Goal: Information Seeking & Learning: Learn about a topic

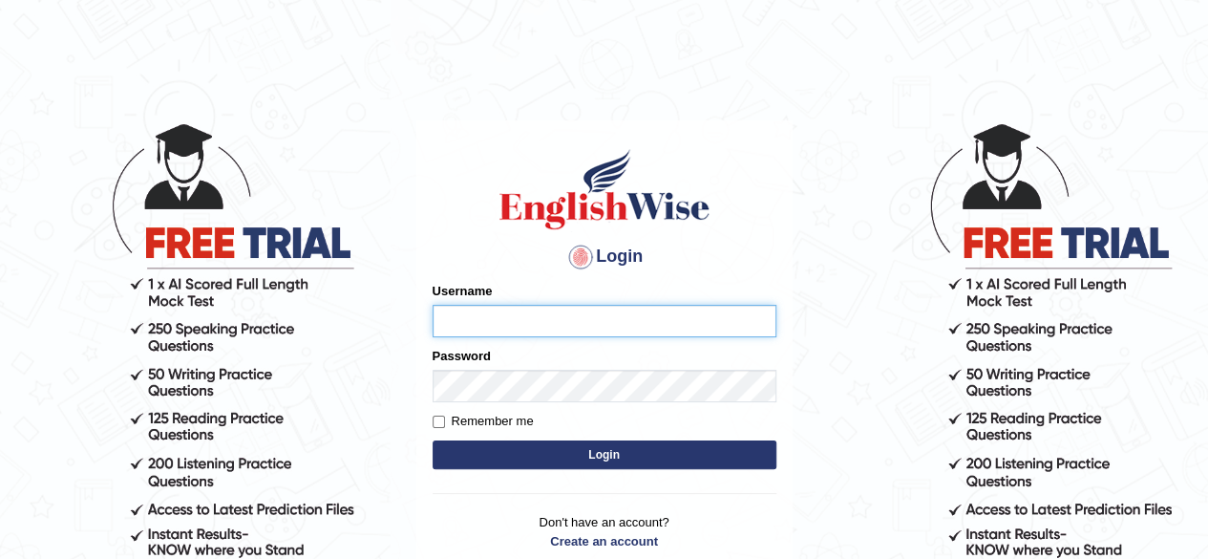
type input "ravichanapathi_parramatta"
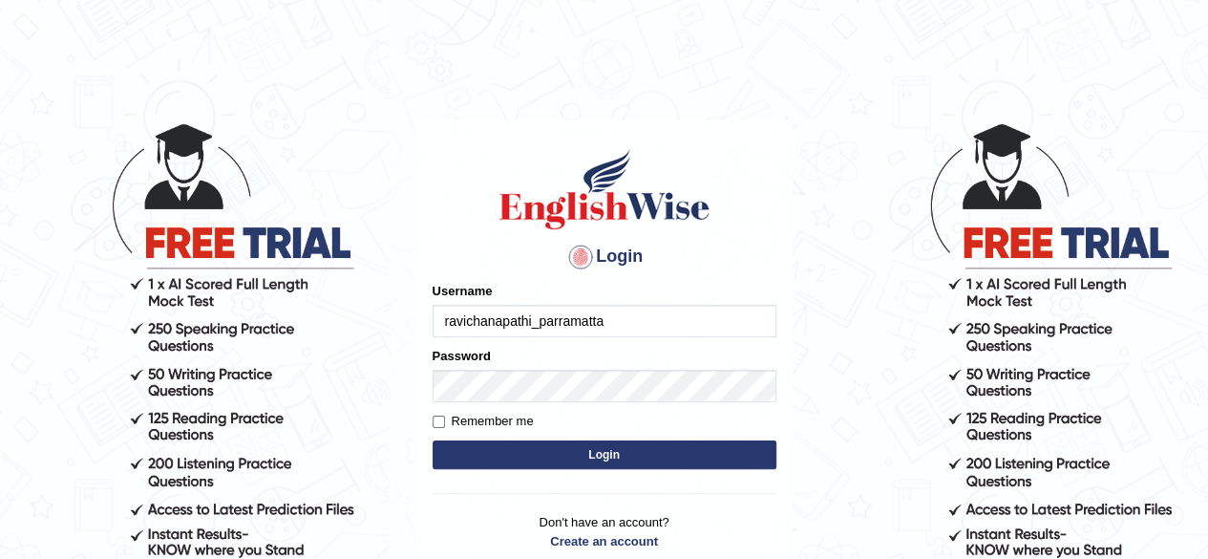
click at [619, 456] on button "Login" at bounding box center [605, 454] width 344 height 29
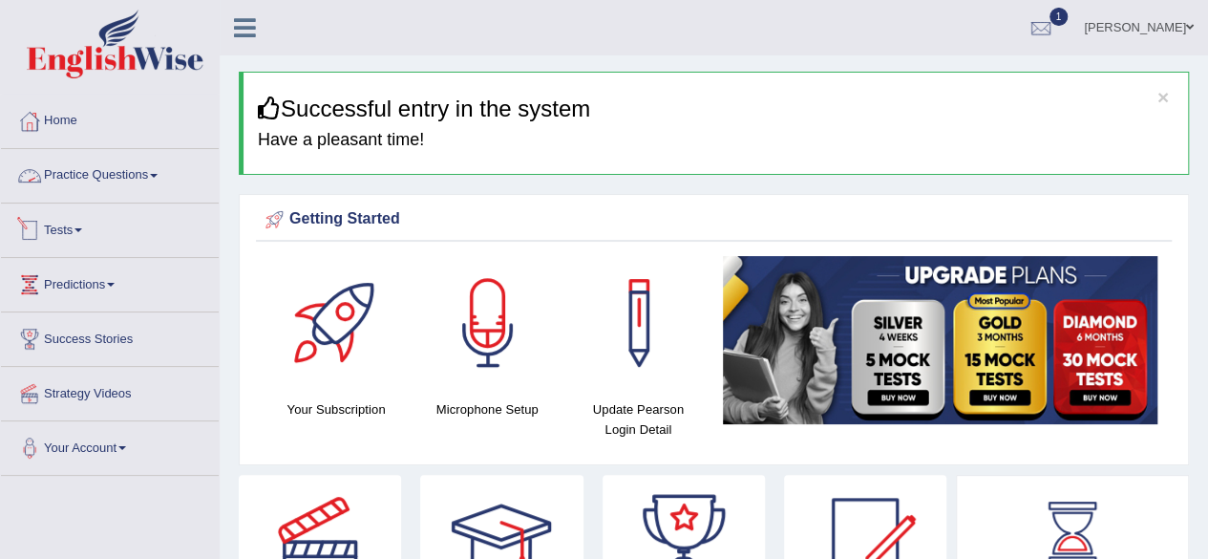
click at [65, 172] on link "Practice Questions" at bounding box center [110, 173] width 218 height 48
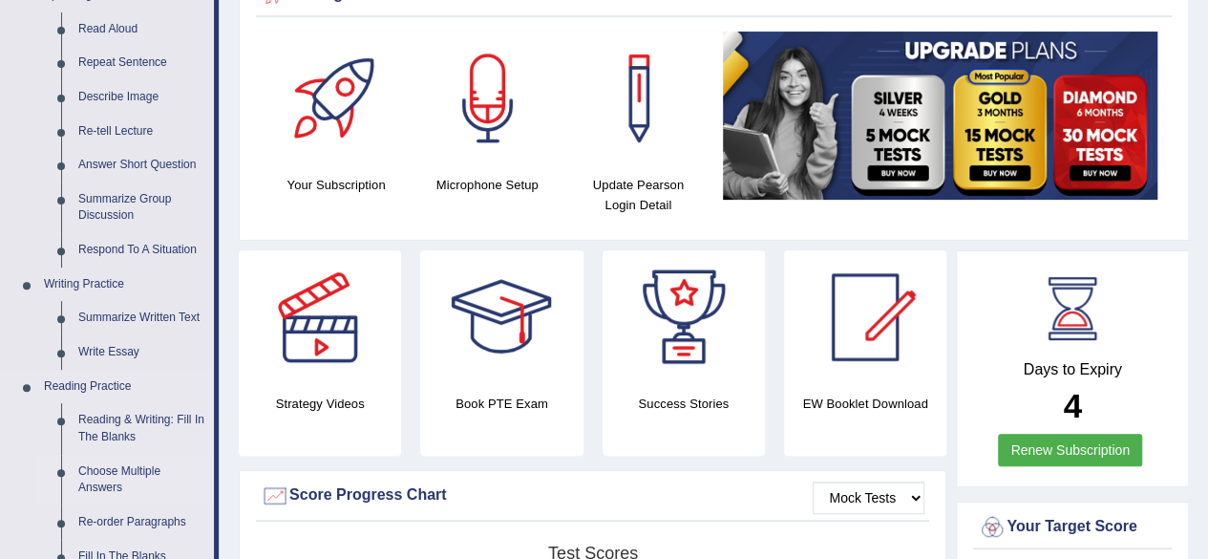
scroll to position [286, 0]
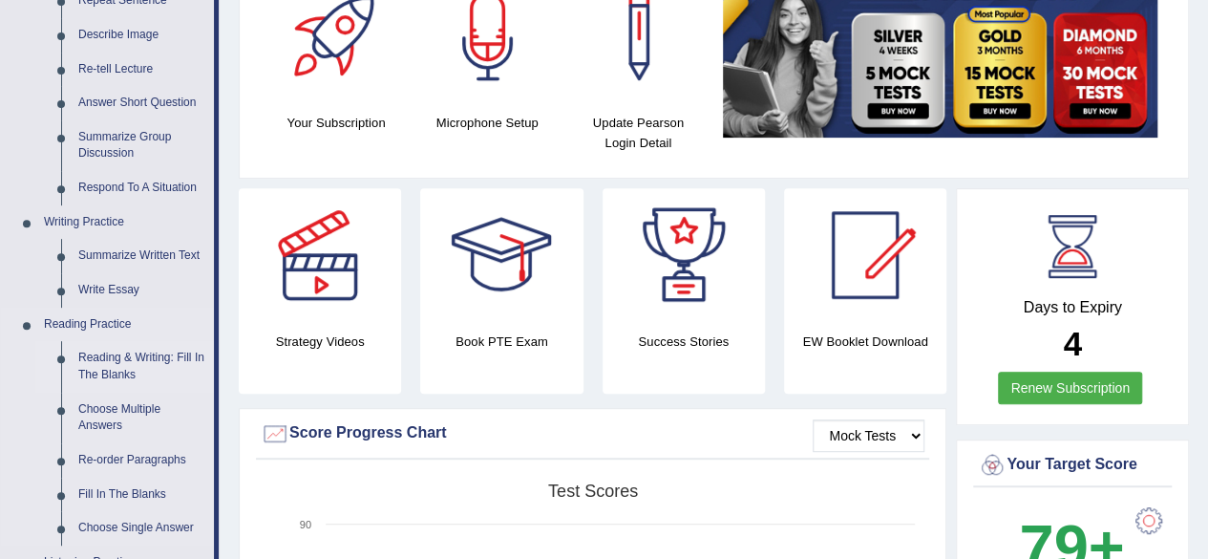
click at [115, 371] on link "Reading & Writing: Fill In The Blanks" at bounding box center [142, 366] width 144 height 51
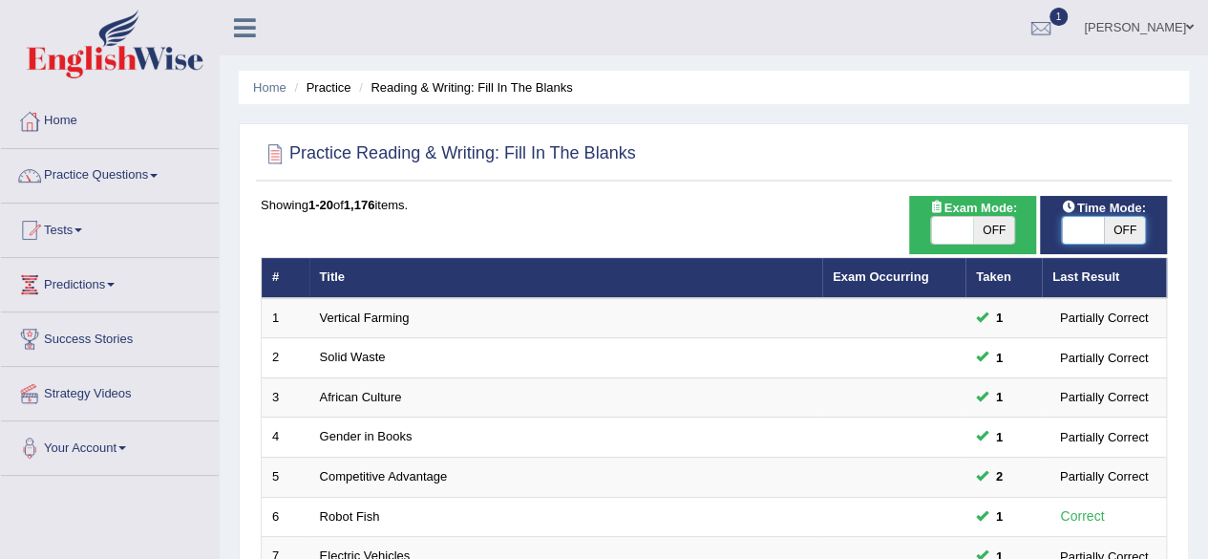
click at [1089, 226] on span at bounding box center [1083, 230] width 42 height 27
checkbox input "true"
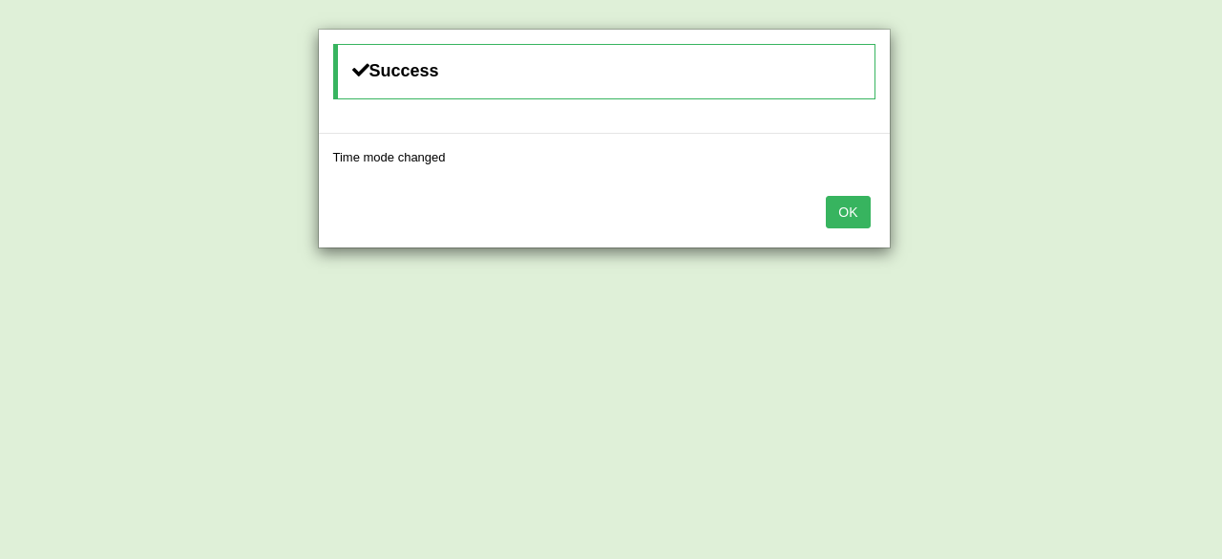
click at [838, 210] on button "OK" at bounding box center [848, 212] width 44 height 32
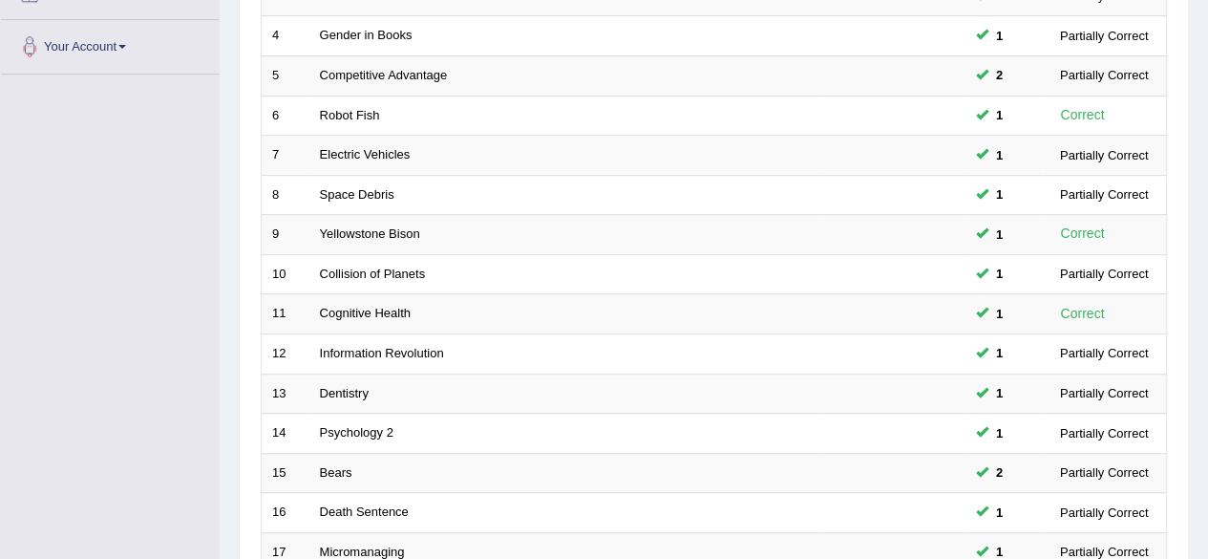
scroll to position [696, 0]
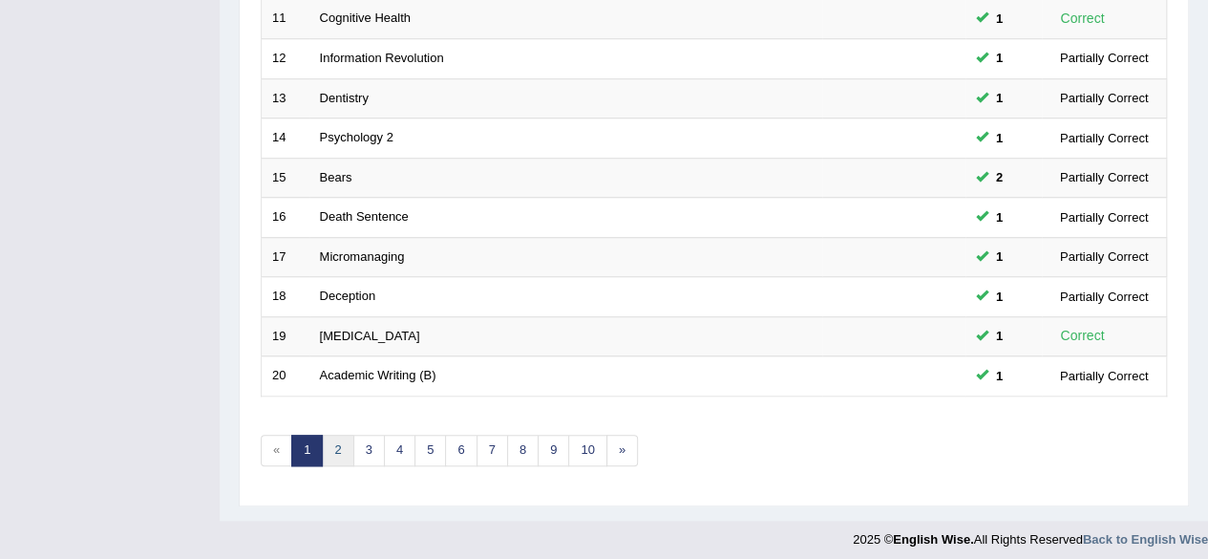
click at [330, 438] on link "2" at bounding box center [338, 451] width 32 height 32
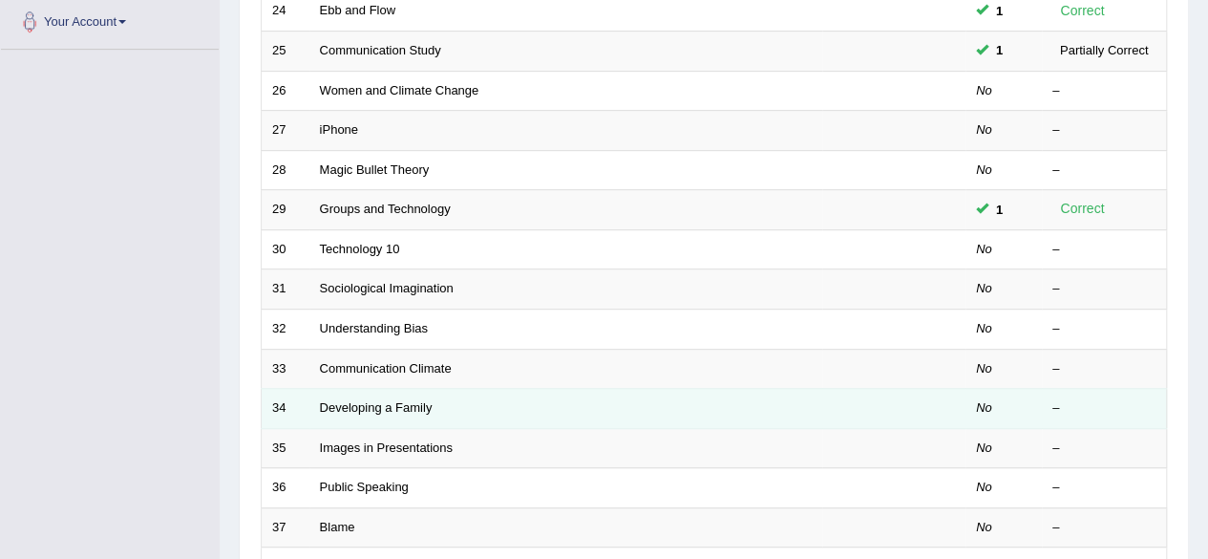
scroll to position [382, 0]
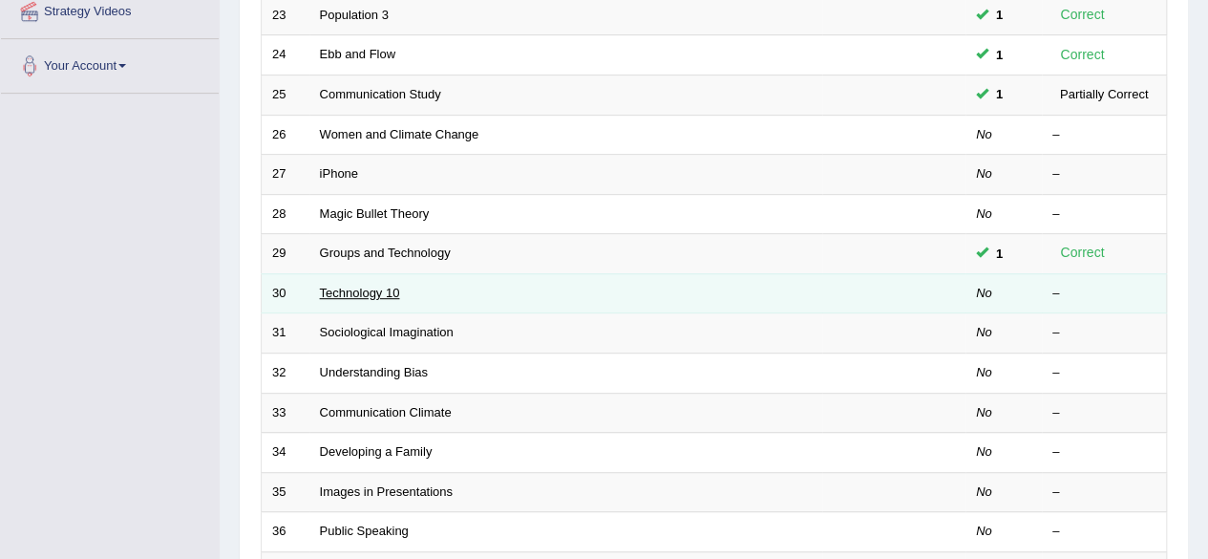
click at [338, 286] on link "Technology 10" at bounding box center [360, 293] width 80 height 14
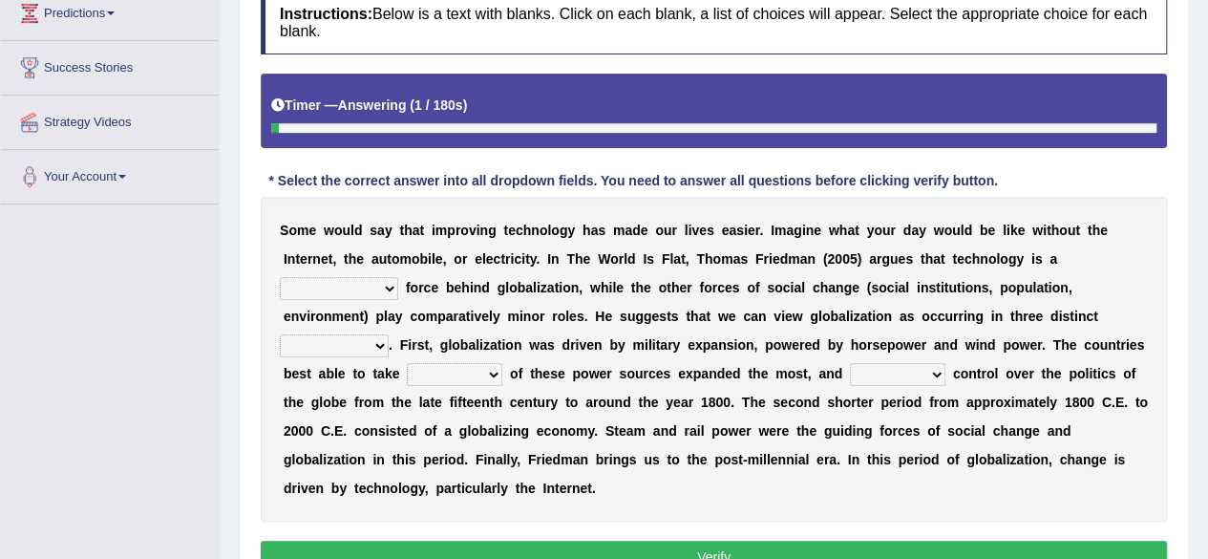
scroll to position [286, 0]
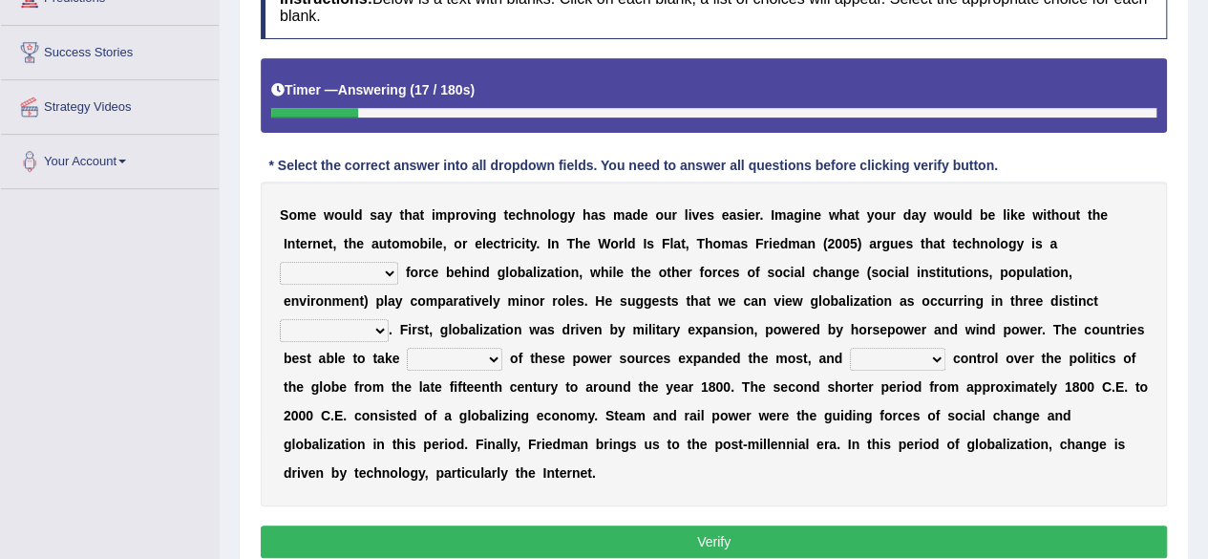
click at [379, 274] on select "driving demeaning distinguishing demanding" at bounding box center [339, 273] width 118 height 23
select select "driving"
click at [280, 262] on select "driving demeaning distinguishing demanding" at bounding box center [339, 273] width 118 height 23
click at [382, 274] on select "driving demeaning distinguishing demanding" at bounding box center [339, 273] width 118 height 23
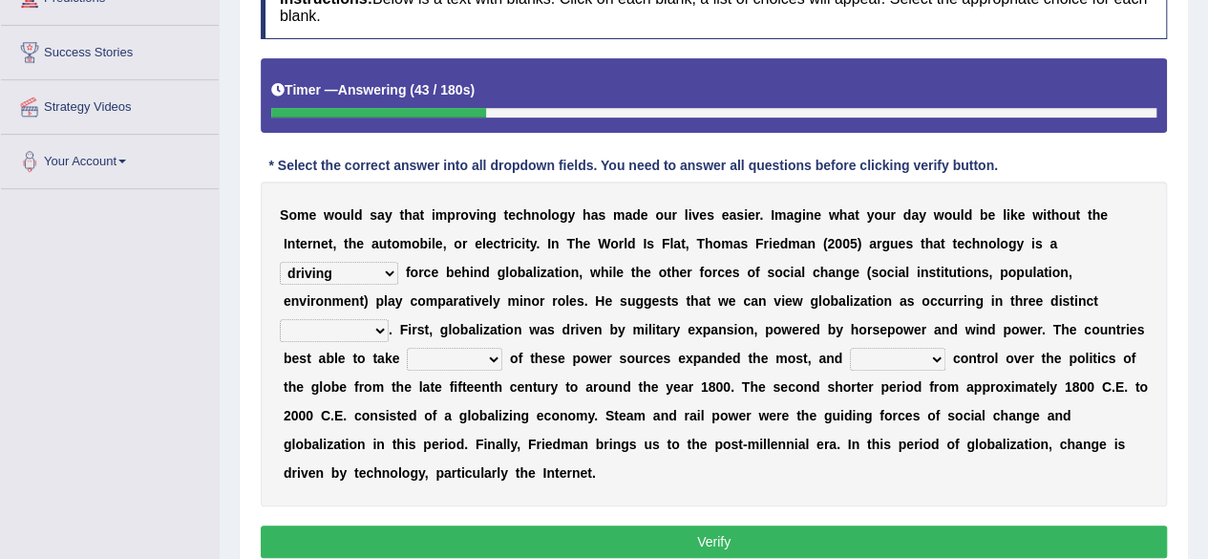
click at [382, 326] on select "periods periodicals perspectives perceptions" at bounding box center [334, 330] width 109 height 23
select select "perspectives"
click at [280, 319] on select "periods periodicals perspectives perceptions" at bounding box center [334, 330] width 109 height 23
click at [424, 358] on select "action advantage account care" at bounding box center [454, 359] width 95 height 23
select select "advantage"
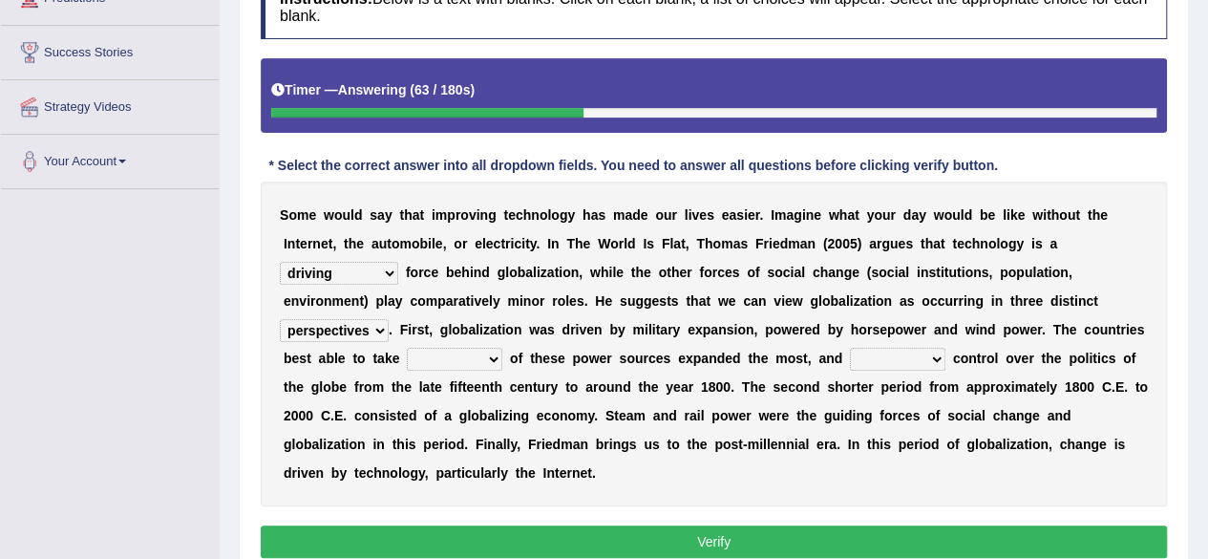
click at [407, 348] on select "action advantage account care" at bounding box center [454, 359] width 95 height 23
click at [892, 361] on select "exist extract exert expect" at bounding box center [897, 359] width 95 height 23
click at [1025, 354] on b "e" at bounding box center [1025, 357] width 8 height 15
click at [924, 355] on select "exist extract exert expect" at bounding box center [897, 359] width 95 height 23
click at [850, 348] on select "exist extract exert expect" at bounding box center [897, 359] width 95 height 23
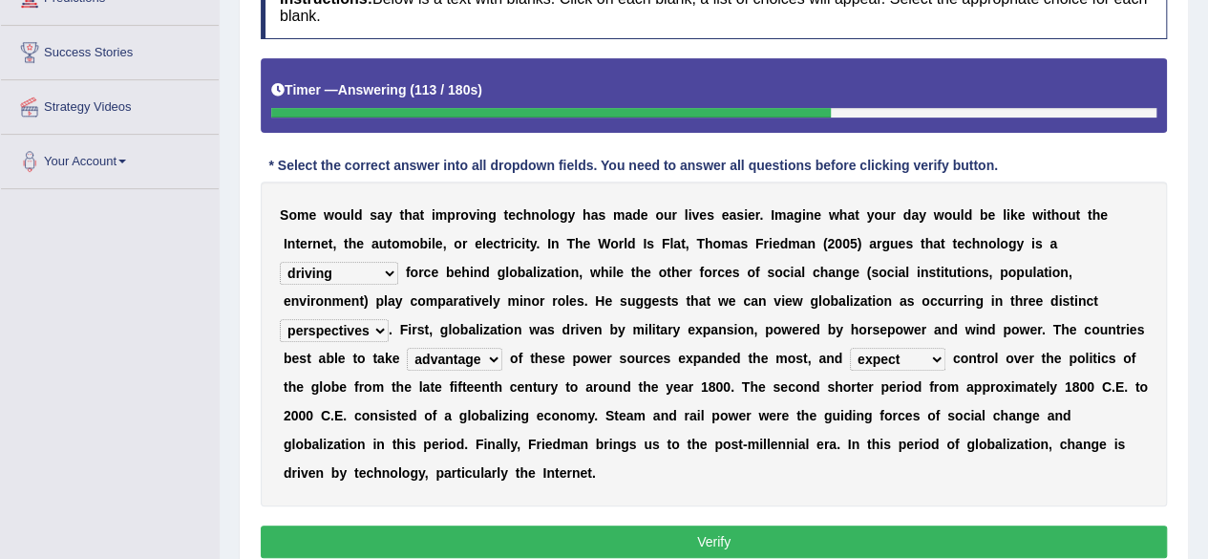
click at [897, 363] on select "exist extract exert expect" at bounding box center [897, 359] width 95 height 23
select select "exert"
click at [850, 348] on select "exist extract exert expect" at bounding box center [897, 359] width 95 height 23
click at [875, 534] on button "Verify" at bounding box center [714, 541] width 906 height 32
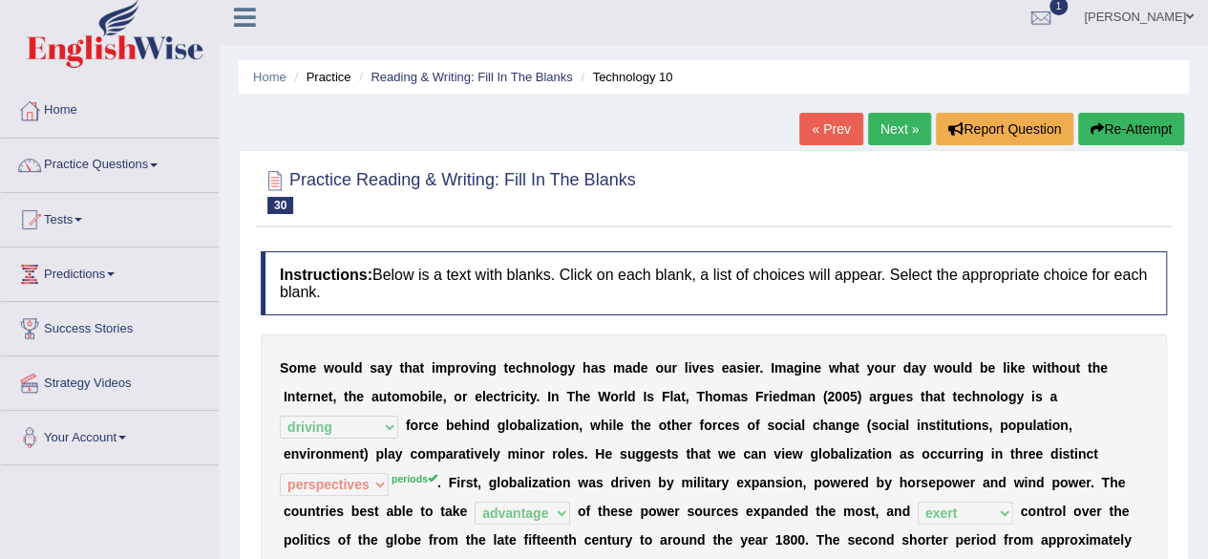
scroll to position [0, 0]
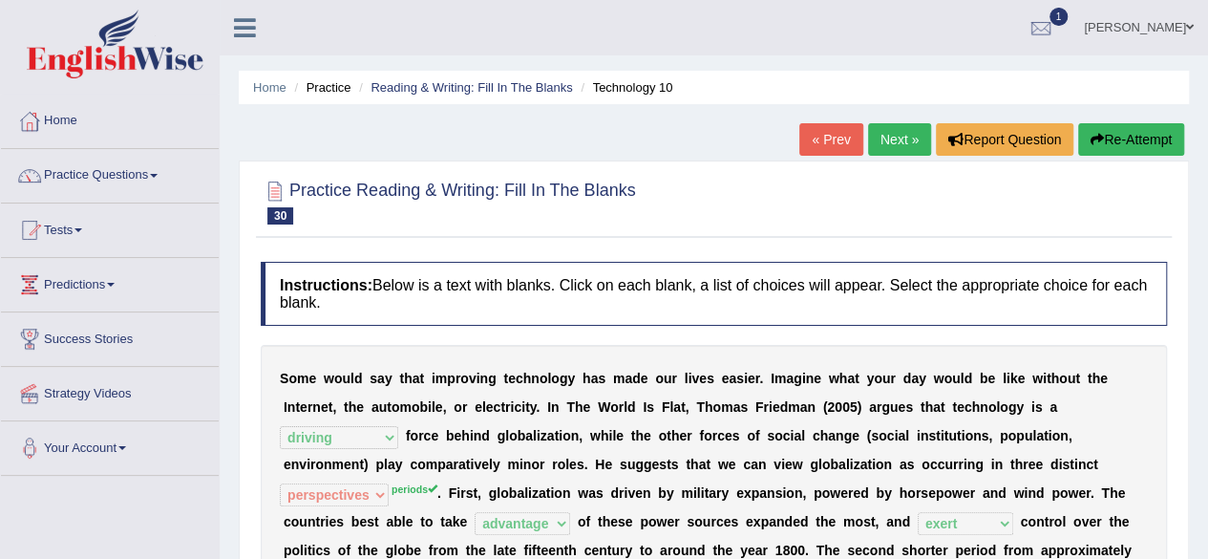
click at [884, 144] on link "Next »" at bounding box center [899, 139] width 63 height 32
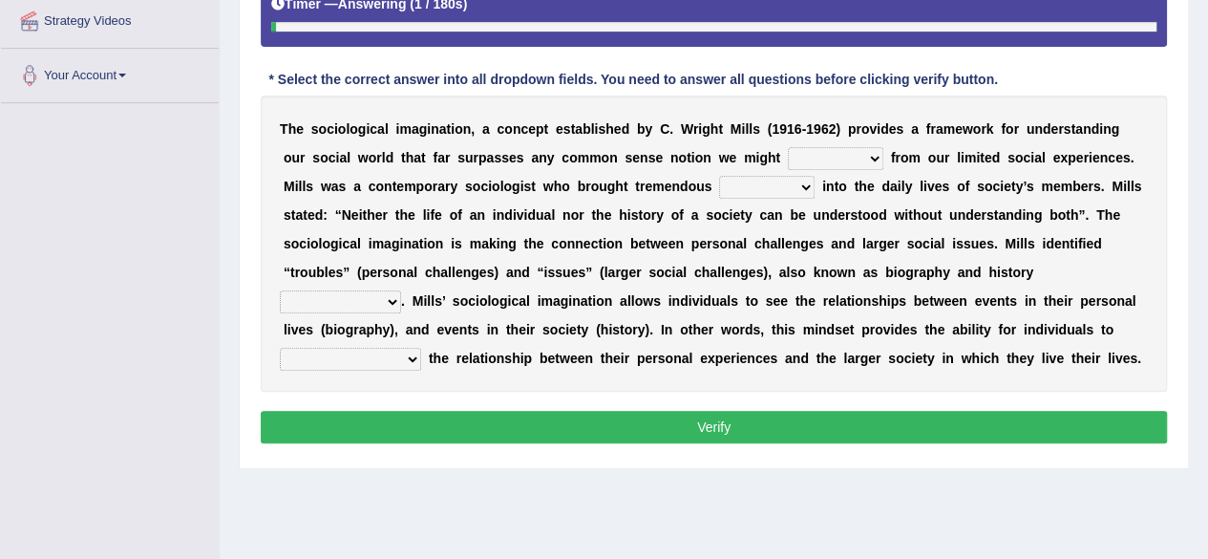
scroll to position [382, 0]
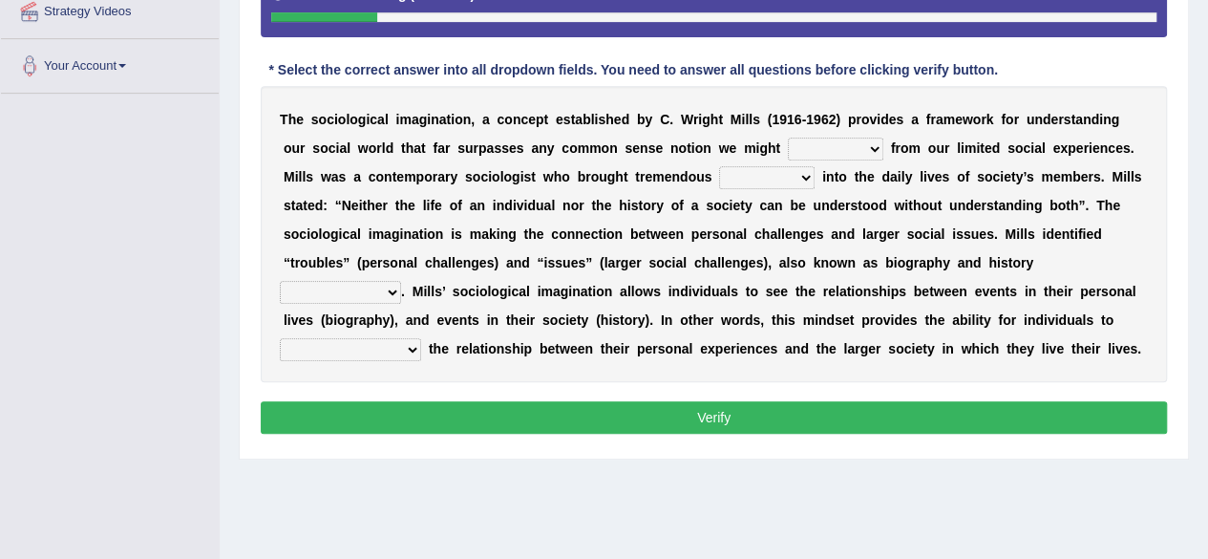
click at [793, 140] on select "depart derive describe deprive" at bounding box center [835, 149] width 95 height 23
select select "depart"
click at [788, 138] on select "depart derive describe deprive" at bounding box center [835, 149] width 95 height 23
click at [719, 177] on select "sight insight comment interaction" at bounding box center [766, 177] width 95 height 23
select select "insight"
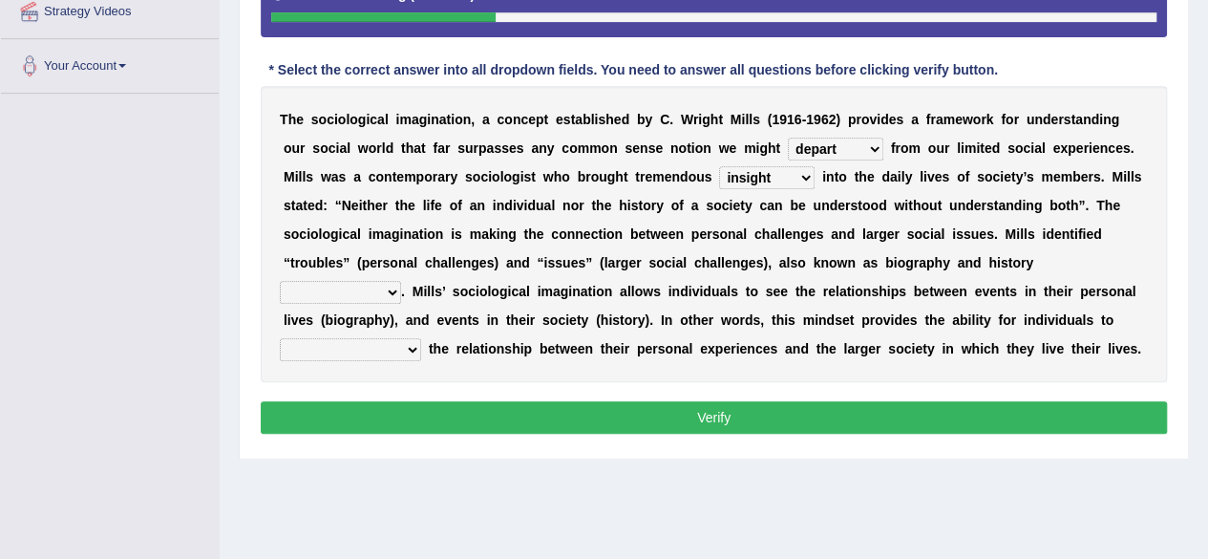
click at [719, 166] on select "sight insight comment interaction" at bounding box center [766, 177] width 95 height 23
click at [390, 294] on select "accordingly collectively respectively spontaneously" at bounding box center [340, 292] width 121 height 23
select select "respectively"
click at [280, 281] on select "accordingly collectively respectively spontaneously" at bounding box center [340, 292] width 121 height 23
click at [374, 296] on select "accordingly collectively respectively spontaneously" at bounding box center [340, 292] width 121 height 23
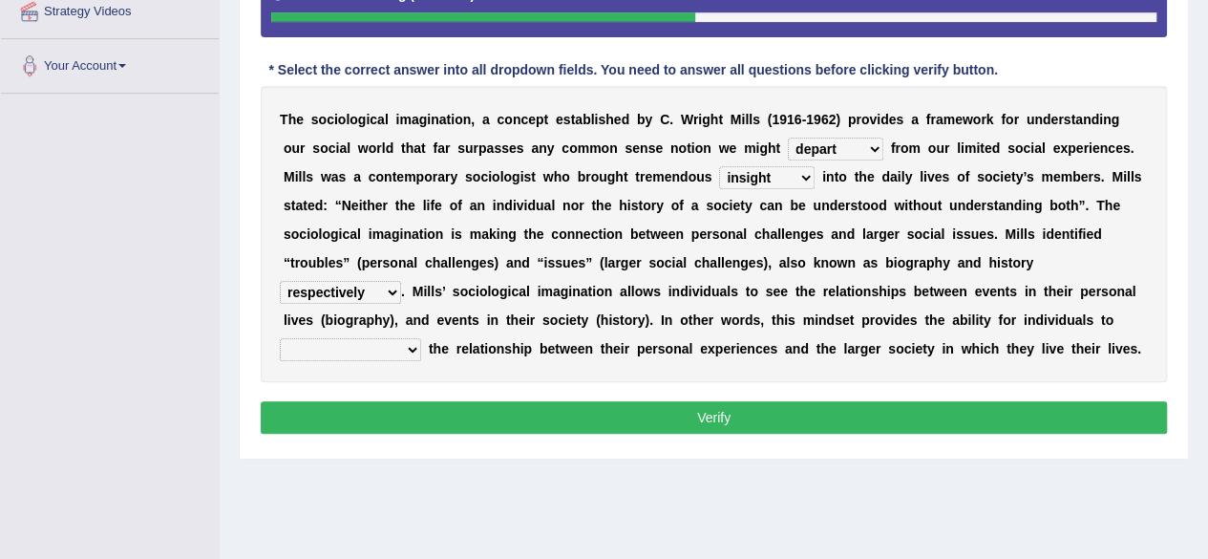
click at [508, 321] on b "t" at bounding box center [508, 319] width 5 height 15
click at [414, 350] on select "commercialize capitalize realize compartmentalize" at bounding box center [350, 349] width 141 height 23
select select "realize"
click at [280, 338] on select "commercialize capitalize realize compartmentalize" at bounding box center [350, 349] width 141 height 23
click at [349, 346] on select "commercialize capitalize realize compartmentalize" at bounding box center [350, 349] width 141 height 23
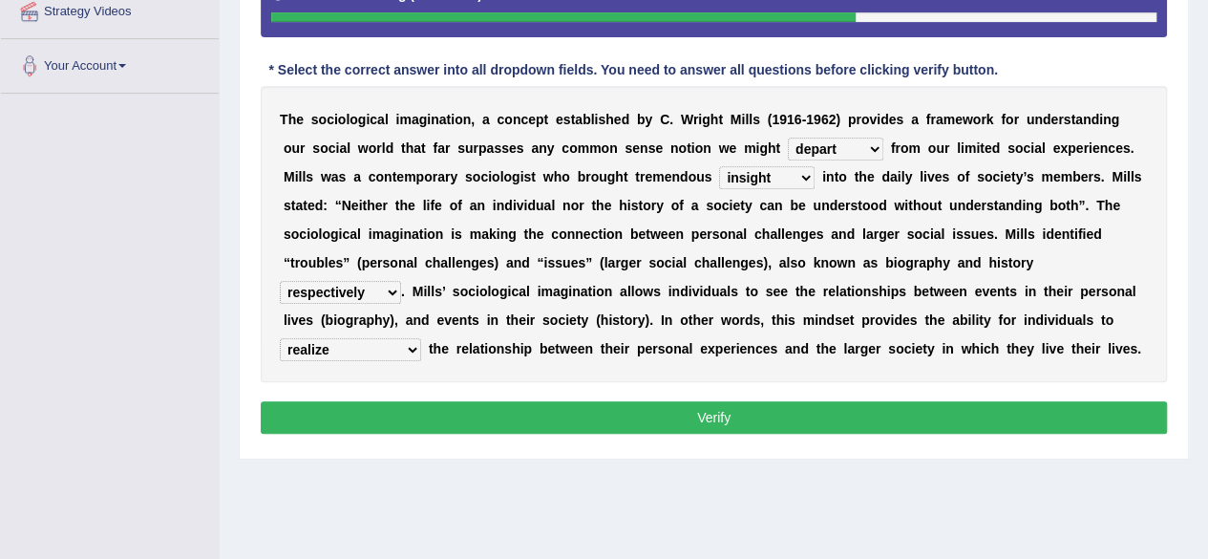
click at [542, 354] on div "T h e s o c i o l o g i c a l i m a g i n a t i o n , a c o n c e p t e s t a b…" at bounding box center [714, 234] width 906 height 296
click at [808, 144] on select "depart derive describe deprive" at bounding box center [835, 149] width 95 height 23
click at [915, 212] on div "T h e s o c i o l o g i c a l i m a g i n a t i o n , a c o n c e p t e s t a b…" at bounding box center [714, 234] width 906 height 296
click at [825, 413] on button "Verify" at bounding box center [714, 417] width 906 height 32
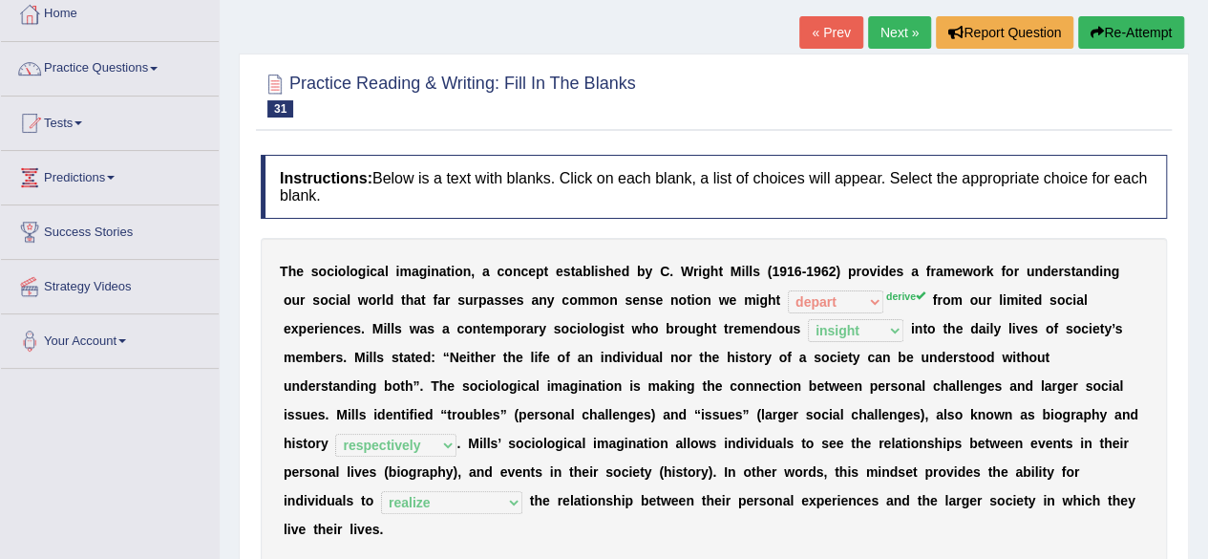
scroll to position [0, 0]
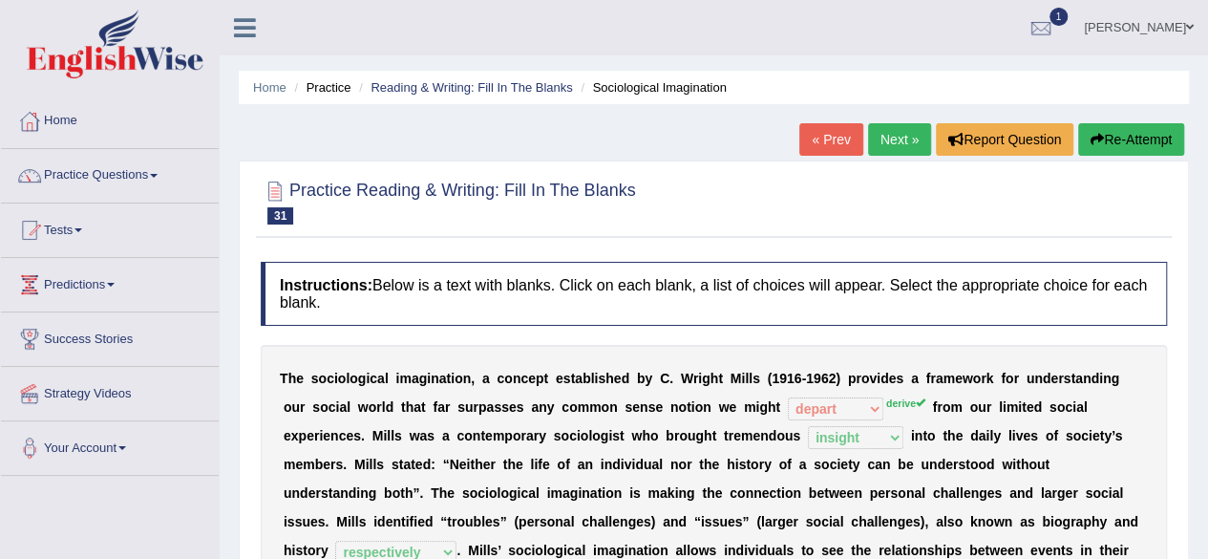
click at [884, 133] on link "Next »" at bounding box center [899, 139] width 63 height 32
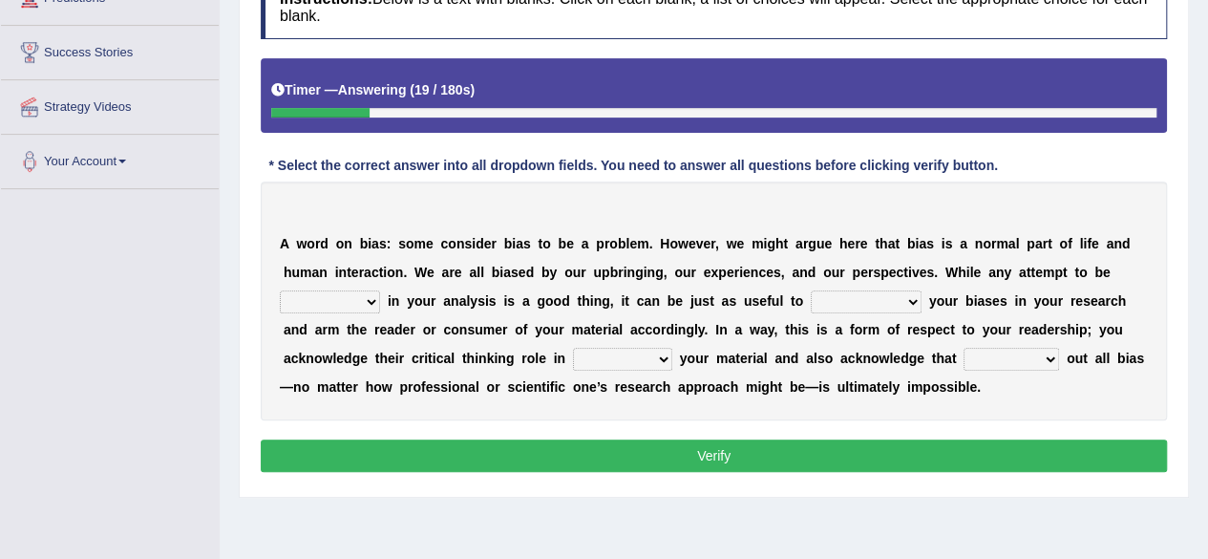
click at [374, 300] on select "objective optimistic subjective pessimistic" at bounding box center [330, 301] width 100 height 23
select select "optimistic"
click at [280, 290] on select "objective optimistic subjective pessimistic" at bounding box center [330, 301] width 100 height 23
click at [865, 303] on select "assume achieve acquire acknowledge" at bounding box center [866, 301] width 111 height 23
select select "acknowledge"
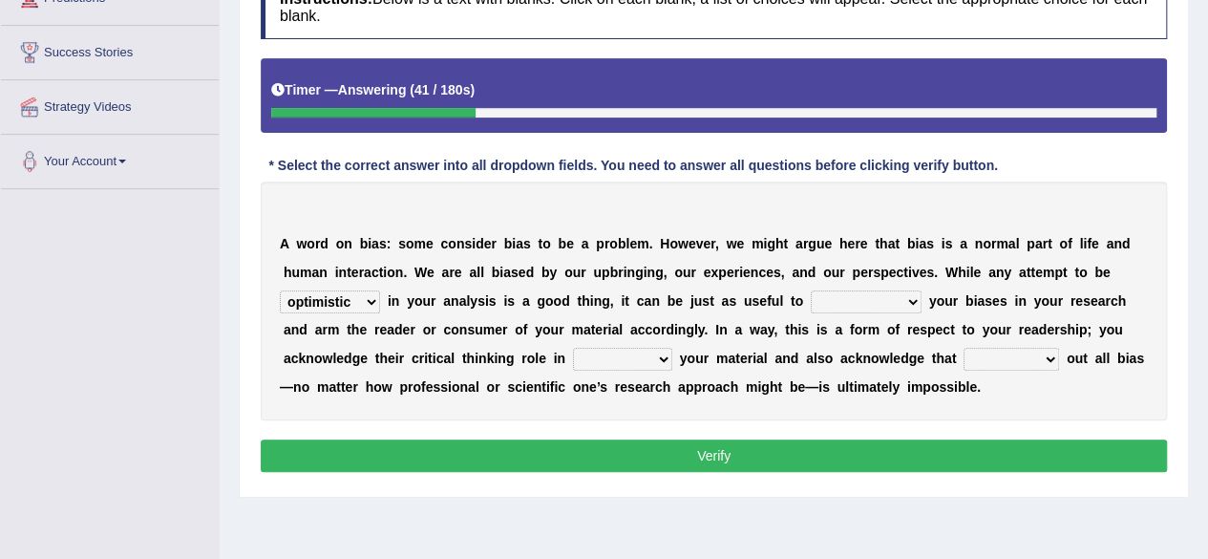
click at [811, 290] on select "assume achieve acquire acknowledge" at bounding box center [866, 301] width 111 height 23
click at [610, 358] on select "contacting consuming conducting confirming" at bounding box center [622, 359] width 99 height 23
click at [973, 348] on select "phasing building ruling pushing" at bounding box center [1011, 359] width 95 height 23
click at [964, 348] on select "phasing building ruling pushing" at bounding box center [1011, 359] width 95 height 23
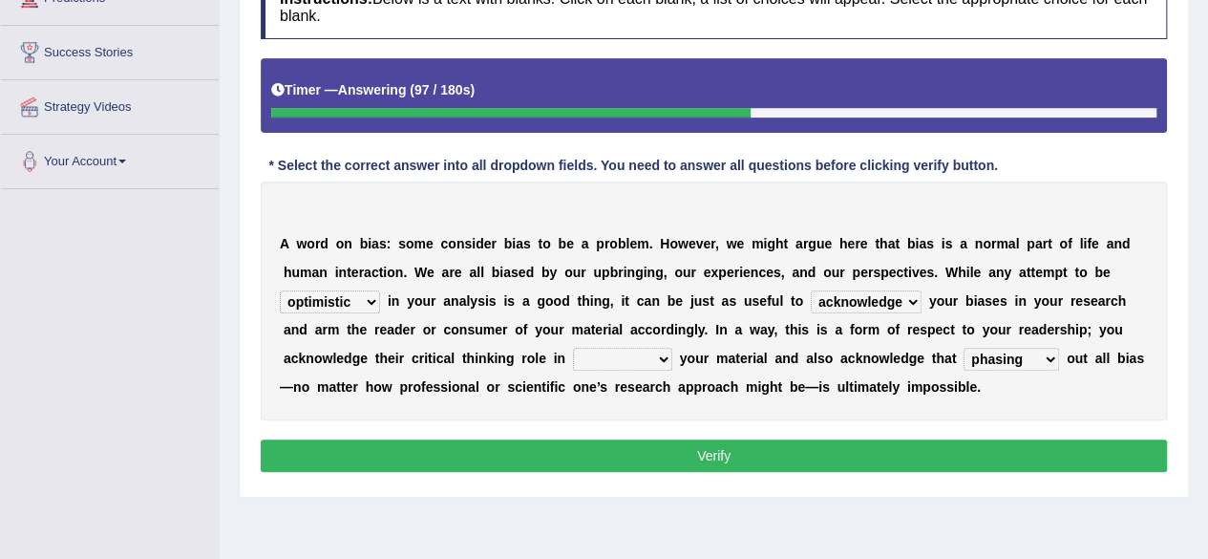
click at [978, 349] on select "phasing building ruling pushing" at bounding box center [1011, 359] width 95 height 23
select select "pushing"
click at [964, 348] on select "phasing building ruling pushing" at bounding box center [1011, 359] width 95 height 23
click at [604, 357] on select "contacting consuming conducting confirming" at bounding box center [622, 359] width 99 height 23
select select "confirming"
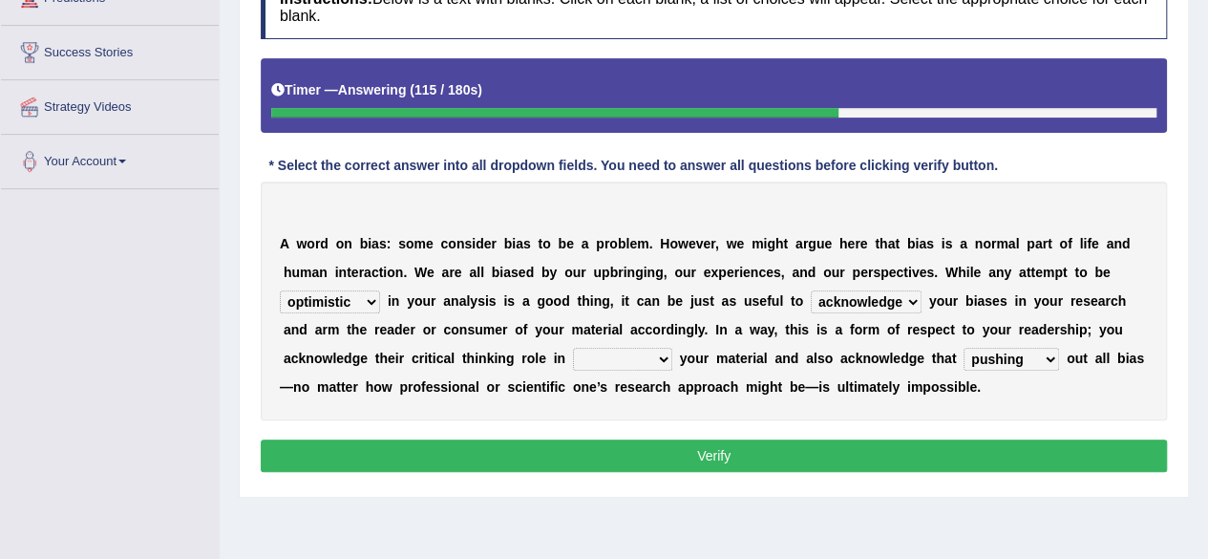
click at [573, 348] on select "contacting consuming conducting confirming" at bounding box center [622, 359] width 99 height 23
click at [617, 452] on button "Verify" at bounding box center [714, 455] width 906 height 32
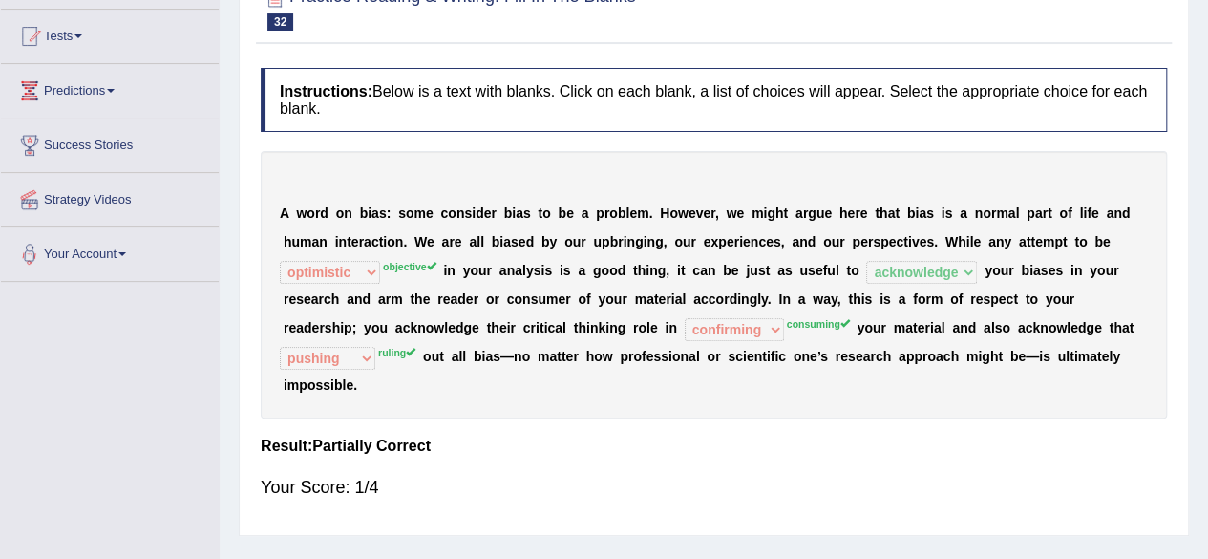
scroll to position [95, 0]
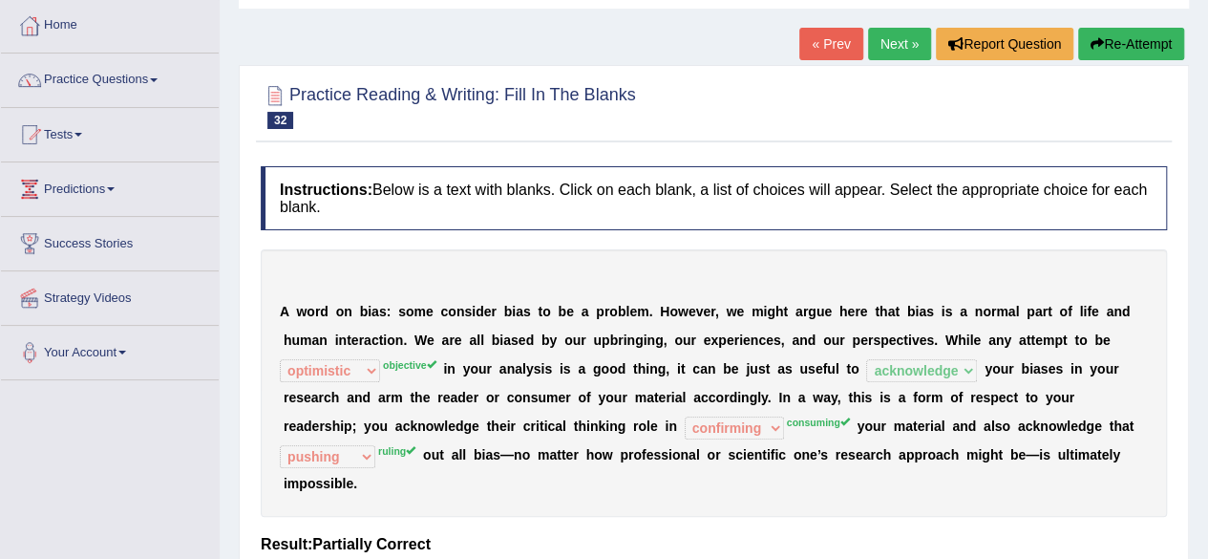
click at [907, 55] on link "Next »" at bounding box center [899, 44] width 63 height 32
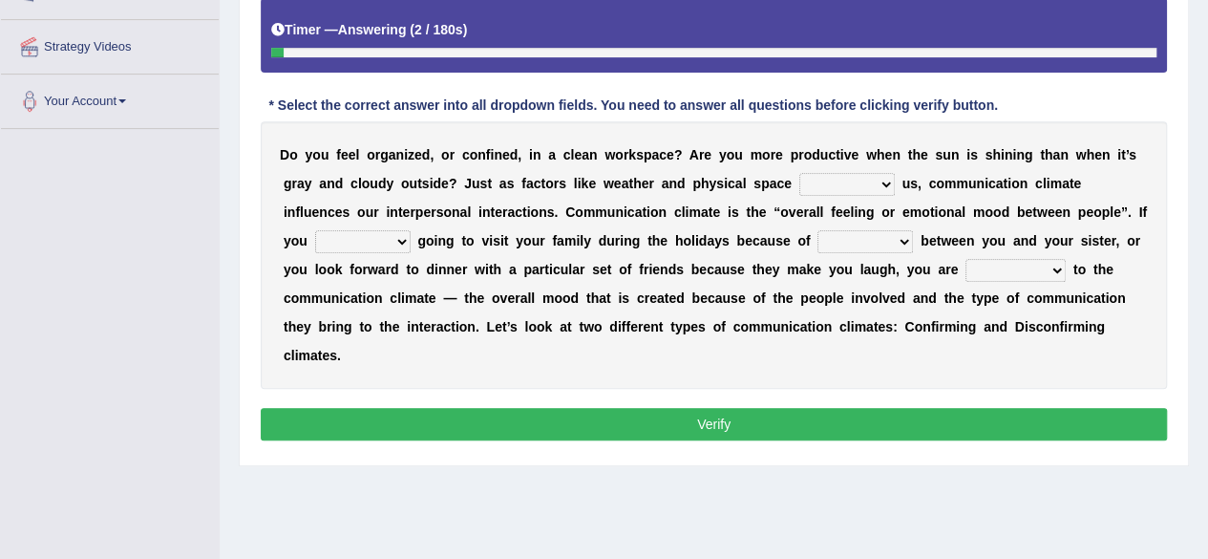
scroll to position [382, 0]
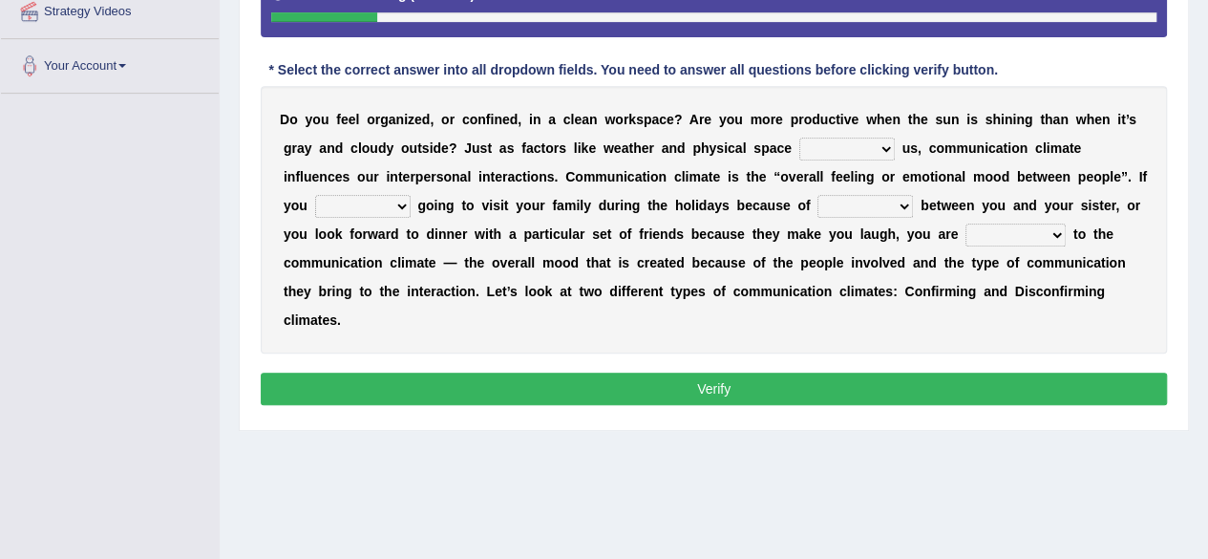
click at [806, 144] on select "improve impact impose imply" at bounding box center [846, 149] width 95 height 23
select select "impact"
click at [799, 138] on select "improve impact impose imply" at bounding box center [846, 149] width 95 height 23
click at [360, 200] on select "dread force scare afraid" at bounding box center [362, 206] width 95 height 23
select select "force"
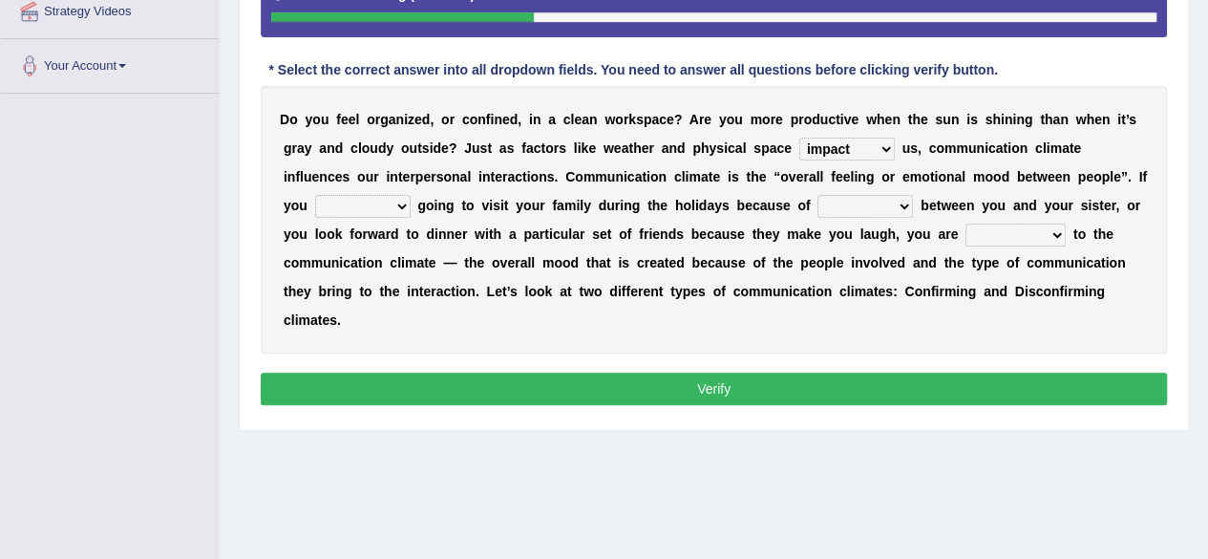
click at [315, 195] on select "dread force scare afraid" at bounding box center [362, 206] width 95 height 23
click at [844, 201] on select "tender tension tendency tenacity" at bounding box center [864, 206] width 95 height 23
select select "tendency"
click at [817, 195] on select "tender tension tendency tenacity" at bounding box center [864, 206] width 95 height 23
click at [1016, 236] on select "relying relating responding recycling" at bounding box center [1015, 234] width 100 height 23
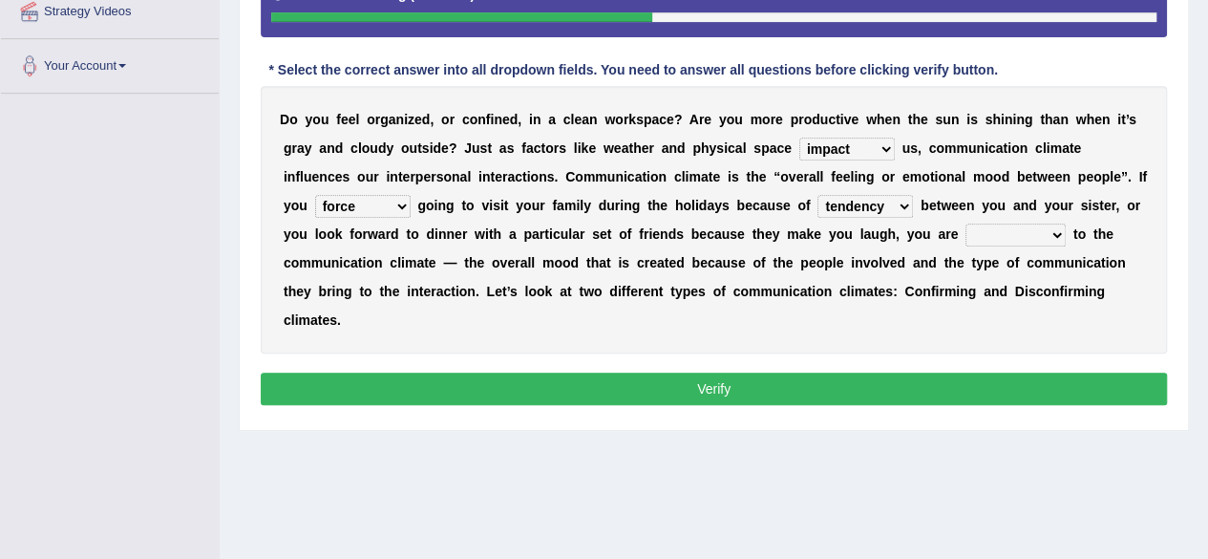
select select "relating"
click at [965, 223] on select "relying relating responding recycling" at bounding box center [1015, 234] width 100 height 23
click at [367, 209] on select "dread force scare afraid" at bounding box center [362, 206] width 95 height 23
select select "scare"
click at [315, 195] on select "dread force scare afraid" at bounding box center [362, 206] width 95 height 23
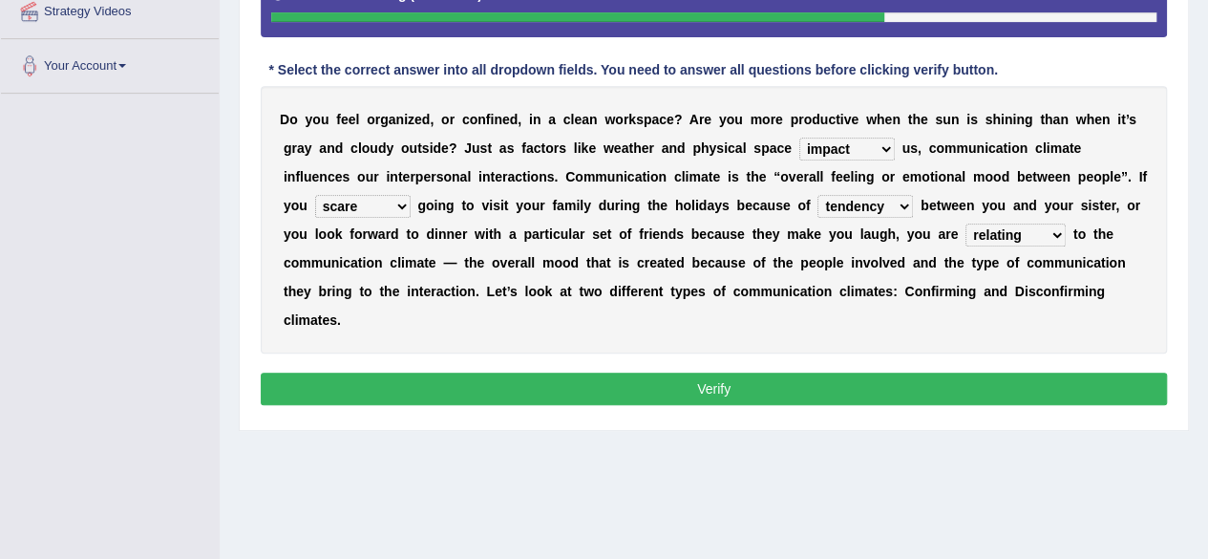
click at [872, 201] on select "tender tension tendency tenacity" at bounding box center [864, 206] width 95 height 23
click at [871, 208] on select "tender tension tendency tenacity" at bounding box center [864, 206] width 95 height 23
click at [837, 205] on select "tender tension tendency tenacity" at bounding box center [864, 206] width 95 height 23
click at [621, 249] on div "D o y o u f e e l o r g a n i z e d , o r c o n f i n e d , i n a c l e a n w o…" at bounding box center [714, 219] width 906 height 267
click at [668, 384] on button "Verify" at bounding box center [714, 388] width 906 height 32
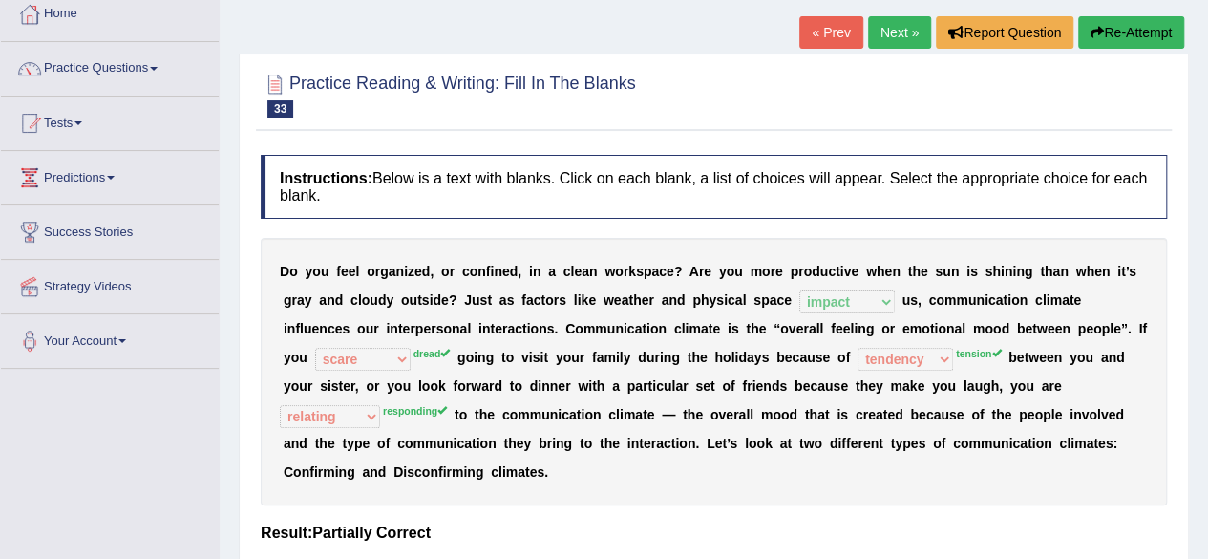
scroll to position [0, 0]
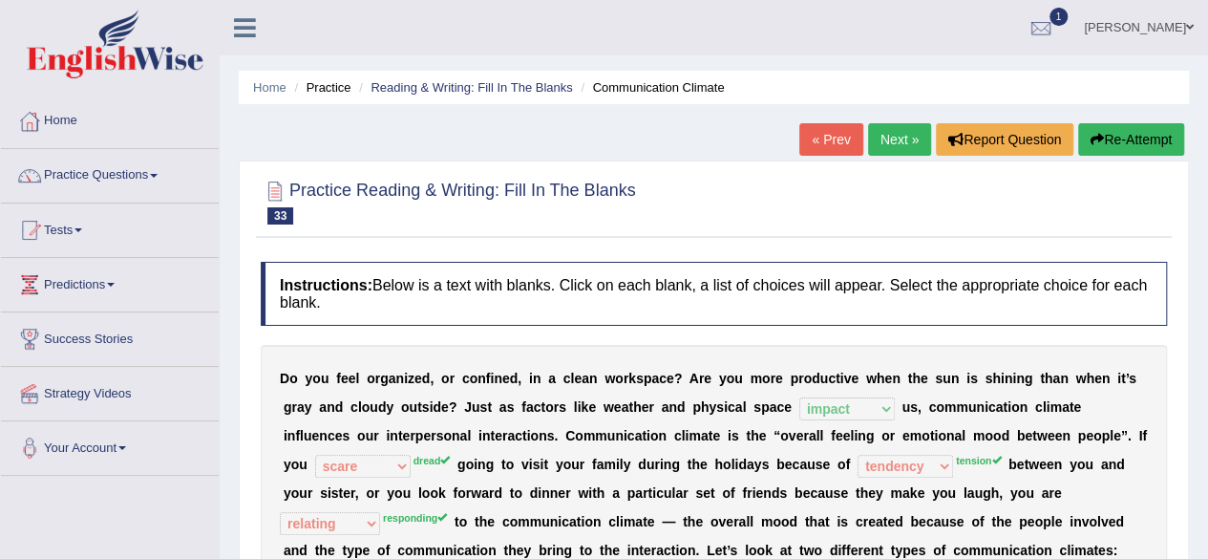
click at [903, 131] on link "Next »" at bounding box center [899, 139] width 63 height 32
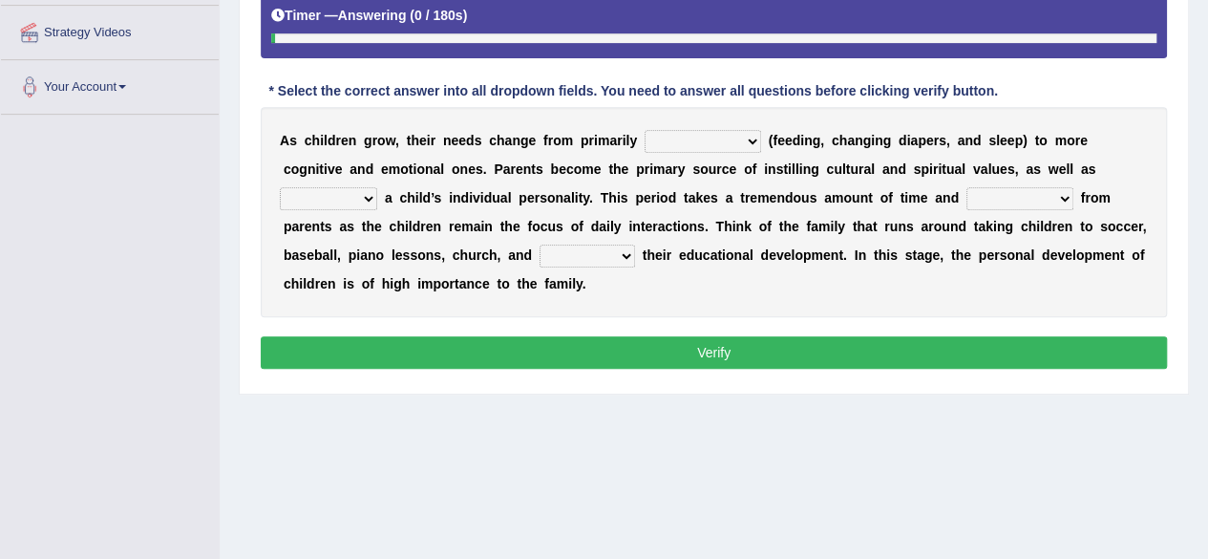
scroll to position [382, 0]
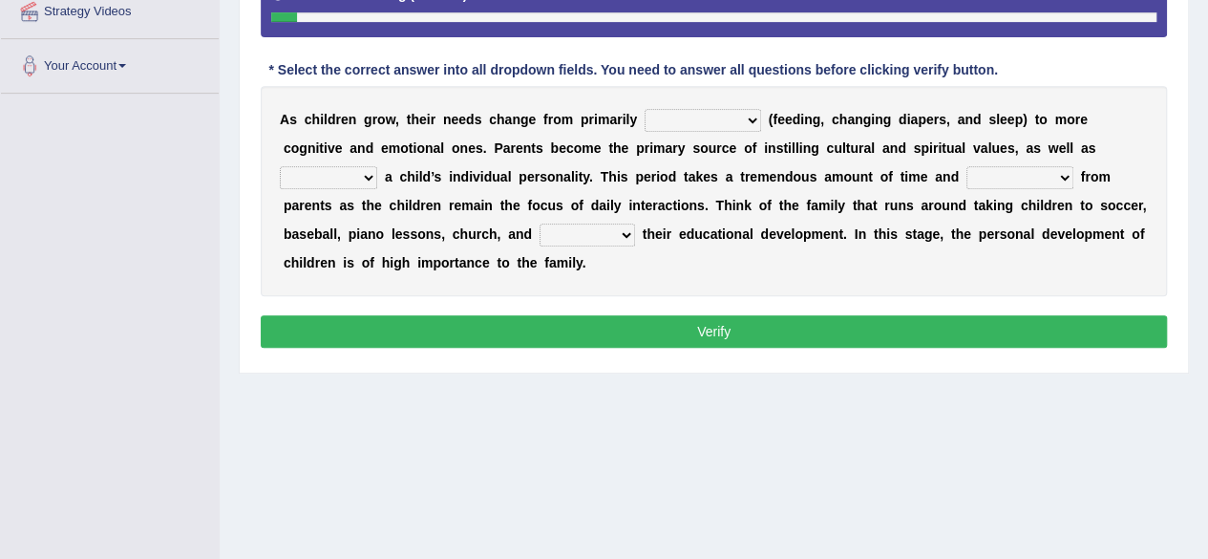
click at [672, 118] on select "psychological educational physical social" at bounding box center [703, 120] width 117 height 23
select select "physical"
click at [645, 109] on select "psychological educational physical social" at bounding box center [703, 120] width 117 height 23
click at [682, 114] on select "psychological educational physical social" at bounding box center [703, 120] width 117 height 23
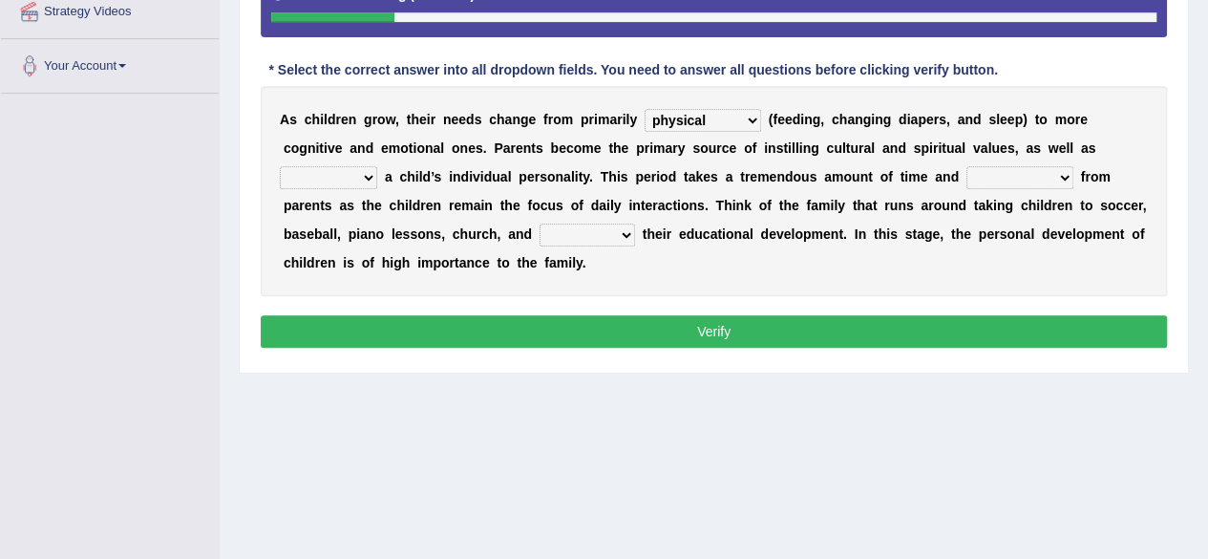
click at [341, 178] on select "caring calculating feeding fostering" at bounding box center [328, 177] width 97 height 23
select select "fostering"
click at [280, 166] on select "caring calculating feeding fostering" at bounding box center [328, 177] width 97 height 23
click at [985, 176] on select "commitment components compliance comments" at bounding box center [1019, 177] width 107 height 23
select select "commitment"
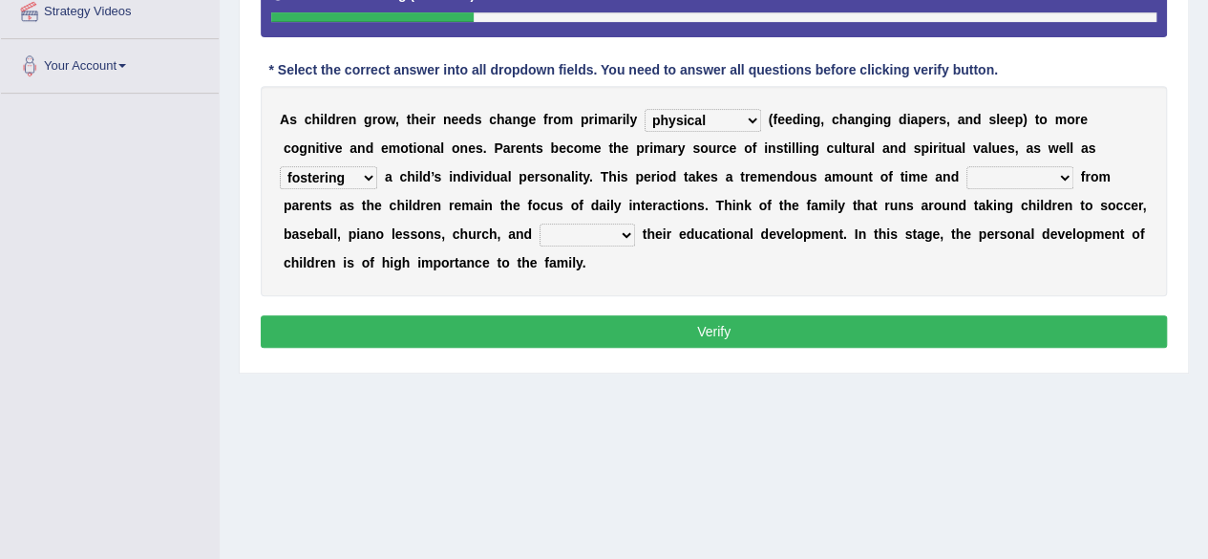
click at [966, 166] on select "commitment components compliance comments" at bounding box center [1019, 177] width 107 height 23
click at [569, 232] on select "granting guiding generating gaining" at bounding box center [587, 234] width 95 height 23
select select "guiding"
click at [540, 223] on select "granting guiding generating gaining" at bounding box center [587, 234] width 95 height 23
click at [615, 238] on select "granting guiding generating gaining" at bounding box center [587, 234] width 95 height 23
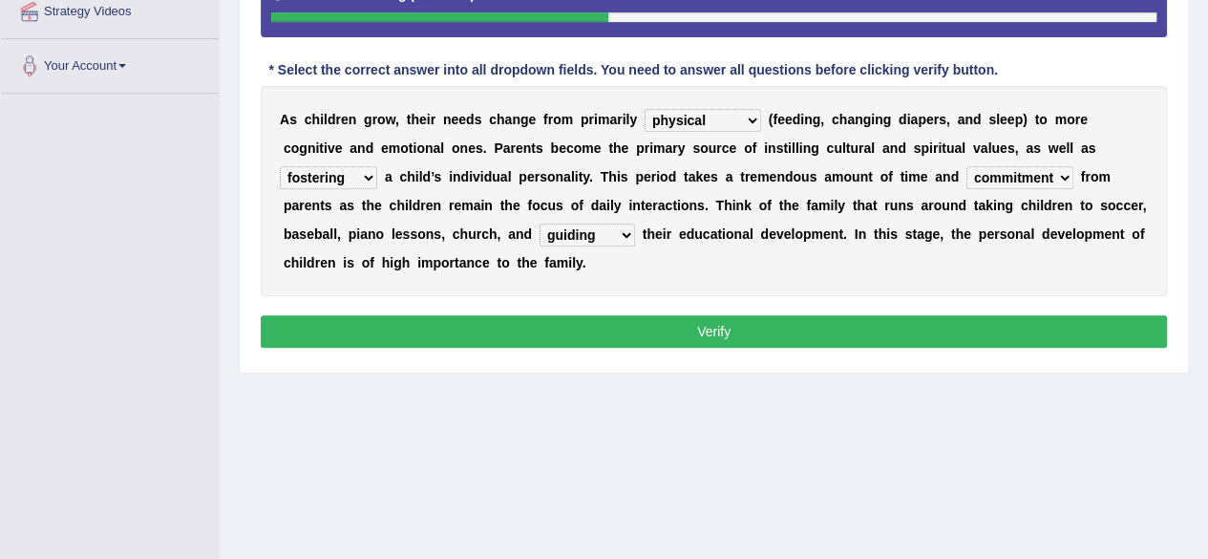
click at [615, 238] on select "granting guiding generating gaining" at bounding box center [587, 234] width 95 height 23
click at [714, 245] on div "A s c h i l d r e n g r o w , t h e i r n e e d s c h a n g e f r o m p r i m a…" at bounding box center [714, 191] width 906 height 210
click at [582, 321] on button "Verify" at bounding box center [714, 331] width 906 height 32
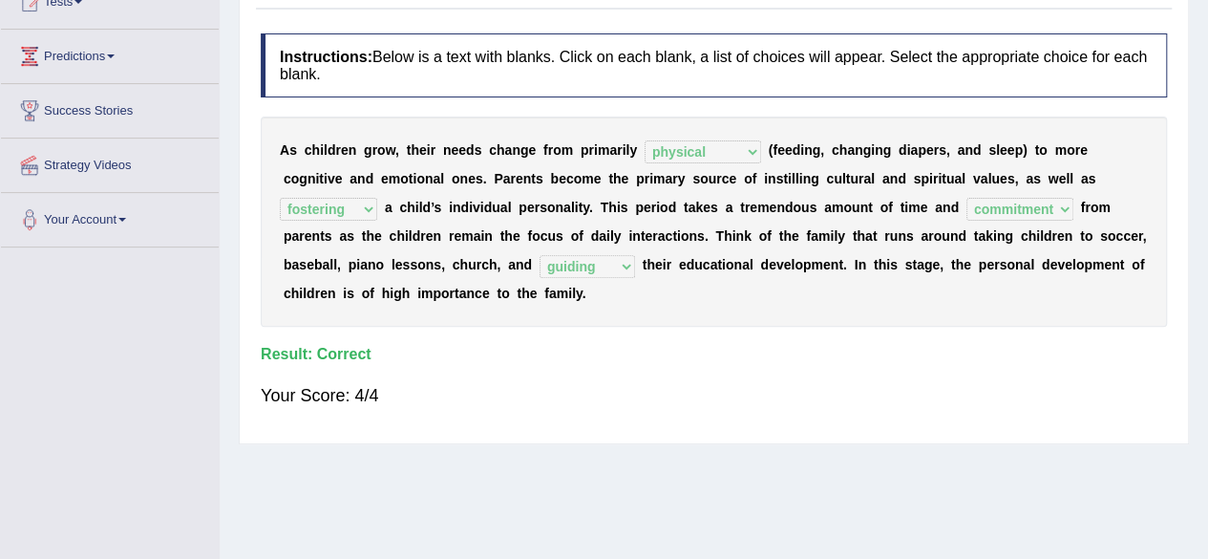
scroll to position [95, 0]
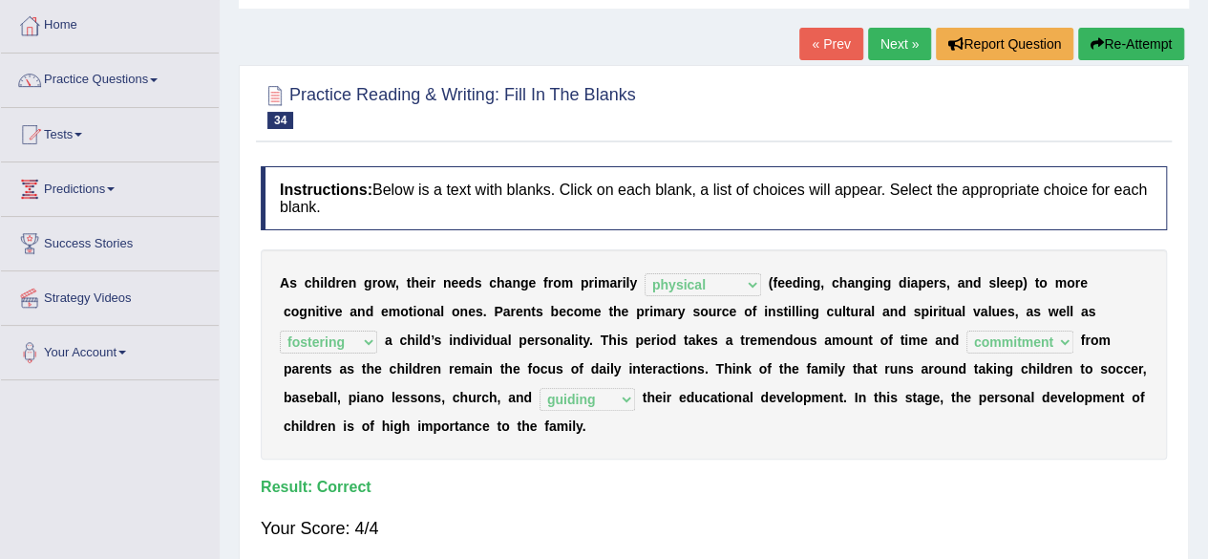
click at [868, 39] on link "Next »" at bounding box center [899, 44] width 63 height 32
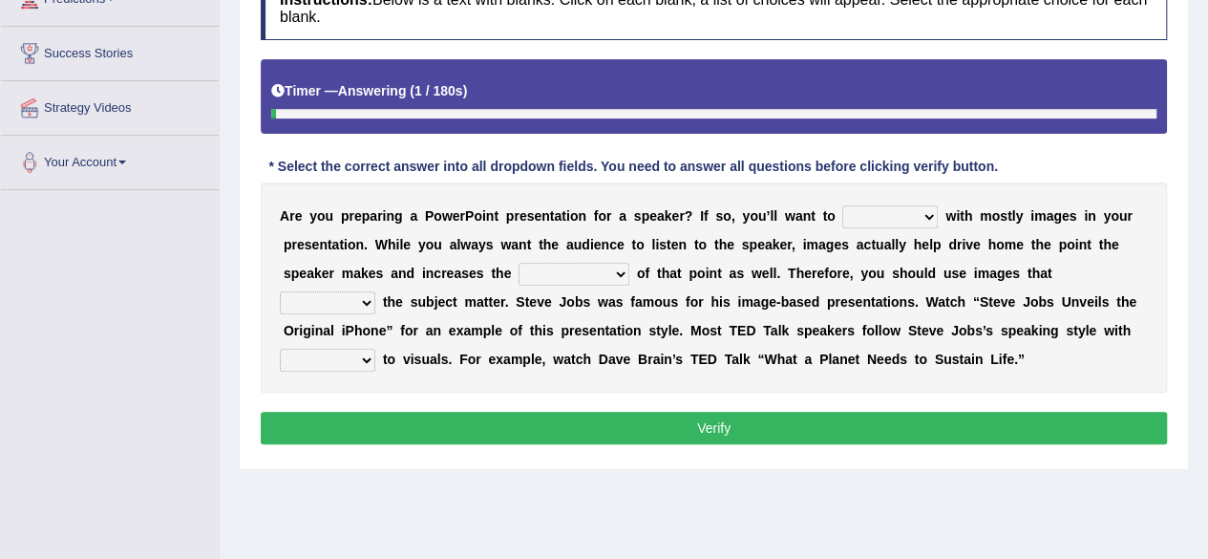
scroll to position [286, 0]
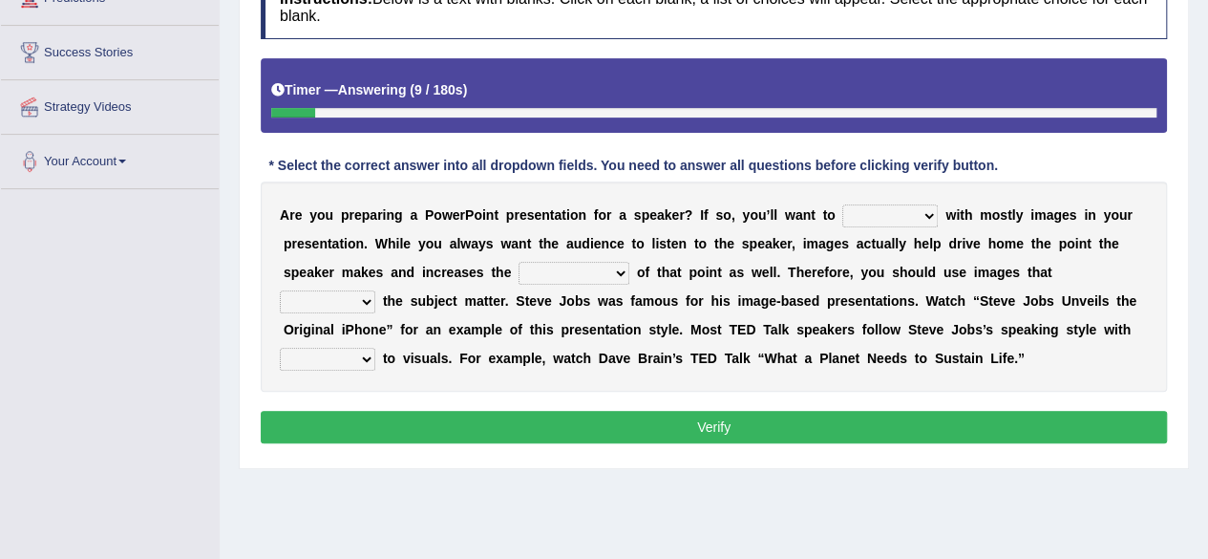
click at [874, 213] on select "stand stay stick stock" at bounding box center [889, 215] width 95 height 23
select select "stick"
click at [842, 204] on select "stand stay stick stock" at bounding box center [889, 215] width 95 height 23
click at [887, 213] on select "stand stay stick stock" at bounding box center [889, 215] width 95 height 23
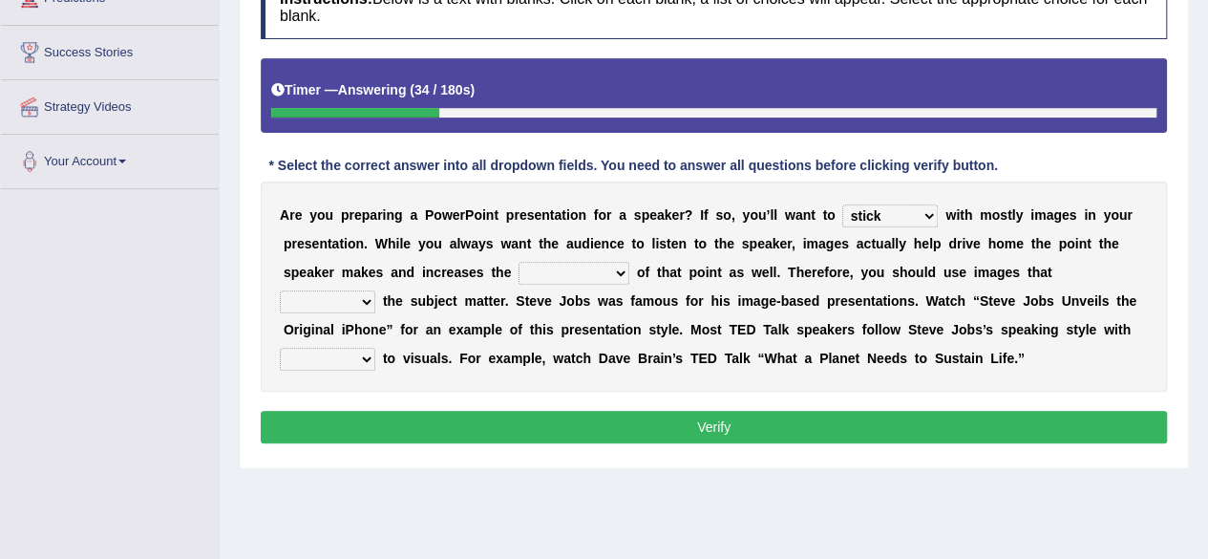
click at [601, 279] on select "memorability morality mobilization mobility" at bounding box center [574, 273] width 111 height 23
select select "memorability"
click at [519, 262] on select "memorability morality mobilization mobility" at bounding box center [574, 273] width 111 height 23
click at [606, 265] on select "memorability morality mobilization mobility" at bounding box center [574, 273] width 111 height 23
click at [607, 277] on select "memorability morality mobilization mobility" at bounding box center [574, 273] width 111 height 23
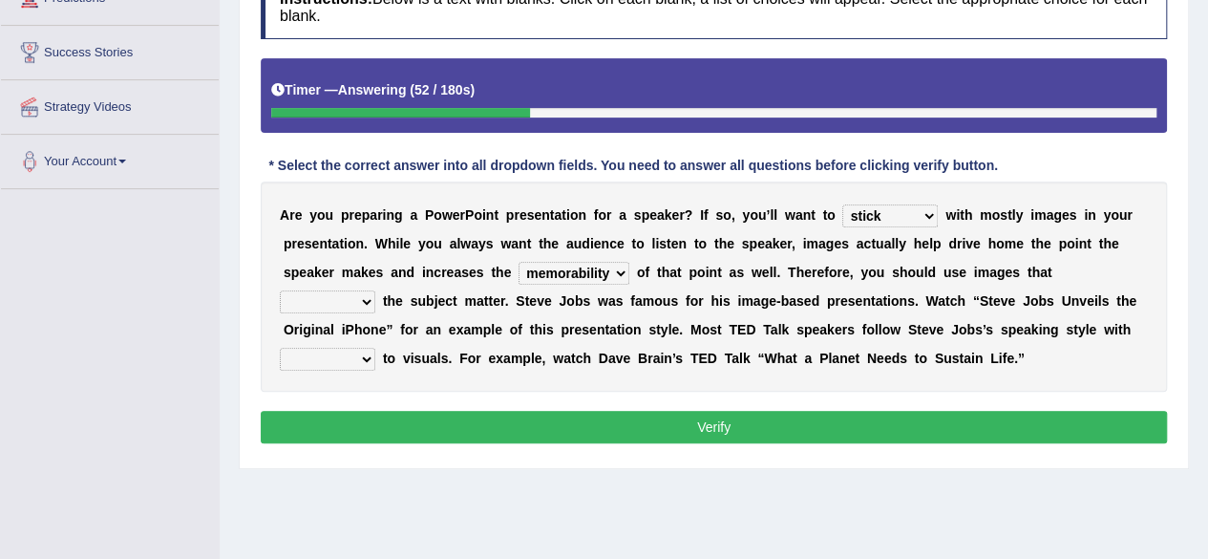
click at [365, 301] on select "suggest supply submit support" at bounding box center [327, 301] width 95 height 23
select select "support"
click at [280, 290] on select "suggest supply submit support" at bounding box center [327, 301] width 95 height 23
click at [356, 360] on select "regard result retrospect request" at bounding box center [327, 359] width 95 height 23
select select "regard"
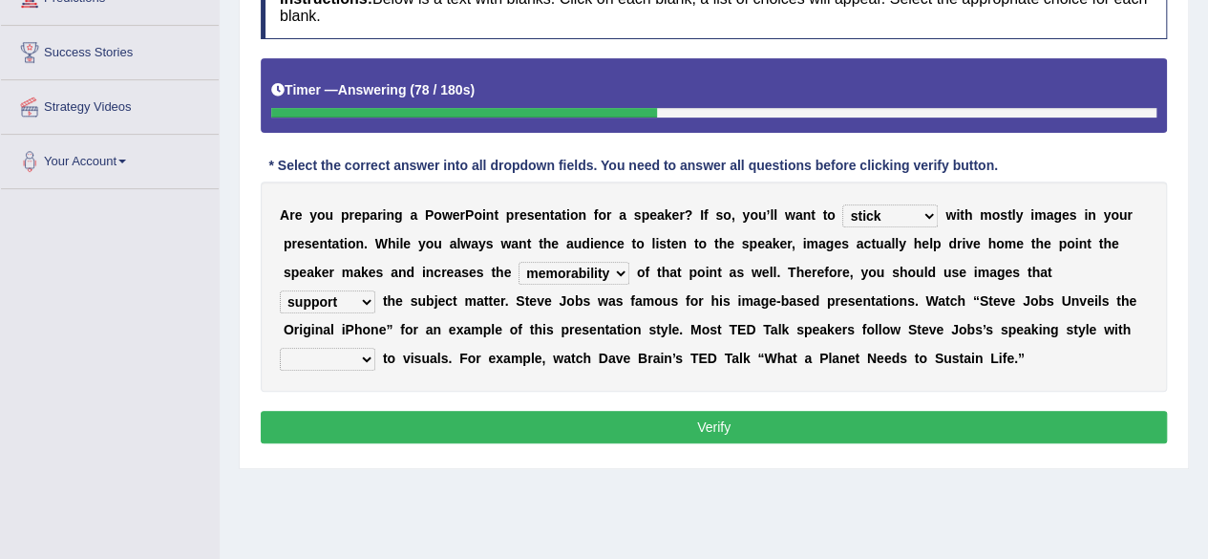
click at [280, 348] on select "regard result retrospect request" at bounding box center [327, 359] width 95 height 23
click at [298, 362] on select "regard result retrospect request" at bounding box center [327, 359] width 95 height 23
click at [448, 383] on div "A r e y o u p r e p a r i n g a P o w e r P o i n t p r e s e n t a t i o n f o…" at bounding box center [714, 286] width 906 height 210
click at [783, 432] on button "Verify" at bounding box center [714, 427] width 906 height 32
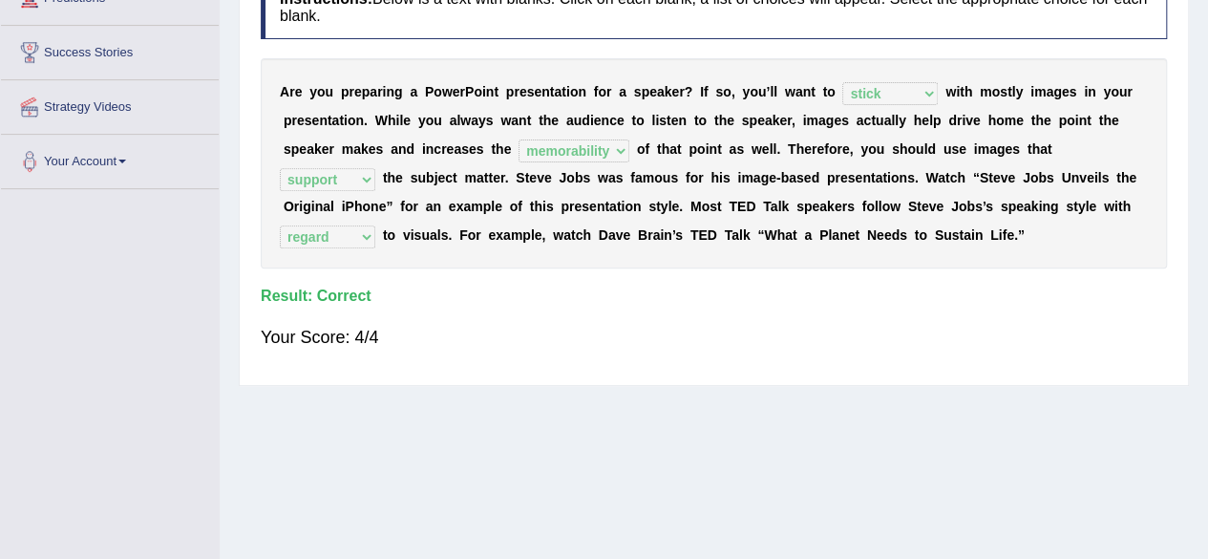
scroll to position [0, 0]
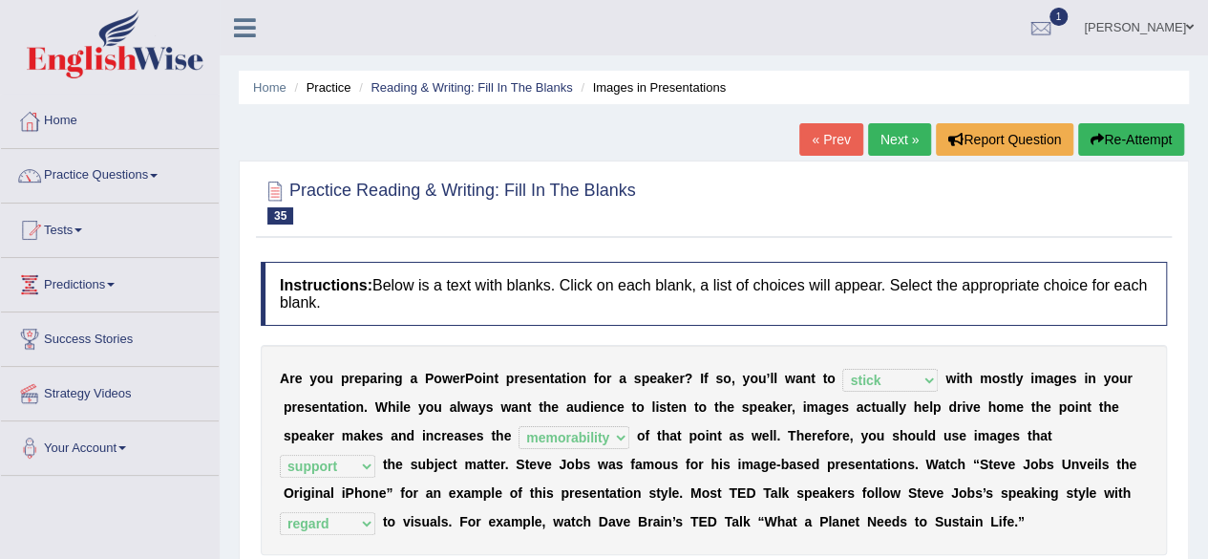
click at [888, 146] on link "Next »" at bounding box center [899, 139] width 63 height 32
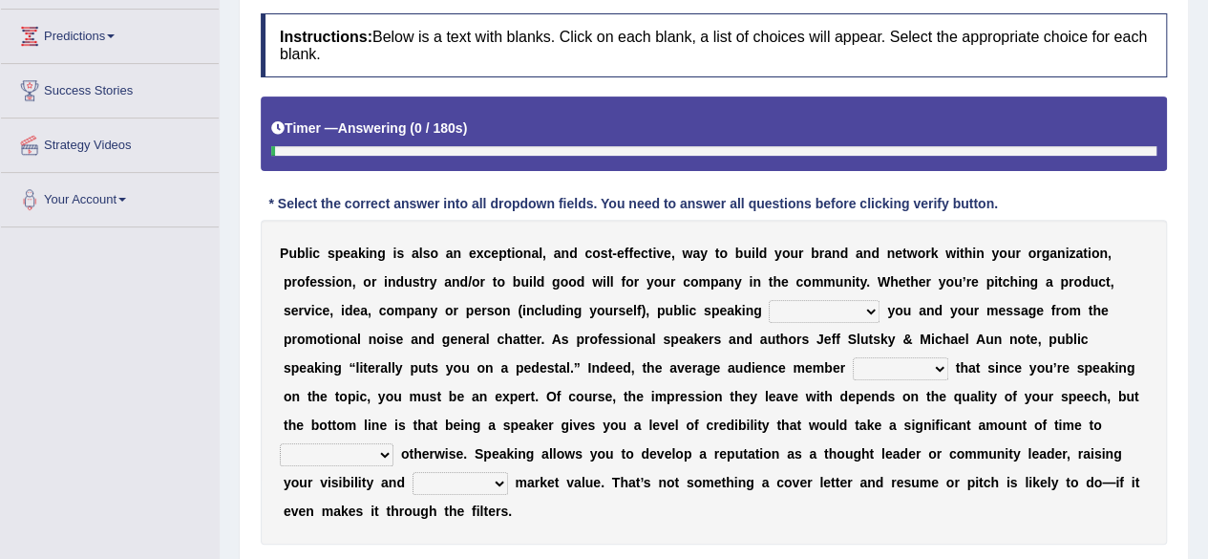
scroll to position [286, 0]
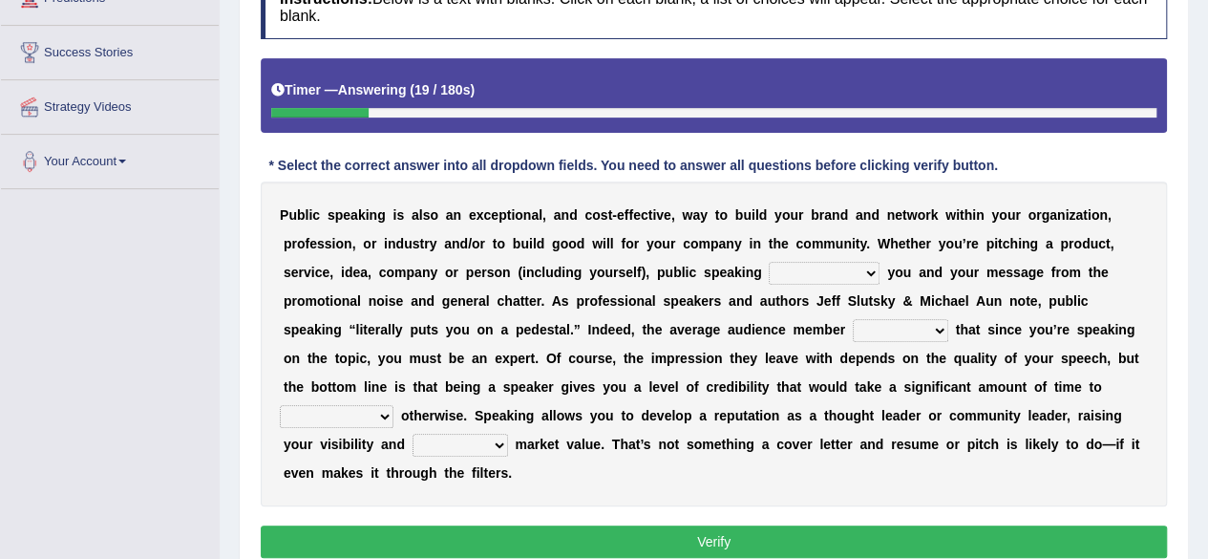
click at [796, 274] on select "differentiates disguises distributes dispute" at bounding box center [824, 273] width 111 height 23
select select "differentiates"
click at [769, 262] on select "differentiates disguises distributes dispute" at bounding box center [824, 273] width 111 height 23
click at [875, 326] on select "assists assumes accesses assesses" at bounding box center [900, 330] width 95 height 23
select select "assumes"
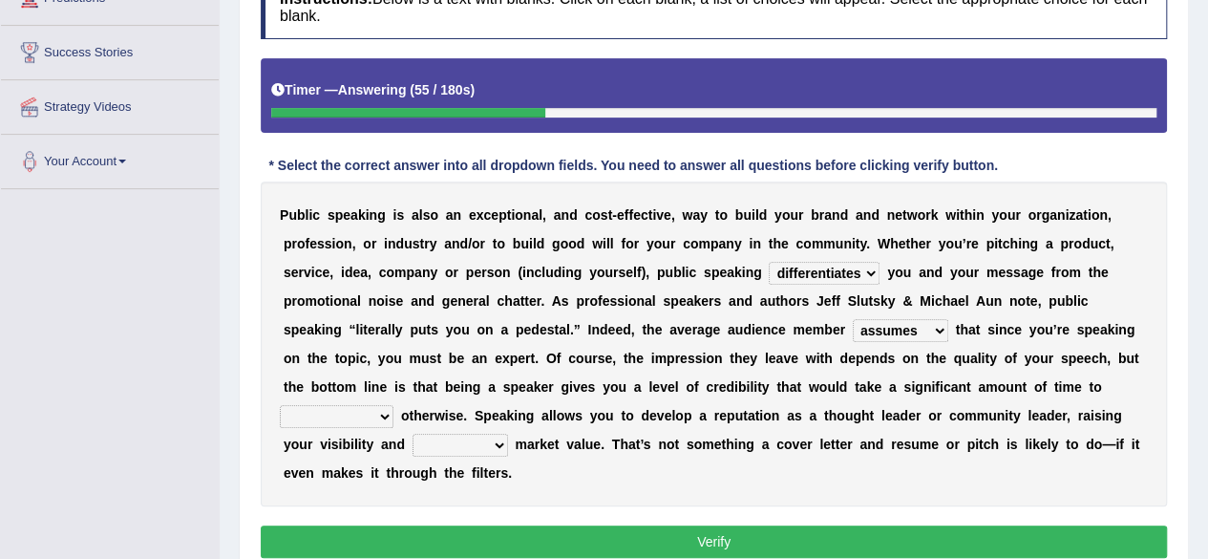
click at [853, 319] on select "assists assumes accesses assesses" at bounding box center [900, 330] width 95 height 23
click at [378, 405] on select "cultivate procrastinate communicate culminate" at bounding box center [337, 416] width 114 height 23
click at [510, 412] on b "k" at bounding box center [510, 415] width 8 height 15
click at [434, 440] on select "perceived diagnosed recessed divided" at bounding box center [460, 445] width 95 height 23
select select "perceived"
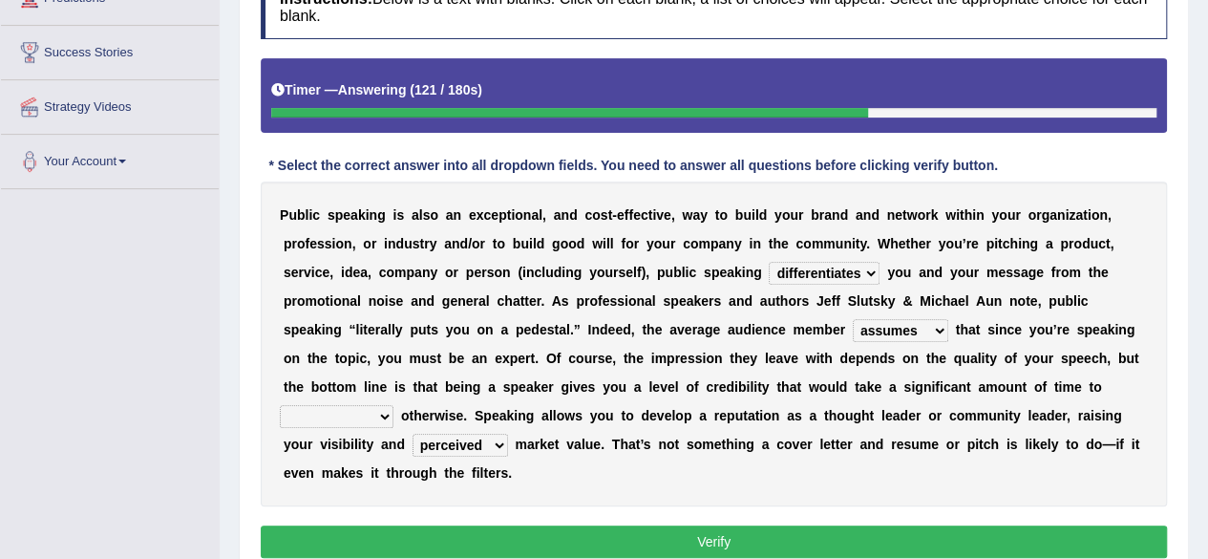
click at [413, 434] on select "perceived diagnosed recessed divided" at bounding box center [460, 445] width 95 height 23
click at [735, 452] on div "P u b l i c s p e a k i n g i s a l s o a n e x c e p t i o n a l , a n d c o s…" at bounding box center [714, 343] width 906 height 325
click at [378, 406] on select "cultivate procrastinate communicate culminate" at bounding box center [337, 416] width 114 height 23
select select "communicate"
click at [280, 405] on select "cultivate procrastinate communicate culminate" at bounding box center [337, 416] width 114 height 23
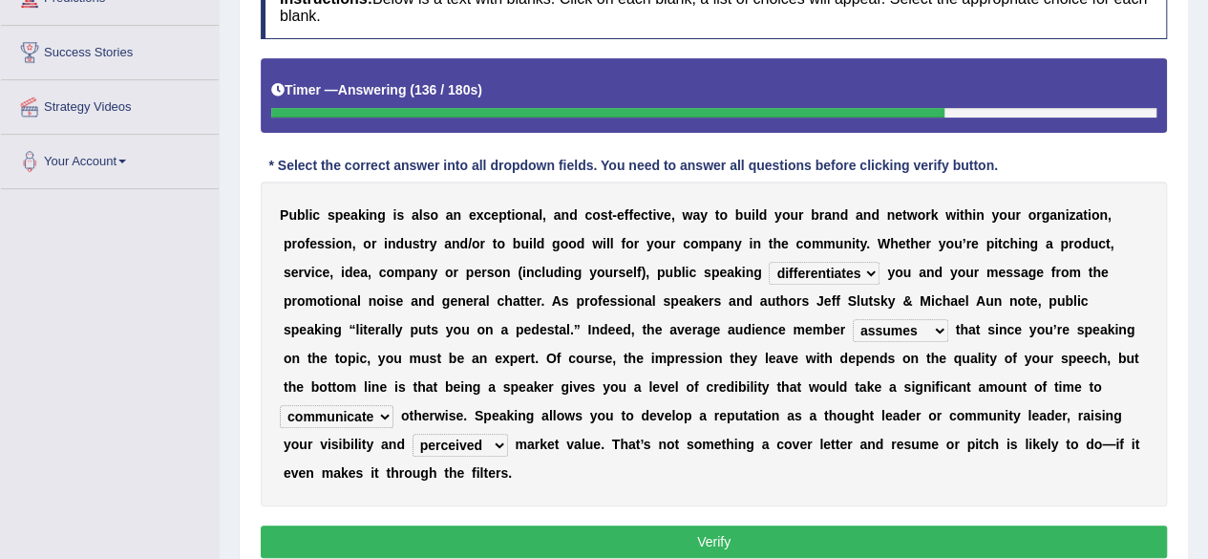
click at [722, 379] on b "e" at bounding box center [722, 386] width 8 height 15
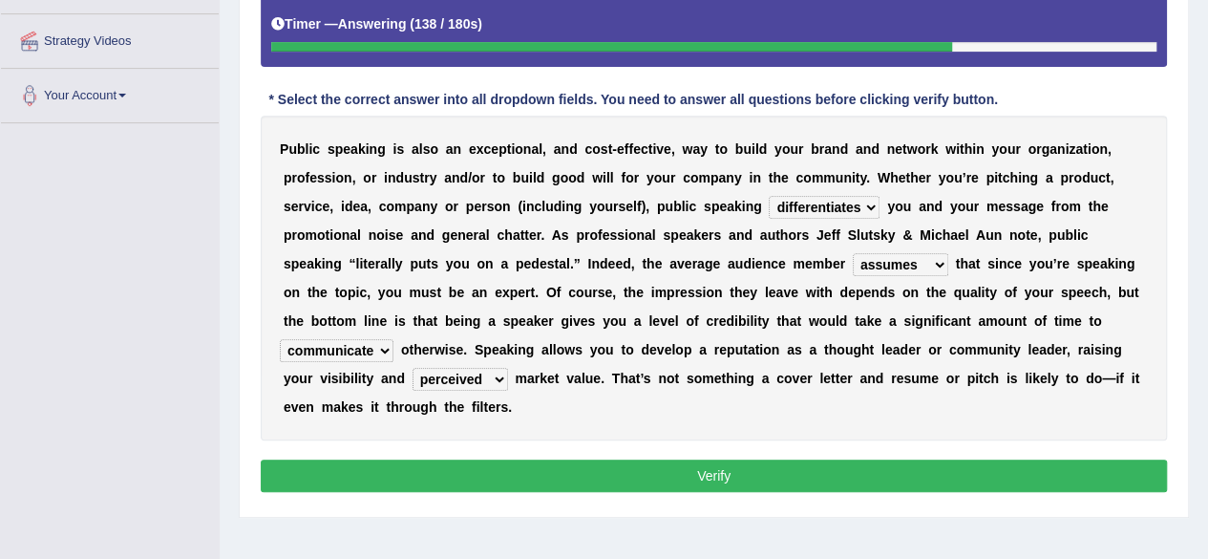
scroll to position [382, 0]
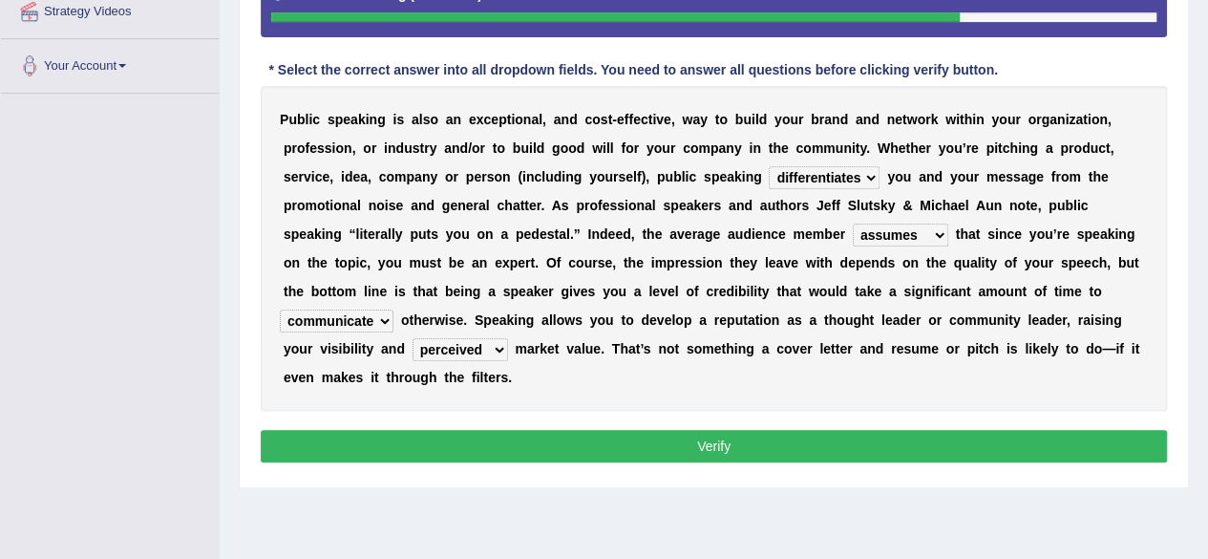
click at [667, 438] on button "Verify" at bounding box center [714, 446] width 906 height 32
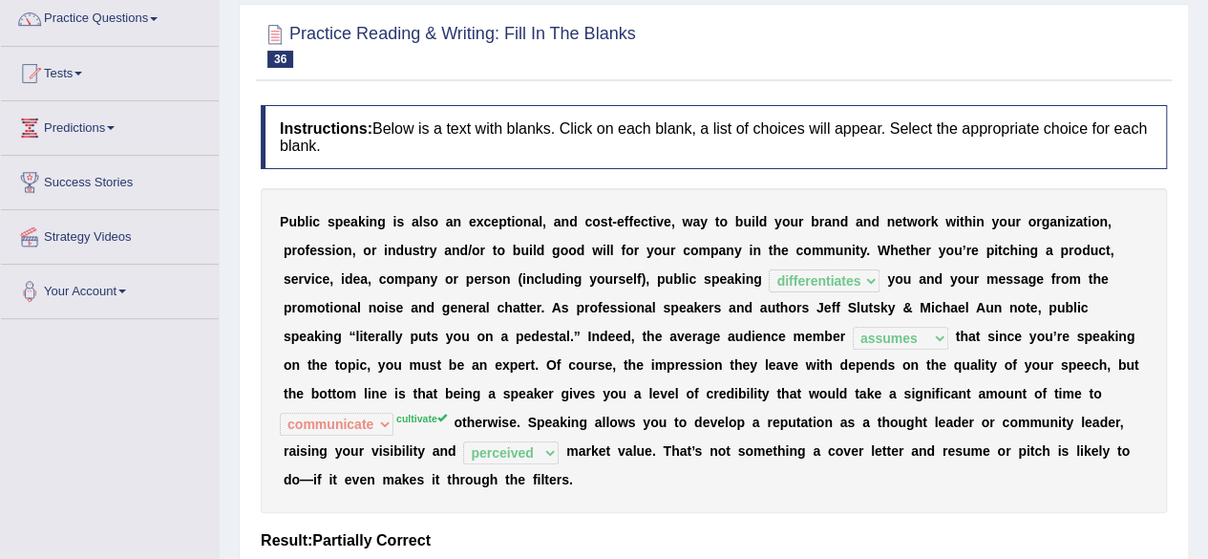
scroll to position [0, 0]
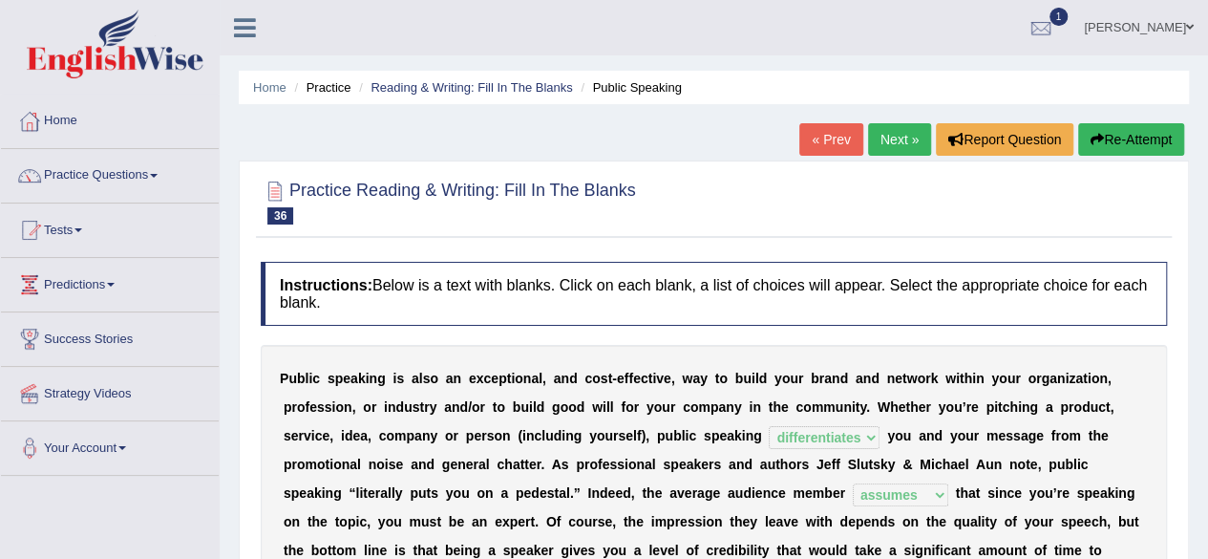
click at [875, 131] on link "Next »" at bounding box center [899, 139] width 63 height 32
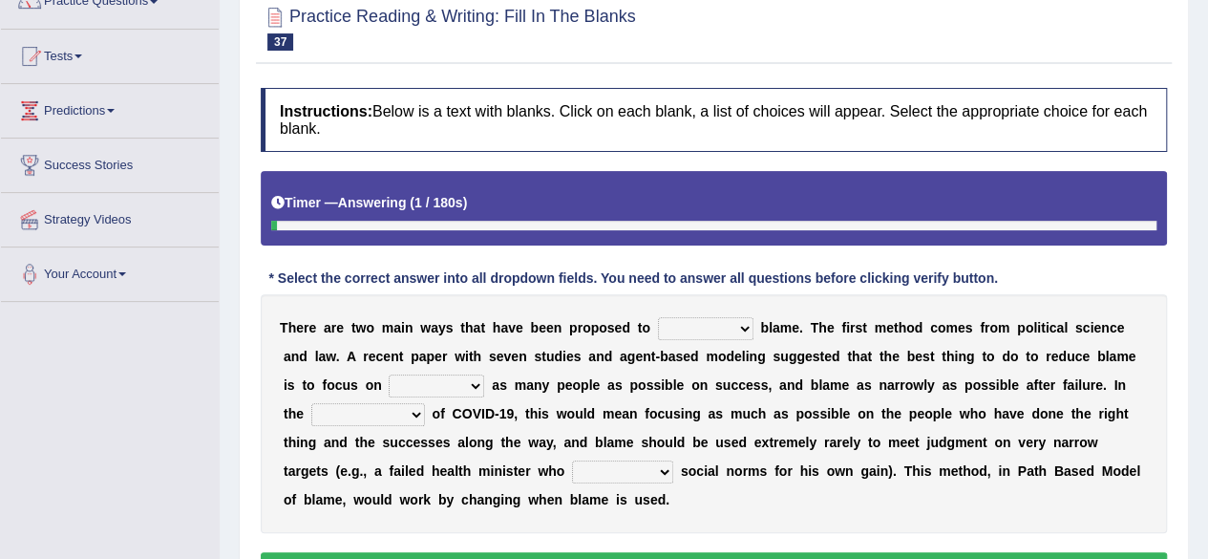
scroll to position [191, 0]
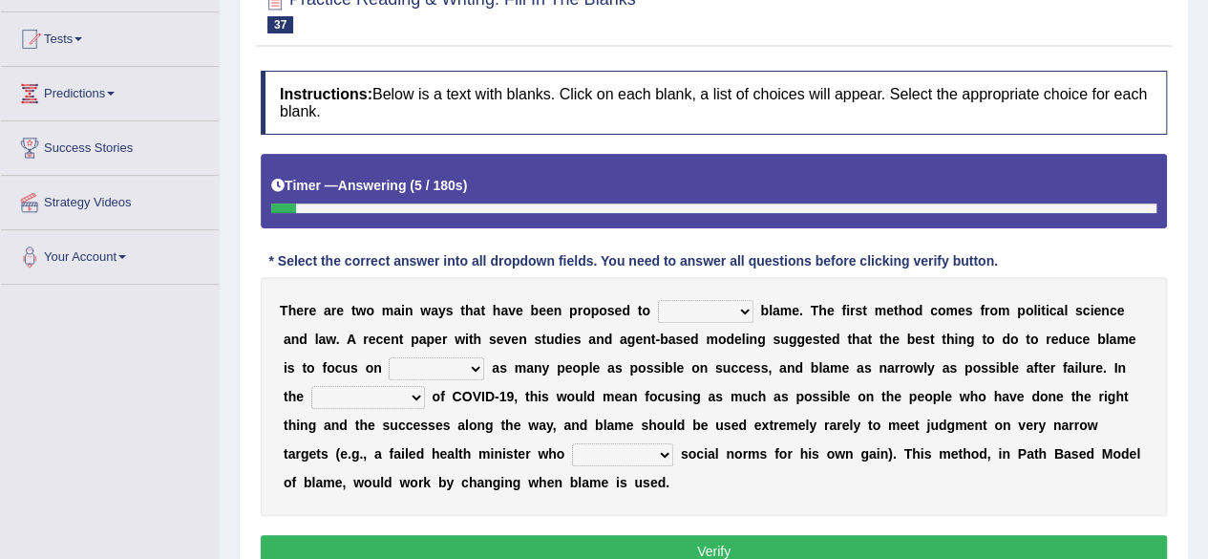
click at [696, 315] on select "abuse release reduce redress" at bounding box center [705, 311] width 95 height 23
click at [957, 375] on div "T h e r e a r e t w o m a i n w a y s t h a t h a v e b e e n p r o p o s e d t…" at bounding box center [714, 396] width 906 height 239
click at [701, 308] on select "abuse release reduce redress" at bounding box center [705, 311] width 95 height 23
click at [658, 300] on select "abuse release reduce redress" at bounding box center [705, 311] width 95 height 23
click at [709, 303] on select "abuse release reduce redress" at bounding box center [705, 311] width 95 height 23
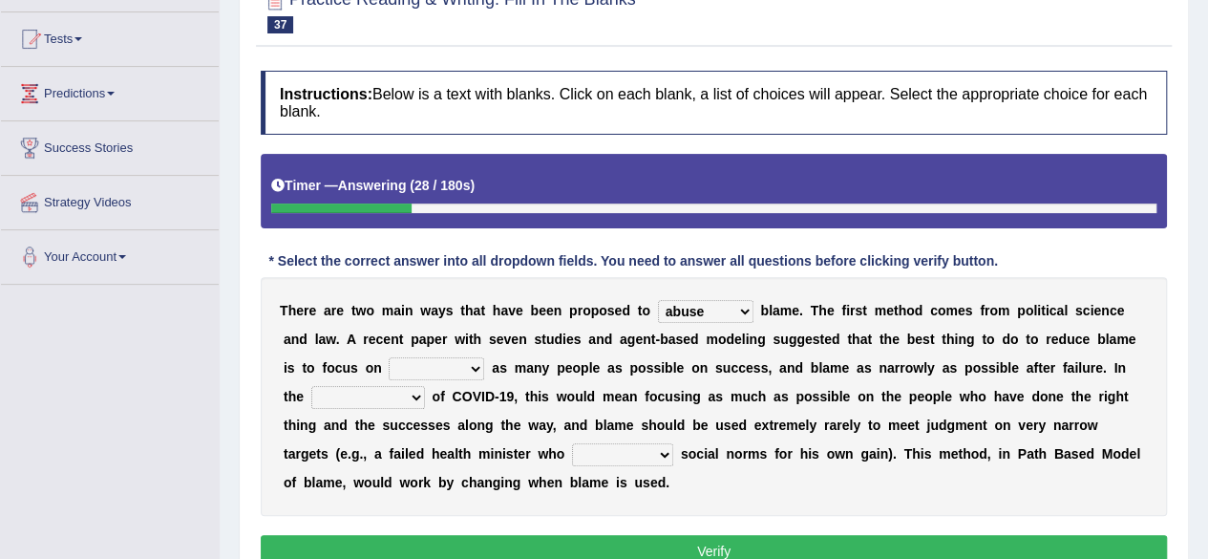
click at [658, 300] on select "abuse release reduce redress" at bounding box center [705, 311] width 95 height 23
click at [700, 316] on select "abuse release reduce redress" at bounding box center [705, 311] width 95 height 23
select select "reduce"
click at [658, 300] on select "abuse release reduce redress" at bounding box center [705, 311] width 95 height 23
drag, startPoint x: 1074, startPoint y: 351, endPoint x: 1077, endPoint y: 335, distance: 16.5
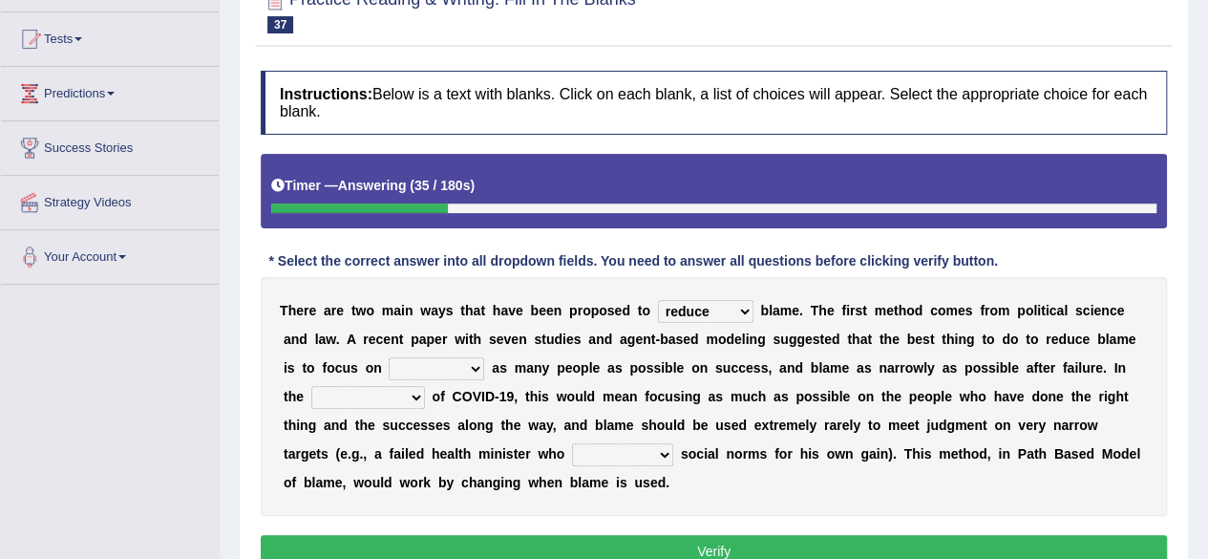
click at [1077, 335] on div "T h e r e a r e t w o m a i n w a y s t h a t h a v e b e e n p r o p o s e d t…" at bounding box center [714, 396] width 906 height 239
drag, startPoint x: 1077, startPoint y: 335, endPoint x: 1058, endPoint y: 335, distance: 19.1
click at [1060, 335] on div "T h e r e a r e t w o m a i n w a y s t h a t h a v e b e e n p r o p o s e d t…" at bounding box center [714, 396] width 906 height 239
click at [1058, 335] on b "d" at bounding box center [1062, 338] width 9 height 15
click at [435, 366] on select "praising promising preserving praying" at bounding box center [436, 368] width 95 height 23
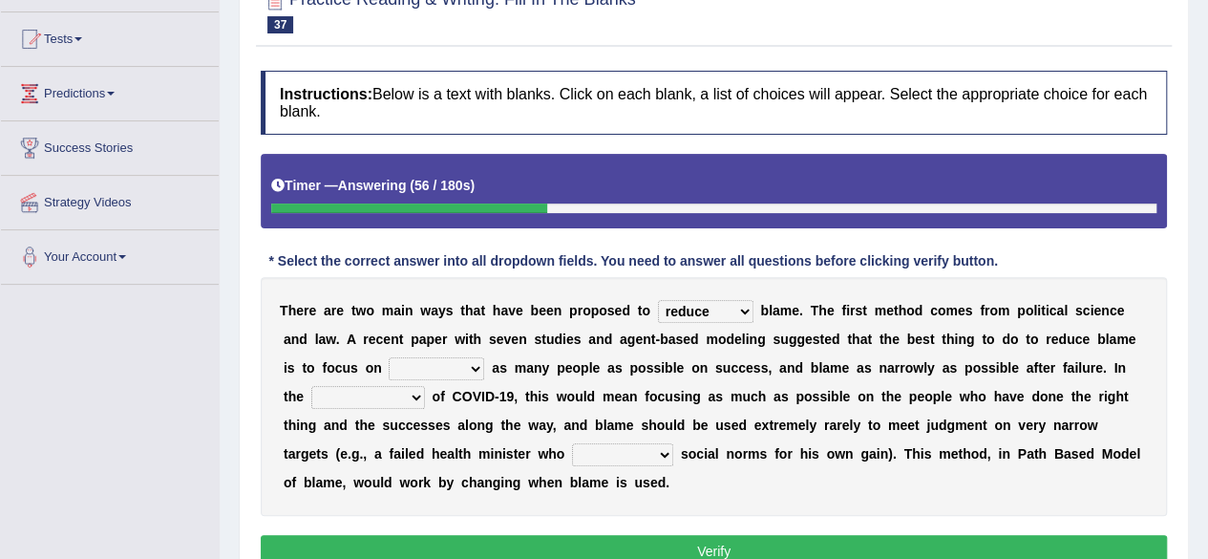
select select "praising"
click at [389, 357] on select "praising promising preserving praying" at bounding box center [436, 368] width 95 height 23
click at [331, 400] on select "context confrontation text construction" at bounding box center [368, 397] width 114 height 23
click at [516, 417] on b "e" at bounding box center [518, 424] width 8 height 15
click at [597, 454] on select "departed established violated met" at bounding box center [622, 454] width 101 height 23
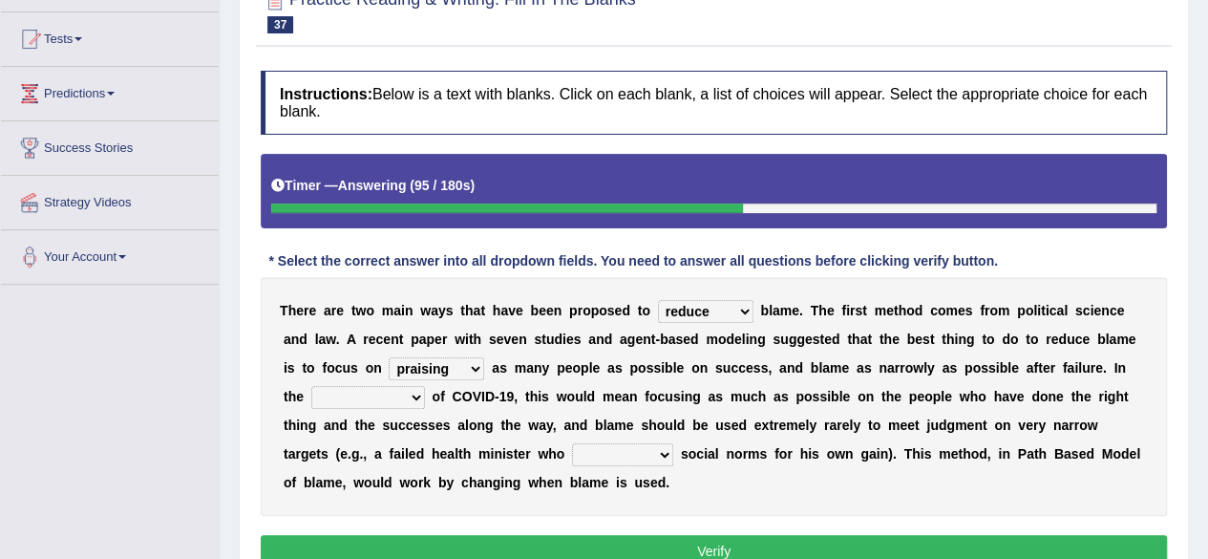
select select "violated"
click at [572, 443] on select "departed established violated met" at bounding box center [622, 454] width 101 height 23
click at [410, 392] on select "context confrontation text construction" at bounding box center [368, 397] width 114 height 23
select select "context"
click at [311, 386] on select "context confrontation text construction" at bounding box center [368, 397] width 114 height 23
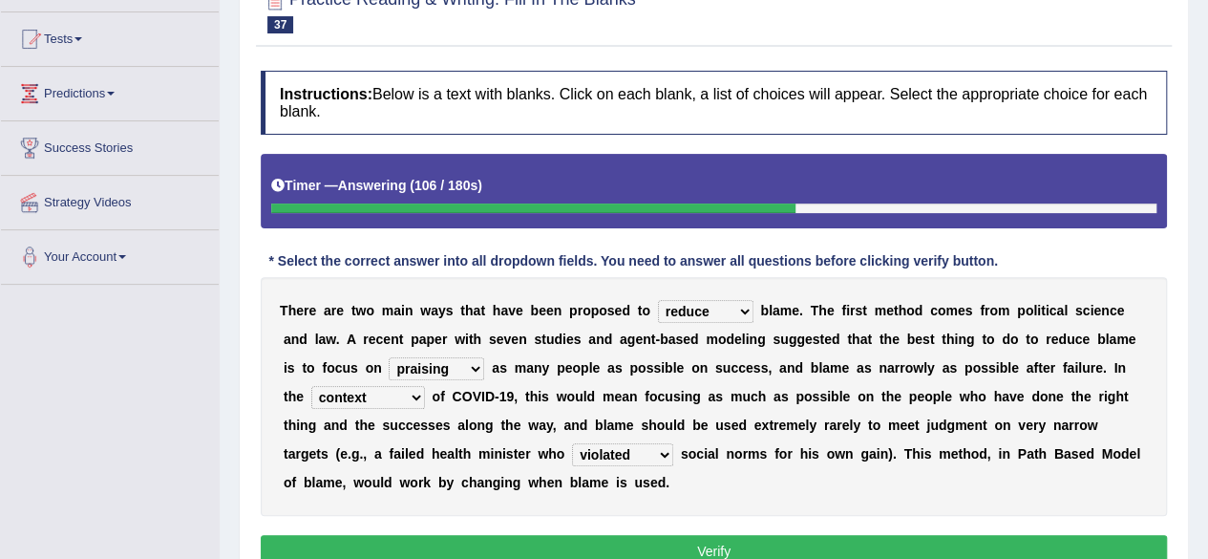
click at [799, 446] on b "h" at bounding box center [803, 453] width 9 height 15
click at [754, 538] on button "Verify" at bounding box center [714, 551] width 906 height 32
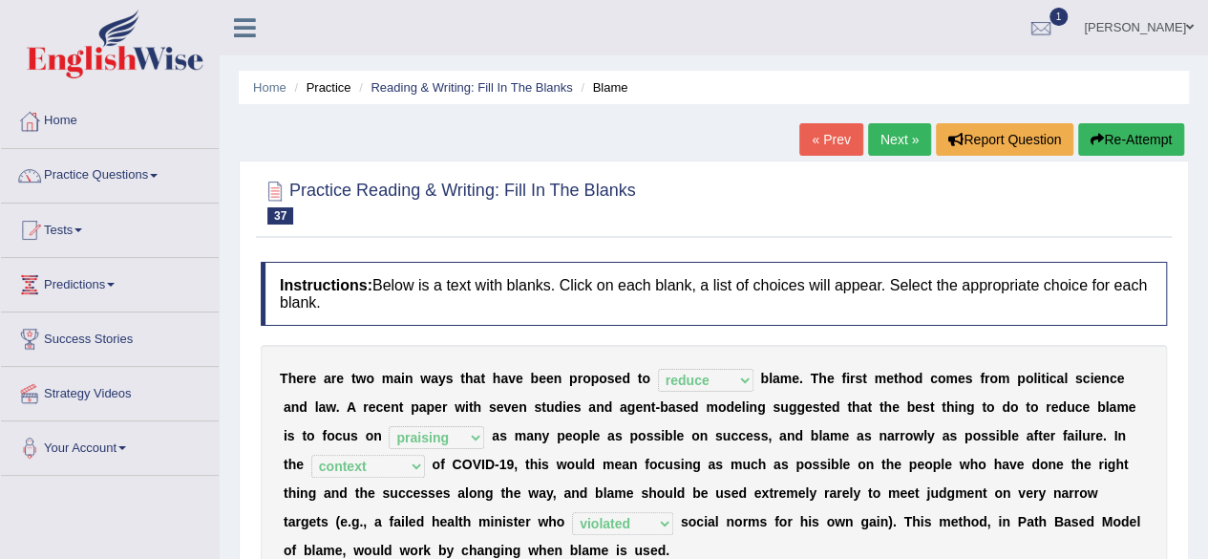
scroll to position [0, 0]
click at [901, 146] on link "Next »" at bounding box center [899, 139] width 63 height 32
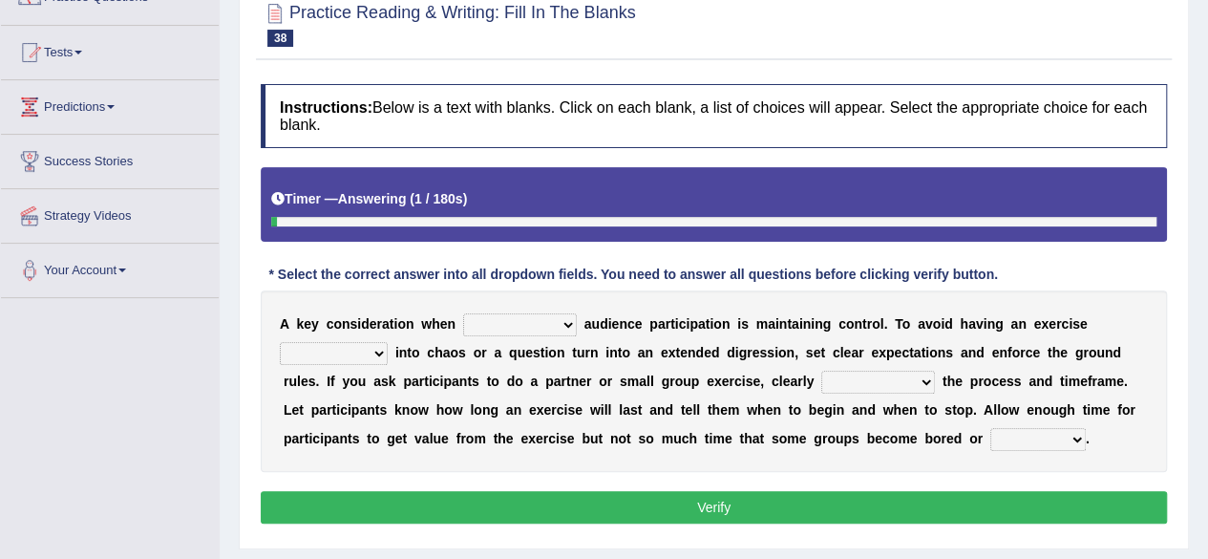
scroll to position [191, 0]
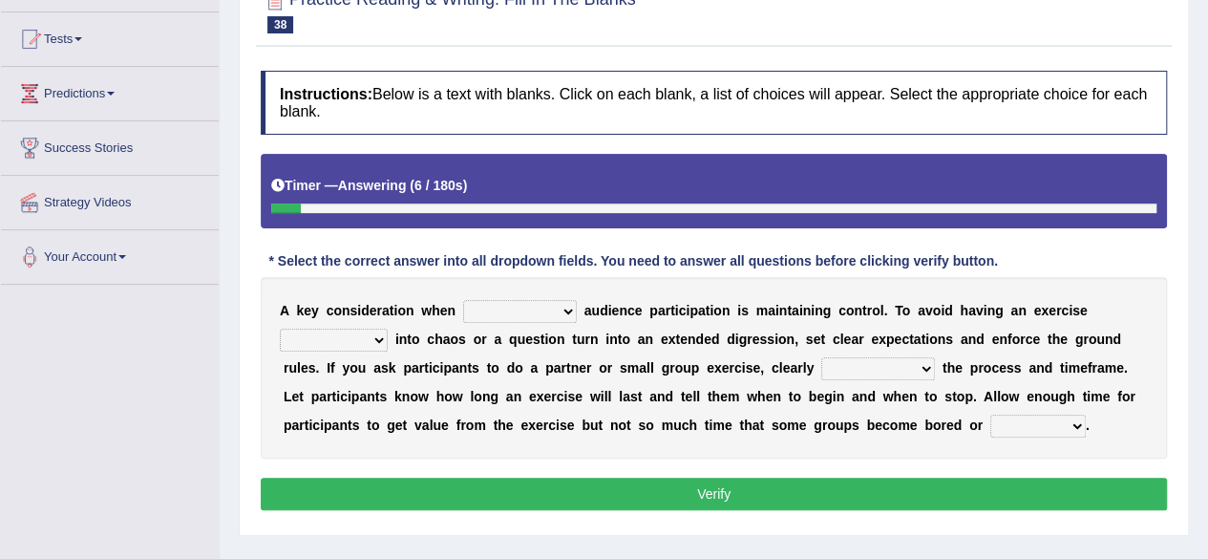
click at [502, 307] on select "incorporating increasing incurring indicating" at bounding box center [520, 311] width 114 height 23
select select "increasing"
click at [463, 300] on select "incorporating increasing incurring indicating" at bounding box center [520, 311] width 114 height 23
click at [372, 342] on select "deteriorate determine deliver demonstrate" at bounding box center [334, 340] width 108 height 23
select select "deteriorate"
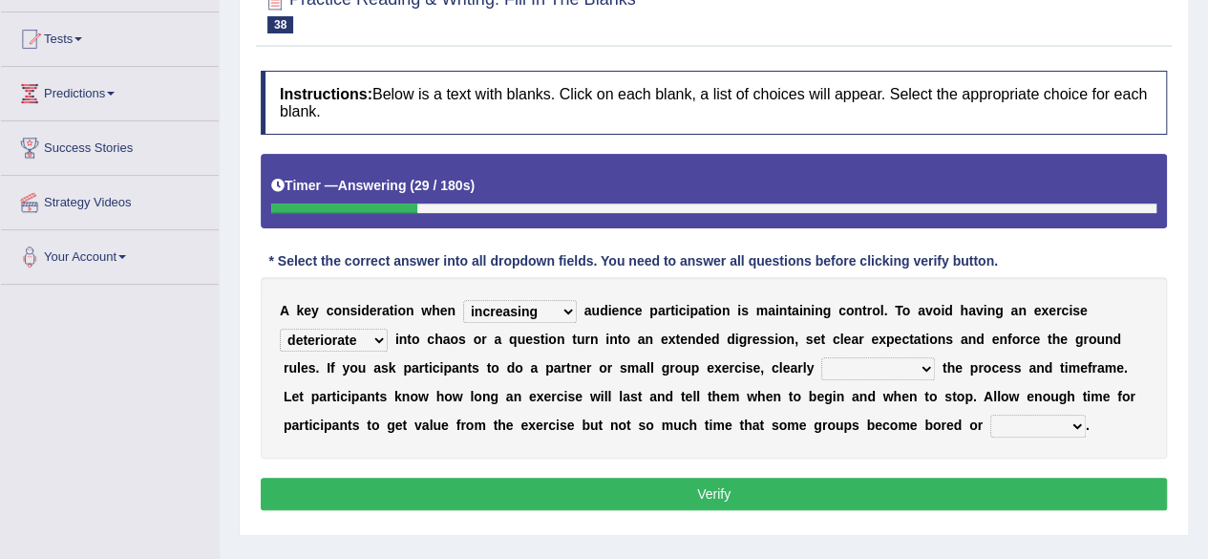
click at [280, 329] on select "deteriorate determine deliver demonstrate" at bounding box center [334, 340] width 108 height 23
click at [910, 369] on select "communicate confirm accumulate commit" at bounding box center [878, 368] width 114 height 23
select select "communicate"
click at [821, 357] on select "communicate confirm accumulate commit" at bounding box center [878, 368] width 114 height 23
click at [887, 367] on select "communicate confirm accumulate commit" at bounding box center [878, 368] width 114 height 23
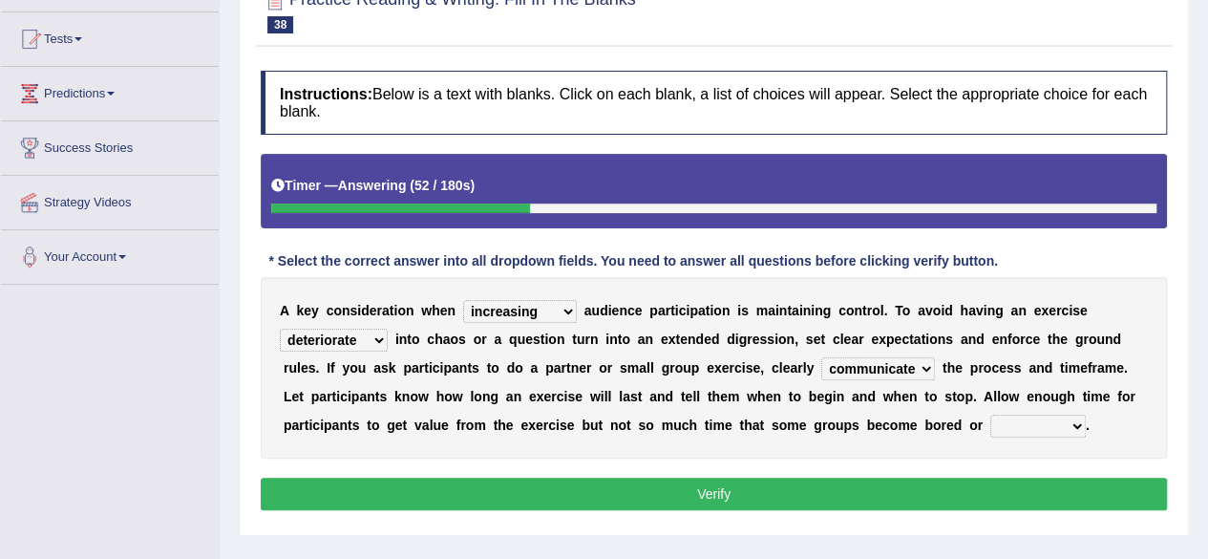
click at [887, 367] on select "communicate confirm accumulate commit" at bounding box center [878, 368] width 114 height 23
click at [1012, 427] on select "destroyed distracted disobeyed divided" at bounding box center [1037, 425] width 95 height 23
select select "distracted"
click at [990, 414] on select "destroyed distracted disobeyed divided" at bounding box center [1037, 425] width 95 height 23
click at [676, 489] on button "Verify" at bounding box center [714, 493] width 906 height 32
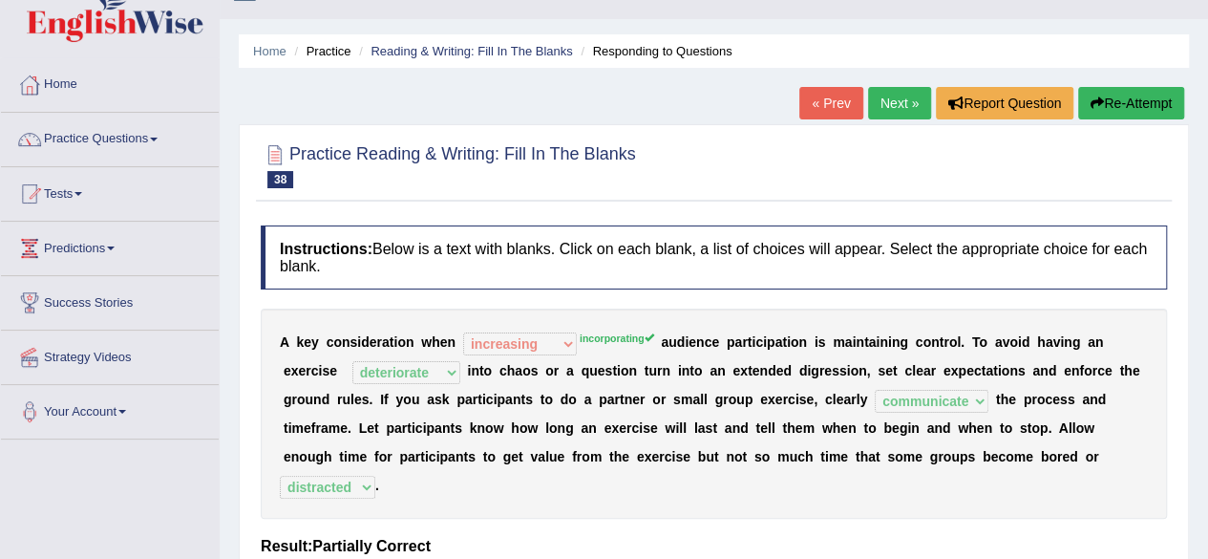
scroll to position [0, 0]
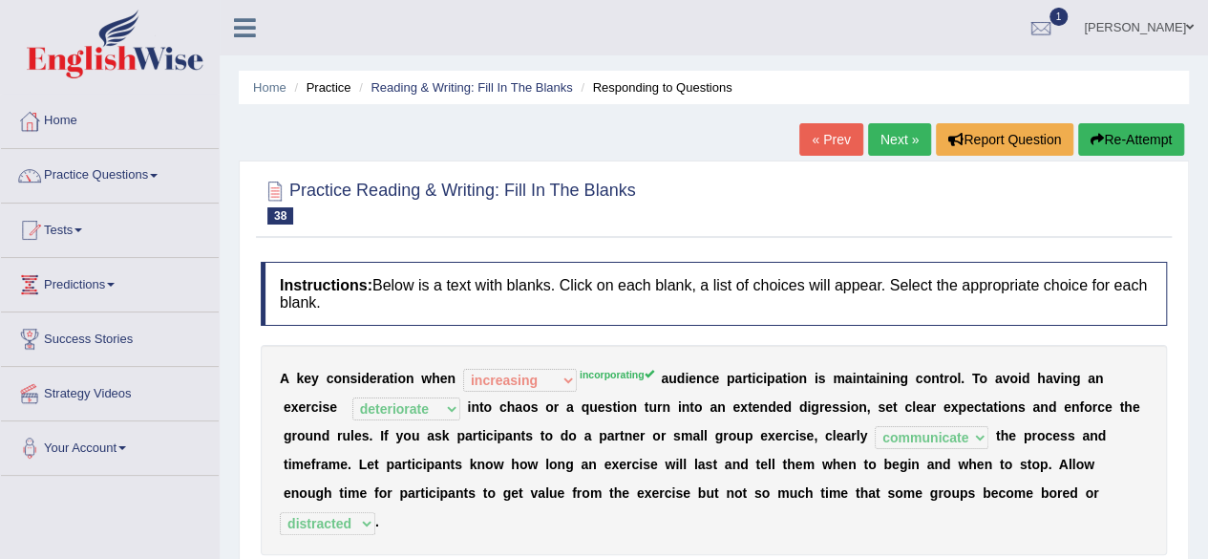
click at [886, 148] on link "Next »" at bounding box center [899, 139] width 63 height 32
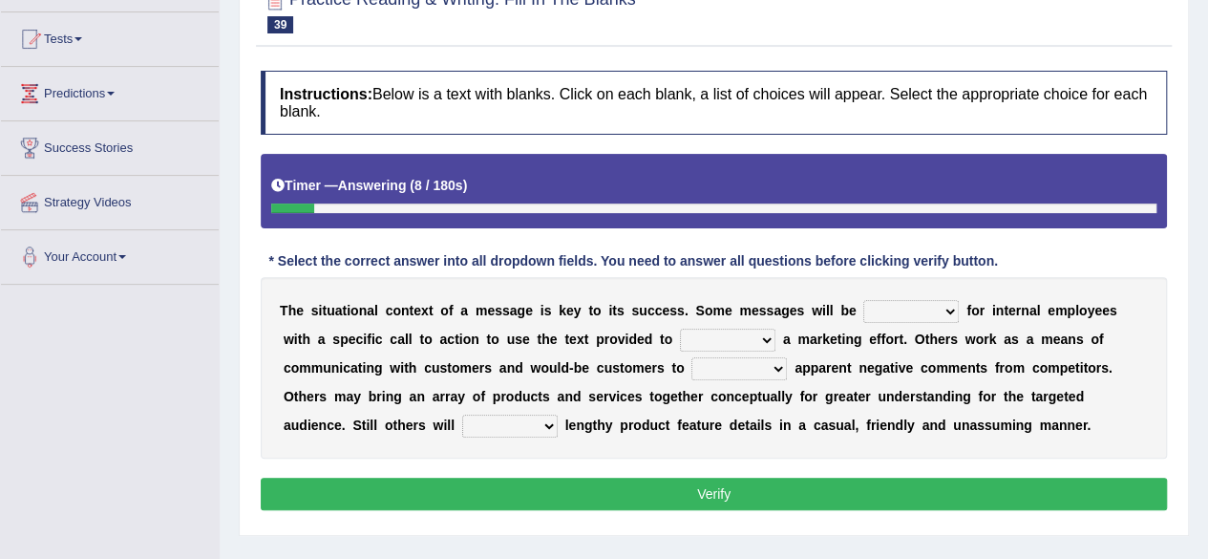
click at [897, 310] on select "targeted varied marketed parted" at bounding box center [910, 311] width 95 height 23
select select "targeted"
click at [863, 300] on select "targeted varied marketed parted" at bounding box center [910, 311] width 95 height 23
click at [935, 304] on select "targeted varied marketed parted" at bounding box center [910, 311] width 95 height 23
drag, startPoint x: 935, startPoint y: 304, endPoint x: 796, endPoint y: 320, distance: 139.4
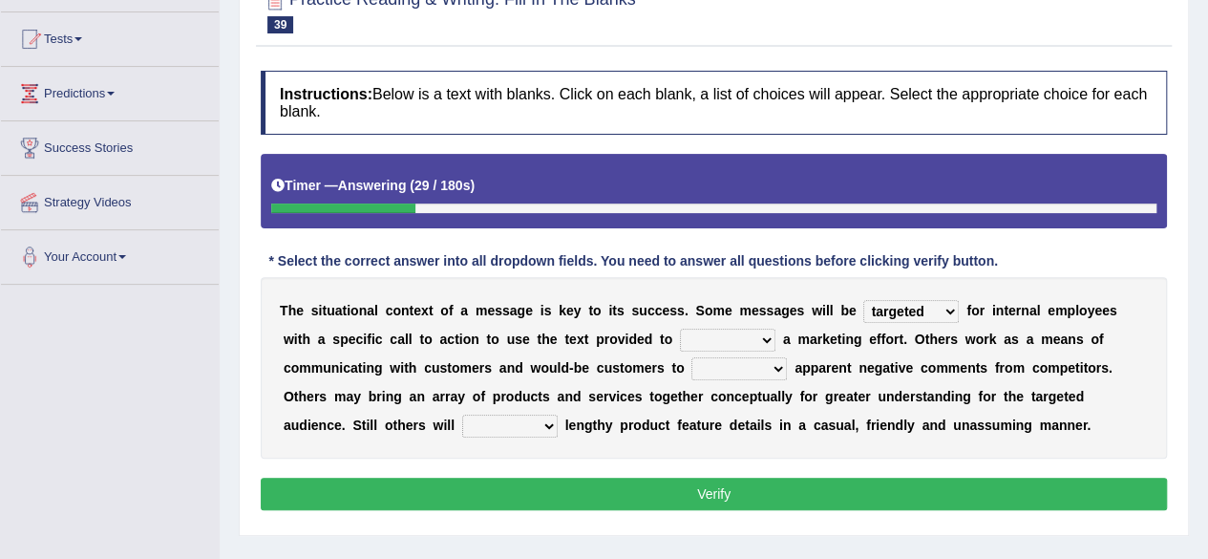
click at [935, 304] on select "targeted varied marketed parted" at bounding box center [910, 311] width 95 height 23
click at [742, 332] on select "extract exceed expand export" at bounding box center [727, 340] width 95 height 23
select select "expand"
click at [680, 329] on select "extract exceed expand export" at bounding box center [727, 340] width 95 height 23
click at [930, 311] on select "targeted varied marketed parted" at bounding box center [910, 311] width 95 height 23
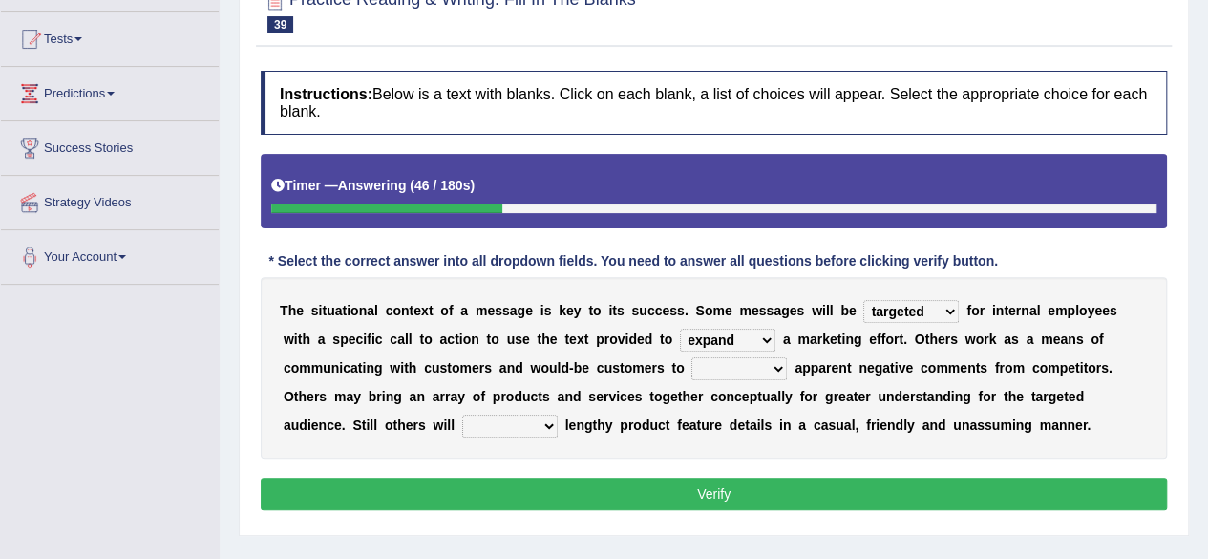
select select "marketed"
click at [863, 300] on select "targeted varied marketed parted" at bounding box center [910, 311] width 95 height 23
click at [718, 366] on select "rebut rebel review reboot" at bounding box center [738, 368] width 95 height 23
click at [691, 357] on select "rebut rebel review reboot" at bounding box center [738, 368] width 95 height 23
click at [701, 368] on select "rebut rebel review reboot" at bounding box center [738, 368] width 95 height 23
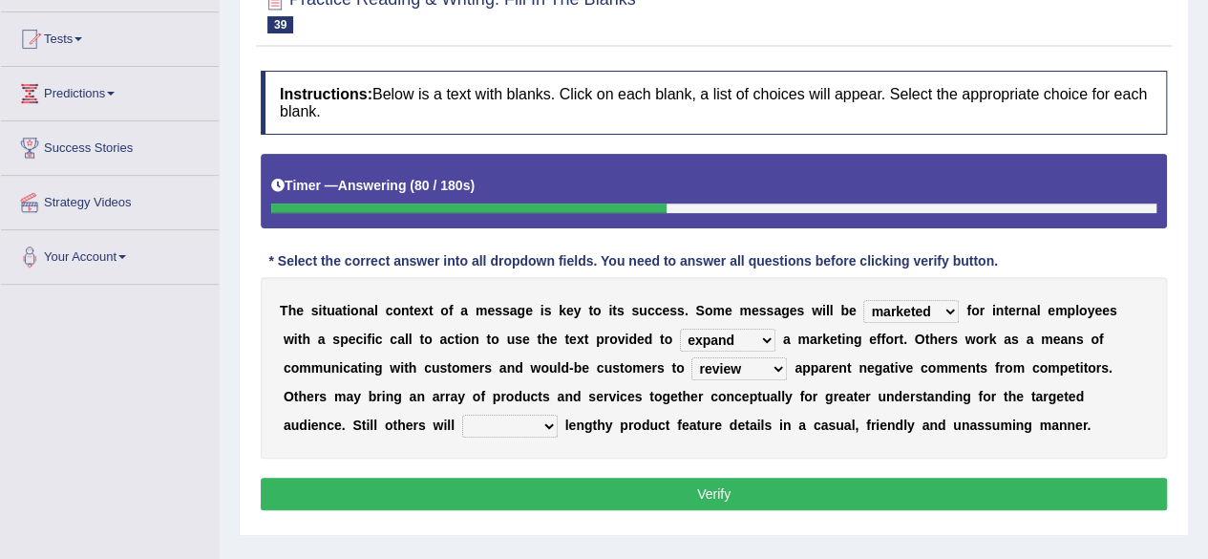
select select "rebut"
click at [691, 357] on select "rebut rebel review reboot" at bounding box center [738, 368] width 95 height 23
click at [483, 420] on select "deliver delay delight delegate" at bounding box center [509, 425] width 95 height 23
select select "deliver"
click at [462, 414] on select "deliver delay delight delegate" at bounding box center [509, 425] width 95 height 23
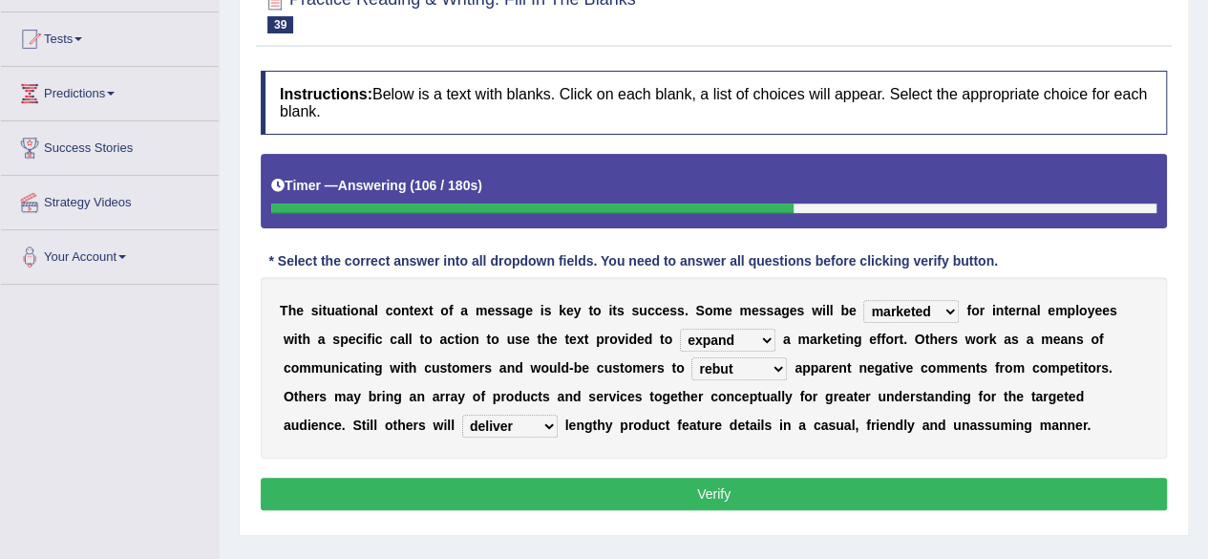
click at [519, 418] on select "deliver delay delight delegate" at bounding box center [509, 425] width 95 height 23
click at [658, 463] on div "Instructions: Below is a text with blanks. Click on each blank, a list of choic…" at bounding box center [714, 293] width 916 height 464
click at [677, 490] on button "Verify" at bounding box center [714, 493] width 906 height 32
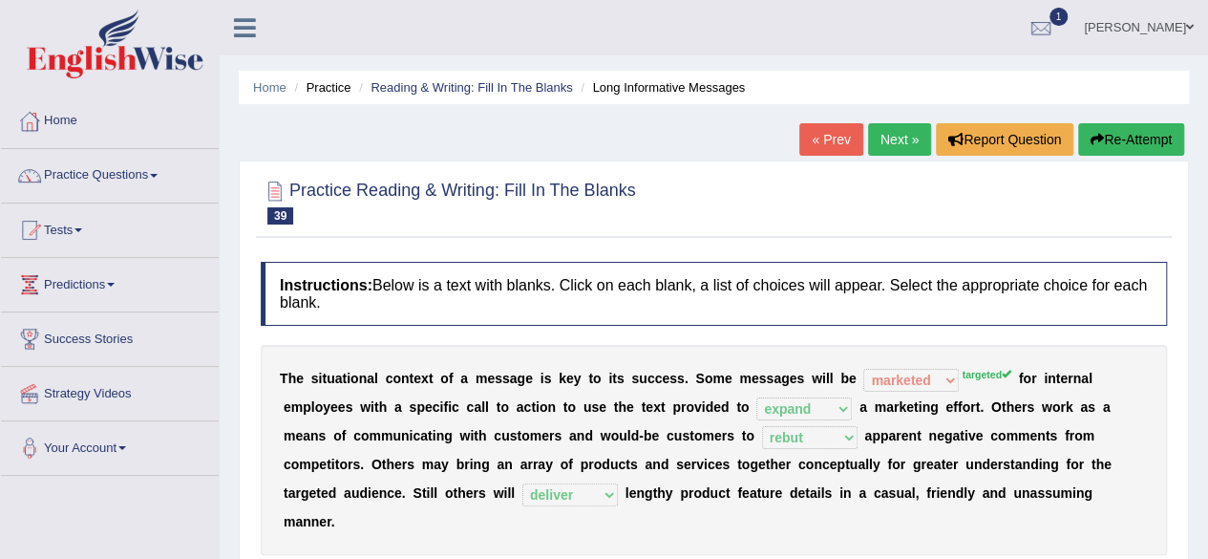
click at [886, 152] on link "Next »" at bounding box center [899, 139] width 63 height 32
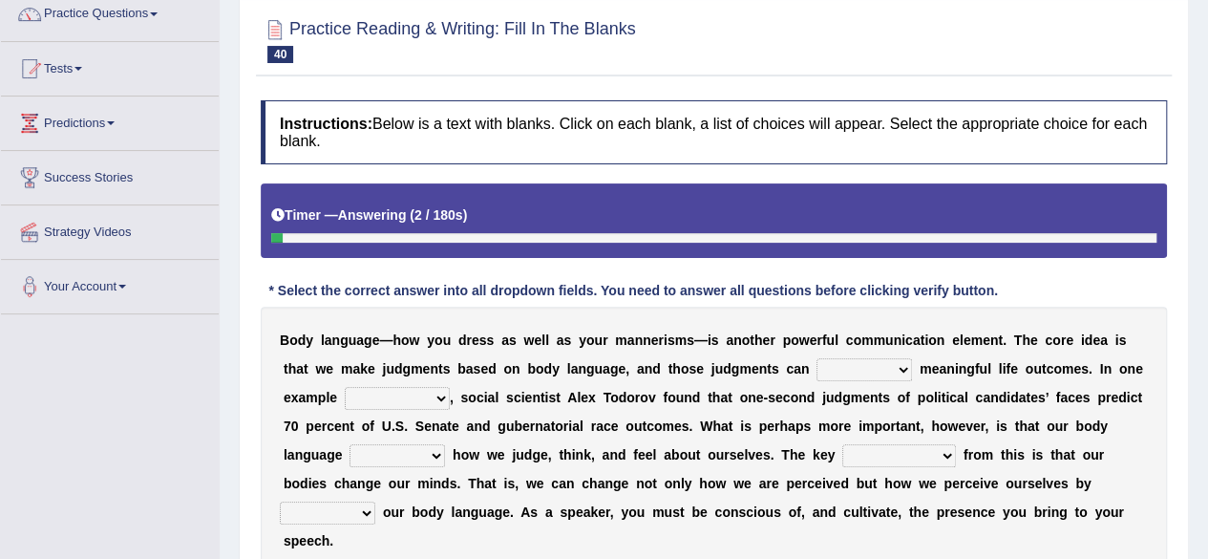
scroll to position [191, 0]
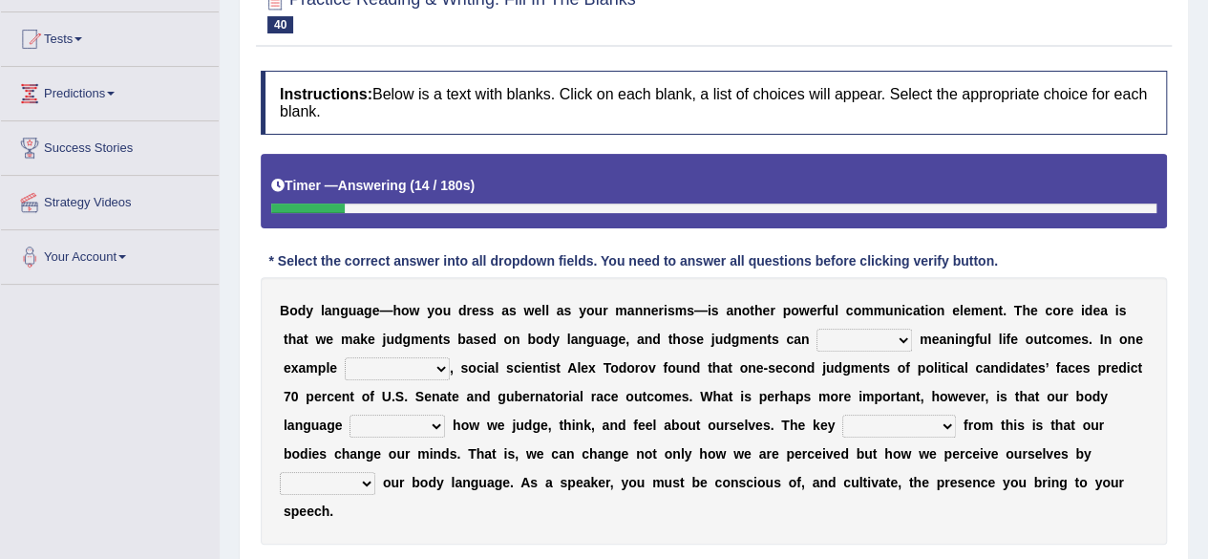
click at [839, 342] on select "predict preserve prevent prepare" at bounding box center [863, 340] width 95 height 23
select select "predict"
click at [816, 329] on select "predict preserve prevent prepare" at bounding box center [863, 340] width 95 height 23
click at [884, 335] on select "predict preserve prevent prepare" at bounding box center [863, 340] width 95 height 23
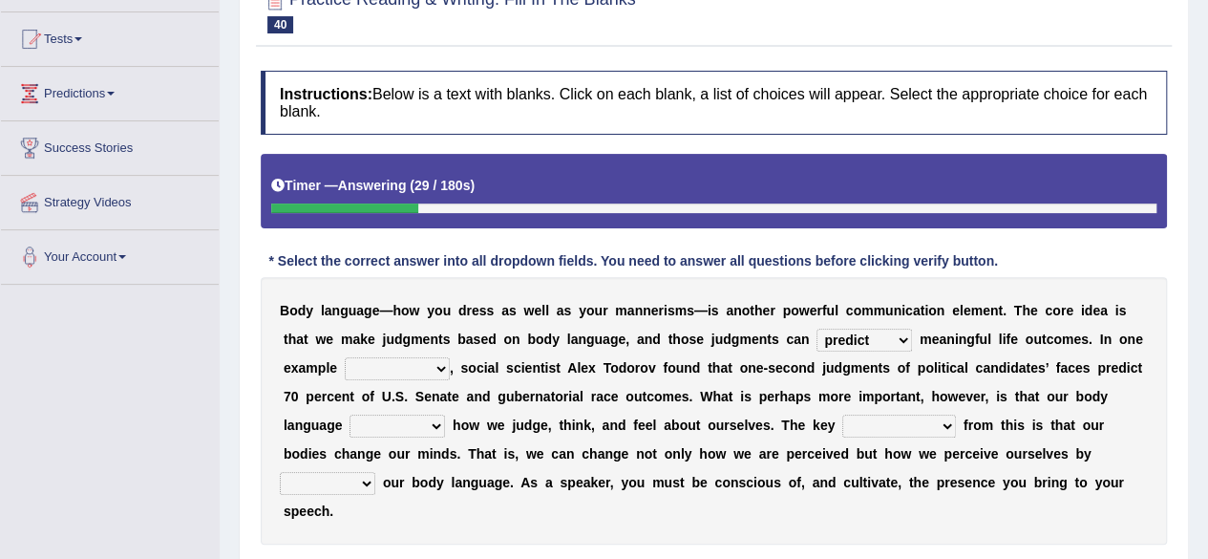
click at [387, 366] on select "citing having cited to be cited cited" at bounding box center [397, 368] width 105 height 23
select select "cited"
click at [345, 357] on select "citing having cited to be cited cited" at bounding box center [397, 368] width 105 height 23
click at [399, 367] on select "citing having cited to be cited cited" at bounding box center [397, 368] width 105 height 23
click at [399, 365] on select "citing having cited to be cited cited" at bounding box center [397, 368] width 105 height 23
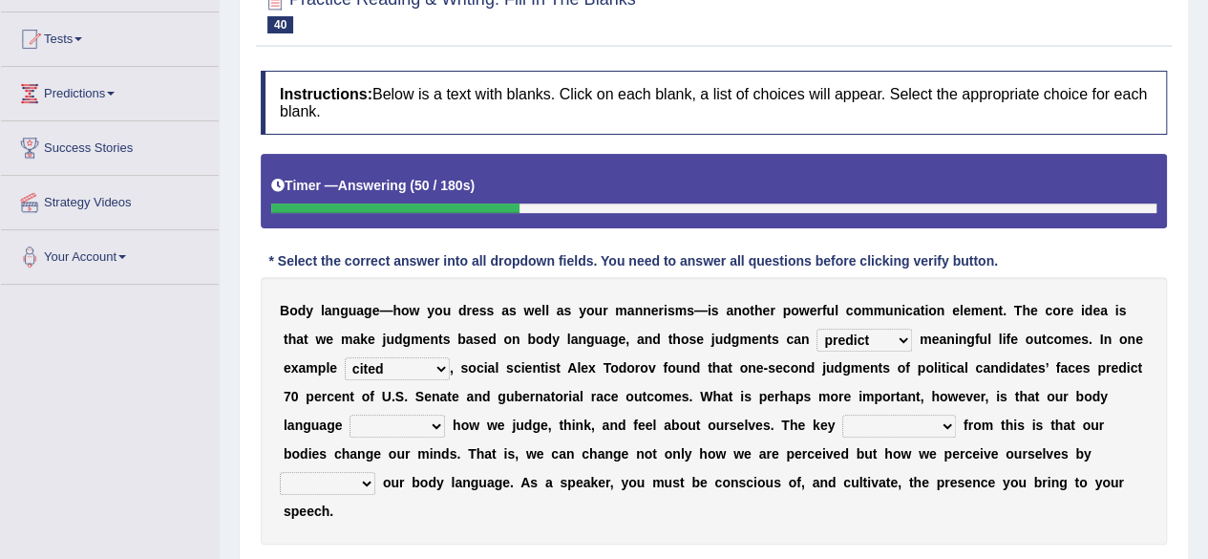
click at [433, 364] on select "citing having cited to be cited cited" at bounding box center [397, 368] width 105 height 23
click at [642, 378] on div "B o d y l a n g u a g e — h o w y o u d r e s s a s w e l l a s y o u r m a n n…" at bounding box center [714, 410] width 906 height 267
click at [407, 424] on select "refrains reflects refers refreshes" at bounding box center [397, 425] width 95 height 23
select select "reflects"
click at [350, 414] on select "refrains reflects refers refreshes" at bounding box center [397, 425] width 95 height 23
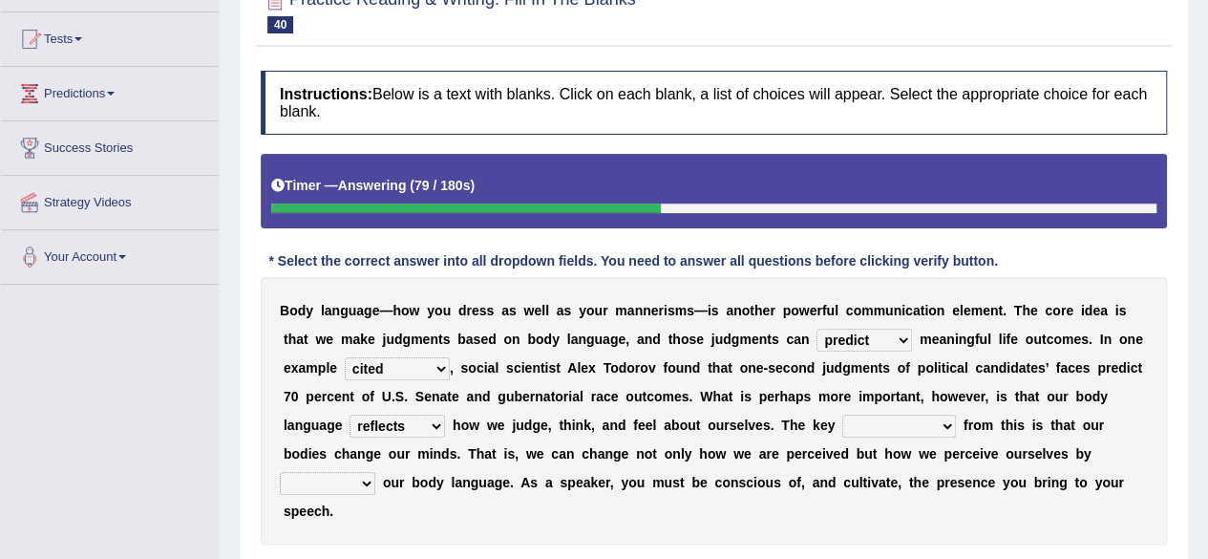
click at [859, 423] on select "drawback breakthrough takeaway takeoff" at bounding box center [899, 425] width 114 height 23
select select "takeaway"
click at [842, 414] on select "drawback breakthrough takeaway takeoff" at bounding box center [899, 425] width 114 height 23
click at [357, 484] on select "enacting enabling making managing" at bounding box center [327, 483] width 95 height 23
select select "managing"
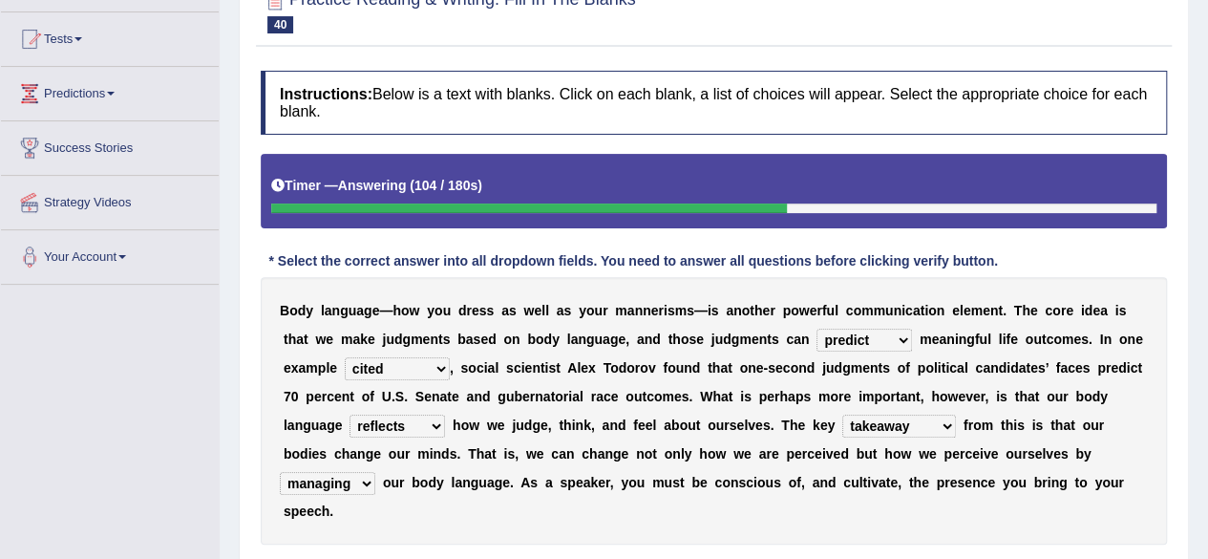
click at [280, 472] on select "enacting enabling making managing" at bounding box center [327, 483] width 95 height 23
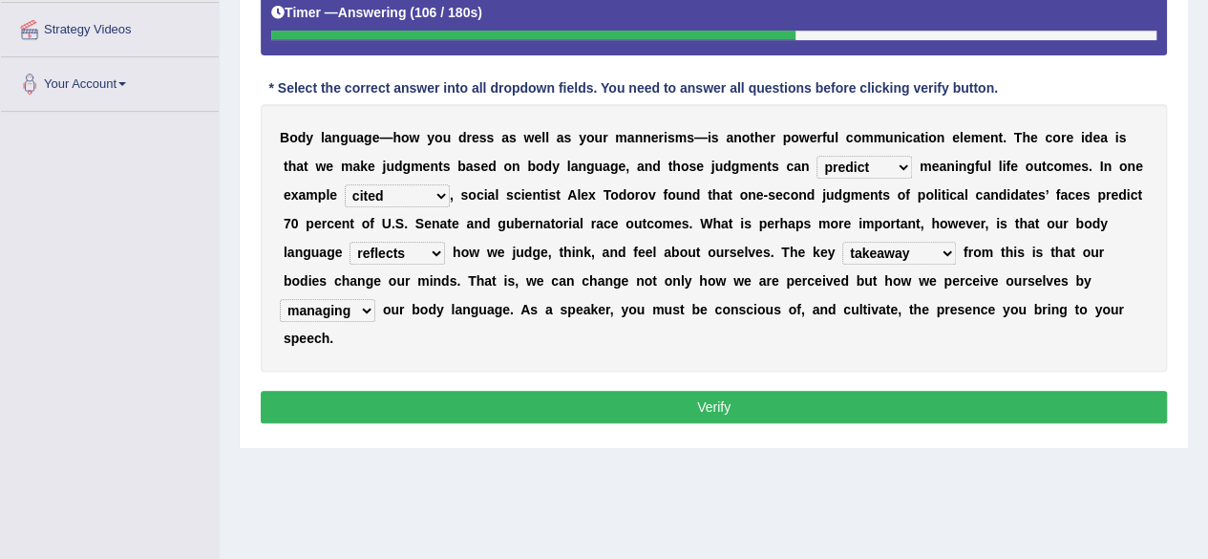
scroll to position [382, 0]
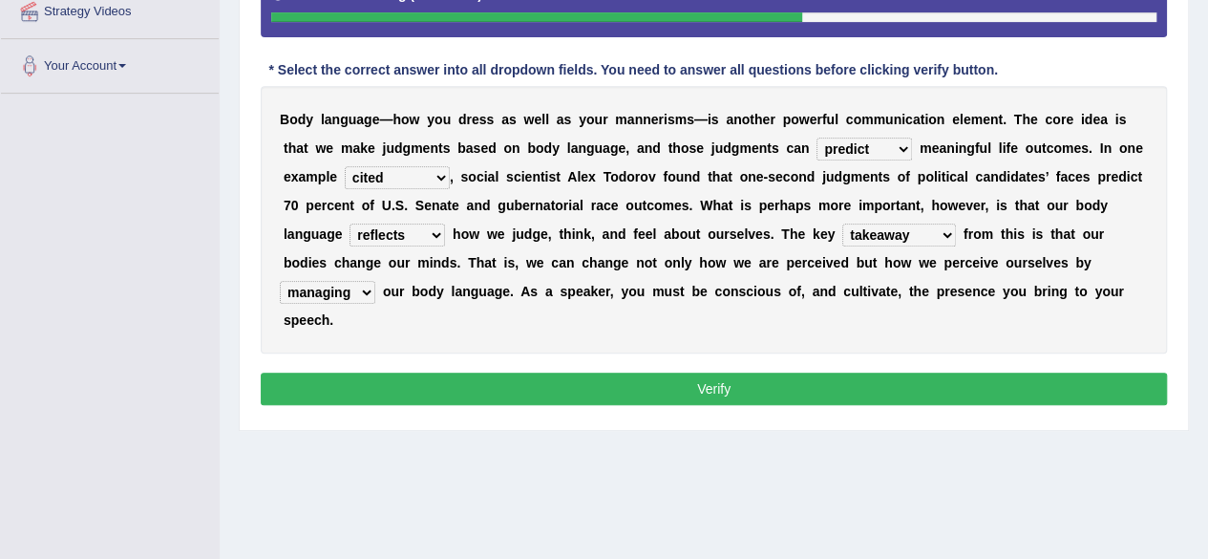
click at [706, 395] on button "Verify" at bounding box center [714, 388] width 906 height 32
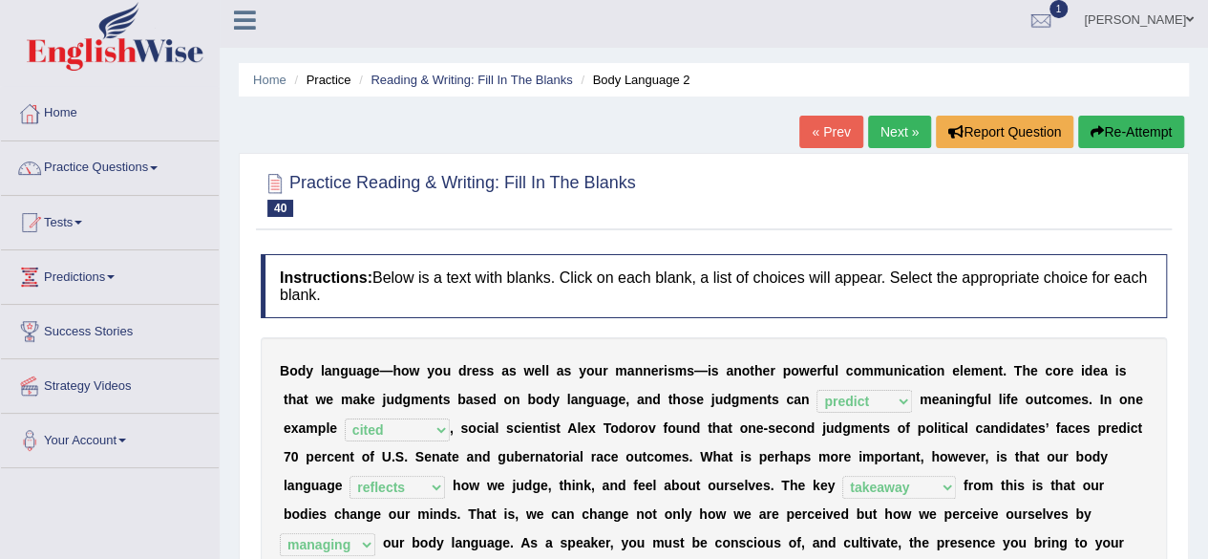
scroll to position [0, 0]
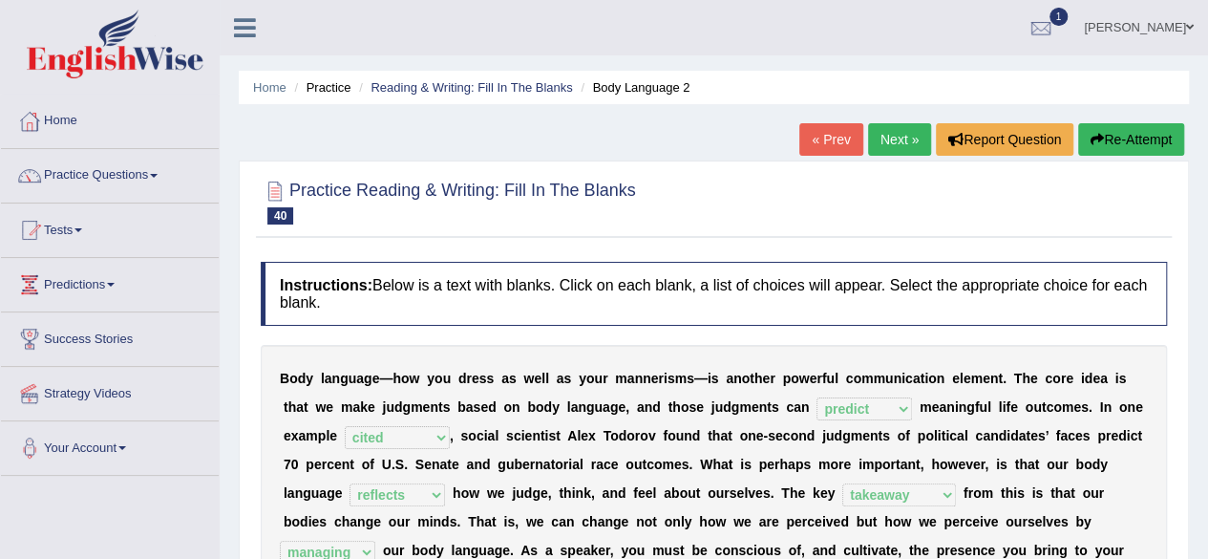
click at [873, 142] on link "Next »" at bounding box center [899, 139] width 63 height 32
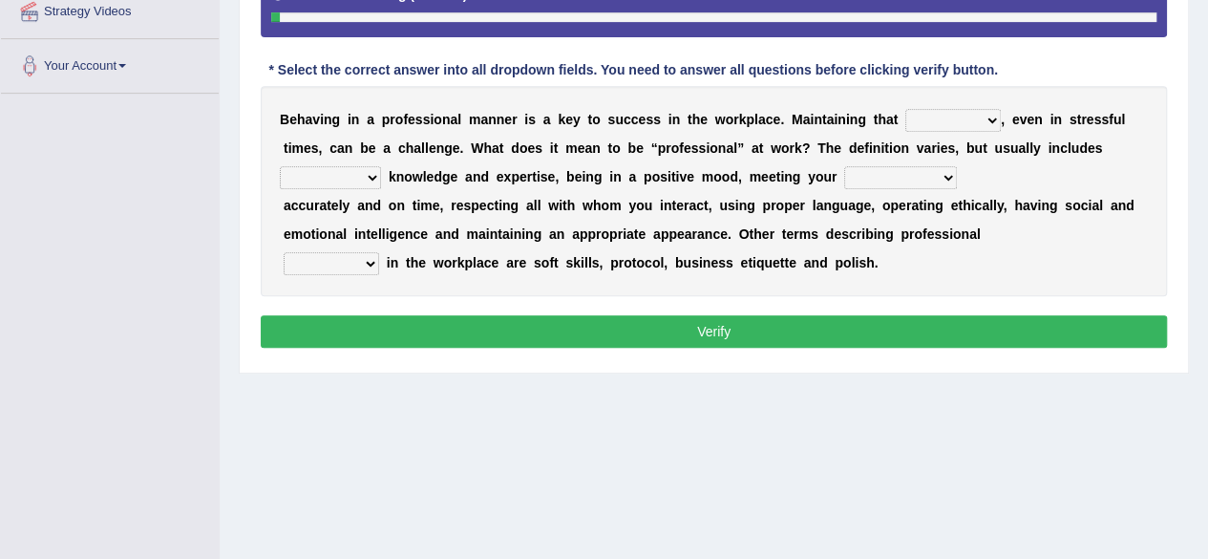
scroll to position [286, 0]
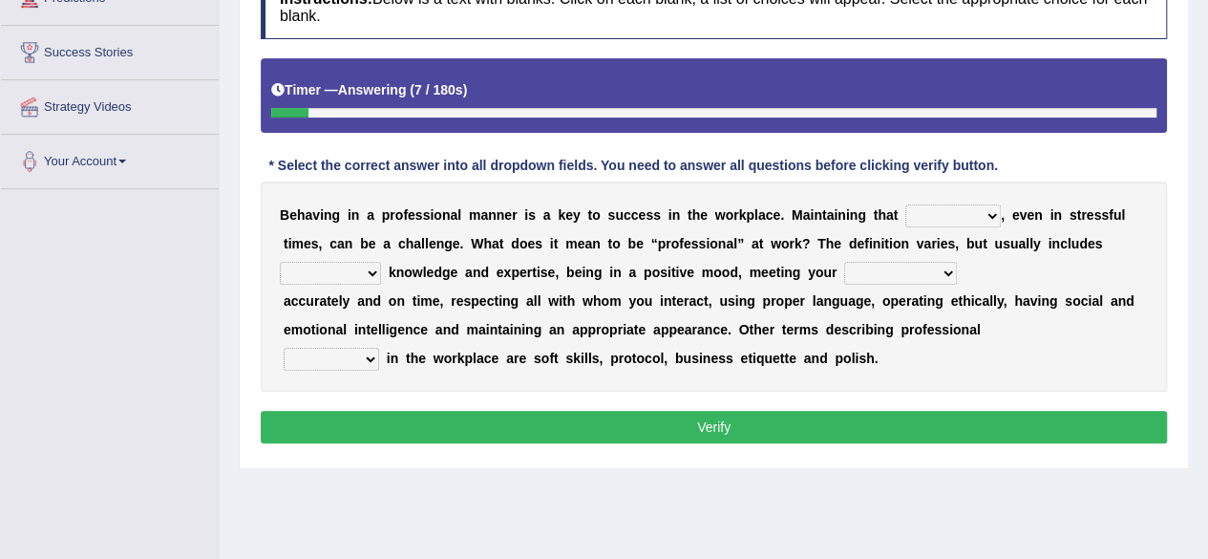
click at [933, 220] on select "demand domain direction demeanor" at bounding box center [952, 215] width 95 height 23
click at [1105, 253] on div "B e h a v i n g i n a p r o f e s s i o n a l m a n n e r i s a k e y t o s u c…" at bounding box center [714, 286] width 906 height 210
click at [377, 267] on select "possessing appraising processing assessing" at bounding box center [330, 273] width 101 height 23
select select "possessing"
click at [280, 262] on select "possessing appraising processing assessing" at bounding box center [330, 273] width 101 height 23
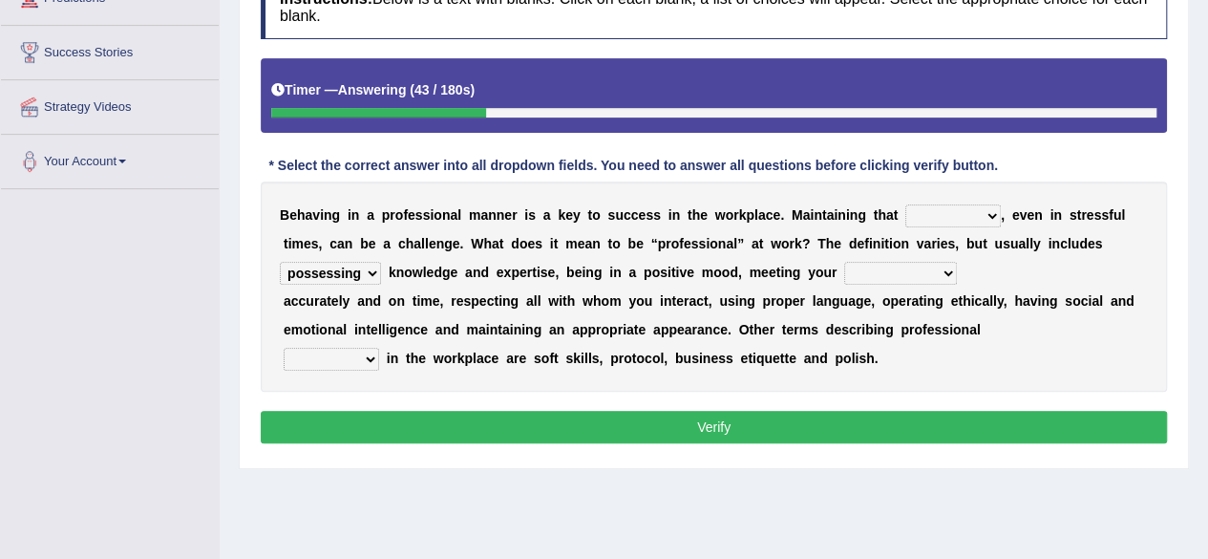
click at [879, 274] on select "opportunities occupations observations obligations" at bounding box center [900, 273] width 113 height 23
select select "opportunities"
click at [844, 262] on select "opportunities occupations observations obligations" at bounding box center [900, 273] width 113 height 23
click at [325, 357] on select "conduct contact condition contract" at bounding box center [331, 359] width 95 height 23
select select "conduct"
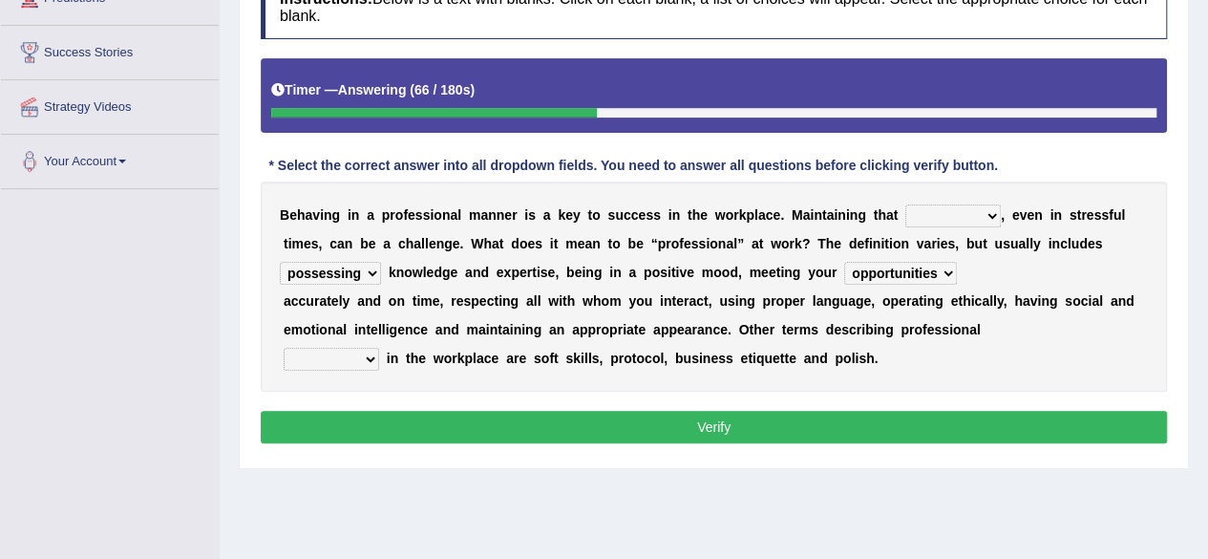
click at [284, 348] on select "conduct contact condition contract" at bounding box center [331, 359] width 95 height 23
click at [905, 213] on select "demand domain direction demeanor" at bounding box center [952, 215] width 95 height 23
select select "domain"
click at [905, 204] on select "demand domain direction demeanor" at bounding box center [952, 215] width 95 height 23
click at [794, 413] on button "Verify" at bounding box center [714, 427] width 906 height 32
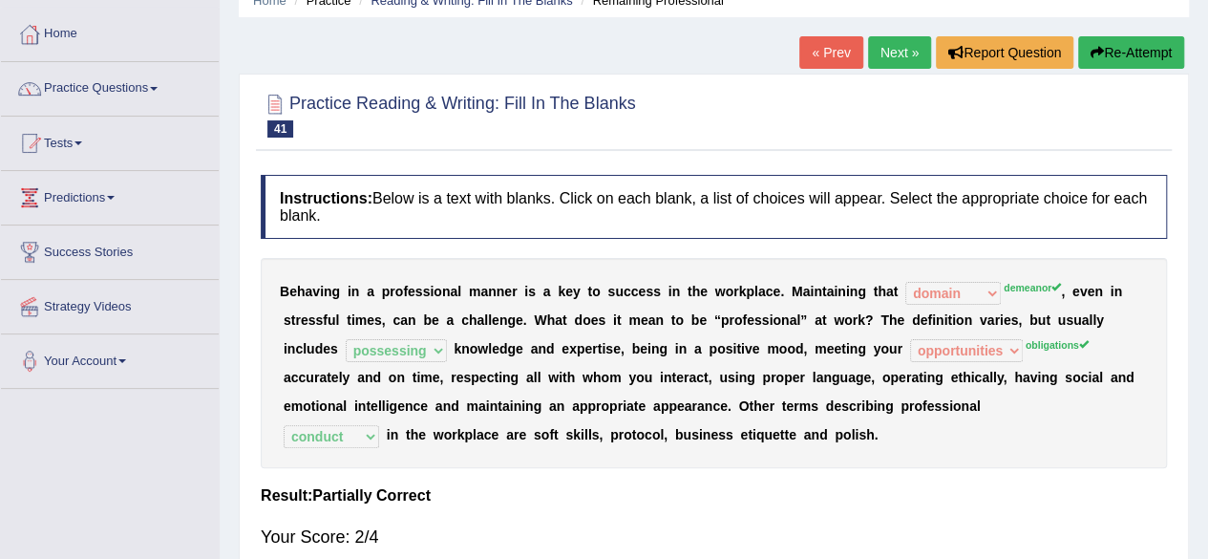
scroll to position [0, 0]
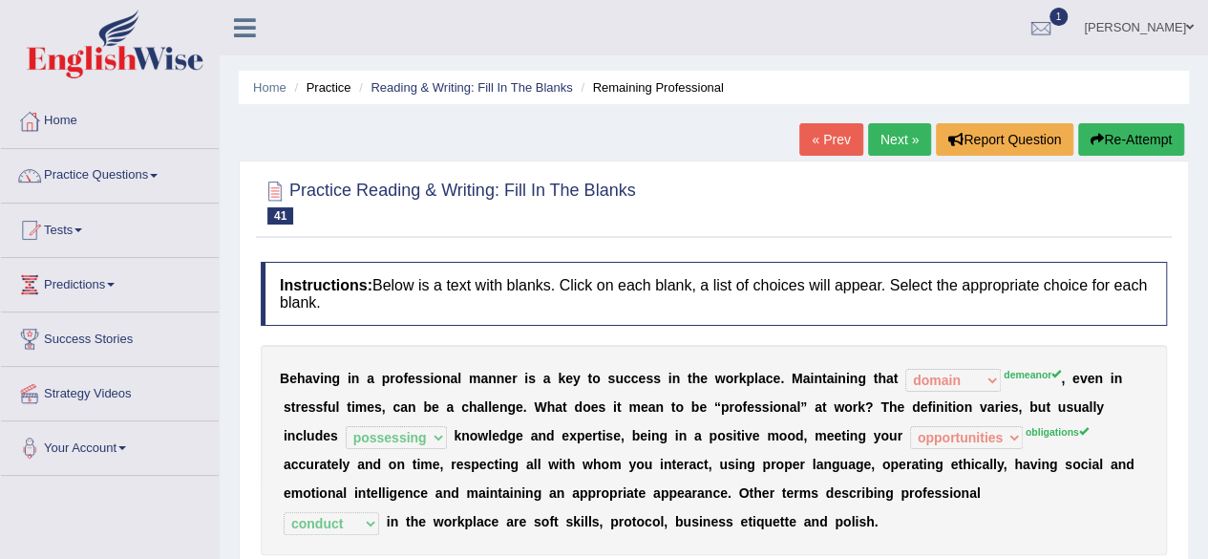
click at [901, 148] on link "Next »" at bounding box center [899, 139] width 63 height 32
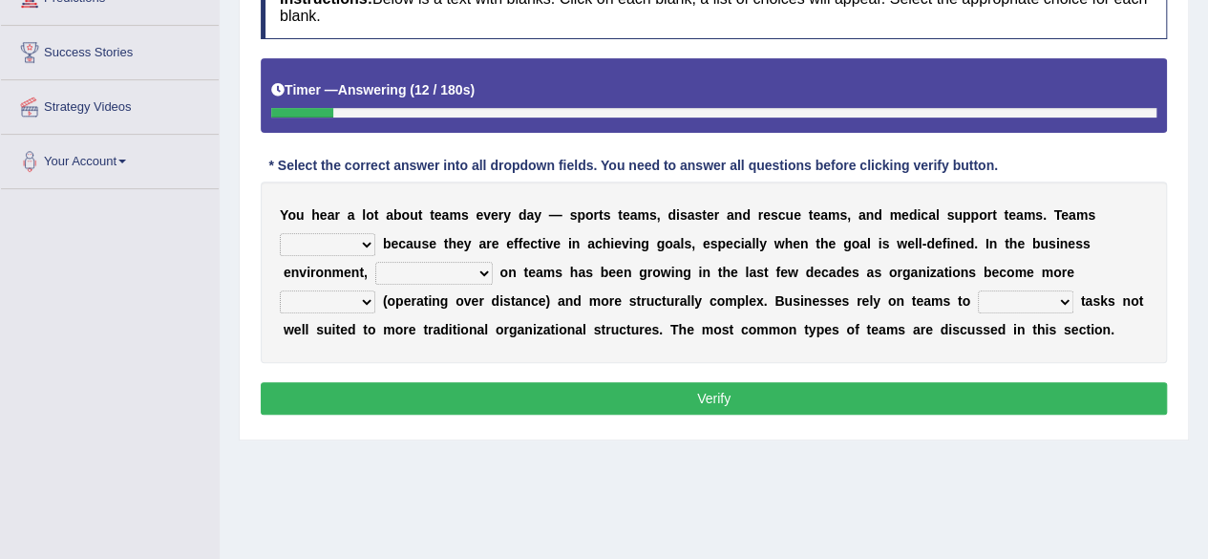
click at [339, 241] on select "exert extend express exist" at bounding box center [327, 244] width 95 height 23
click at [821, 265] on b "c" at bounding box center [825, 272] width 8 height 15
click at [448, 274] on select "reliability reliance realization independence" at bounding box center [433, 273] width 117 height 23
select select "reliability"
click at [375, 262] on select "reliability reliance realization independence" at bounding box center [433, 273] width 117 height 23
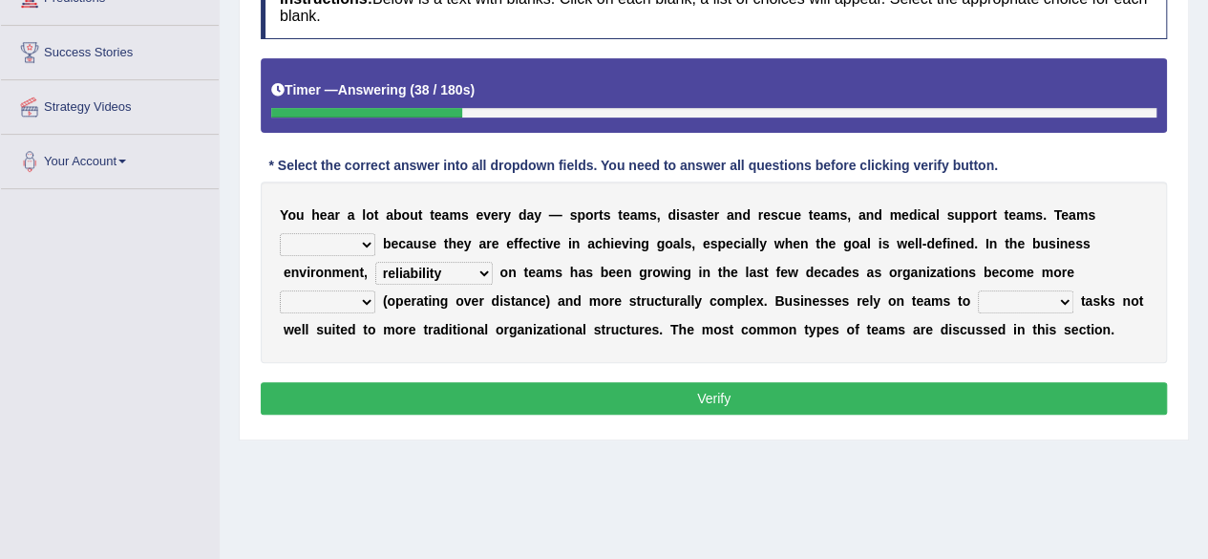
click at [434, 268] on select "reliability reliance realization independence" at bounding box center [433, 273] width 117 height 23
click at [342, 305] on select "authentic virtual simplified veritable" at bounding box center [327, 301] width 95 height 23
select select "veritable"
click at [280, 290] on select "authentic virtual simplified veritable" at bounding box center [327, 301] width 95 height 23
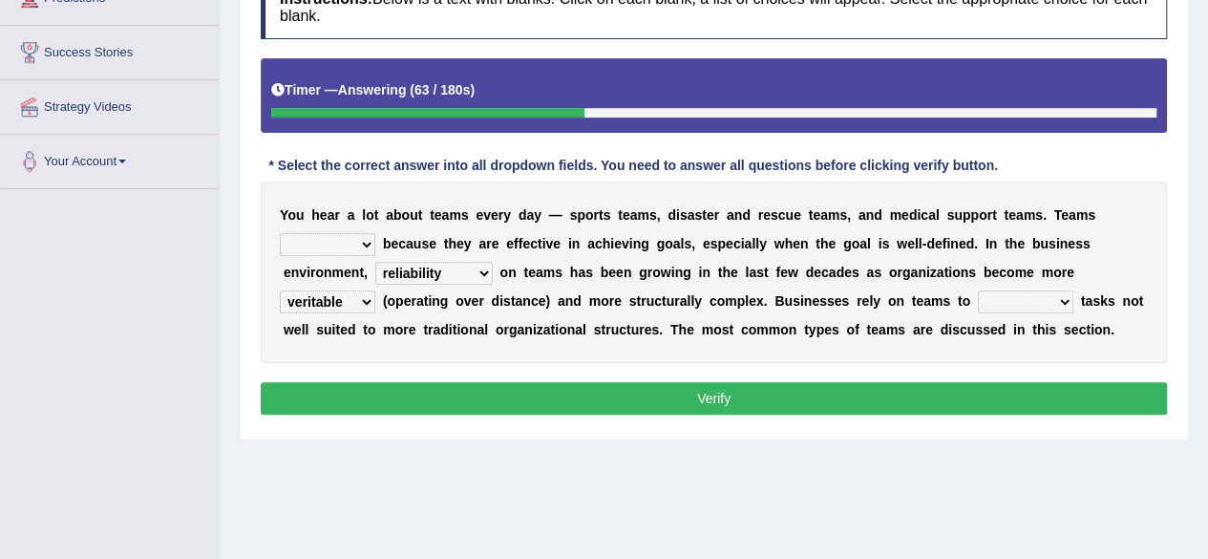
click at [1008, 303] on select "perform possess compare conform" at bounding box center [1025, 301] width 95 height 23
click at [880, 343] on div "Y o u h e a r a l o t a b o u t t e a m s e v e r y d a y — s p o r t s t e a m…" at bounding box center [714, 271] width 906 height 181
click at [987, 303] on select "perform possess compare conform" at bounding box center [1025, 301] width 95 height 23
click at [978, 290] on select "perform possess compare conform" at bounding box center [1025, 301] width 95 height 23
click at [1011, 304] on select "perform possess compare conform" at bounding box center [1025, 301] width 95 height 23
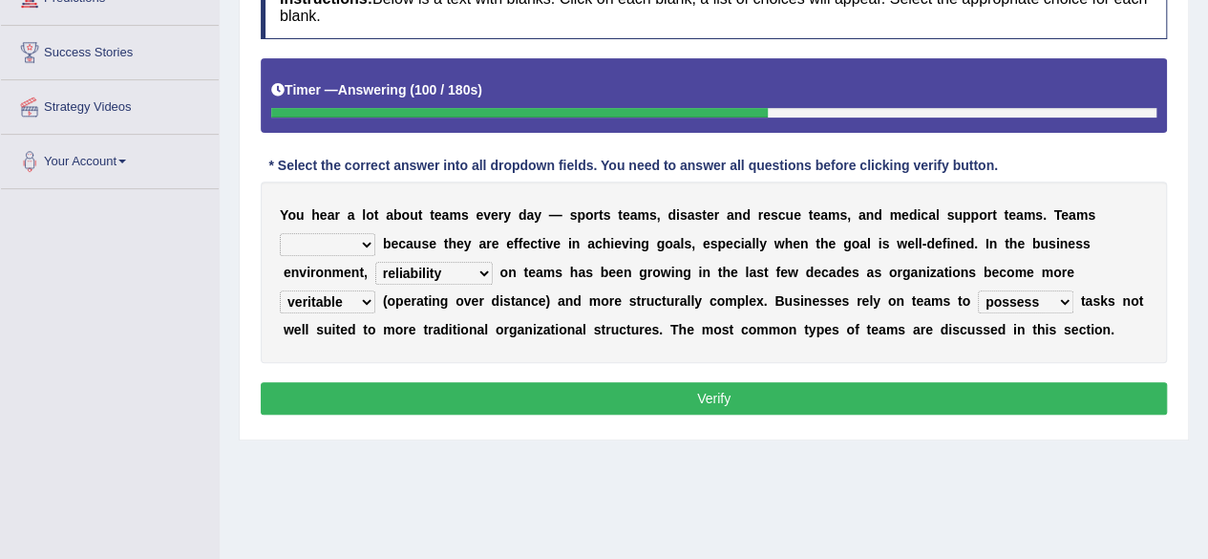
select select "perform"
click at [978, 290] on select "perform possess compare conform" at bounding box center [1025, 301] width 95 height 23
click at [349, 240] on select "exert extend express exist" at bounding box center [327, 244] width 95 height 23
select select "exist"
click at [280, 233] on select "exert extend express exist" at bounding box center [327, 244] width 95 height 23
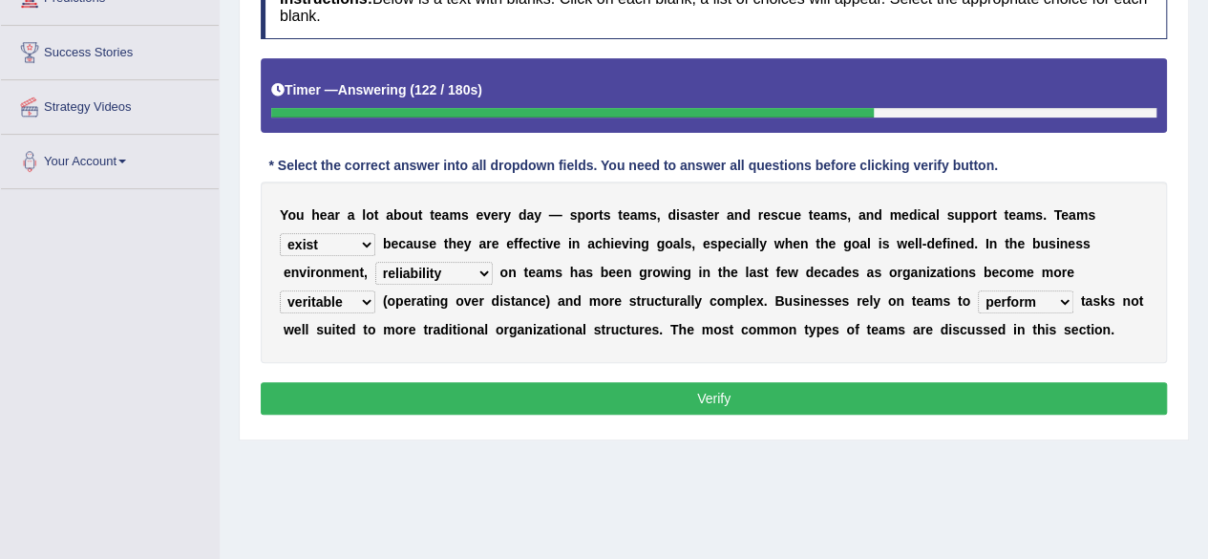
click at [526, 395] on button "Verify" at bounding box center [714, 398] width 906 height 32
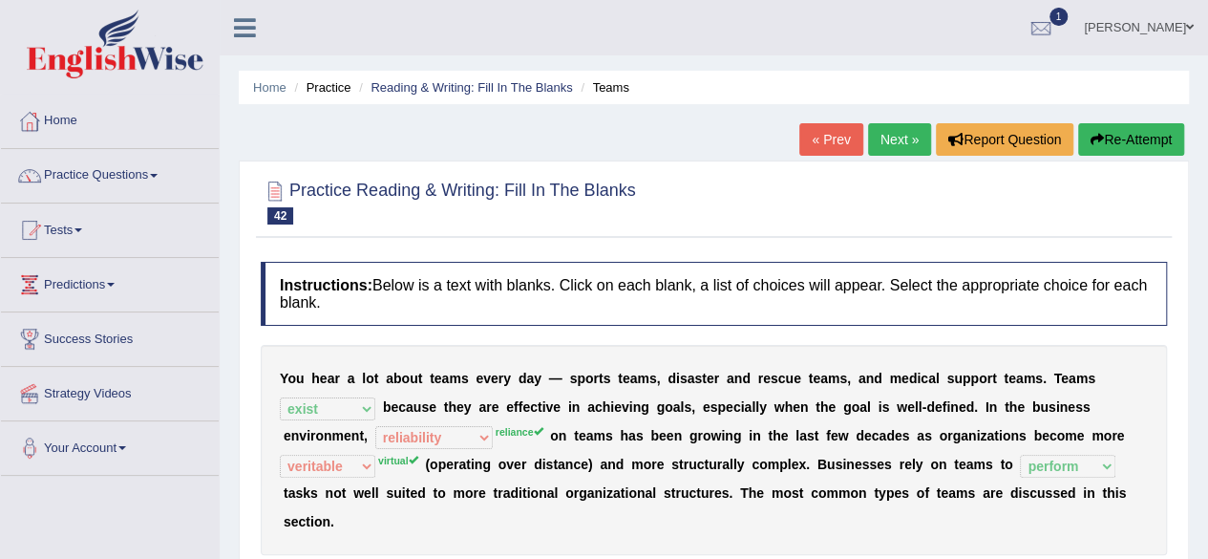
click at [905, 142] on link "Next »" at bounding box center [899, 139] width 63 height 32
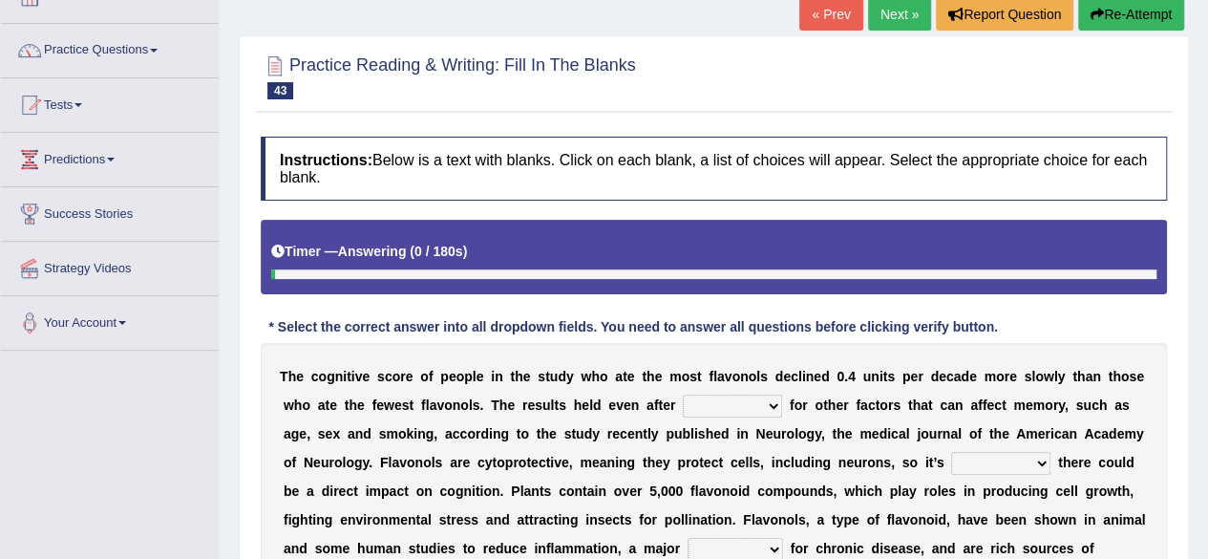
scroll to position [286, 0]
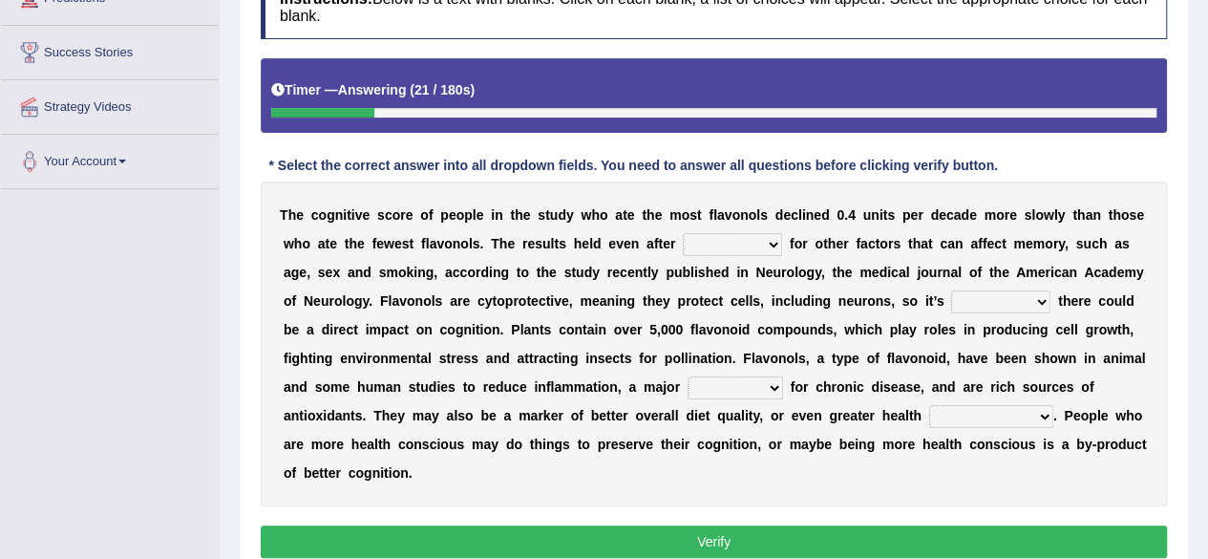
click at [722, 237] on select "consulting adjusting automating advertising" at bounding box center [732, 244] width 99 height 23
click at [350, 249] on div "T h e c o g n i t i v e s c o r e o f p e o p l e i n t h e s t u d y w h o a t…" at bounding box center [714, 343] width 906 height 325
click at [716, 244] on select "consulting adjusting automating advertising" at bounding box center [732, 244] width 99 height 23
select select "consulting"
click at [683, 233] on select "consulting adjusting automating advertising" at bounding box center [732, 244] width 99 height 23
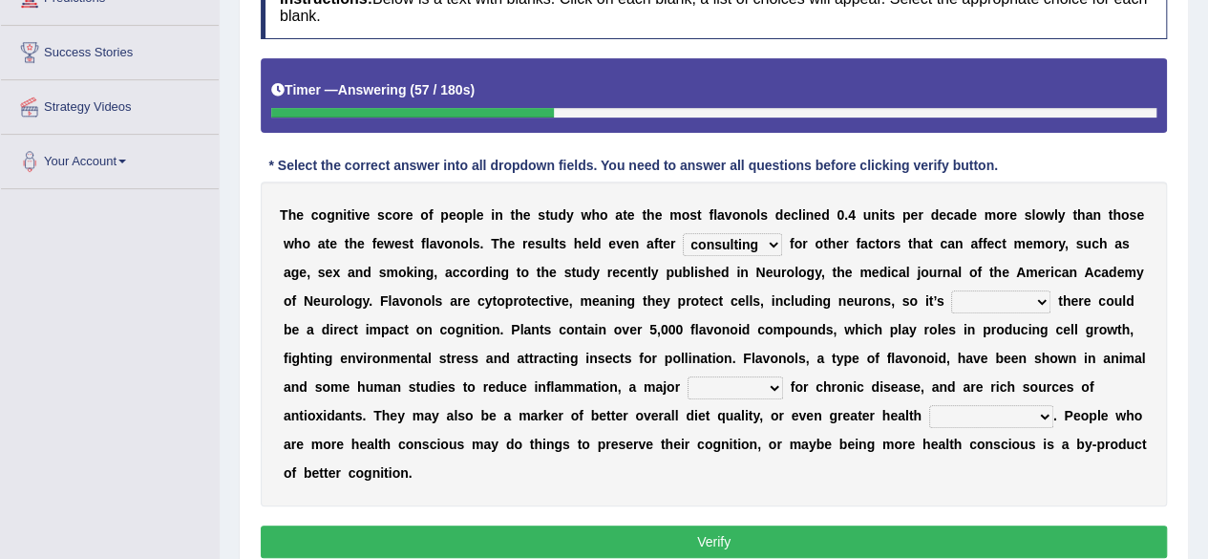
click at [658, 250] on div "T h e c o g n i t i v e s c o r e o f p e o p l e i n t h e s t u d y w h o a t…" at bounding box center [714, 343] width 906 height 325
click at [743, 247] on select "consulting adjusting automating advertising" at bounding box center [732, 244] width 99 height 23
click at [970, 302] on select "irresistible purposeful plausible detrimental" at bounding box center [1000, 301] width 99 height 23
select select "detrimental"
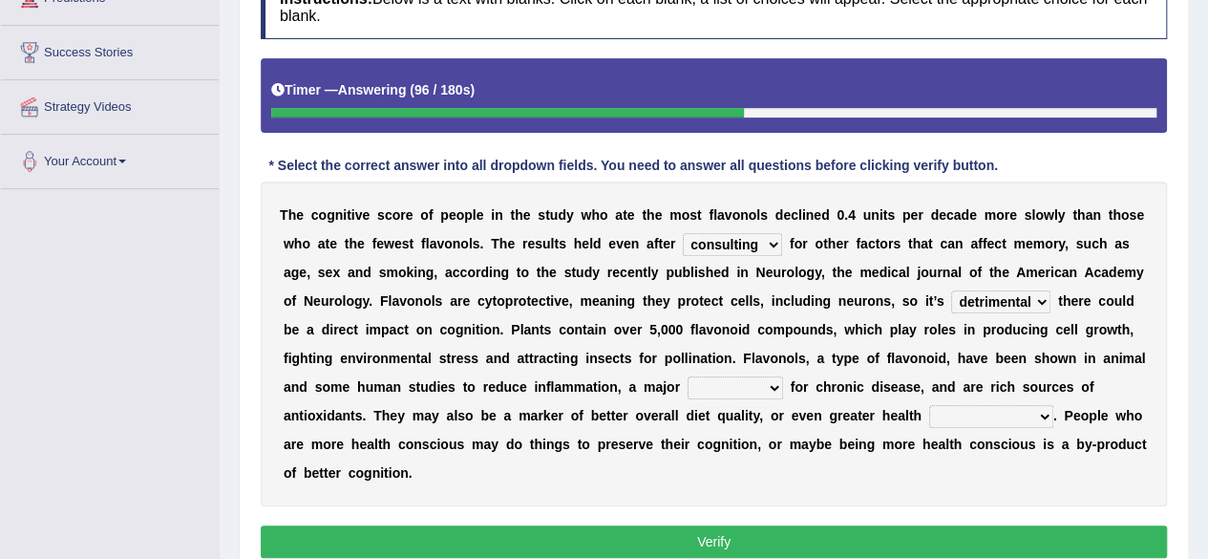
click at [951, 290] on select "irresistible purposeful plausible detrimental" at bounding box center [1000, 301] width 99 height 23
click at [726, 390] on select "nuance module fact trigger" at bounding box center [735, 387] width 95 height 23
select select "trigger"
click at [688, 376] on select "nuance module fact trigger" at bounding box center [735, 387] width 95 height 23
click at [965, 413] on select "intervention cognition protection consciousness" at bounding box center [991, 416] width 124 height 23
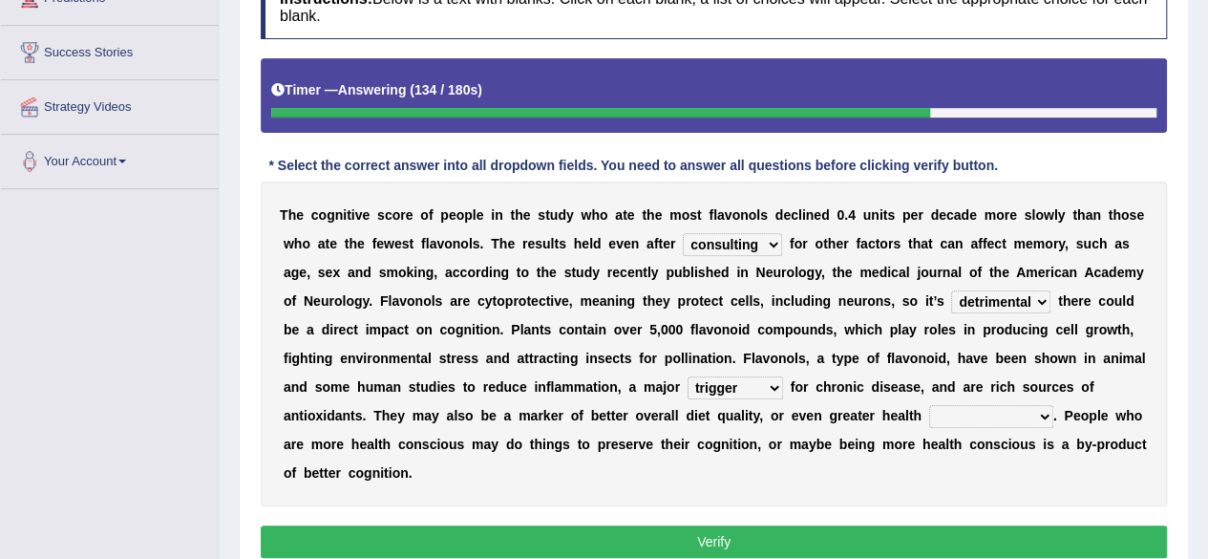
select select "protection"
click at [929, 405] on select "intervention cognition protection consciousness" at bounding box center [991, 416] width 124 height 23
click at [701, 251] on select "consulting adjusting automating advertising" at bounding box center [732, 244] width 99 height 23
click at [879, 282] on div "T h e c o g n i t i v e s c o r e o f p e o p l e i n t h e s t u d y w h o a t…" at bounding box center [714, 343] width 906 height 325
click at [992, 307] on select "irresistible purposeful plausible detrimental" at bounding box center [1000, 301] width 99 height 23
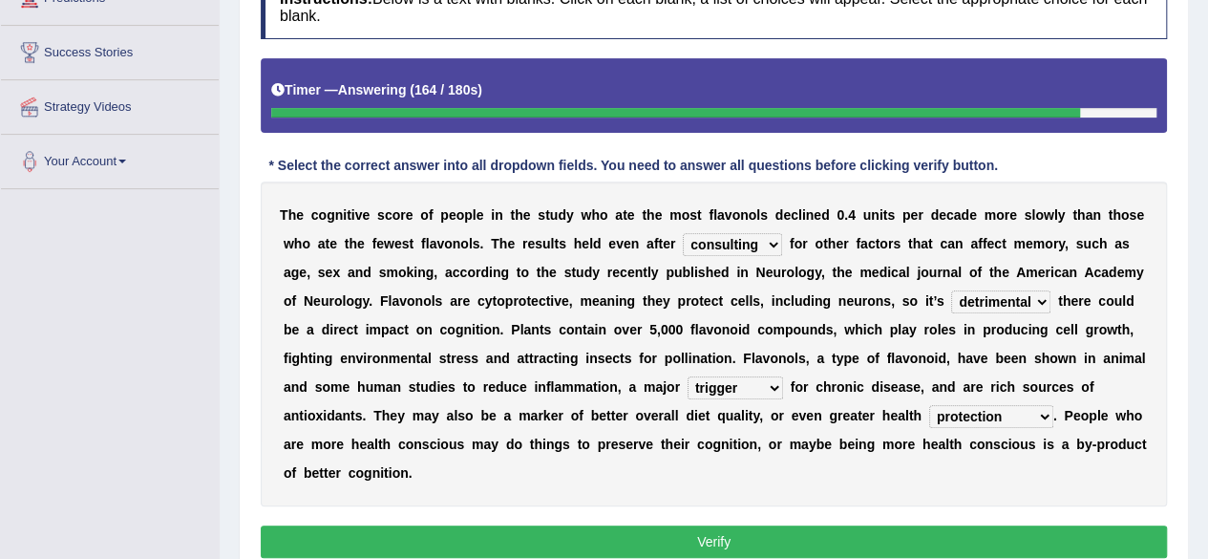
click at [951, 290] on select "irresistible purposeful plausible detrimental" at bounding box center [1000, 301] width 99 height 23
click at [749, 385] on select "nuance module fact trigger" at bounding box center [735, 387] width 95 height 23
click at [883, 385] on b "s" at bounding box center [887, 386] width 8 height 15
click at [889, 536] on button "Verify" at bounding box center [714, 541] width 906 height 32
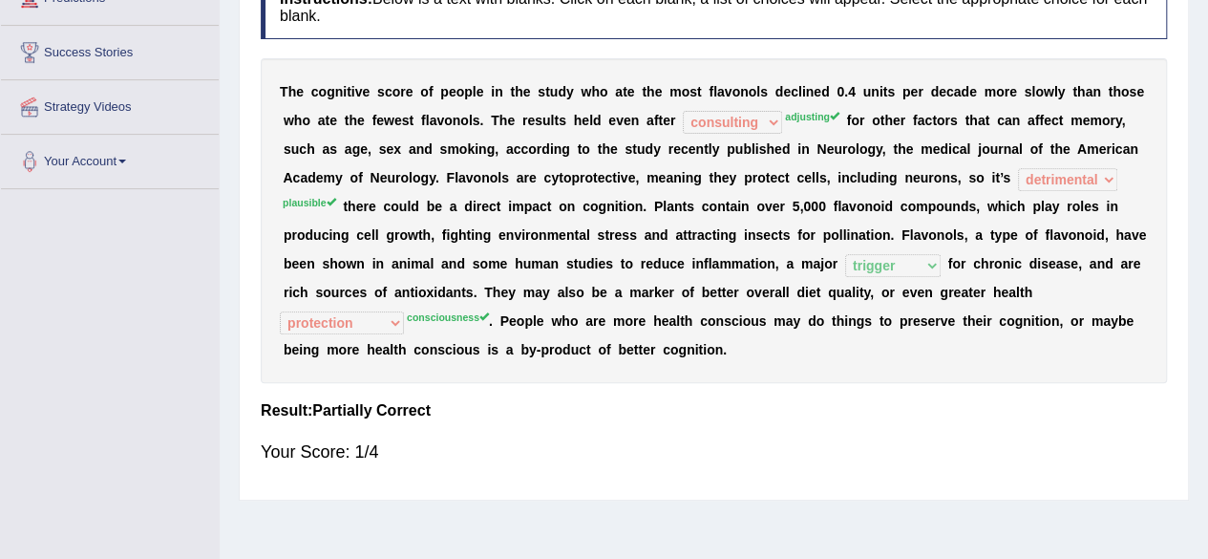
scroll to position [0, 0]
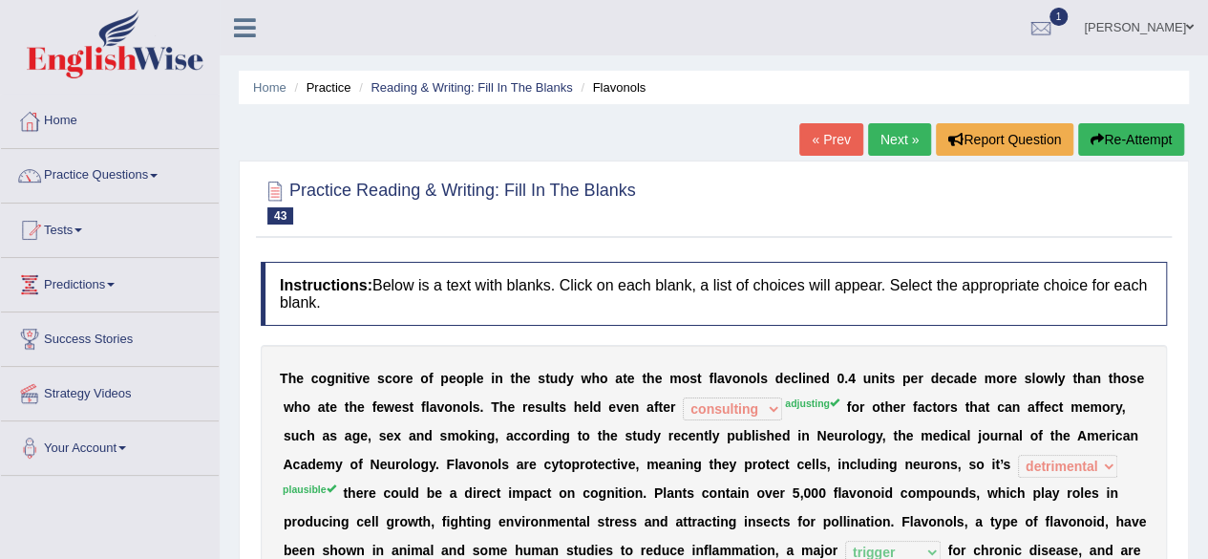
click at [876, 146] on link "Next »" at bounding box center [899, 139] width 63 height 32
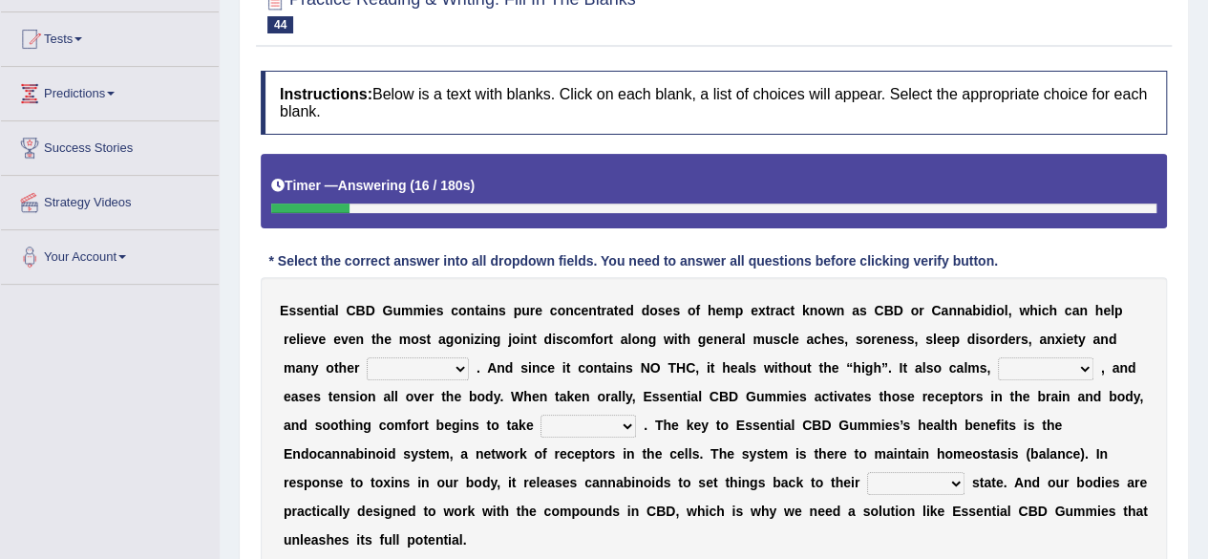
click at [423, 371] on select "pains phenomena poisons ailments" at bounding box center [418, 368] width 102 height 23
drag, startPoint x: 506, startPoint y: 383, endPoint x: 562, endPoint y: 390, distance: 55.8
click at [508, 383] on div "E s s e n t i a l C B D G u m m i e s c o n t a i n s p u r e c o n c e n t r a…" at bounding box center [714, 425] width 906 height 296
click at [1070, 373] on select "excites relaxes cures digests" at bounding box center [1045, 368] width 95 height 23
select select "relaxes"
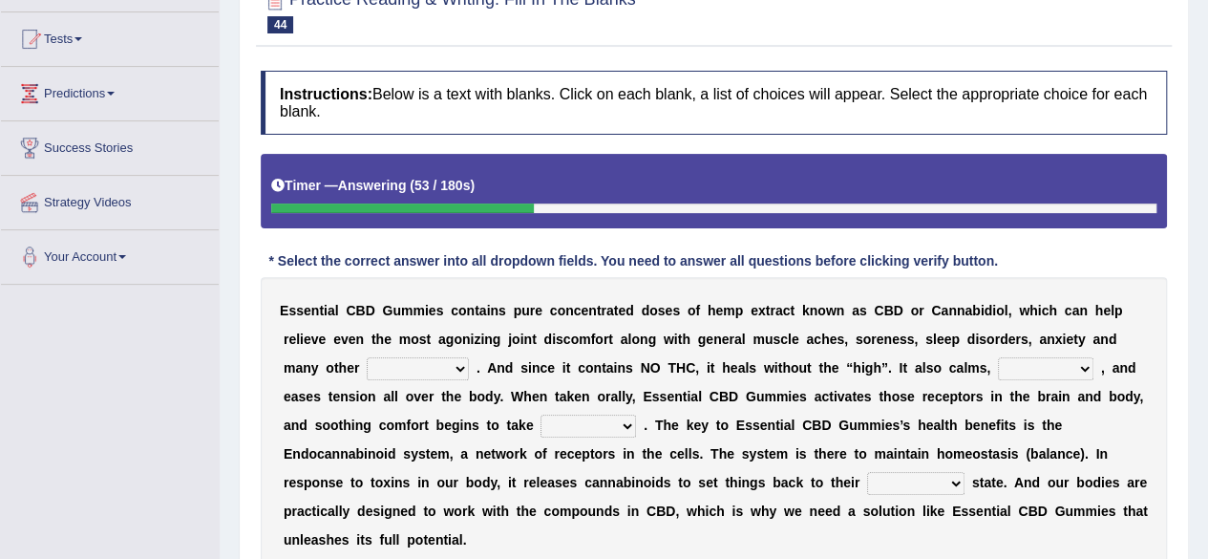
click at [998, 357] on select "excites relaxes cures digests" at bounding box center [1045, 368] width 95 height 23
click at [583, 428] on select "it formation in form" at bounding box center [588, 425] width 95 height 23
select select "formation"
click at [541, 414] on select "it formation in form" at bounding box center [588, 425] width 95 height 23
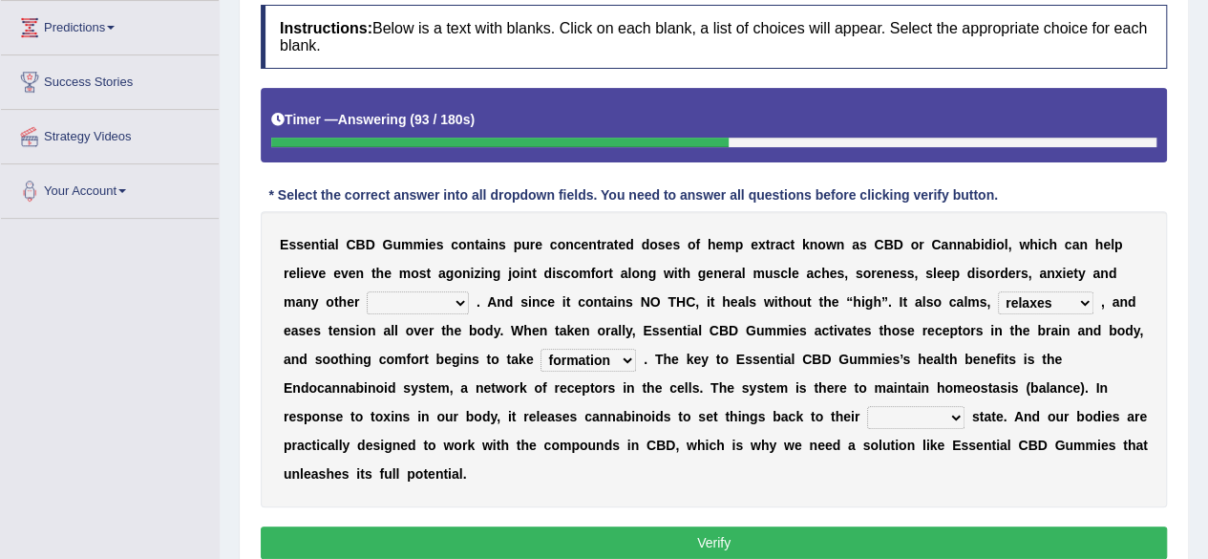
scroll to position [286, 0]
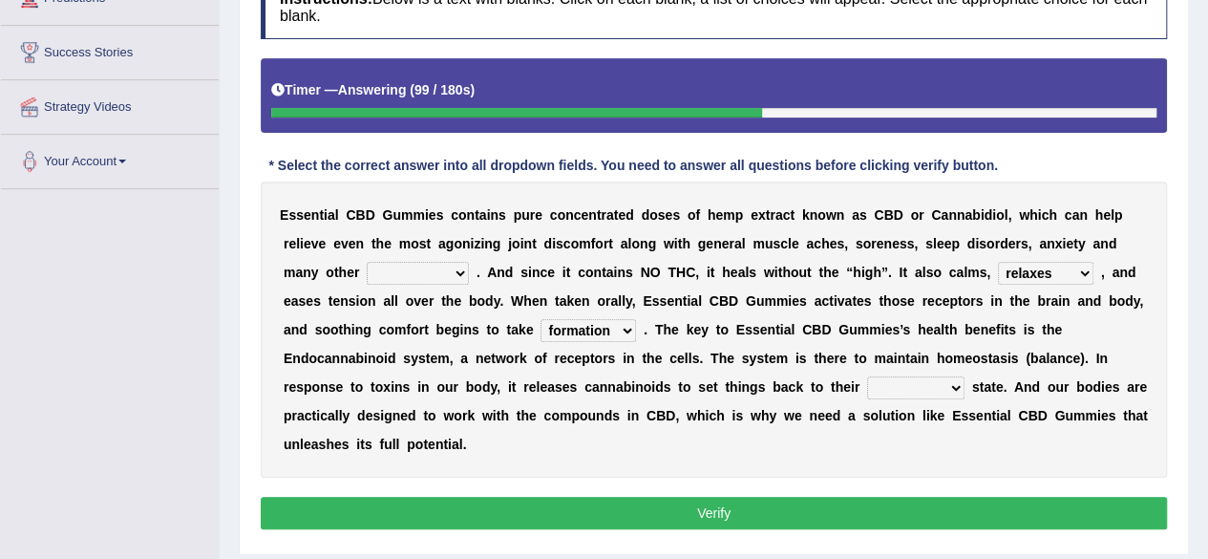
click at [916, 390] on select "new next substantial natural" at bounding box center [915, 387] width 97 height 23
select select "natural"
click at [867, 376] on select "new next substantial natural" at bounding box center [915, 387] width 97 height 23
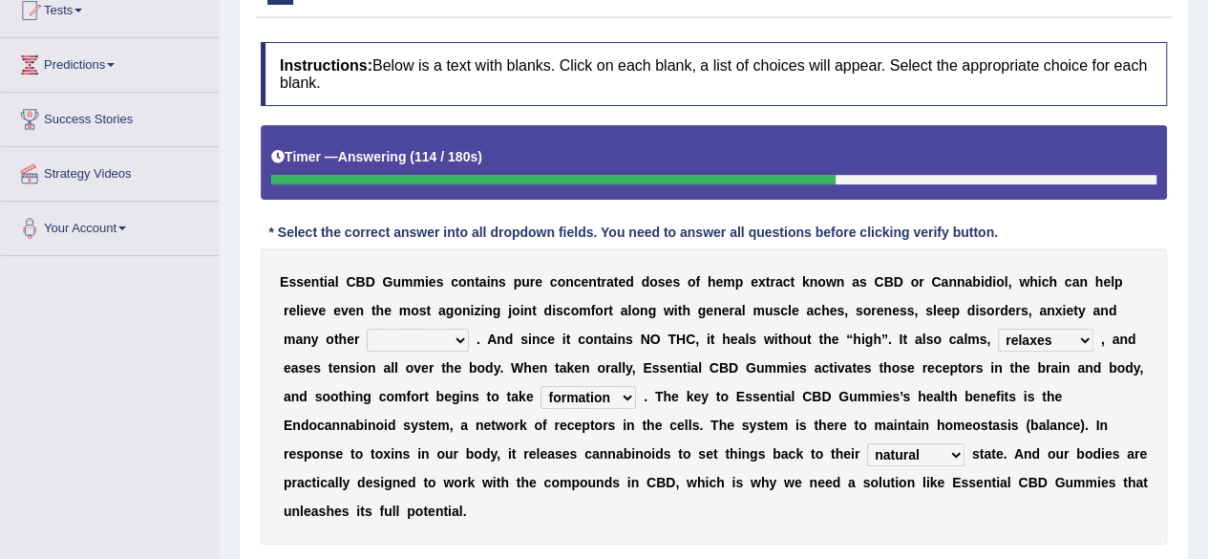
scroll to position [191, 0]
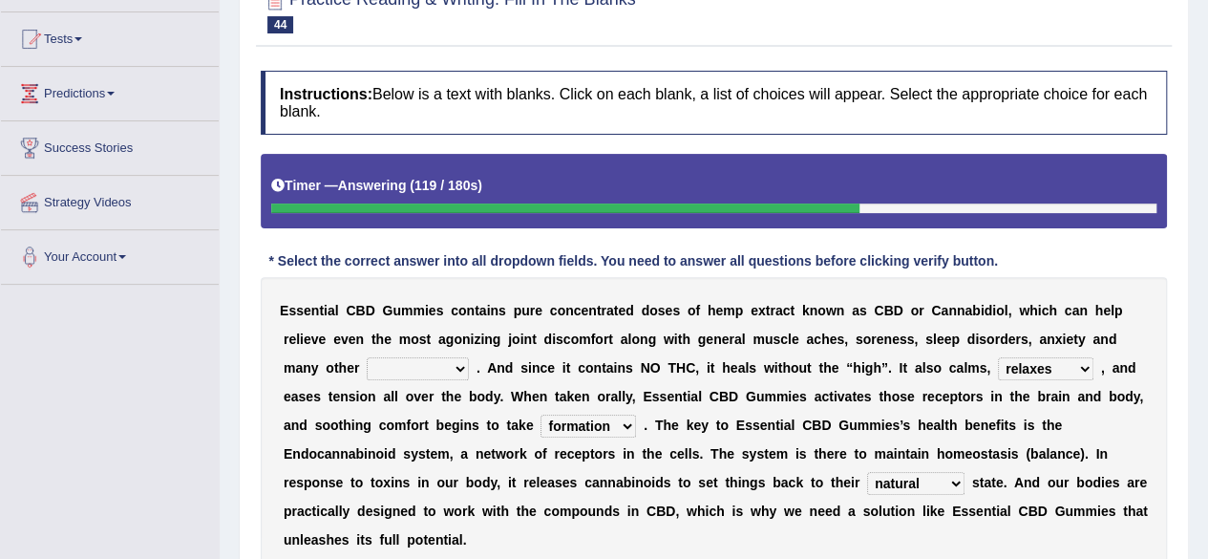
click at [413, 364] on select "pains phenomena poisons ailments" at bounding box center [418, 368] width 102 height 23
select select "ailments"
click at [367, 357] on select "pains phenomena poisons ailments" at bounding box center [418, 368] width 102 height 23
click at [611, 421] on select "it formation in form" at bounding box center [588, 425] width 95 height 23
select select "form"
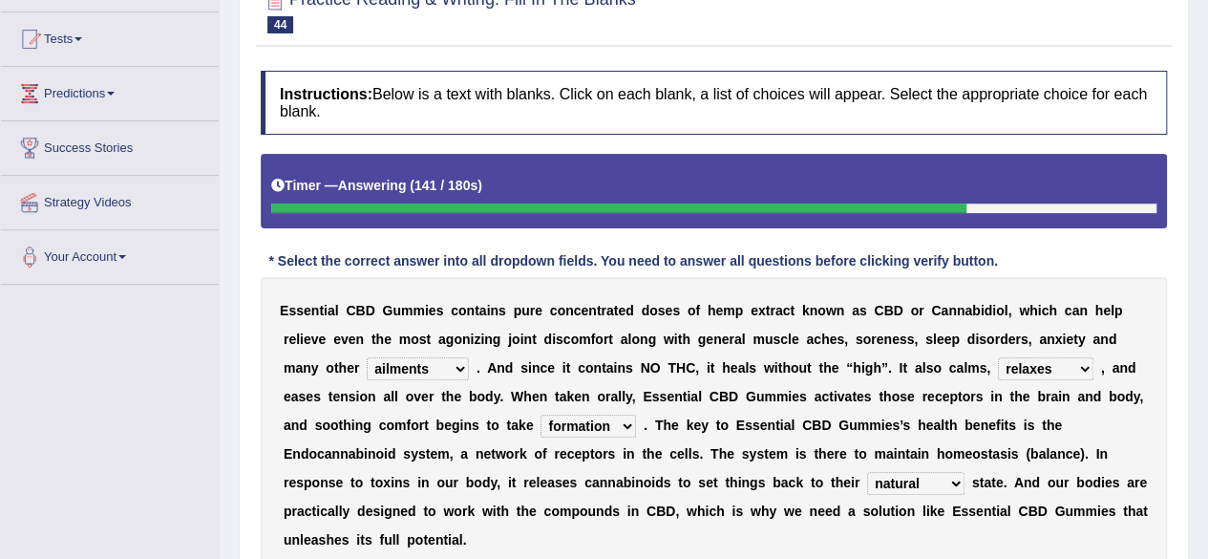
click at [541, 414] on select "it formation in form" at bounding box center [588, 425] width 95 height 23
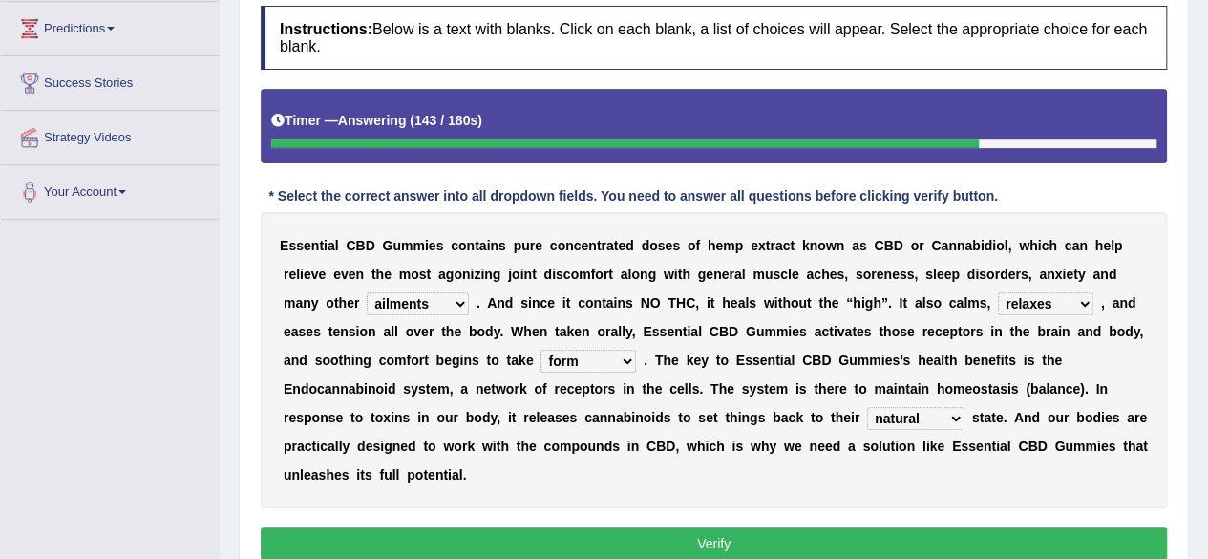
scroll to position [286, 0]
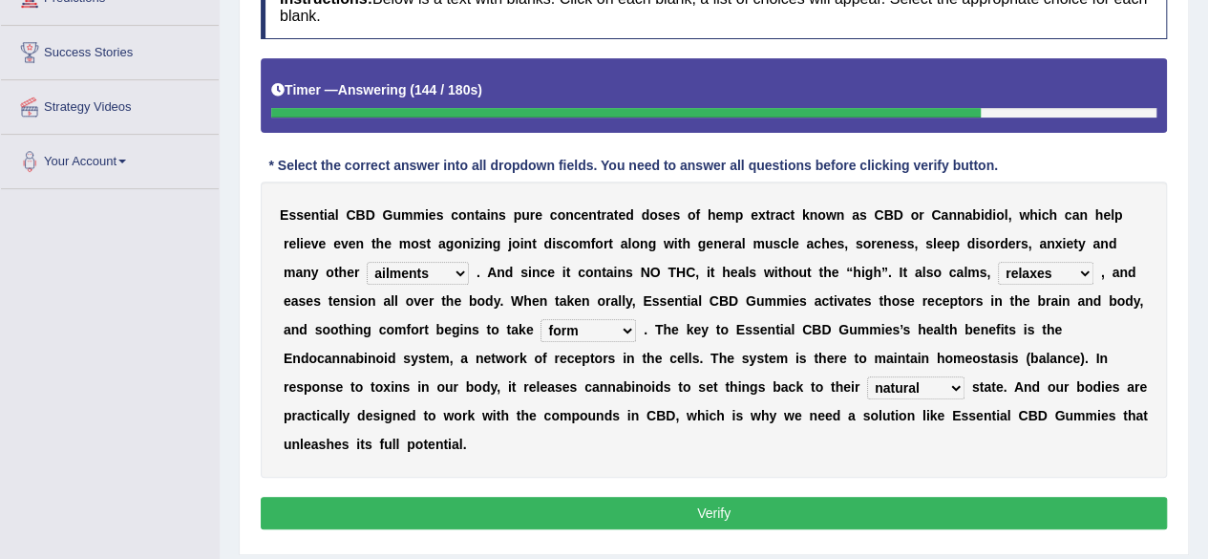
click at [581, 505] on button "Verify" at bounding box center [714, 513] width 906 height 32
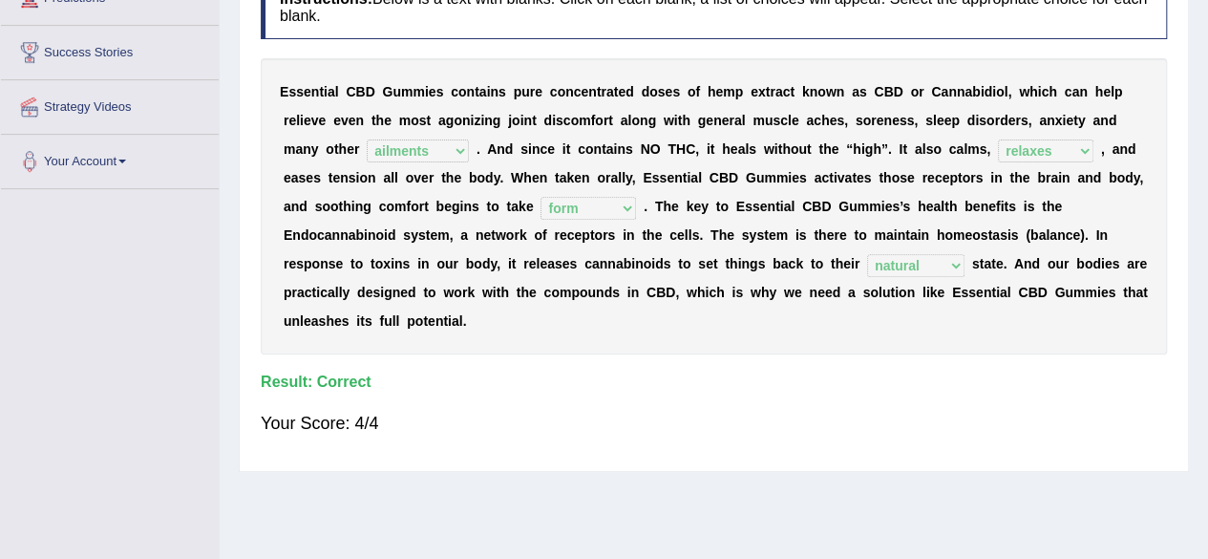
click at [820, 342] on div "E s s e n t i a l C B D G u m m i e s c o n t a i n s p u r e c o n c e n t r a…" at bounding box center [714, 206] width 906 height 296
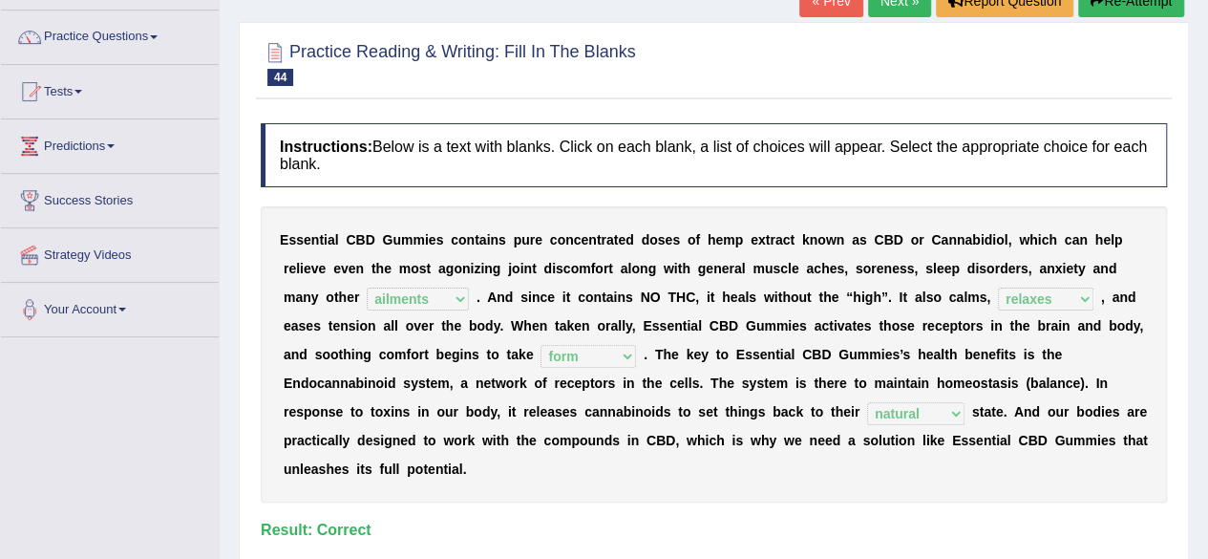
scroll to position [43, 0]
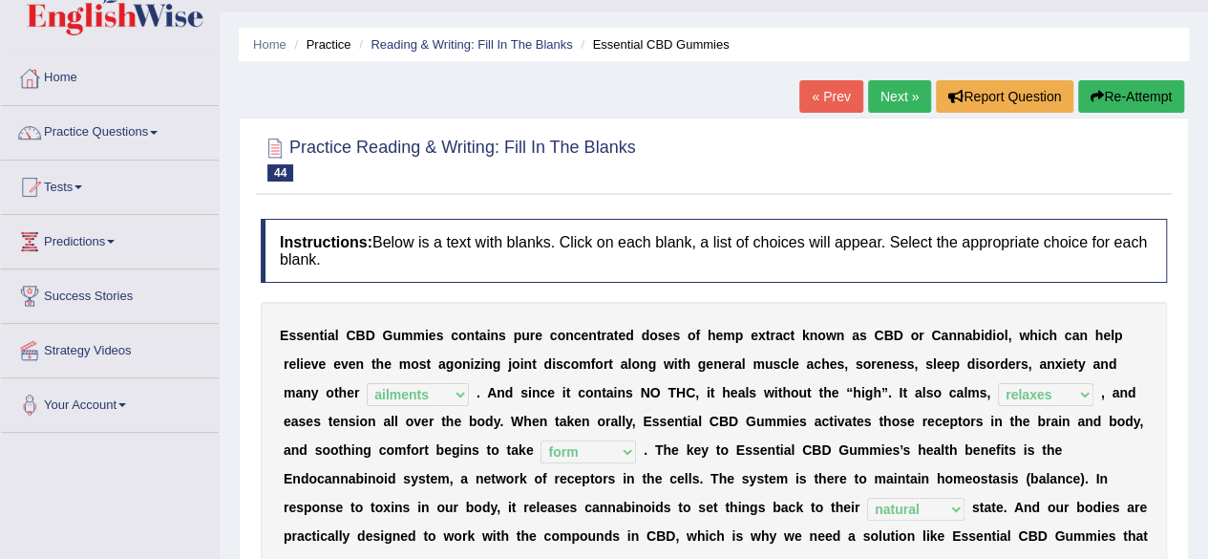
click at [895, 105] on link "Next »" at bounding box center [899, 96] width 63 height 32
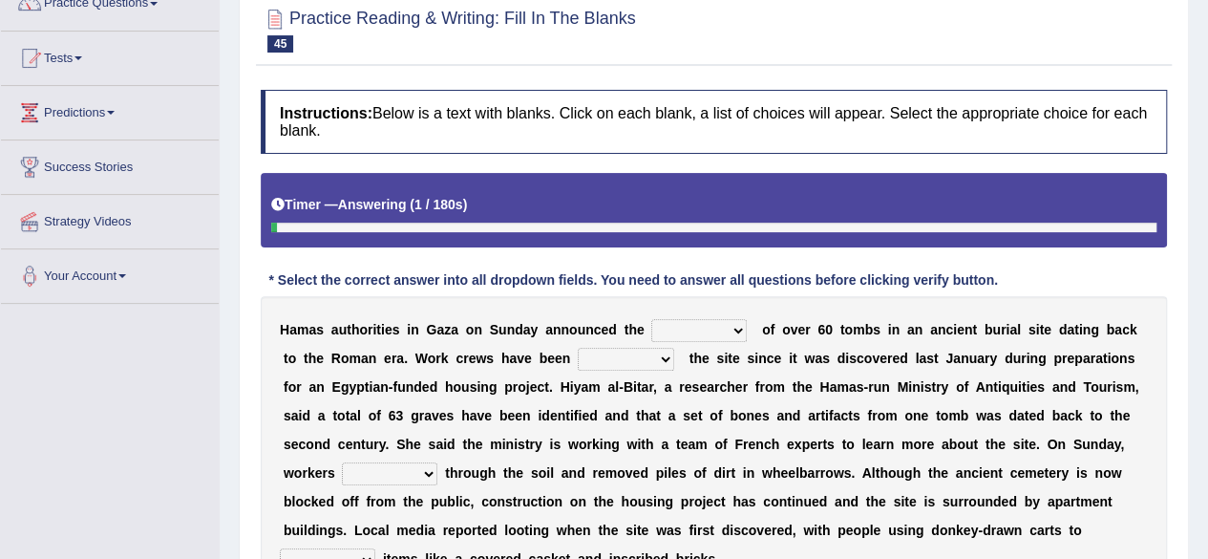
scroll to position [191, 0]
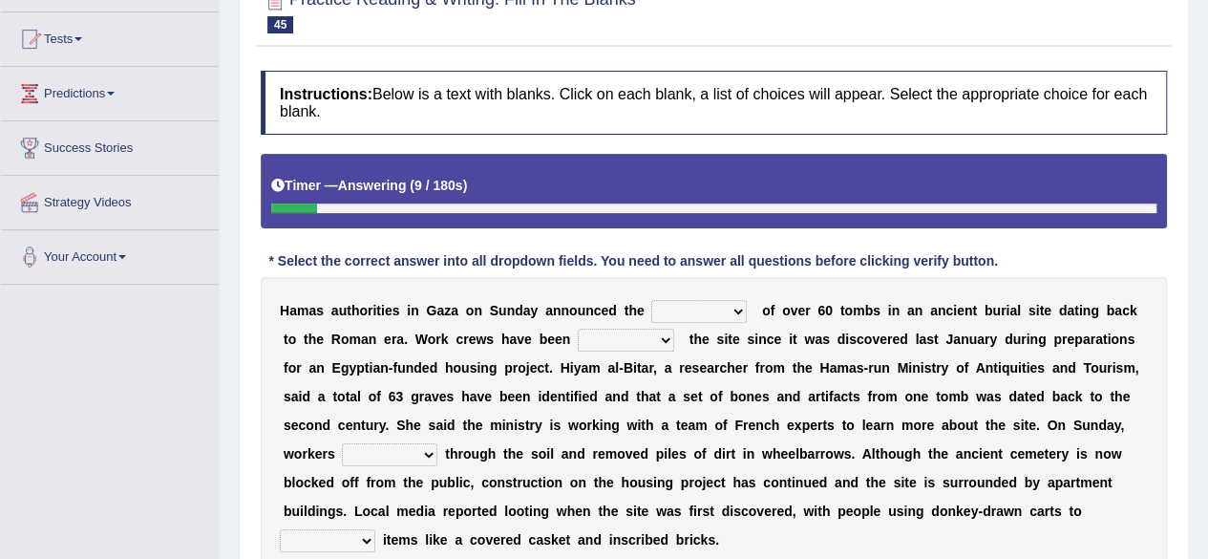
click at [712, 317] on select "downturn discovery creation disability" at bounding box center [698, 311] width 95 height 23
select select "discovery"
click at [651, 300] on select "downturn discovery creation disability" at bounding box center [698, 311] width 95 height 23
click at [626, 343] on select "destroying heralding excavating founding" at bounding box center [626, 340] width 96 height 23
select select "excavating"
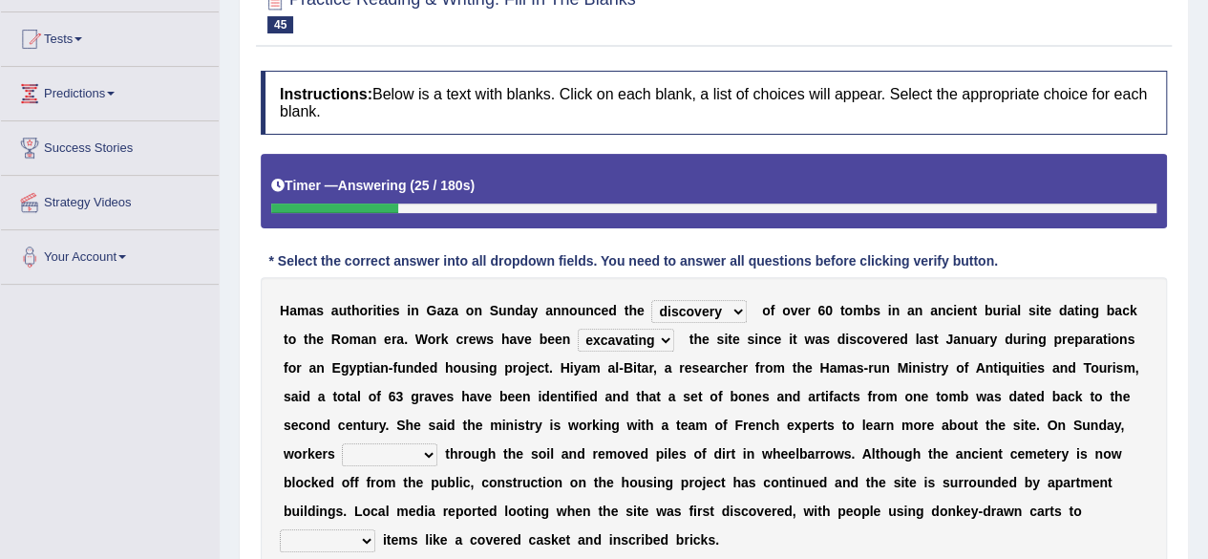
click at [578, 329] on select "destroying heralding excavating founding" at bounding box center [626, 340] width 96 height 23
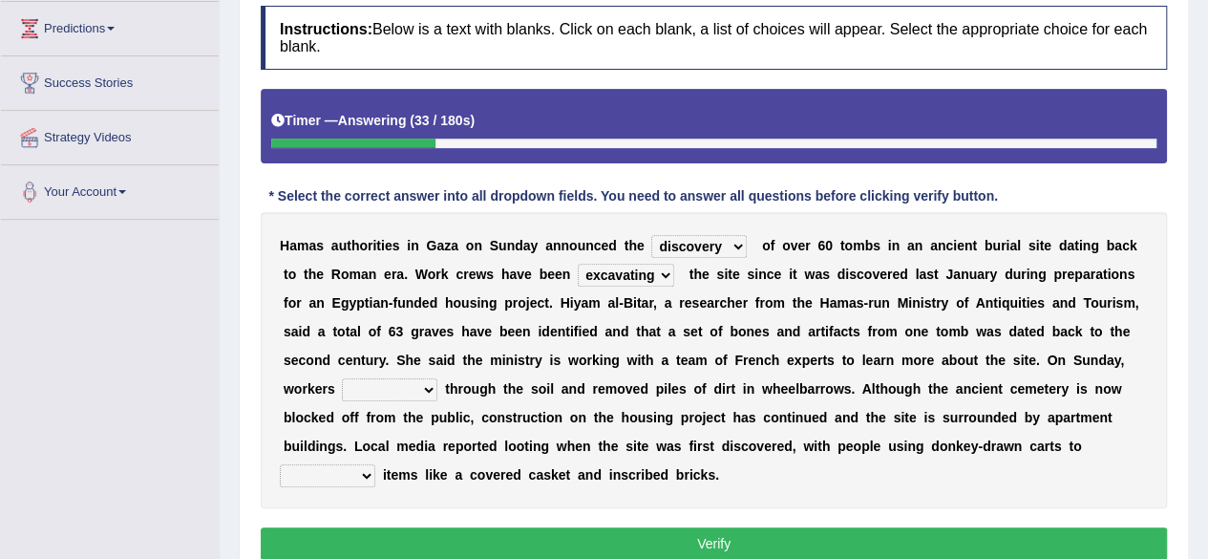
scroll to position [286, 0]
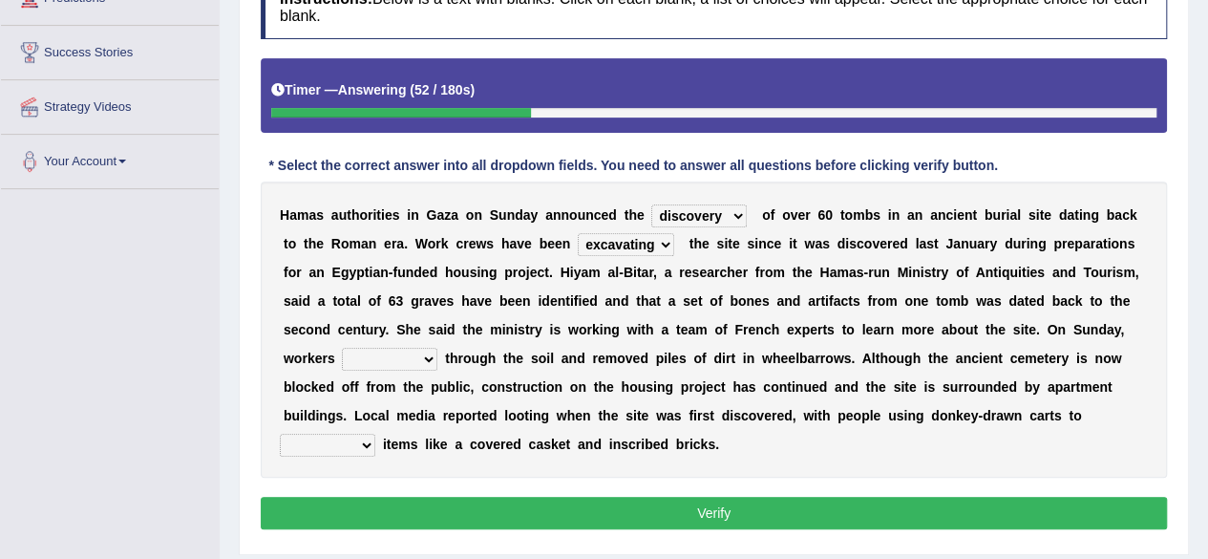
click at [413, 349] on select "irritated mimicked sifted sipped" at bounding box center [389, 359] width 95 height 23
select select "sifted"
click at [342, 348] on select "irritated mimicked sifted sipped" at bounding box center [389, 359] width 95 height 23
click at [327, 450] on select "haul away go away pull back cheer up" at bounding box center [327, 445] width 95 height 23
select select "pull back"
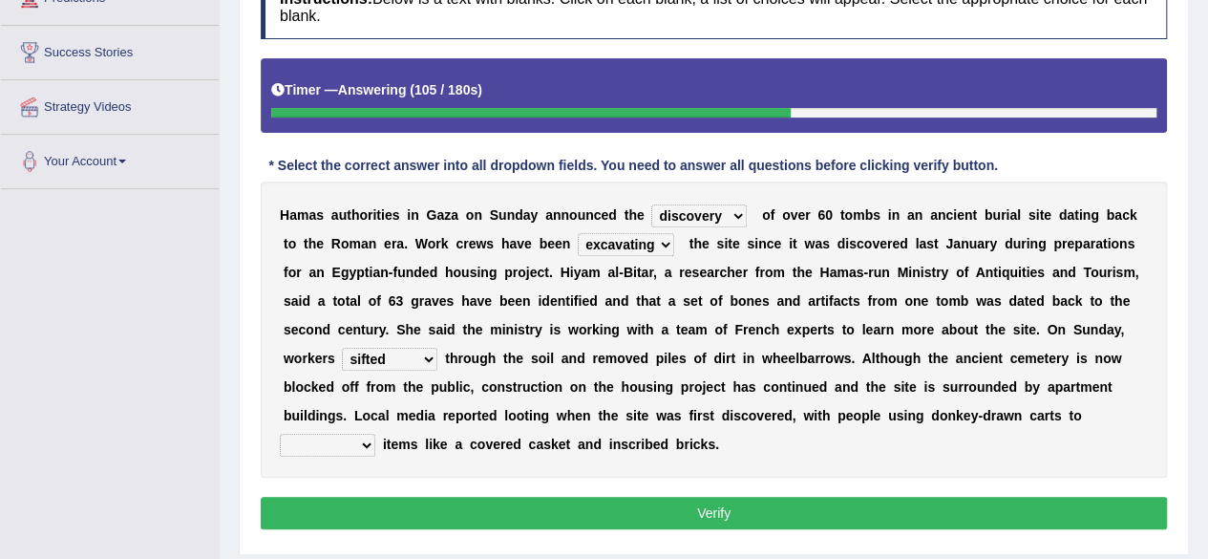
click at [280, 434] on select "haul away go away pull back cheer up" at bounding box center [327, 445] width 95 height 23
click at [752, 514] on button "Verify" at bounding box center [714, 513] width 906 height 32
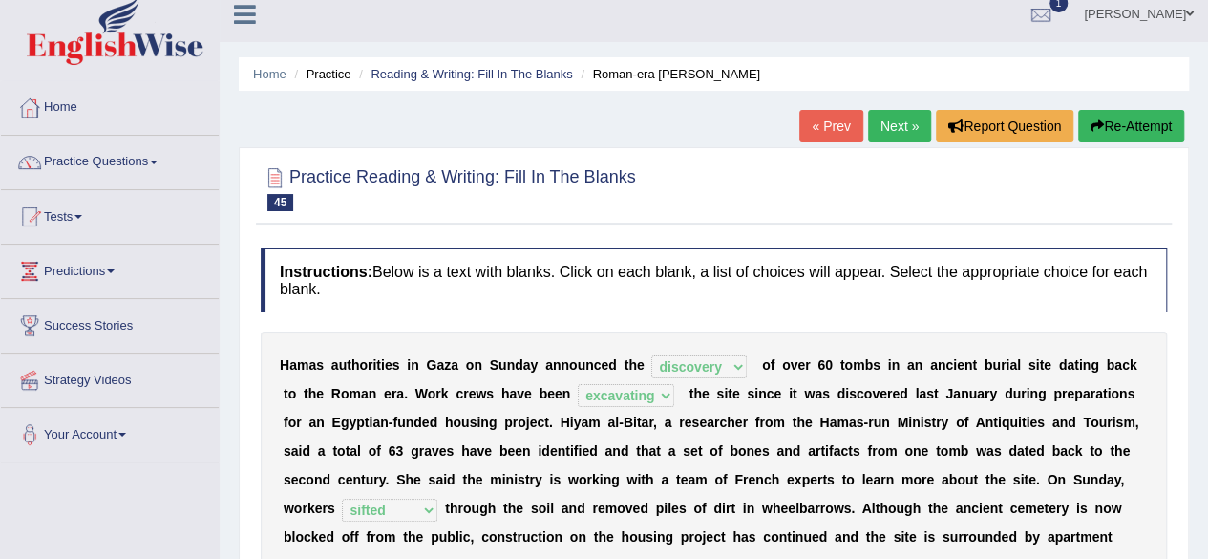
scroll to position [0, 0]
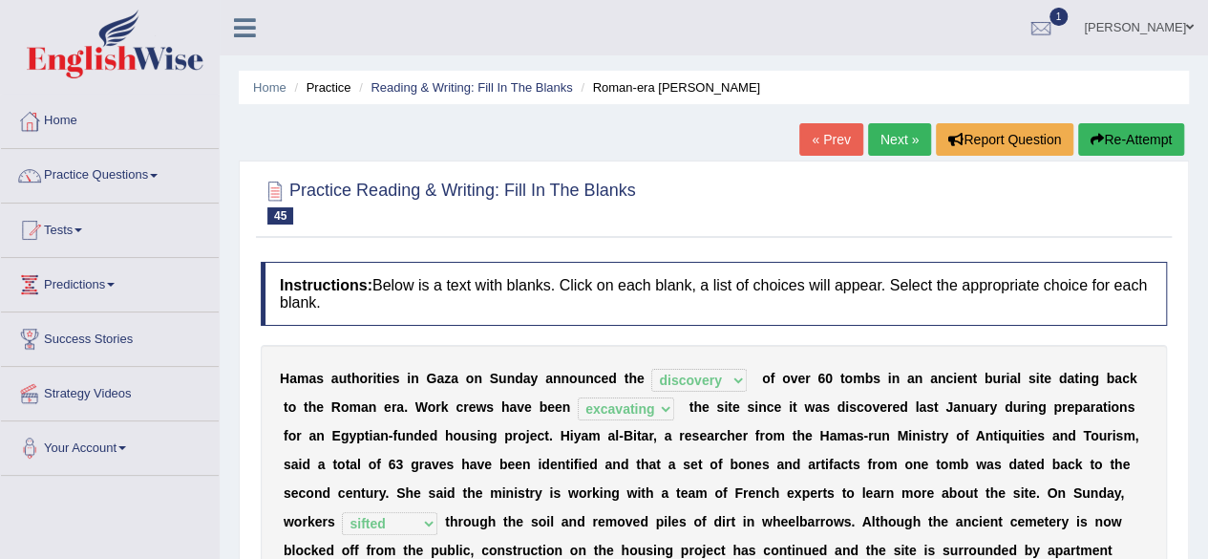
click at [884, 143] on link "Next »" at bounding box center [899, 139] width 63 height 32
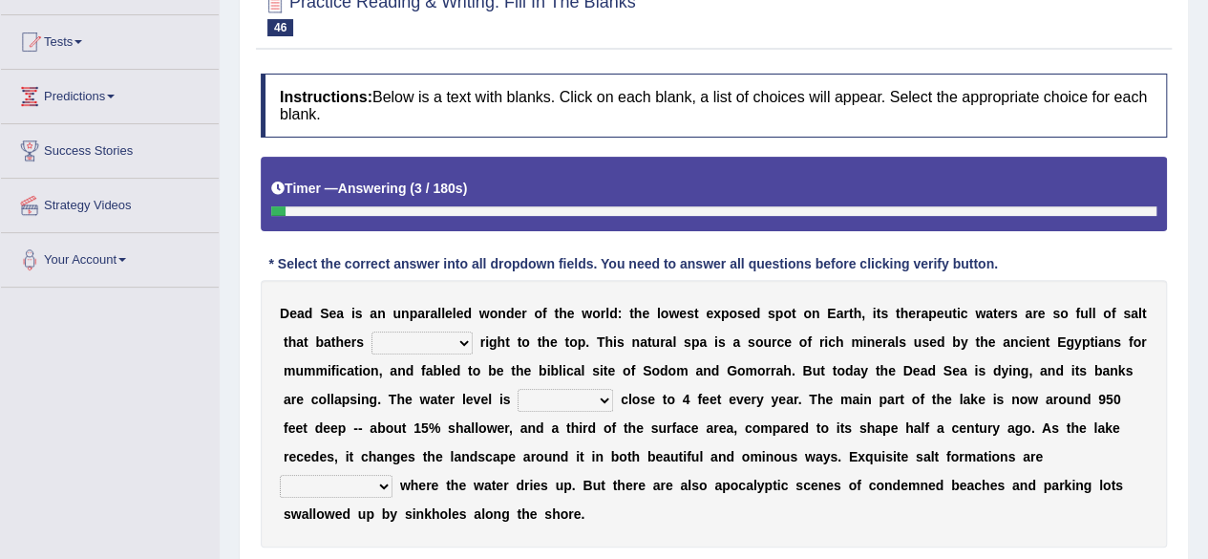
scroll to position [286, 0]
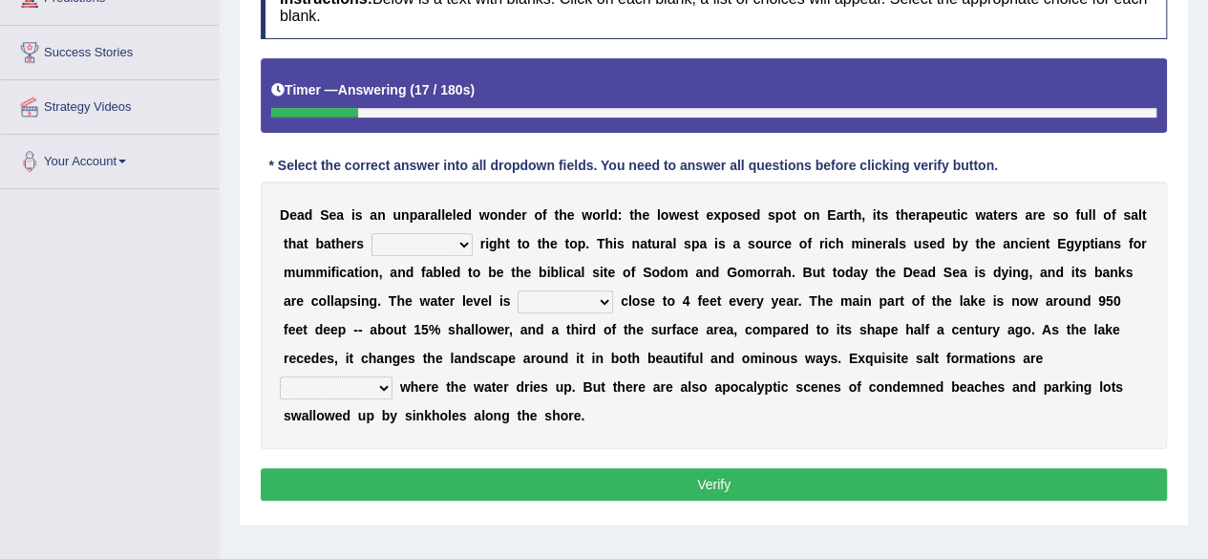
click at [406, 245] on select "float reconstruct sink assert" at bounding box center [421, 244] width 101 height 23
select select "float"
click at [371, 233] on select "float reconstruct sink assert" at bounding box center [421, 244] width 101 height 23
click at [600, 299] on select "dropping paralleling rising keeping" at bounding box center [565, 301] width 95 height 23
select select "dropping"
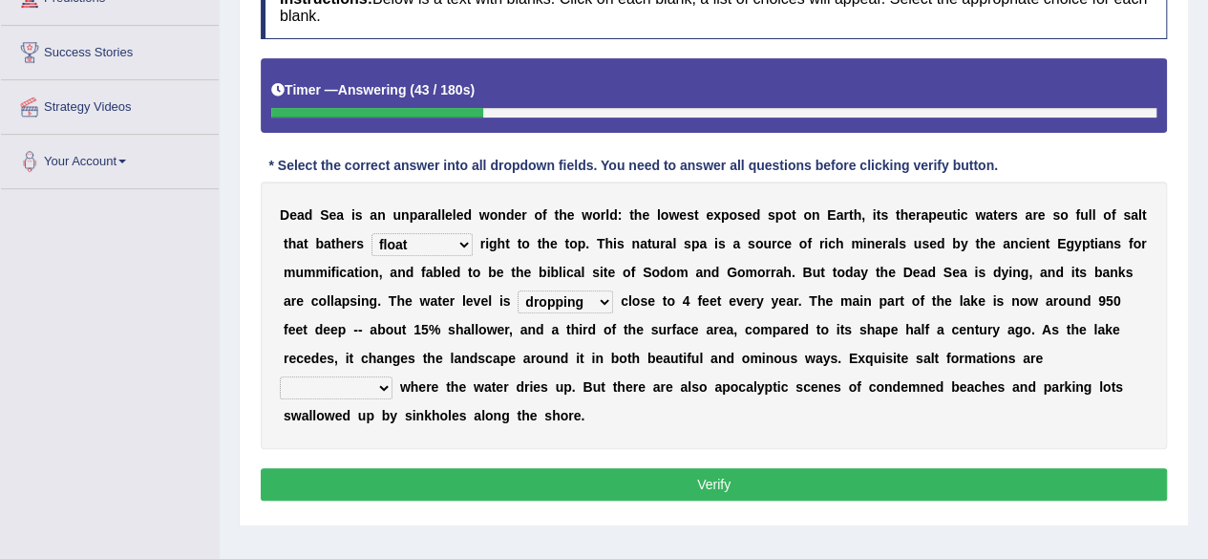
click at [518, 290] on select "dropping paralleling rising keeping" at bounding box center [565, 301] width 95 height 23
click at [396, 383] on b at bounding box center [396, 386] width 8 height 15
click at [382, 385] on select "overwhelmed conserved enhanced revealed" at bounding box center [336, 387] width 113 height 23
click at [280, 376] on select "overwhelmed conserved enhanced revealed" at bounding box center [336, 387] width 113 height 23
click at [385, 387] on select "overwhelmed conserved enhanced revealed" at bounding box center [336, 387] width 113 height 23
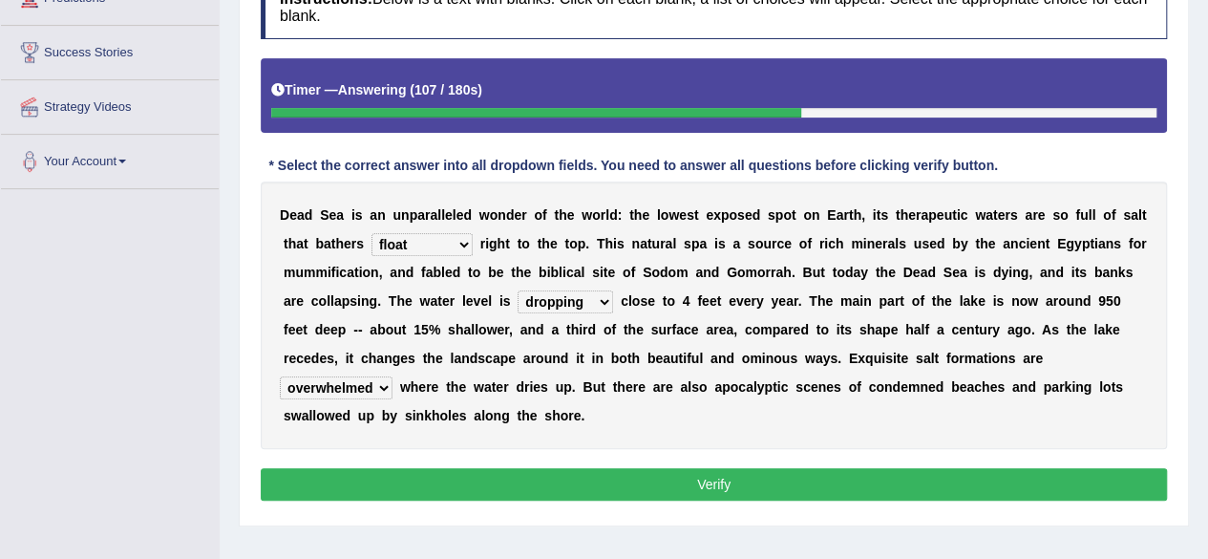
select select "revealed"
click at [280, 376] on select "overwhelmed conserved enhanced revealed" at bounding box center [336, 387] width 113 height 23
click at [586, 476] on button "Verify" at bounding box center [714, 484] width 906 height 32
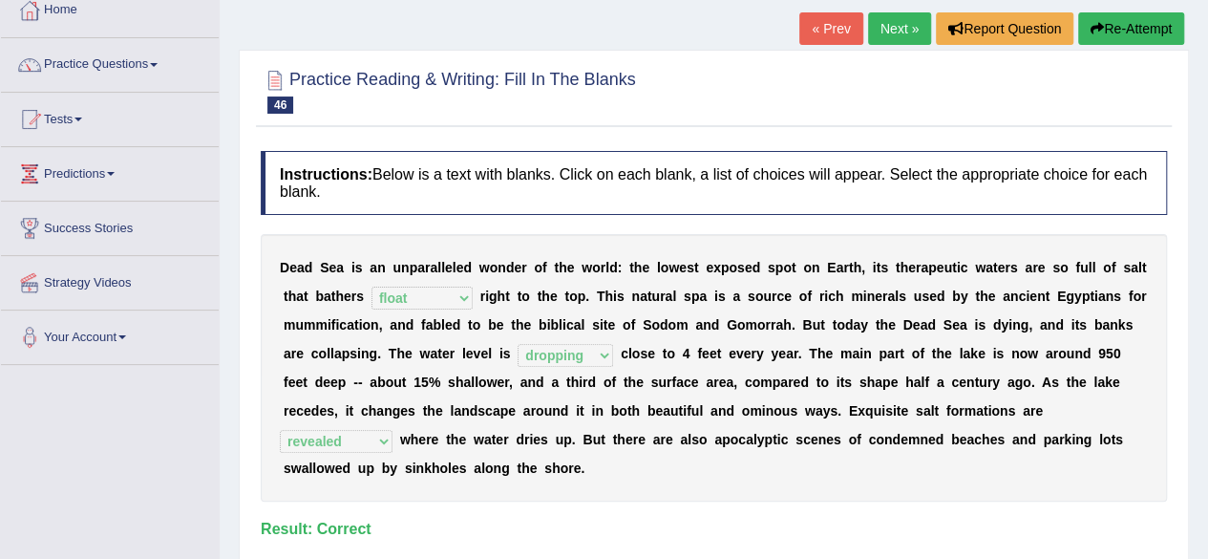
scroll to position [0, 0]
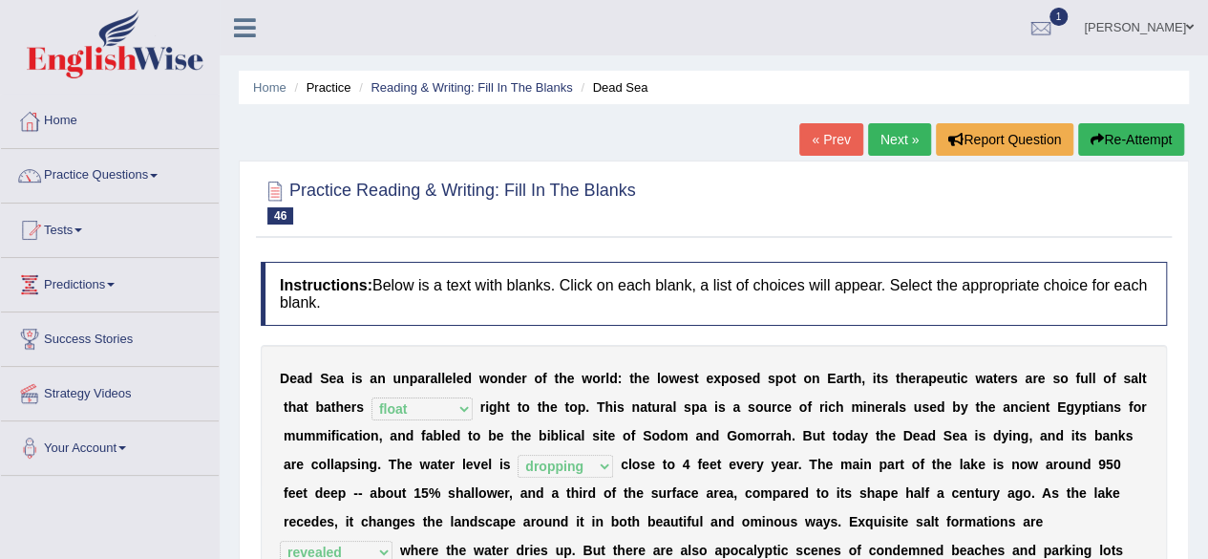
click at [880, 137] on link "Next »" at bounding box center [899, 139] width 63 height 32
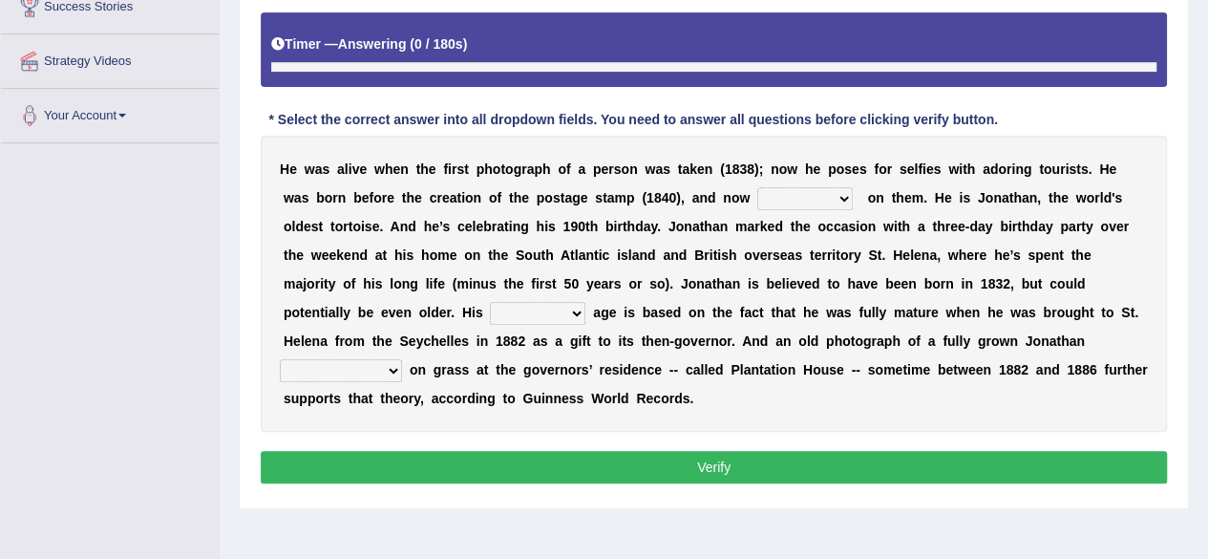
scroll to position [332, 0]
click at [757, 202] on select "appeals appears distracts associates" at bounding box center [804, 198] width 95 height 23
select select "appears"
click at [757, 187] on select "appeals appears distracts associates" at bounding box center [804, 198] width 95 height 23
click at [490, 307] on select "accurate excellent extreme estimated" at bounding box center [537, 313] width 95 height 23
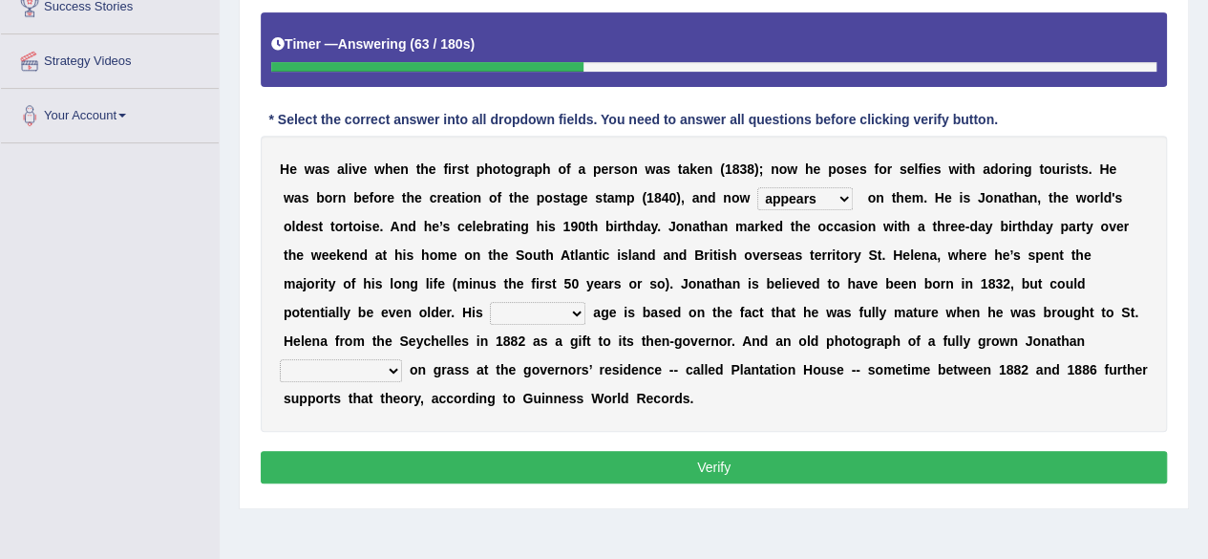
select select "estimated"
click at [490, 302] on select "accurate excellent extreme estimated" at bounding box center [537, 313] width 95 height 23
click at [402, 359] on select "grabbing grazing eavesdropping gradating" at bounding box center [341, 370] width 122 height 23
select select "grazing"
click at [402, 359] on select "grabbing grazing eavesdropping gradating" at bounding box center [341, 370] width 122 height 23
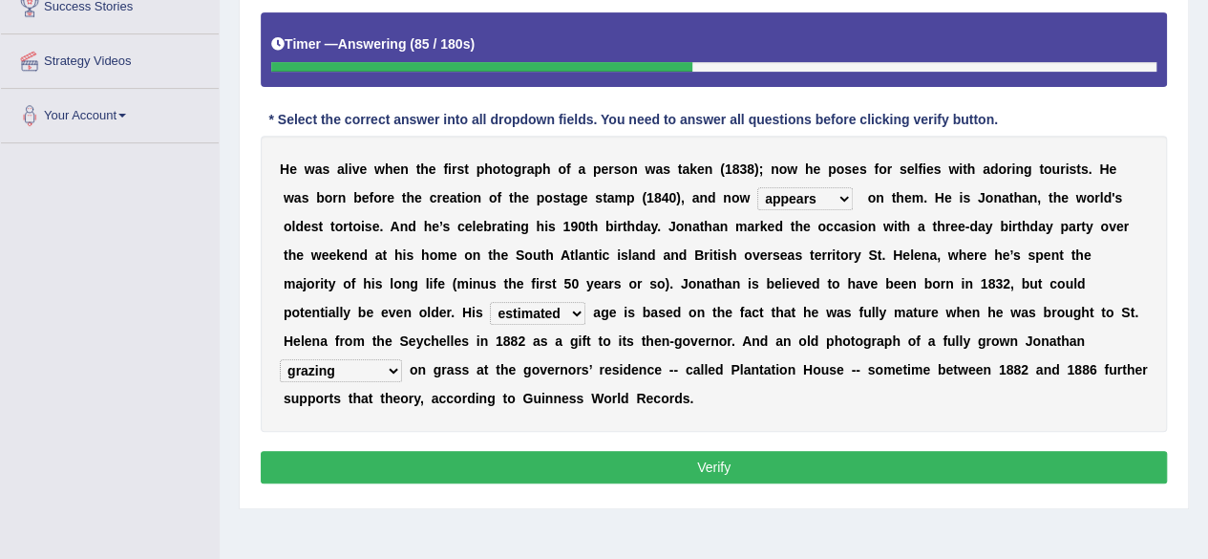
click at [402, 359] on select "grabbing grazing eavesdropping gradating" at bounding box center [341, 370] width 122 height 23
click at [1165, 369] on div "H e w a s a l i v e w h e n t h e f i r s t p h o t o g r a p h o f a p e r s o…" at bounding box center [714, 284] width 906 height 296
click at [727, 456] on button "Verify" at bounding box center [714, 467] width 906 height 32
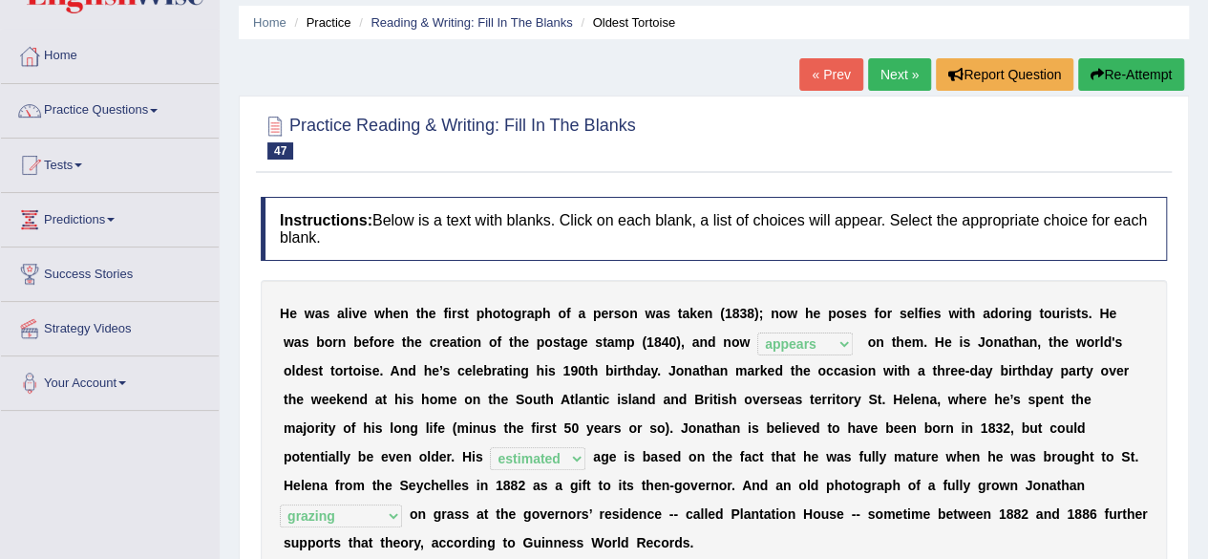
scroll to position [46, 0]
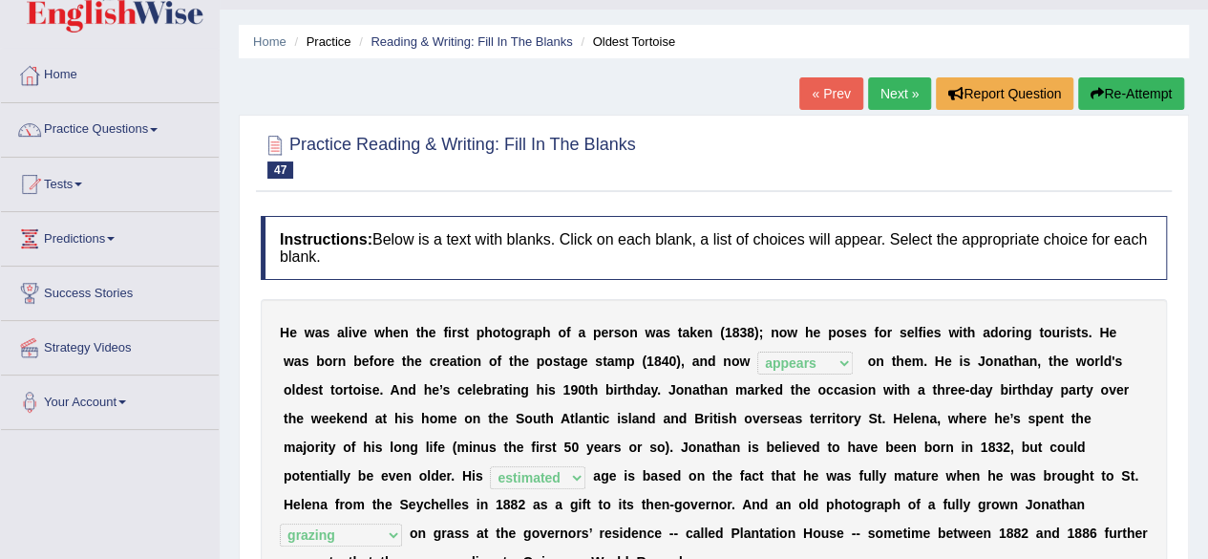
click at [879, 95] on link "Next »" at bounding box center [899, 93] width 63 height 32
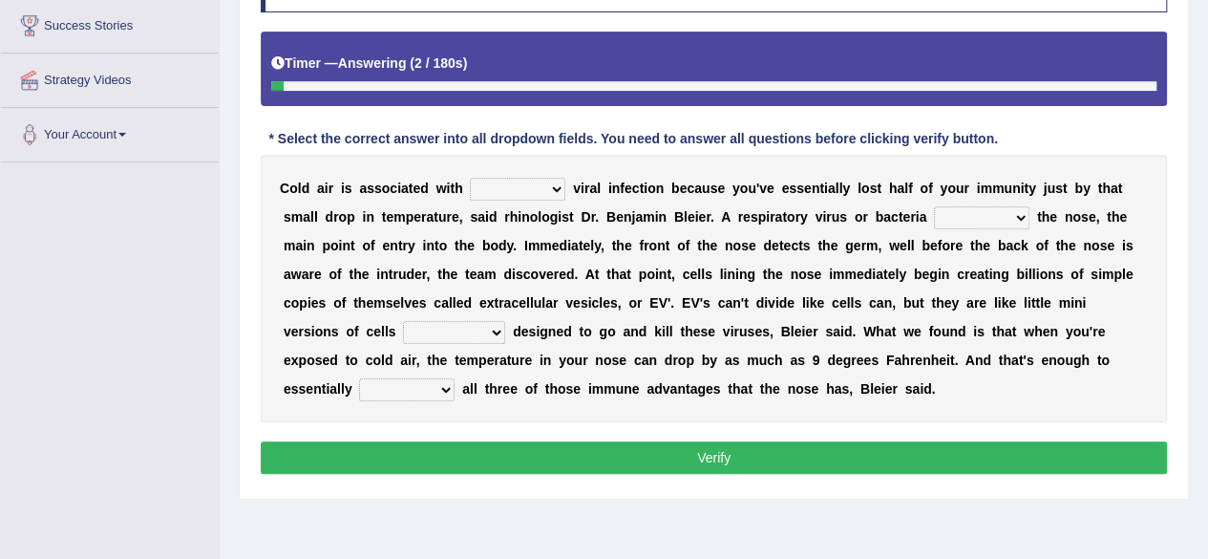
scroll to position [286, 0]
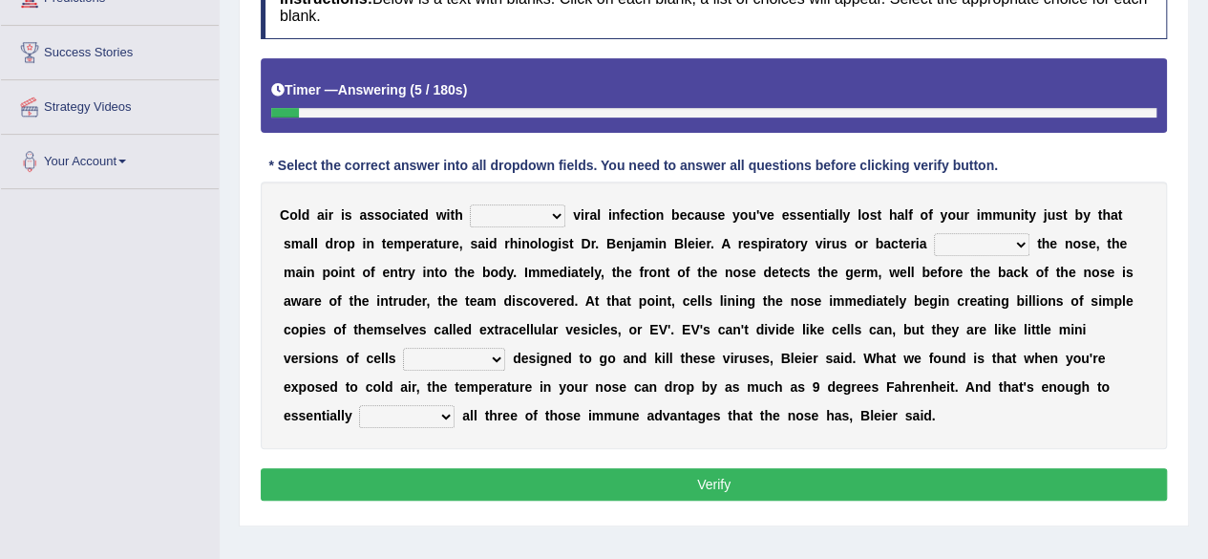
click at [548, 217] on select "increased decreased stable overrated" at bounding box center [517, 215] width 95 height 23
drag, startPoint x: 798, startPoint y: 255, endPoint x: 818, endPoint y: 255, distance: 20.1
click at [798, 255] on div "C o l d a i r i s a s s o c i a t e d w i t h increased decreased stable overra…" at bounding box center [714, 314] width 906 height 267
click at [511, 217] on select "increased decreased stable overrated" at bounding box center [517, 215] width 95 height 23
select select "increased"
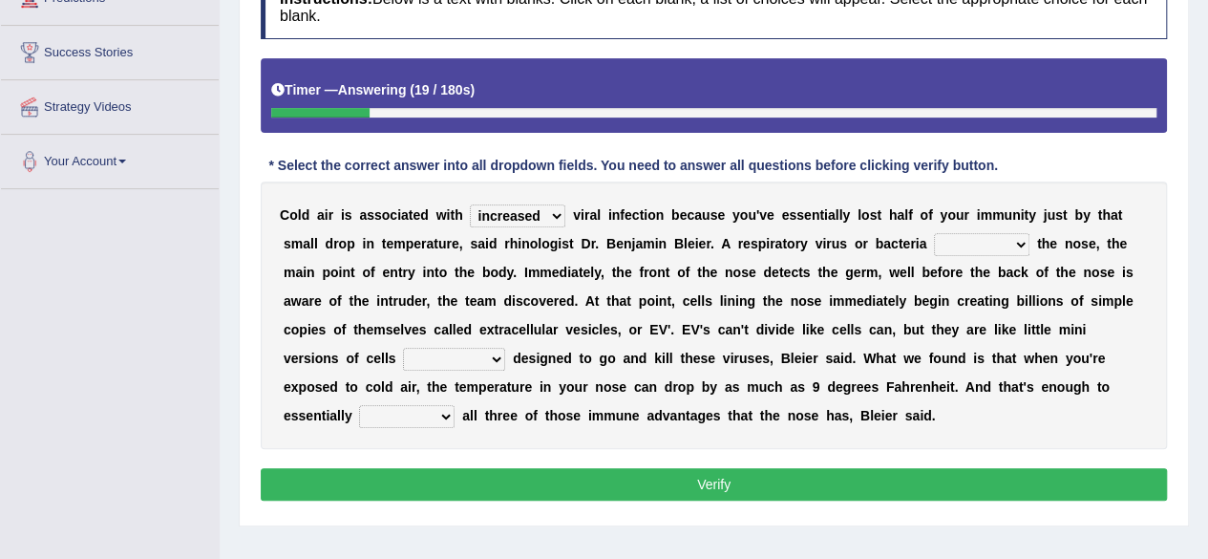
click at [470, 204] on select "increased decreased stable overrated" at bounding box center [517, 215] width 95 height 23
click at [537, 215] on select "increased decreased stable overrated" at bounding box center [517, 215] width 95 height 23
click at [470, 204] on select "increased decreased stable overrated" at bounding box center [517, 215] width 95 height 23
click at [948, 245] on select "invades hurts intervenes protects" at bounding box center [981, 244] width 95 height 23
select select "invades"
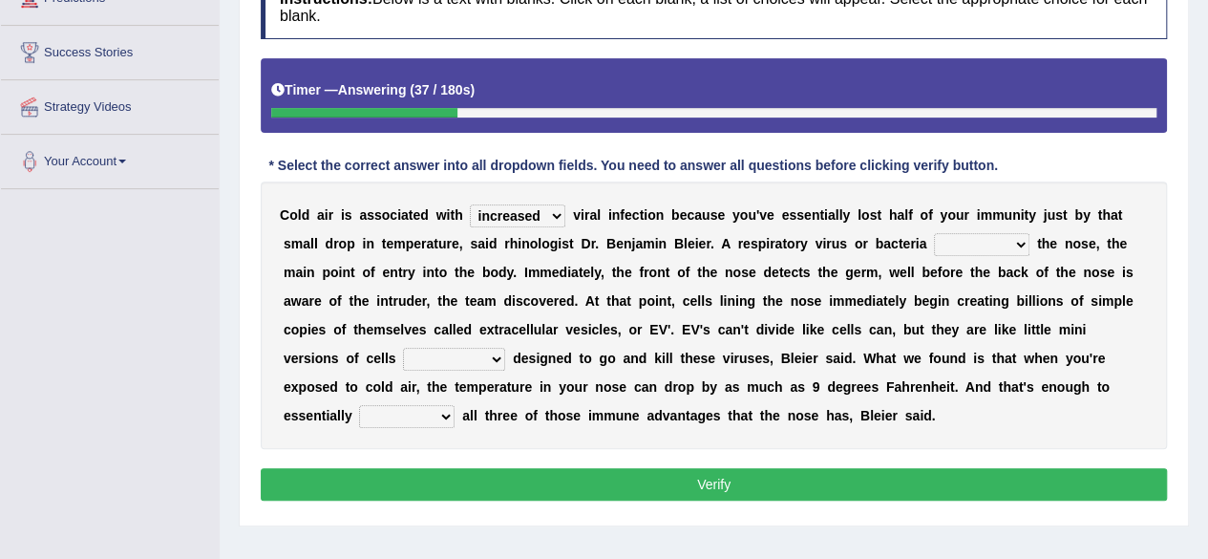
click at [934, 233] on select "invades hurts intervenes protects" at bounding box center [981, 244] width 95 height 23
click at [403, 358] on select "suddenly responsibly specifically obtrusively" at bounding box center [454, 359] width 102 height 23
select select "specifically"
click at [403, 348] on select "suddenly responsibly specifically obtrusively" at bounding box center [454, 359] width 102 height 23
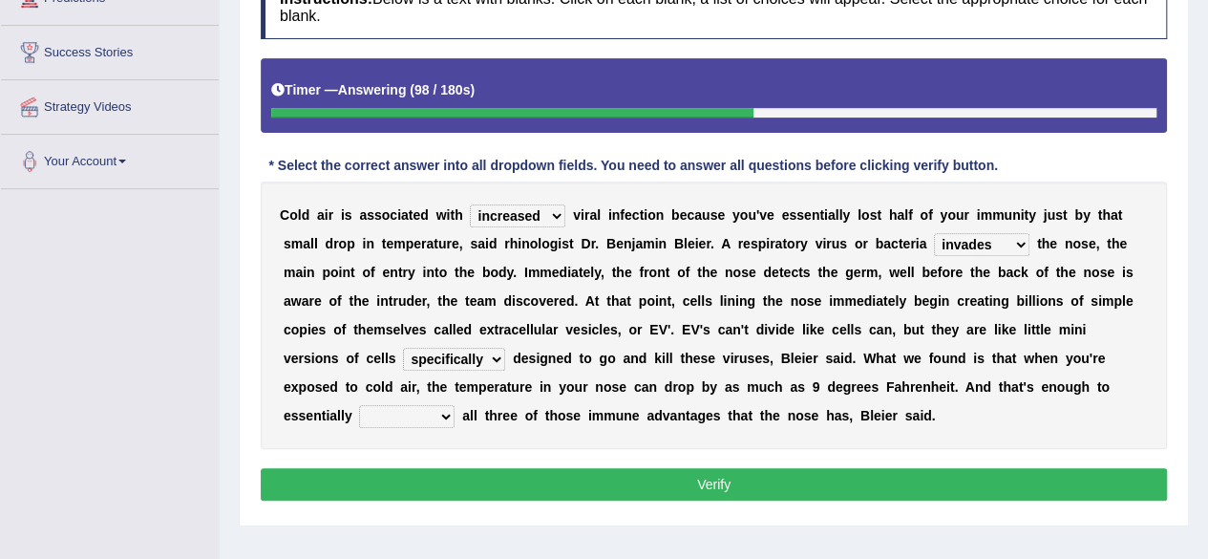
click at [362, 415] on select "work out find out knock out set out" at bounding box center [406, 416] width 95 height 23
click at [1041, 386] on b "e" at bounding box center [1045, 386] width 8 height 15
click at [359, 412] on select "work out find out knock out set out" at bounding box center [406, 416] width 95 height 23
select select "knock out"
click at [359, 405] on select "work out find out knock out set out" at bounding box center [406, 416] width 95 height 23
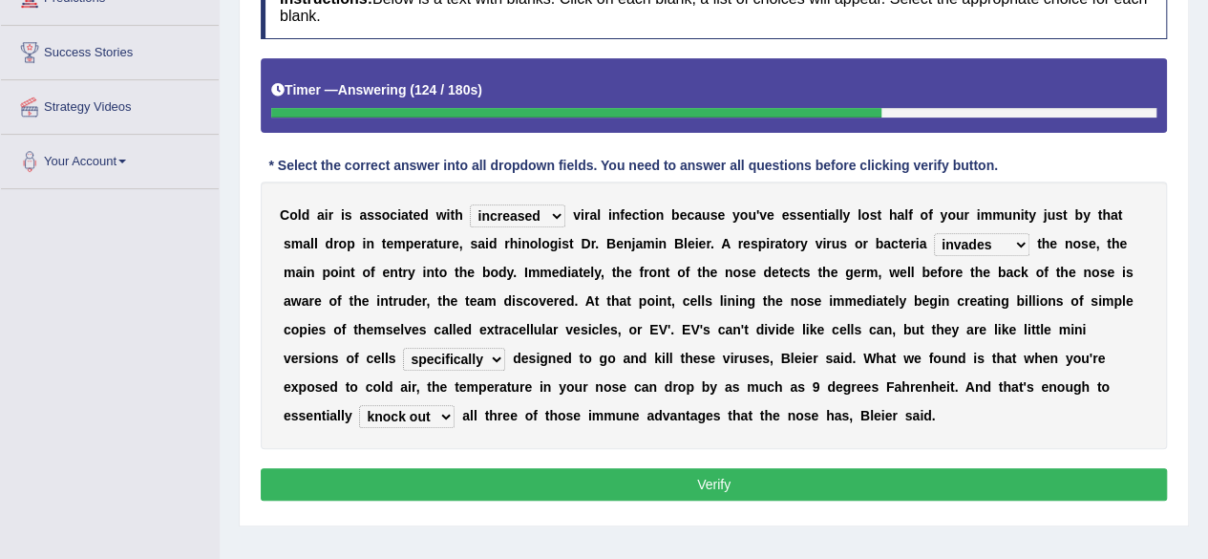
click at [537, 432] on div "C o l d a i r i s a s s o c i a t e d w i t h increased decreased stable overra…" at bounding box center [714, 314] width 906 height 267
click at [671, 469] on button "Verify" at bounding box center [714, 484] width 906 height 32
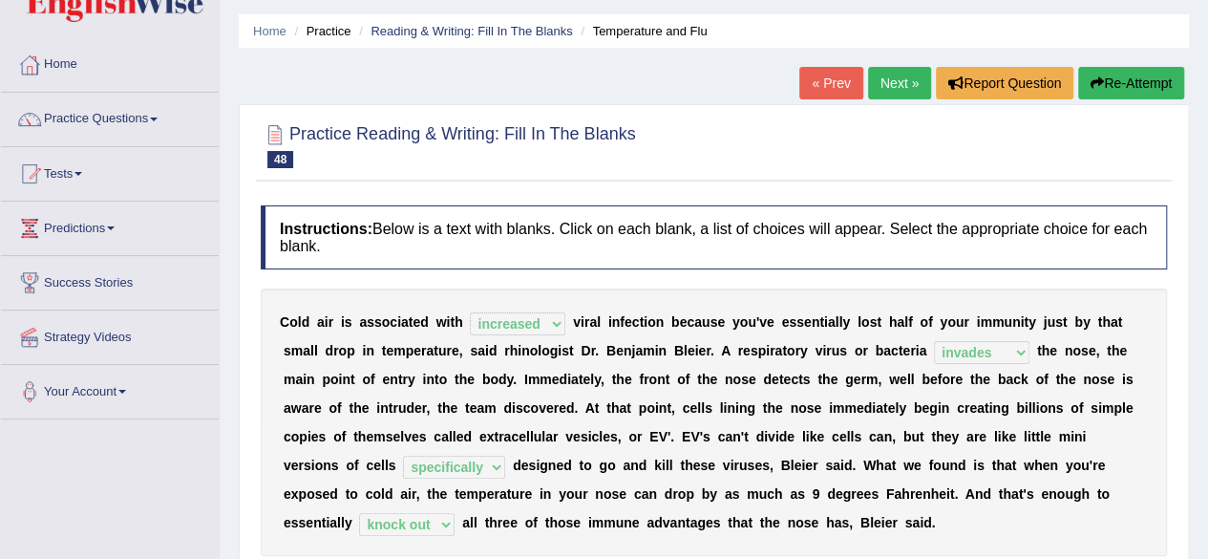
scroll to position [95, 0]
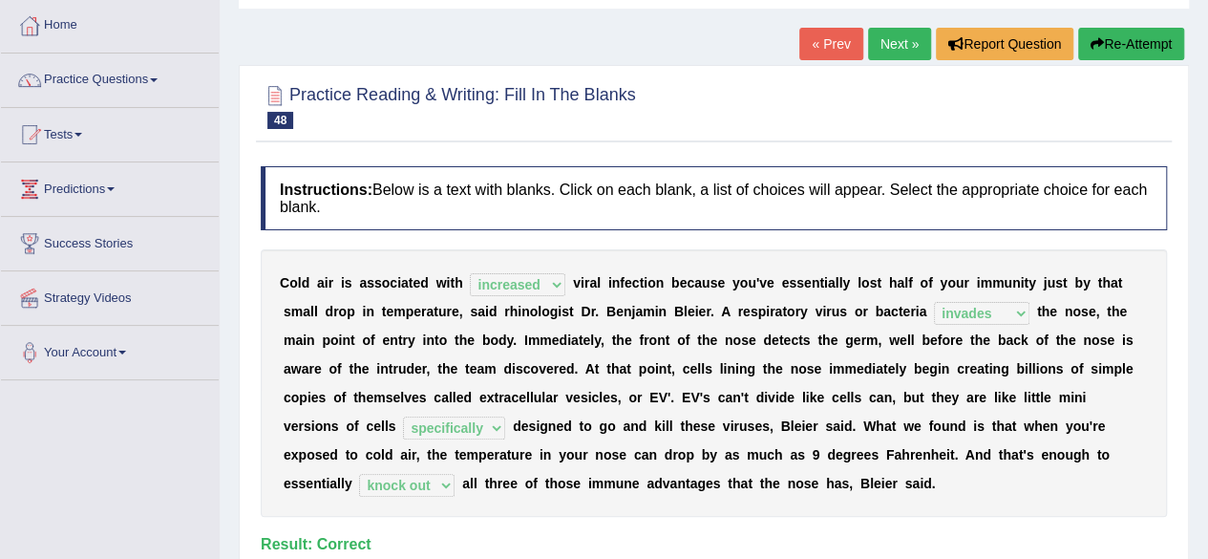
click at [894, 46] on link "Next »" at bounding box center [899, 44] width 63 height 32
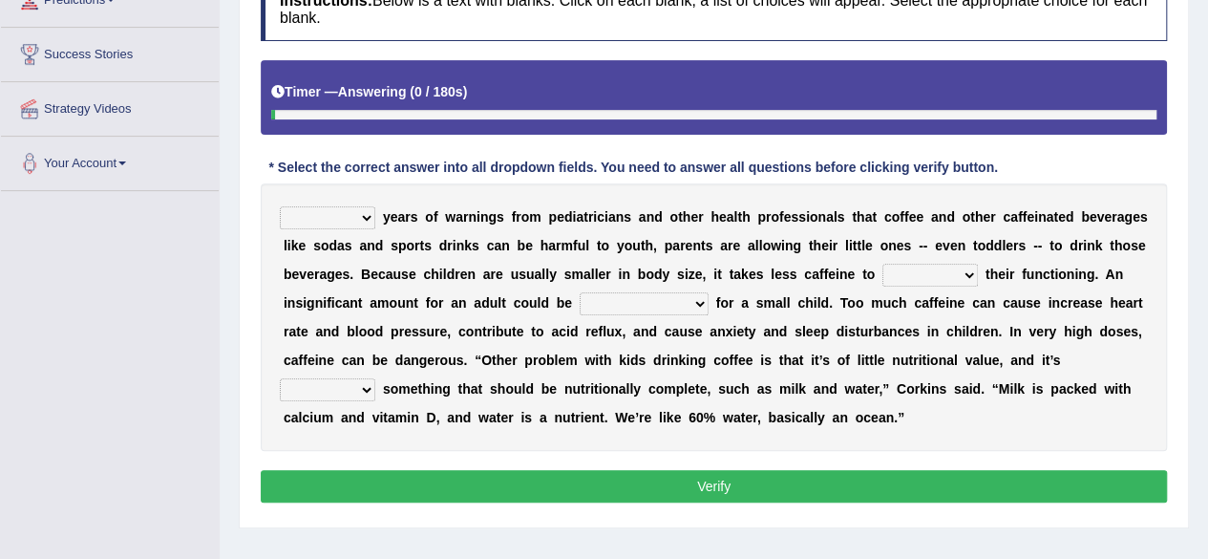
scroll to position [286, 0]
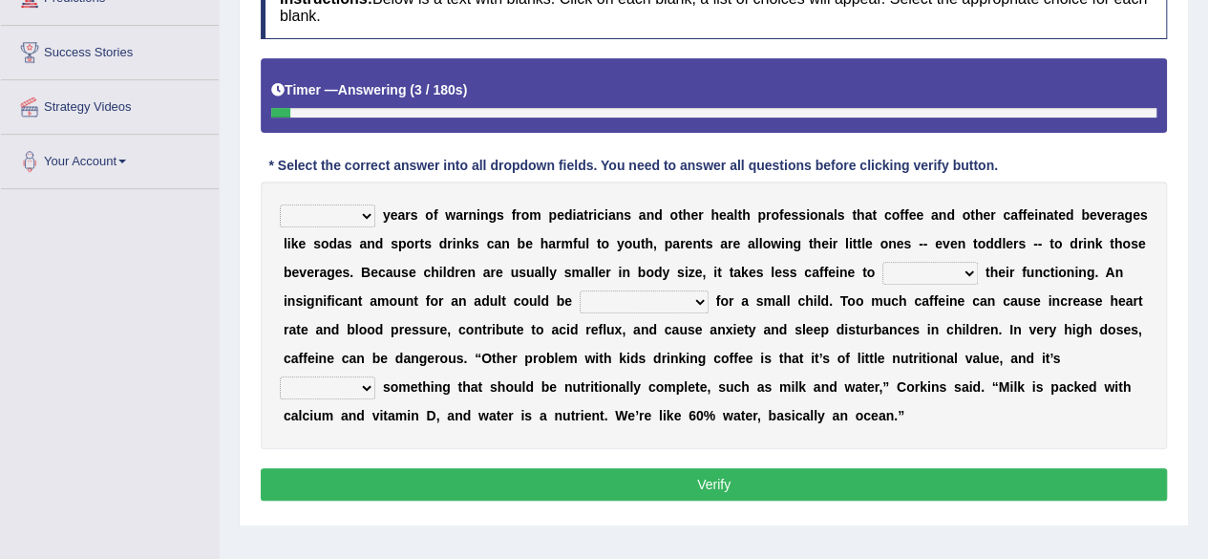
click at [350, 214] on select "Despite Instead Since Over" at bounding box center [327, 215] width 95 height 23
click at [280, 204] on select "Despite Instead Since Over" at bounding box center [327, 215] width 95 height 23
click at [362, 215] on select "Despite Instead Since Over" at bounding box center [327, 215] width 95 height 23
click at [362, 214] on select "Despite Instead Since Over" at bounding box center [327, 215] width 95 height 23
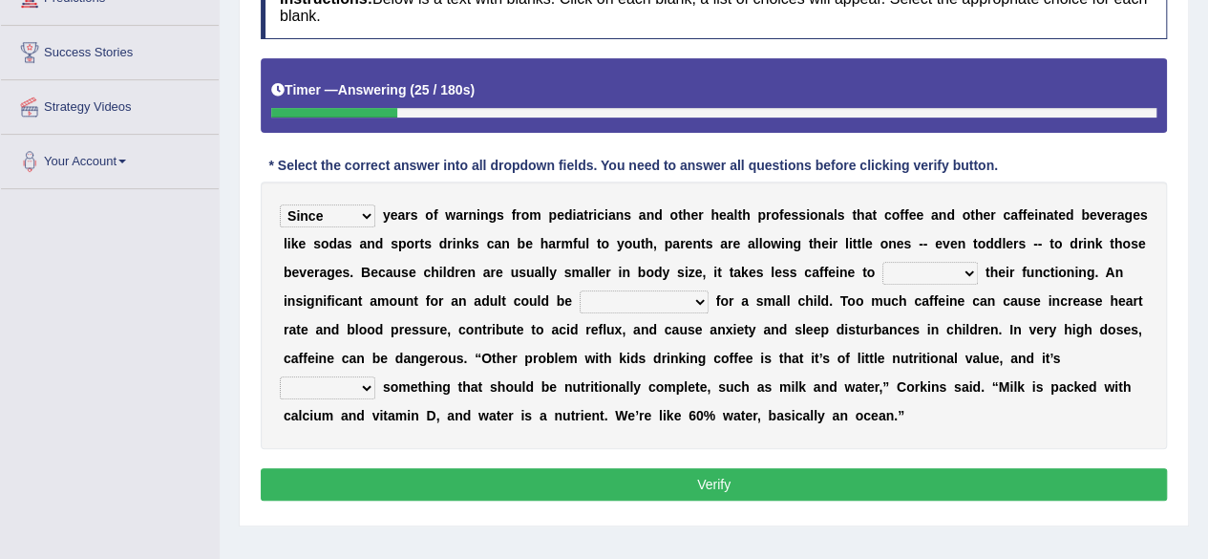
select select "Despite"
click at [280, 204] on select "Despite Instead Since Over" at bounding box center [327, 215] width 95 height 23
click at [901, 277] on select "coexist replicate impair revert" at bounding box center [929, 273] width 95 height 23
click at [640, 295] on select "overwhelming inconsequential groundbreaking stubborn" at bounding box center [644, 301] width 129 height 23
select select "overwhelming"
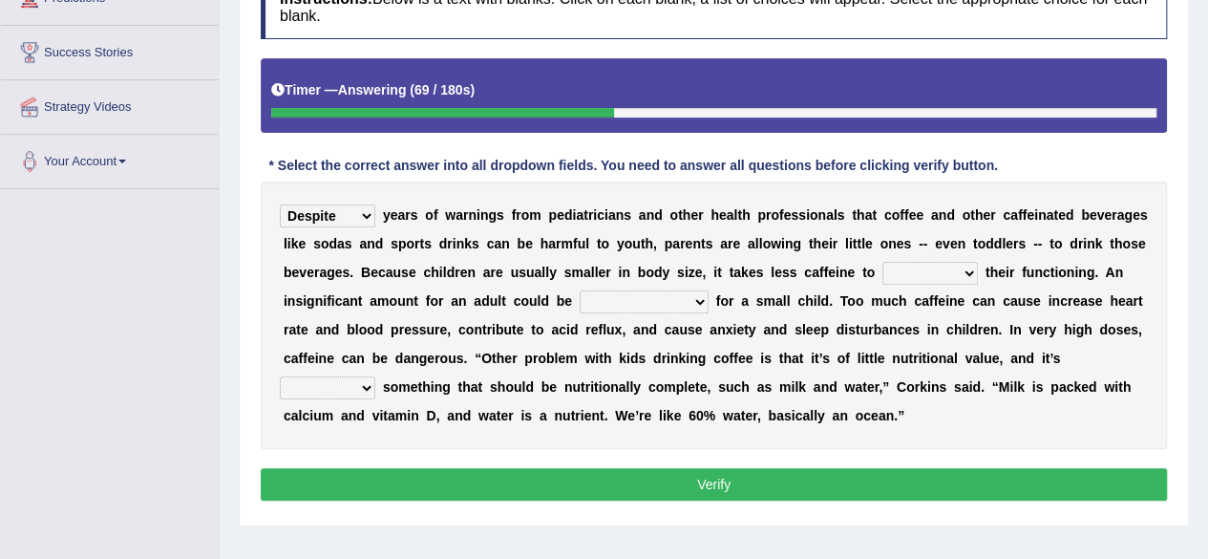
click at [580, 290] on select "overwhelming inconsequential groundbreaking stubborn" at bounding box center [644, 301] width 129 height 23
click at [949, 270] on select "coexist replicate impair revert" at bounding box center [929, 273] width 95 height 23
click at [882, 262] on select "coexist replicate impair revert" at bounding box center [929, 273] width 95 height 23
click at [907, 270] on select "coexist replicate impair revert" at bounding box center [929, 273] width 95 height 23
select select "coexist"
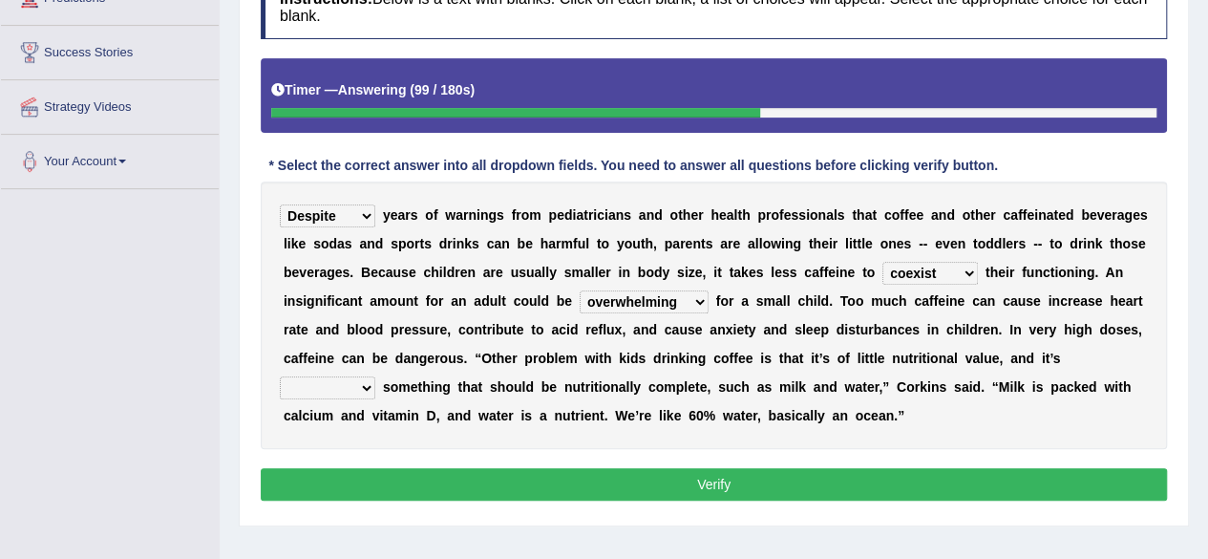
click at [882, 262] on select "coexist replicate impair revert" at bounding box center [929, 273] width 95 height 23
click at [355, 379] on select "changing damaging diverting replacing" at bounding box center [327, 387] width 95 height 23
select select "replacing"
click at [280, 376] on select "changing damaging diverting replacing" at bounding box center [327, 387] width 95 height 23
click at [928, 274] on select "coexist replicate impair revert" at bounding box center [929, 273] width 95 height 23
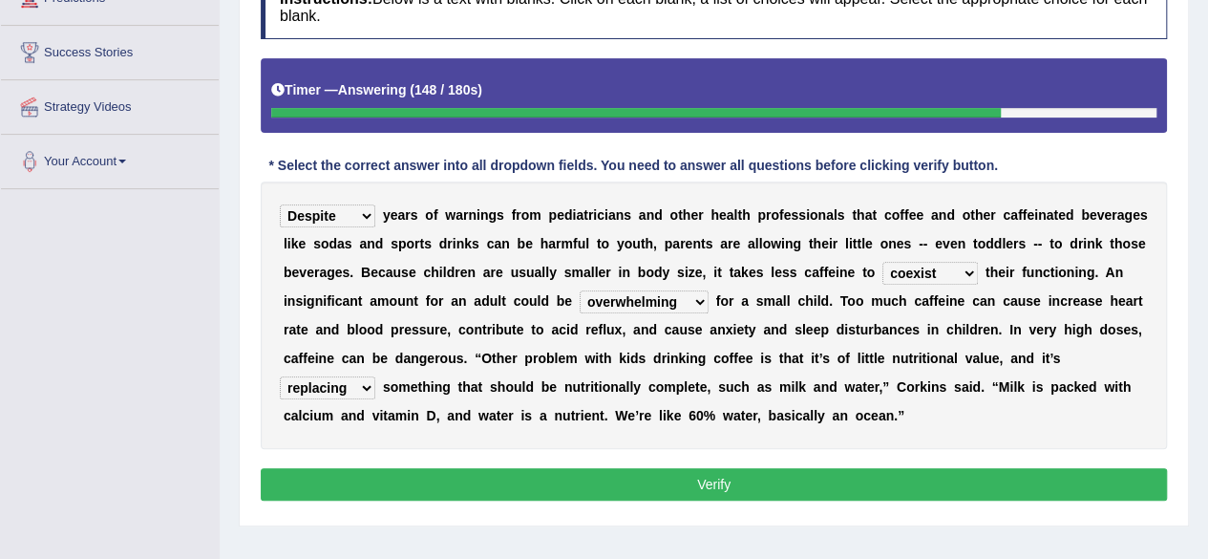
select select "impair"
click at [882, 262] on select "coexist replicate impair revert" at bounding box center [929, 273] width 95 height 23
click at [709, 475] on button "Verify" at bounding box center [714, 484] width 906 height 32
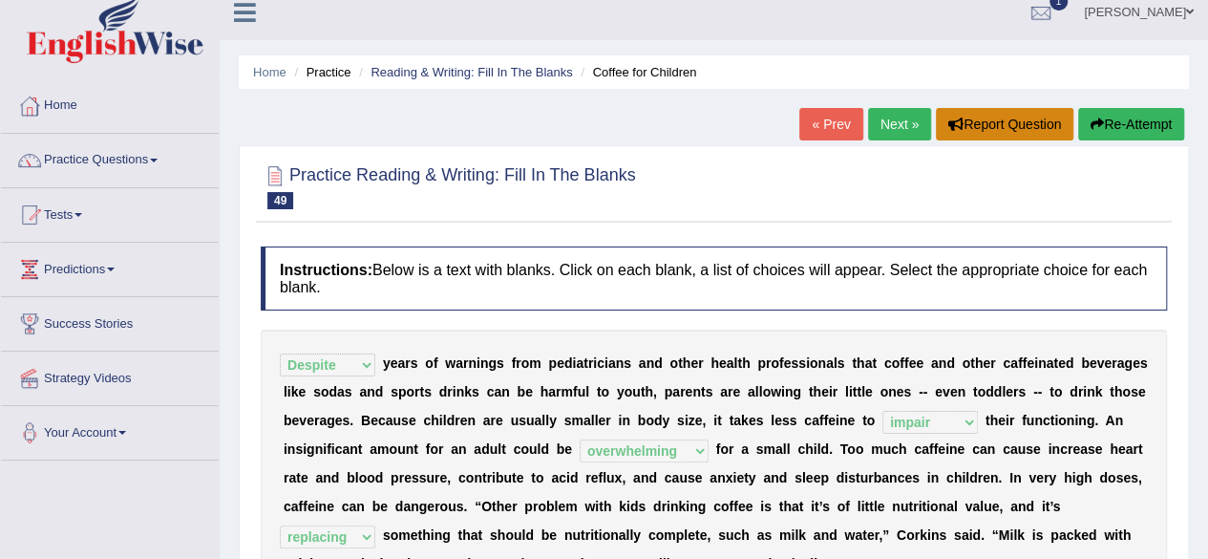
scroll to position [0, 0]
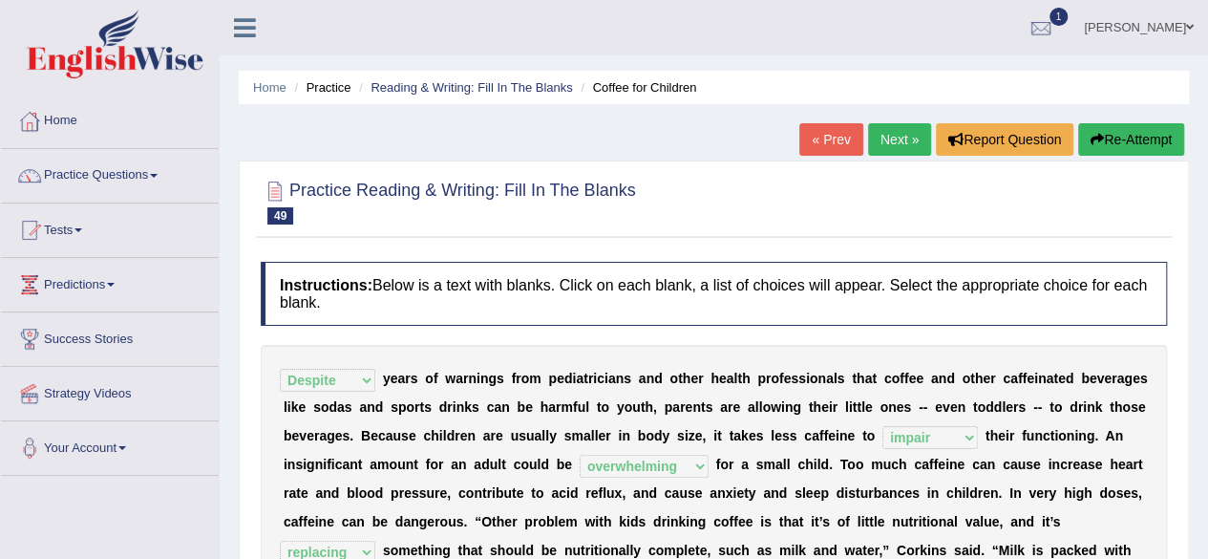
click at [901, 138] on link "Next »" at bounding box center [899, 139] width 63 height 32
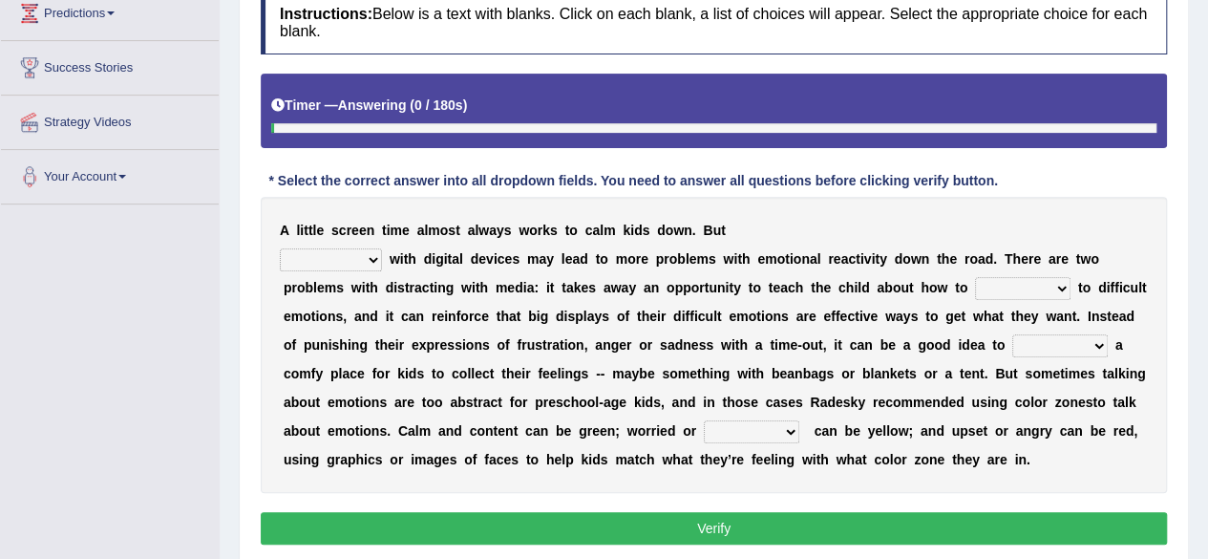
scroll to position [286, 0]
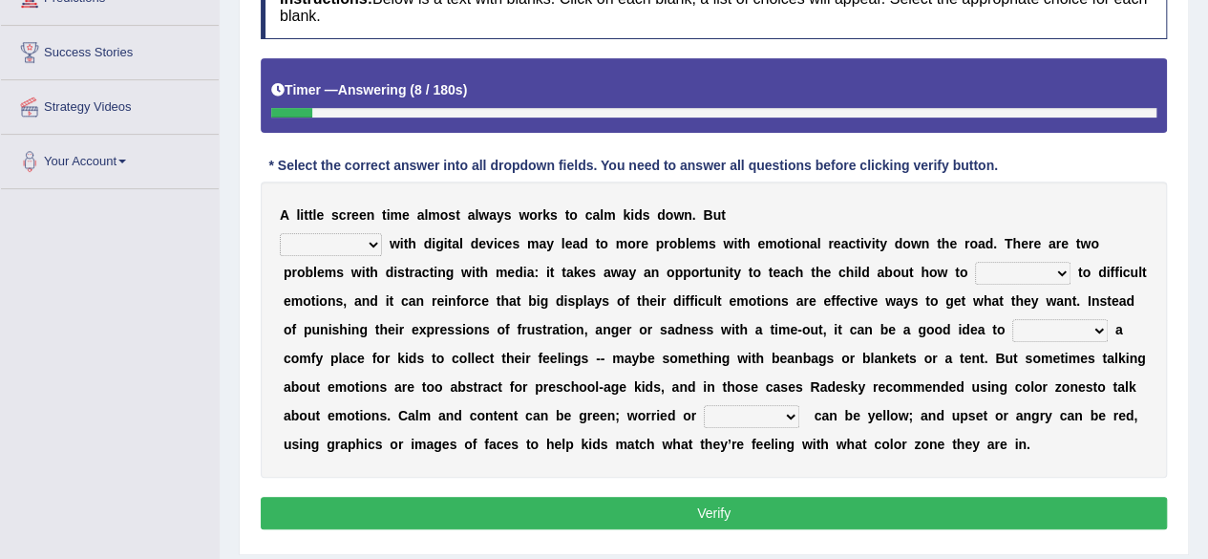
click at [353, 238] on select "consulting reminding suspending soothing" at bounding box center [331, 244] width 102 height 23
select select "soothing"
click at [280, 233] on select "consulting reminding suspending soothing" at bounding box center [331, 244] width 102 height 23
click at [1005, 274] on select "comfort respond interact dominate" at bounding box center [1022, 273] width 95 height 23
click at [789, 308] on div "A l i t t l e s c r e e n t i m e a l m o s t a l w a y s w o r k s t o c a l m…" at bounding box center [714, 329] width 906 height 296
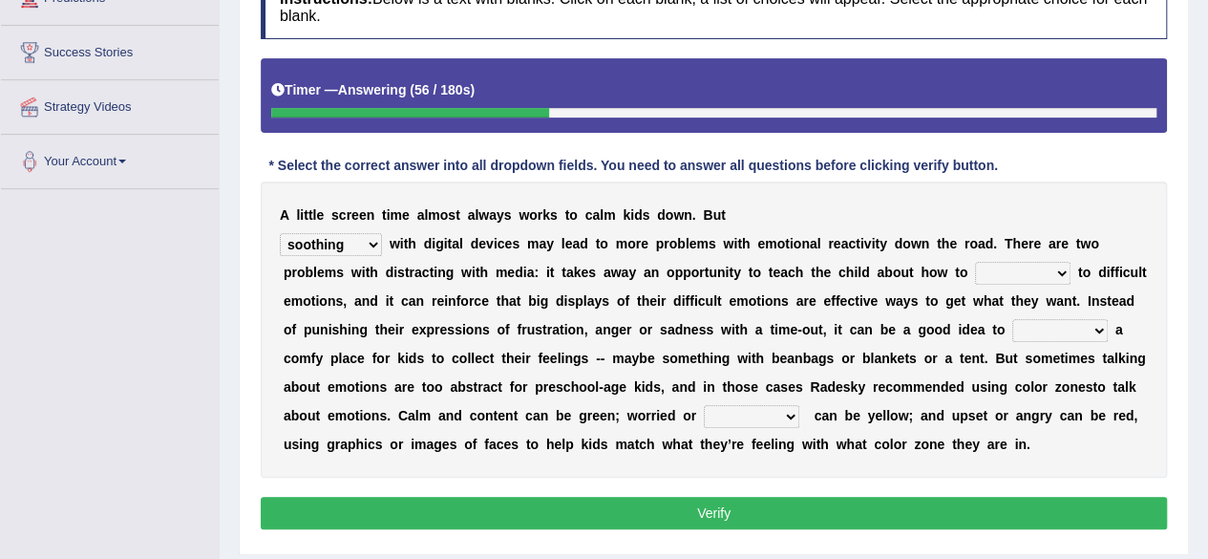
click at [1042, 274] on select "comfort respond interact dominate" at bounding box center [1022, 273] width 95 height 23
select select "respond"
click at [975, 262] on select "comfort respond interact dominate" at bounding box center [1022, 273] width 95 height 23
click at [975, 266] on select "comfort respond interact dominate" at bounding box center [1022, 273] width 95 height 23
click at [911, 303] on b "s" at bounding box center [914, 300] width 8 height 15
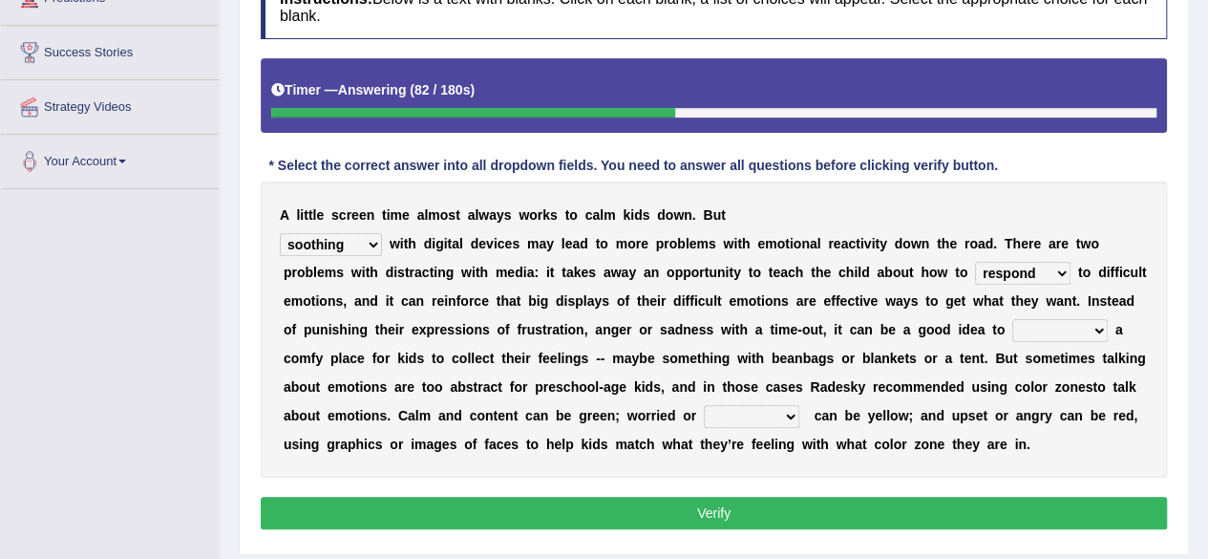
click at [1075, 329] on select "take for set up take into set out" at bounding box center [1059, 330] width 95 height 23
select select "set up"
click at [1012, 319] on select "take for set up take into set out" at bounding box center [1059, 330] width 95 height 23
click at [1073, 338] on select "take for set up take into set out" at bounding box center [1059, 330] width 95 height 23
click at [934, 350] on b "r" at bounding box center [934, 357] width 5 height 15
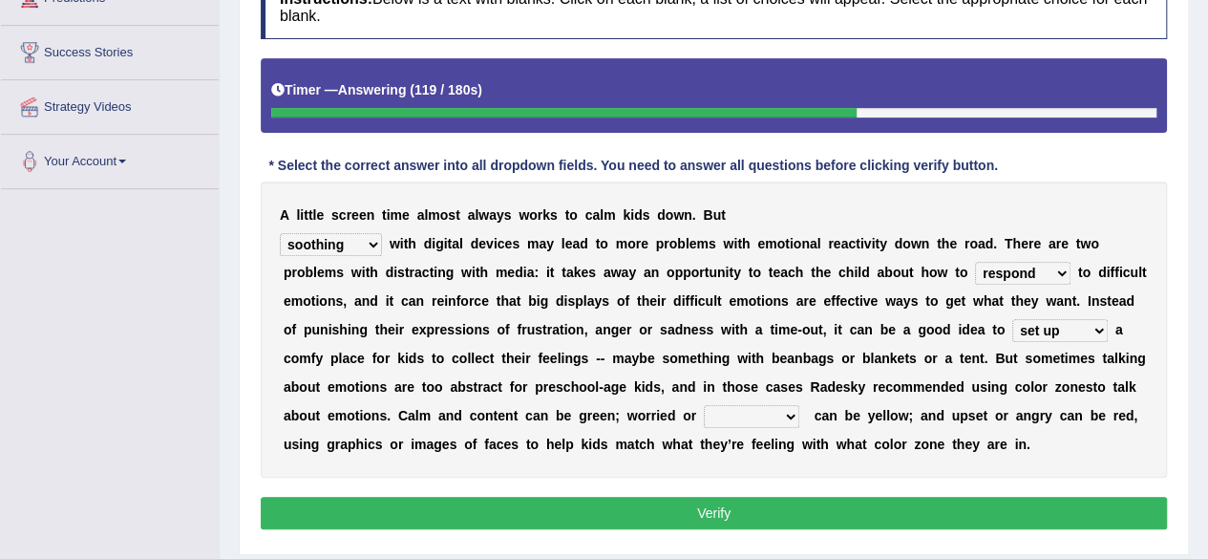
click at [740, 413] on select "agitated educated agape allocated" at bounding box center [751, 416] width 95 height 23
select select "agitated"
click at [704, 405] on select "agitated educated agape allocated" at bounding box center [751, 416] width 95 height 23
click at [1039, 265] on select "comfort respond interact dominate" at bounding box center [1022, 273] width 95 height 23
drag, startPoint x: 1039, startPoint y: 265, endPoint x: 1058, endPoint y: 263, distance: 19.2
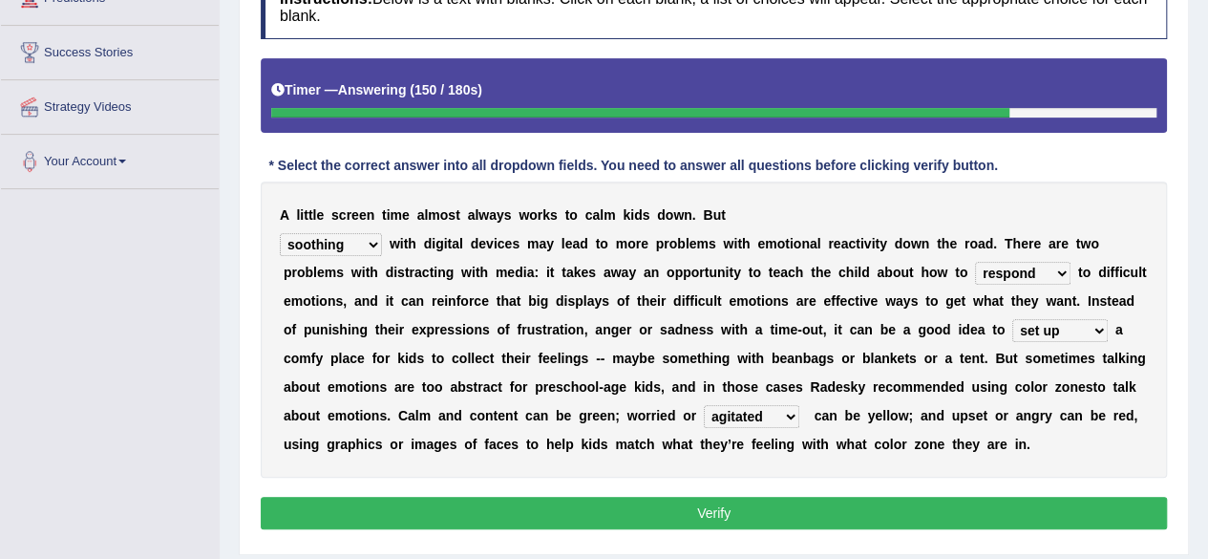
click at [1046, 264] on select "comfort respond interact dominate" at bounding box center [1022, 273] width 95 height 23
click at [1052, 333] on select "take for set up take into set out" at bounding box center [1059, 330] width 95 height 23
click at [1056, 330] on select "take for set up take into set out" at bounding box center [1059, 330] width 95 height 23
select select "take into"
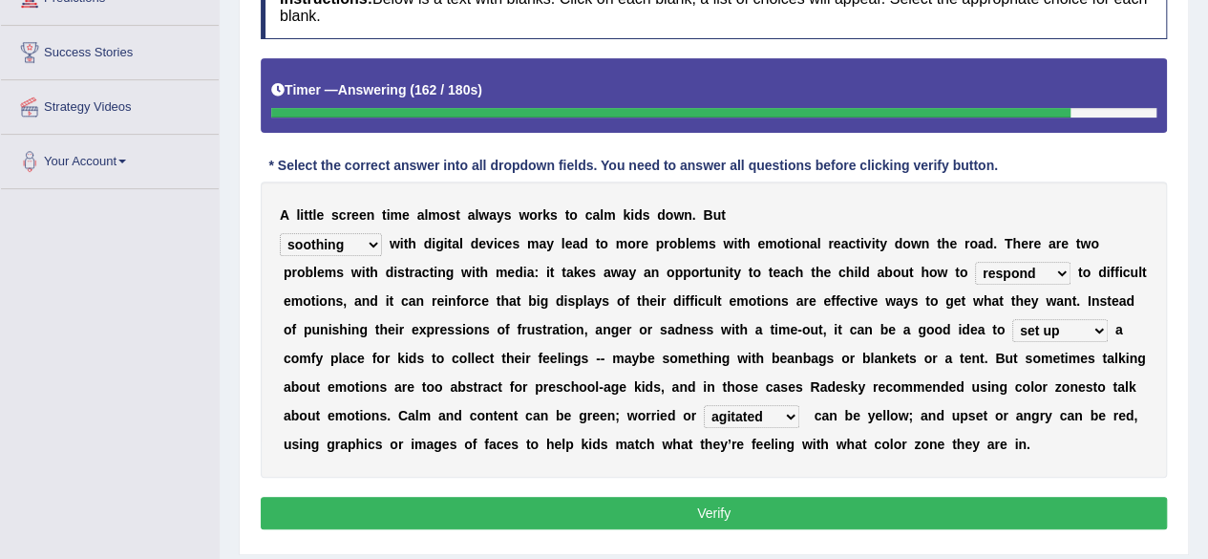
click at [1012, 319] on select "take for set up take into set out" at bounding box center [1059, 330] width 95 height 23
click at [999, 507] on button "Verify" at bounding box center [714, 513] width 906 height 32
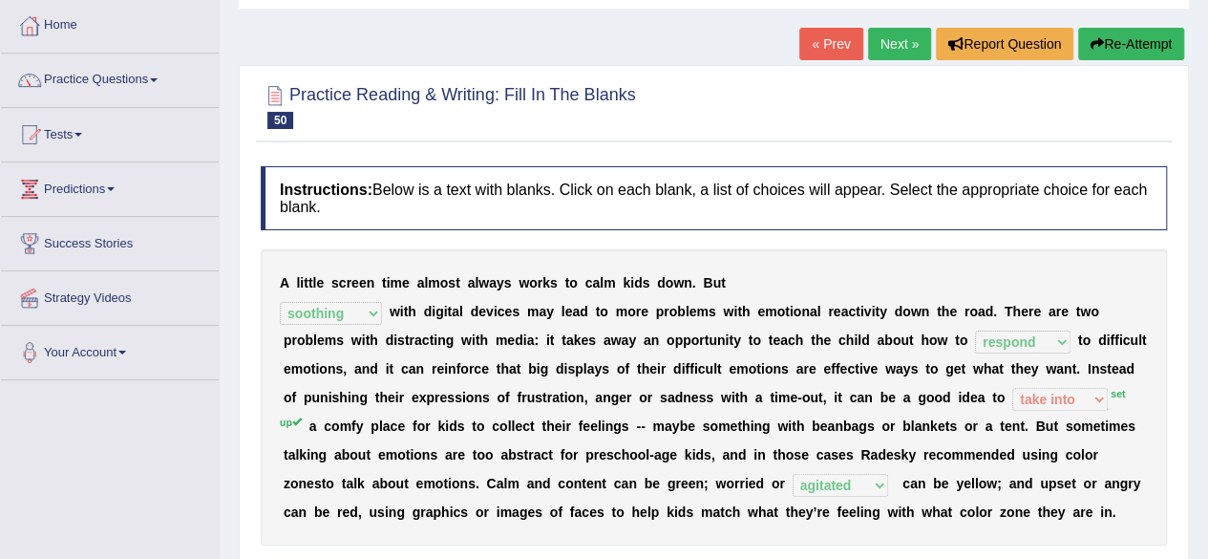
scroll to position [0, 0]
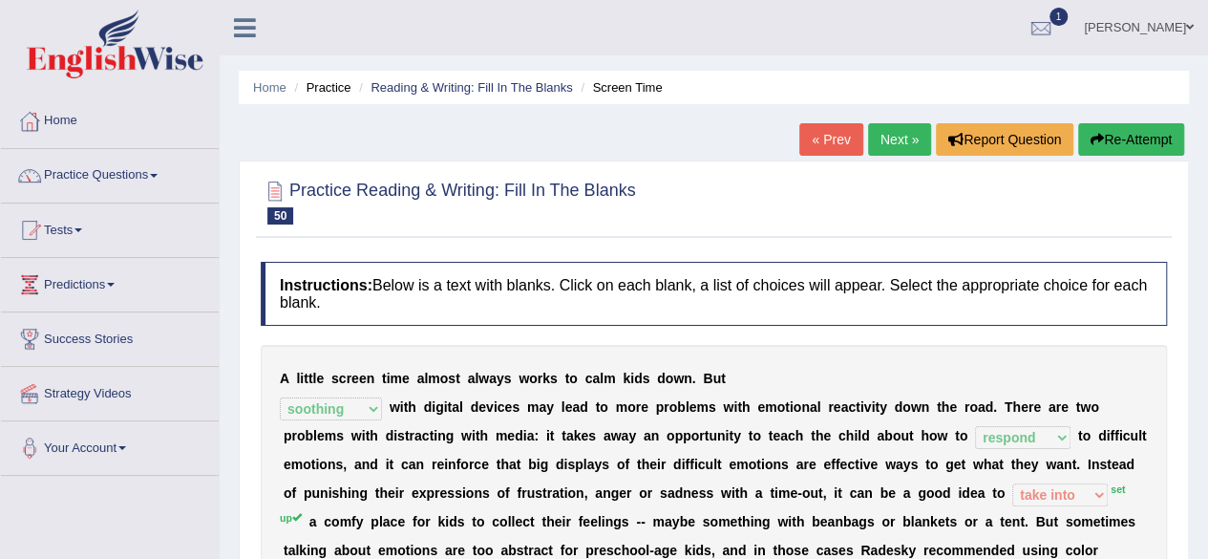
click at [868, 139] on link "Next »" at bounding box center [899, 139] width 63 height 32
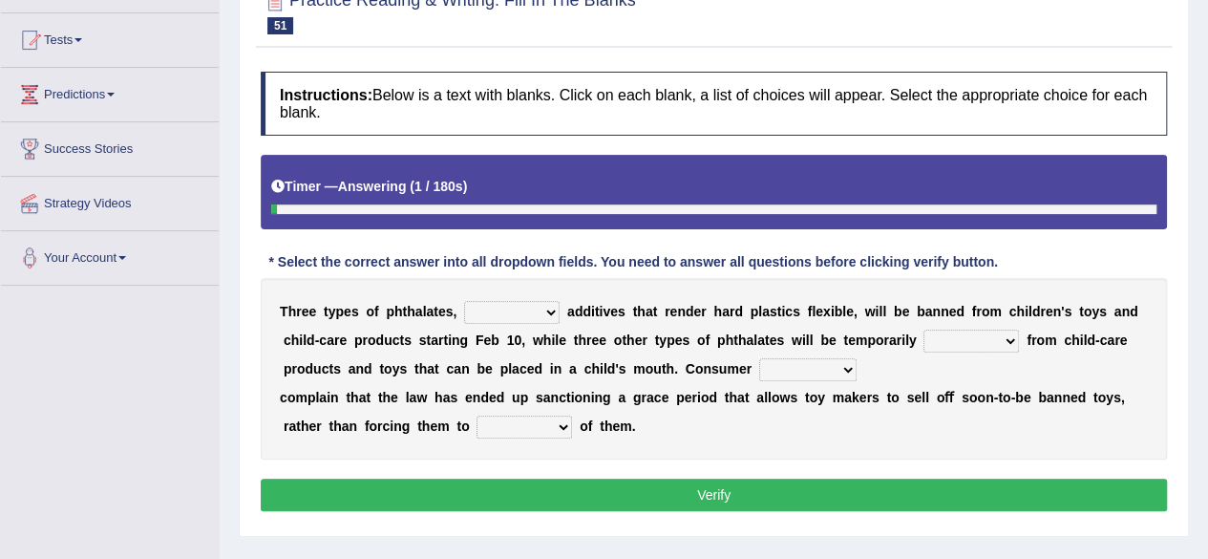
scroll to position [191, 0]
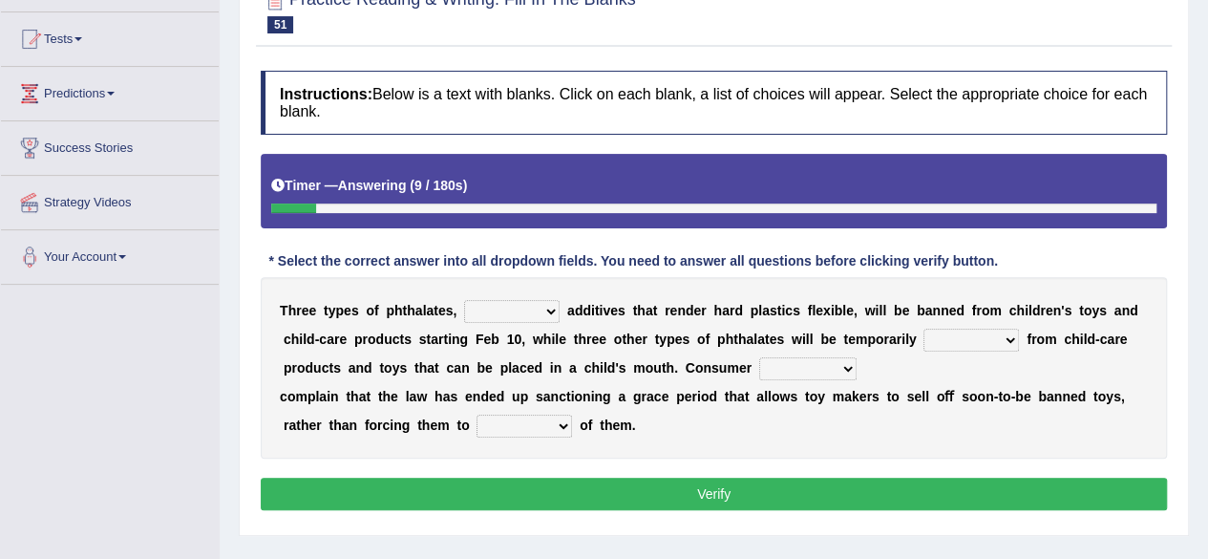
click at [494, 311] on select "nutritional legal expensive chemical" at bounding box center [511, 311] width 95 height 23
select select "chemical"
click at [464, 300] on select "nutritional legal expensive chemical" at bounding box center [511, 311] width 95 height 23
click at [525, 316] on select "nutritional legal expensive chemical" at bounding box center [511, 311] width 95 height 23
click at [660, 331] on b "y" at bounding box center [663, 338] width 8 height 15
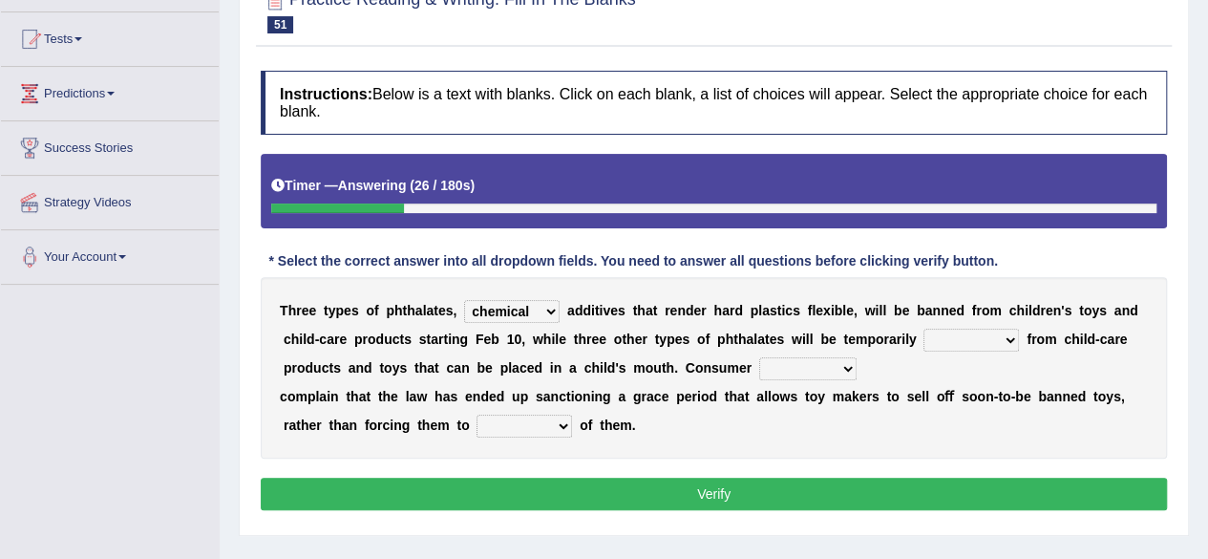
click at [957, 340] on select "originated collected prohibited examined" at bounding box center [970, 340] width 95 height 23
select select "prohibited"
click at [923, 329] on select "originated collected prohibited examined" at bounding box center [970, 340] width 95 height 23
click at [768, 366] on select "fellows dictators candidates advocates" at bounding box center [807, 368] width 97 height 23
select select "advocates"
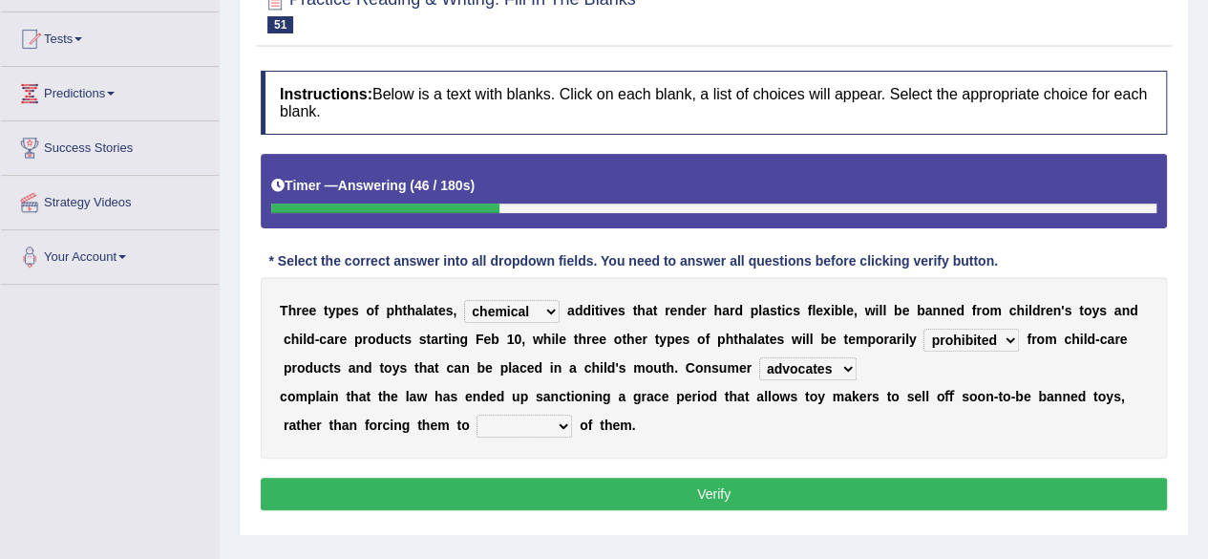
click at [759, 357] on select "fellows dictators candidates advocates" at bounding box center [807, 368] width 97 height 23
click at [548, 430] on select "deal boast deprive dispose" at bounding box center [524, 425] width 95 height 23
select select "dispose"
click at [477, 414] on select "deal boast deprive dispose" at bounding box center [524, 425] width 95 height 23
click at [705, 427] on div "T h r e e t y p e s o f p h t h a l a t e s , nutritional legal expensive chemi…" at bounding box center [714, 367] width 906 height 181
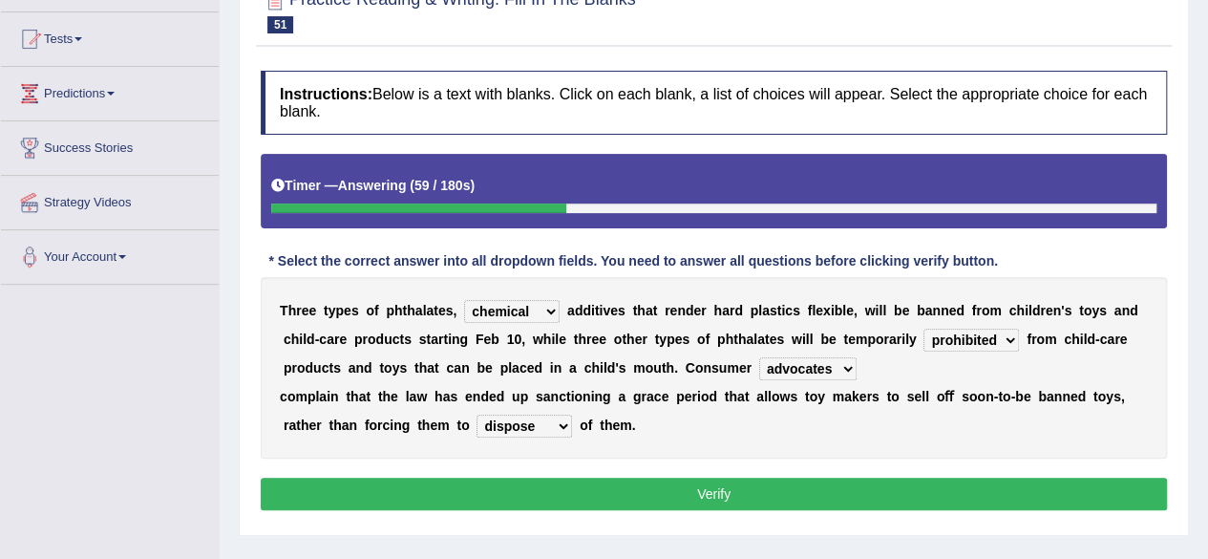
click at [712, 490] on button "Verify" at bounding box center [714, 493] width 906 height 32
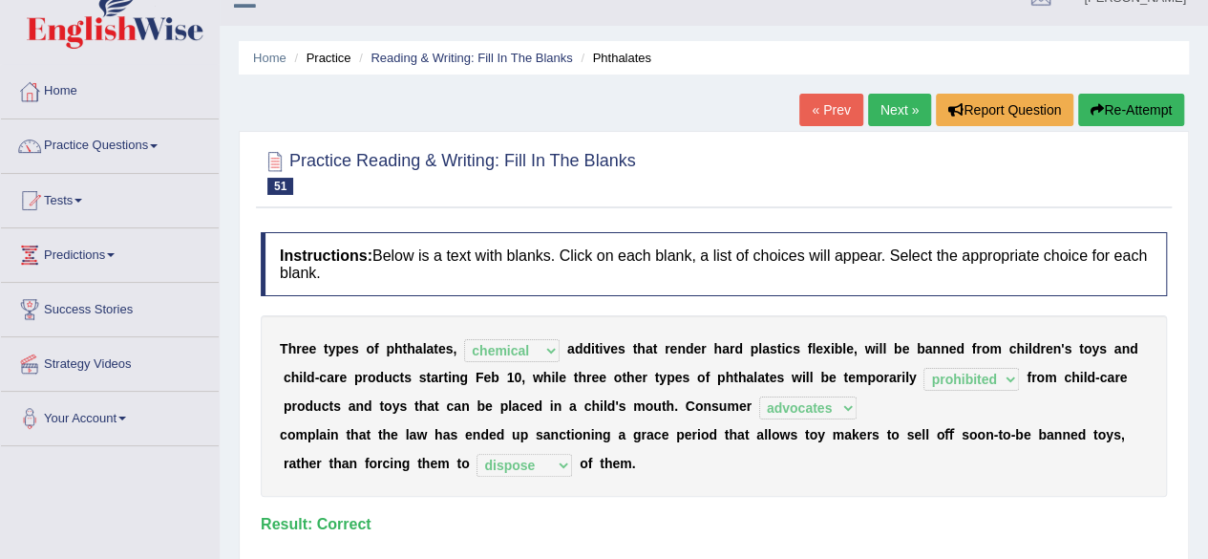
scroll to position [0, 0]
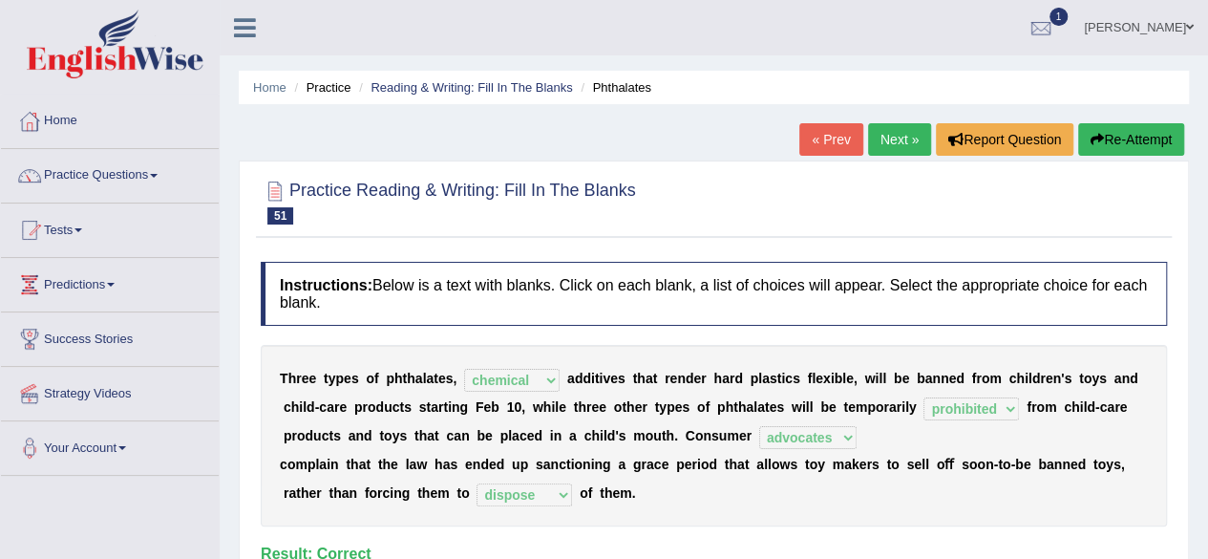
click at [900, 149] on link "Next »" at bounding box center [899, 139] width 63 height 32
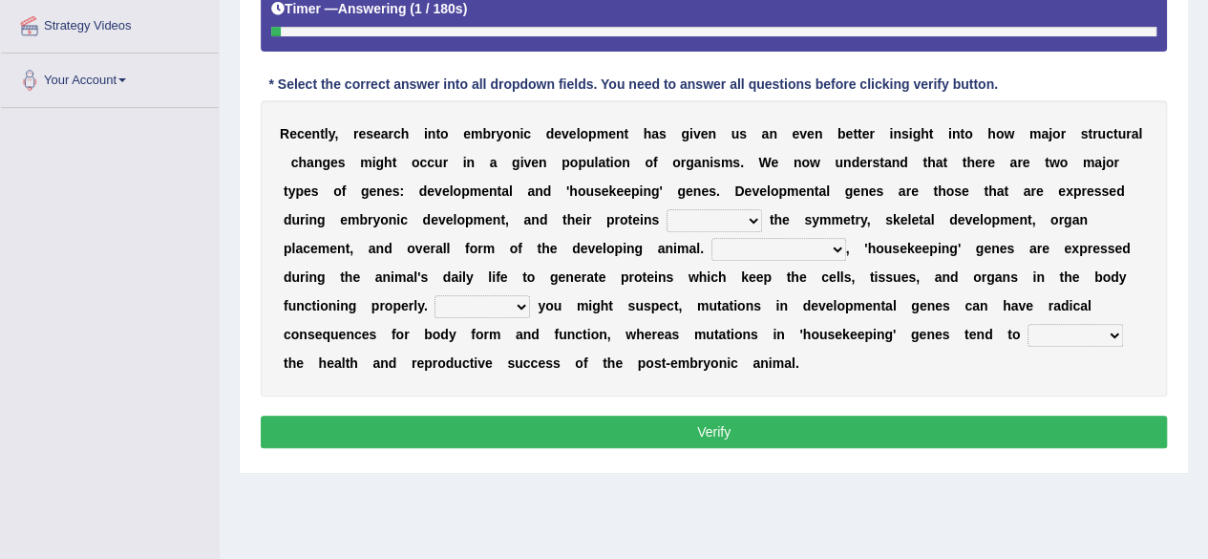
scroll to position [382, 0]
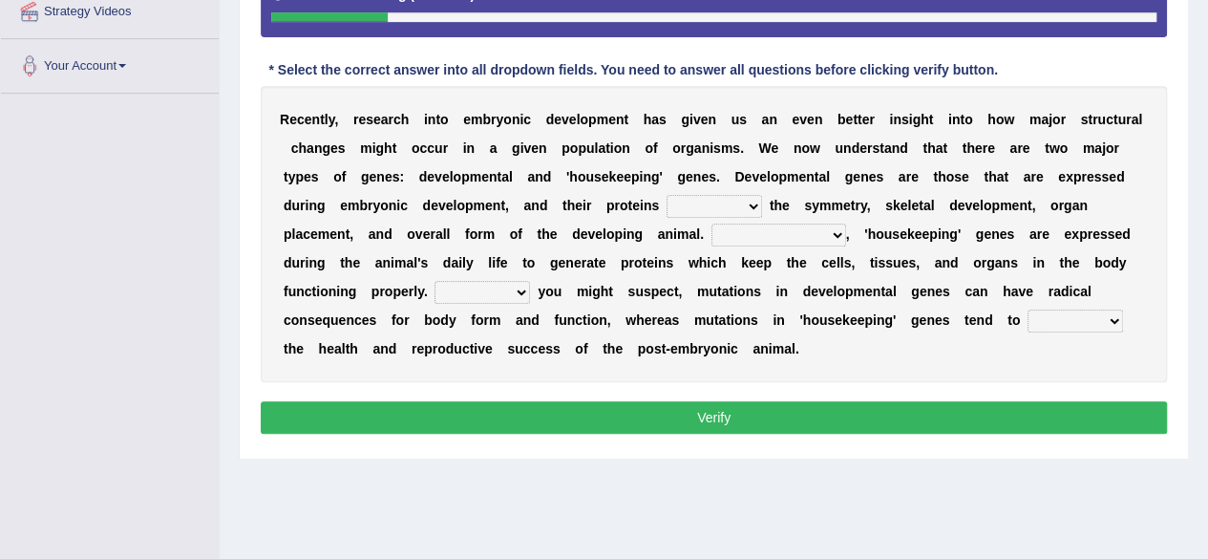
click at [703, 203] on select "push control hold elevate" at bounding box center [714, 206] width 95 height 23
click at [667, 195] on select "push control hold elevate" at bounding box center [714, 206] width 95 height 23
click at [716, 211] on select "push control hold elevate" at bounding box center [714, 206] width 95 height 23
select select "control"
click at [667, 195] on select "push control hold elevate" at bounding box center [714, 206] width 95 height 23
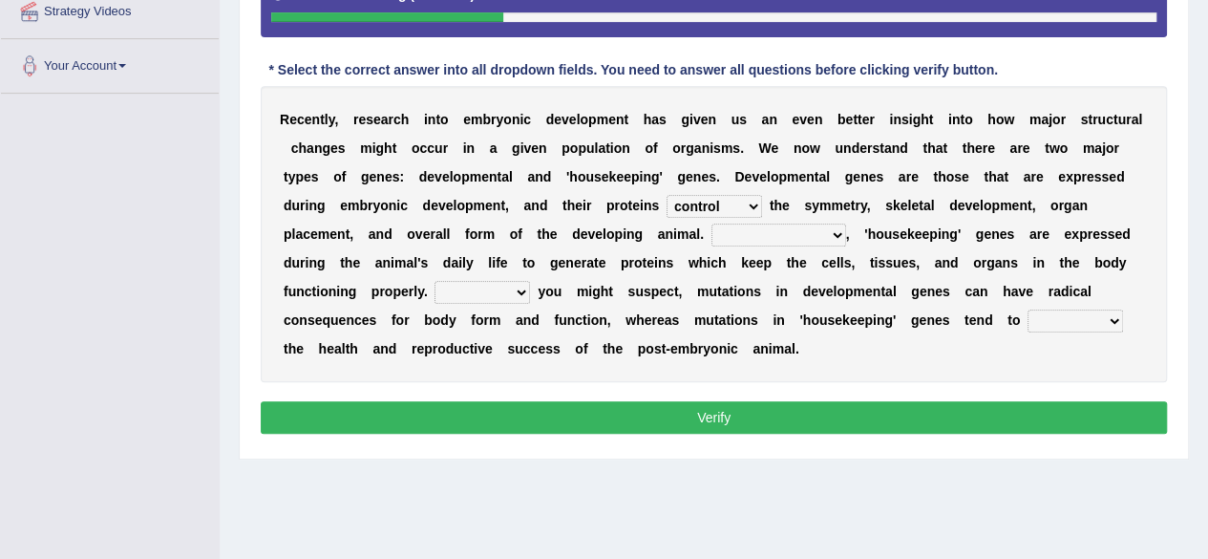
click at [760, 232] on select "Correspondingly Inclusively Conversely In contrast" at bounding box center [778, 234] width 135 height 23
select select "Correspondingly"
click at [711, 223] on select "Correspondingly Inclusively Conversely In contrast" at bounding box center [778, 234] width 135 height 23
click at [498, 291] on select "For As With Within" at bounding box center [482, 292] width 95 height 23
select select "As"
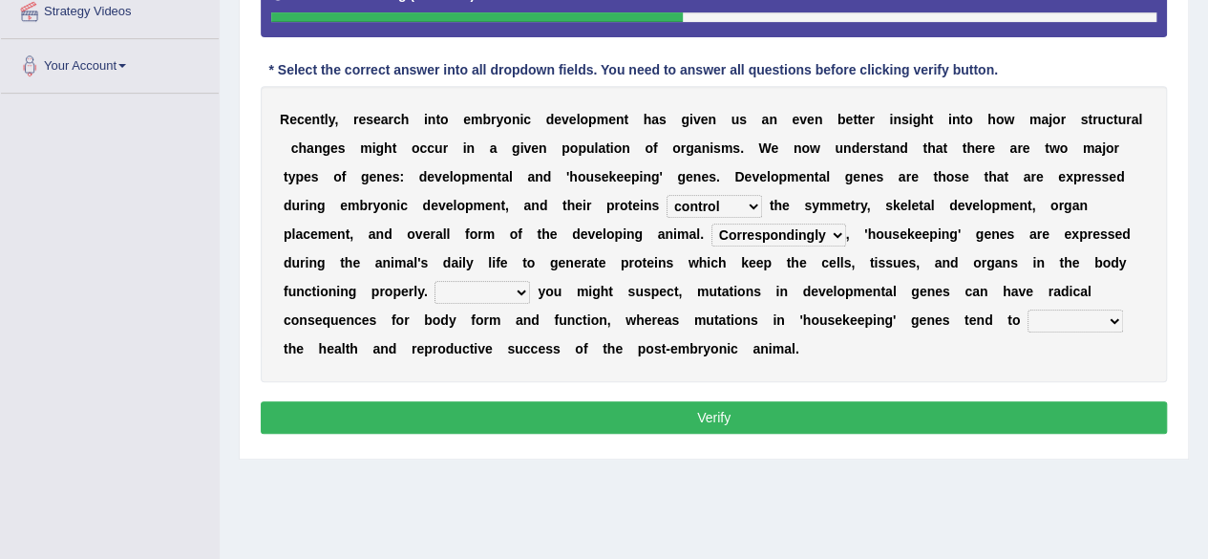
click at [435, 281] on select "For As With Within" at bounding box center [482, 292] width 95 height 23
click at [1043, 320] on select "affect effect interrupt defect" at bounding box center [1075, 320] width 95 height 23
click at [1089, 320] on select "affect effect interrupt defect" at bounding box center [1075, 320] width 95 height 23
select select "affect"
click at [1028, 309] on select "affect effect interrupt defect" at bounding box center [1075, 320] width 95 height 23
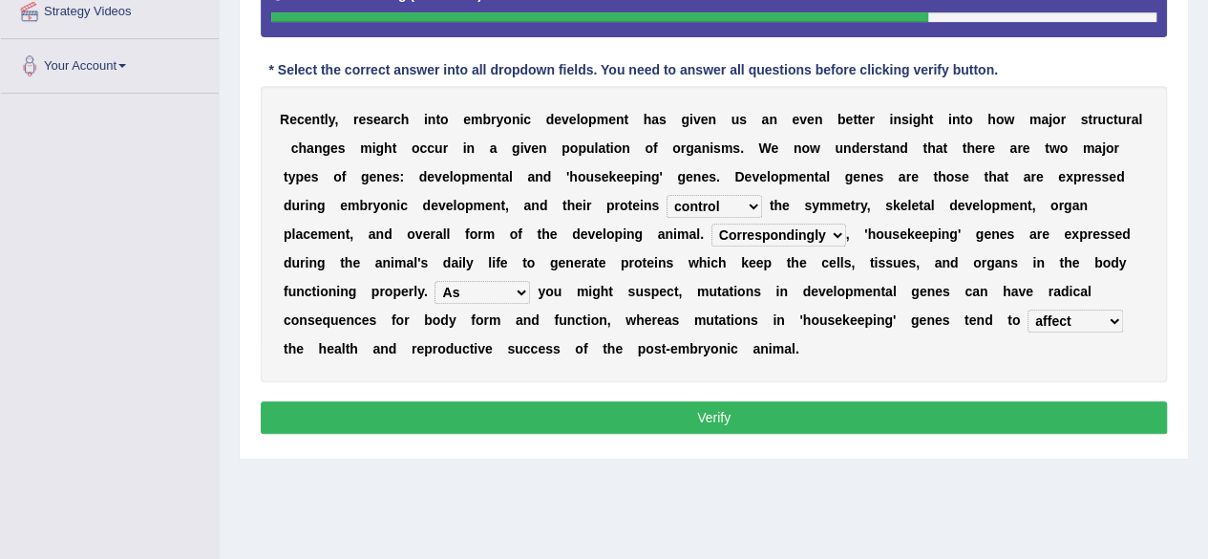
click at [733, 234] on select "Correspondingly Inclusively Conversely In contrast" at bounding box center [778, 234] width 135 height 23
click at [735, 234] on select "Correspondingly Inclusively Conversely In contrast" at bounding box center [778, 234] width 135 height 23
click at [720, 204] on select "push control hold elevate" at bounding box center [714, 206] width 95 height 23
click at [727, 209] on select "push control hold elevate" at bounding box center [714, 206] width 95 height 23
click at [727, 206] on select "push control hold elevate" at bounding box center [714, 206] width 95 height 23
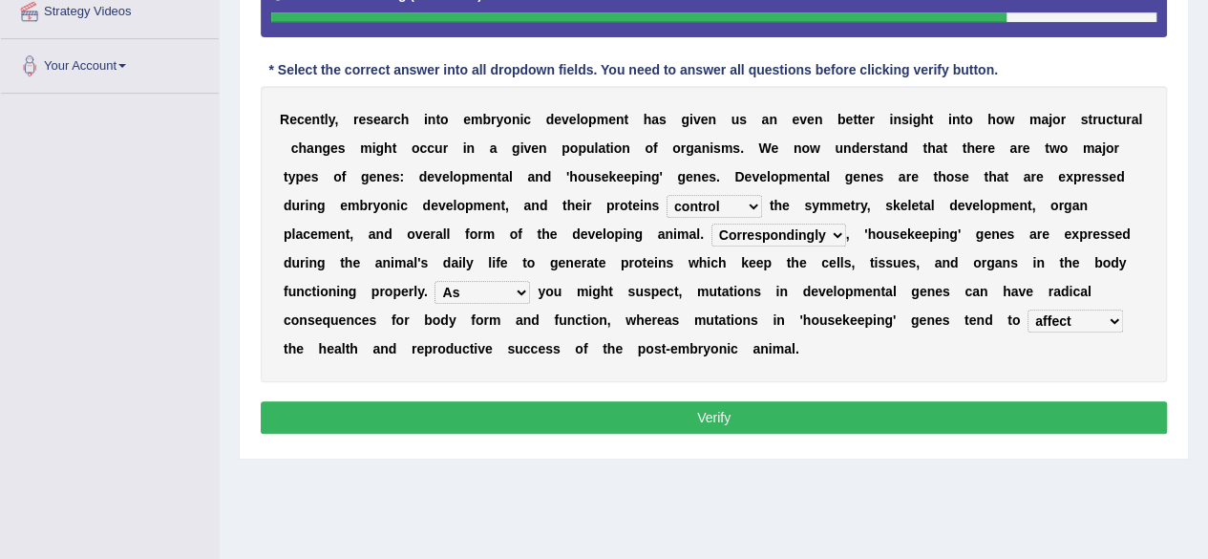
click at [630, 239] on div "R e c e n t l y , r e s e a r c h i n t o e m b r y o n i c d e v e l o p m e n…" at bounding box center [714, 234] width 906 height 296
click at [716, 420] on button "Verify" at bounding box center [714, 417] width 906 height 32
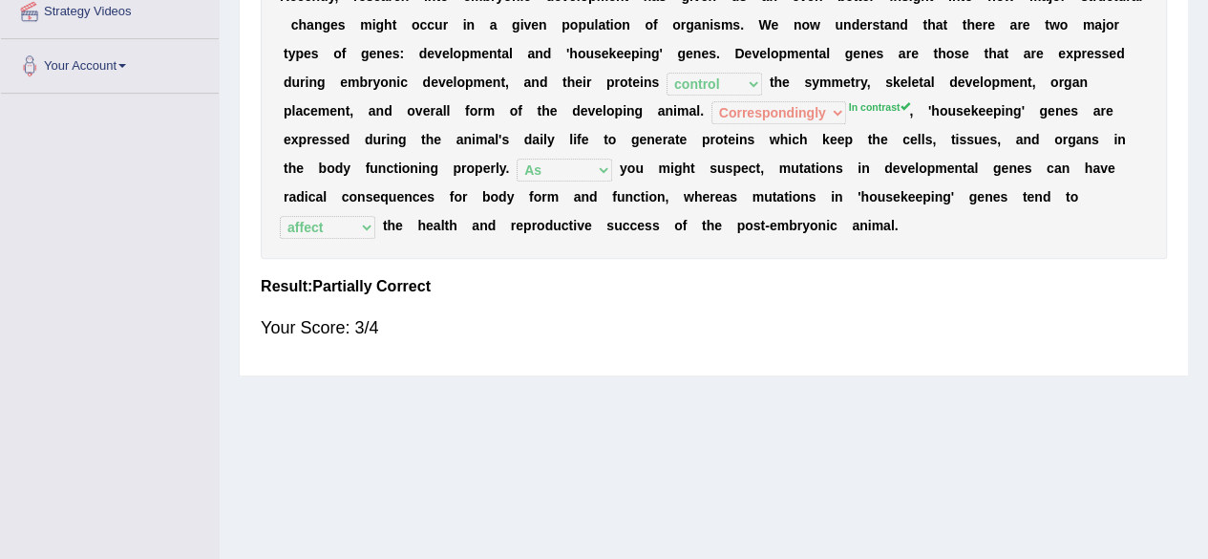
click at [775, 135] on b "w" at bounding box center [775, 139] width 11 height 15
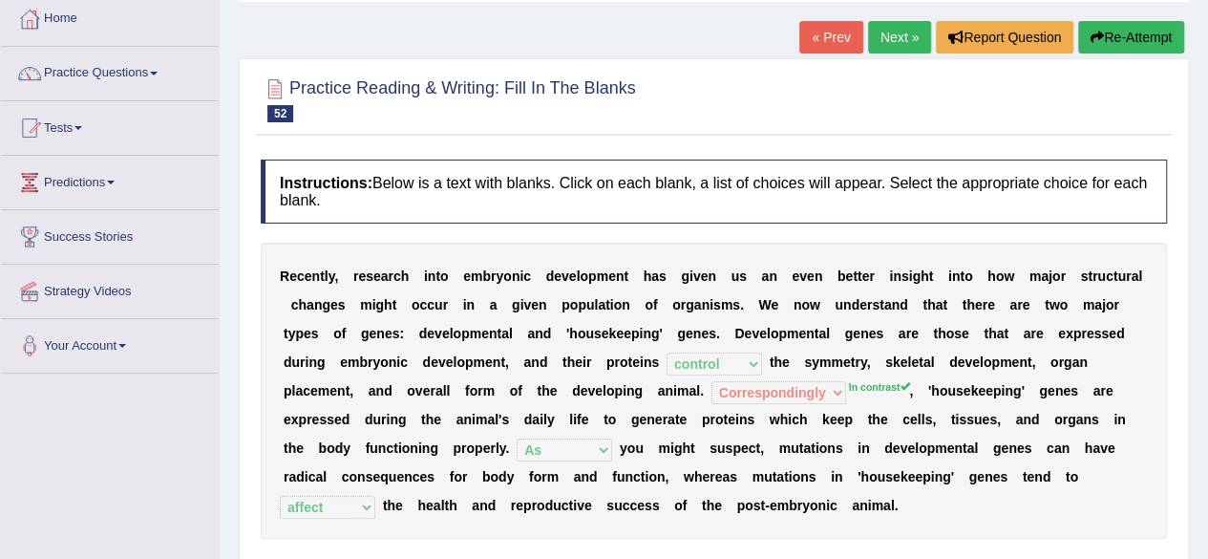
scroll to position [95, 0]
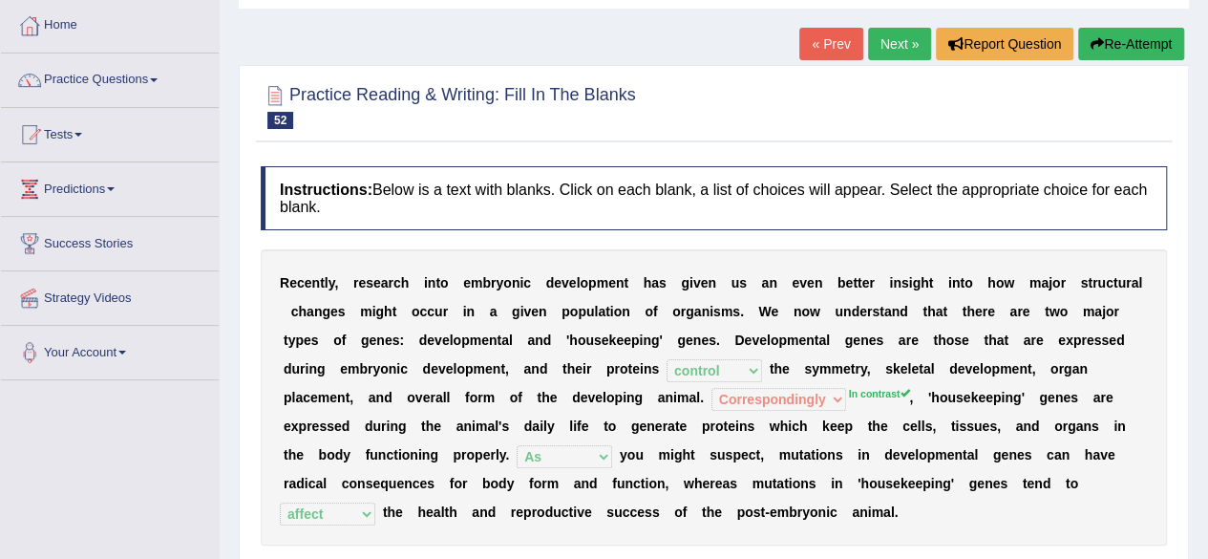
click at [902, 45] on link "Next »" at bounding box center [899, 44] width 63 height 32
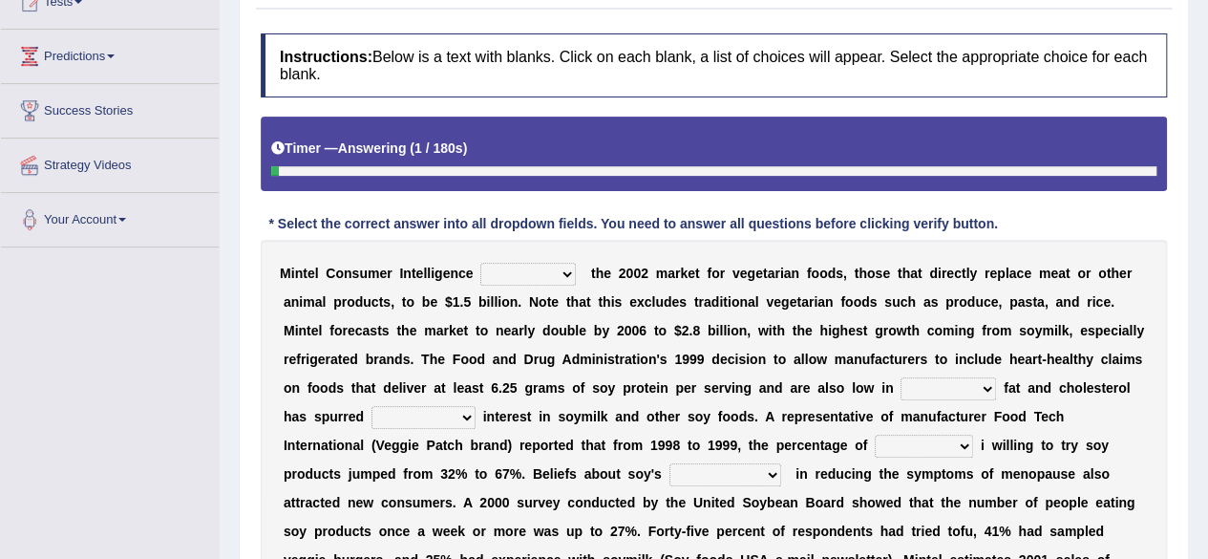
scroll to position [286, 0]
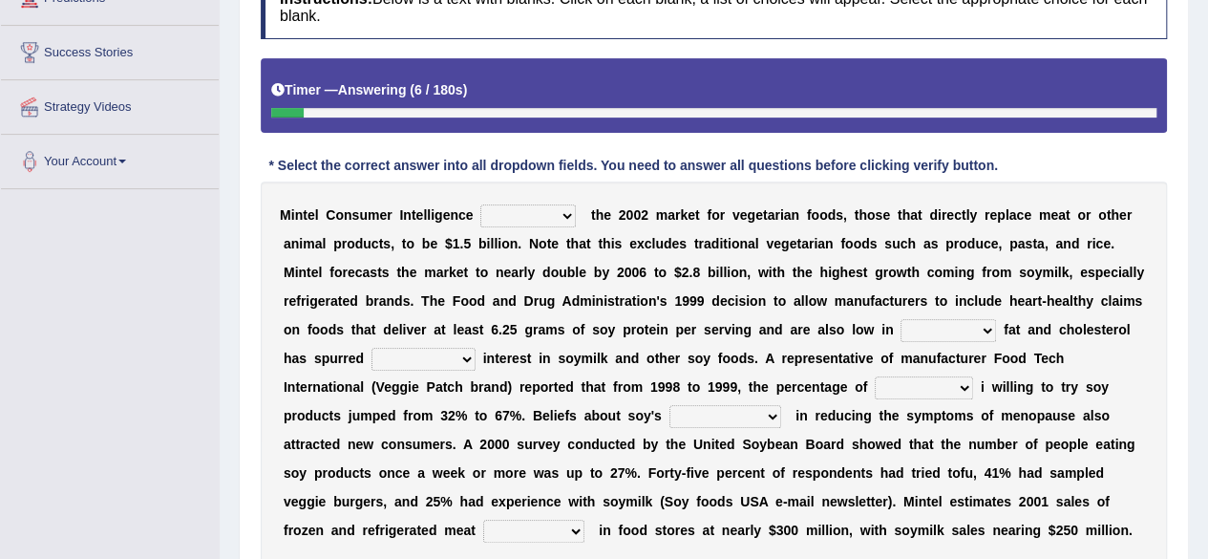
click at [499, 222] on select "deals fulfills creates estimates" at bounding box center [527, 215] width 95 height 23
click at [426, 236] on b "b" at bounding box center [426, 243] width 9 height 15
click at [515, 208] on select "deals fulfills creates estimates" at bounding box center [527, 215] width 95 height 23
select select "estimates"
click at [480, 204] on select "deals fulfills creates estimates" at bounding box center [527, 215] width 95 height 23
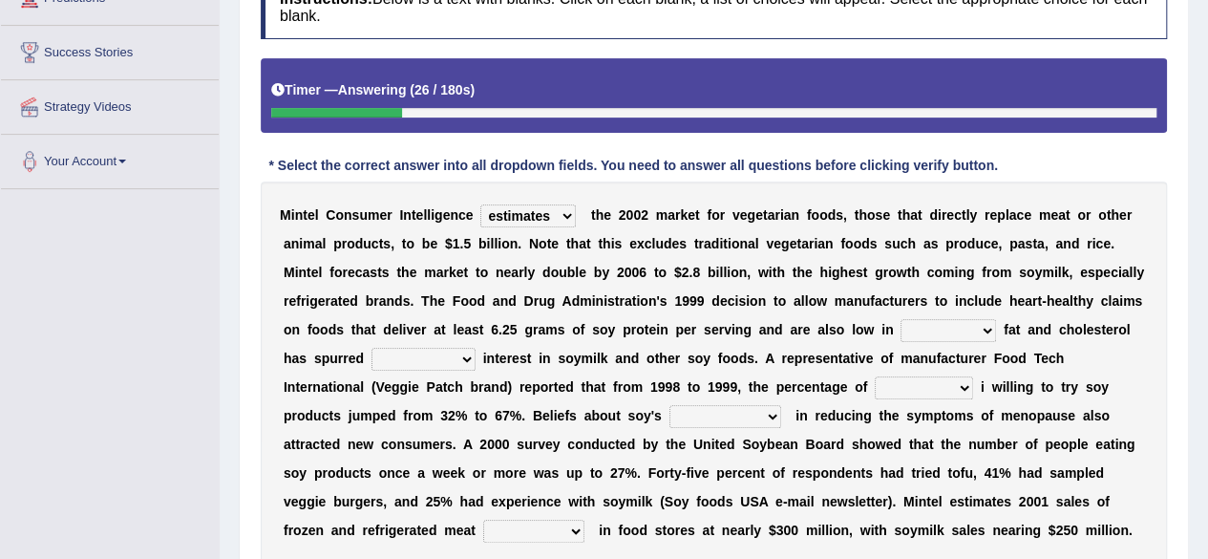
click at [510, 204] on select "deals fulfills creates estimates" at bounding box center [527, 215] width 95 height 23
click at [907, 329] on select "saturated solid acid liquid" at bounding box center [948, 330] width 95 height 23
select select "saturated"
click at [901, 319] on select "saturated solid acid liquid" at bounding box center [948, 330] width 95 height 23
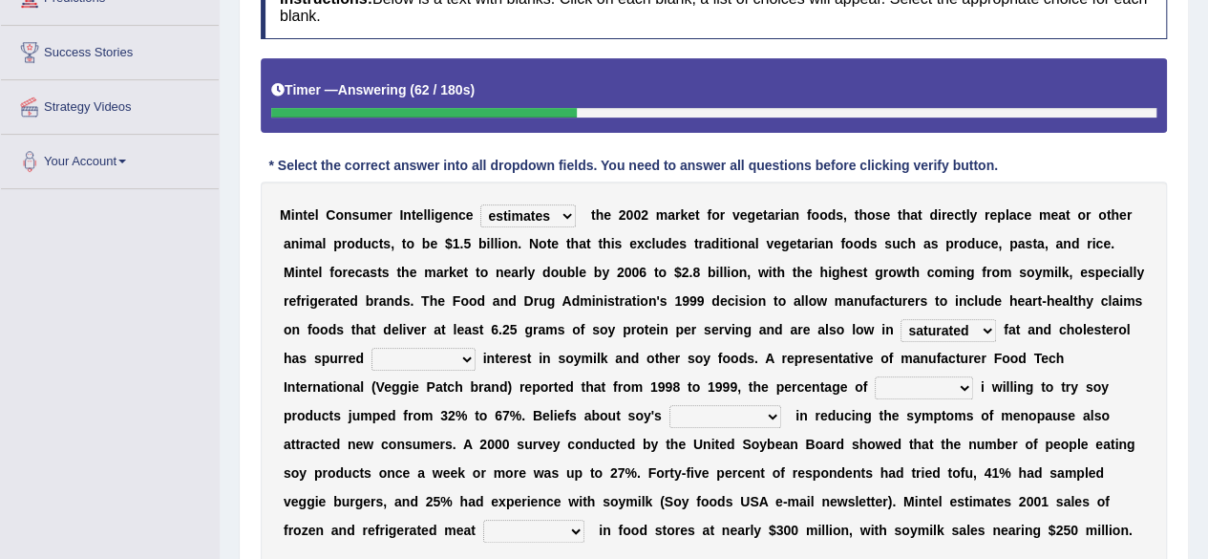
click at [991, 331] on select "saturated solid acid liquid" at bounding box center [948, 330] width 95 height 23
click at [386, 358] on select "good big tremendous extreme" at bounding box center [423, 359] width 104 height 23
click at [677, 353] on b "r" at bounding box center [677, 357] width 5 height 15
drag, startPoint x: 428, startPoint y: 357, endPoint x: 434, endPoint y: 368, distance: 12.0
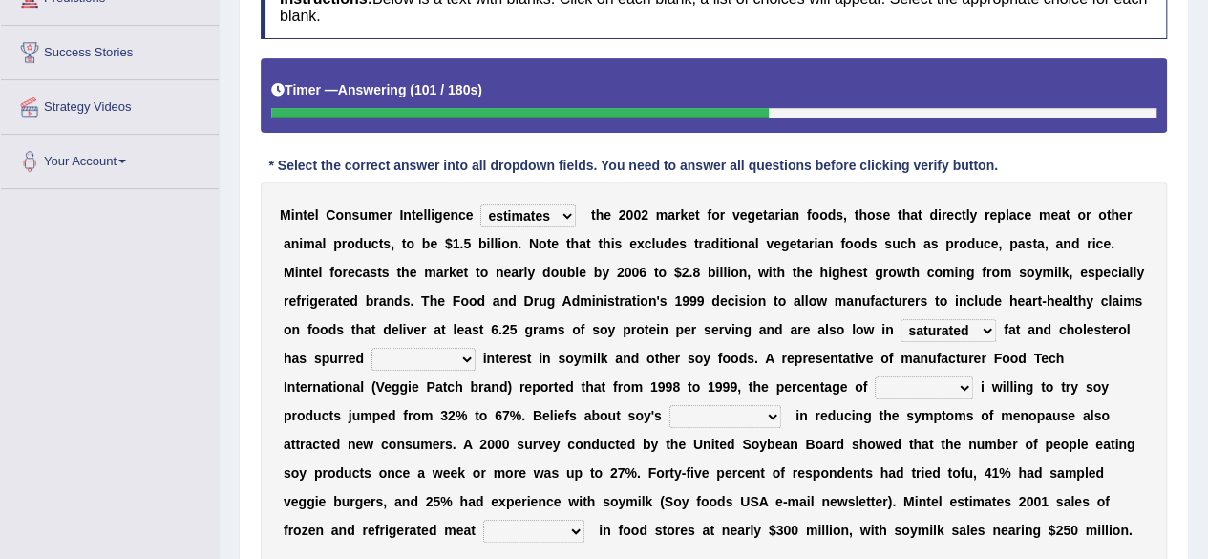
click at [428, 357] on select "good big tremendous extreme" at bounding box center [423, 359] width 104 height 23
select select "good"
click at [371, 348] on select "good big tremendous extreme" at bounding box center [423, 359] width 104 height 23
click at [412, 345] on div "M i n t e l C o n s u m e r I n t e l l i g e n c e deals fulfills creates esti…" at bounding box center [714, 372] width 906 height 382
click at [409, 360] on select "good big tremendous extreme" at bounding box center [423, 359] width 104 height 23
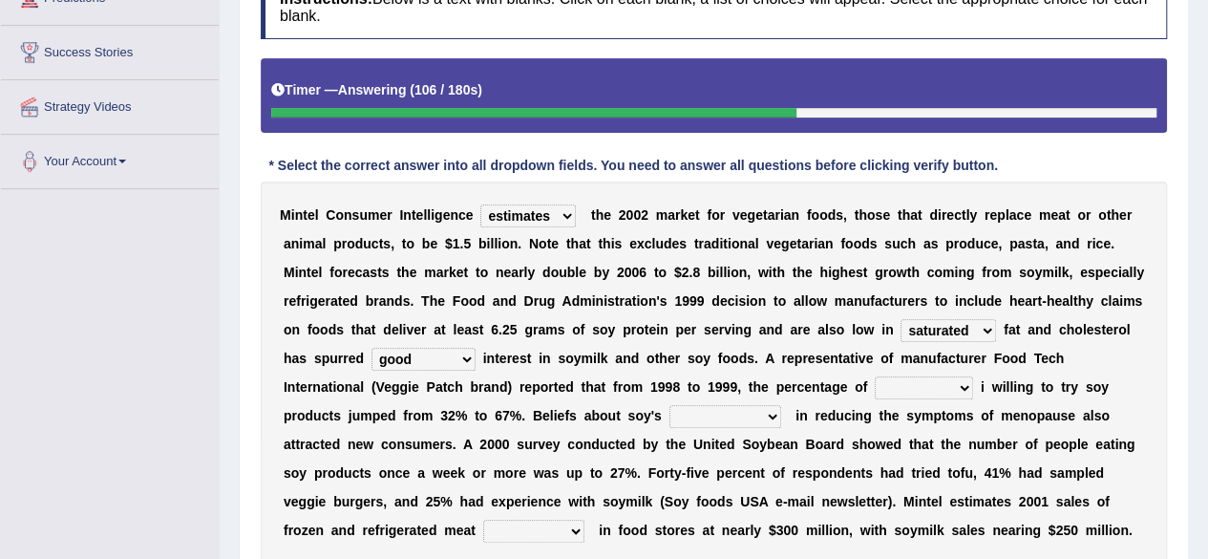
click at [549, 364] on div "M i n t e l C o n s u m e r I n t e l l i g e n c e deals fulfills creates esti…" at bounding box center [714, 372] width 906 height 382
click at [443, 361] on select "good big tremendous extreme" at bounding box center [423, 359] width 104 height 23
click at [420, 363] on select "good big tremendous extreme" at bounding box center [423, 359] width 104 height 23
click at [603, 375] on div "M i n t e l C o n s u m e r I n t e l l i g e n c e deals fulfills creates esti…" at bounding box center [714, 372] width 906 height 382
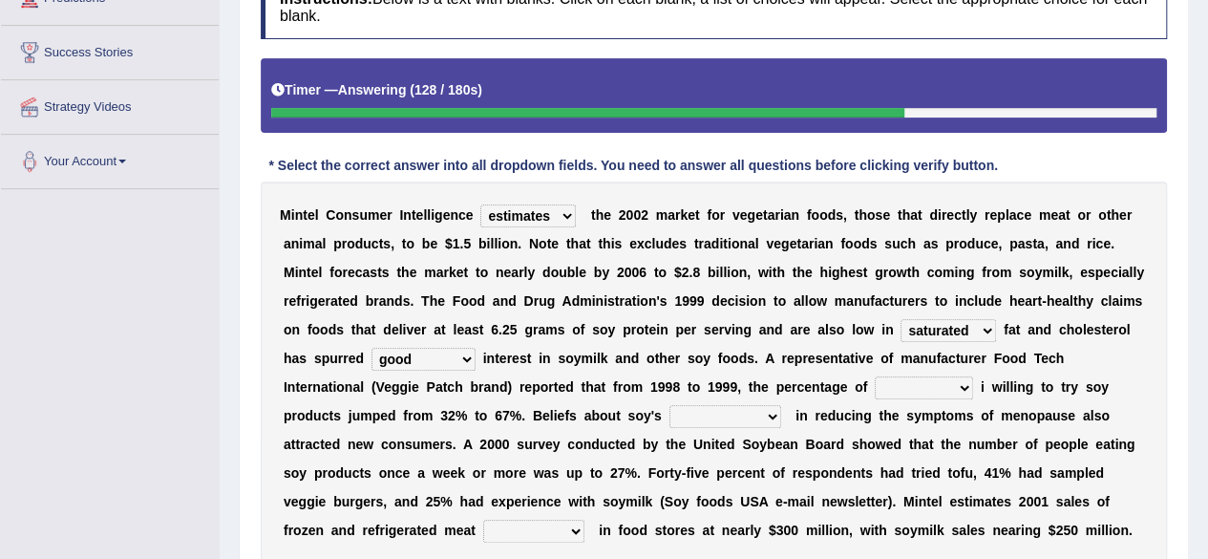
click at [420, 354] on select "good big tremendous extreme" at bounding box center [423, 359] width 104 height 23
select select
click at [371, 348] on select "good big tremendous extreme" at bounding box center [423, 359] width 104 height 23
click at [921, 385] on select "guests consumers customers clients" at bounding box center [924, 387] width 98 height 23
click at [875, 376] on select "guests consumers customers clients" at bounding box center [924, 387] width 98 height 23
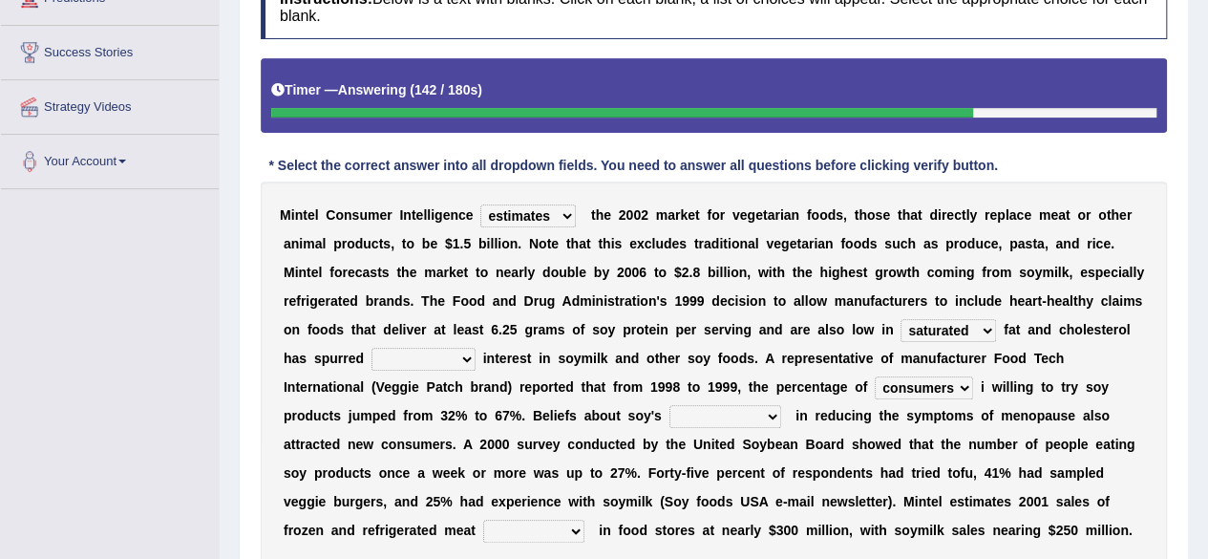
click at [907, 387] on select "guests consumers customers clients" at bounding box center [924, 387] width 98 height 23
select select "clients"
click at [875, 376] on select "guests consumers customers clients" at bounding box center [924, 387] width 98 height 23
click at [691, 418] on select "effectiveness timeliness efficiency goodness" at bounding box center [725, 416] width 112 height 23
select select "effectiveness"
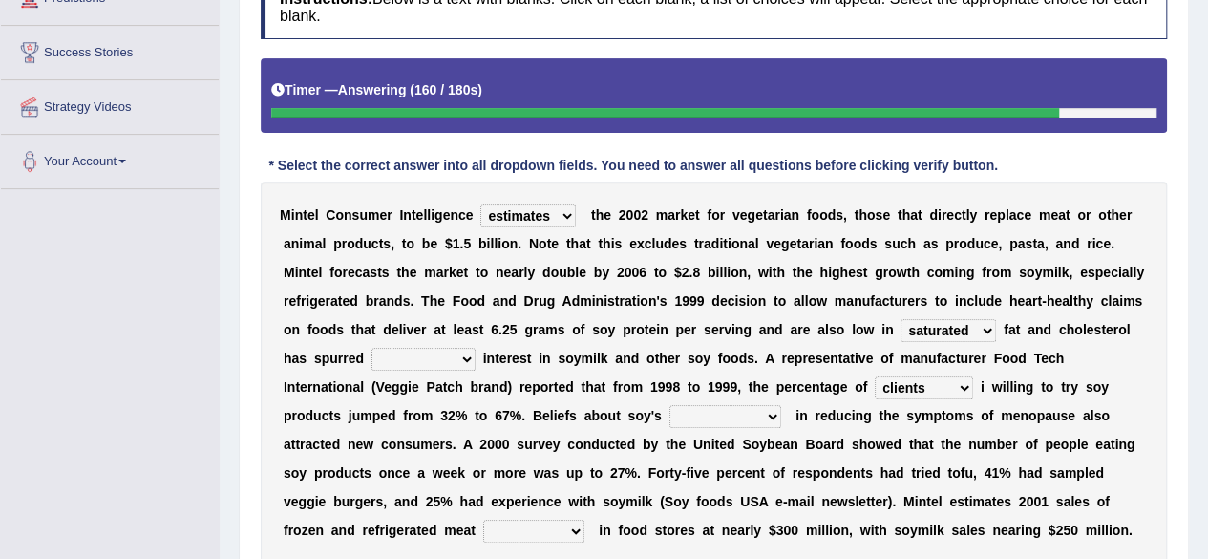
click at [669, 405] on select "effectiveness timeliness efficiency goodness" at bounding box center [725, 416] width 112 height 23
click at [909, 391] on select "guests consumers customers clients" at bounding box center [924, 387] width 98 height 23
select select "consumers"
click at [875, 376] on select "guests consumers customers clients" at bounding box center [924, 387] width 98 height 23
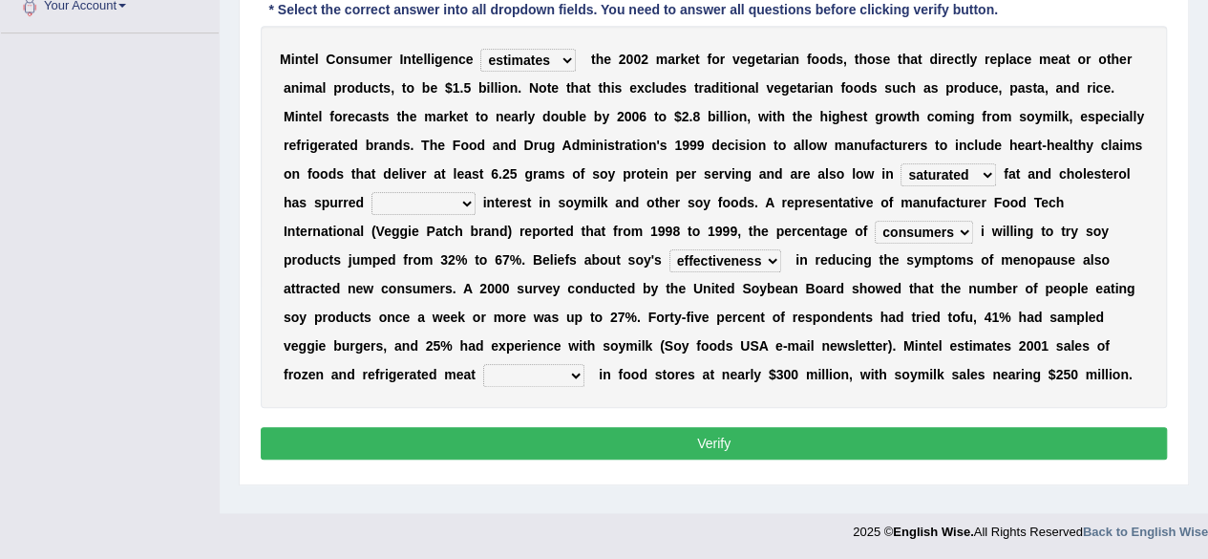
scroll to position [443, 0]
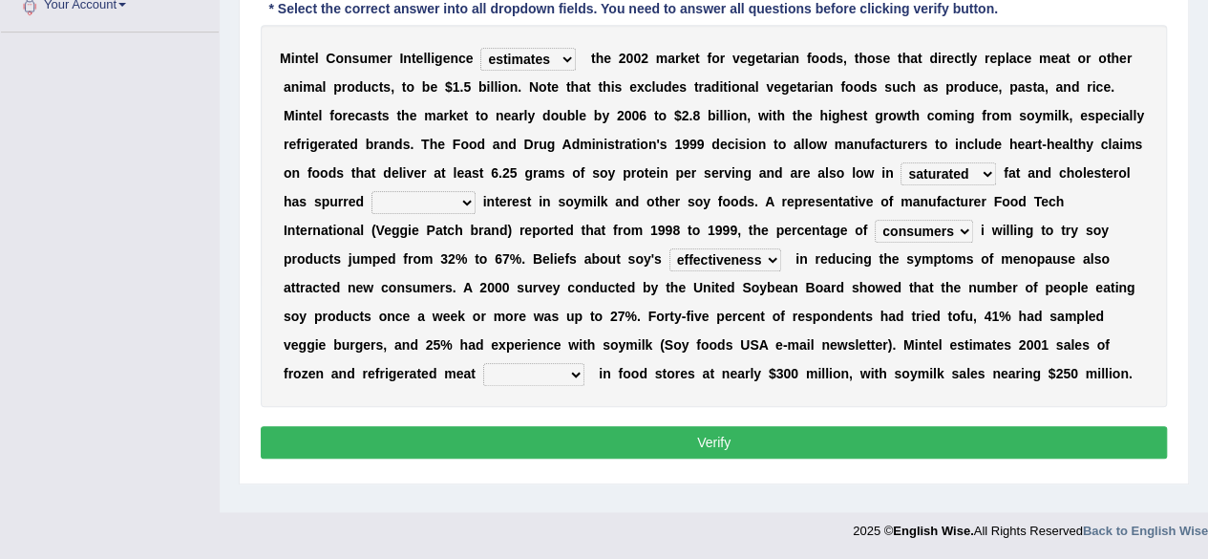
click at [710, 259] on select "effectiveness timeliness efficiency goodness" at bounding box center [725, 259] width 112 height 23
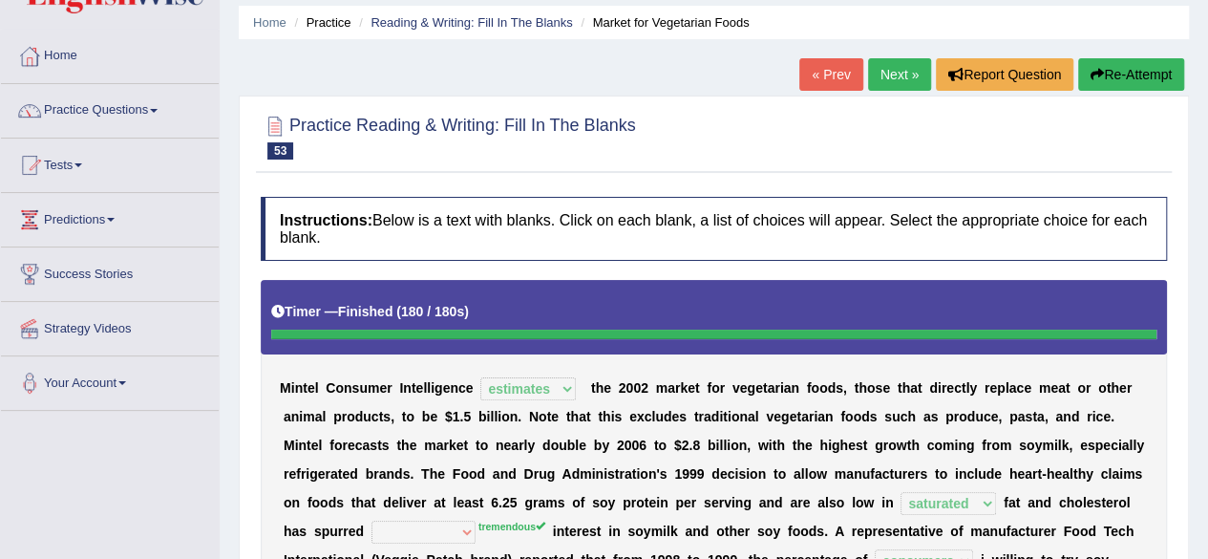
scroll to position [0, 0]
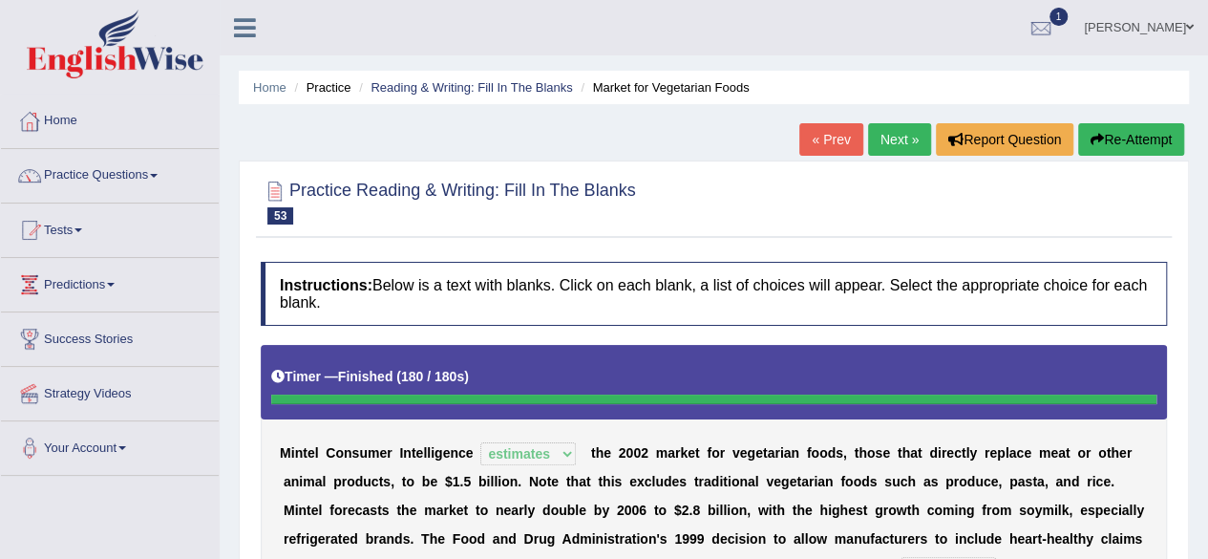
click at [896, 148] on link "Next »" at bounding box center [899, 139] width 63 height 32
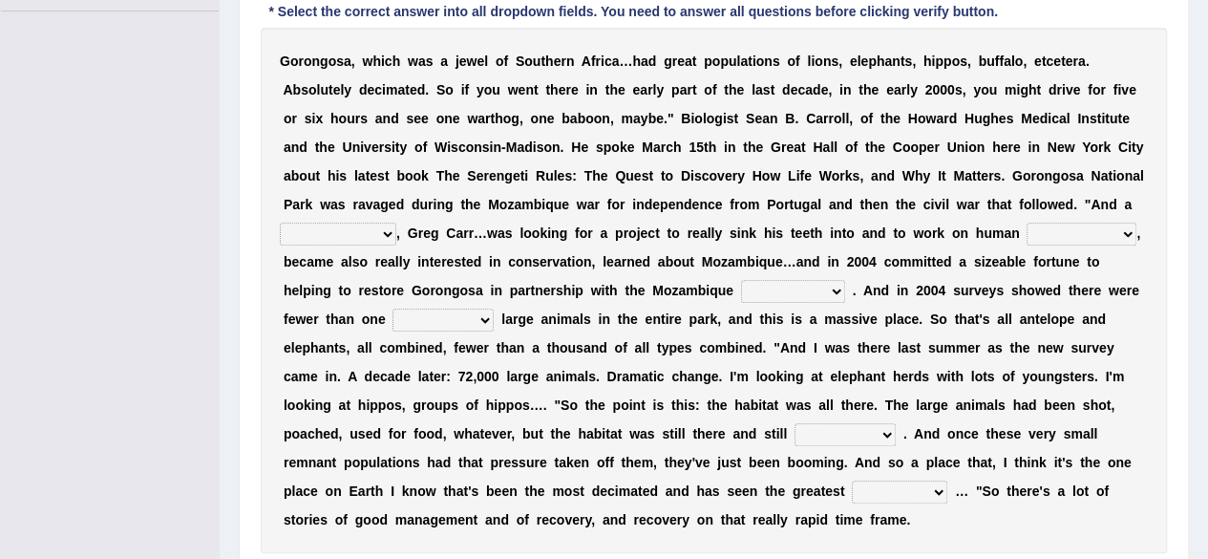
scroll to position [382, 0]
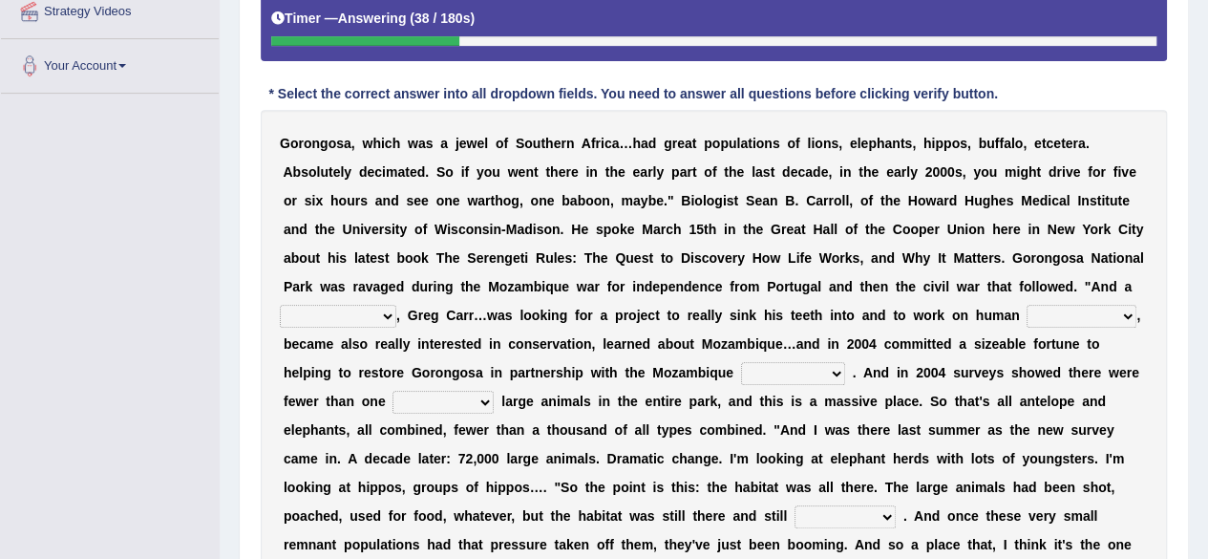
click at [363, 316] on select "passion solstice ballast philanthropist" at bounding box center [338, 316] width 117 height 23
click at [567, 337] on b "t" at bounding box center [569, 343] width 5 height 15
click at [1064, 305] on select "negligence prevalence development malevolence" at bounding box center [1082, 316] width 110 height 23
select select "negligence"
click at [1027, 305] on select "negligence prevalence development malevolence" at bounding box center [1082, 316] width 110 height 23
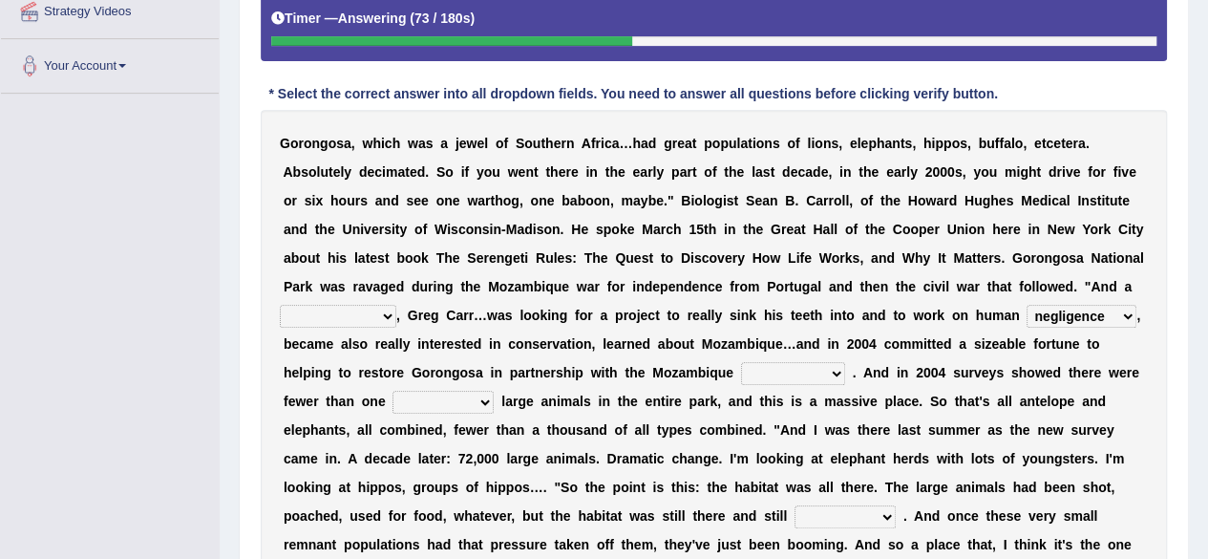
click at [783, 367] on select "parliament semanticist government journalist" at bounding box center [793, 373] width 104 height 23
select select "government"
click at [741, 362] on select "parliament semanticist government journalist" at bounding box center [793, 373] width 104 height 23
click at [819, 371] on select "parliament semanticist government journalist" at bounding box center [793, 373] width 104 height 23
click at [885, 451] on b at bounding box center [889, 458] width 8 height 15
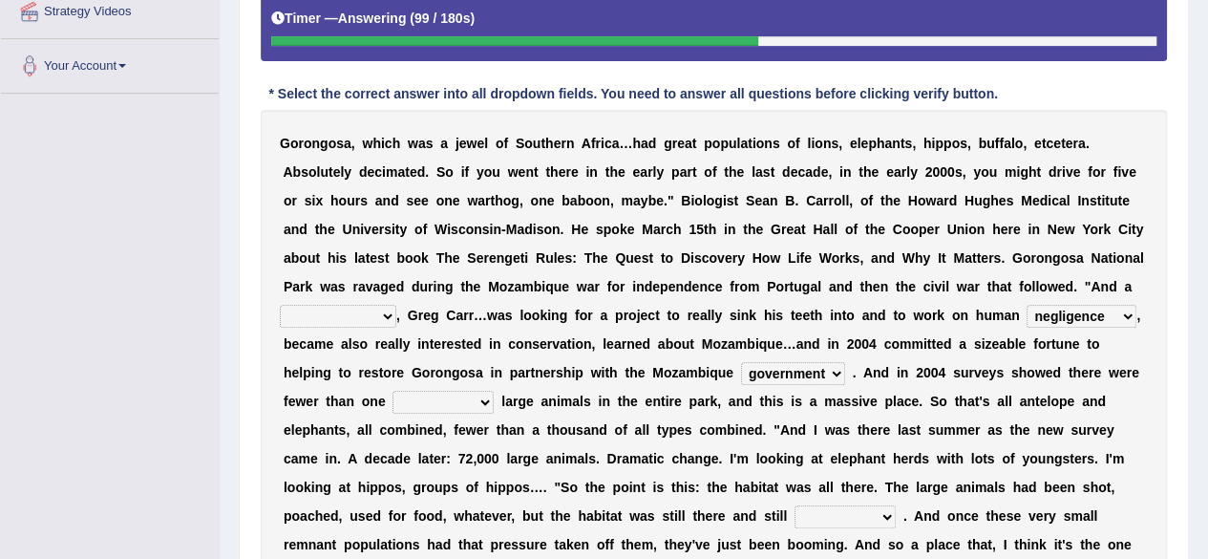
click at [418, 398] on select "deflowered embowered roundest thousand" at bounding box center [442, 402] width 101 height 23
select select "thousand"
click at [392, 391] on select "deflowered embowered roundest thousand" at bounding box center [442, 402] width 101 height 23
click at [415, 406] on select "deflowered embowered roundest thousand" at bounding box center [442, 402] width 101 height 23
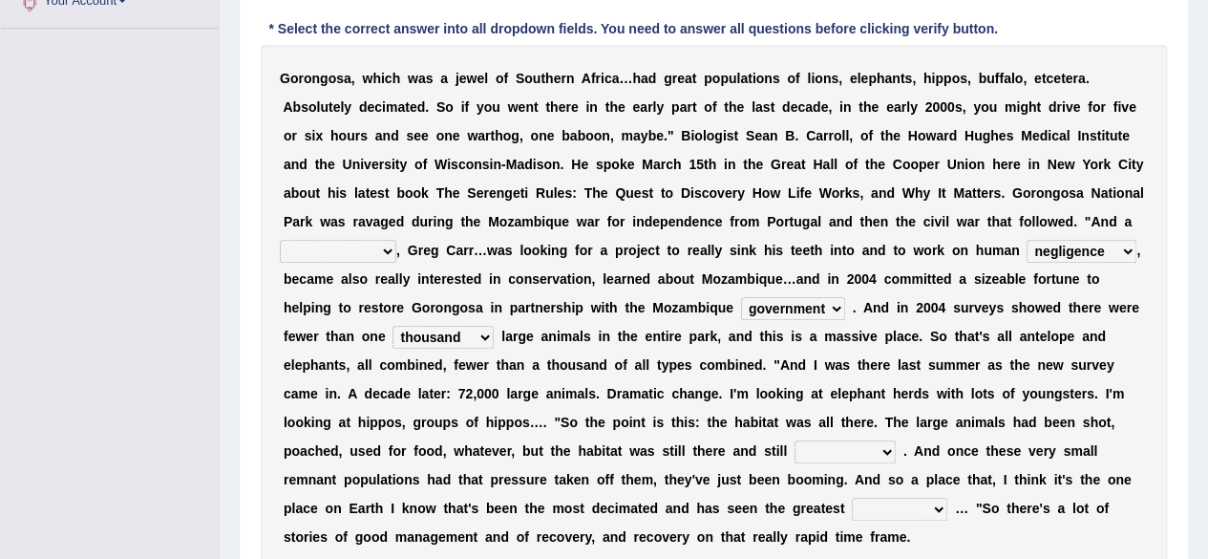
scroll to position [477, 0]
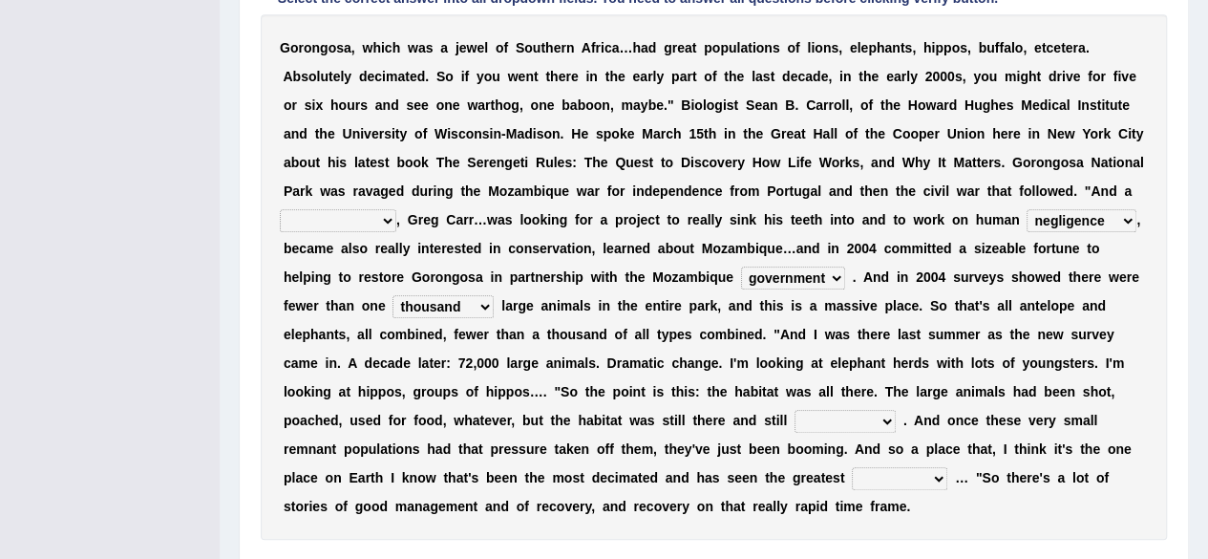
click at [816, 417] on select "assertive incidental compulsive productive" at bounding box center [845, 421] width 101 height 23
select select "assertive"
click at [795, 410] on select "assertive incidental compulsive productive" at bounding box center [845, 421] width 101 height 23
click at [886, 475] on select "recovery efficacy golly stumpy" at bounding box center [899, 478] width 95 height 23
click at [852, 467] on select "recovery efficacy golly stumpy" at bounding box center [899, 478] width 95 height 23
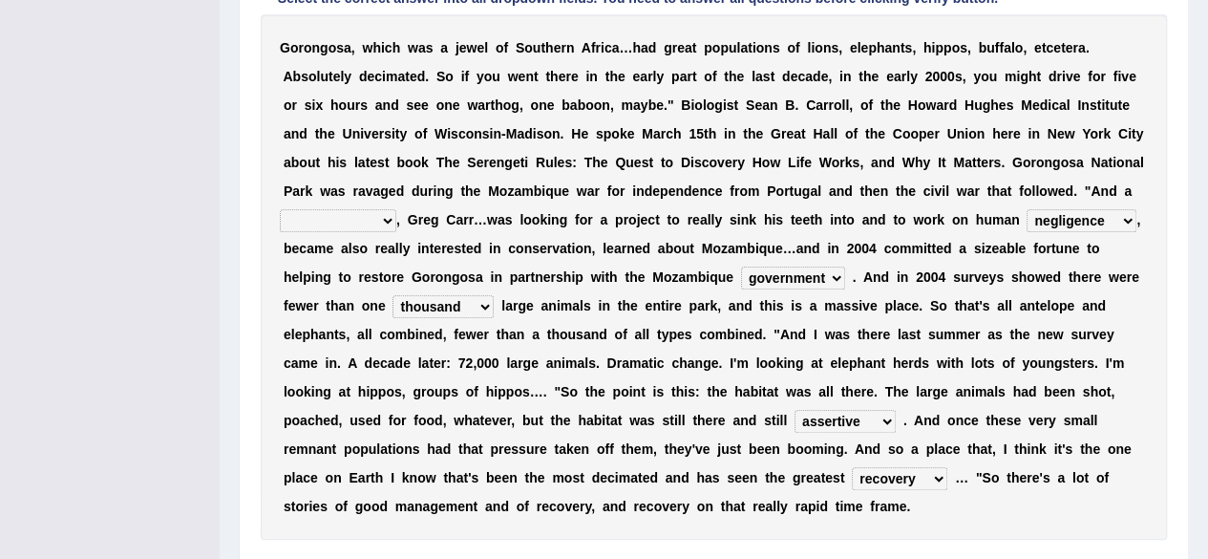
click at [930, 478] on select "recovery efficacy golly stumpy" at bounding box center [899, 478] width 95 height 23
select select "stumpy"
click at [852, 467] on select "recovery efficacy golly stumpy" at bounding box center [899, 478] width 95 height 23
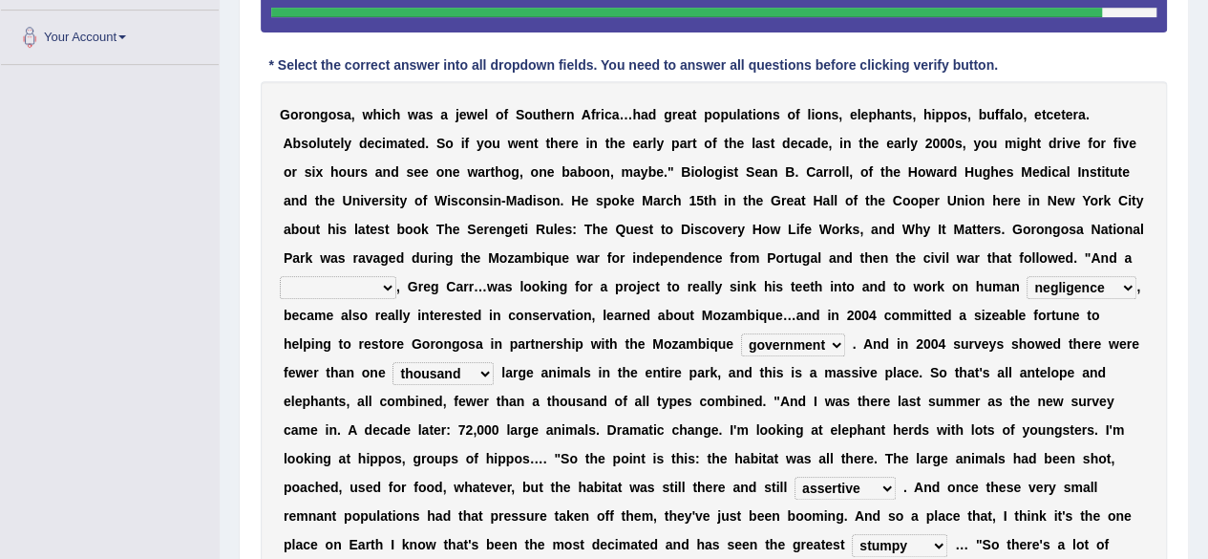
scroll to position [286, 0]
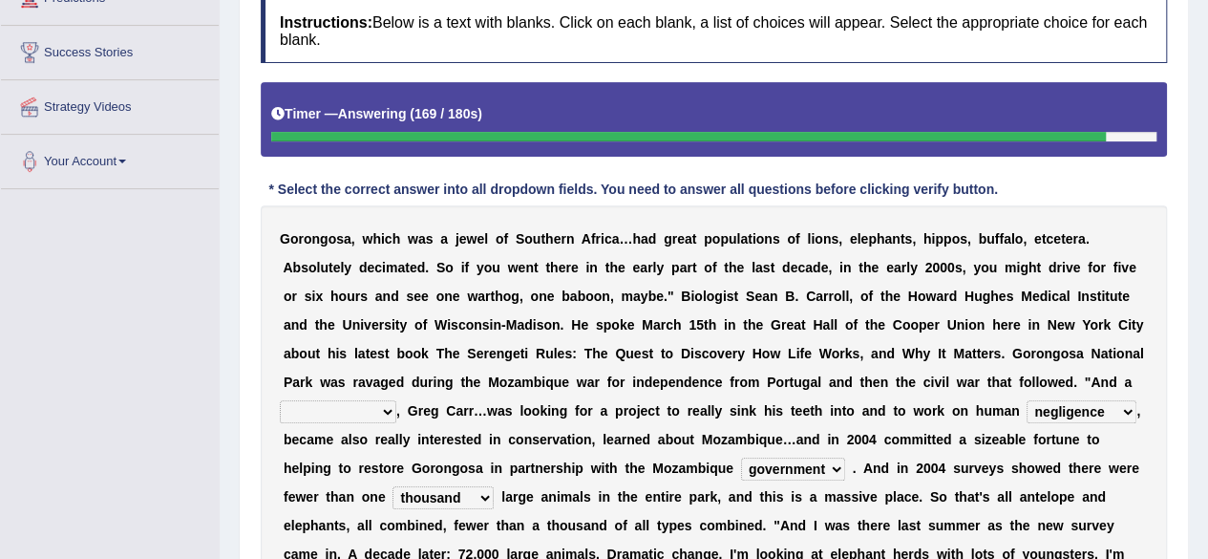
click at [348, 410] on select "passion solstice ballast philanthropist" at bounding box center [338, 411] width 117 height 23
select select "passion"
click at [280, 400] on select "passion solstice ballast philanthropist" at bounding box center [338, 411] width 117 height 23
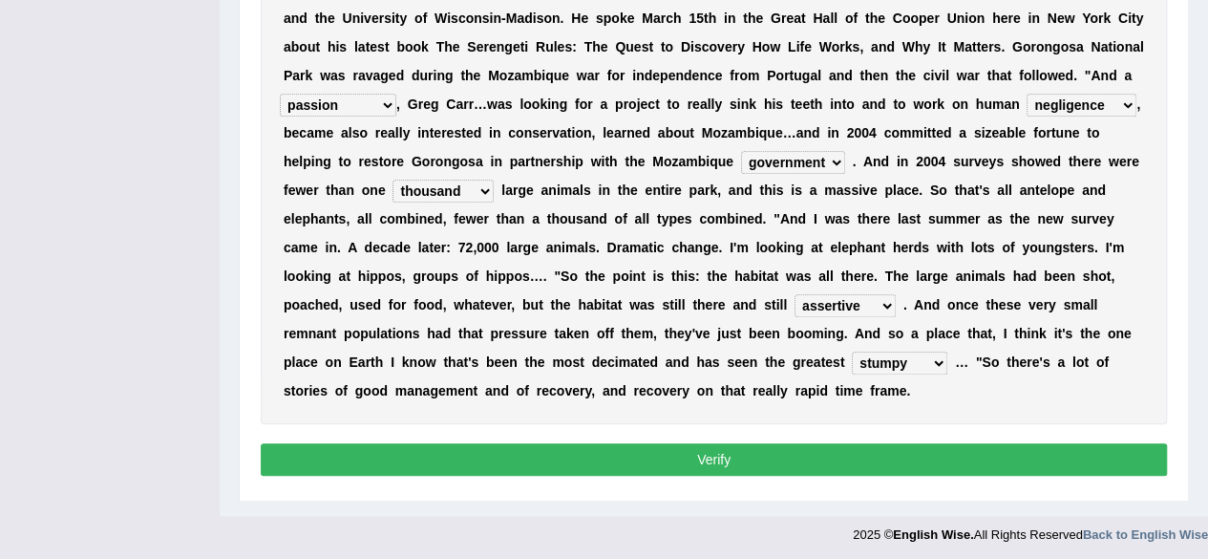
click at [887, 446] on button "Verify" at bounding box center [714, 459] width 906 height 32
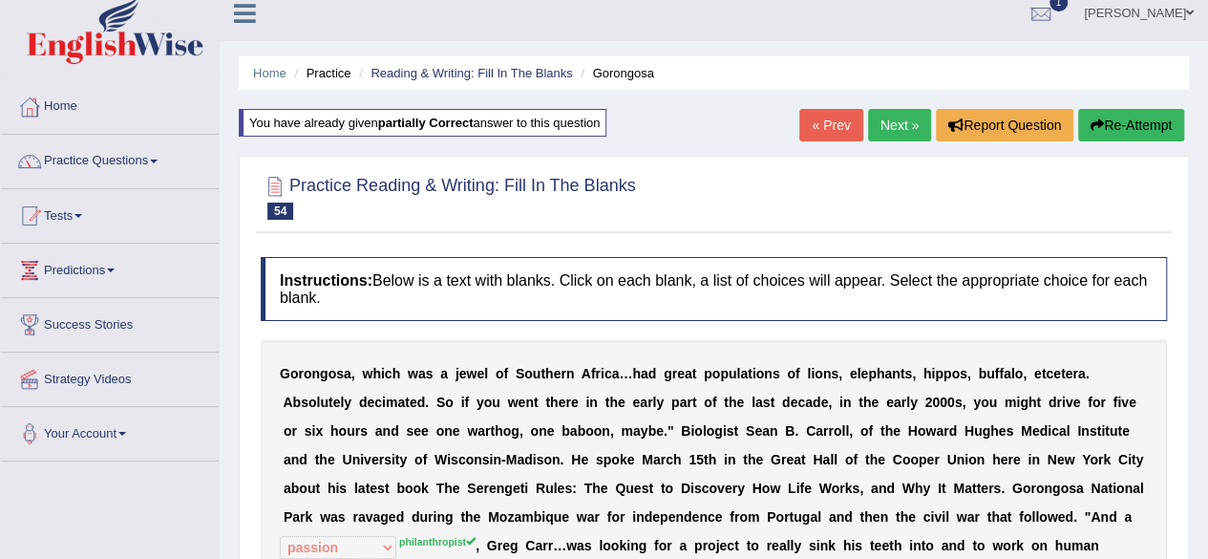
scroll to position [0, 0]
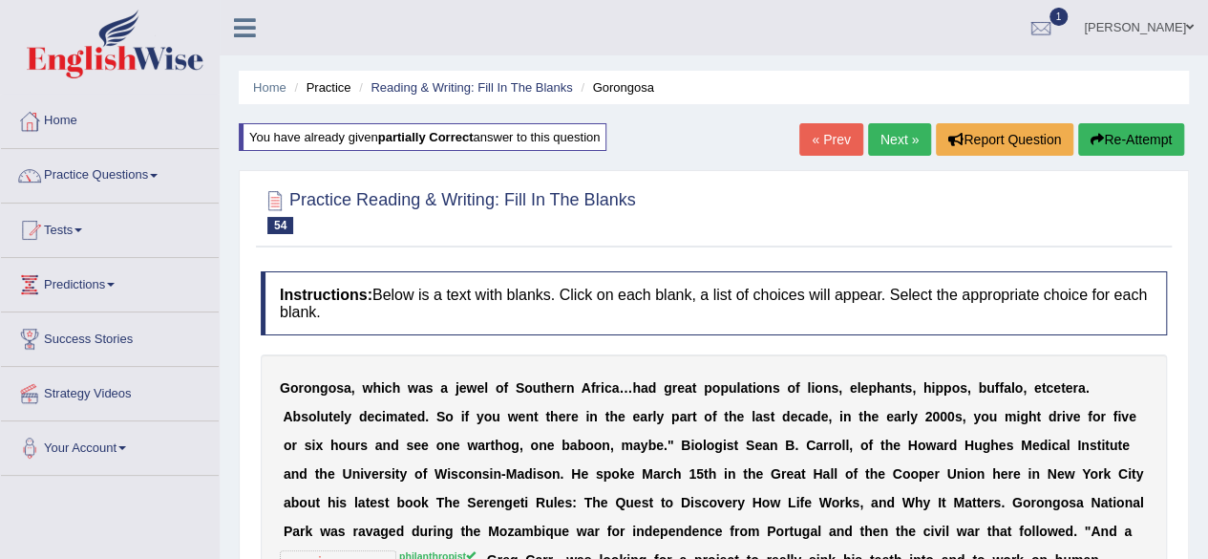
click at [909, 142] on link "Next »" at bounding box center [899, 139] width 63 height 32
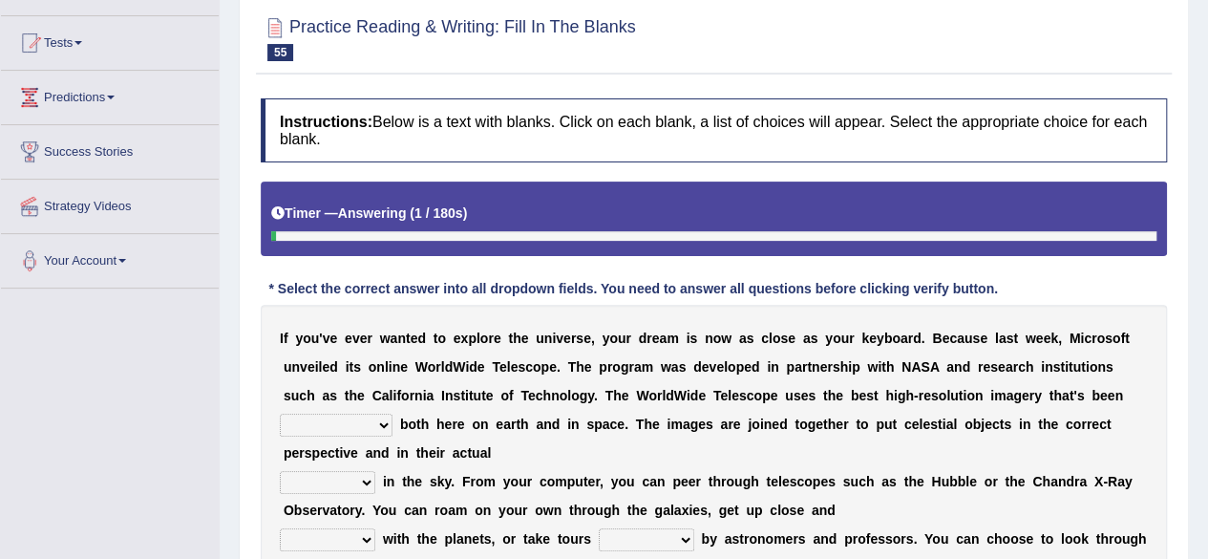
scroll to position [286, 0]
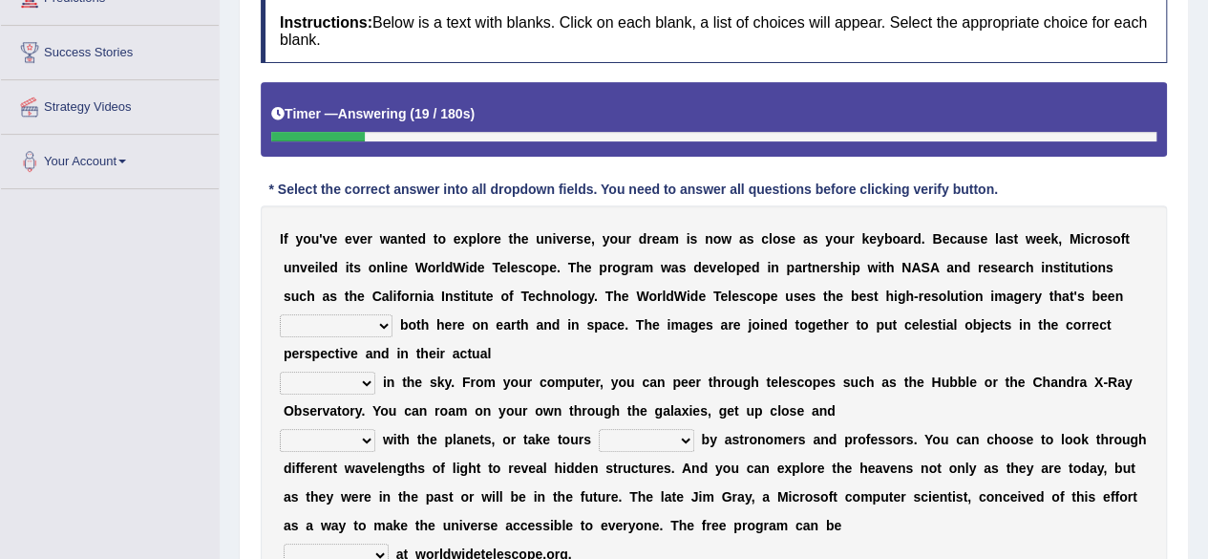
click at [331, 331] on select "degraded ascended remonstrated generated" at bounding box center [336, 325] width 113 height 23
select select "ascended"
click at [280, 314] on select "degraded ascended remonstrated generated" at bounding box center [336, 325] width 113 height 23
click at [361, 321] on select "degraded ascended remonstrated generated" at bounding box center [336, 325] width 113 height 23
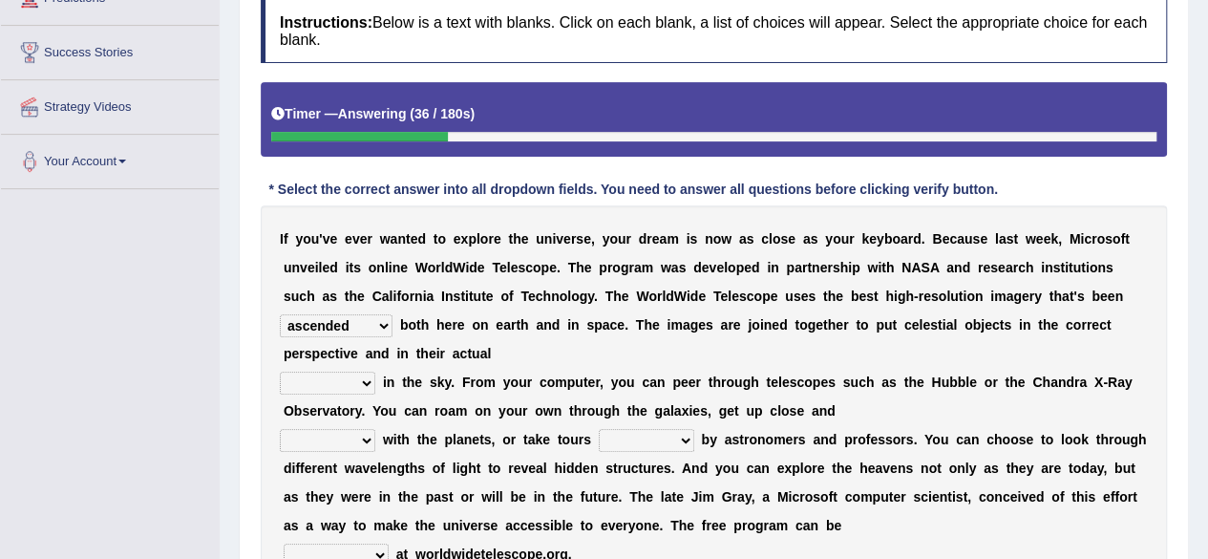
click at [376, 326] on select "degraded ascended remonstrated generated" at bounding box center [336, 325] width 113 height 23
click at [360, 385] on select "aspects parts conditions positions" at bounding box center [327, 382] width 95 height 23
select select "conditions"
click at [280, 371] on select "aspects parts conditions positions" at bounding box center [327, 382] width 95 height 23
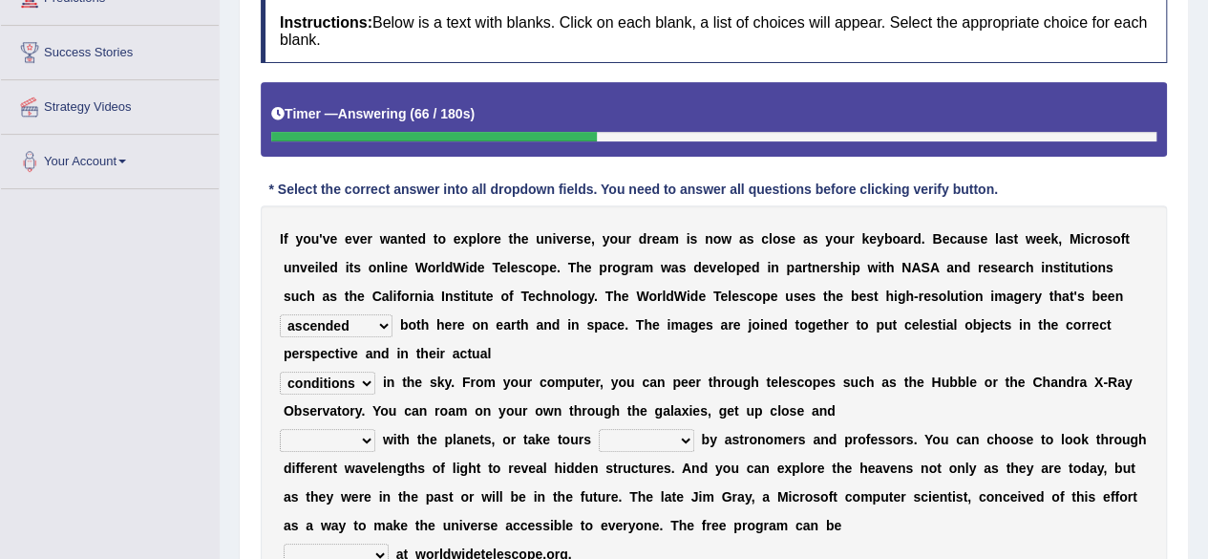
click at [357, 444] on select "personal individual apart polite" at bounding box center [327, 440] width 95 height 23
select select "apart"
click at [280, 429] on select "personal individual apart polite" at bounding box center [327, 440] width 95 height 23
click at [647, 437] on select "guide guided guiding to guide" at bounding box center [646, 440] width 95 height 23
click at [599, 429] on select "guide guided guiding to guide" at bounding box center [646, 440] width 95 height 23
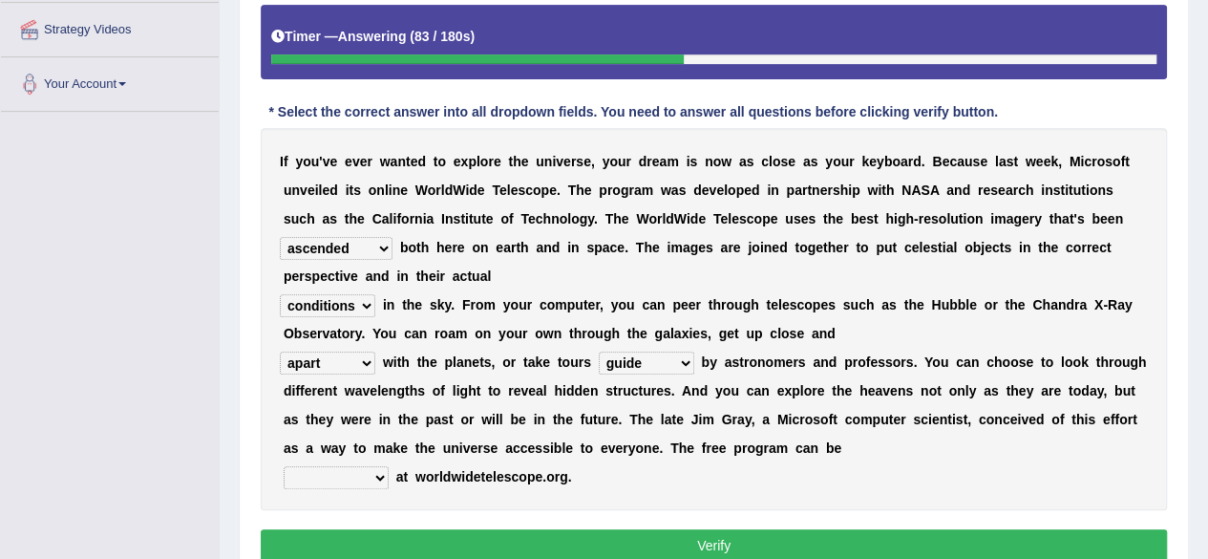
scroll to position [382, 0]
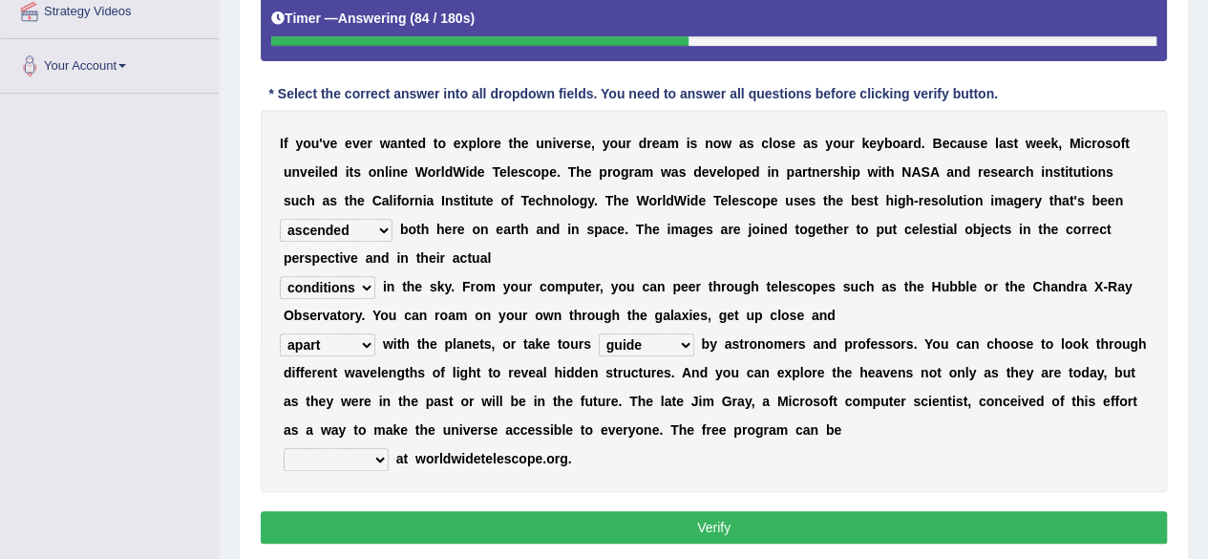
click at [647, 345] on select "guide guided guiding to guide" at bounding box center [646, 344] width 95 height 23
select select "guiding"
click at [599, 333] on select "guide guided guiding to guide" at bounding box center [646, 344] width 95 height 23
click at [334, 457] on select "upheld downloaded loaded posted" at bounding box center [336, 459] width 105 height 23
select select "loaded"
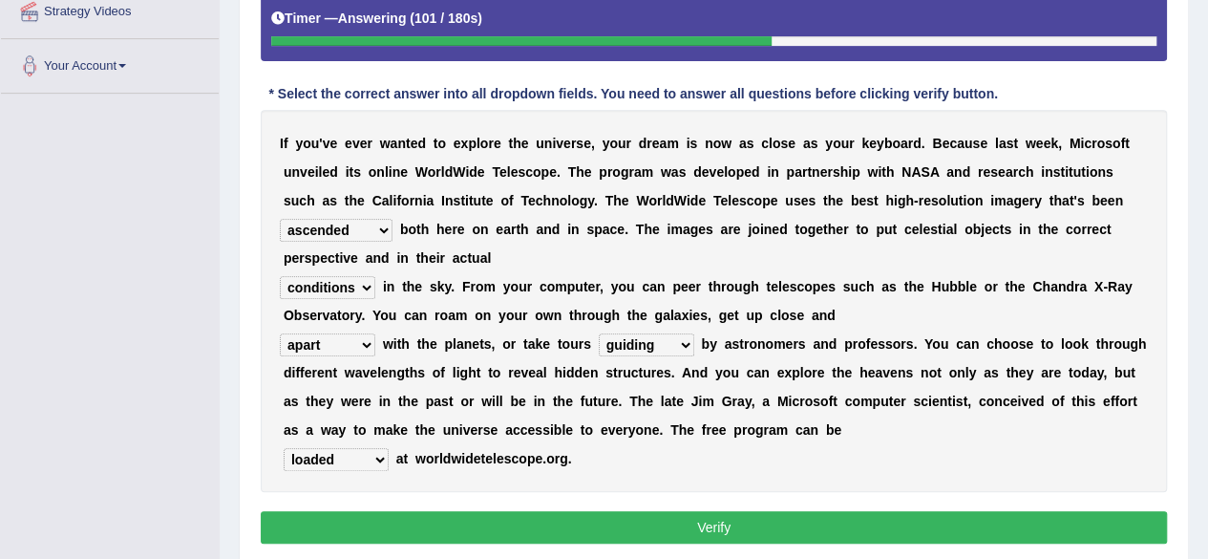
click at [284, 448] on select "upheld downloaded loaded posted" at bounding box center [336, 459] width 105 height 23
click at [667, 520] on button "Verify" at bounding box center [714, 527] width 906 height 32
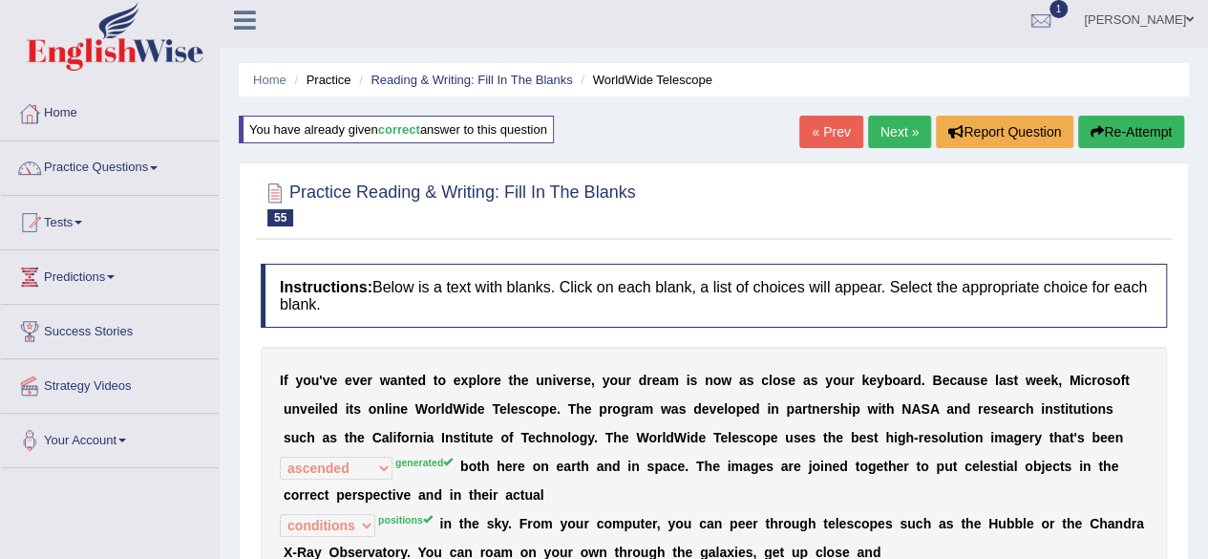
scroll to position [0, 0]
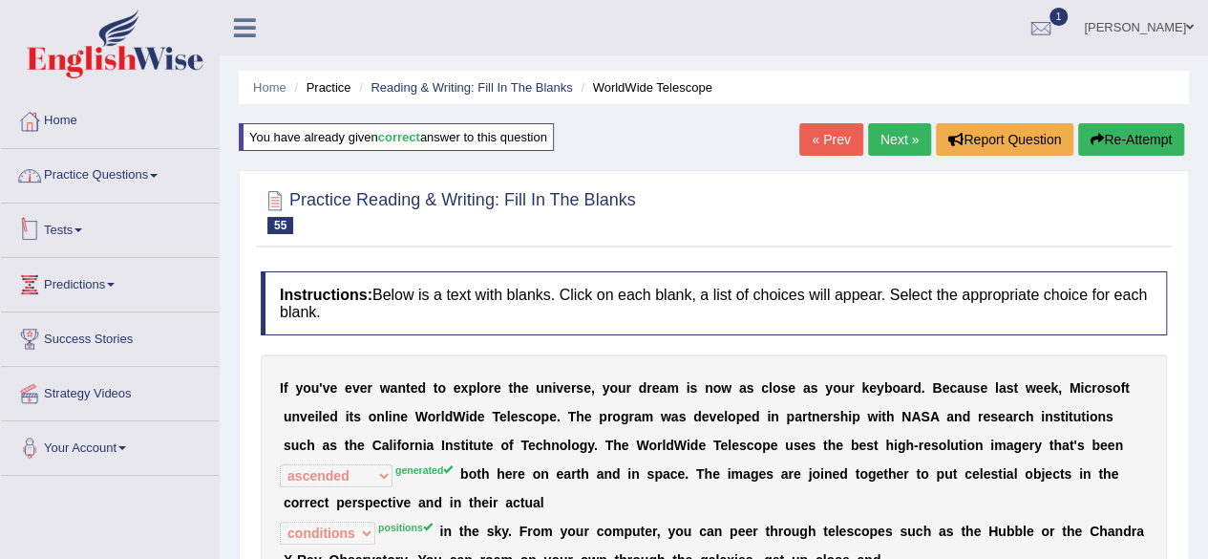
click at [107, 170] on link "Practice Questions" at bounding box center [110, 173] width 218 height 48
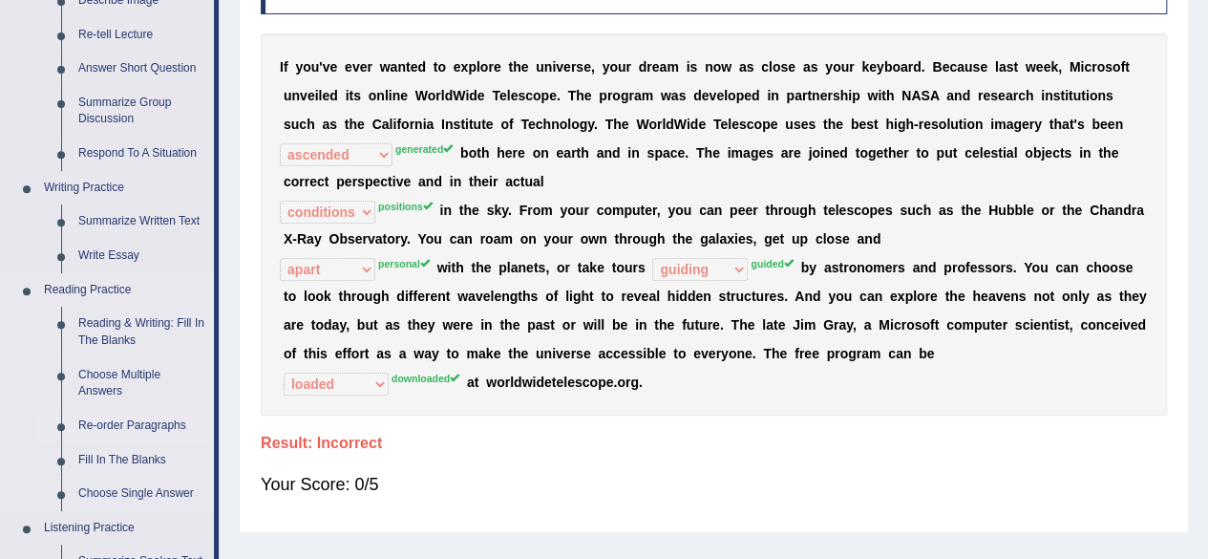
scroll to position [382, 0]
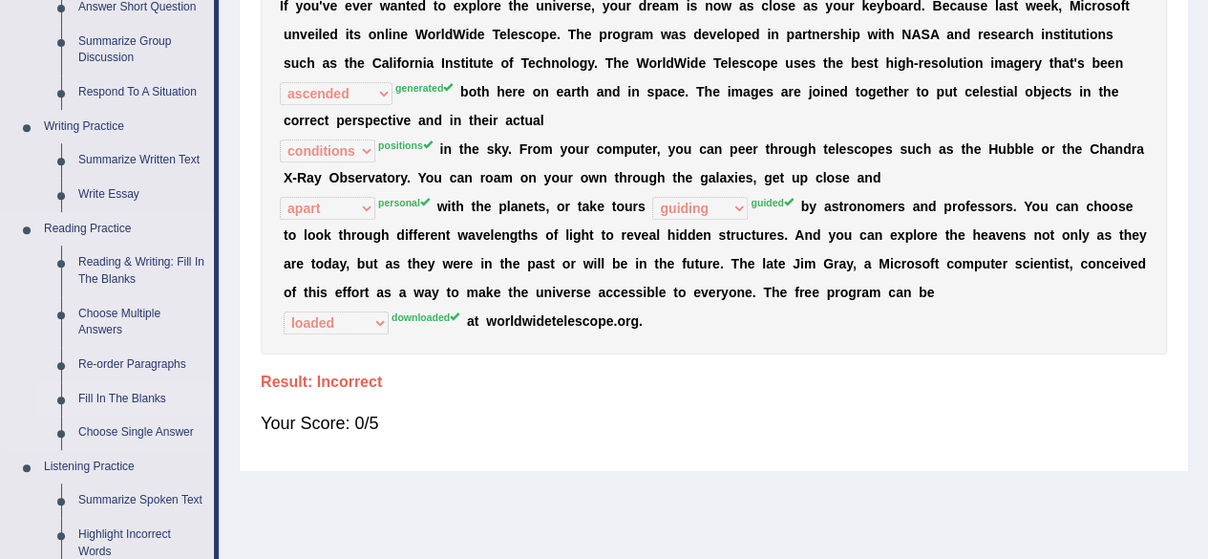
click at [150, 397] on link "Fill In The Blanks" at bounding box center [142, 399] width 144 height 34
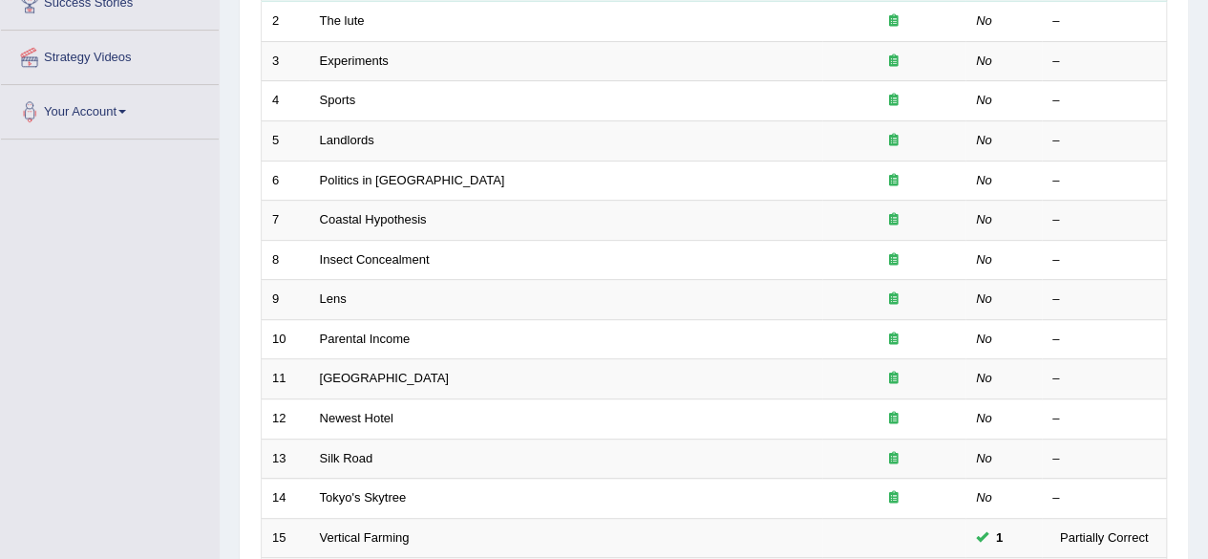
scroll to position [95, 0]
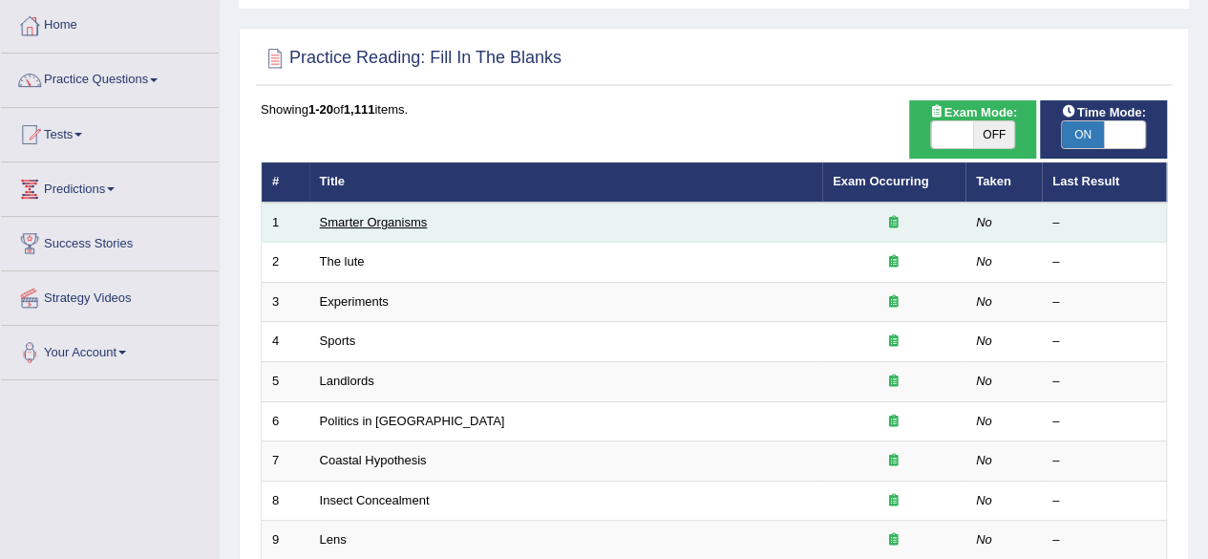
click at [348, 223] on link "Smarter Organisms" at bounding box center [374, 222] width 108 height 14
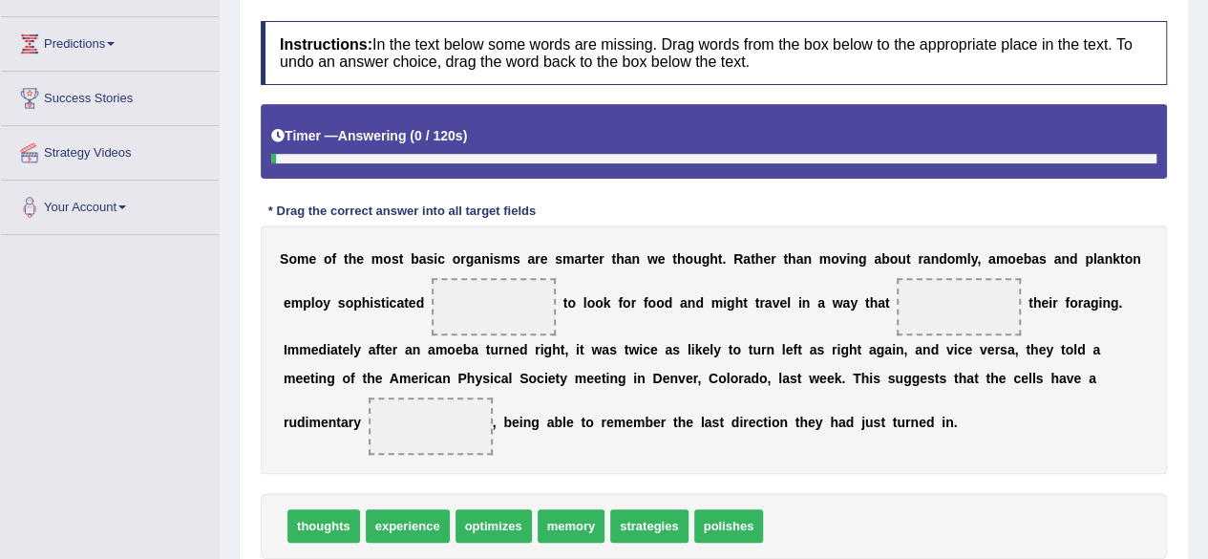
scroll to position [286, 0]
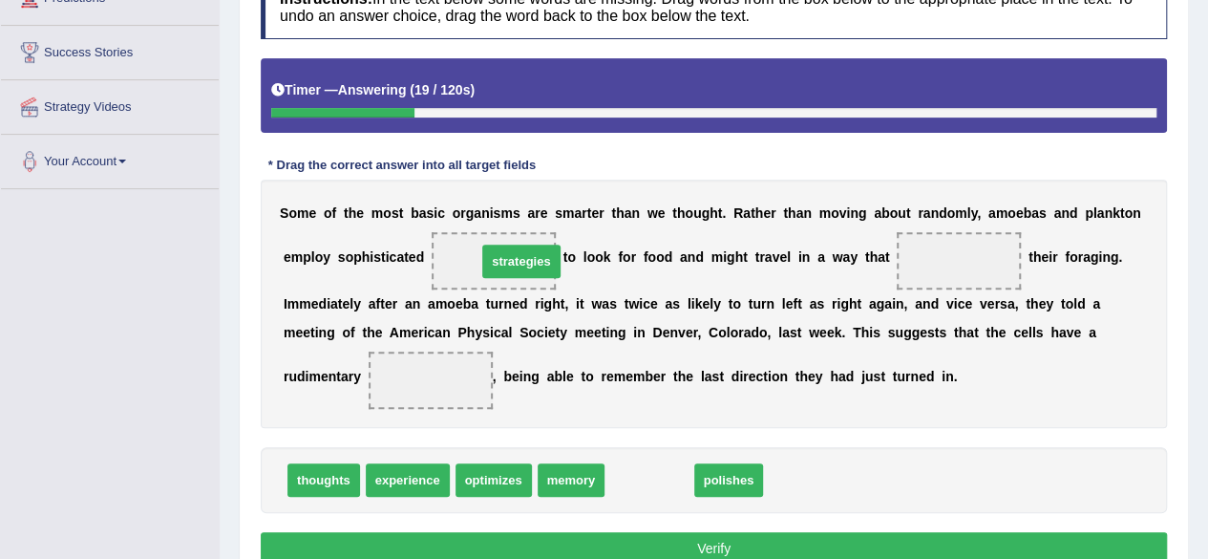
drag, startPoint x: 628, startPoint y: 477, endPoint x: 500, endPoint y: 258, distance: 253.4
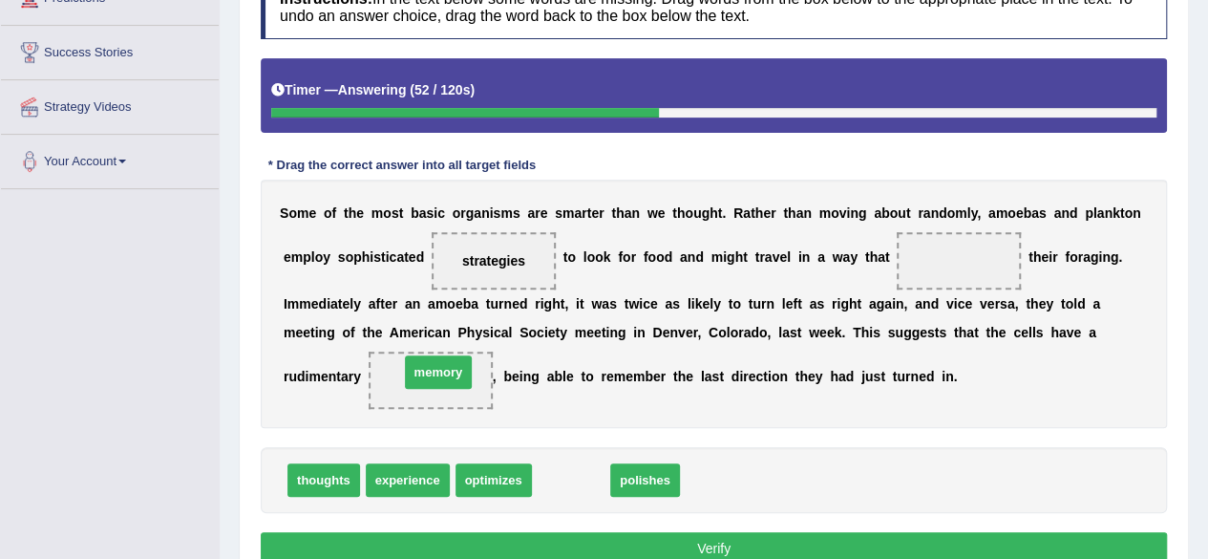
drag, startPoint x: 572, startPoint y: 477, endPoint x: 435, endPoint y: 368, distance: 175.2
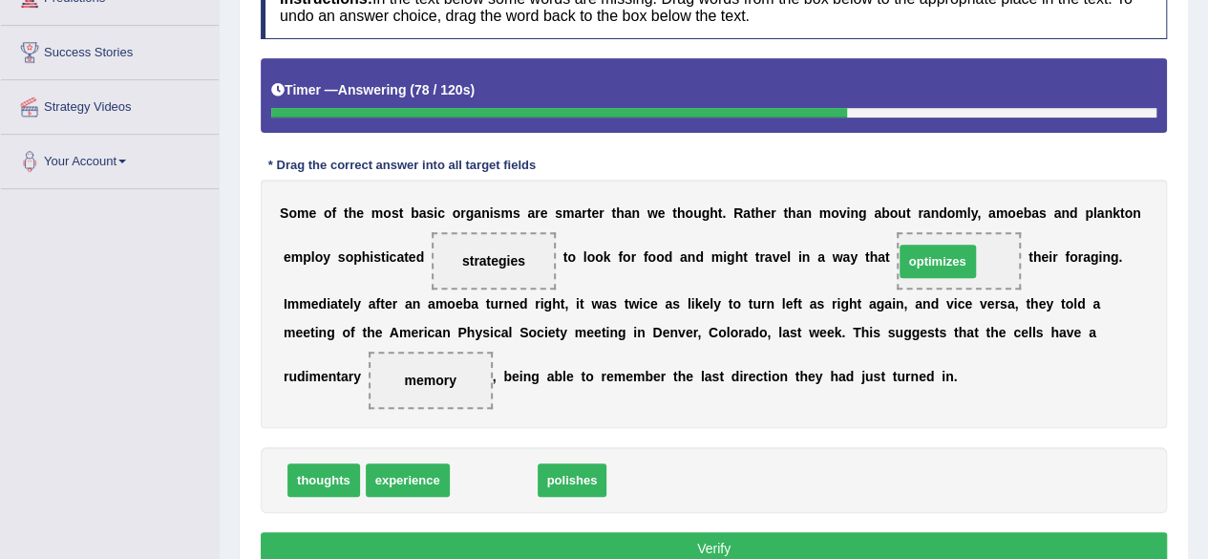
drag, startPoint x: 496, startPoint y: 487, endPoint x: 940, endPoint y: 267, distance: 495.4
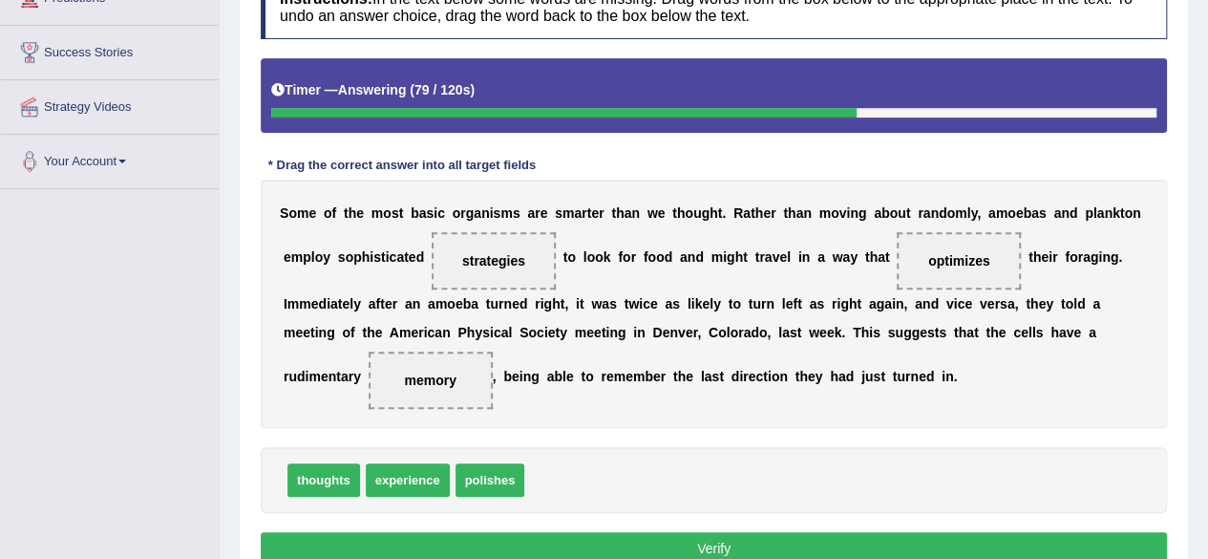
click at [747, 539] on button "Verify" at bounding box center [714, 548] width 906 height 32
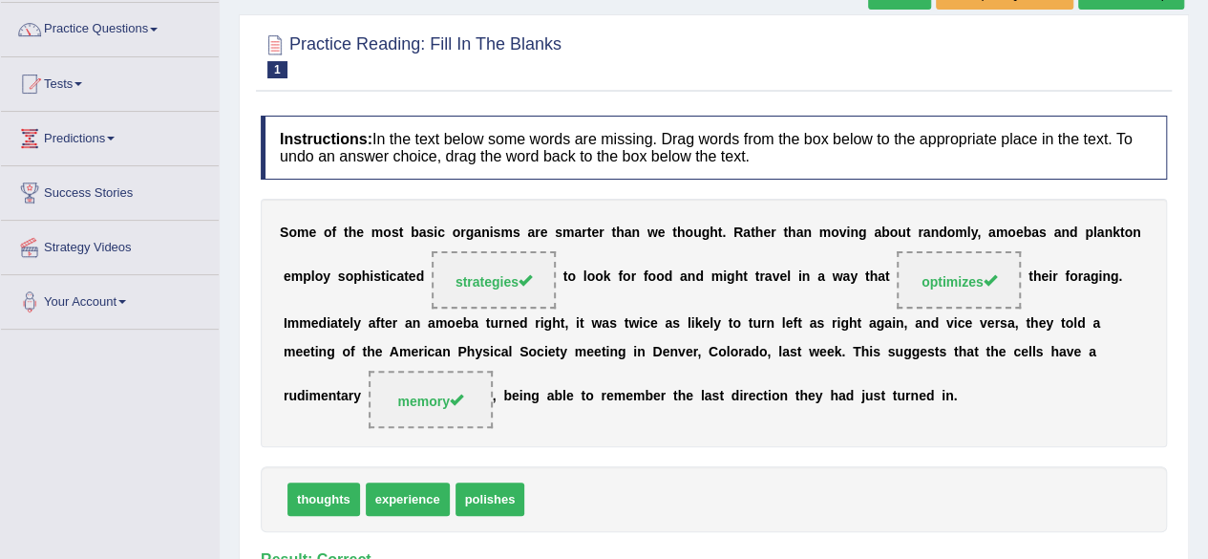
scroll to position [0, 0]
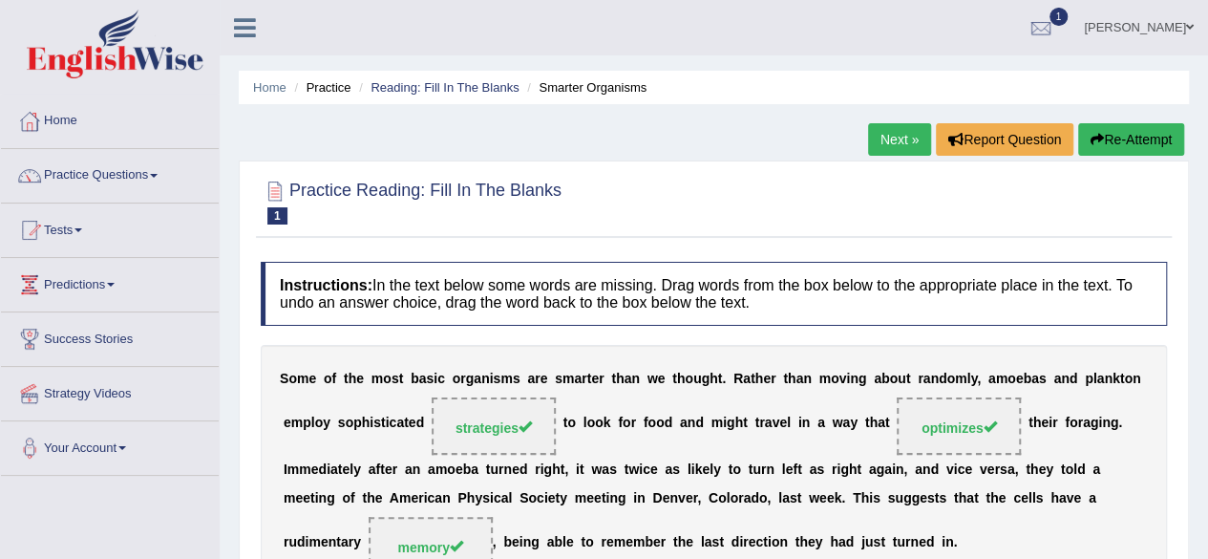
click at [890, 146] on link "Next »" at bounding box center [899, 139] width 63 height 32
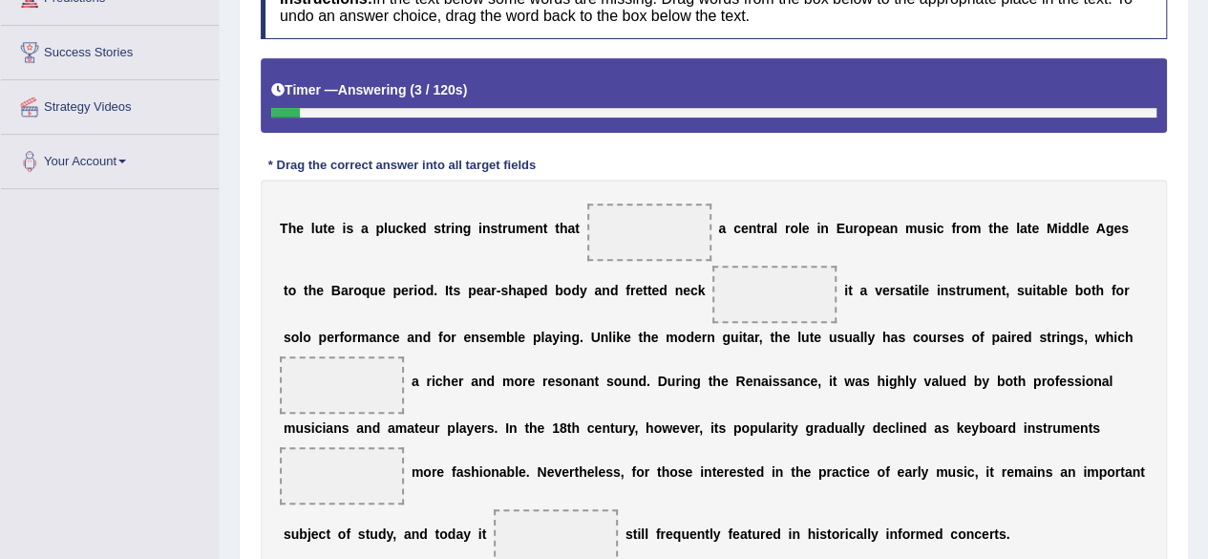
scroll to position [382, 0]
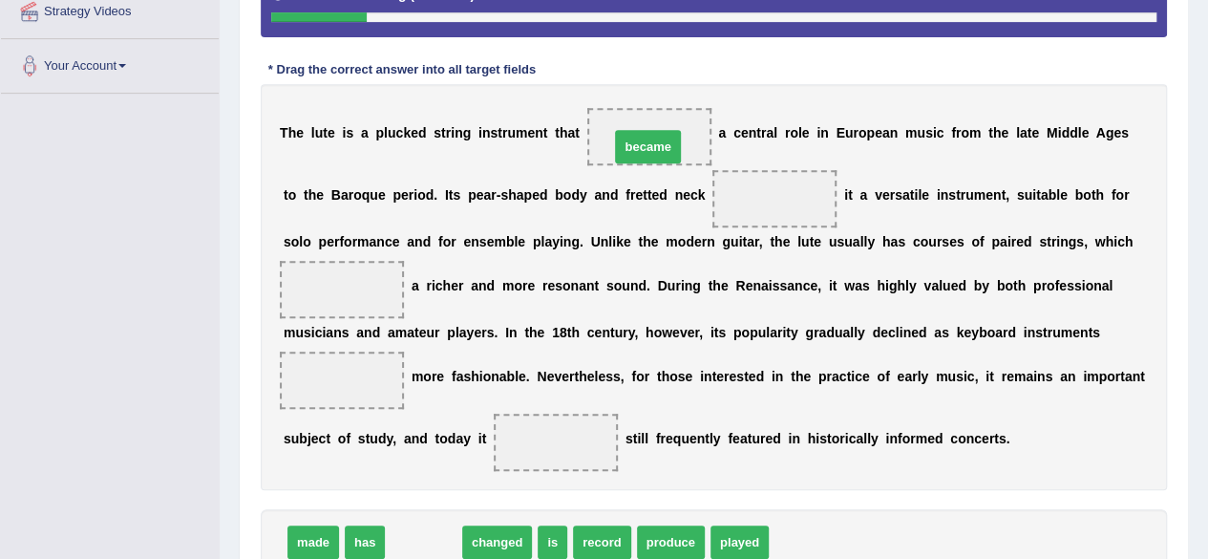
drag, startPoint x: 432, startPoint y: 542, endPoint x: 658, endPoint y: 144, distance: 458.0
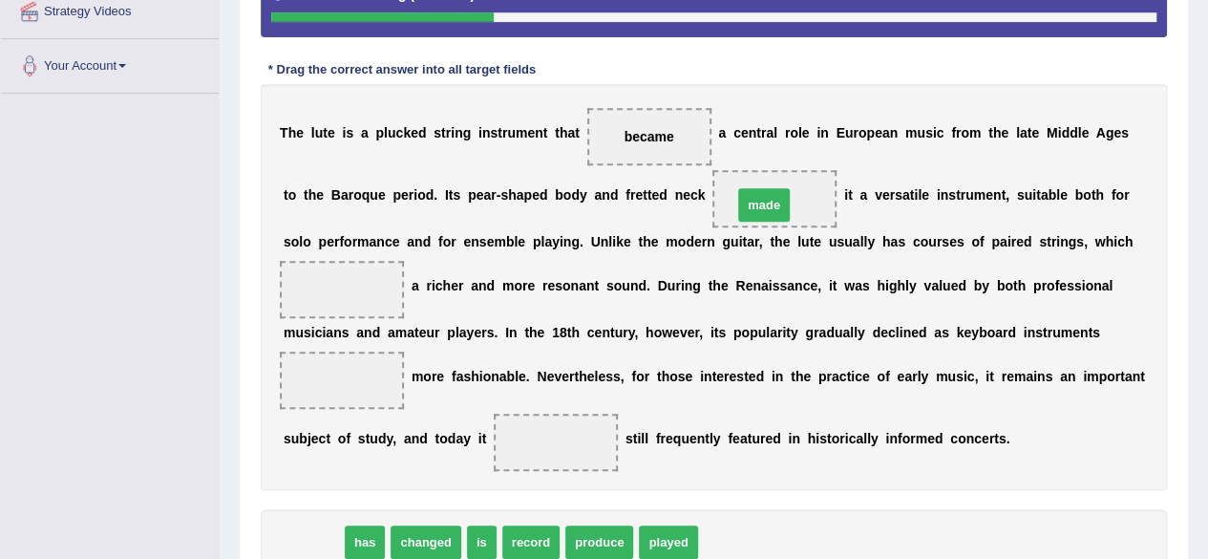
drag, startPoint x: 313, startPoint y: 537, endPoint x: 764, endPoint y: 200, distance: 562.9
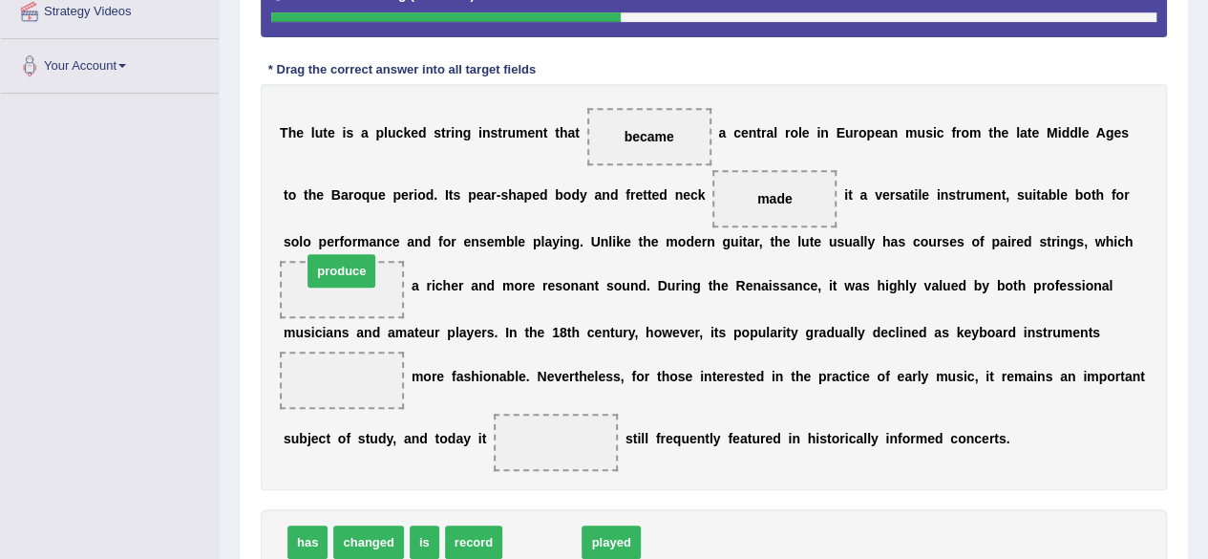
drag, startPoint x: 539, startPoint y: 540, endPoint x: 338, endPoint y: 268, distance: 337.3
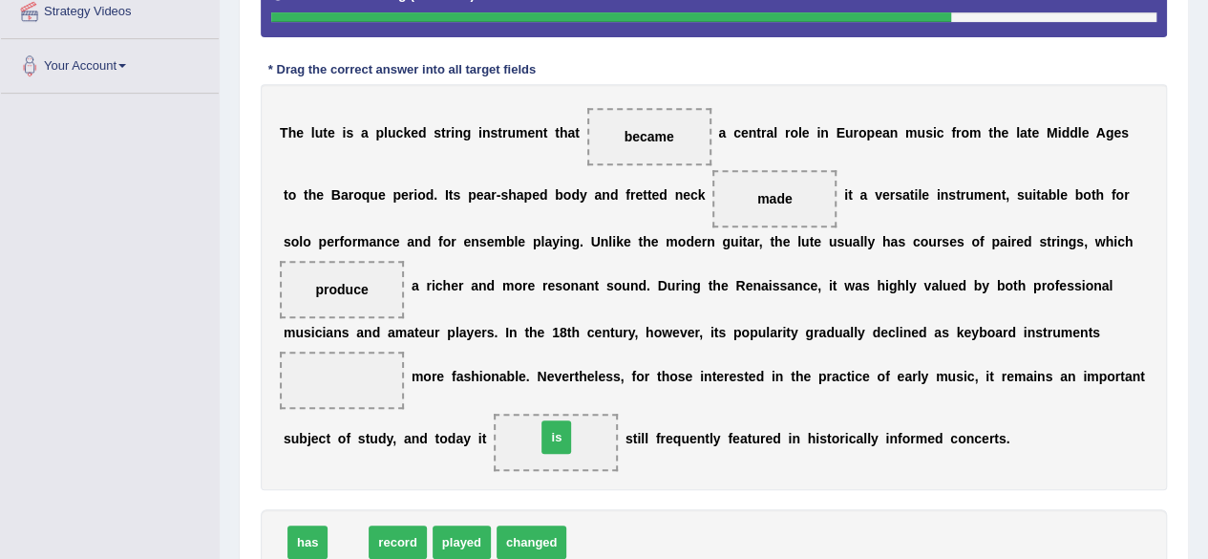
drag, startPoint x: 353, startPoint y: 539, endPoint x: 556, endPoint y: 444, distance: 223.4
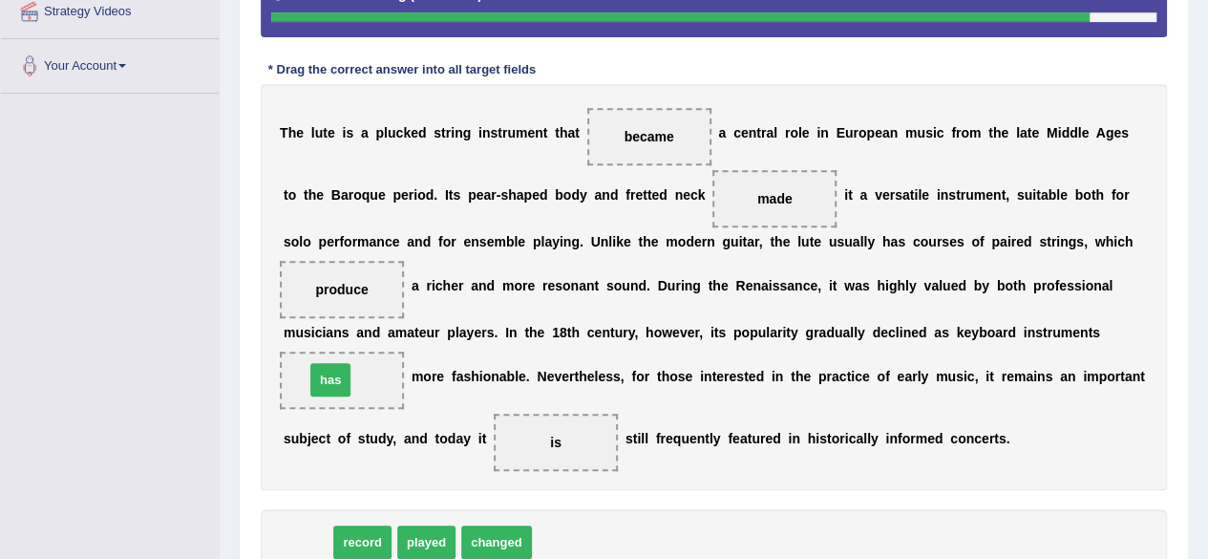
drag, startPoint x: 302, startPoint y: 536, endPoint x: 325, endPoint y: 373, distance: 164.0
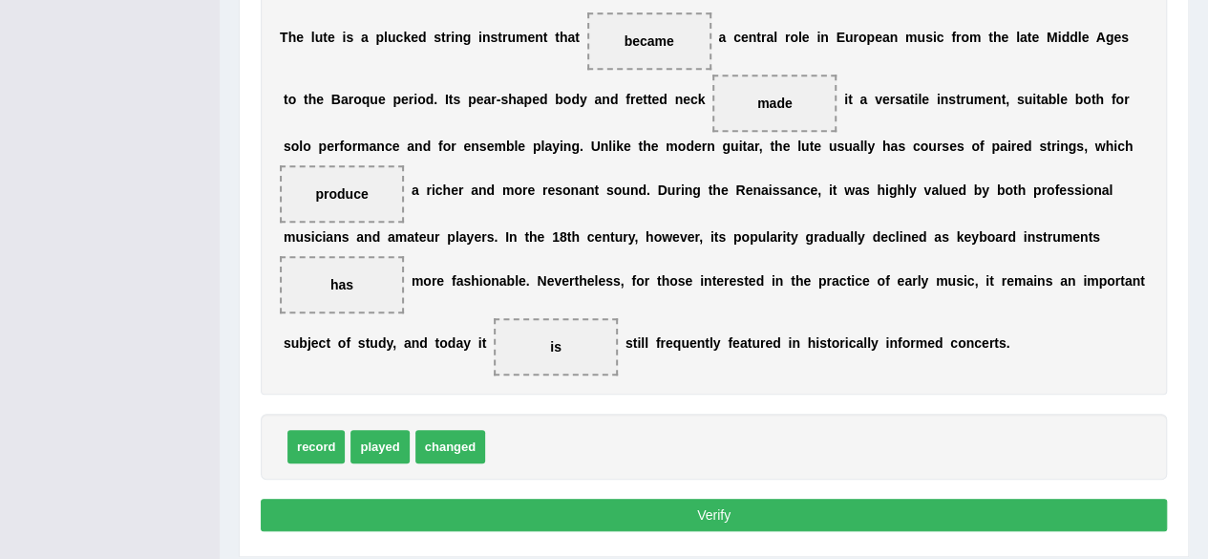
click at [753, 509] on button "Verify" at bounding box center [714, 514] width 906 height 32
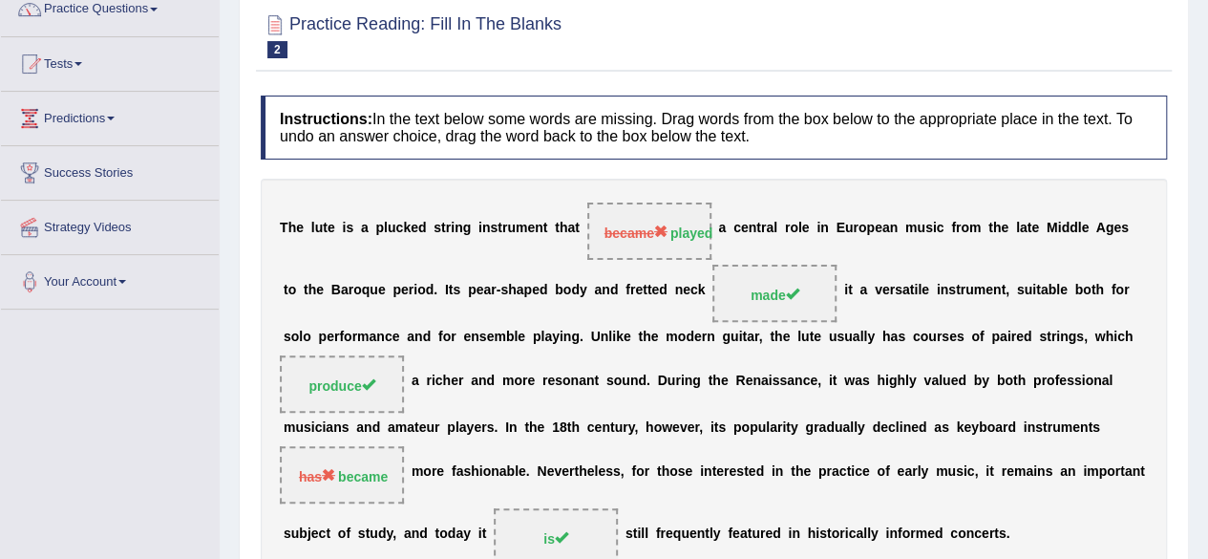
scroll to position [0, 0]
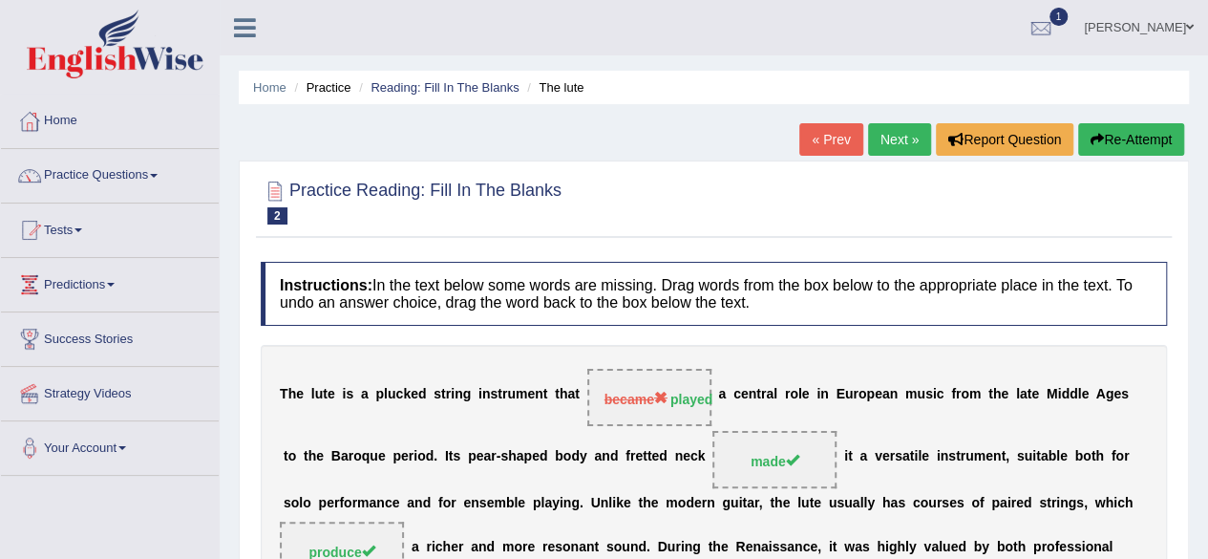
click at [884, 138] on link "Next »" at bounding box center [899, 139] width 63 height 32
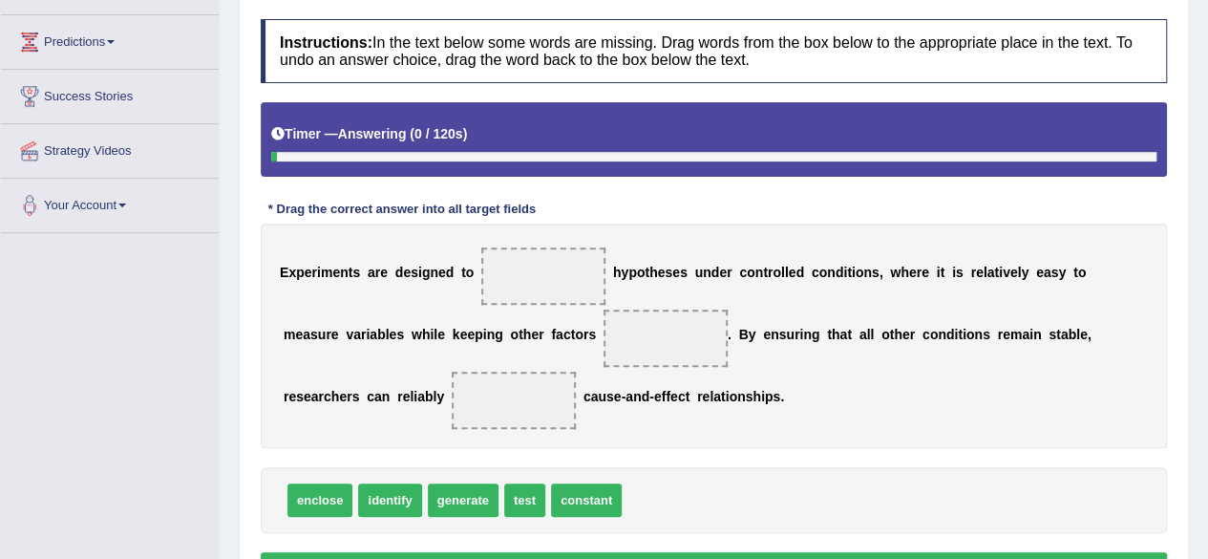
scroll to position [286, 0]
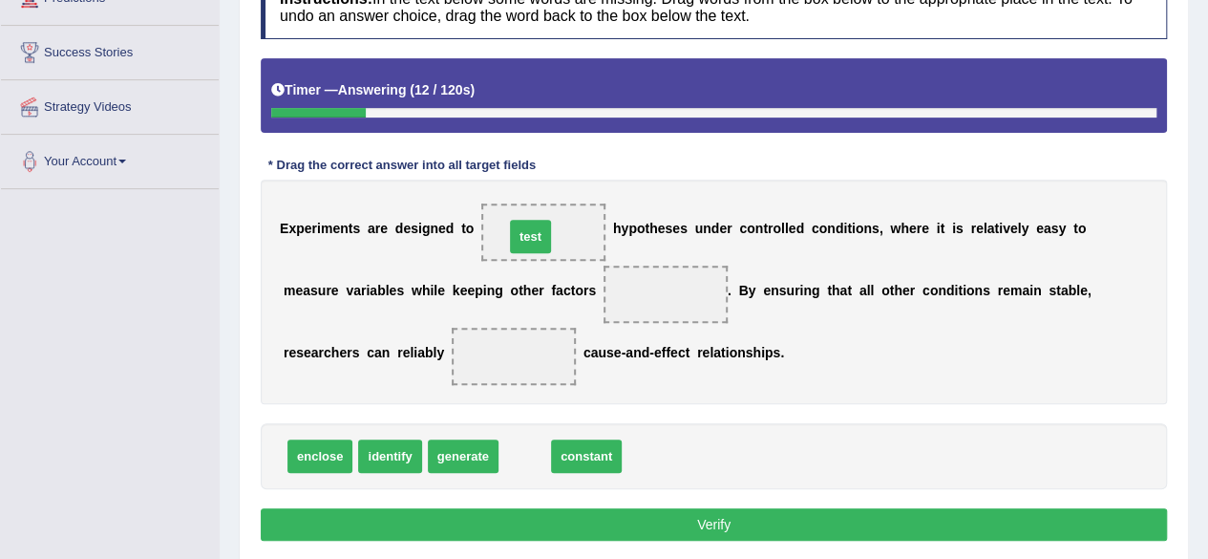
drag, startPoint x: 518, startPoint y: 454, endPoint x: 523, endPoint y: 234, distance: 219.7
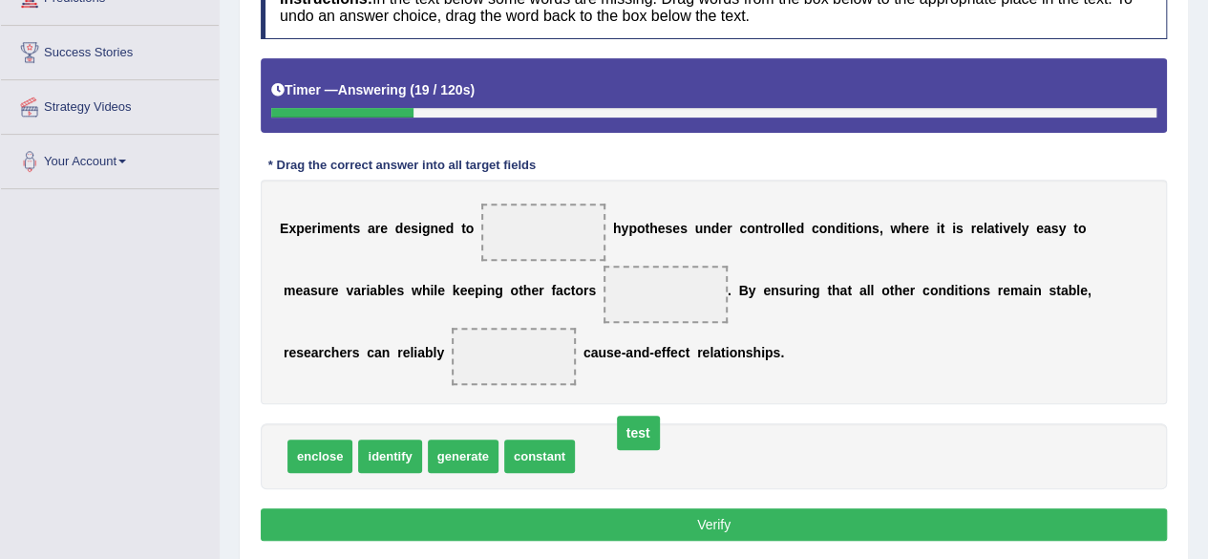
drag, startPoint x: 544, startPoint y: 230, endPoint x: 644, endPoint y: 453, distance: 243.7
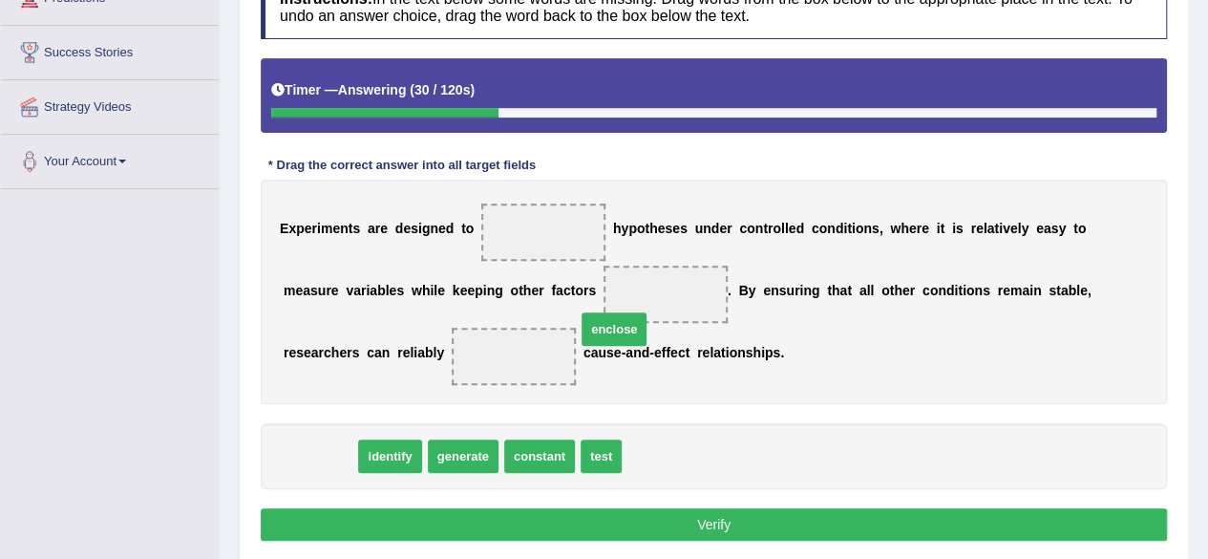
drag, startPoint x: 332, startPoint y: 455, endPoint x: 613, endPoint y: 307, distance: 316.9
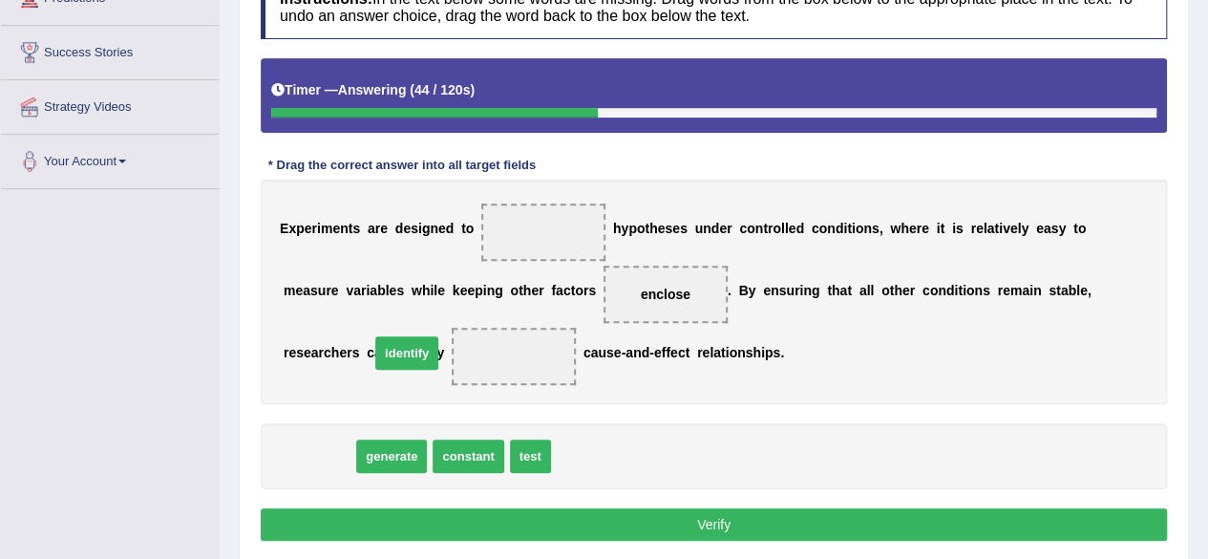
drag, startPoint x: 321, startPoint y: 457, endPoint x: 409, endPoint y: 354, distance: 135.5
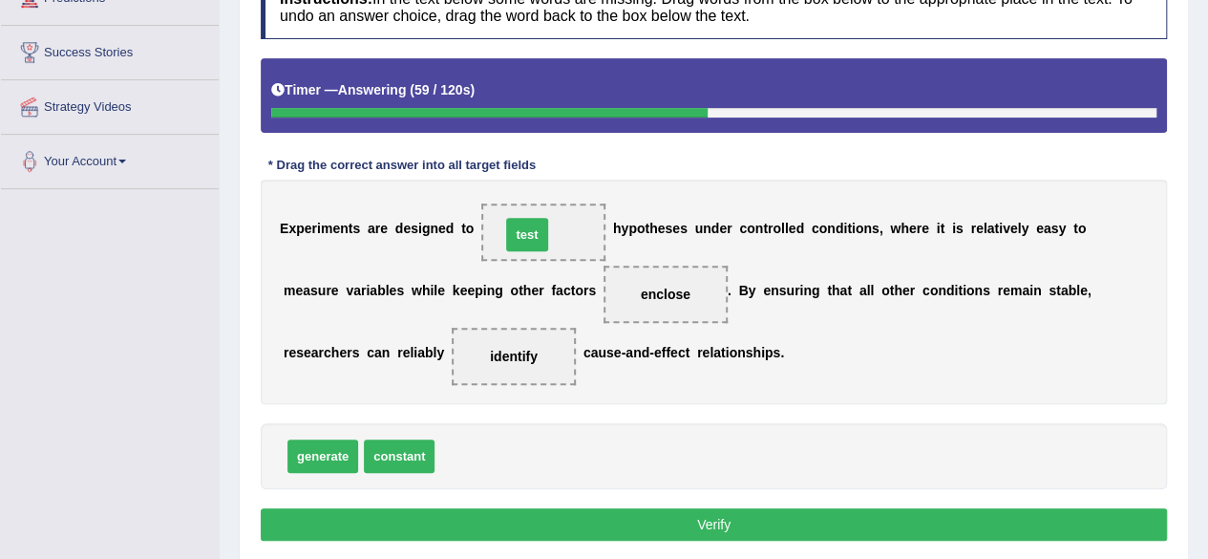
drag, startPoint x: 451, startPoint y: 450, endPoint x: 517, endPoint y: 228, distance: 231.1
click at [690, 520] on button "Verify" at bounding box center [714, 524] width 906 height 32
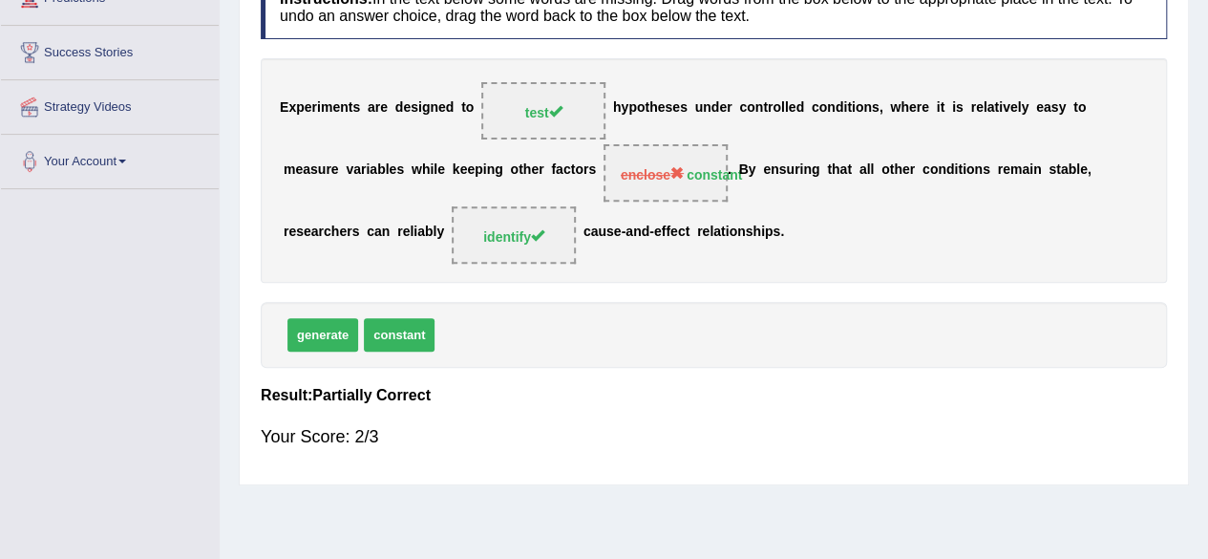
drag, startPoint x: 650, startPoint y: 167, endPoint x: 610, endPoint y: 201, distance: 52.8
click at [610, 201] on div "E x p e r i m e n t s a r e d e s i g n e d t o test h y p o t h e s e s u n d …" at bounding box center [714, 170] width 906 height 224
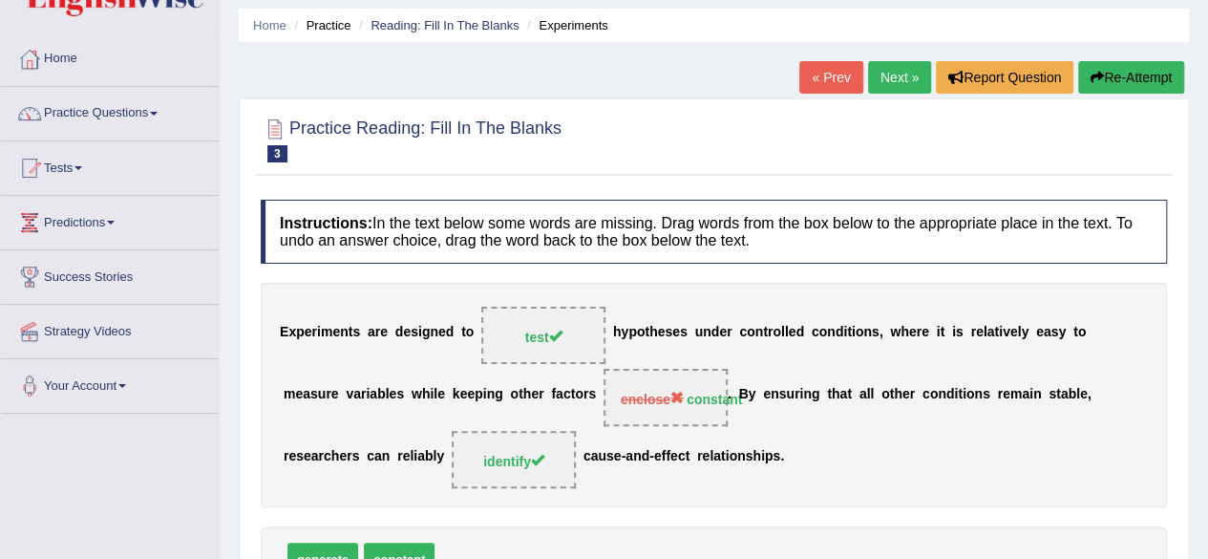
scroll to position [0, 0]
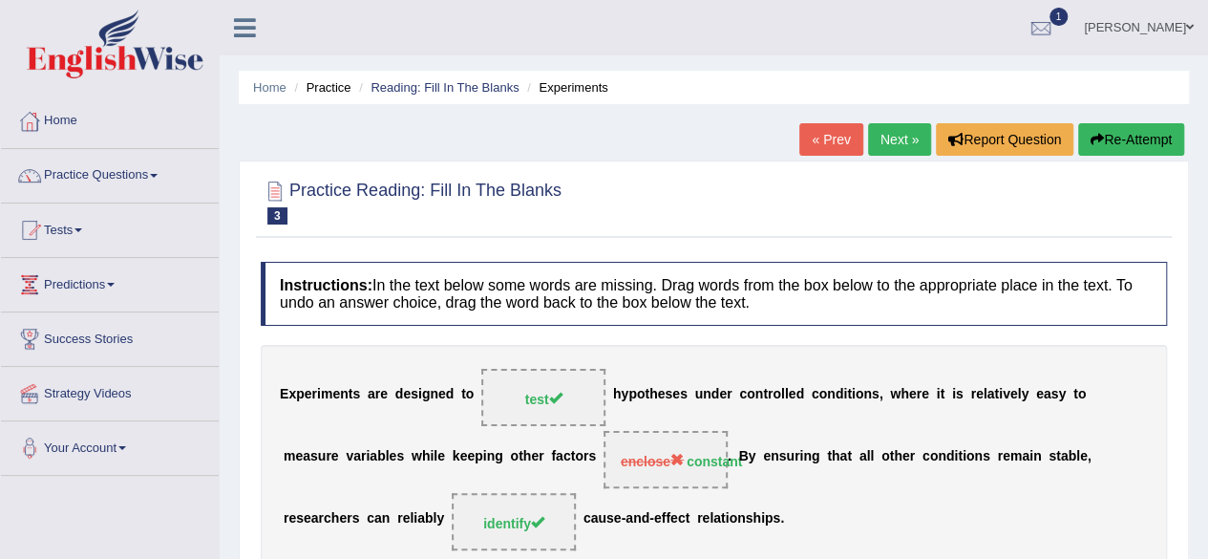
click at [877, 146] on link "Next »" at bounding box center [899, 139] width 63 height 32
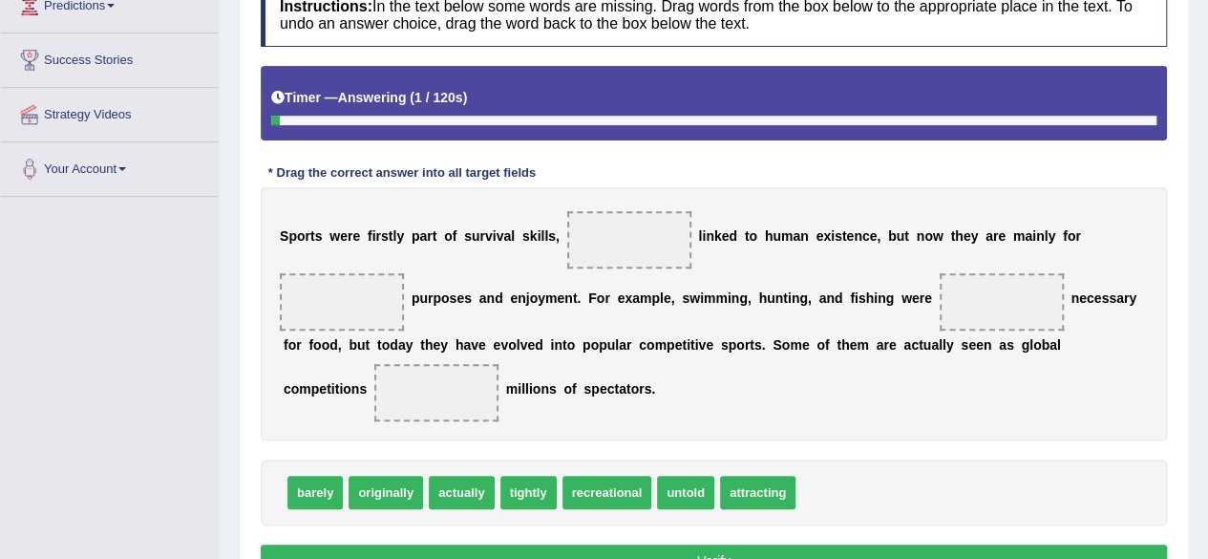
scroll to position [286, 0]
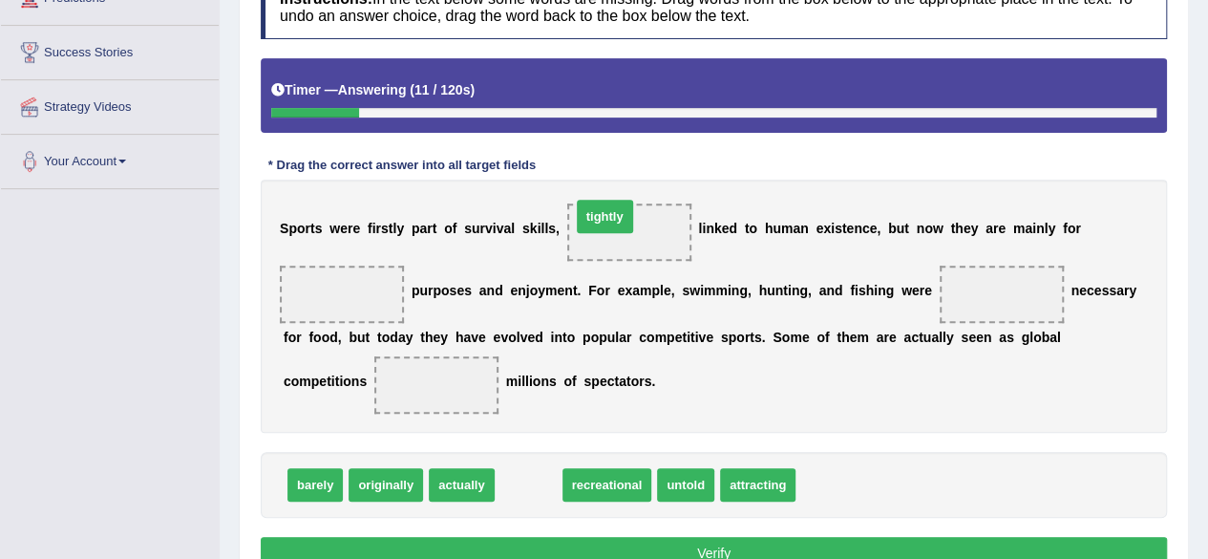
drag, startPoint x: 537, startPoint y: 488, endPoint x: 613, endPoint y: 220, distance: 279.0
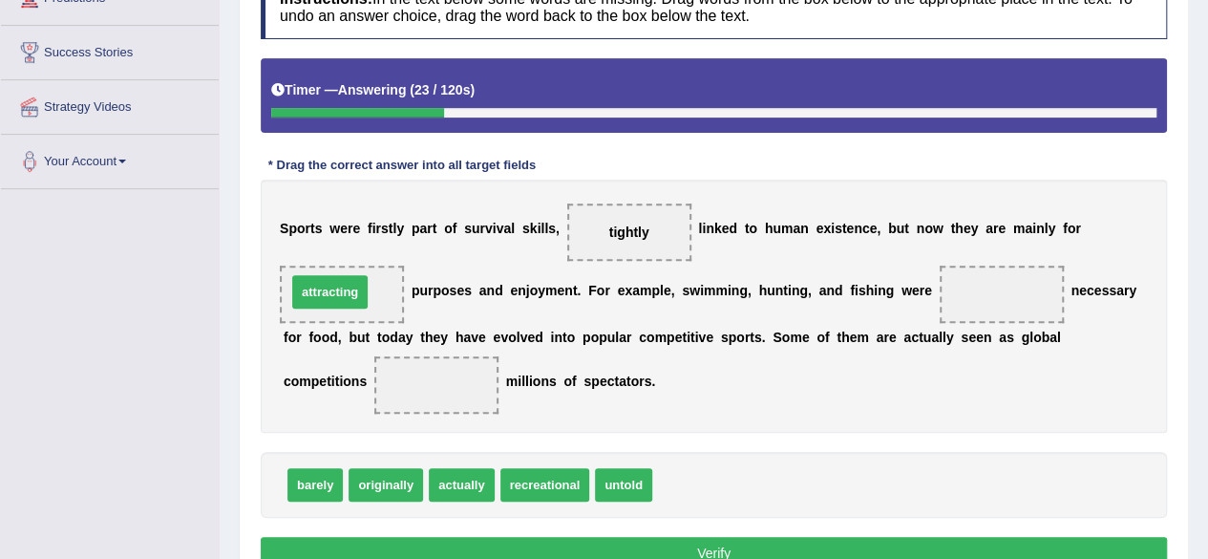
drag, startPoint x: 686, startPoint y: 490, endPoint x: 342, endPoint y: 297, distance: 394.2
click at [386, 490] on span "originally" at bounding box center [386, 484] width 74 height 33
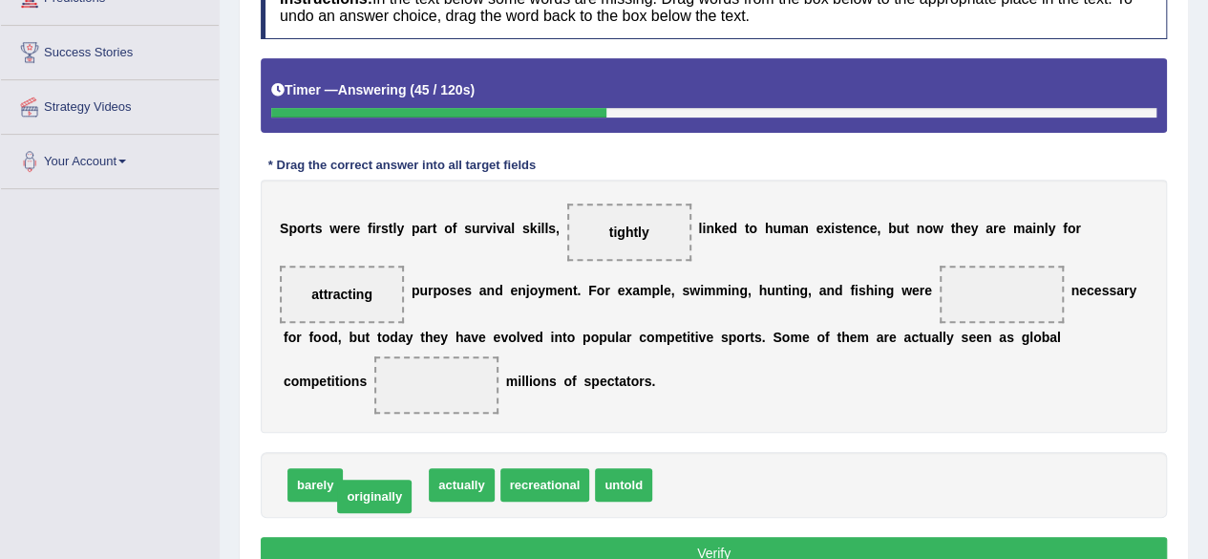
drag, startPoint x: 395, startPoint y: 484, endPoint x: 384, endPoint y: 496, distance: 16.2
click at [436, 482] on span "recreational" at bounding box center [465, 484] width 90 height 33
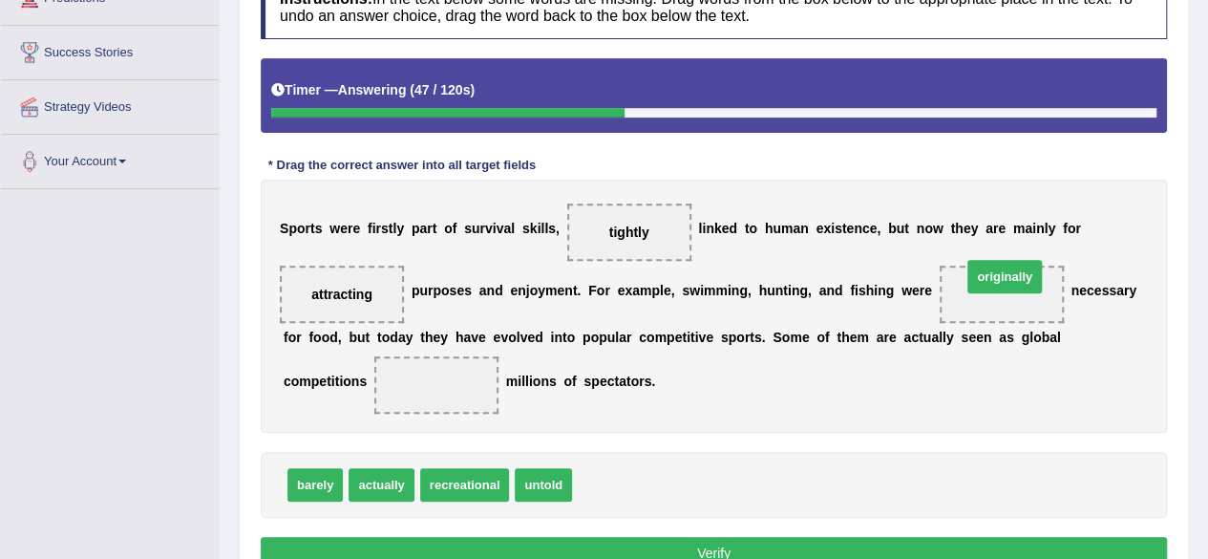
drag, startPoint x: 620, startPoint y: 482, endPoint x: 1005, endPoint y: 280, distance: 434.9
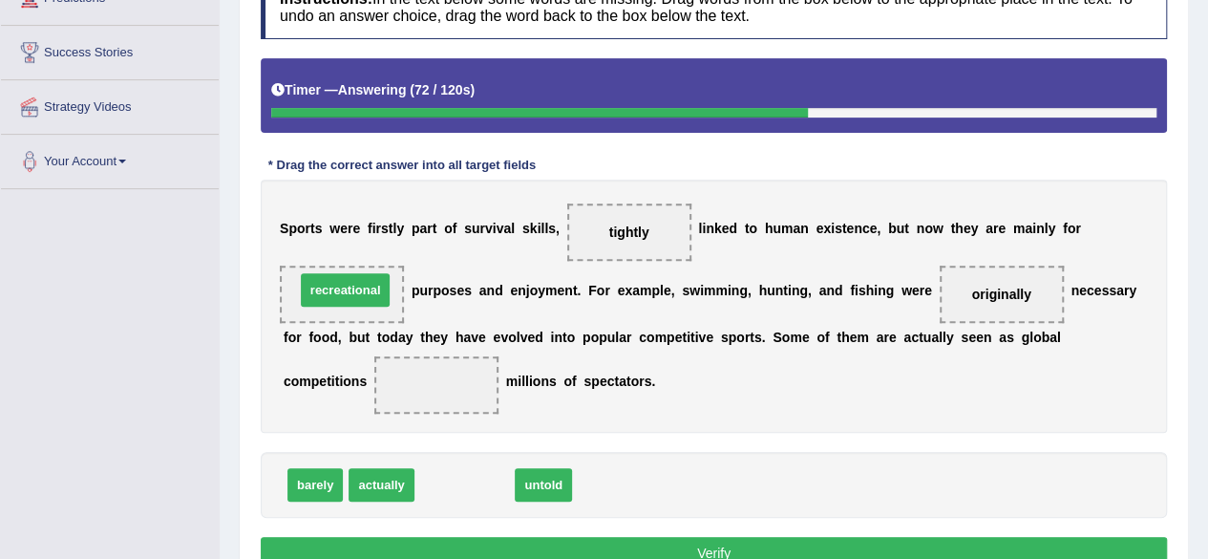
drag, startPoint x: 462, startPoint y: 477, endPoint x: 344, endPoint y: 286, distance: 224.7
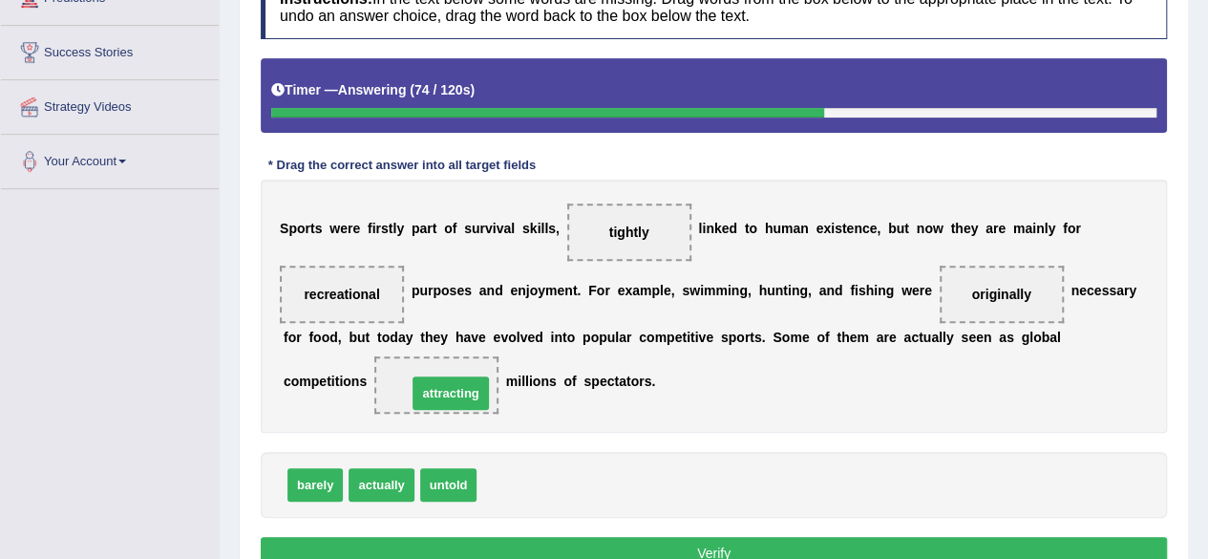
drag, startPoint x: 520, startPoint y: 478, endPoint x: 450, endPoint y: 387, distance: 115.2
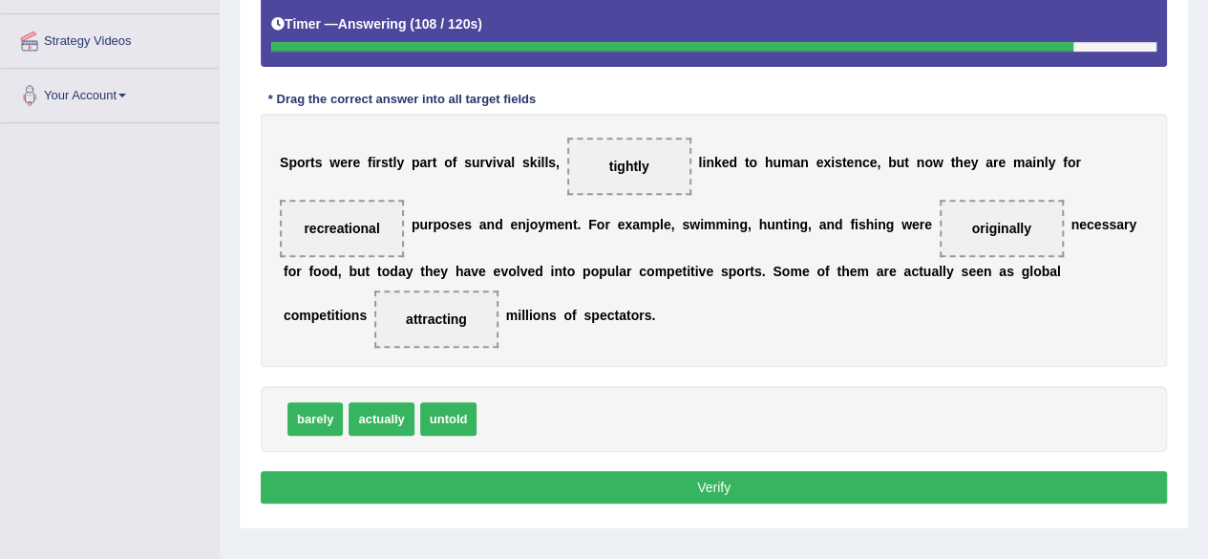
scroll to position [382, 0]
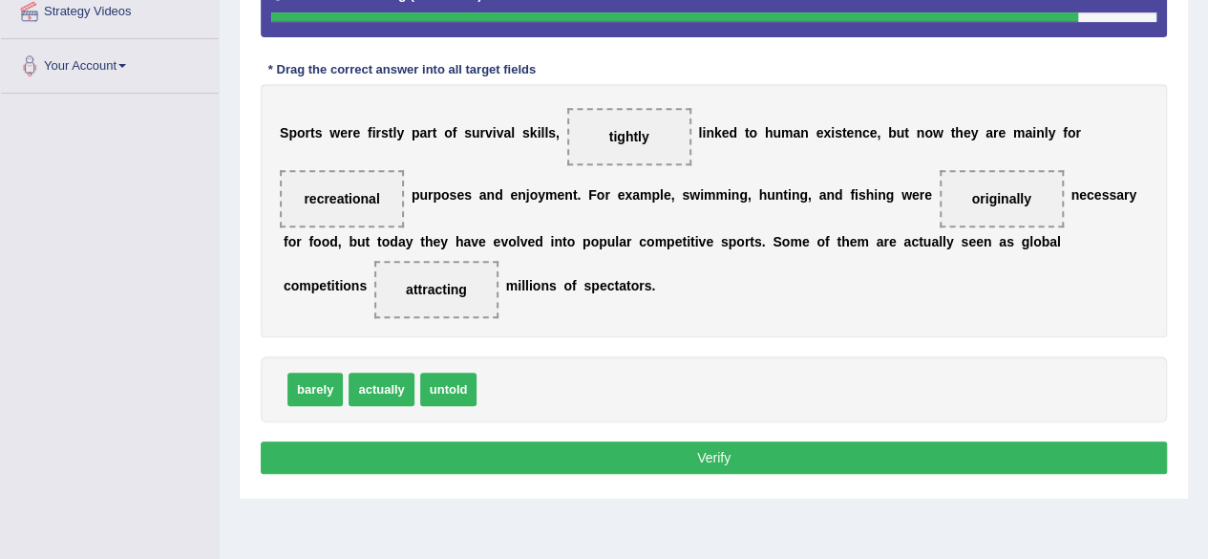
click at [602, 447] on button "Verify" at bounding box center [714, 457] width 906 height 32
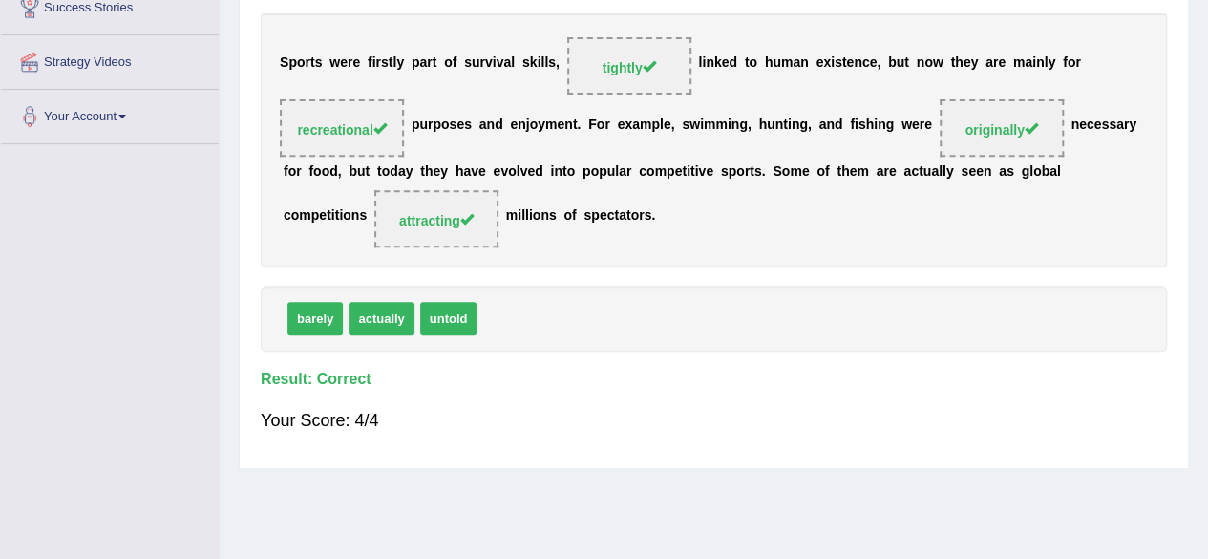
scroll to position [0, 0]
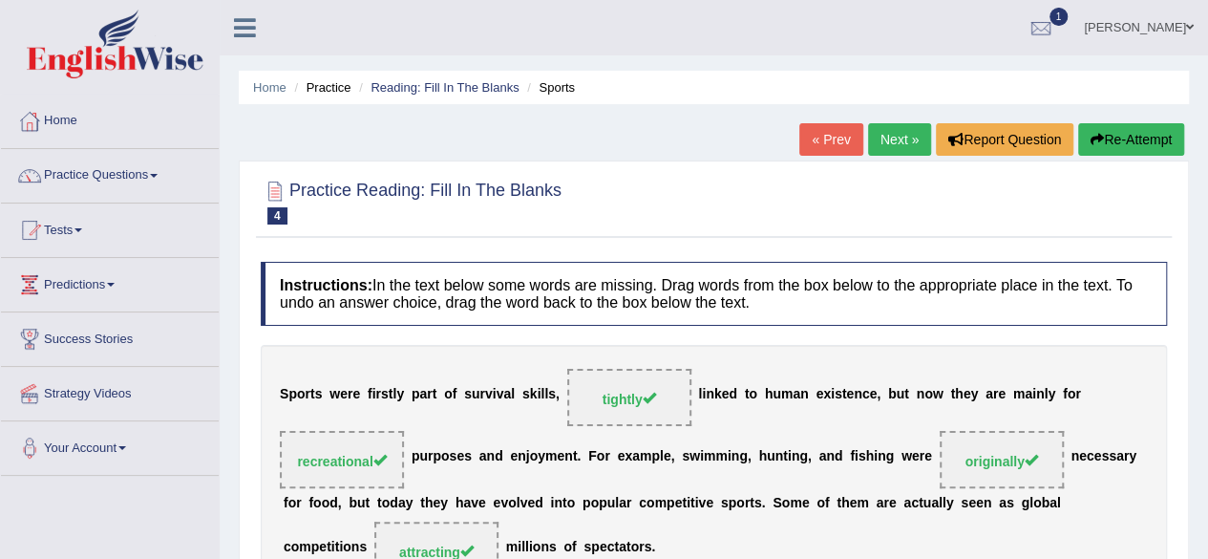
click at [879, 152] on link "Next »" at bounding box center [899, 139] width 63 height 32
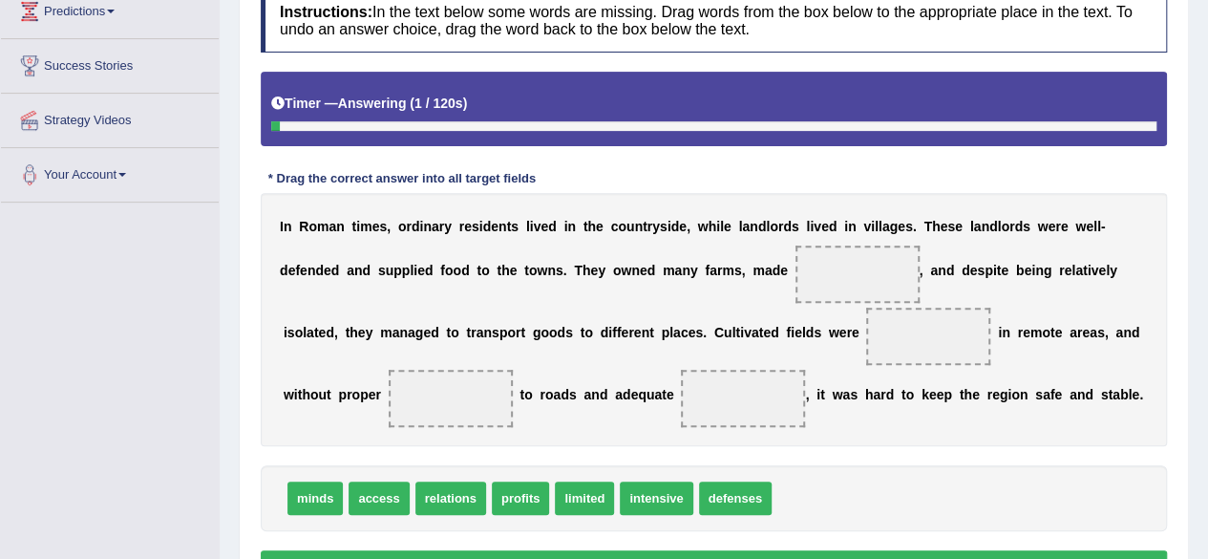
scroll to position [286, 0]
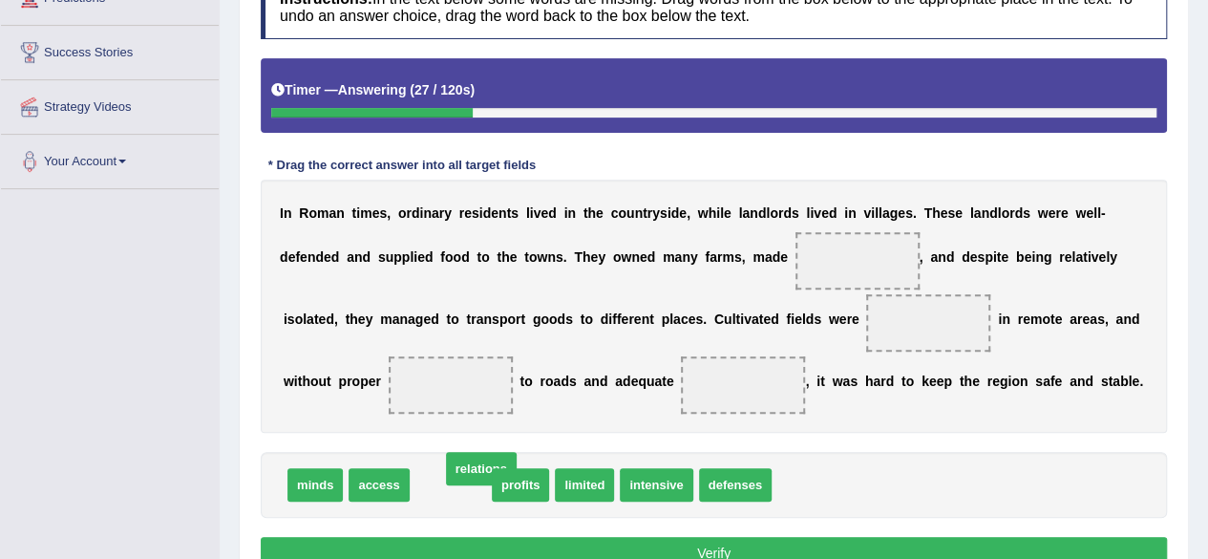
drag, startPoint x: 464, startPoint y: 486, endPoint x: 495, endPoint y: 470, distance: 34.6
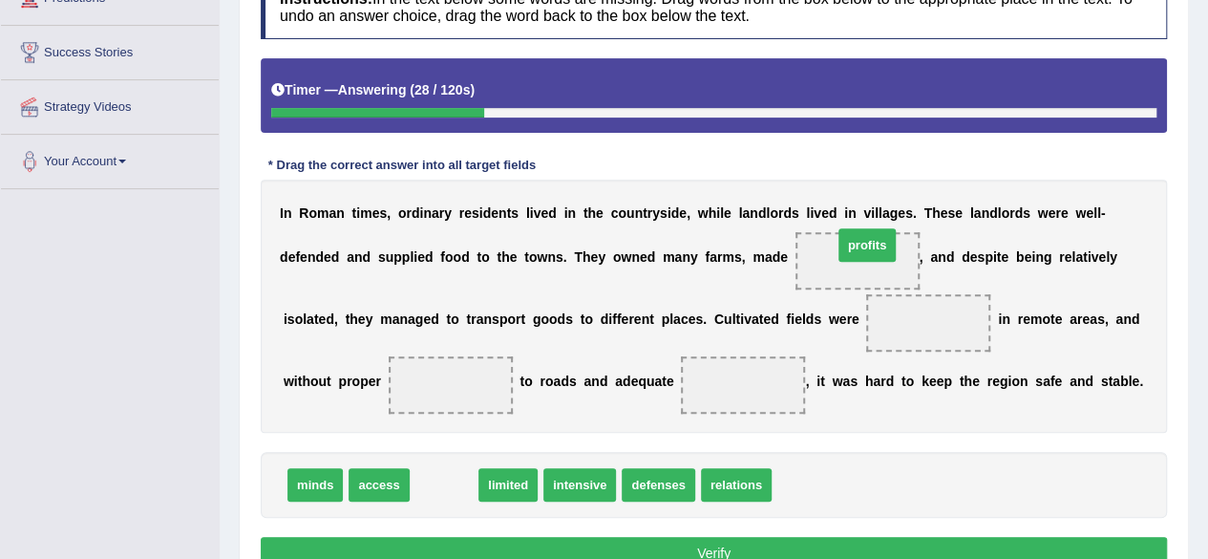
drag, startPoint x: 453, startPoint y: 486, endPoint x: 876, endPoint y: 246, distance: 486.2
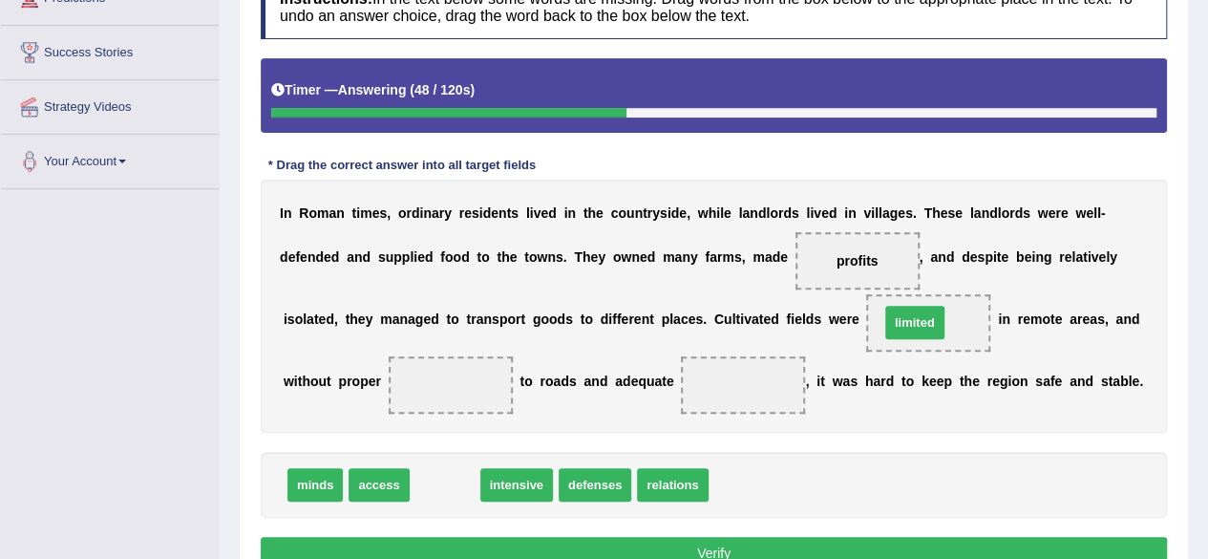
drag, startPoint x: 435, startPoint y: 494, endPoint x: 905, endPoint y: 331, distance: 497.1
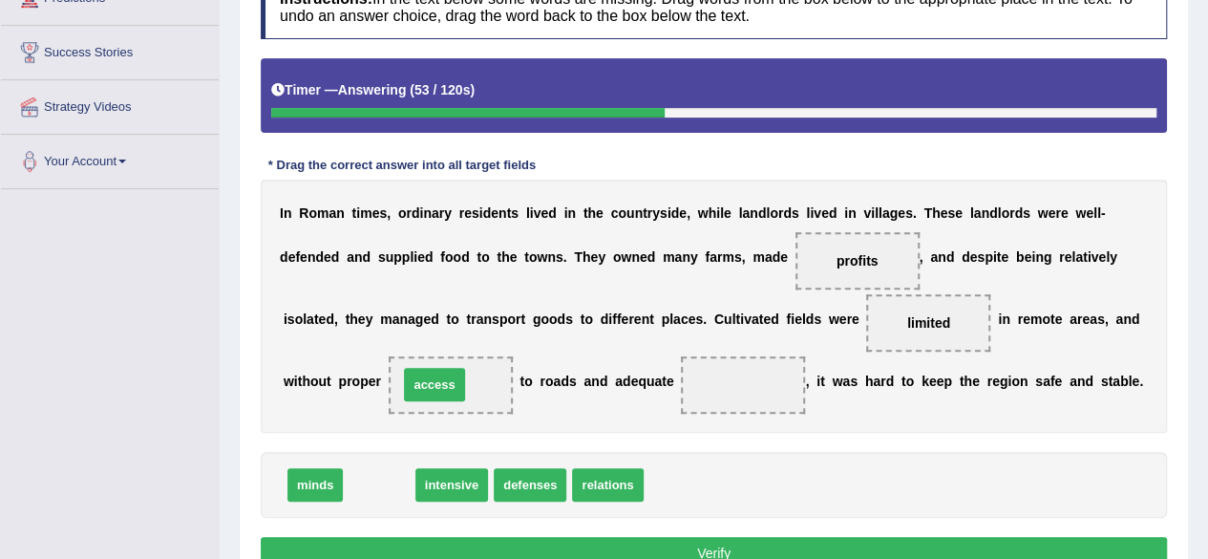
drag, startPoint x: 366, startPoint y: 482, endPoint x: 421, endPoint y: 382, distance: 114.6
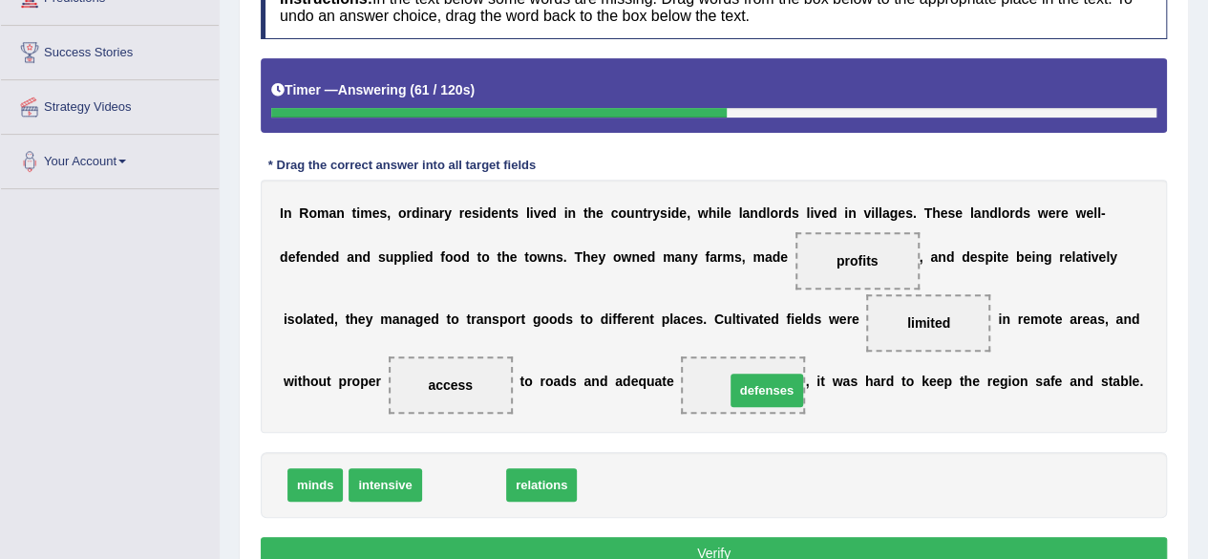
drag, startPoint x: 465, startPoint y: 480, endPoint x: 768, endPoint y: 386, distance: 317.1
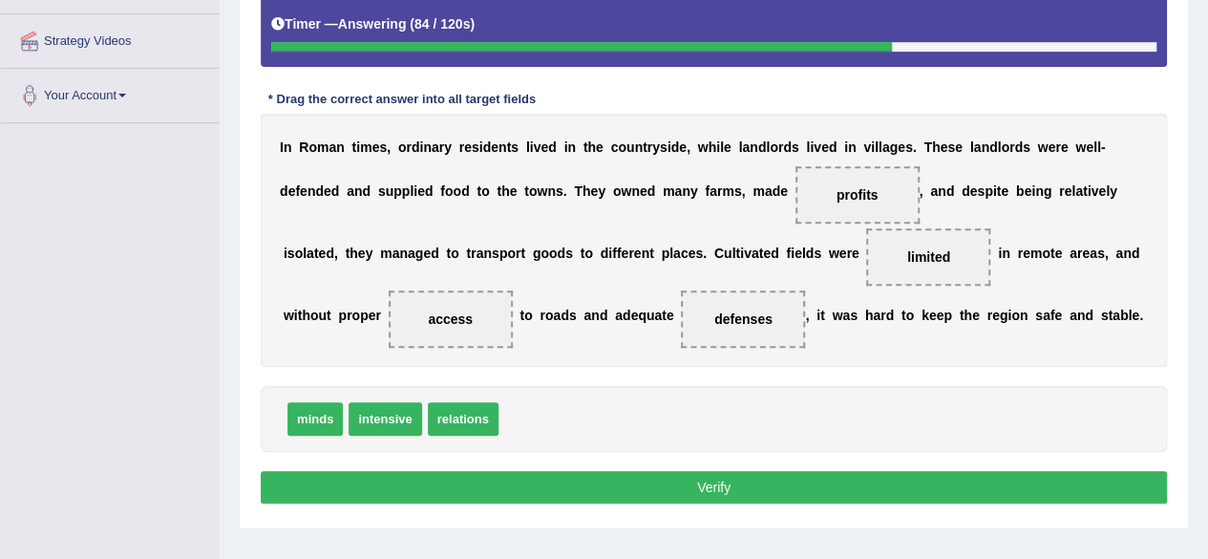
scroll to position [382, 0]
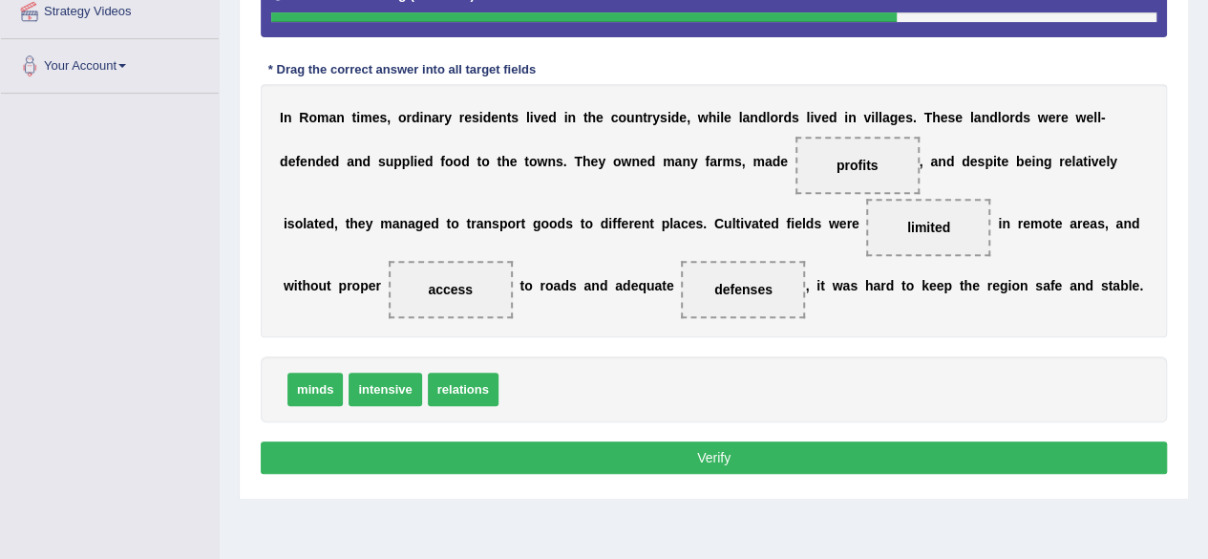
click at [774, 441] on button "Verify" at bounding box center [714, 457] width 906 height 32
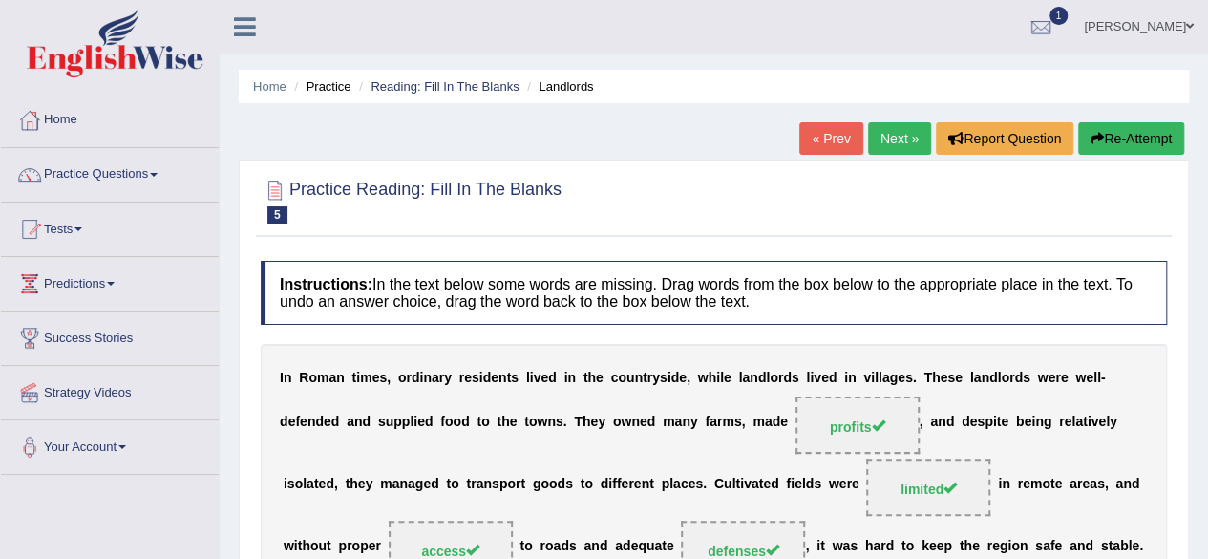
scroll to position [0, 0]
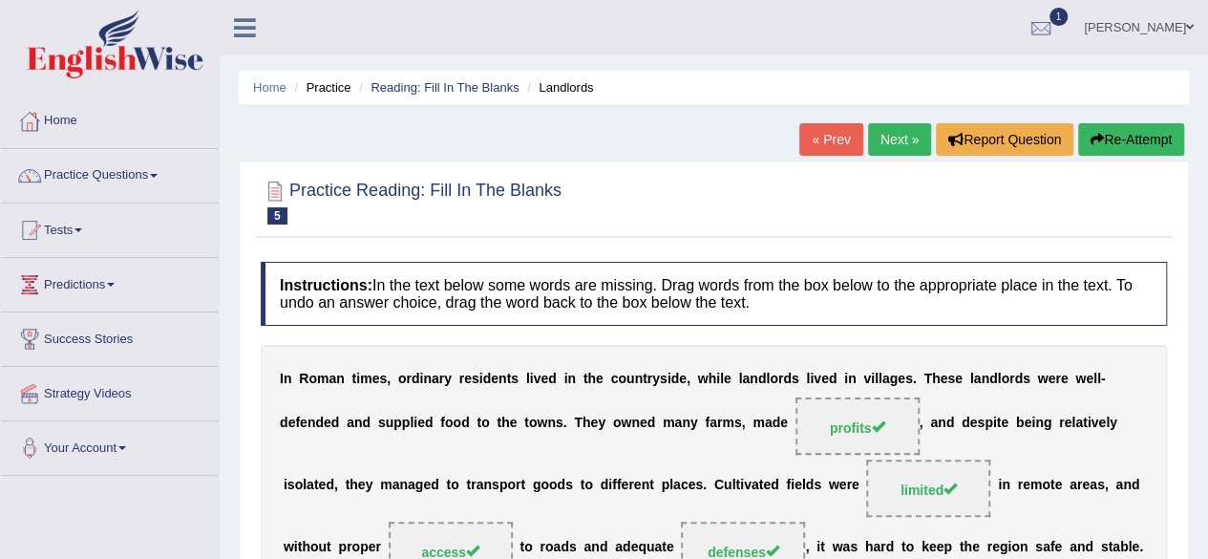
click at [890, 139] on link "Next »" at bounding box center [899, 139] width 63 height 32
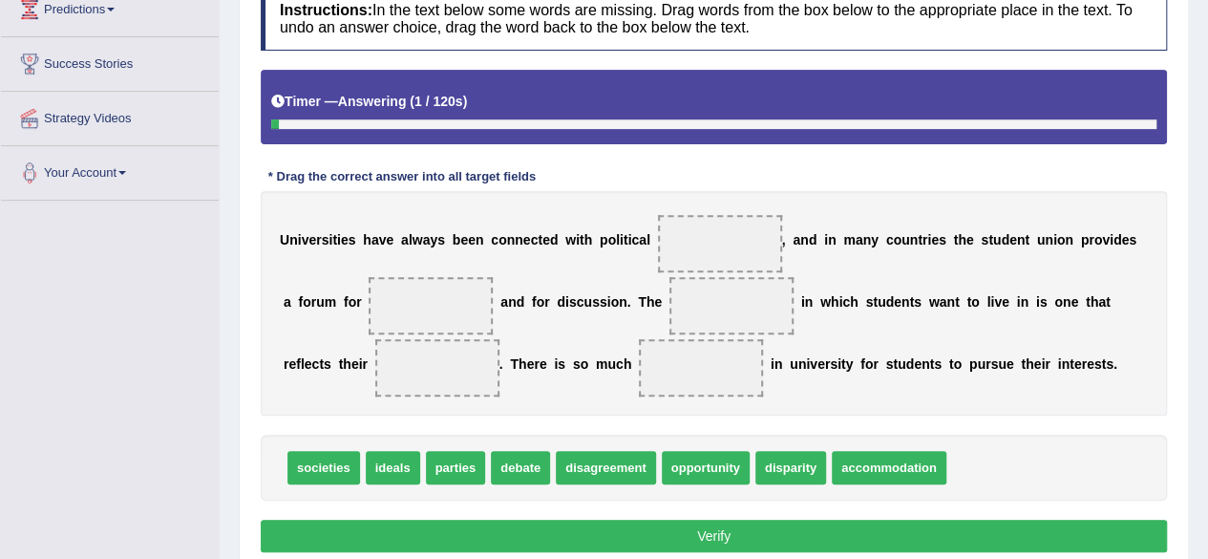
scroll to position [382, 0]
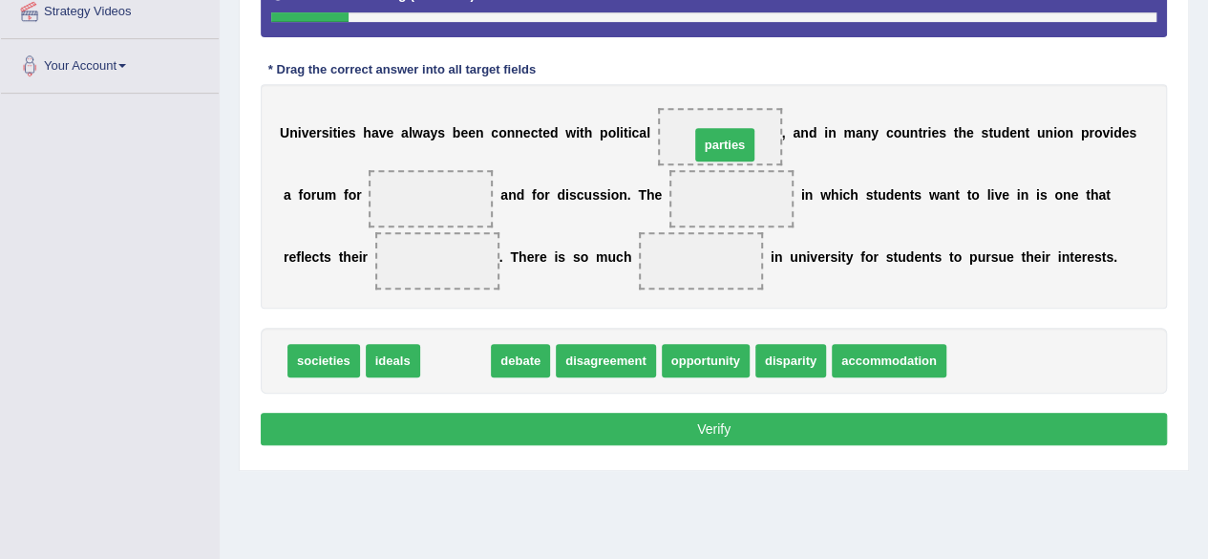
drag, startPoint x: 455, startPoint y: 364, endPoint x: 724, endPoint y: 148, distance: 345.1
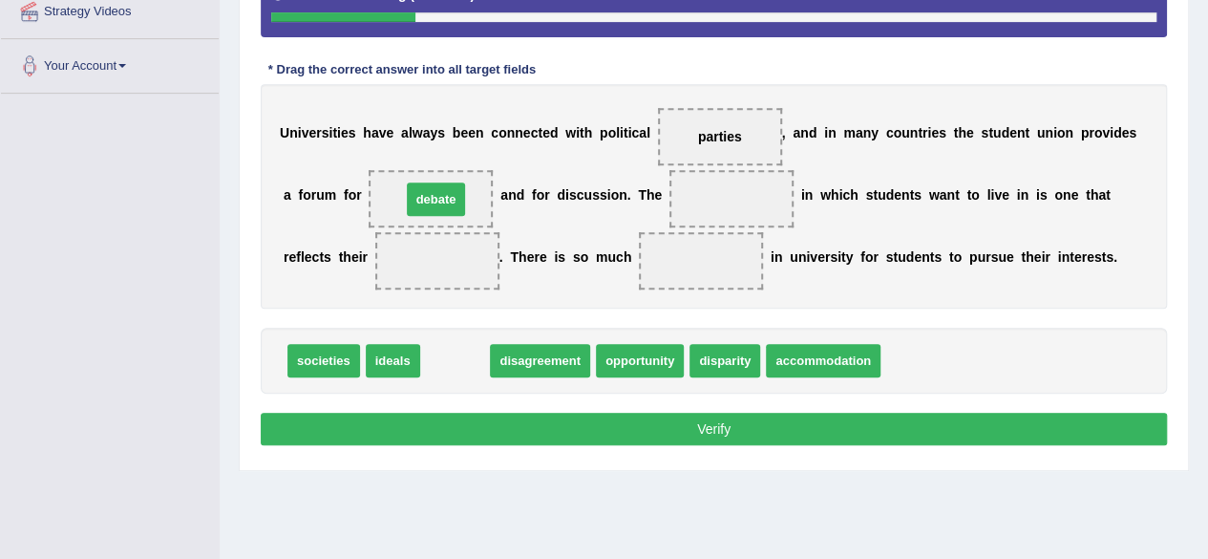
drag, startPoint x: 455, startPoint y: 360, endPoint x: 435, endPoint y: 201, distance: 159.7
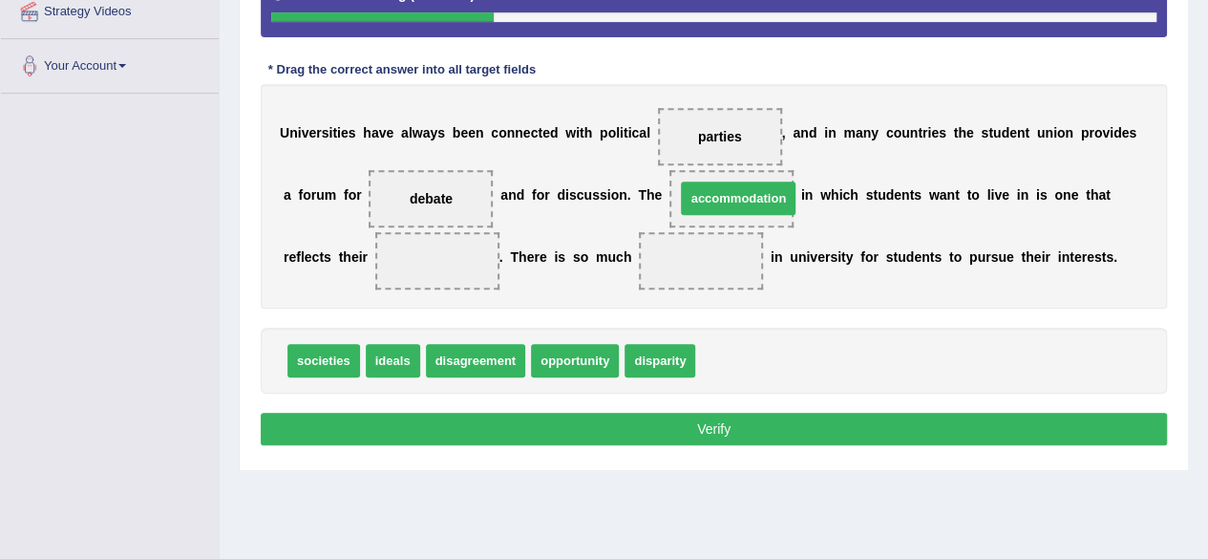
drag, startPoint x: 767, startPoint y: 364, endPoint x: 747, endPoint y: 201, distance: 163.6
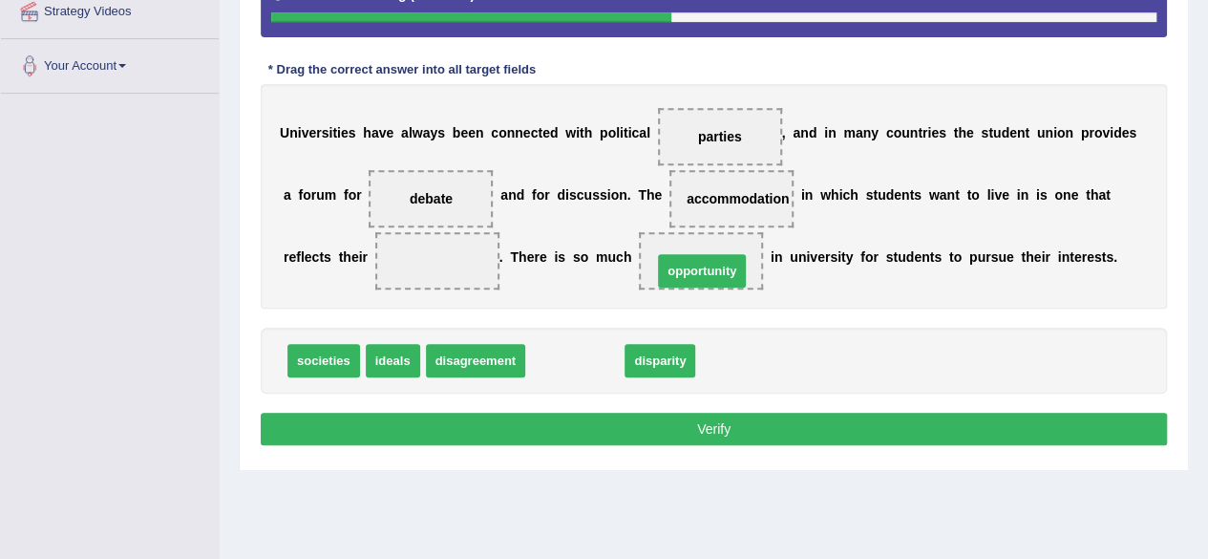
drag, startPoint x: 561, startPoint y: 364, endPoint x: 688, endPoint y: 274, distance: 155.5
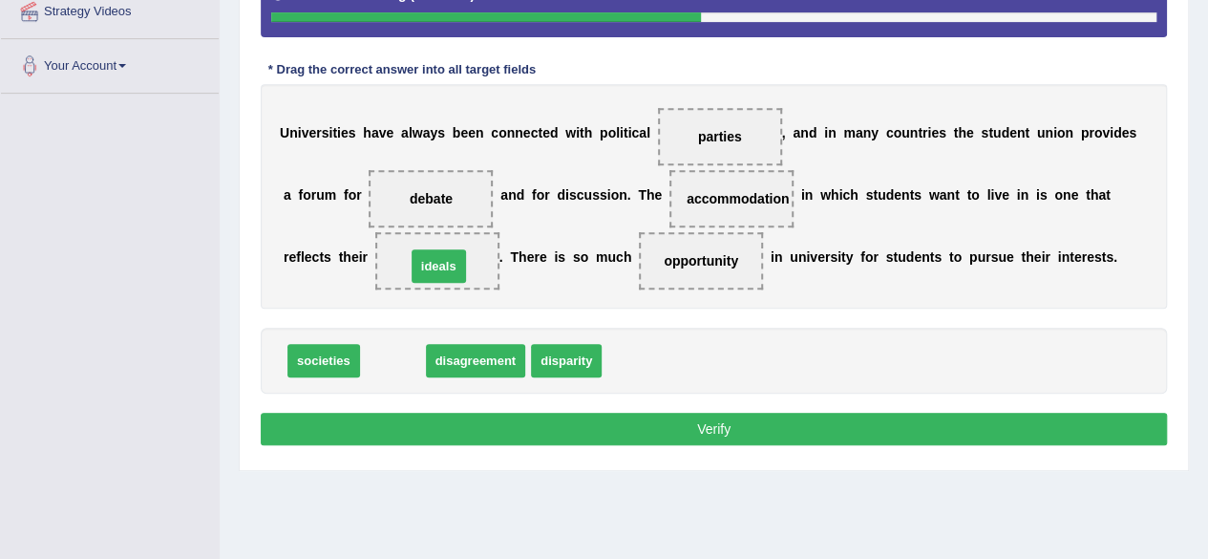
drag, startPoint x: 388, startPoint y: 357, endPoint x: 434, endPoint y: 263, distance: 105.1
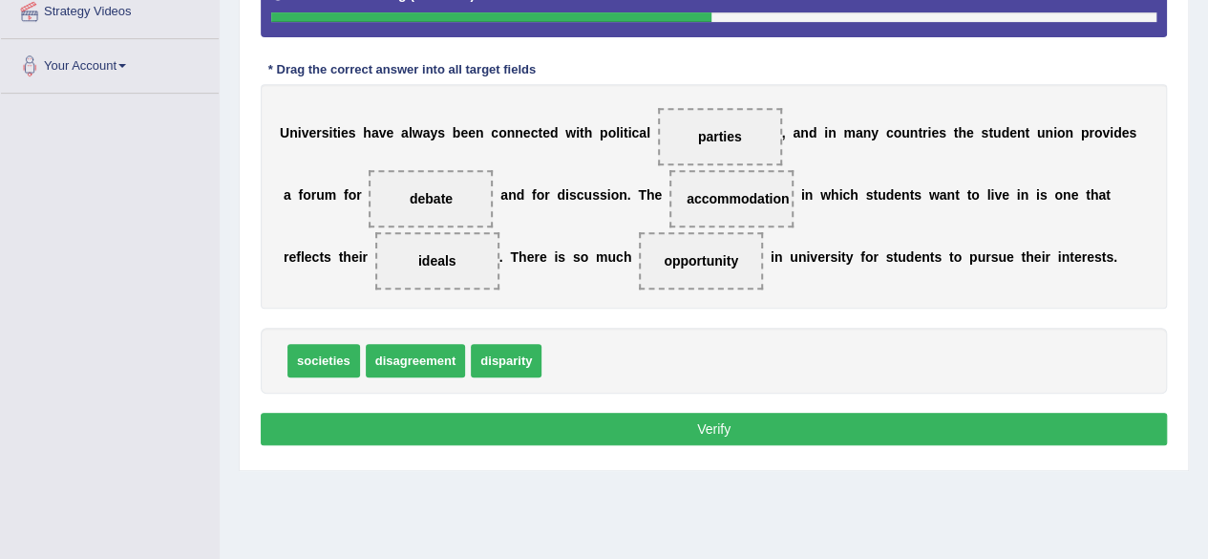
click at [764, 328] on div "societies disagreement disparity" at bounding box center [714, 361] width 906 height 66
click at [750, 422] on button "Verify" at bounding box center [714, 429] width 906 height 32
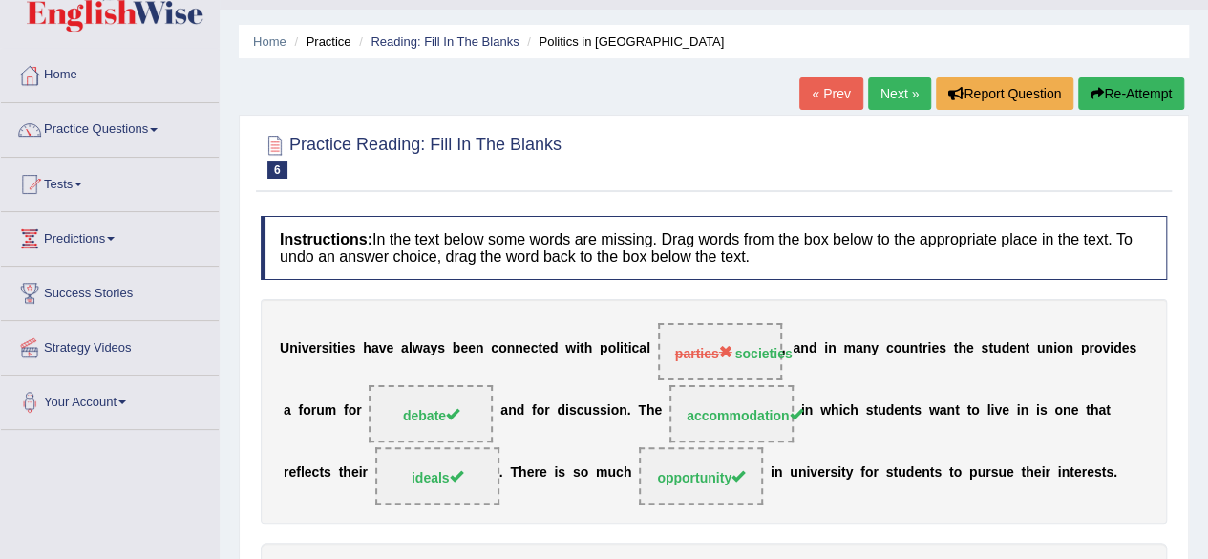
scroll to position [0, 0]
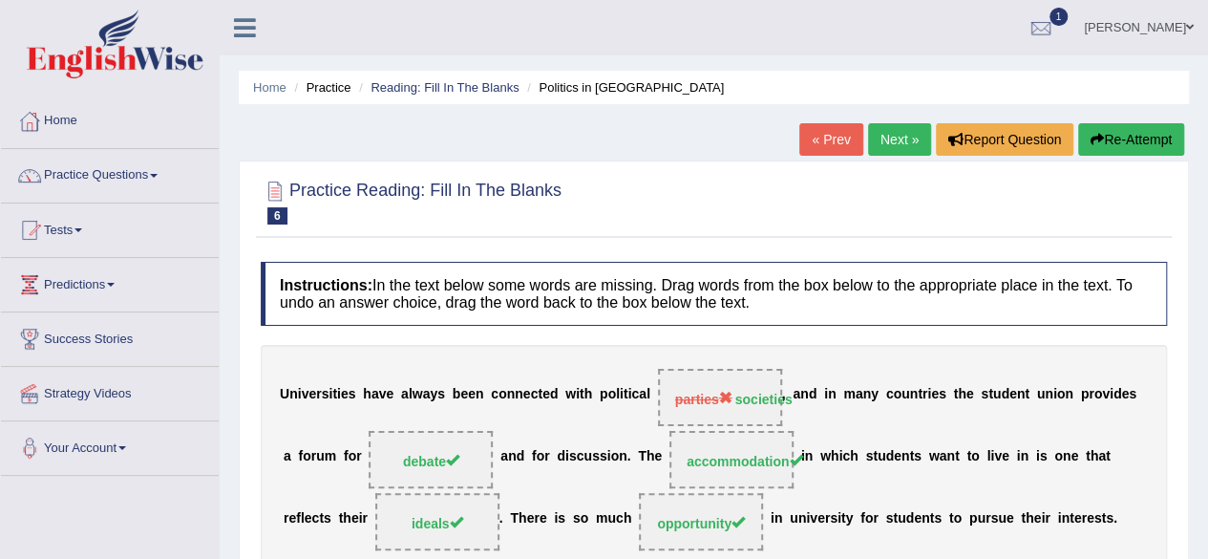
click at [878, 129] on link "Next »" at bounding box center [899, 139] width 63 height 32
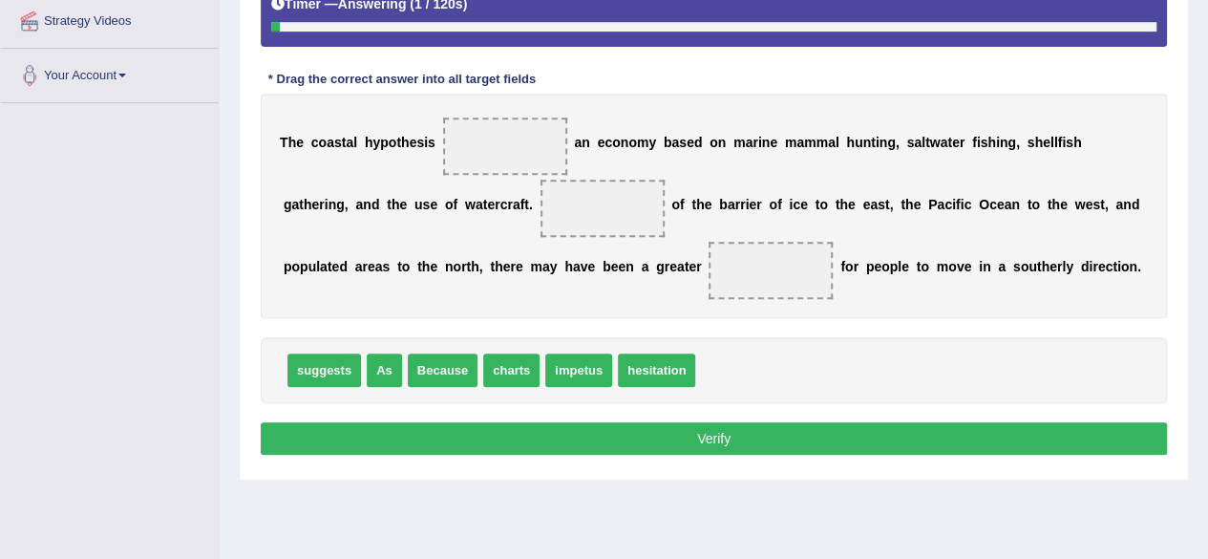
scroll to position [382, 0]
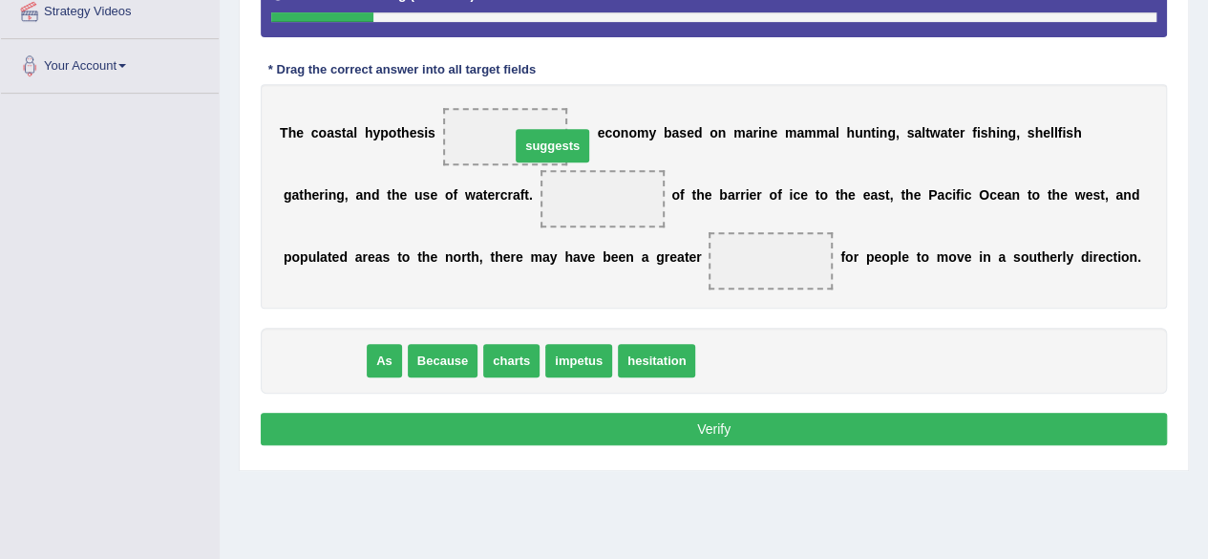
drag, startPoint x: 331, startPoint y: 365, endPoint x: 522, endPoint y: 154, distance: 284.6
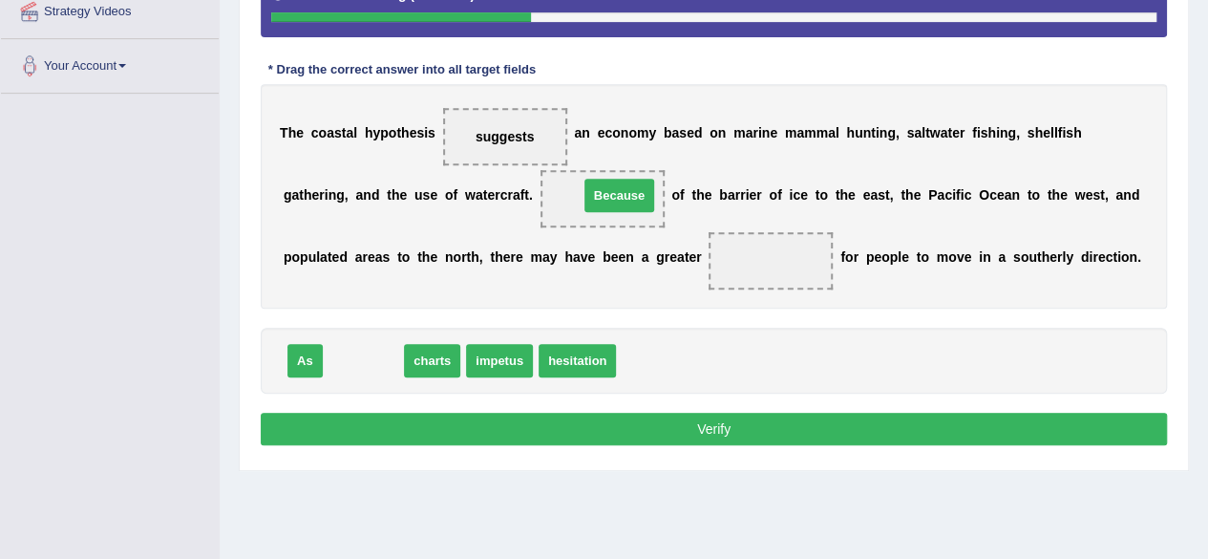
drag, startPoint x: 363, startPoint y: 358, endPoint x: 622, endPoint y: 190, distance: 308.6
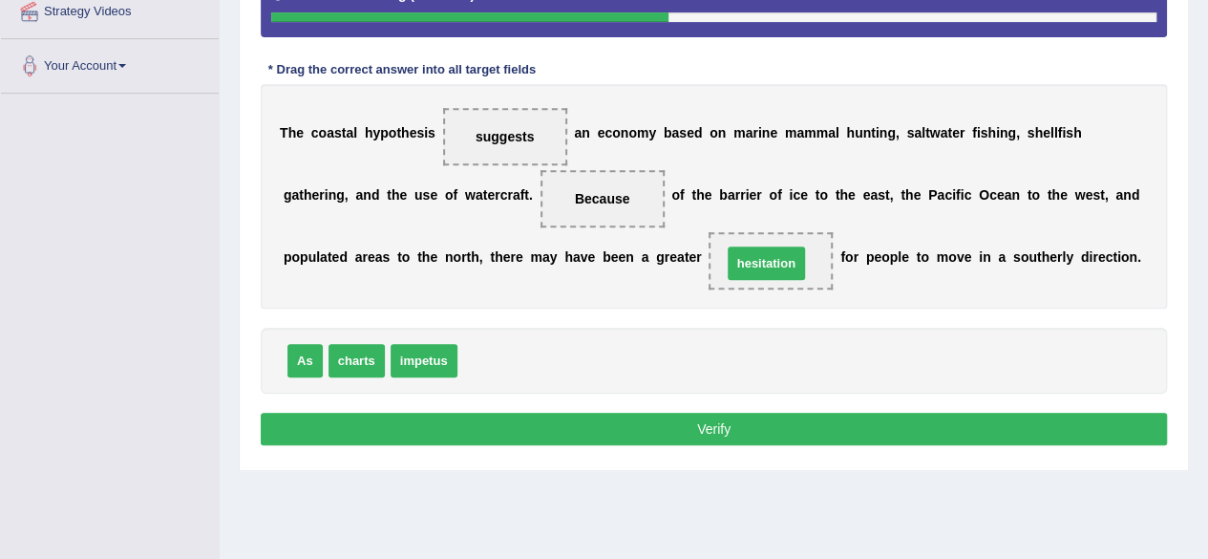
drag, startPoint x: 491, startPoint y: 349, endPoint x: 759, endPoint y: 249, distance: 286.1
click at [655, 415] on button "Verify" at bounding box center [714, 429] width 906 height 32
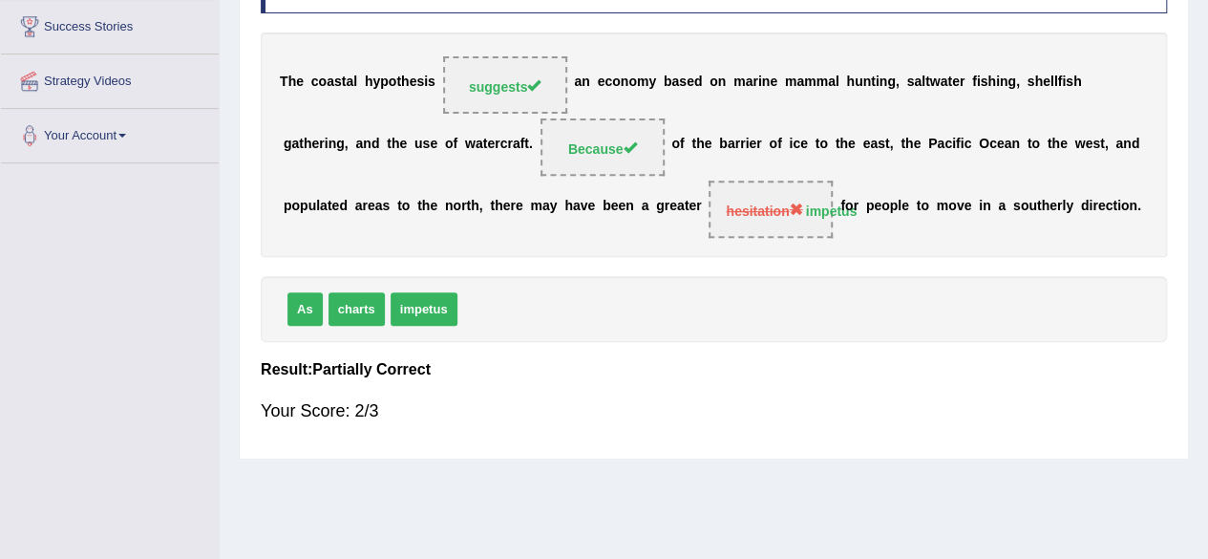
scroll to position [286, 0]
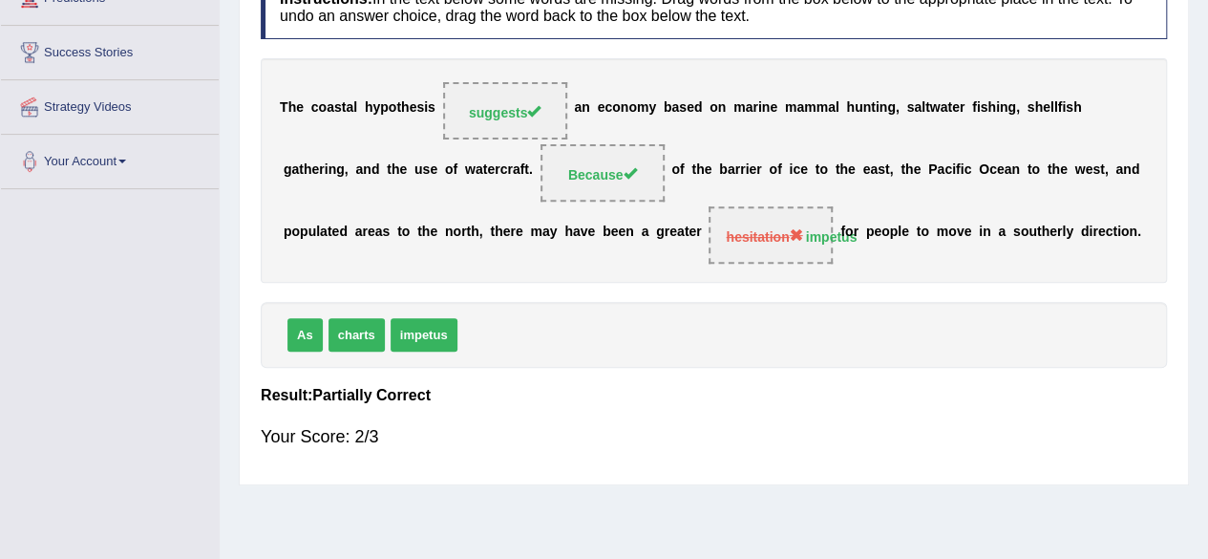
click at [826, 236] on strong "impetus" at bounding box center [832, 236] width 52 height 15
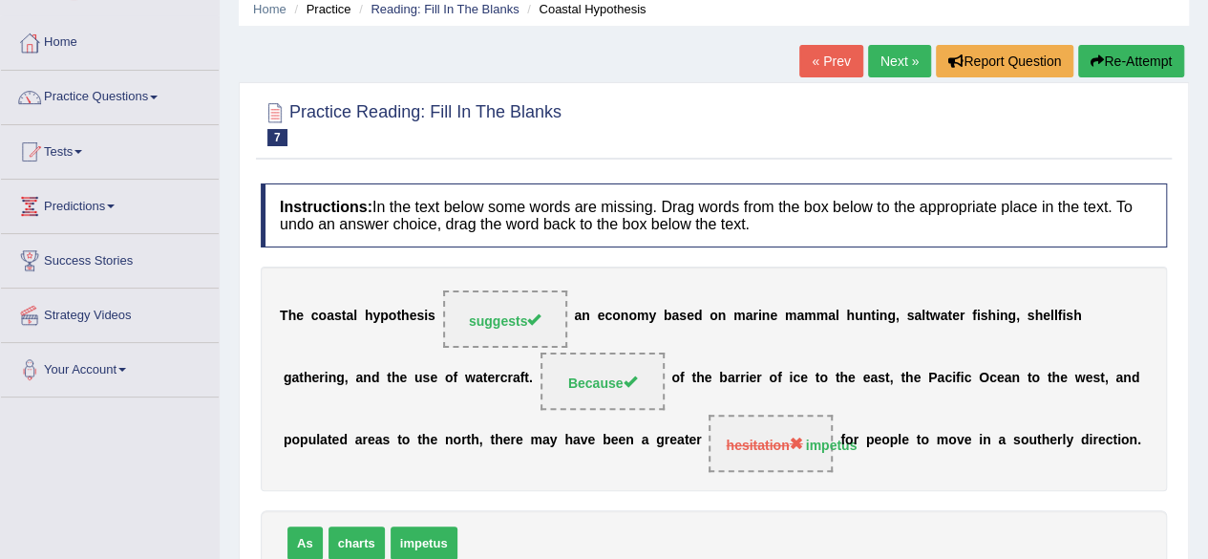
scroll to position [0, 0]
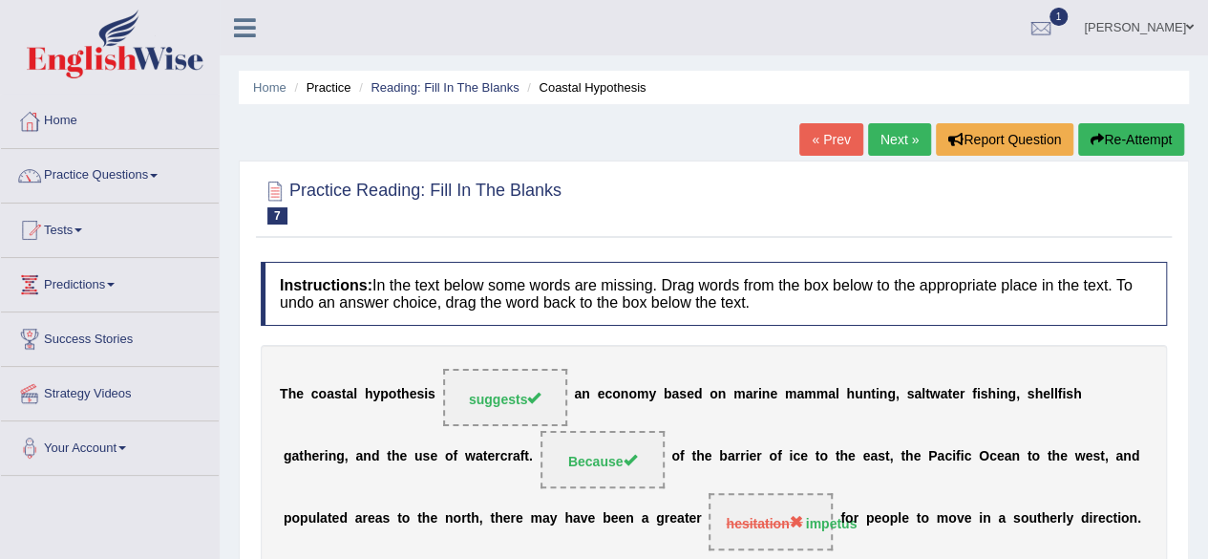
click at [885, 145] on link "Next »" at bounding box center [899, 139] width 63 height 32
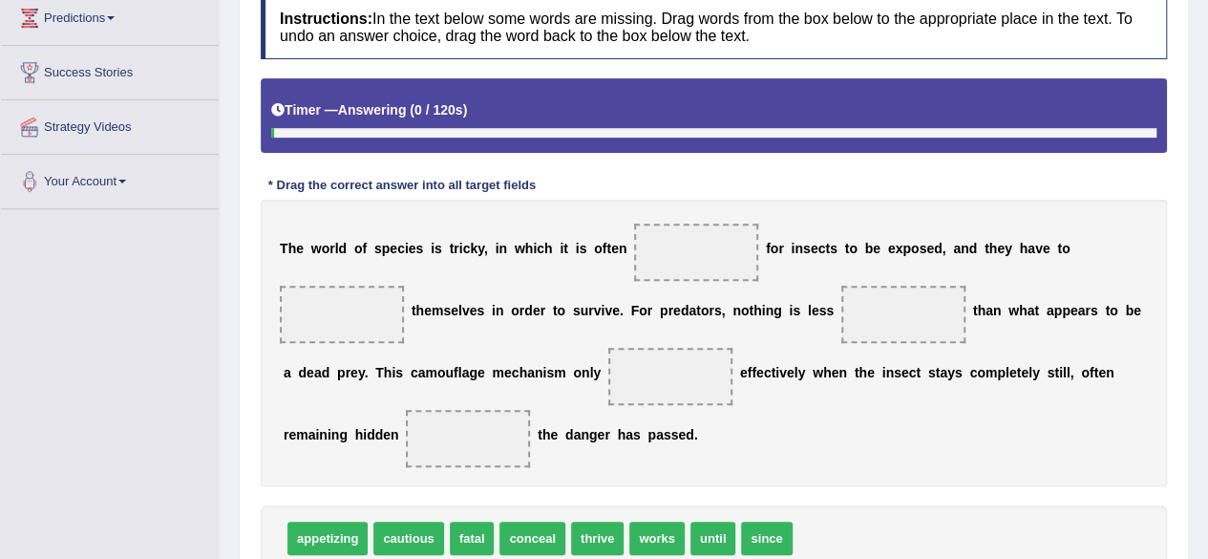
scroll to position [286, 0]
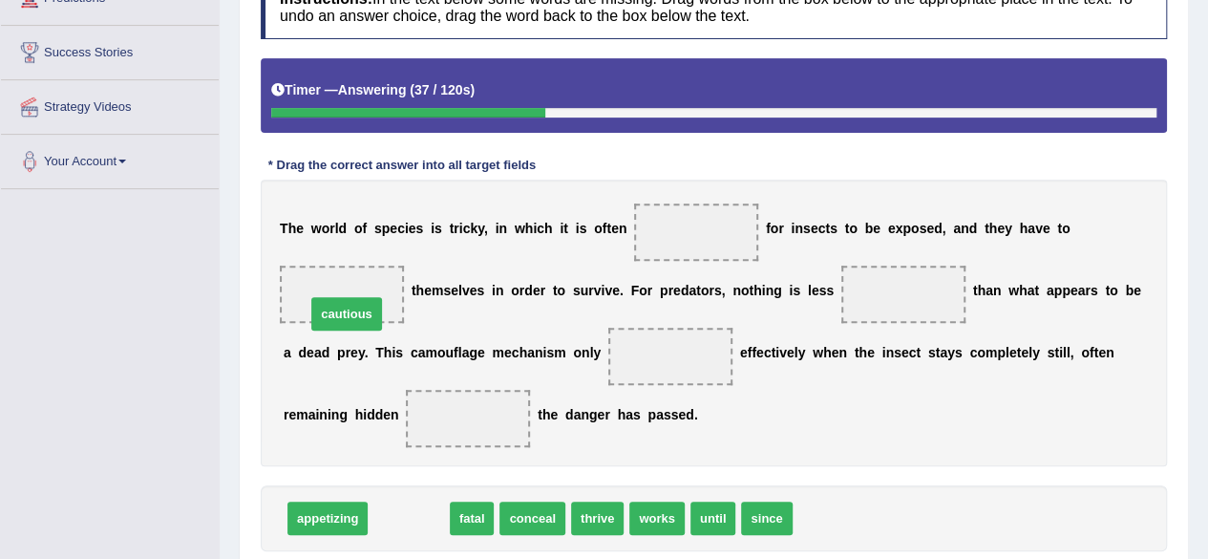
drag, startPoint x: 410, startPoint y: 521, endPoint x: 342, endPoint y: 297, distance: 234.4
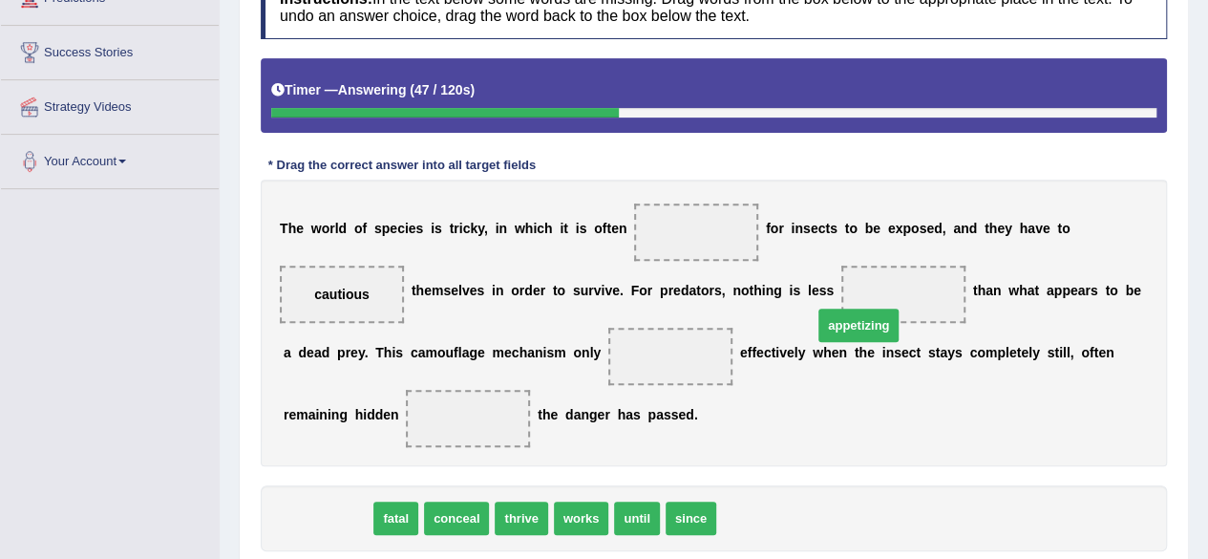
drag, startPoint x: 313, startPoint y: 524, endPoint x: 871, endPoint y: 310, distance: 597.3
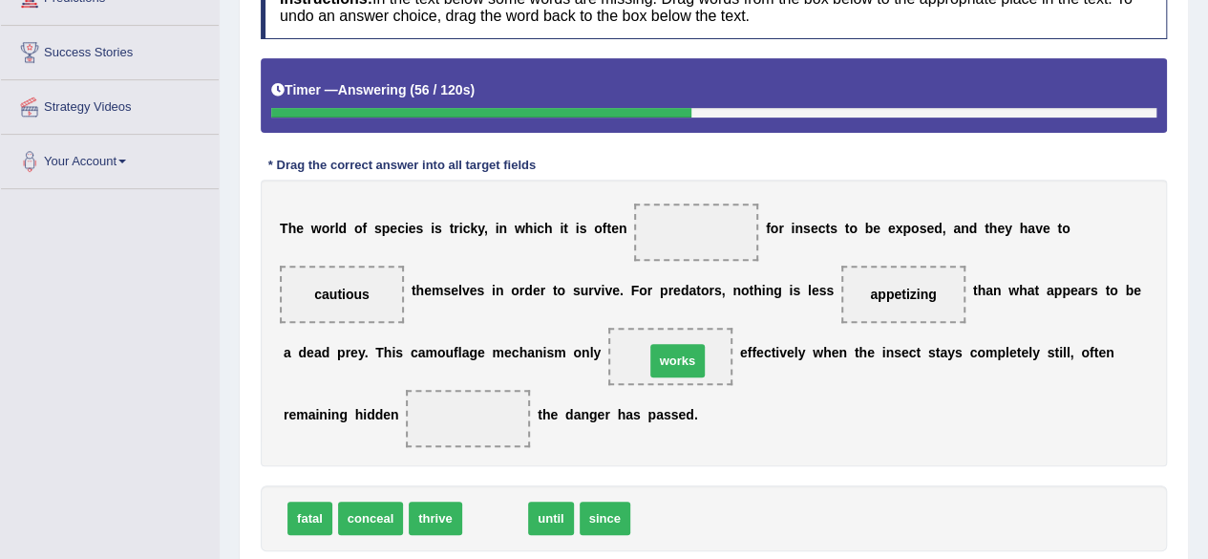
drag, startPoint x: 498, startPoint y: 523, endPoint x: 681, endPoint y: 366, distance: 241.0
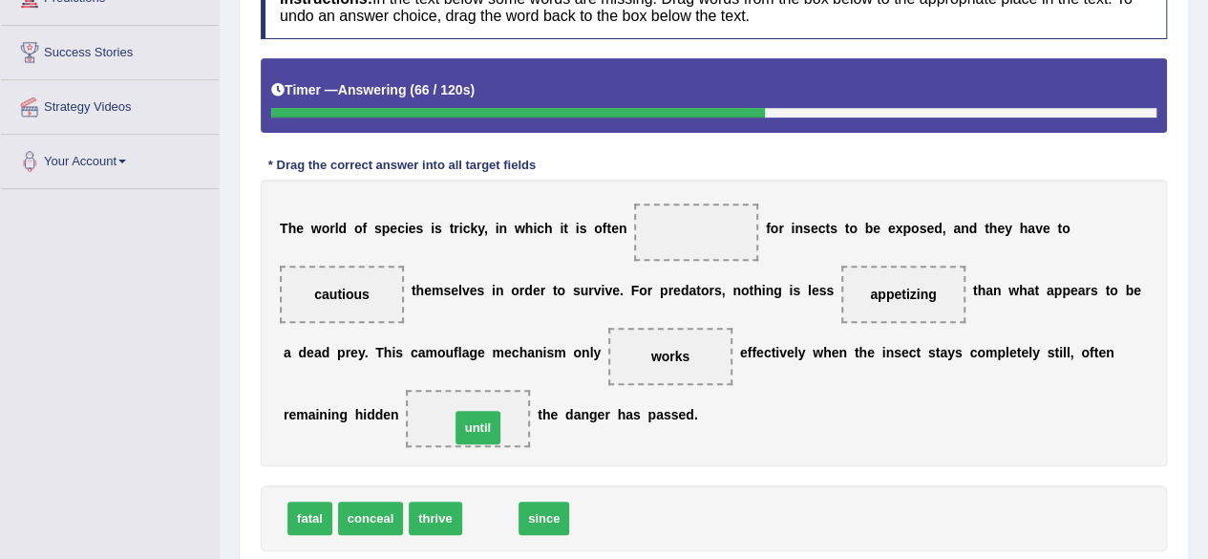
drag, startPoint x: 484, startPoint y: 521, endPoint x: 472, endPoint y: 431, distance: 91.6
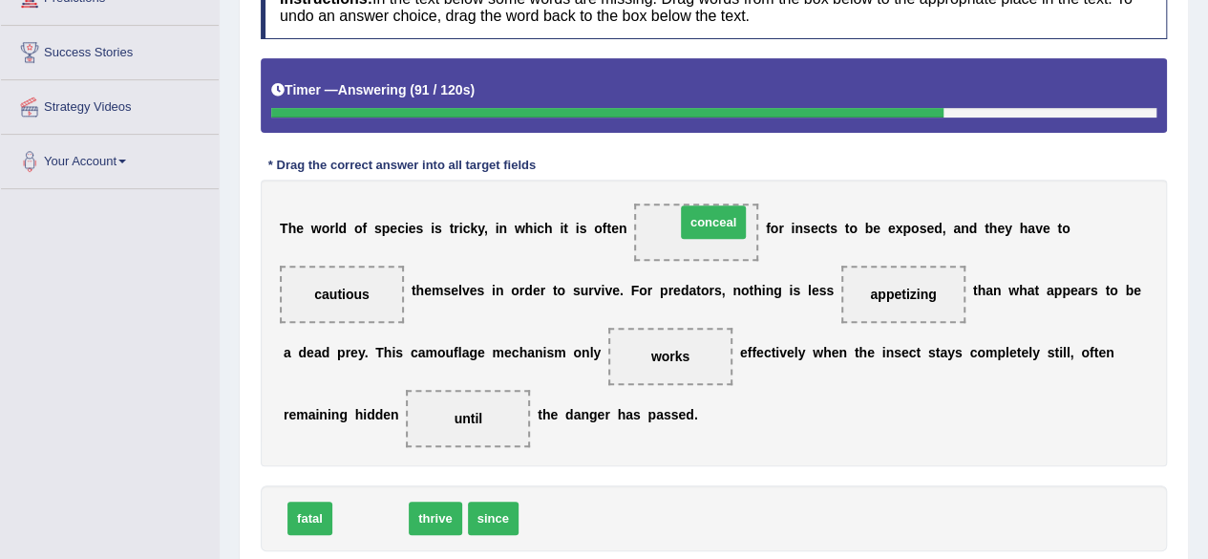
drag, startPoint x: 377, startPoint y: 521, endPoint x: 720, endPoint y: 225, distance: 453.0
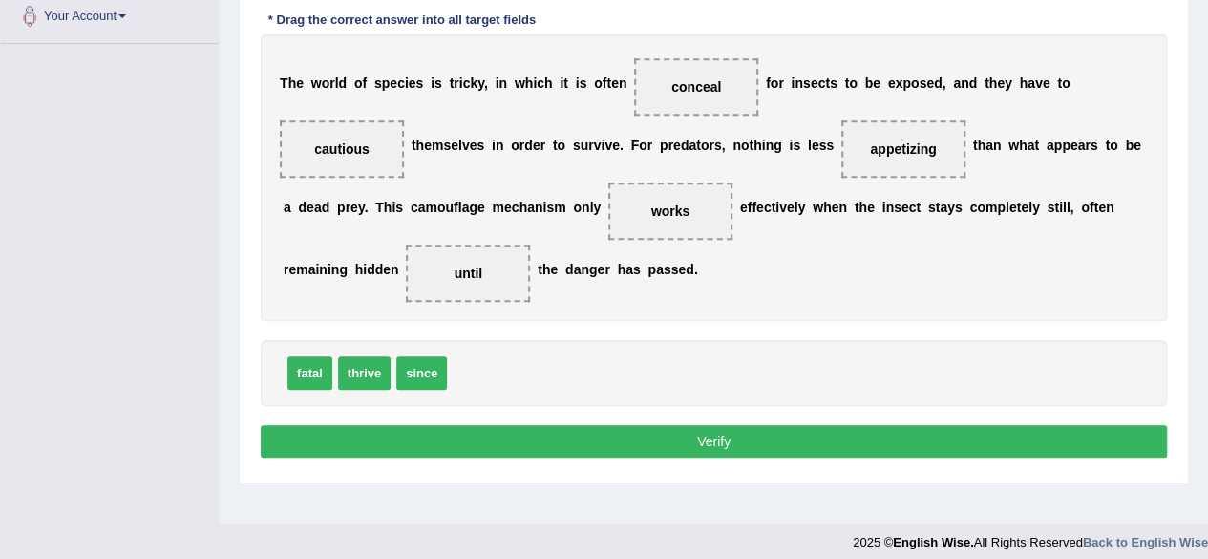
scroll to position [443, 0]
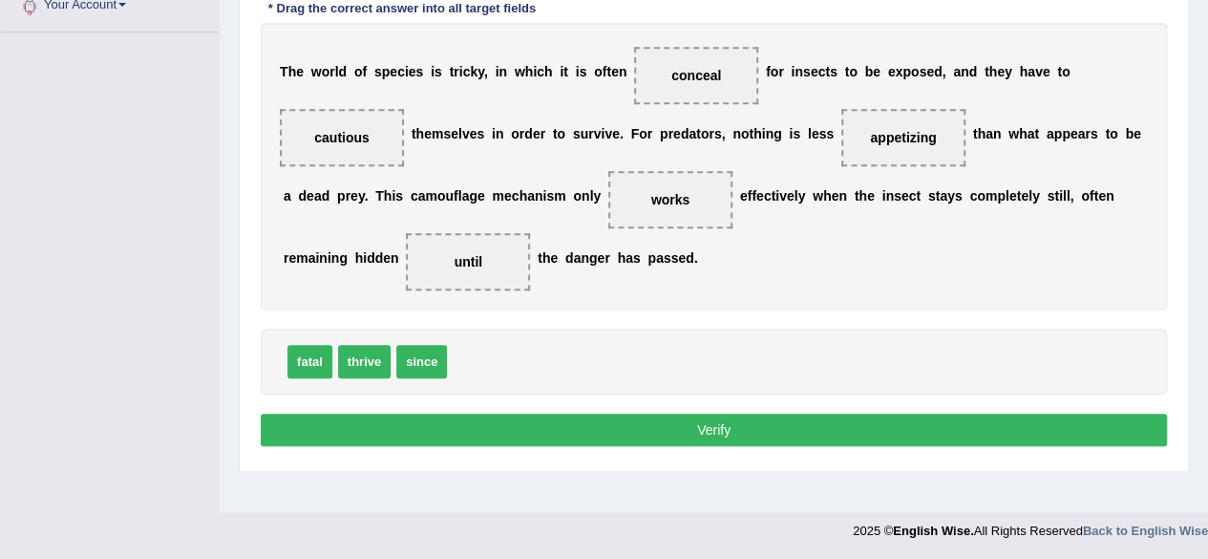
click at [752, 437] on button "Verify" at bounding box center [714, 429] width 906 height 32
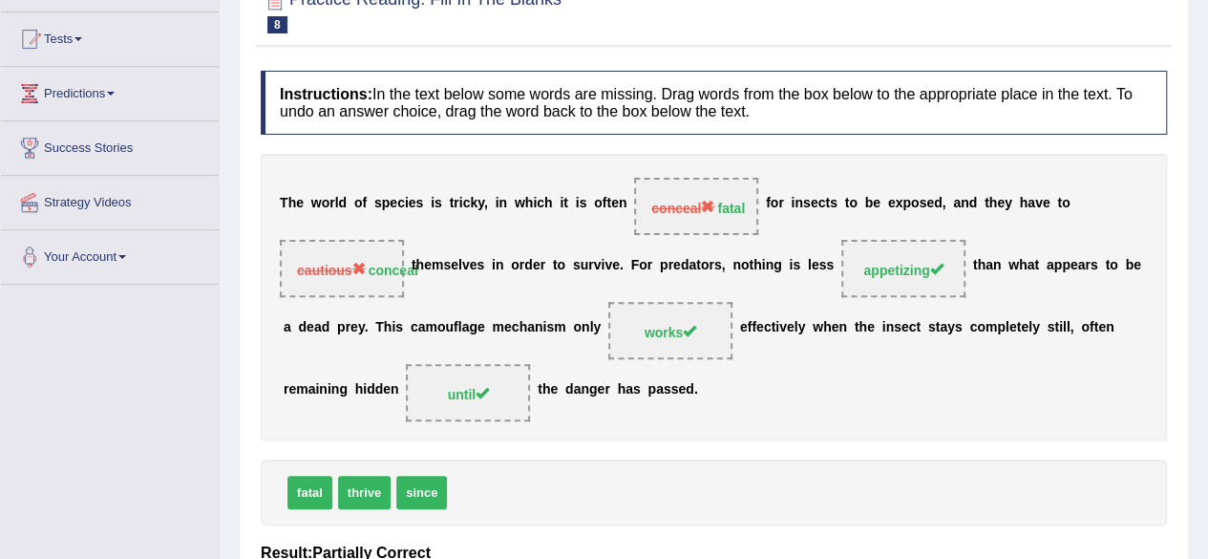
scroll to position [0, 0]
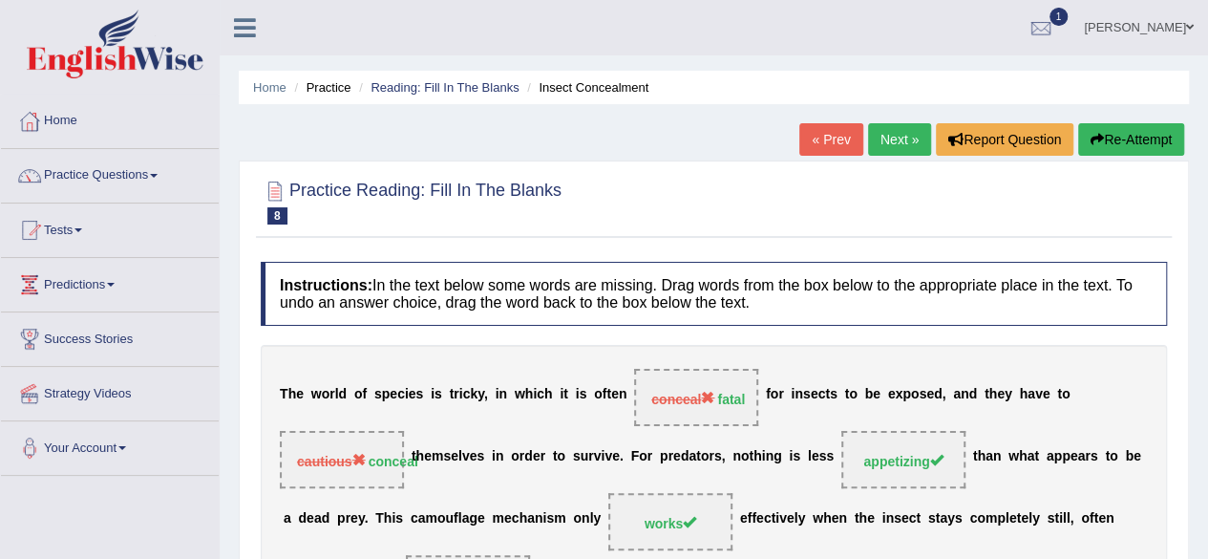
click at [889, 141] on link "Next »" at bounding box center [899, 139] width 63 height 32
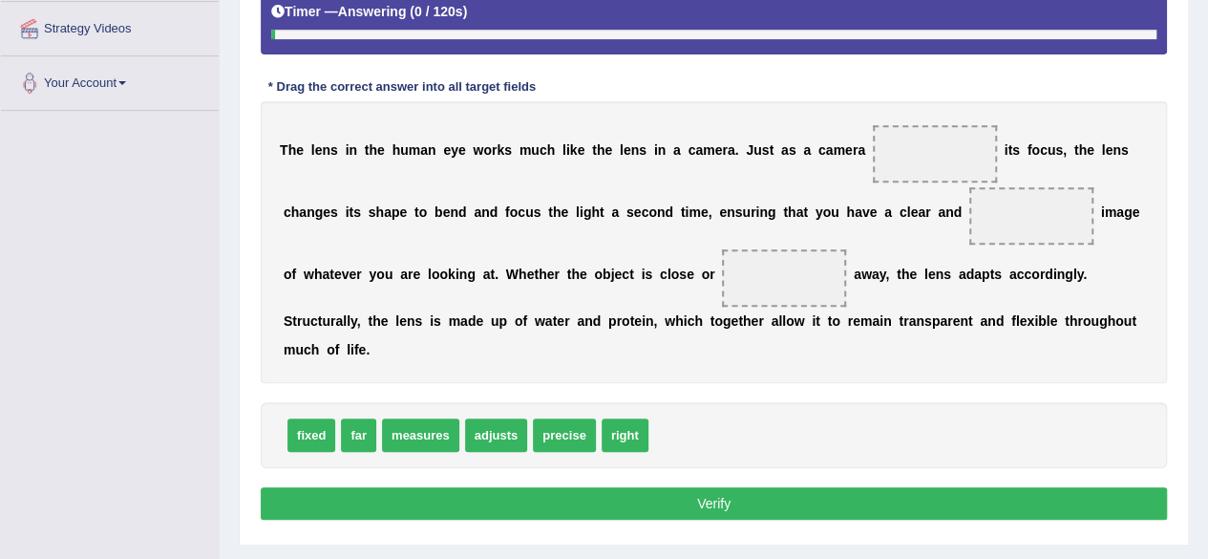
scroll to position [382, 0]
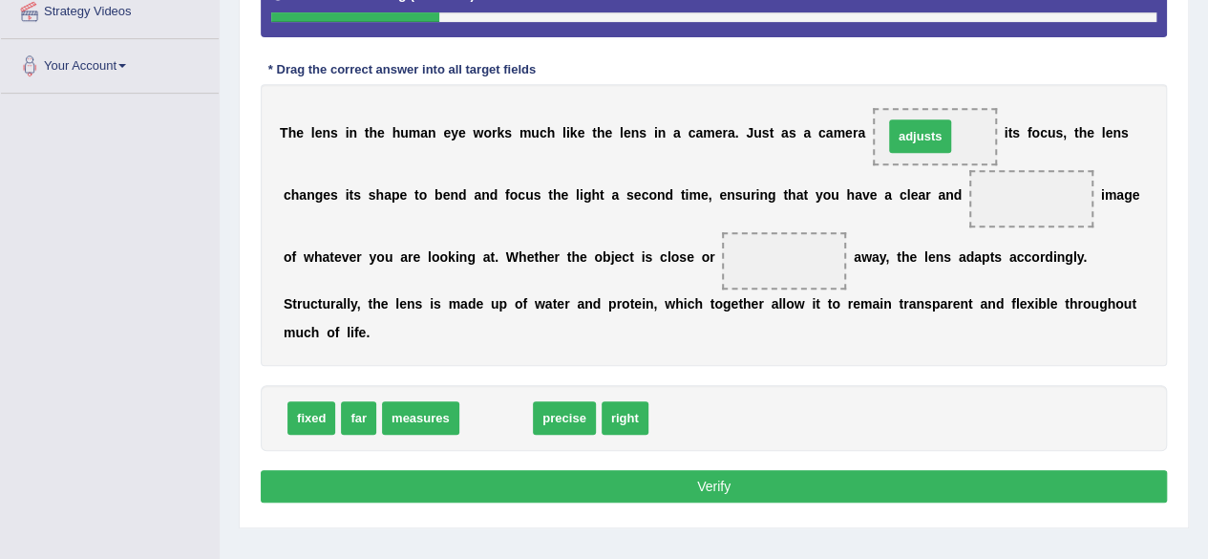
drag, startPoint x: 502, startPoint y: 409, endPoint x: 926, endPoint y: 127, distance: 509.1
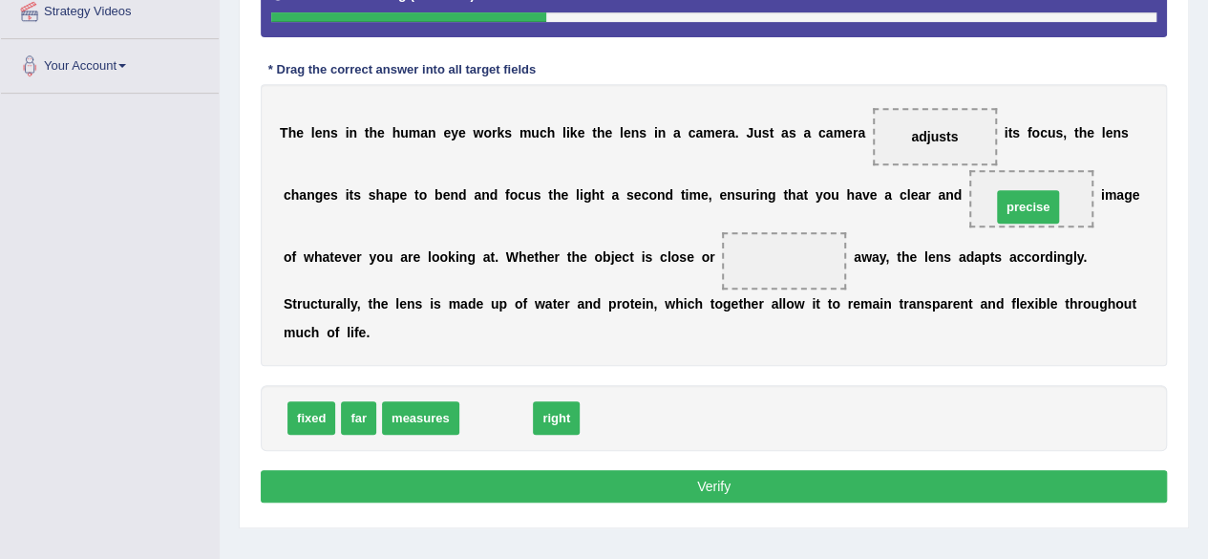
drag, startPoint x: 499, startPoint y: 424, endPoint x: 1031, endPoint y: 213, distance: 572.3
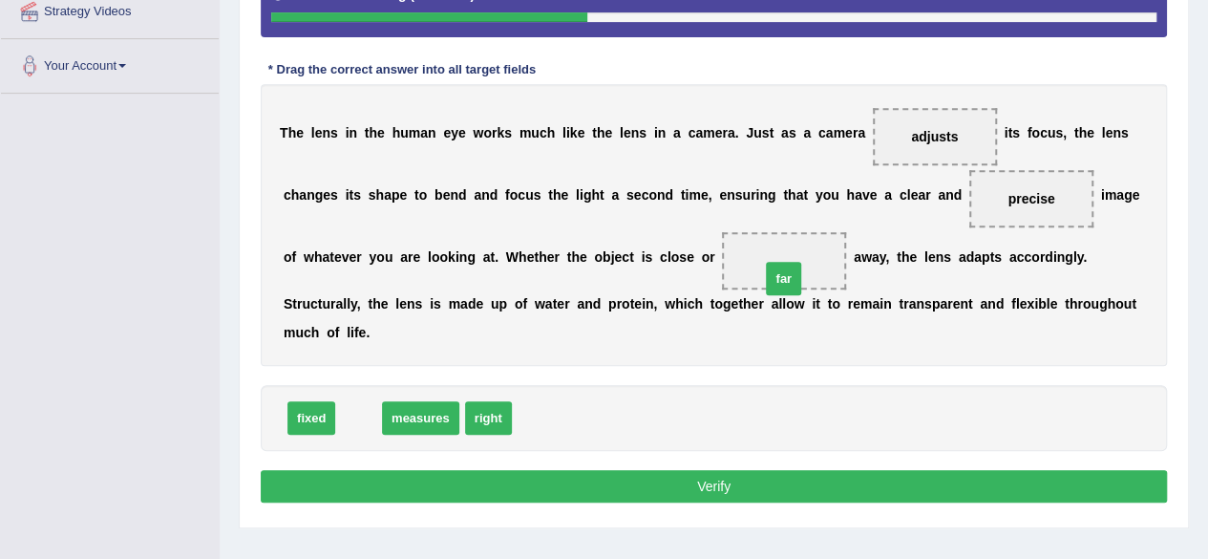
drag, startPoint x: 353, startPoint y: 417, endPoint x: 785, endPoint y: 274, distance: 454.8
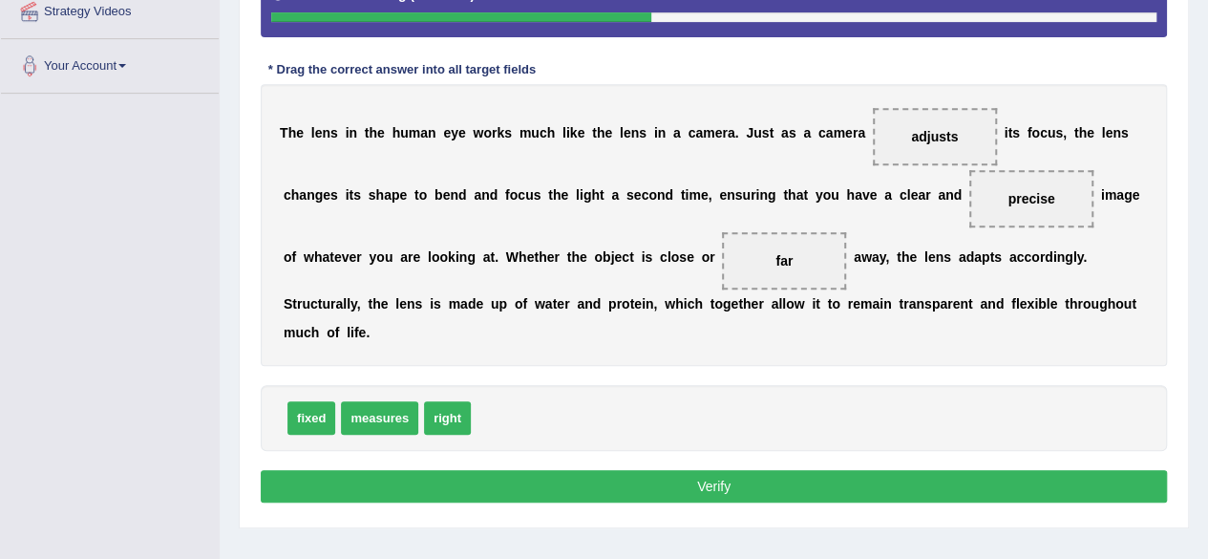
click at [730, 476] on button "Verify" at bounding box center [714, 486] width 906 height 32
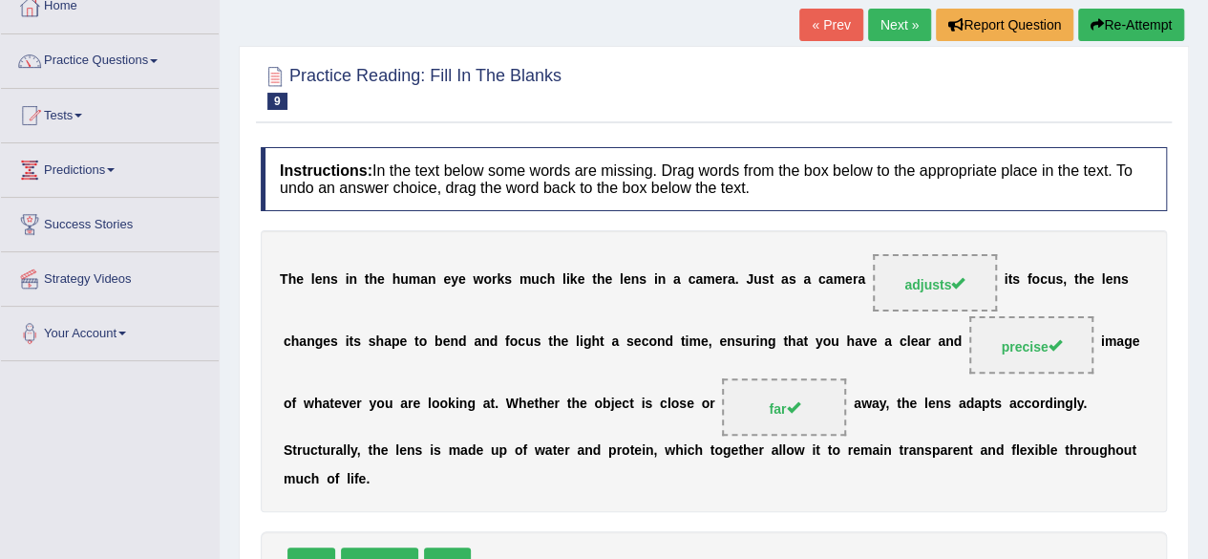
scroll to position [95, 0]
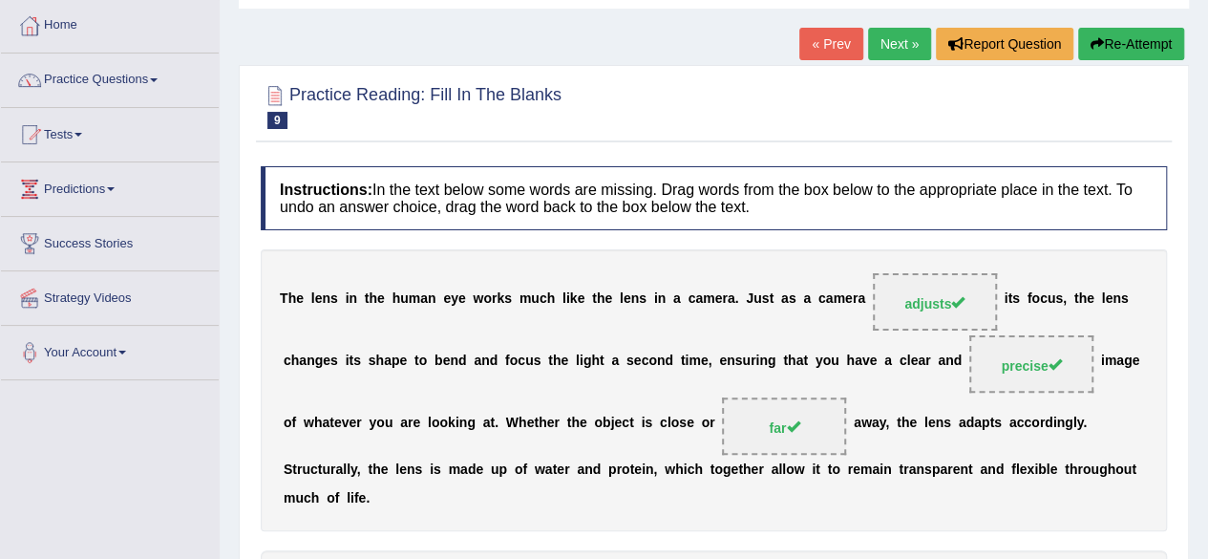
click at [890, 35] on link "Next »" at bounding box center [899, 44] width 63 height 32
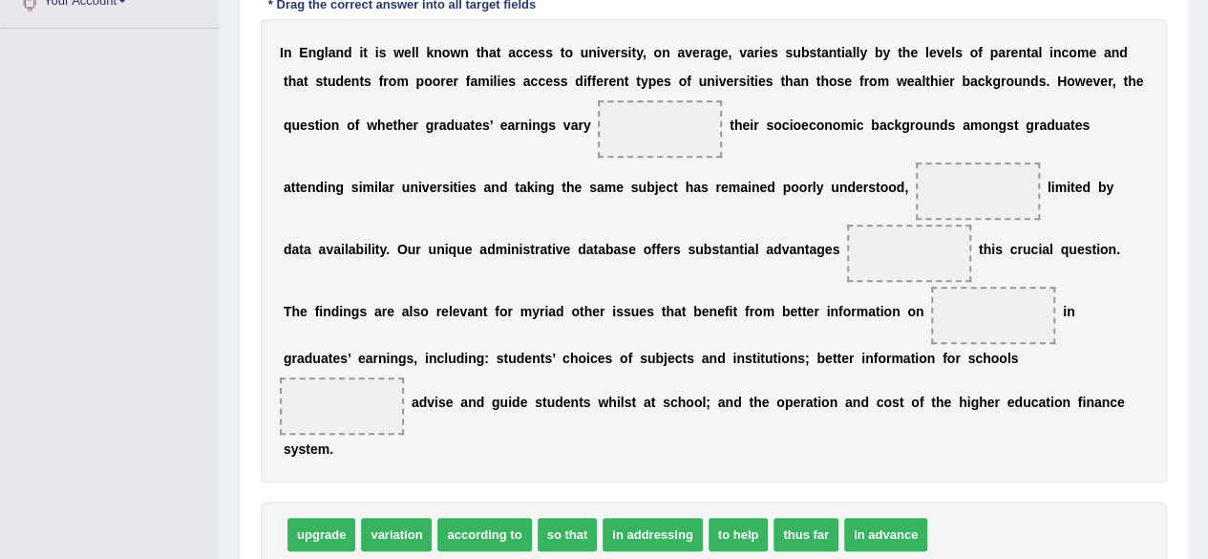
scroll to position [477, 0]
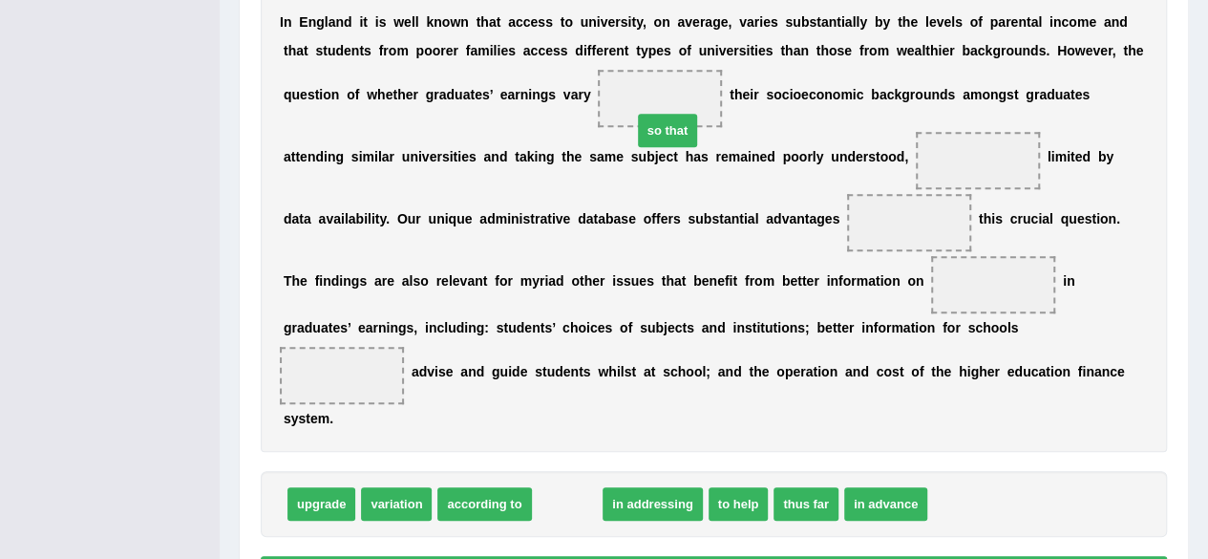
drag, startPoint x: 567, startPoint y: 464, endPoint x: 662, endPoint y: 104, distance: 372.2
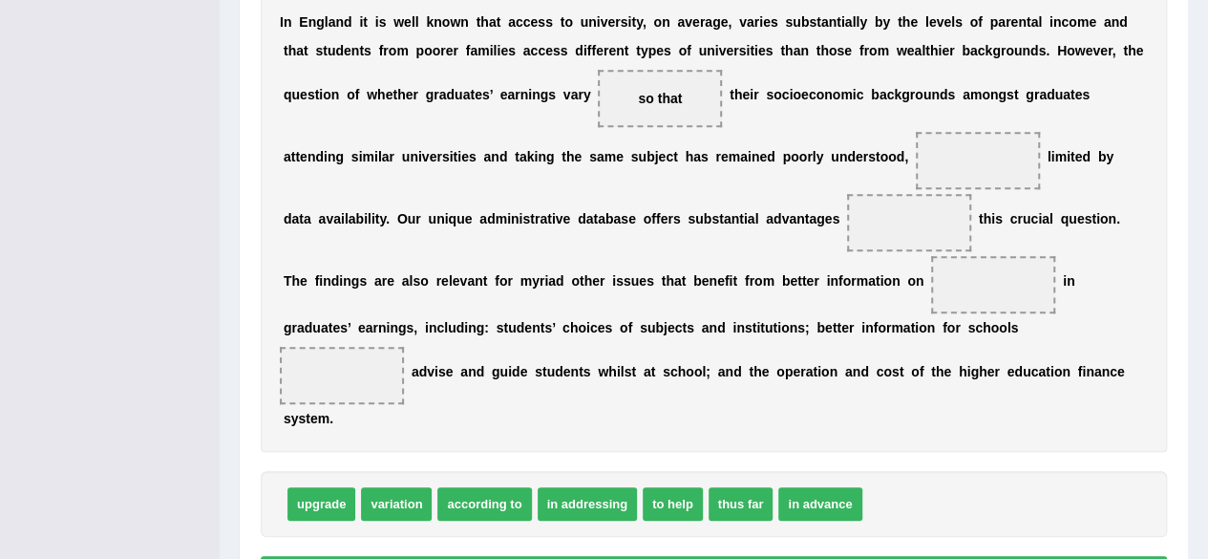
click at [496, 487] on span "according to" at bounding box center [484, 503] width 94 height 33
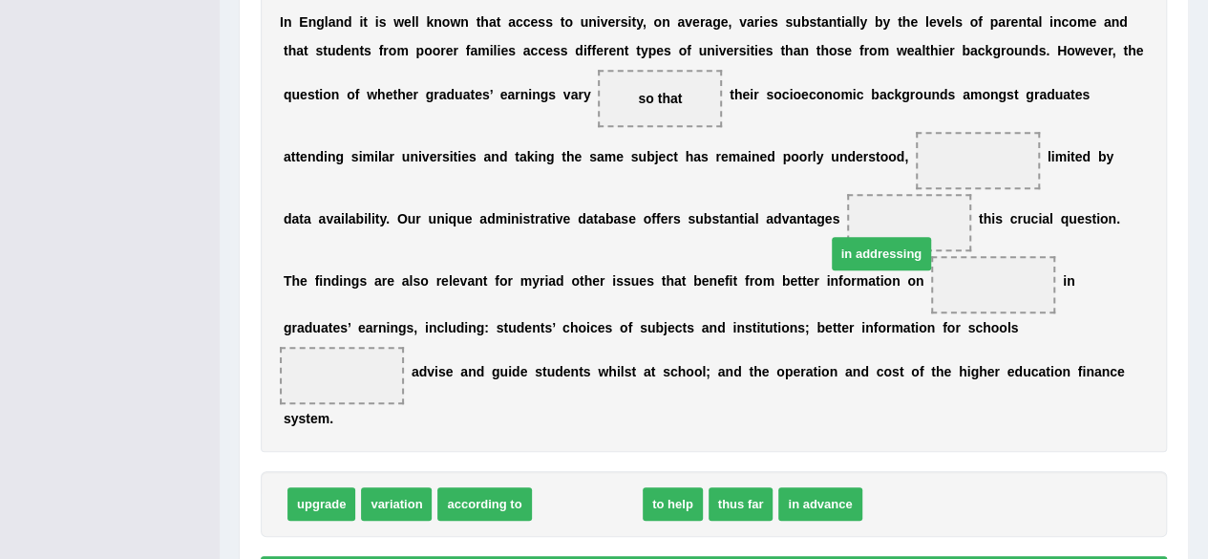
drag, startPoint x: 583, startPoint y: 473, endPoint x: 877, endPoint y: 223, distance: 386.2
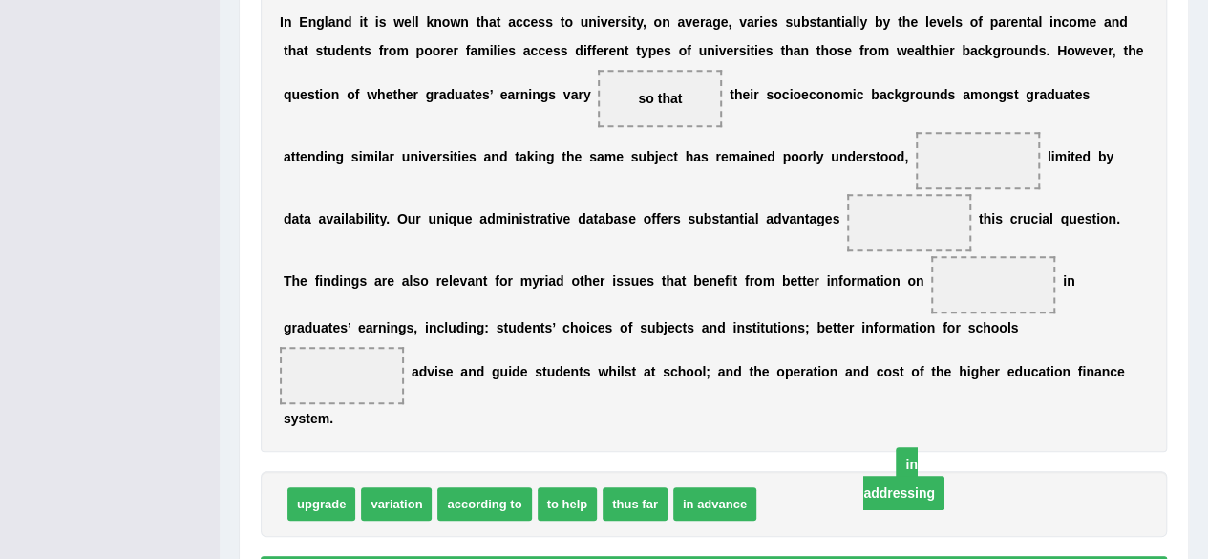
drag, startPoint x: 886, startPoint y: 221, endPoint x: 882, endPoint y: 462, distance: 241.6
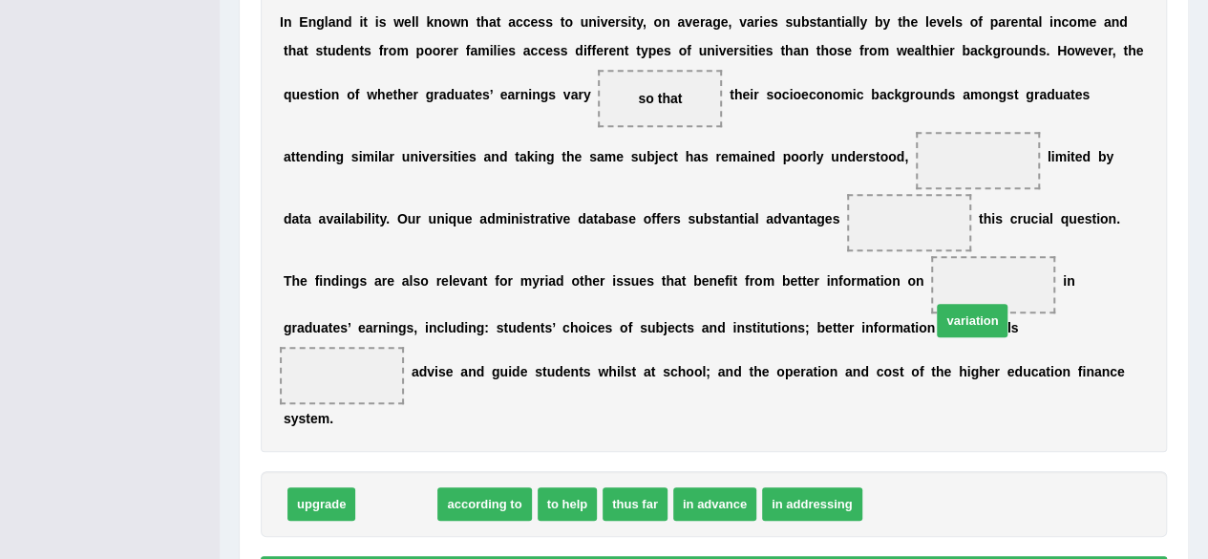
drag, startPoint x: 400, startPoint y: 472, endPoint x: 976, endPoint y: 288, distance: 604.3
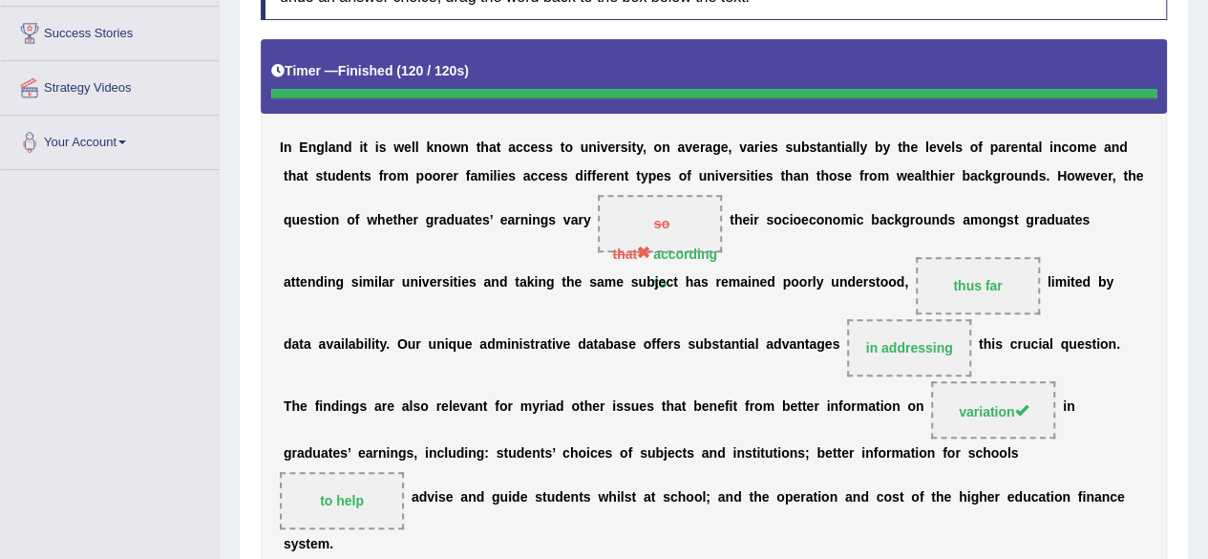
scroll to position [78, 0]
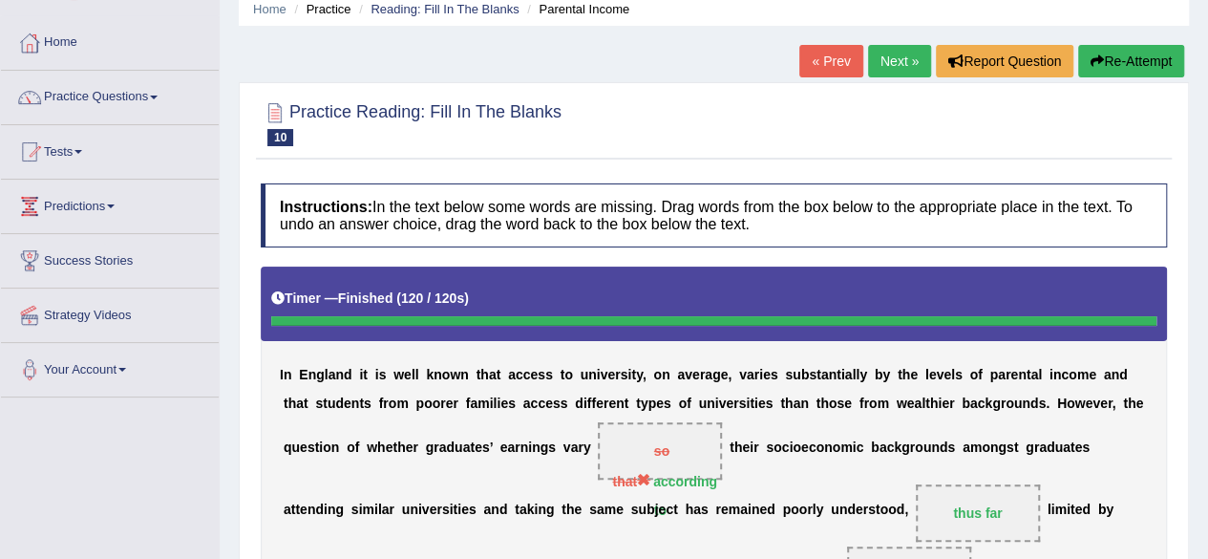
click at [884, 54] on link "Next »" at bounding box center [899, 61] width 63 height 32
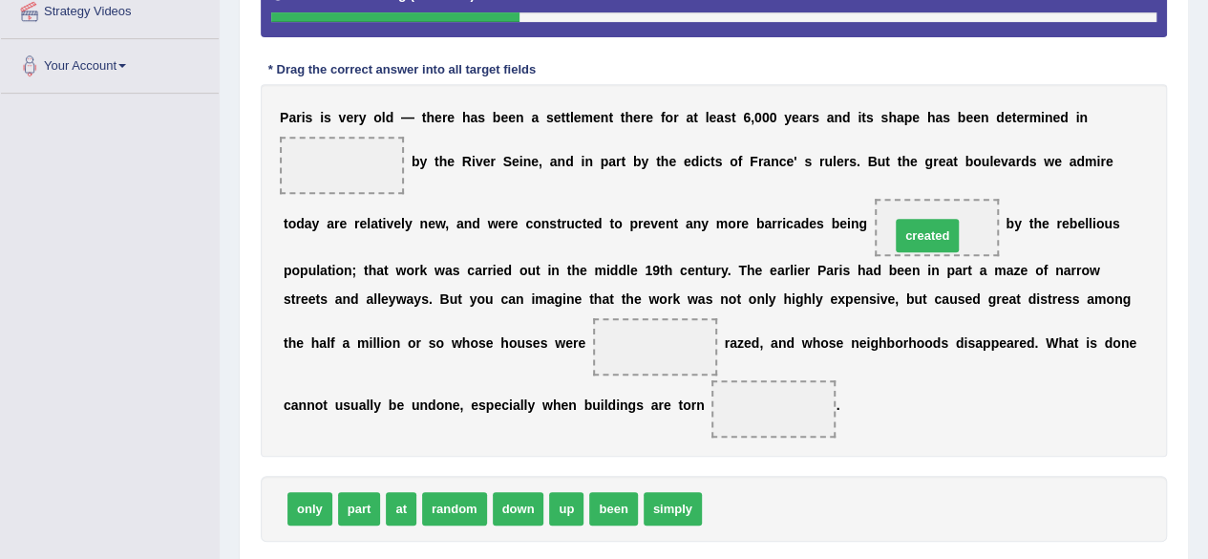
drag, startPoint x: 735, startPoint y: 509, endPoint x: 935, endPoint y: 235, distance: 339.0
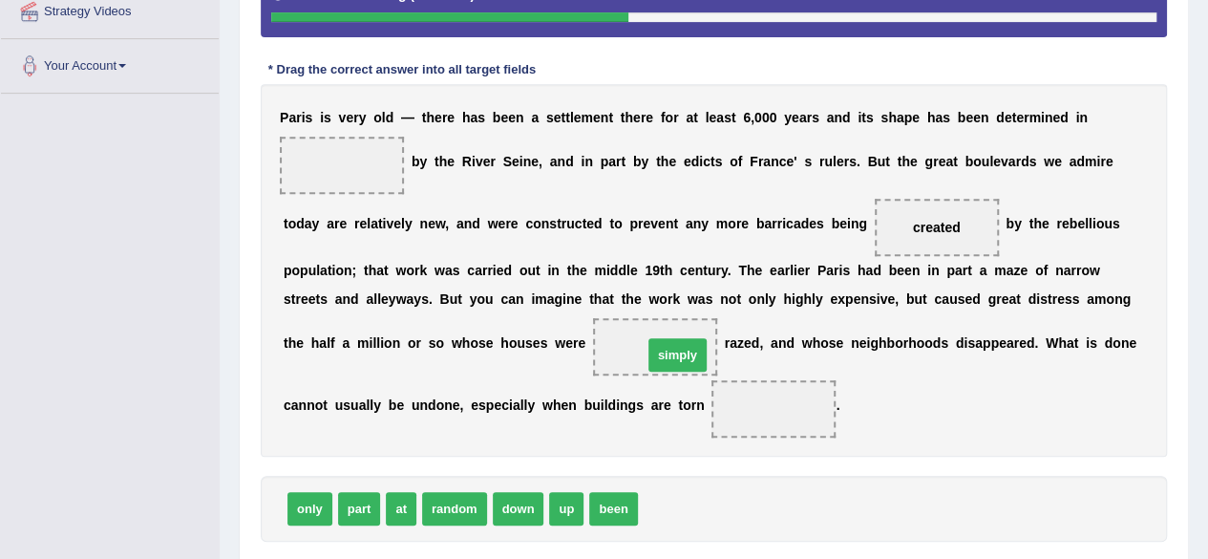
drag, startPoint x: 689, startPoint y: 503, endPoint x: 694, endPoint y: 350, distance: 153.8
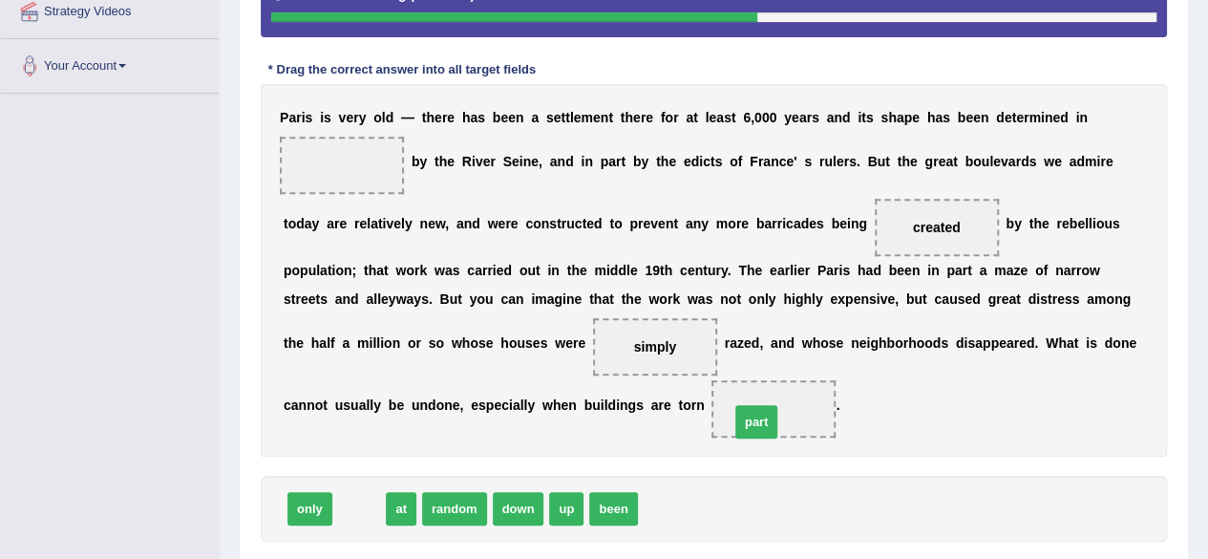
drag, startPoint x: 356, startPoint y: 502, endPoint x: 753, endPoint y: 415, distance: 406.7
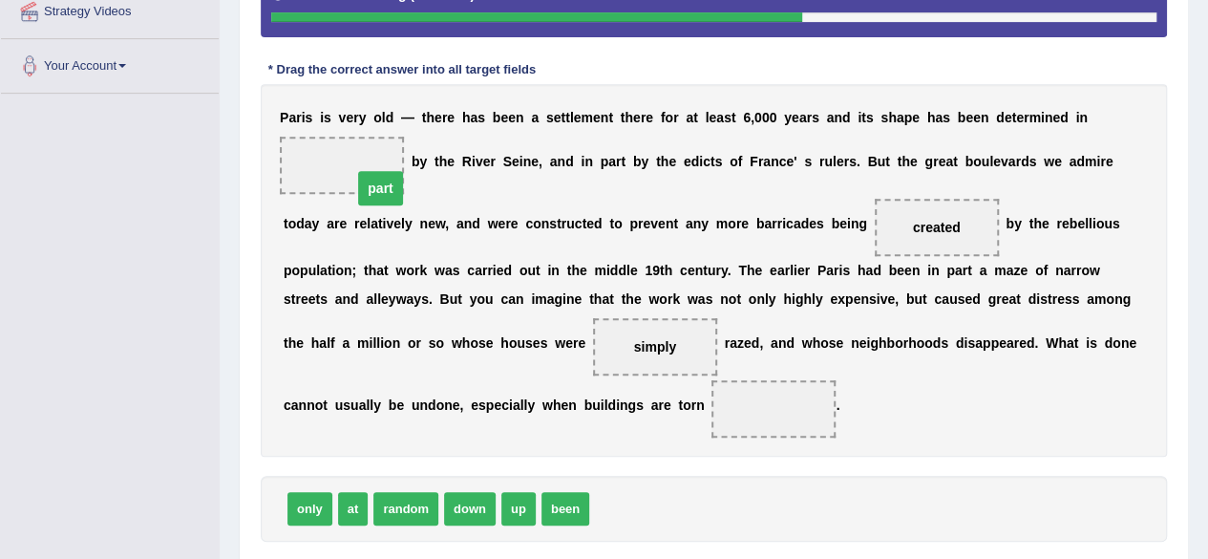
drag, startPoint x: 781, startPoint y: 413, endPoint x: 376, endPoint y: 179, distance: 467.6
drag, startPoint x: 516, startPoint y: 509, endPoint x: 762, endPoint y: 410, distance: 265.6
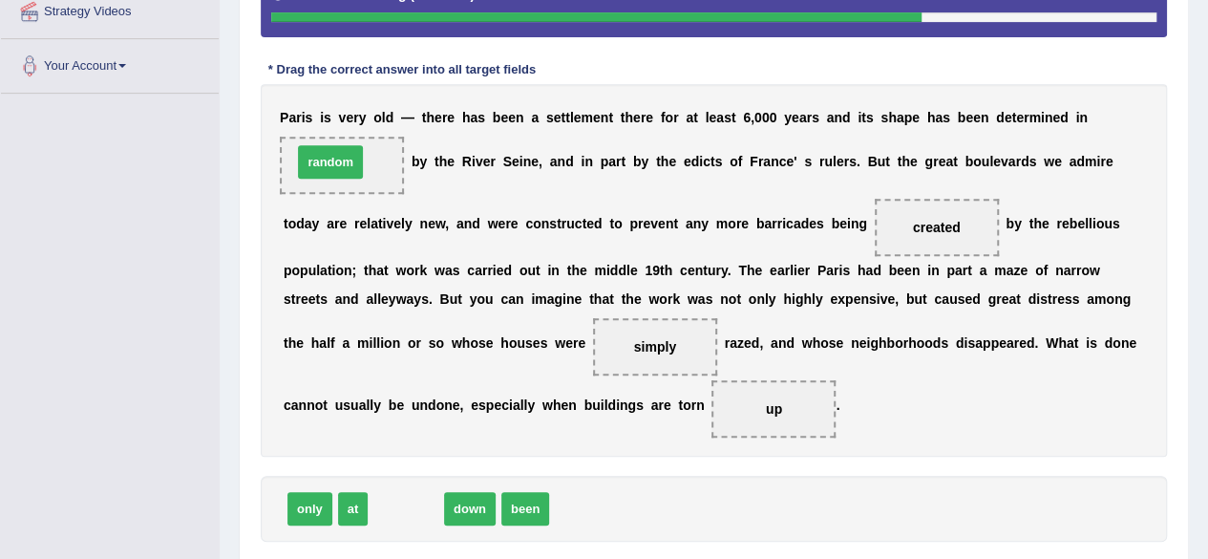
drag, startPoint x: 407, startPoint y: 499, endPoint x: 338, endPoint y: 167, distance: 339.4
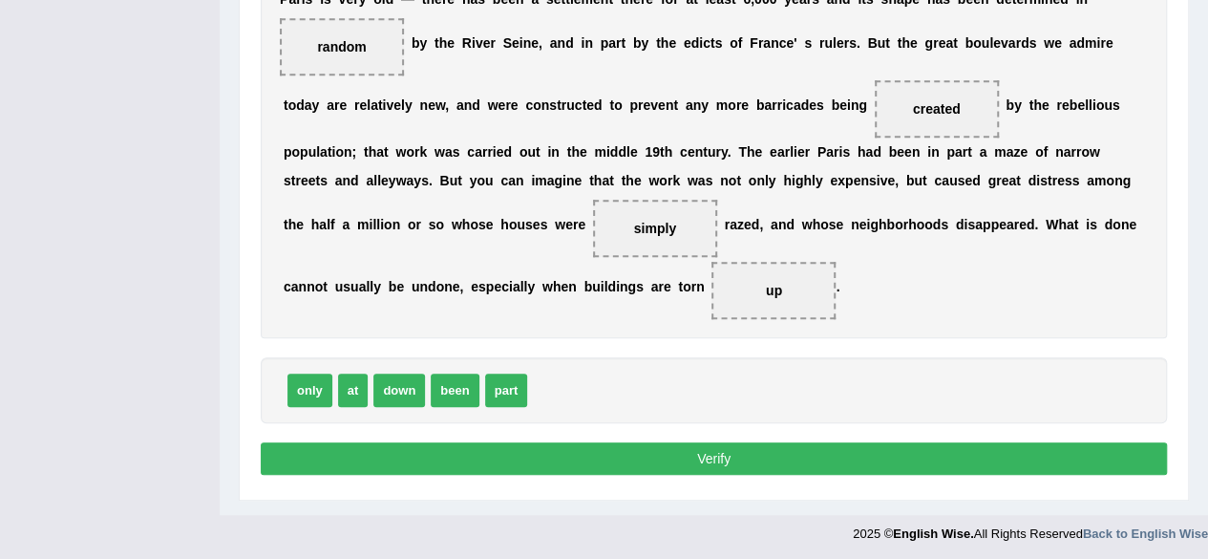
click at [796, 442] on button "Verify" at bounding box center [714, 458] width 906 height 32
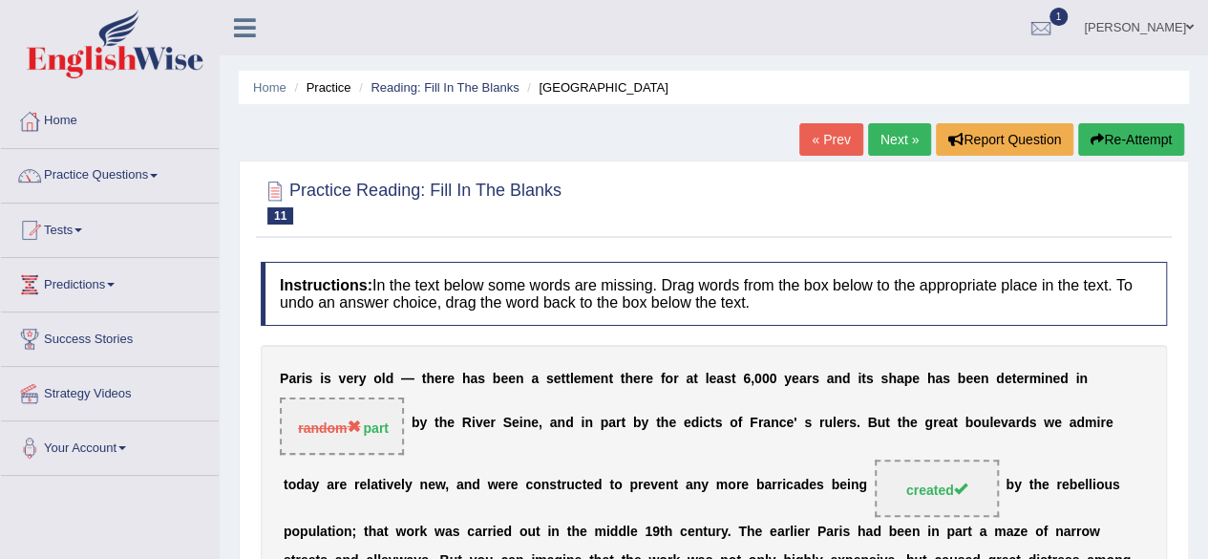
click at [896, 139] on link "Next »" at bounding box center [899, 139] width 63 height 32
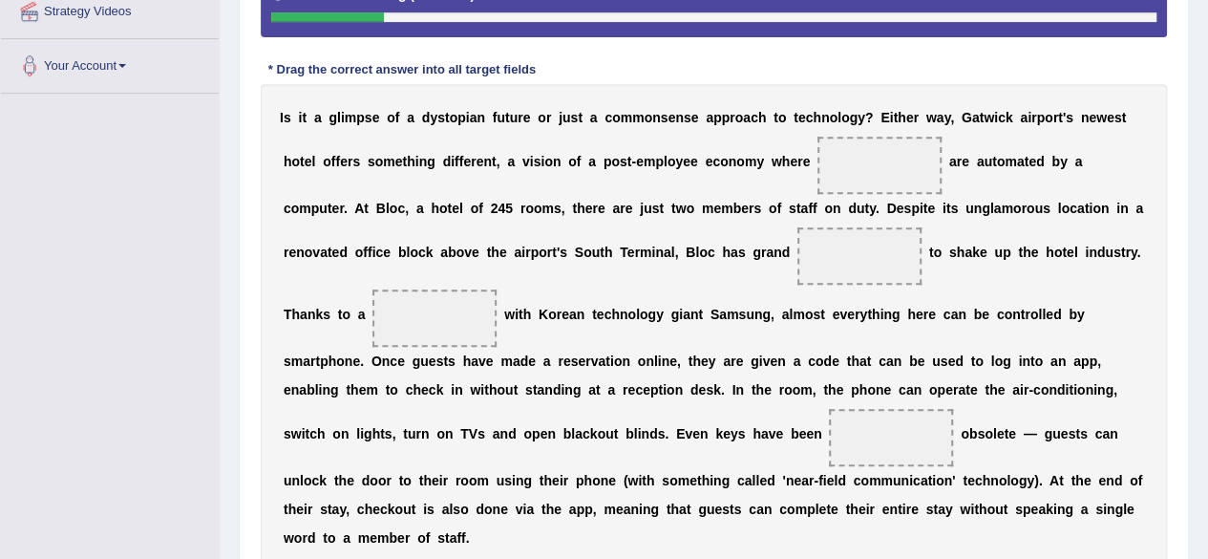
scroll to position [477, 0]
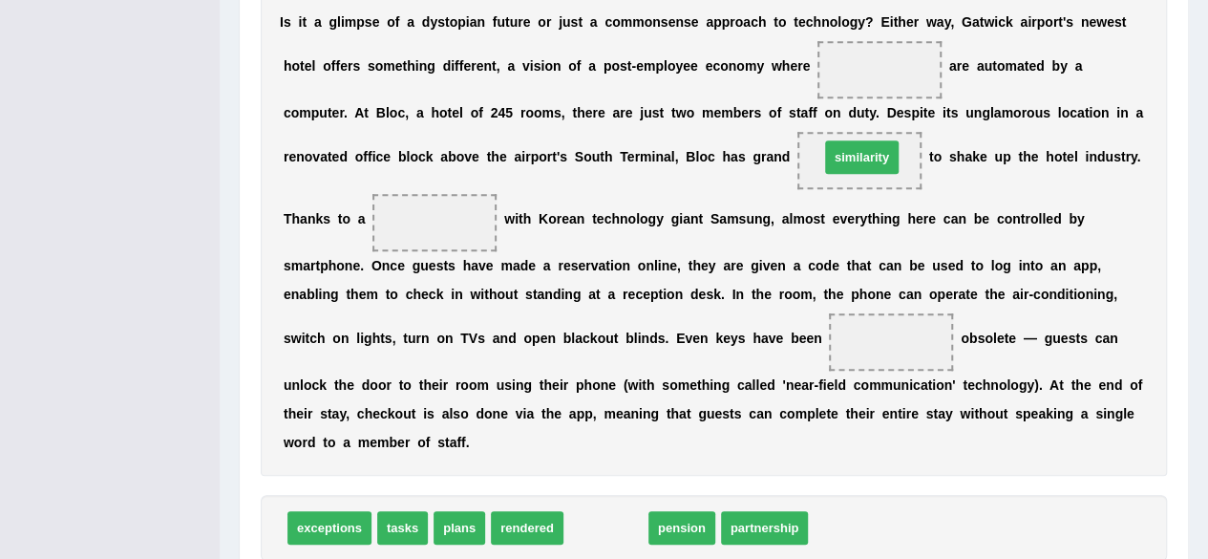
drag, startPoint x: 609, startPoint y: 536, endPoint x: 865, endPoint y: 165, distance: 450.3
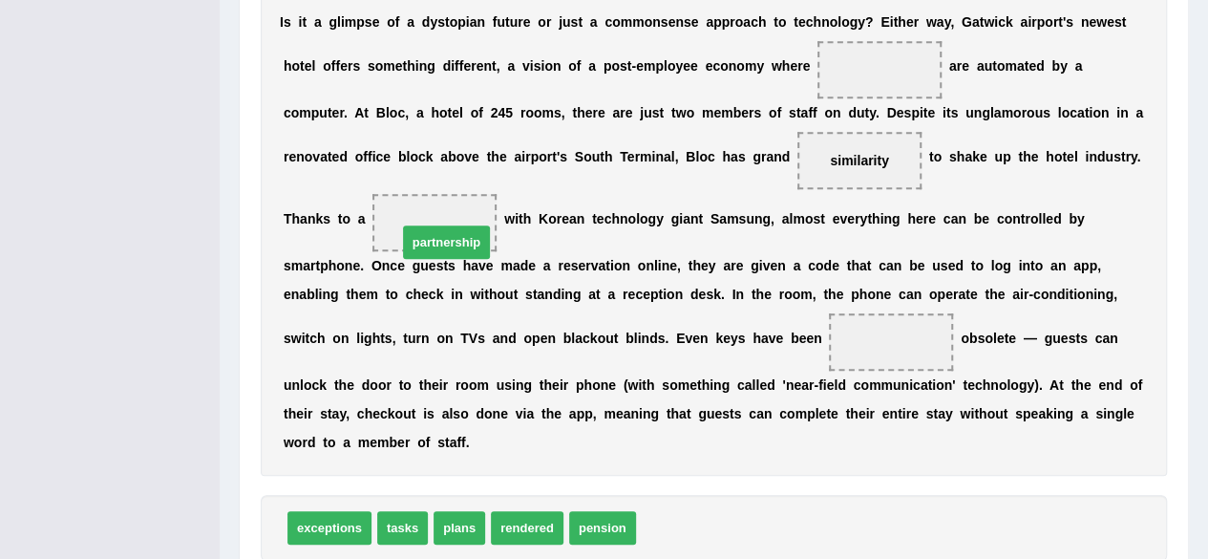
drag, startPoint x: 689, startPoint y: 516, endPoint x: 446, endPoint y: 212, distance: 389.3
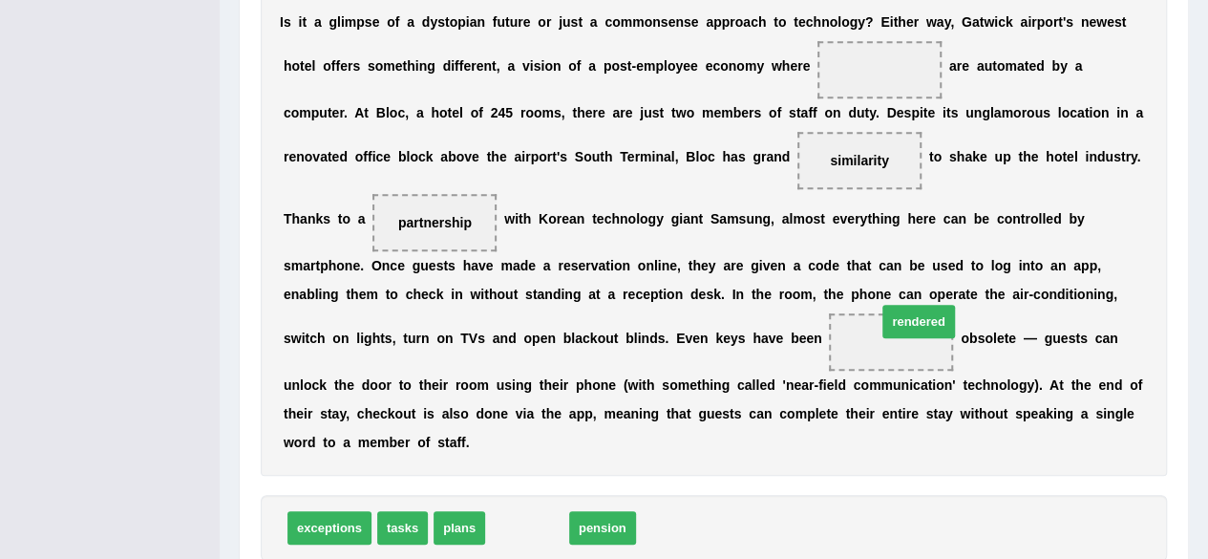
drag, startPoint x: 525, startPoint y: 524, endPoint x: 913, endPoint y: 322, distance: 437.4
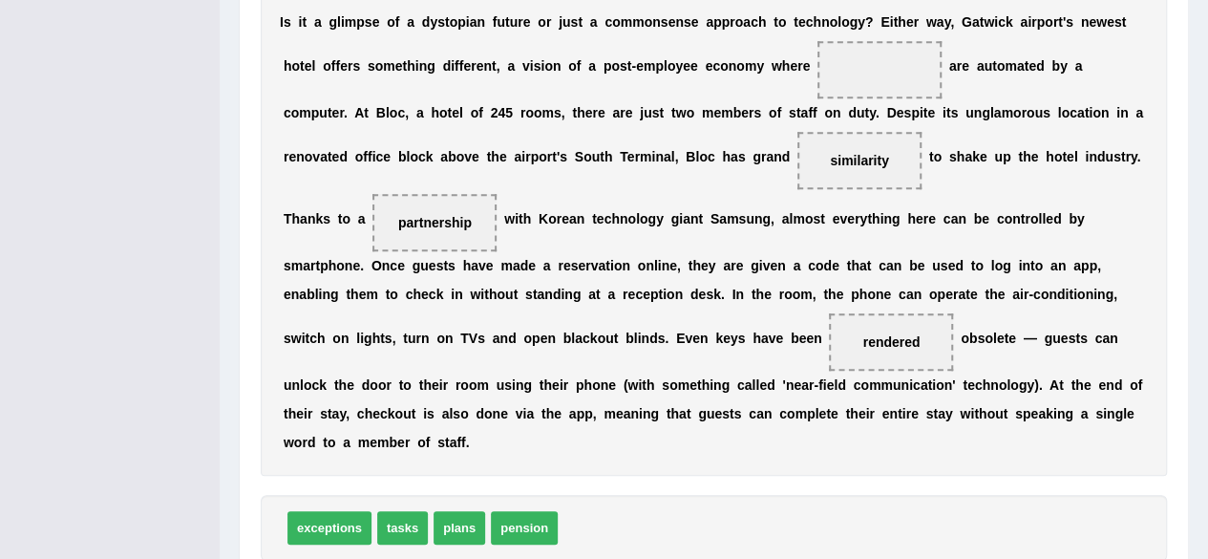
click at [347, 524] on span "exceptions" at bounding box center [329, 527] width 84 height 33
drag, startPoint x: 459, startPoint y: 525, endPoint x: 873, endPoint y: 74, distance: 612.4
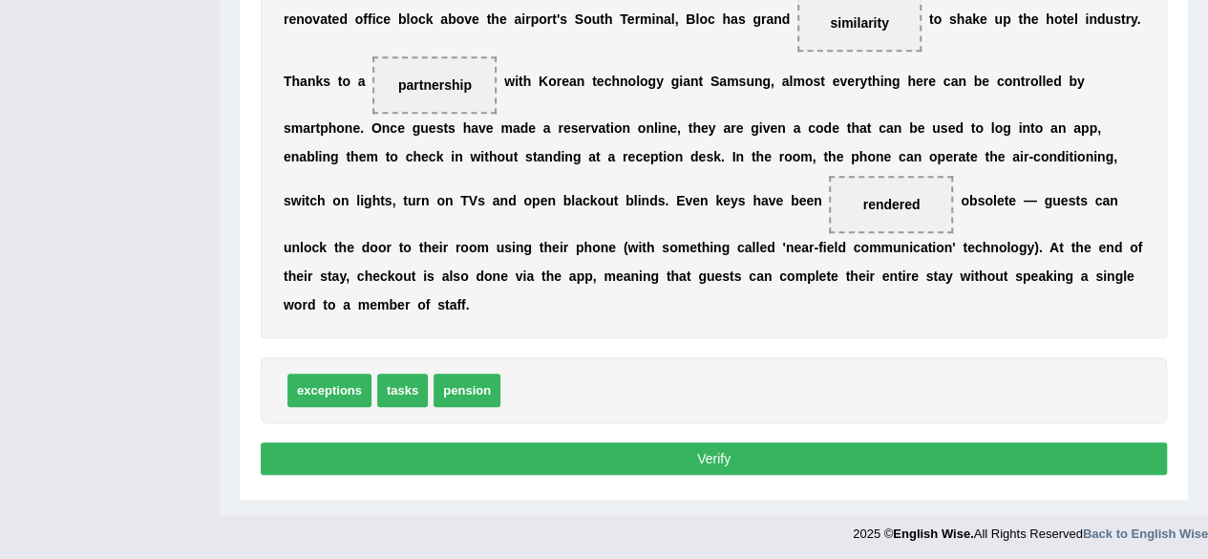
click at [617, 452] on button "Verify" at bounding box center [714, 458] width 906 height 32
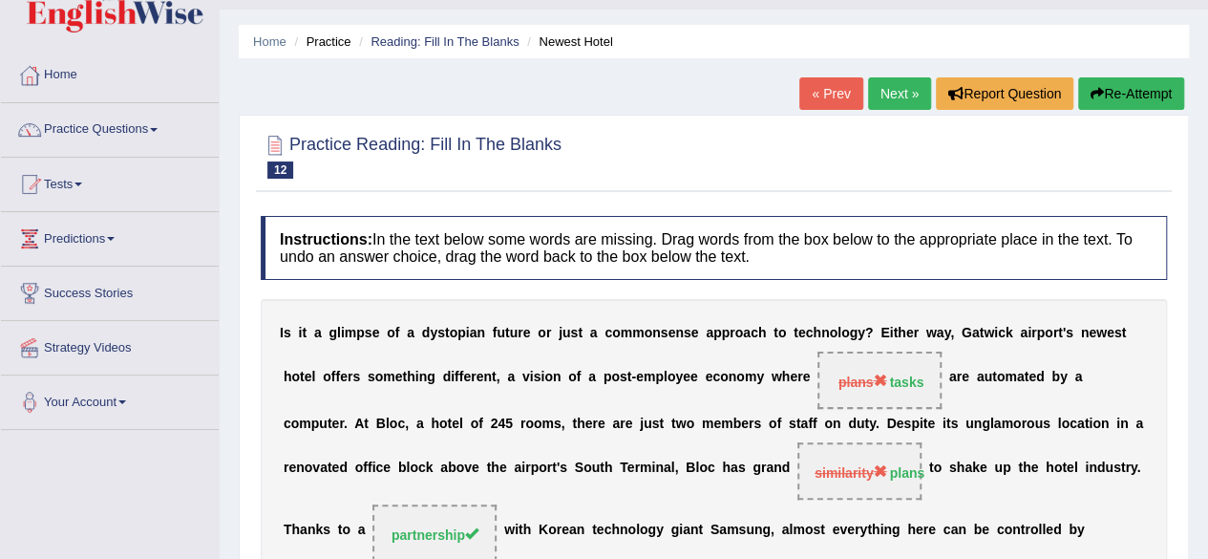
scroll to position [0, 0]
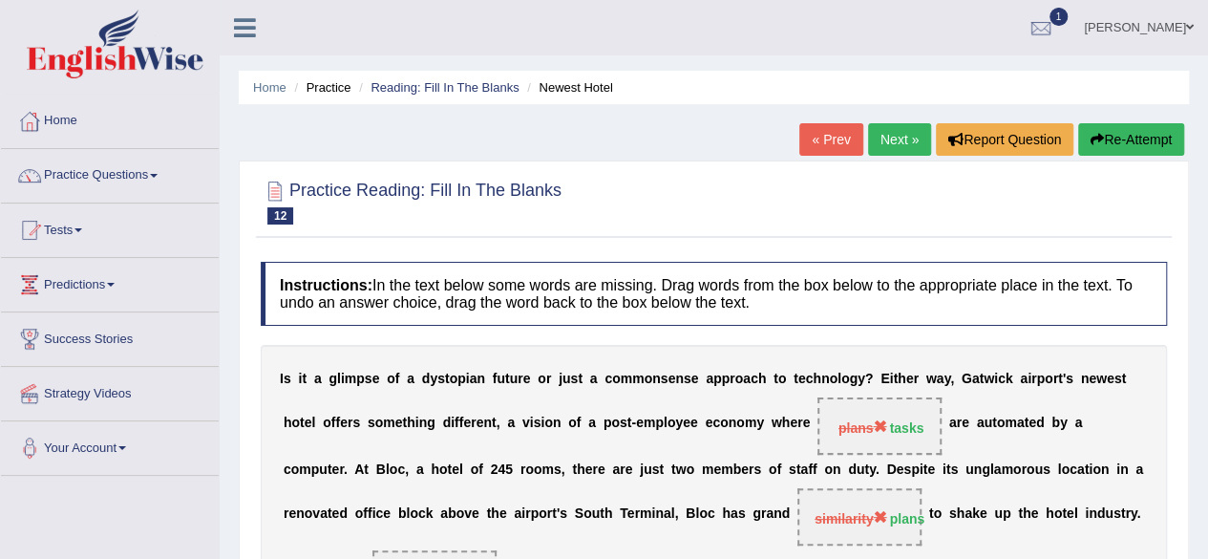
click at [880, 151] on link "Next »" at bounding box center [899, 139] width 63 height 32
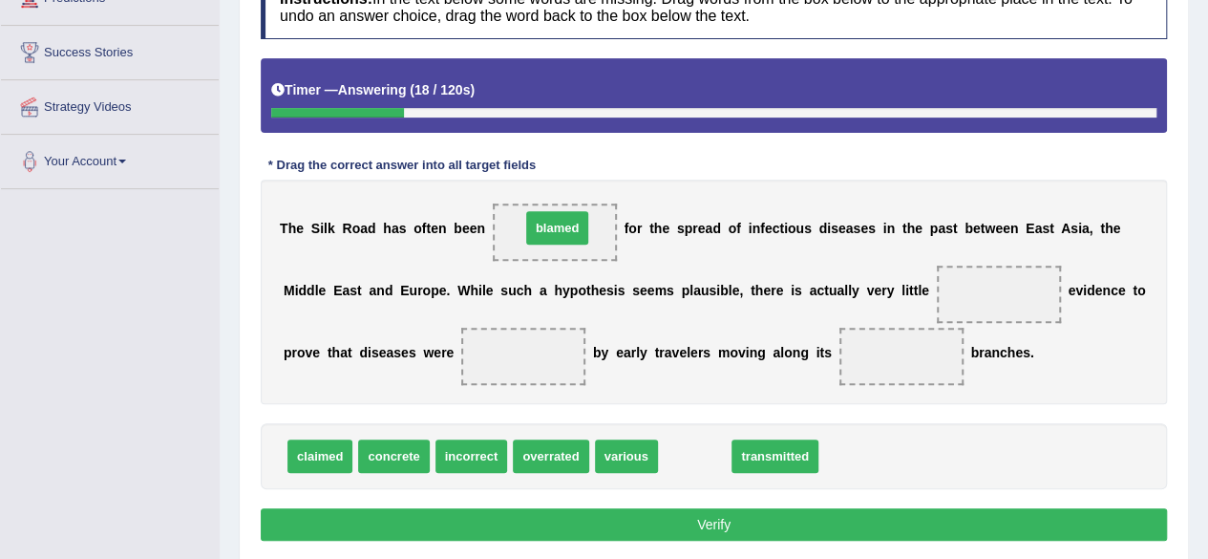
drag, startPoint x: 695, startPoint y: 459, endPoint x: 558, endPoint y: 231, distance: 266.5
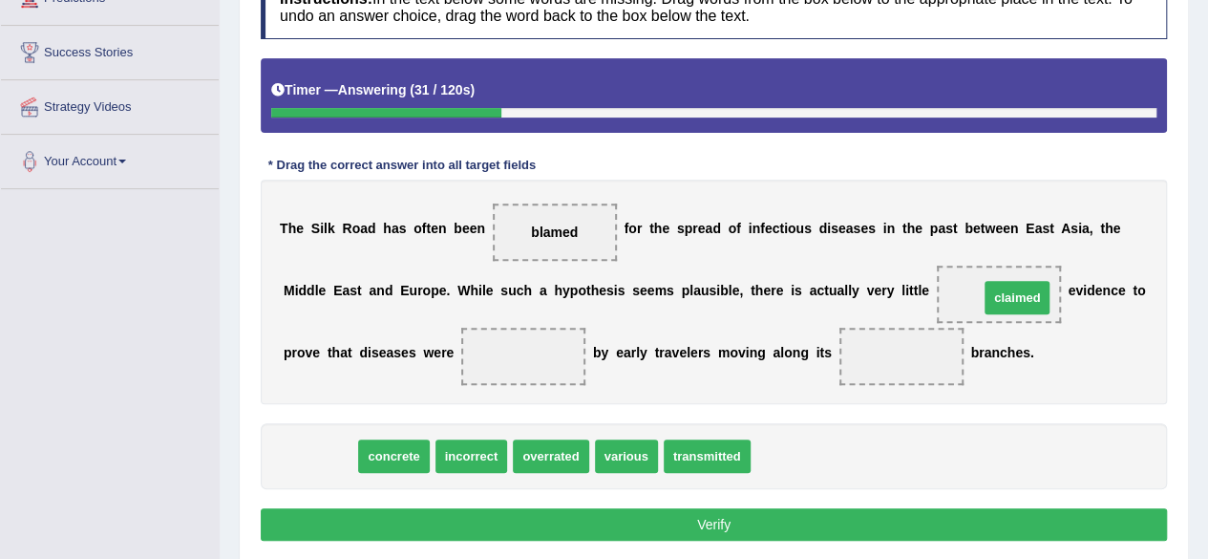
drag, startPoint x: 326, startPoint y: 456, endPoint x: 1023, endPoint y: 297, distance: 714.9
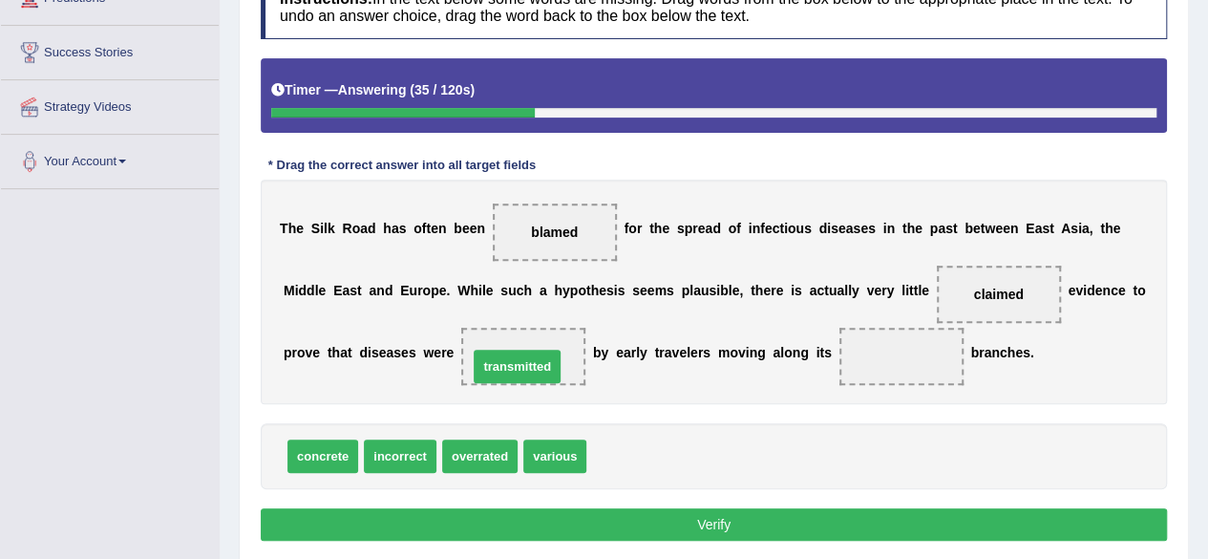
drag, startPoint x: 658, startPoint y: 456, endPoint x: 540, endPoint y: 366, distance: 148.6
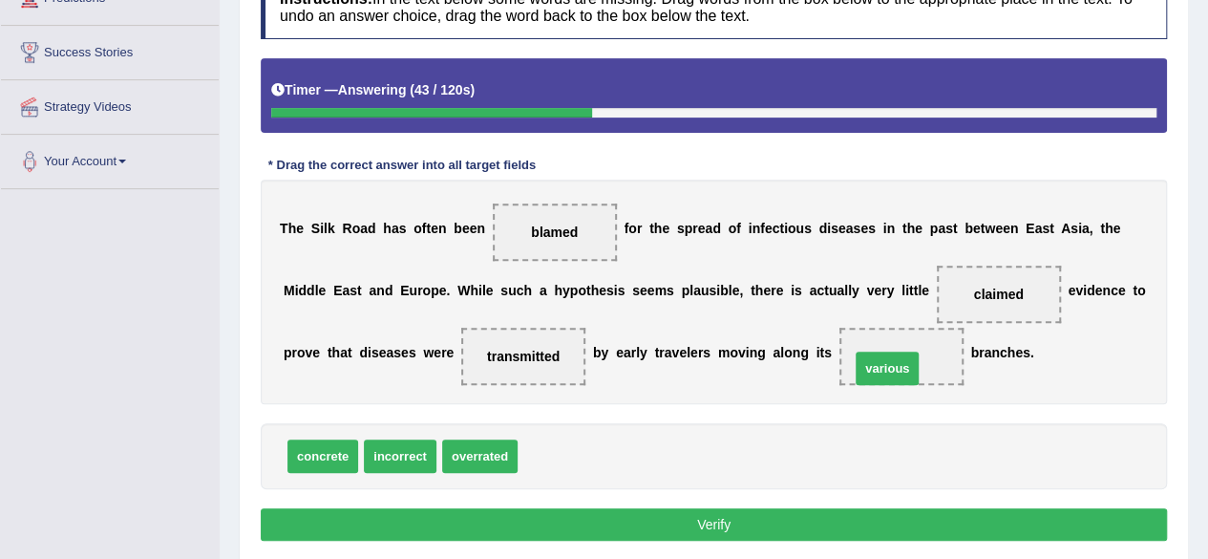
drag, startPoint x: 547, startPoint y: 452, endPoint x: 880, endPoint y: 364, distance: 343.7
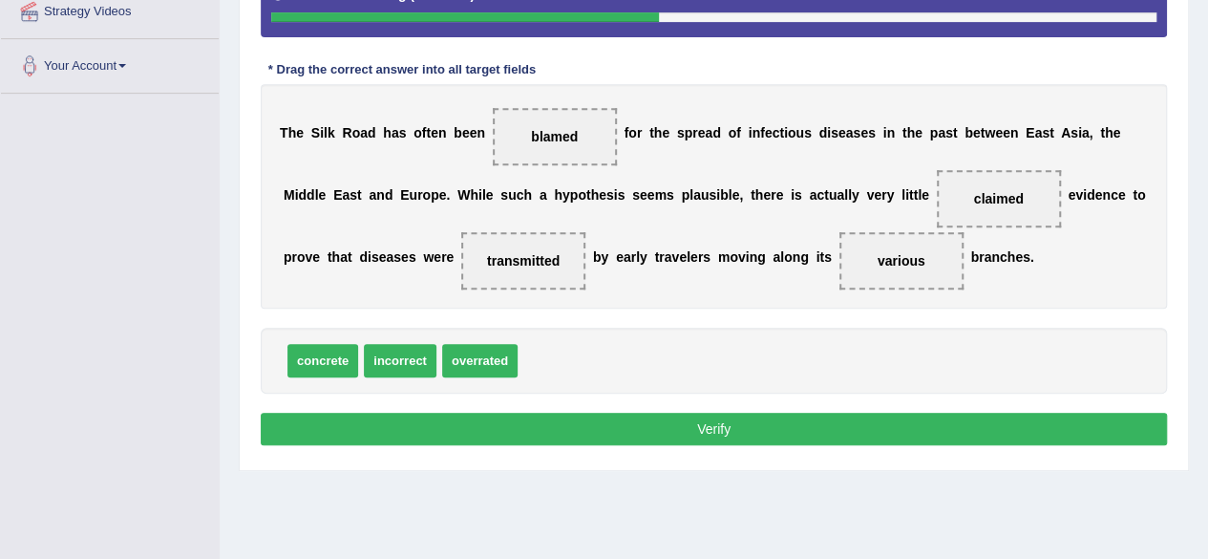
click at [817, 430] on button "Verify" at bounding box center [714, 429] width 906 height 32
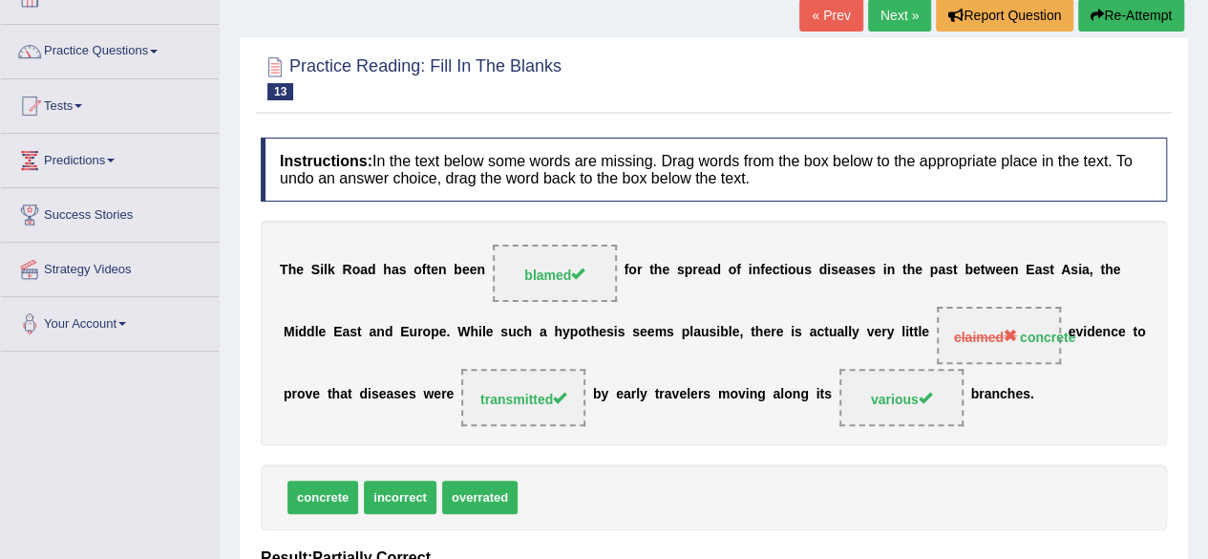
scroll to position [0, 0]
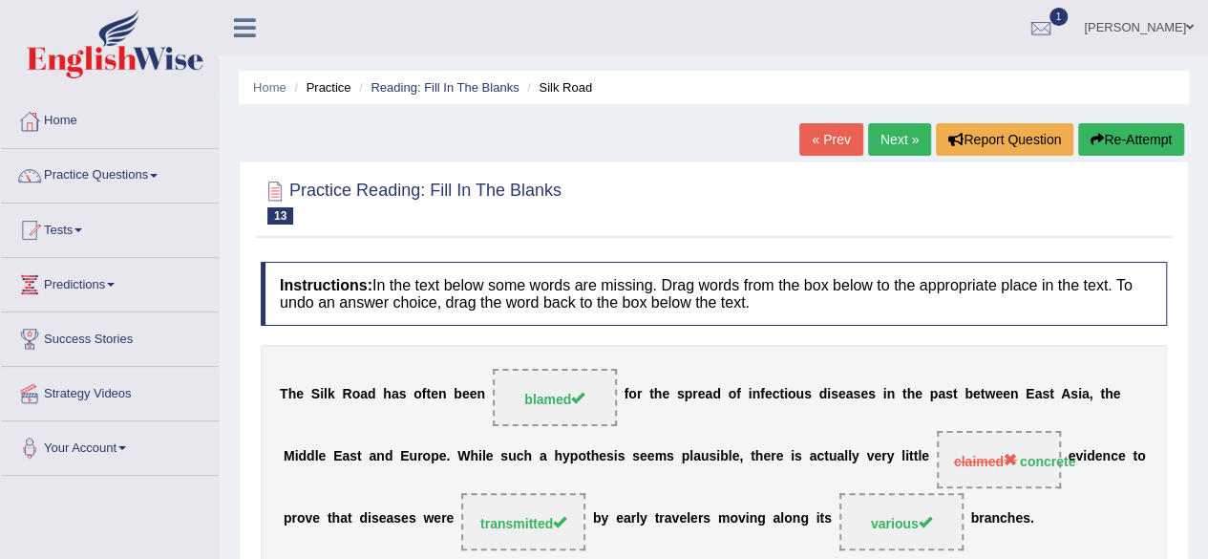
click at [890, 123] on link "Next »" at bounding box center [899, 139] width 63 height 32
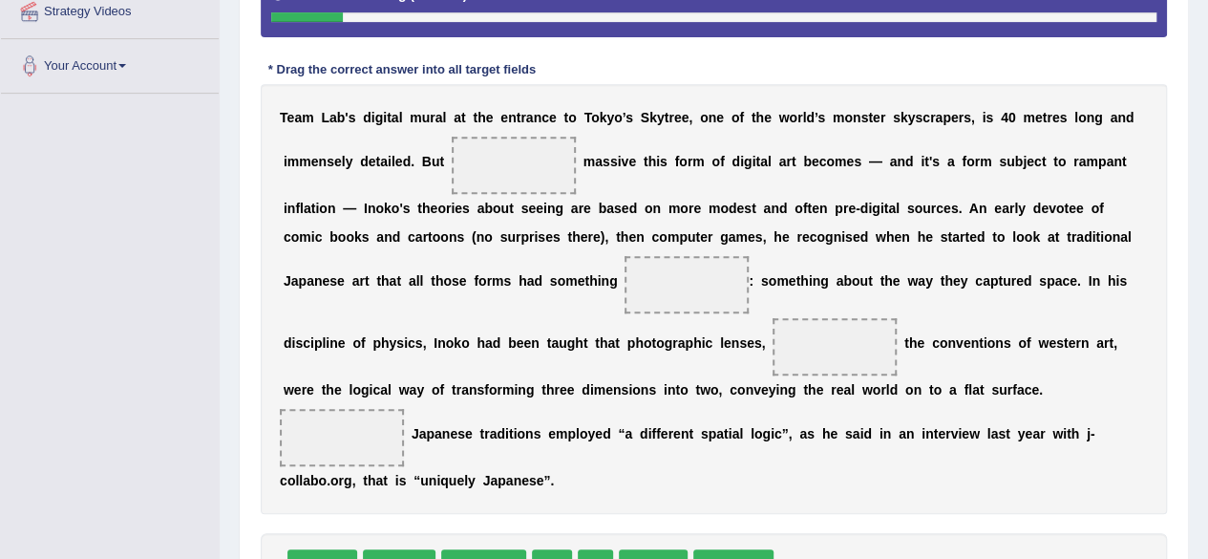
scroll to position [477, 0]
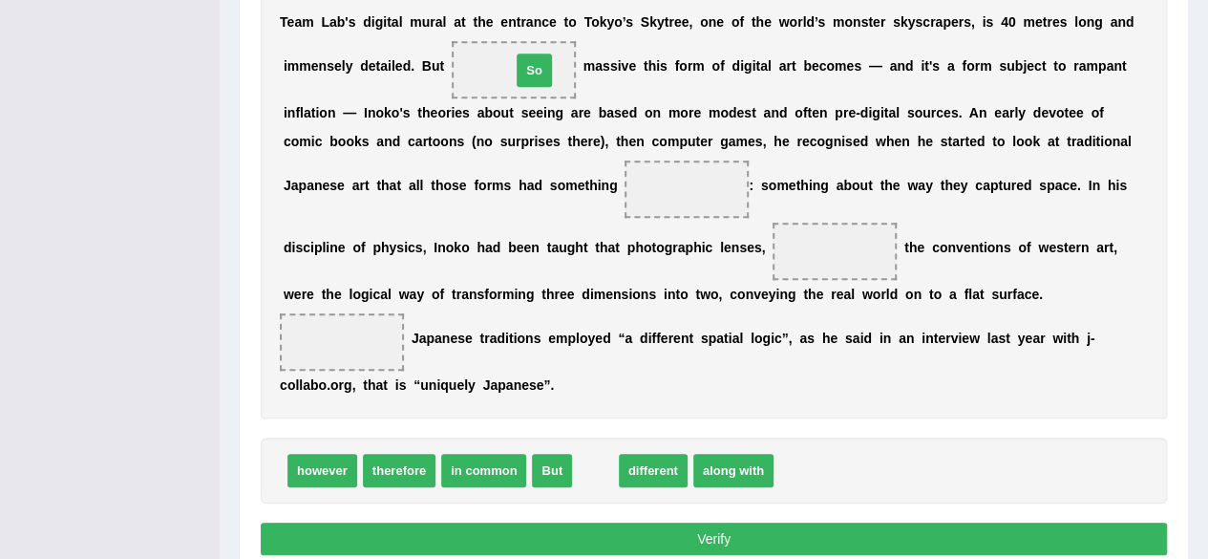
drag, startPoint x: 591, startPoint y: 467, endPoint x: 530, endPoint y: 67, distance: 404.8
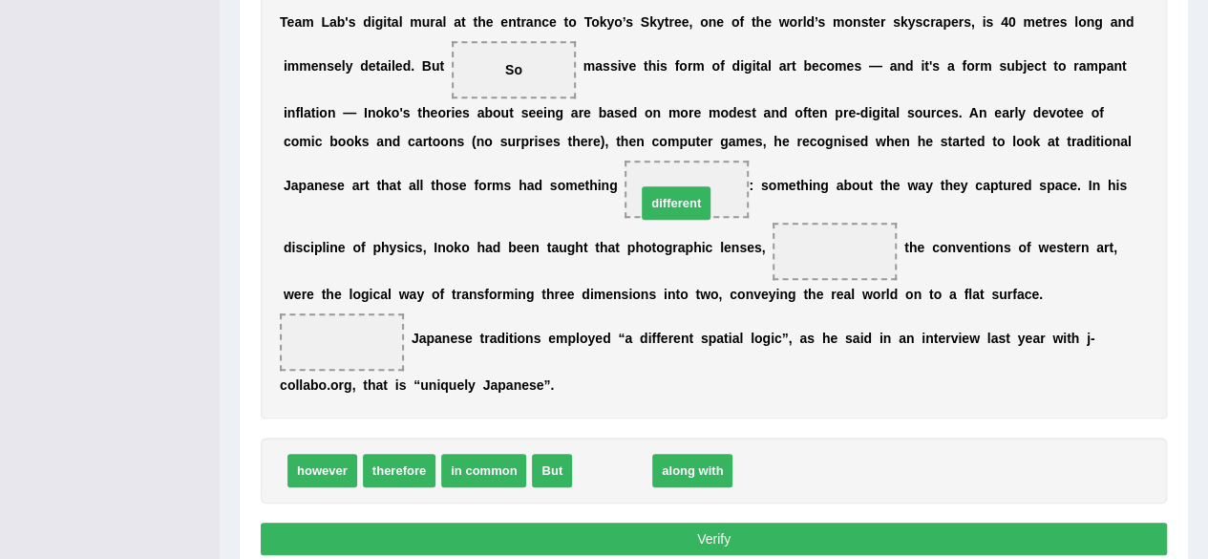
drag, startPoint x: 626, startPoint y: 473, endPoint x: 690, endPoint y: 205, distance: 274.9
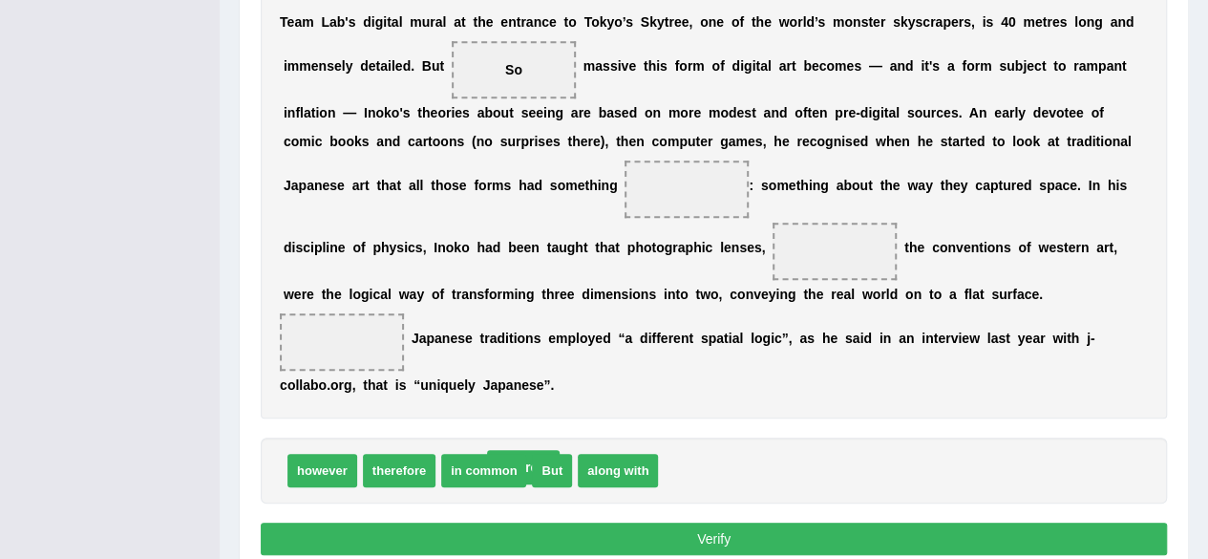
drag, startPoint x: 684, startPoint y: 190, endPoint x: 487, endPoint y: 475, distance: 346.0
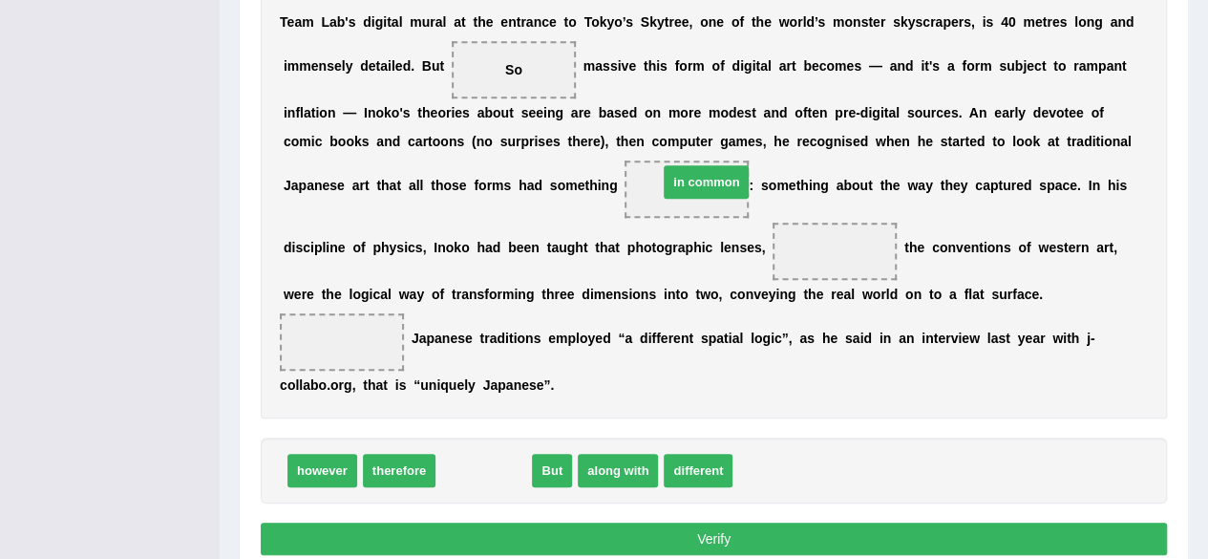
drag, startPoint x: 477, startPoint y: 465, endPoint x: 691, endPoint y: 188, distance: 349.9
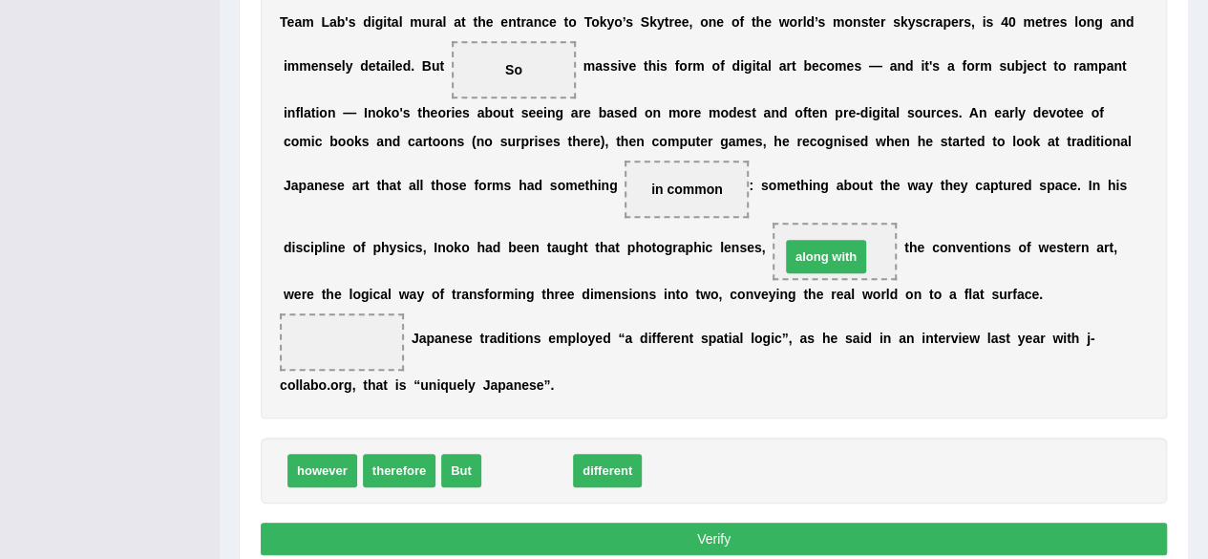
drag, startPoint x: 548, startPoint y: 467, endPoint x: 848, endPoint y: 251, distance: 369.5
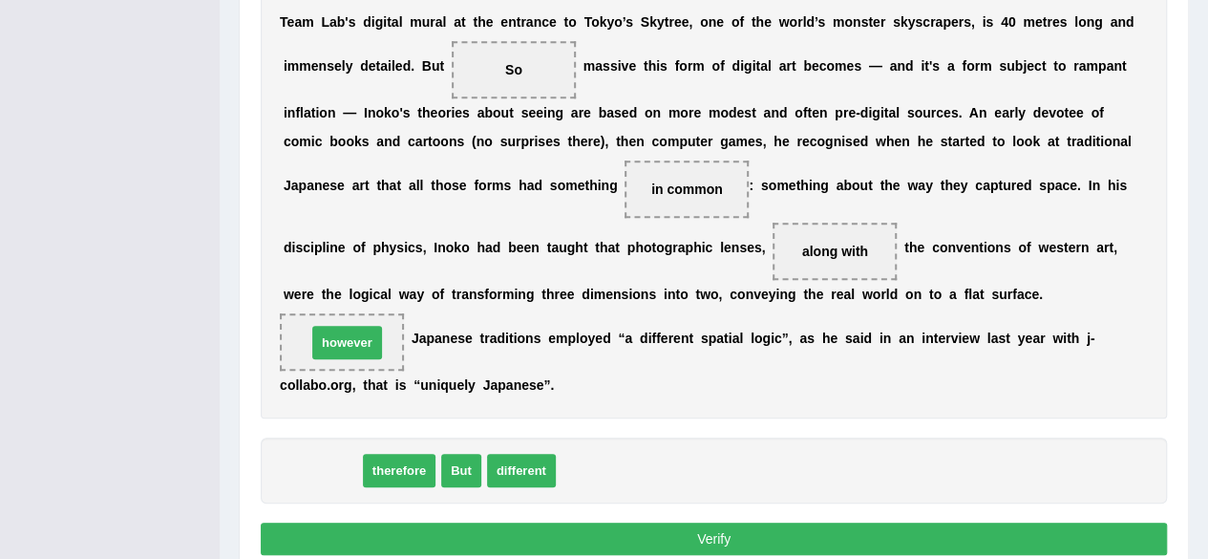
drag, startPoint x: 327, startPoint y: 475, endPoint x: 368, endPoint y: 349, distance: 132.6
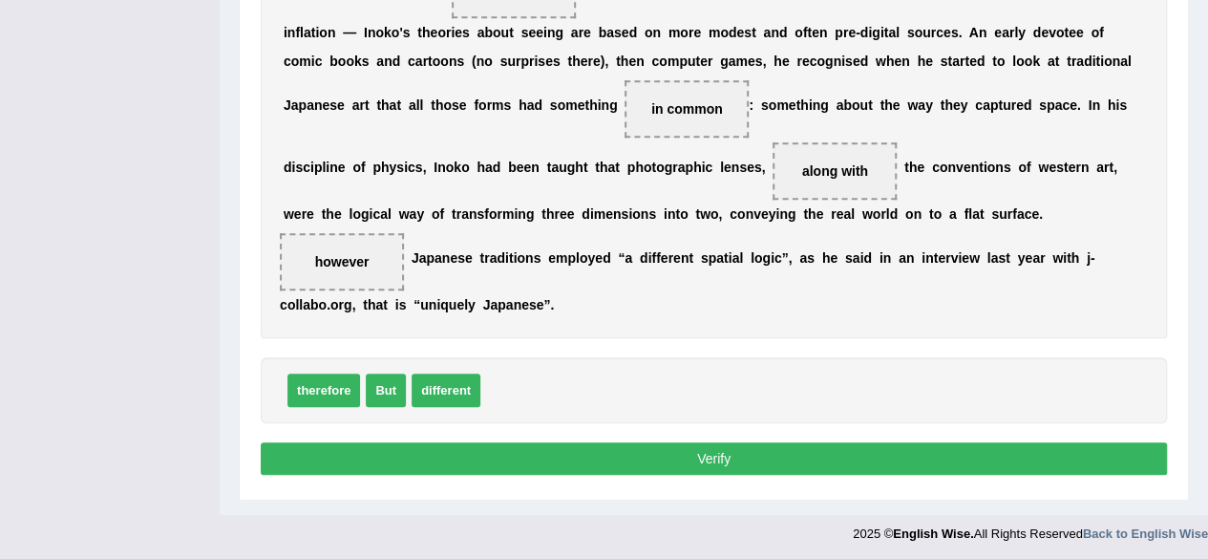
click at [737, 454] on button "Verify" at bounding box center [714, 458] width 906 height 32
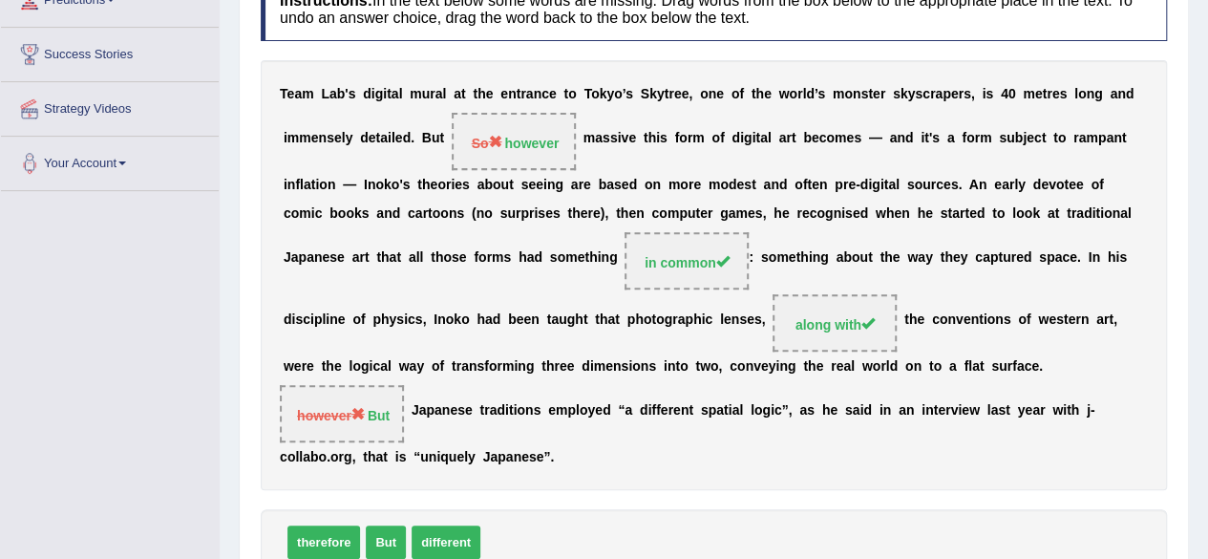
scroll to position [0, 0]
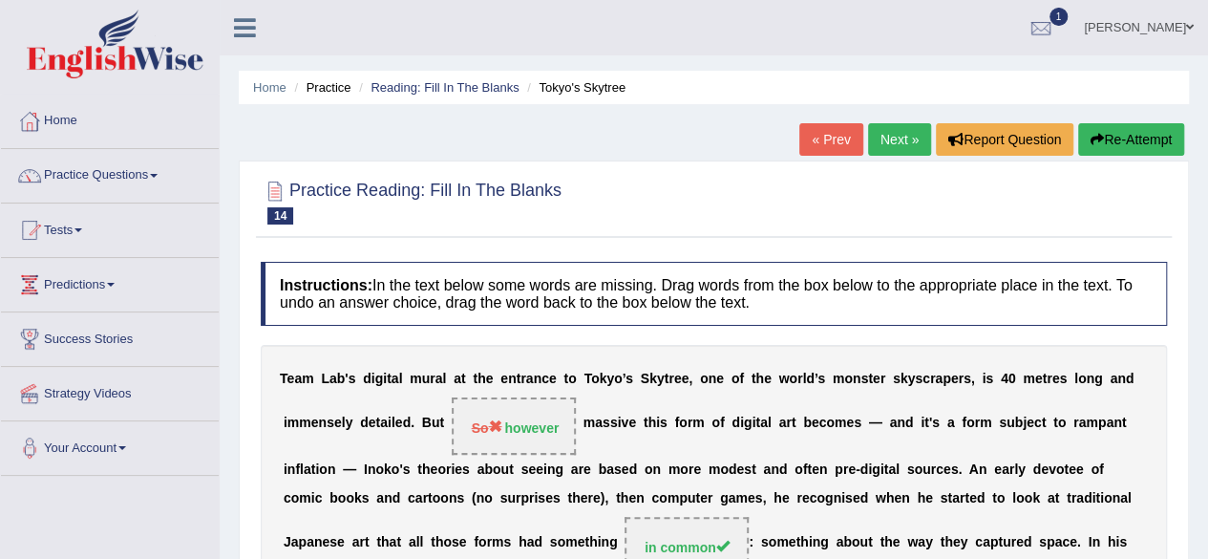
click at [906, 140] on link "Next »" at bounding box center [899, 139] width 63 height 32
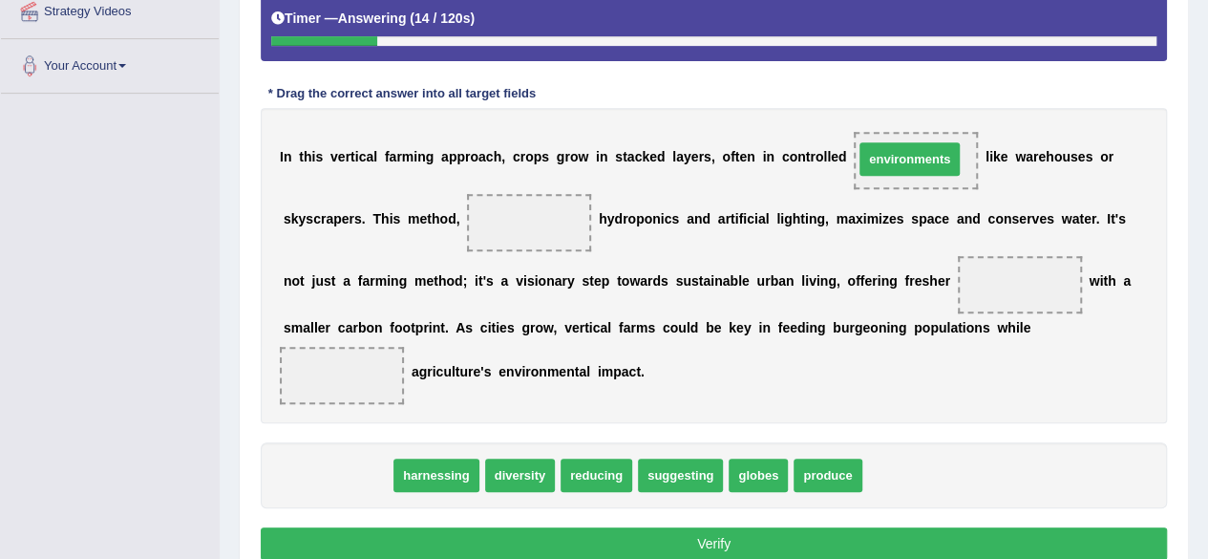
drag, startPoint x: 371, startPoint y: 474, endPoint x: 944, endPoint y: 158, distance: 653.5
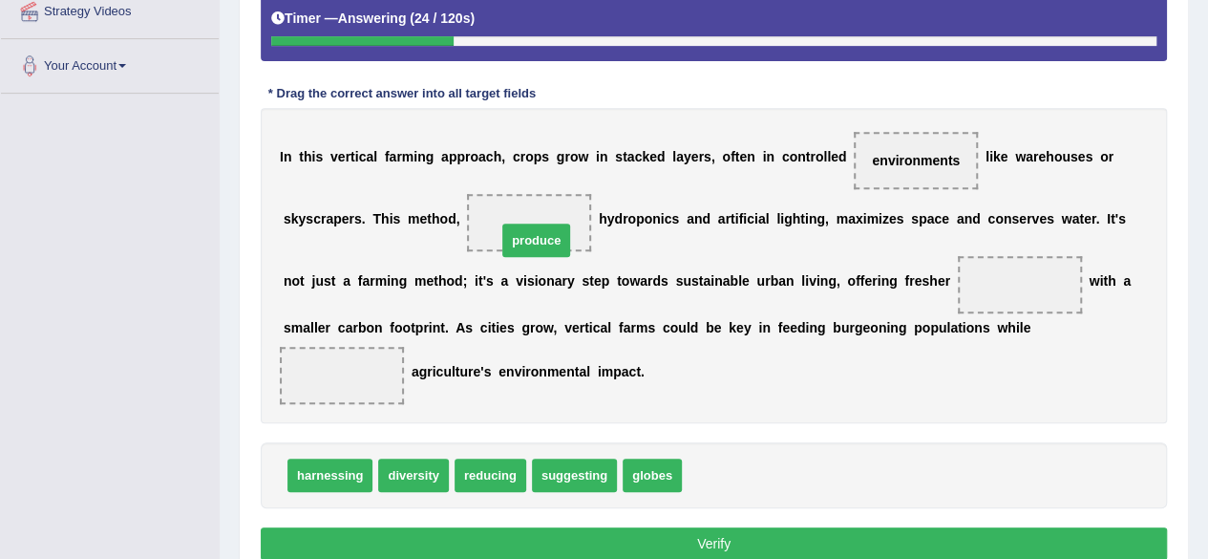
drag, startPoint x: 721, startPoint y: 477, endPoint x: 536, endPoint y: 242, distance: 299.2
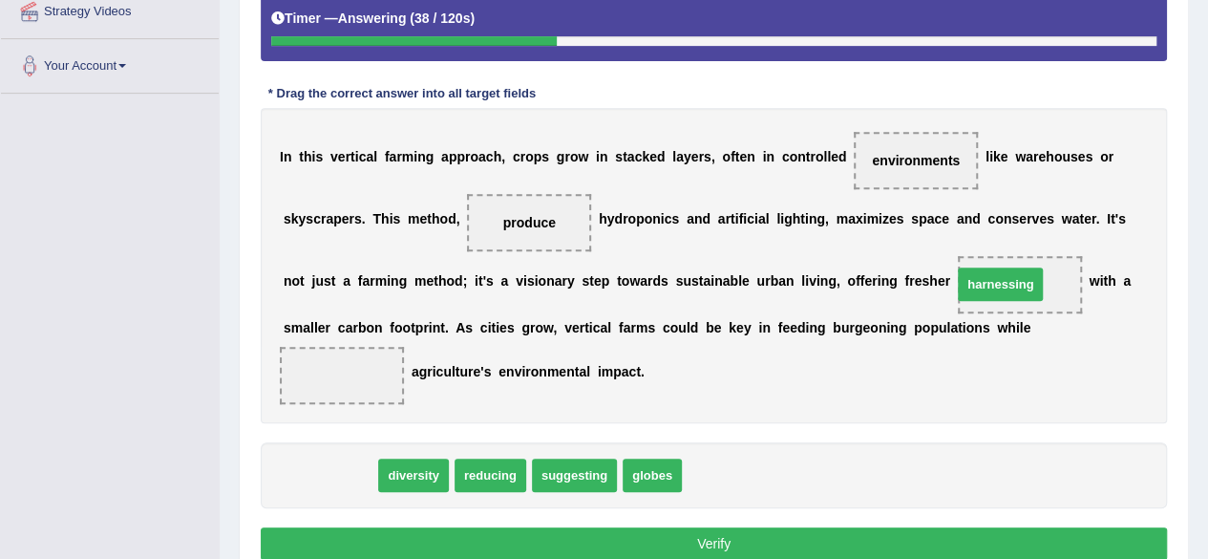
drag, startPoint x: 336, startPoint y: 471, endPoint x: 1008, endPoint y: 280, distance: 698.9
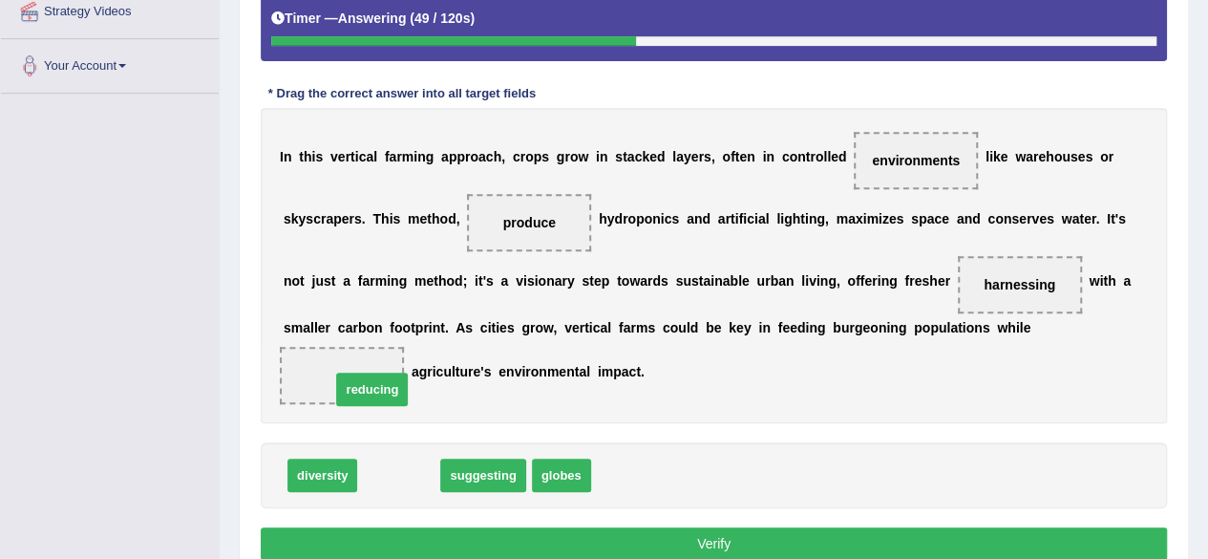
drag, startPoint x: 397, startPoint y: 475, endPoint x: 371, endPoint y: 389, distance: 90.0
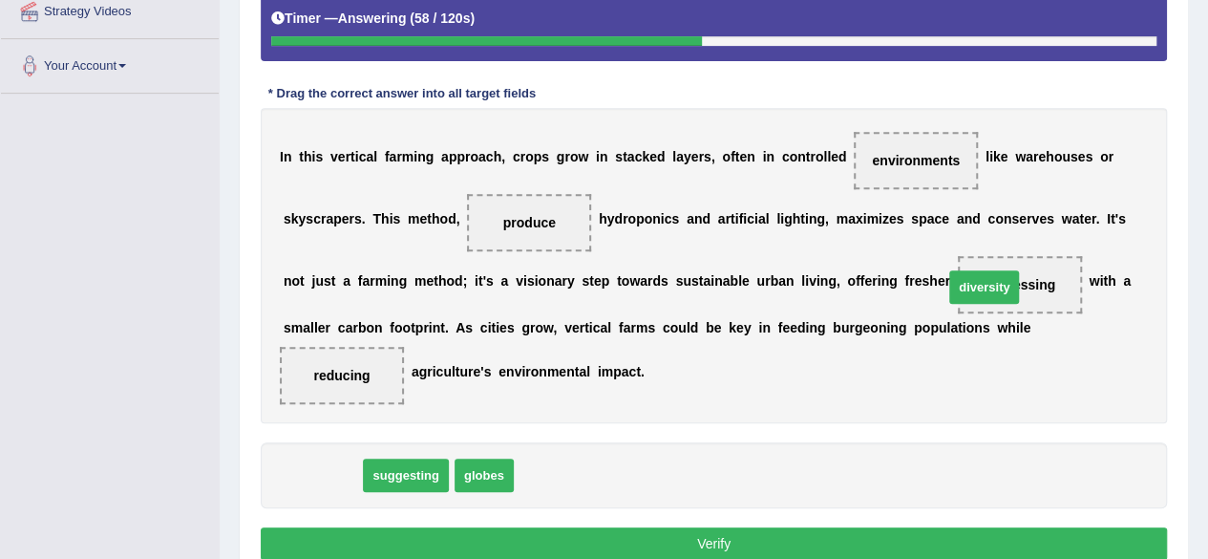
drag, startPoint x: 314, startPoint y: 473, endPoint x: 985, endPoint y: 296, distance: 693.3
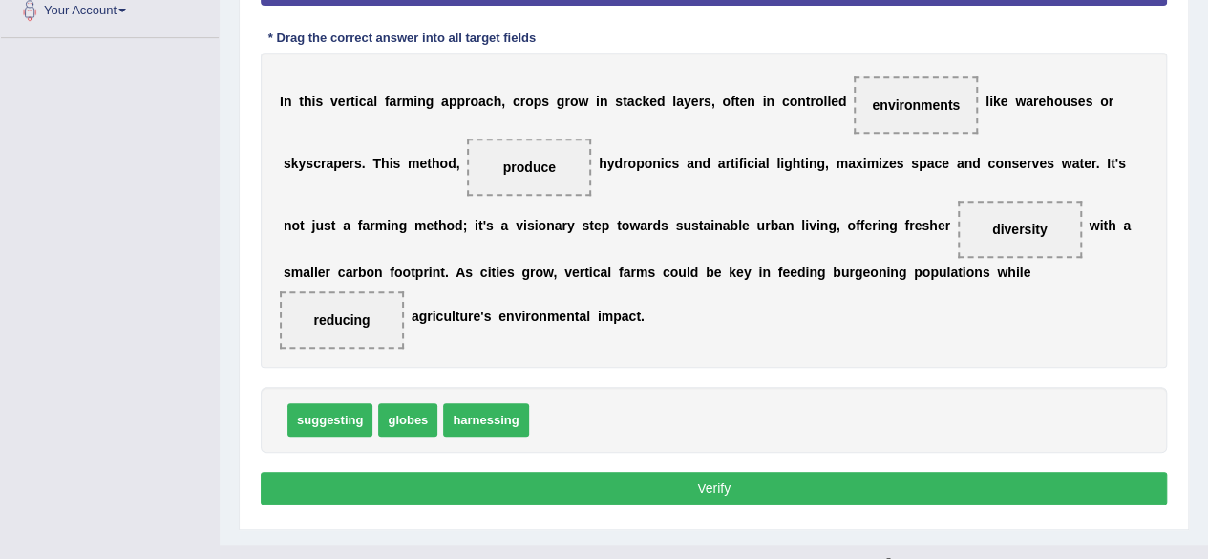
scroll to position [466, 0]
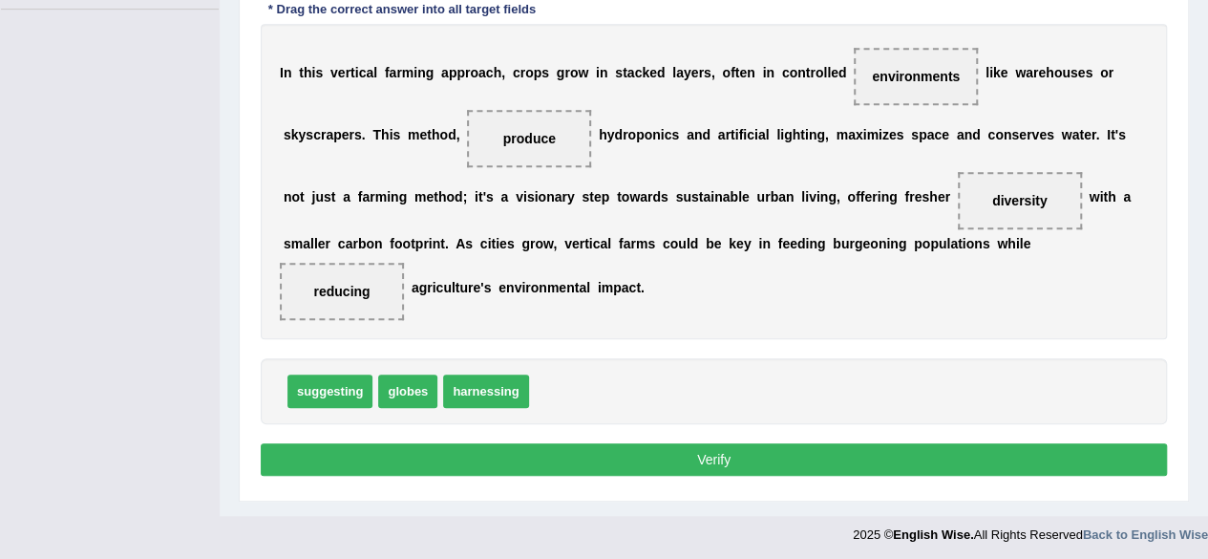
click at [716, 447] on button "Verify" at bounding box center [714, 459] width 906 height 32
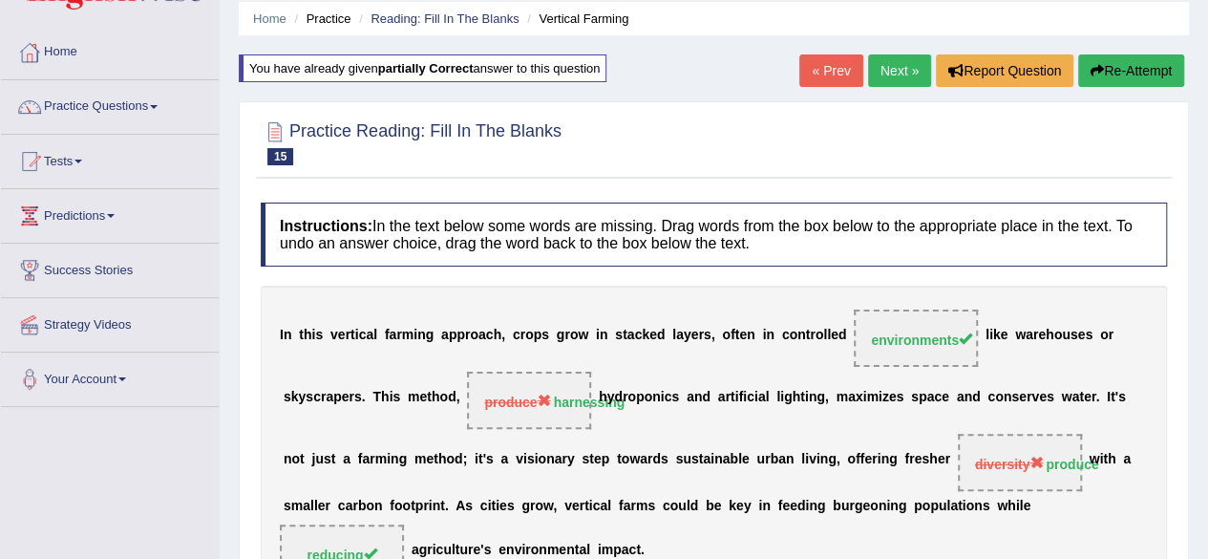
scroll to position [61, 0]
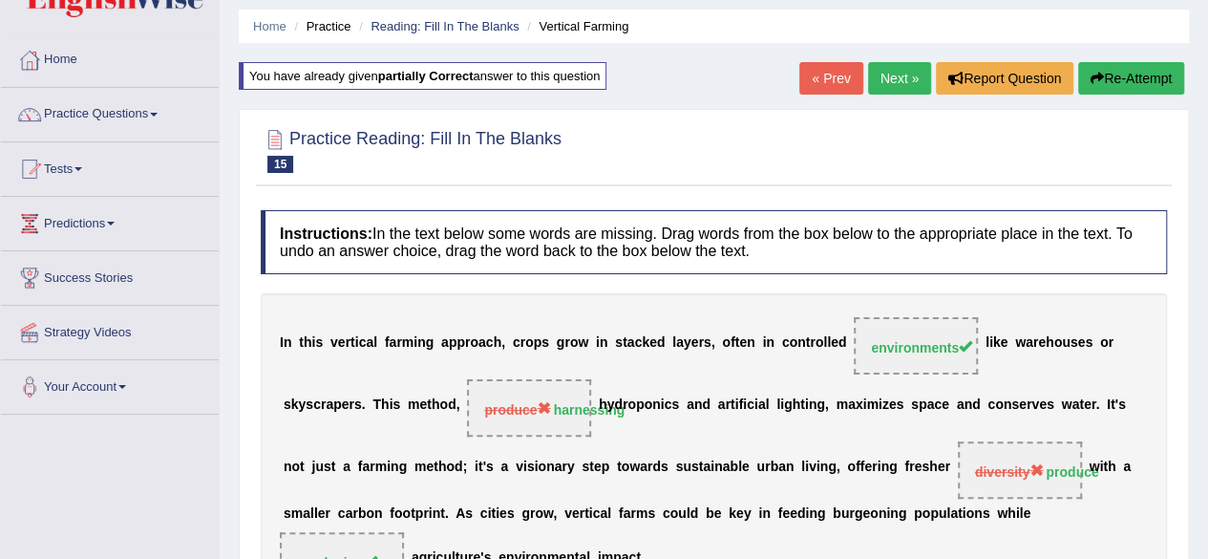
click at [911, 73] on link "Next »" at bounding box center [899, 78] width 63 height 32
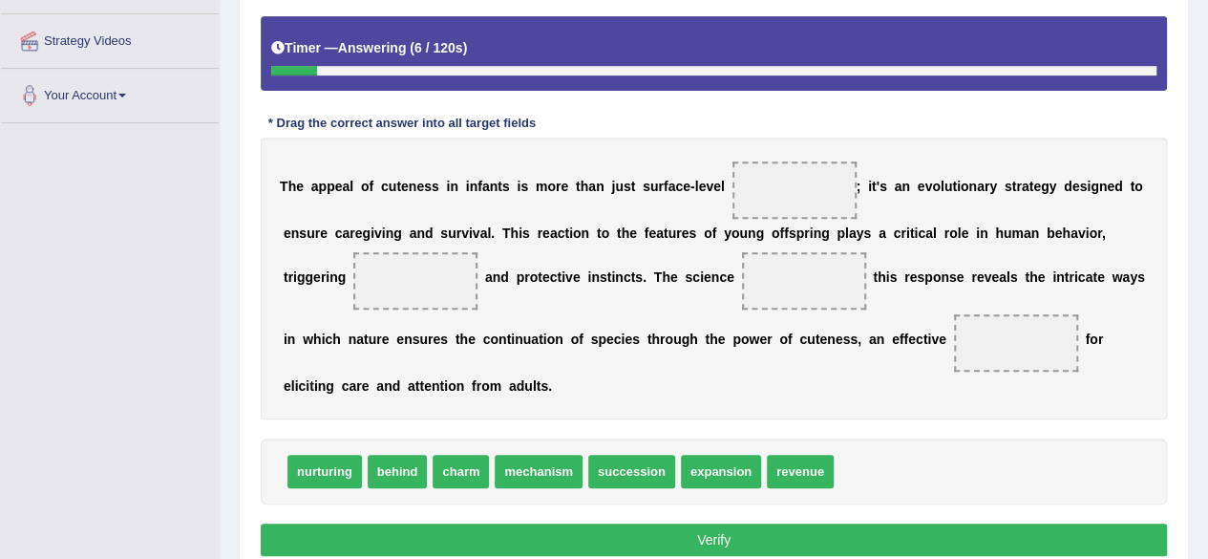
scroll to position [382, 0]
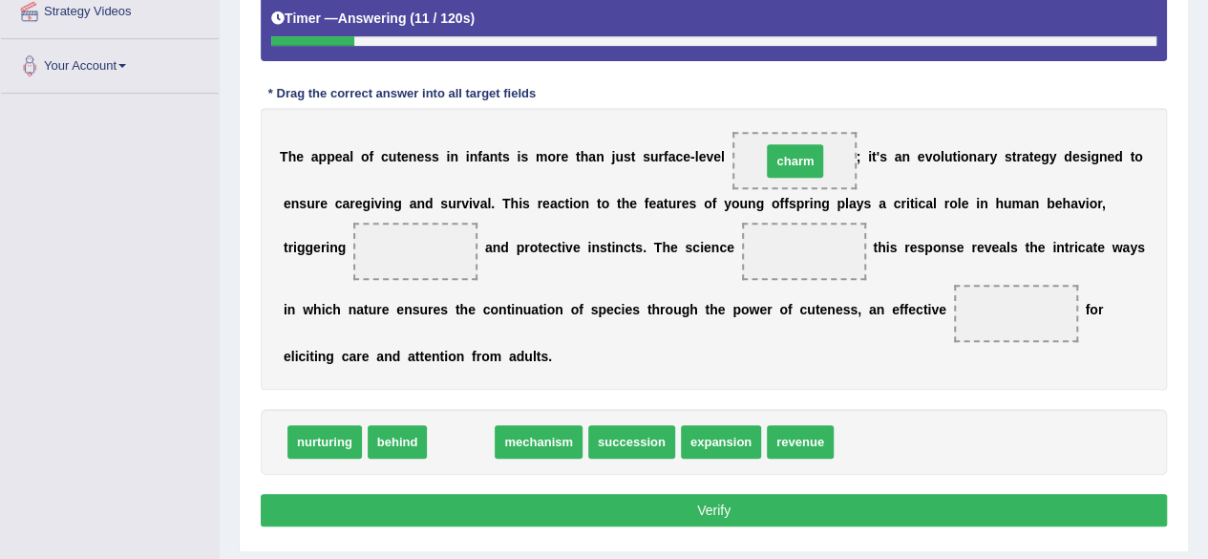
drag, startPoint x: 495, startPoint y: 412, endPoint x: 802, endPoint y: 159, distance: 397.6
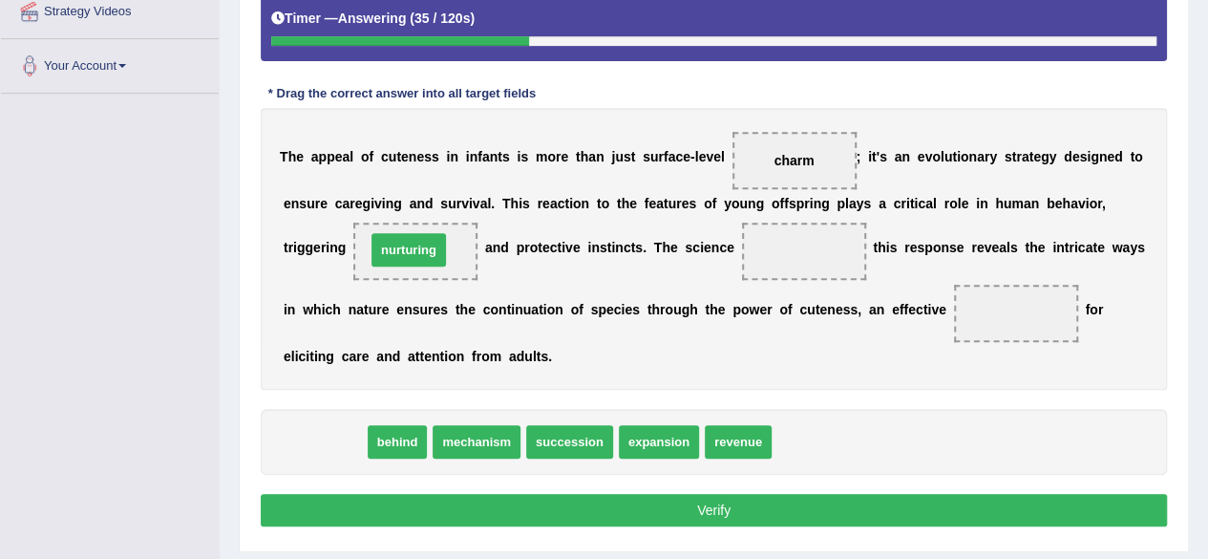
drag, startPoint x: 333, startPoint y: 441, endPoint x: 417, endPoint y: 249, distance: 209.5
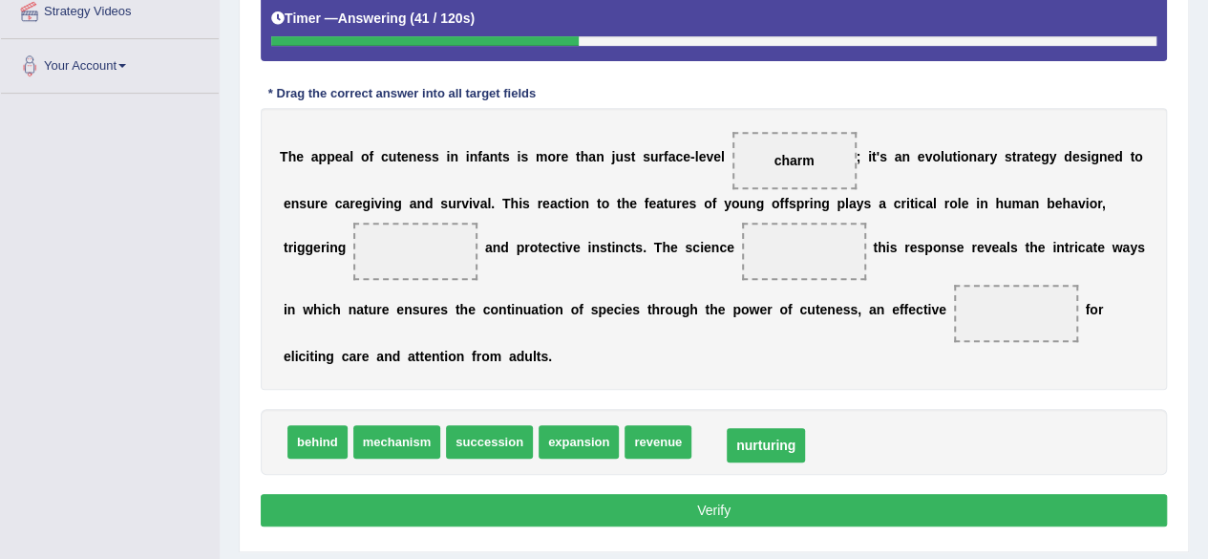
drag, startPoint x: 417, startPoint y: 249, endPoint x: 768, endPoint y: 443, distance: 400.5
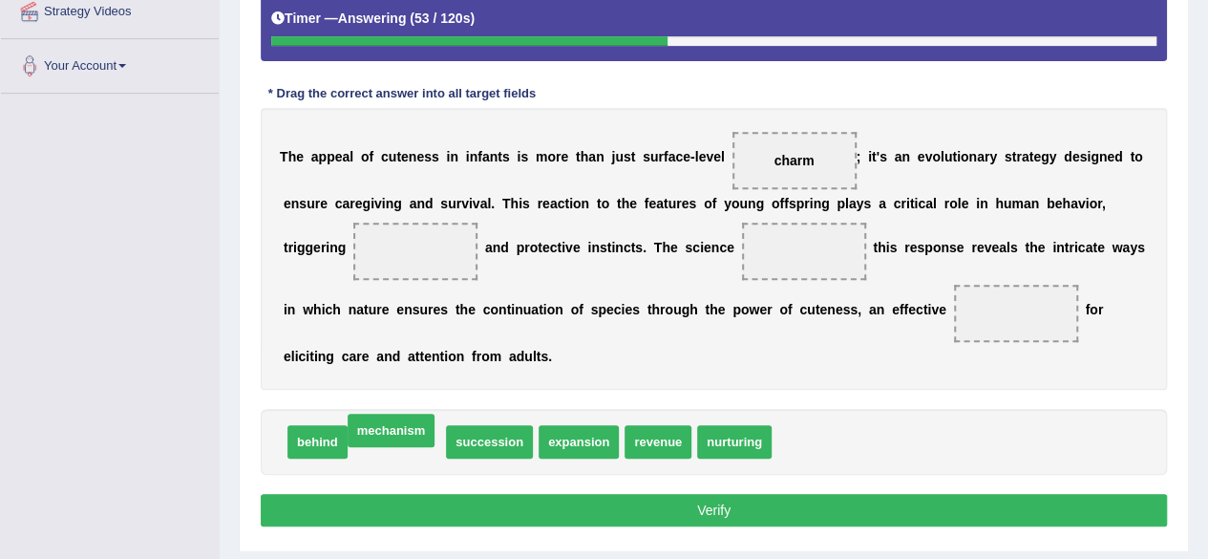
drag, startPoint x: 397, startPoint y: 444, endPoint x: 392, endPoint y: 433, distance: 12.8
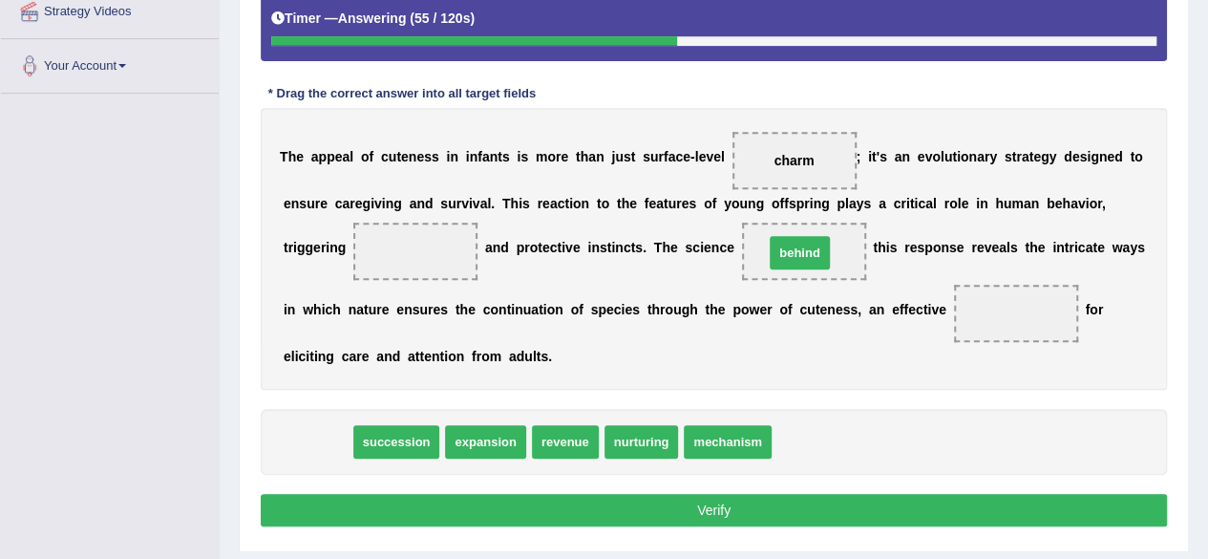
drag, startPoint x: 312, startPoint y: 431, endPoint x: 795, endPoint y: 242, distance: 518.0
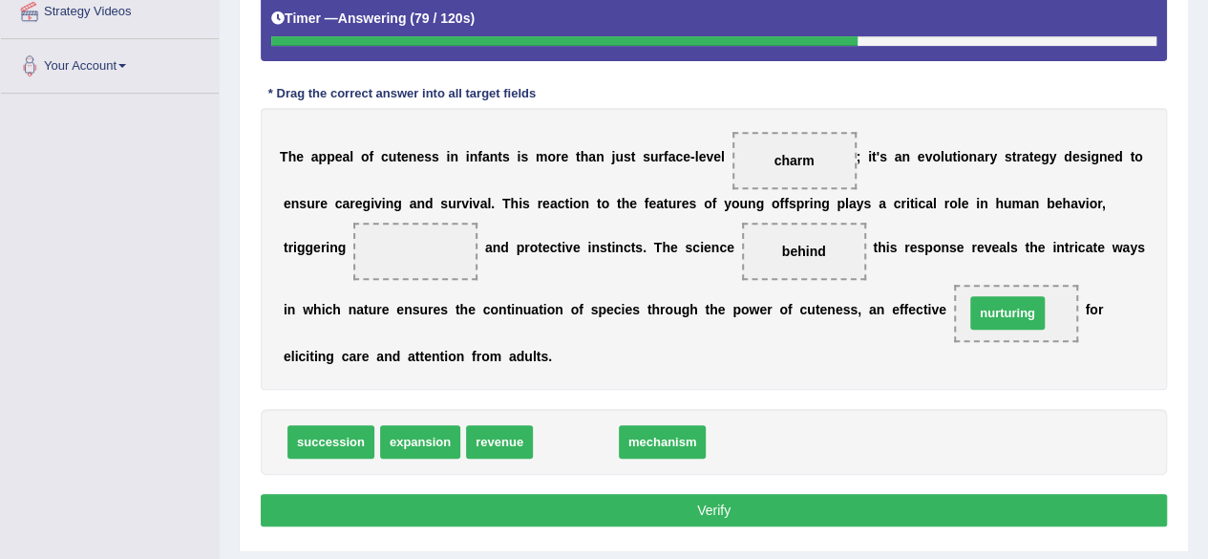
drag, startPoint x: 567, startPoint y: 444, endPoint x: 999, endPoint y: 315, distance: 450.5
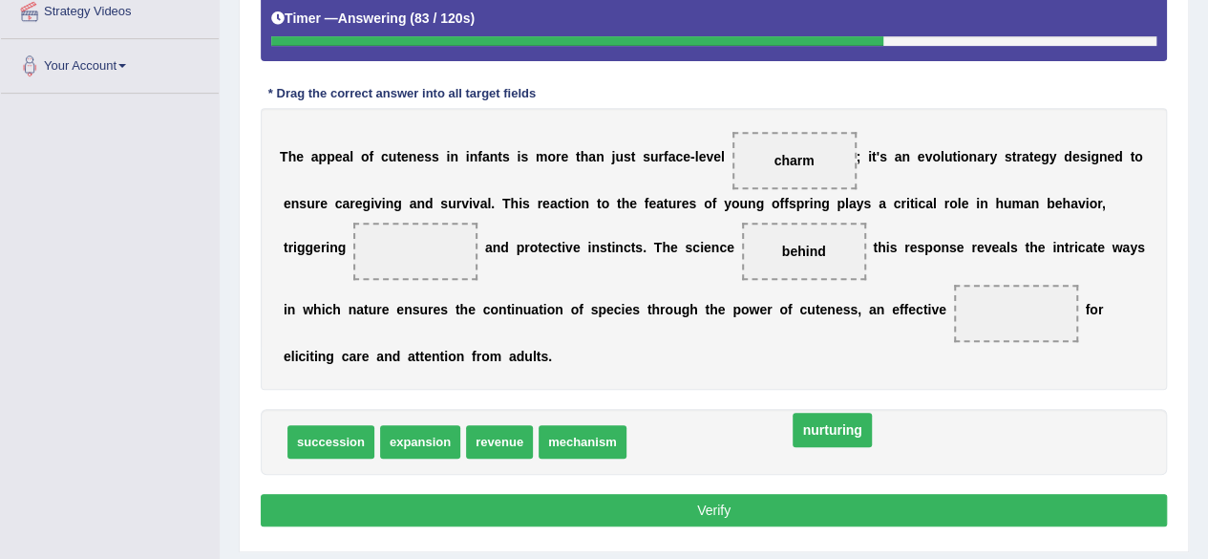
drag, startPoint x: 1016, startPoint y: 312, endPoint x: 823, endPoint y: 433, distance: 227.4
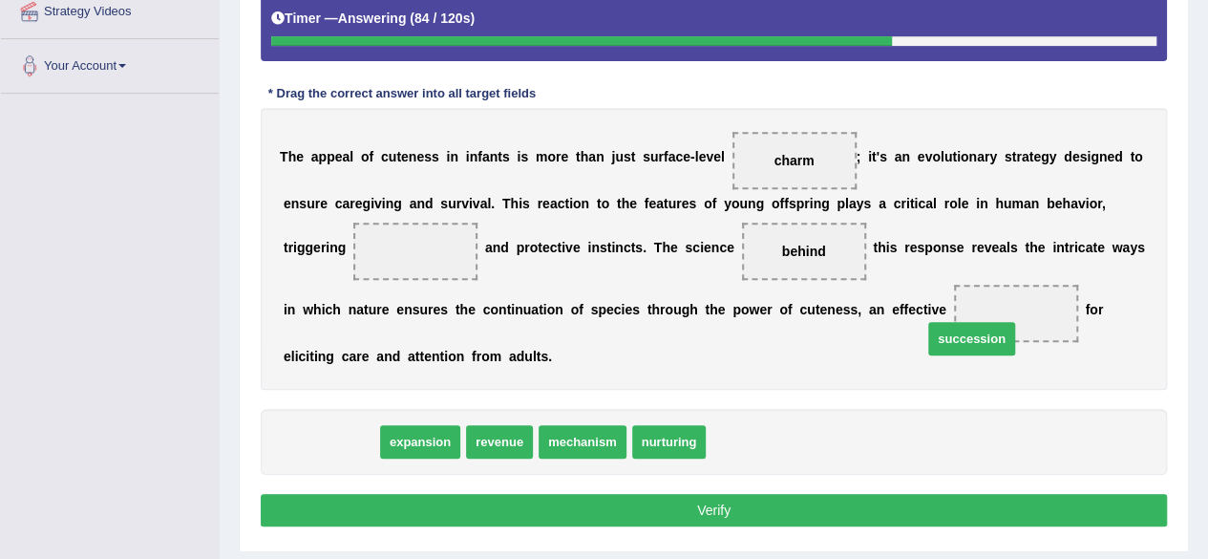
drag, startPoint x: 353, startPoint y: 436, endPoint x: 520, endPoint y: 395, distance: 171.2
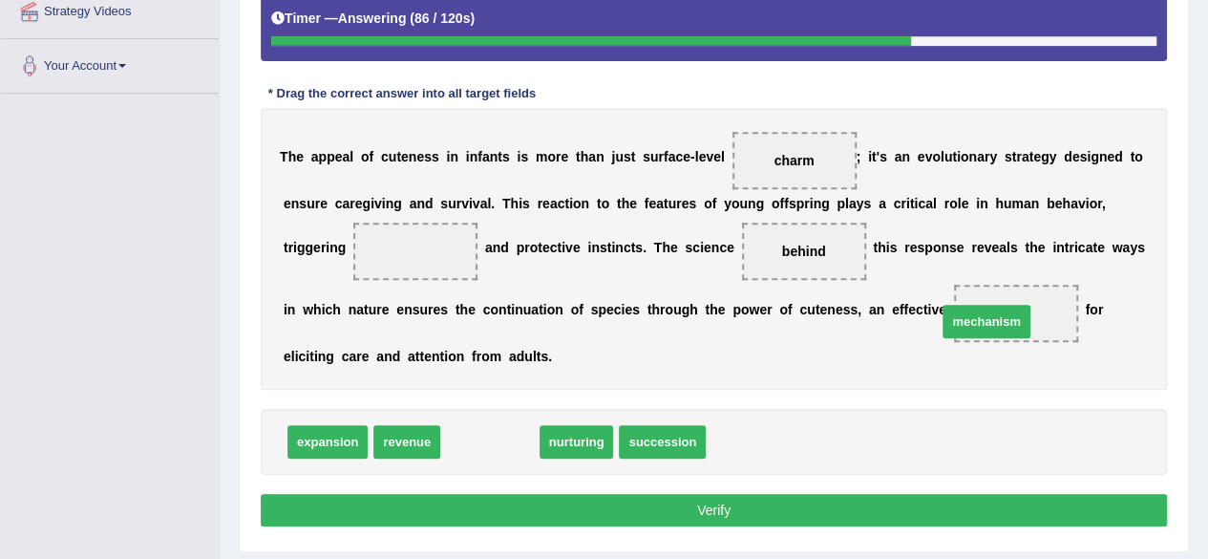
drag, startPoint x: 483, startPoint y: 434, endPoint x: 986, endPoint y: 310, distance: 517.2
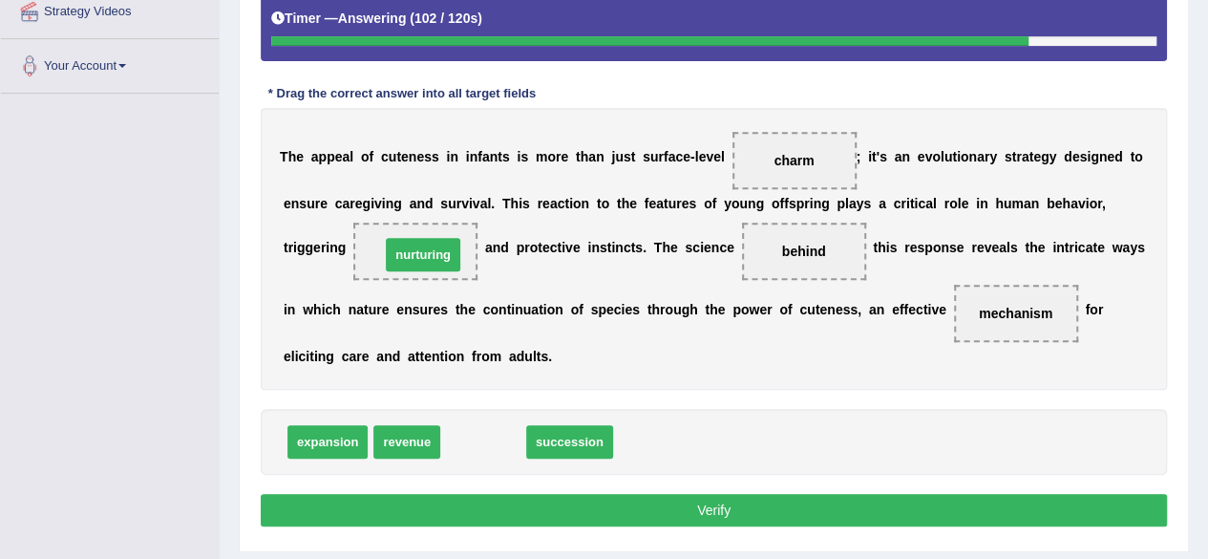
drag, startPoint x: 484, startPoint y: 448, endPoint x: 422, endPoint y: 252, distance: 205.4
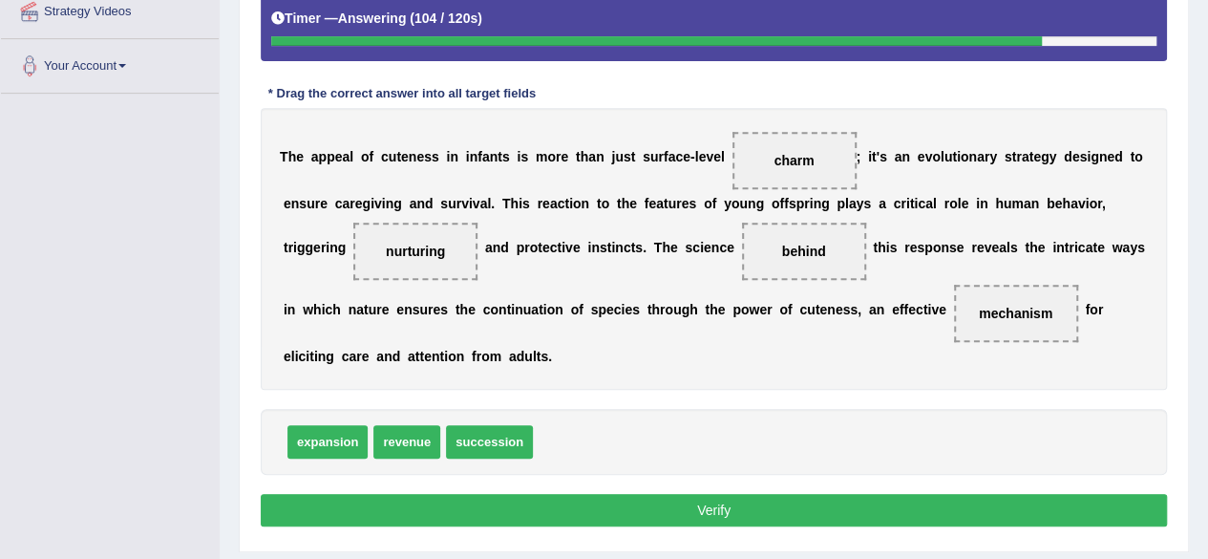
scroll to position [443, 0]
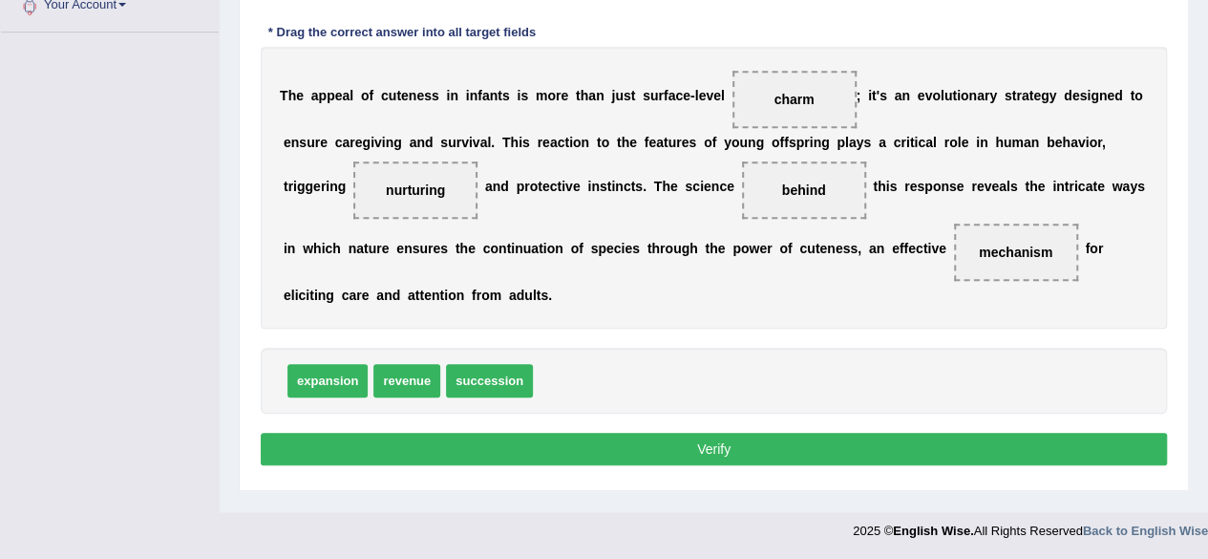
click at [732, 433] on button "Verify" at bounding box center [714, 449] width 906 height 32
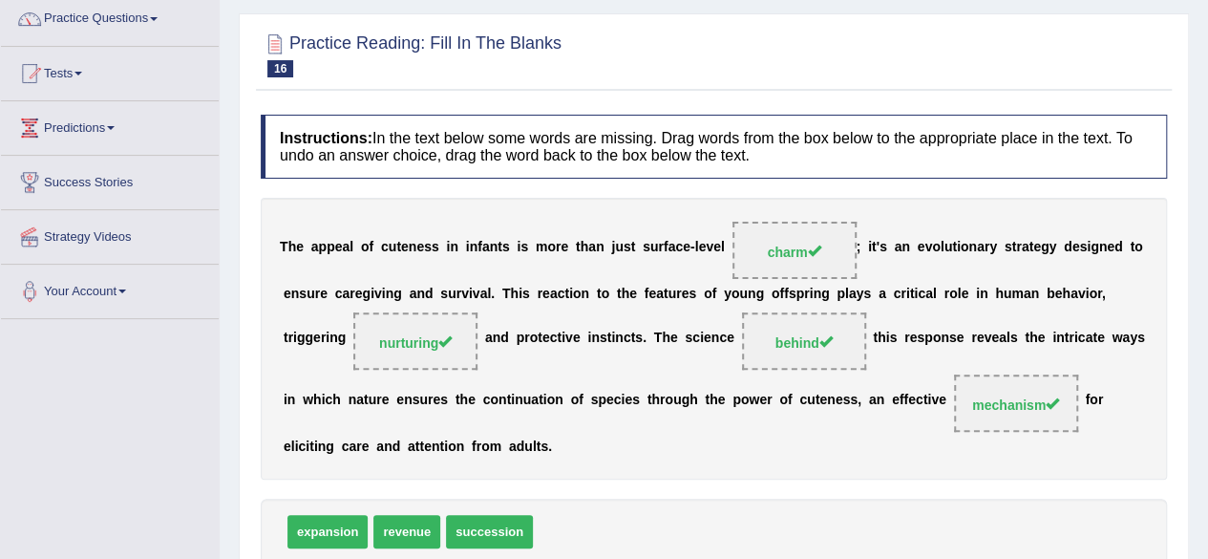
scroll to position [0, 0]
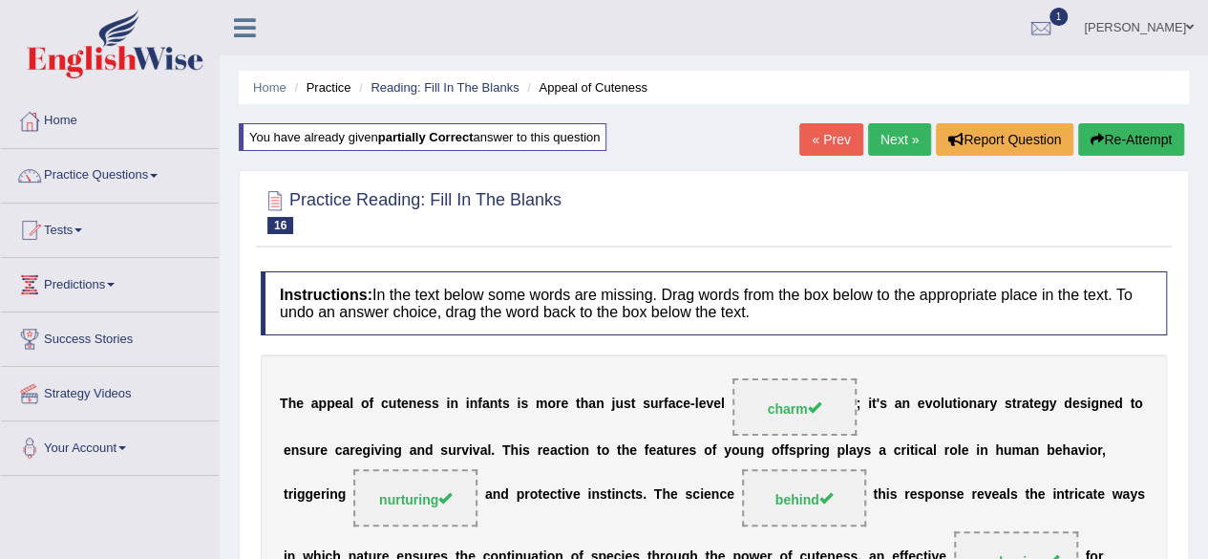
click at [880, 136] on link "Next »" at bounding box center [899, 139] width 63 height 32
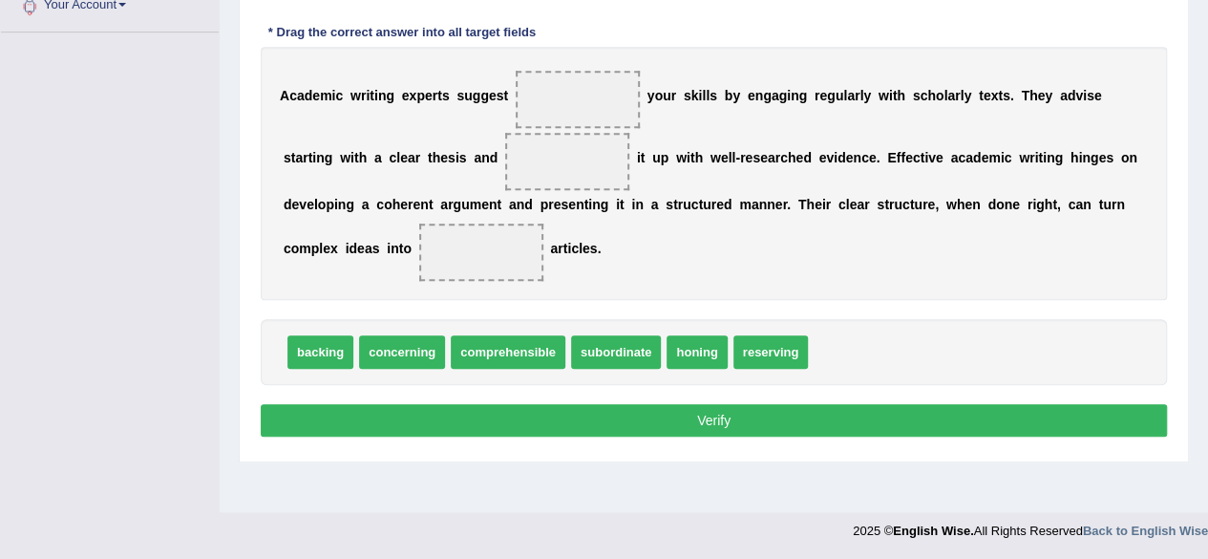
scroll to position [348, 0]
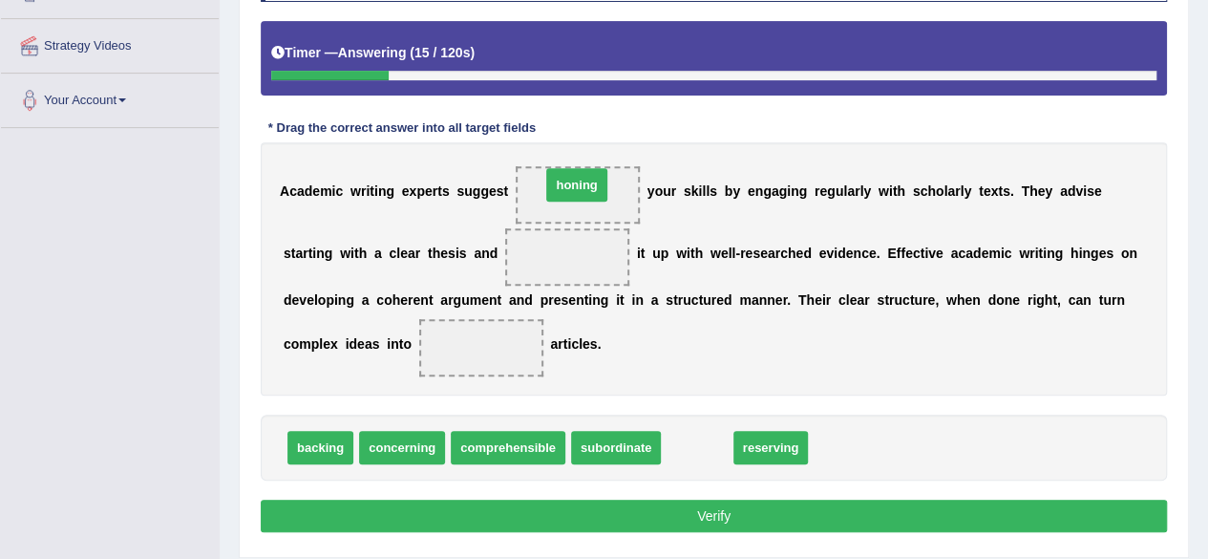
drag, startPoint x: 720, startPoint y: 450, endPoint x: 604, endPoint y: 198, distance: 277.3
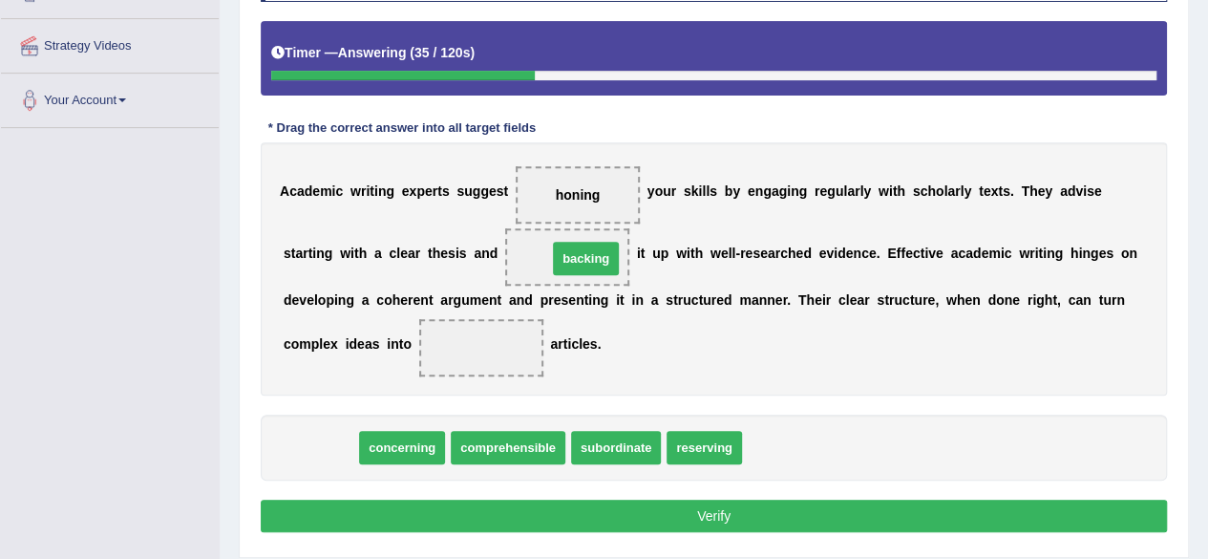
drag, startPoint x: 294, startPoint y: 444, endPoint x: 560, endPoint y: 255, distance: 325.9
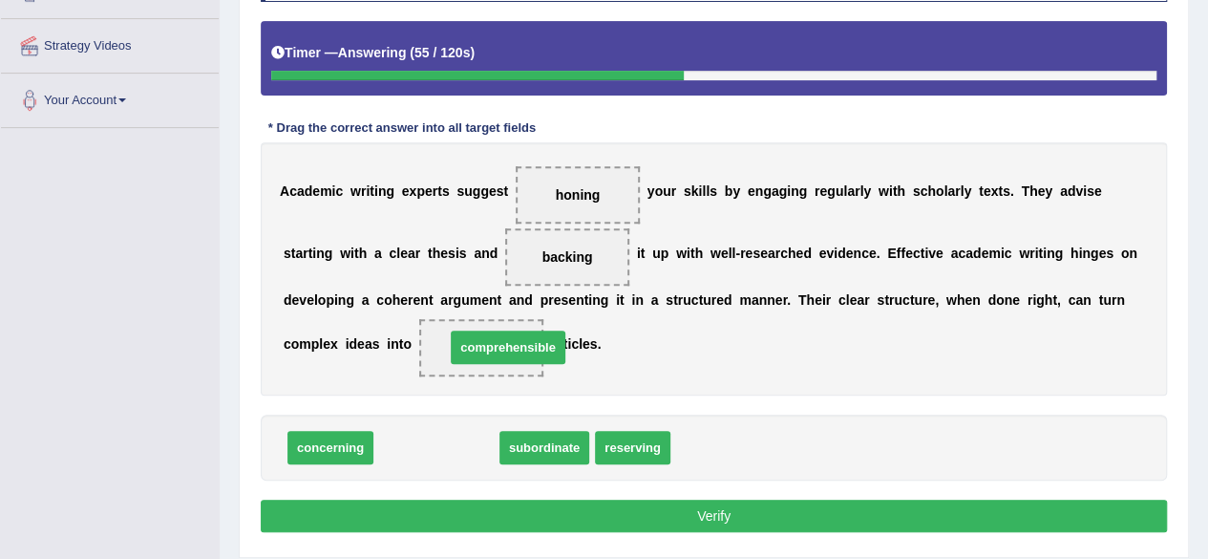
drag, startPoint x: 400, startPoint y: 448, endPoint x: 455, endPoint y: 355, distance: 107.4
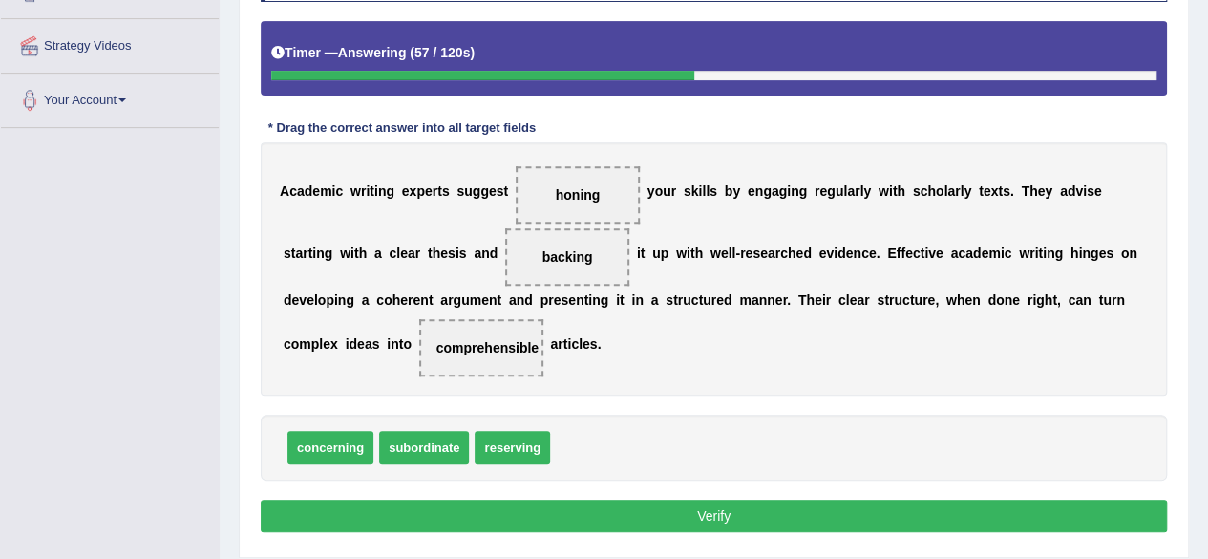
click at [707, 503] on button "Verify" at bounding box center [714, 515] width 906 height 32
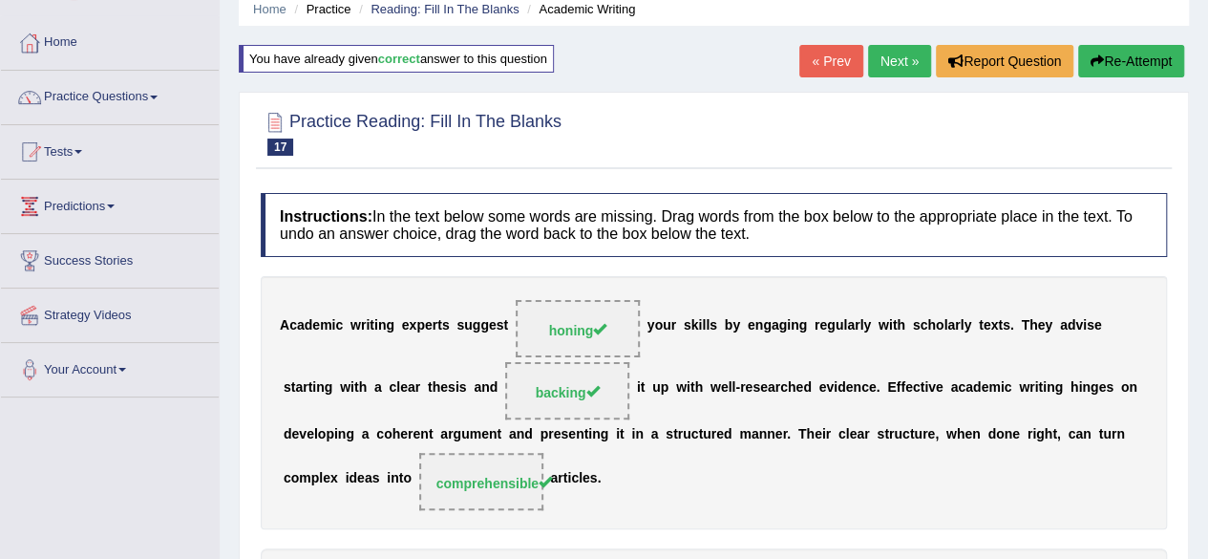
scroll to position [61, 0]
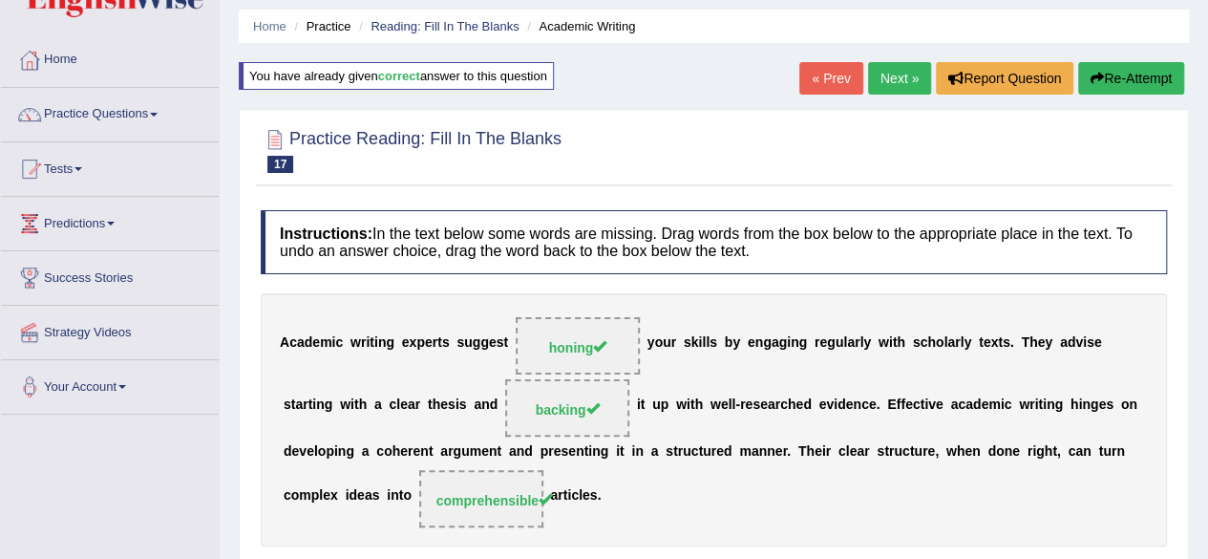
click at [896, 84] on link "Next »" at bounding box center [899, 78] width 63 height 32
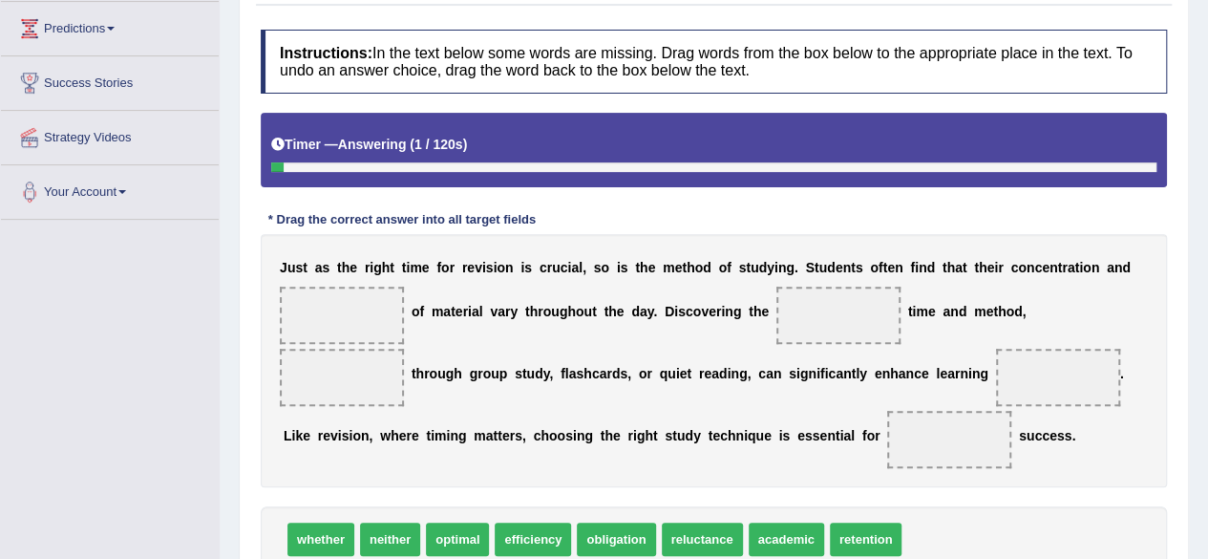
scroll to position [286, 0]
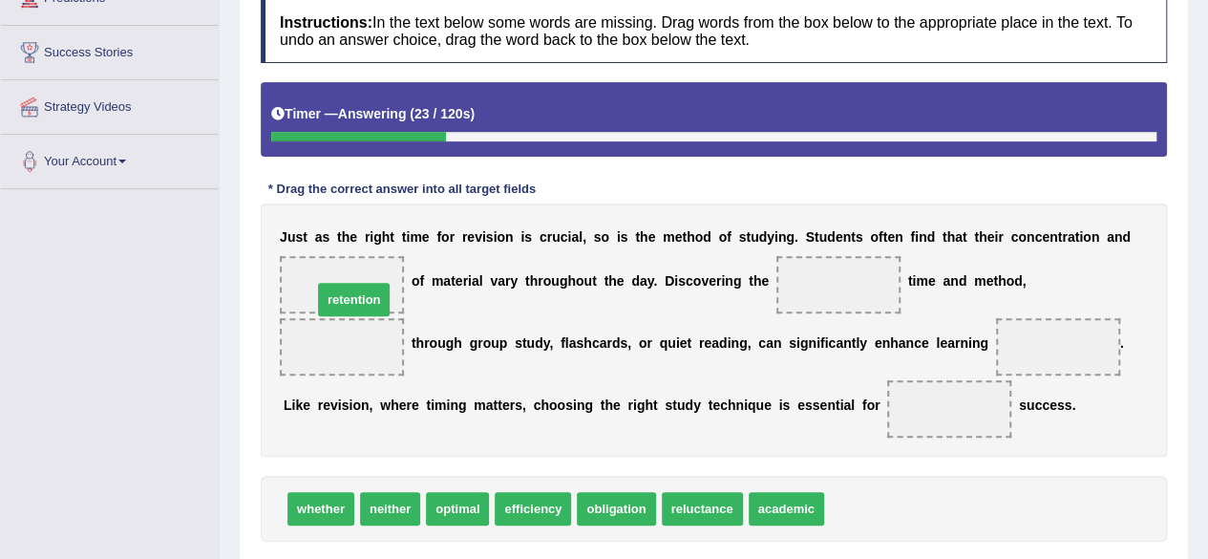
drag, startPoint x: 886, startPoint y: 507, endPoint x: 374, endPoint y: 298, distance: 552.9
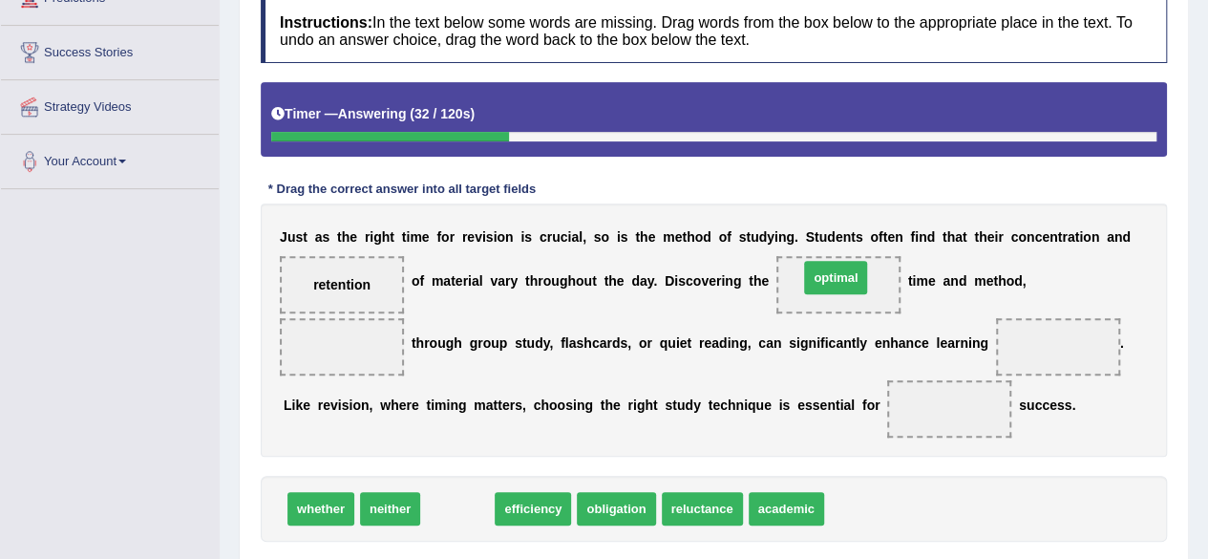
drag, startPoint x: 446, startPoint y: 507, endPoint x: 824, endPoint y: 276, distance: 443.2
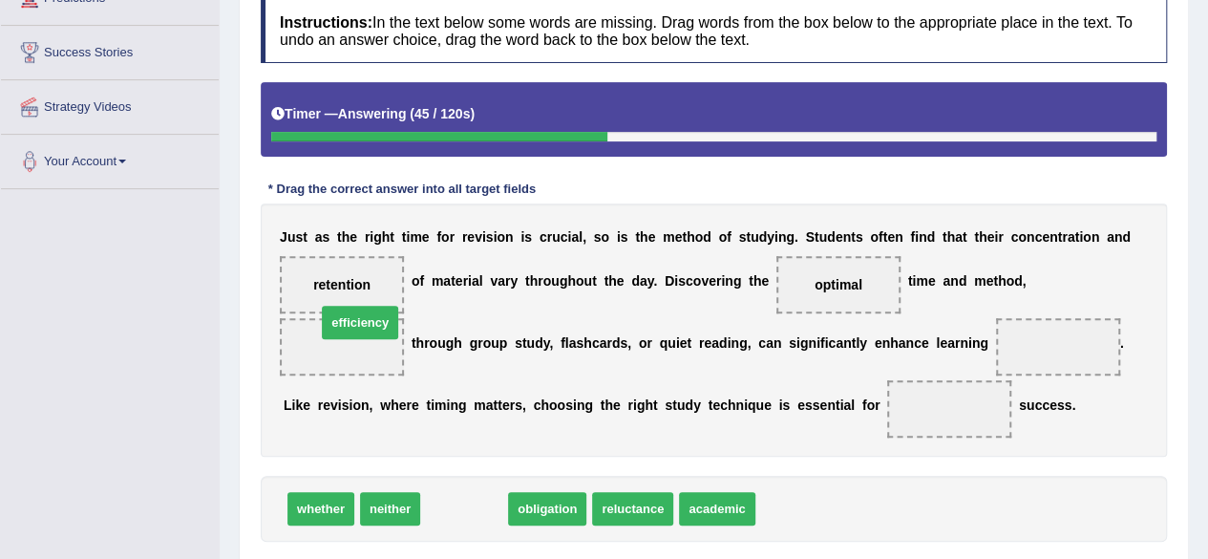
drag, startPoint x: 476, startPoint y: 502, endPoint x: 371, endPoint y: 316, distance: 213.3
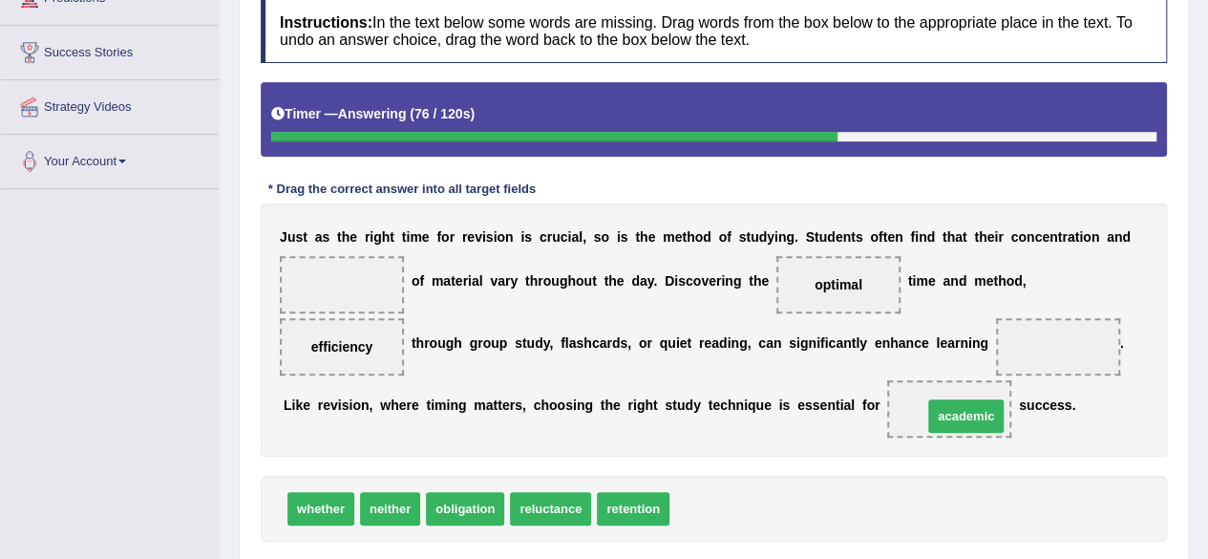
drag, startPoint x: 720, startPoint y: 506, endPoint x: 973, endPoint y: 413, distance: 269.5
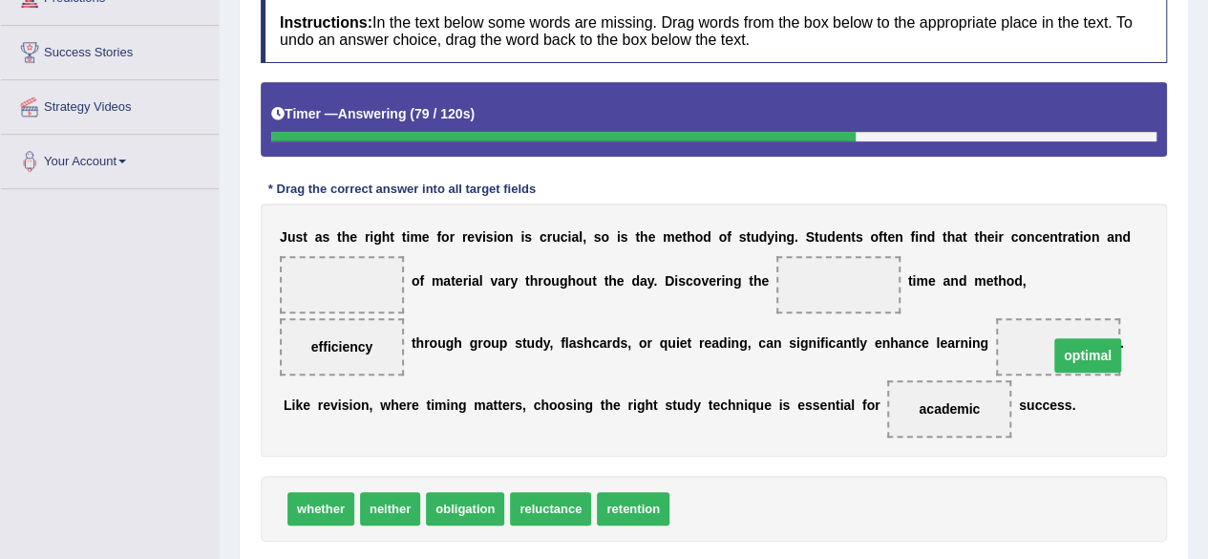
drag, startPoint x: 827, startPoint y: 285, endPoint x: 1076, endPoint y: 355, distance: 259.1
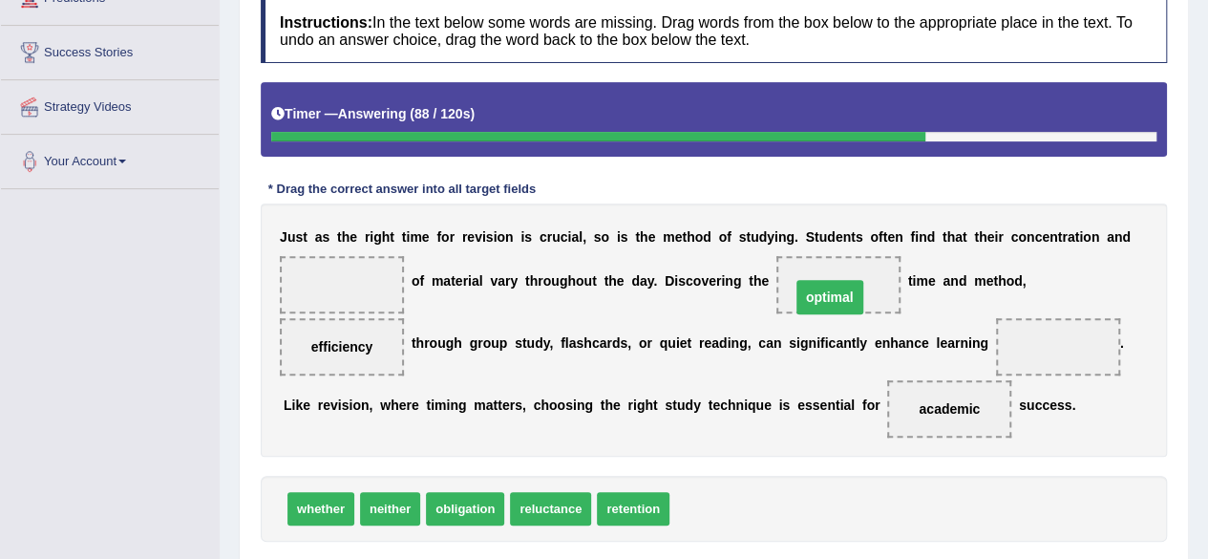
drag, startPoint x: 1051, startPoint y: 345, endPoint x: 823, endPoint y: 295, distance: 233.6
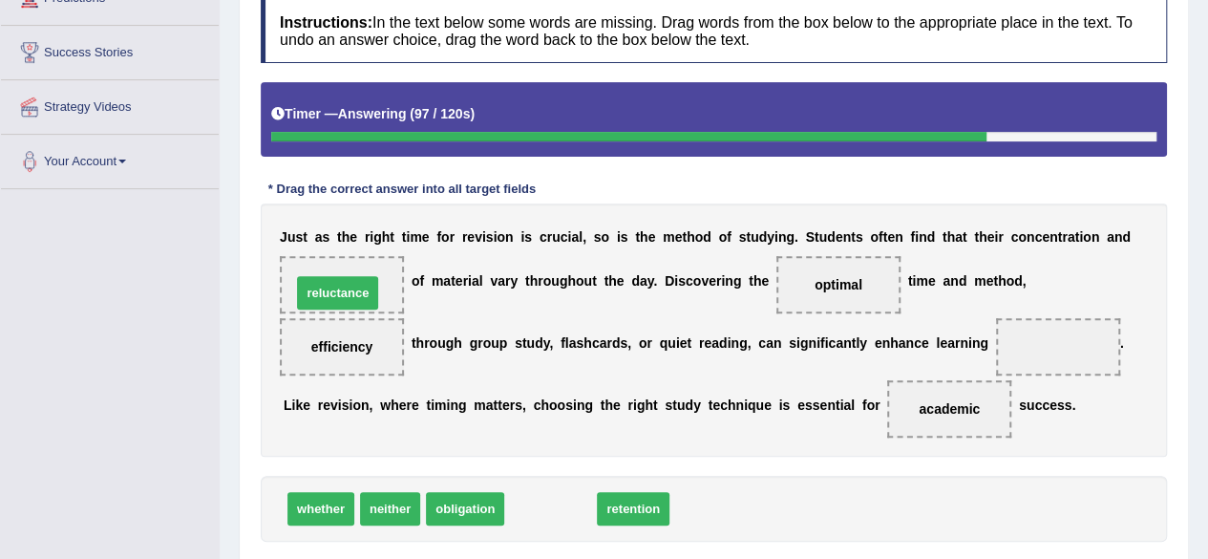
drag, startPoint x: 555, startPoint y: 514, endPoint x: 342, endPoint y: 295, distance: 305.2
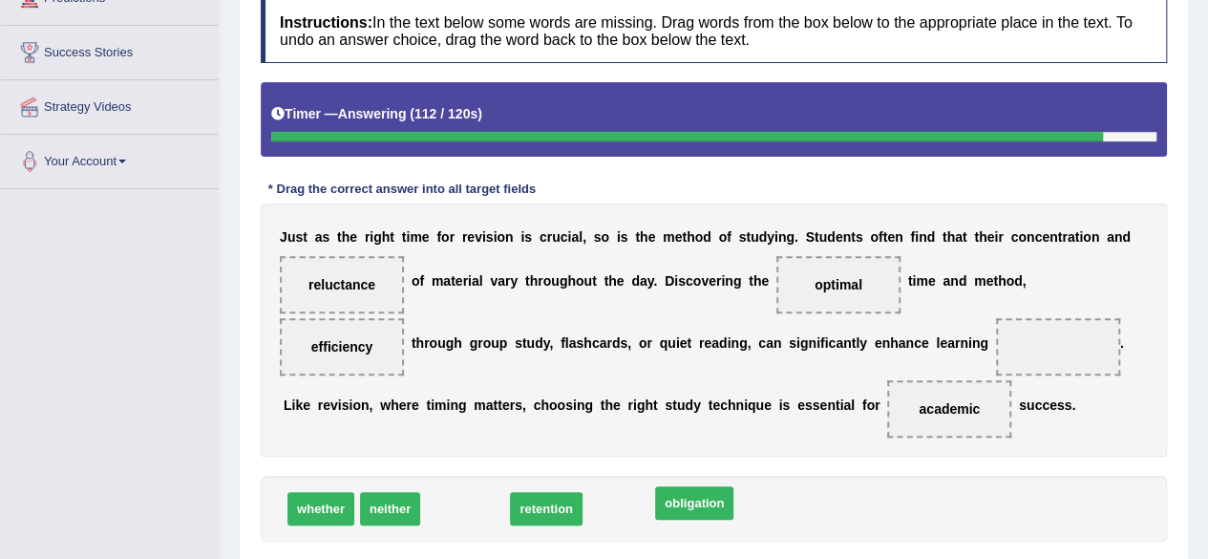
drag, startPoint x: 462, startPoint y: 509, endPoint x: 691, endPoint y: 503, distance: 229.3
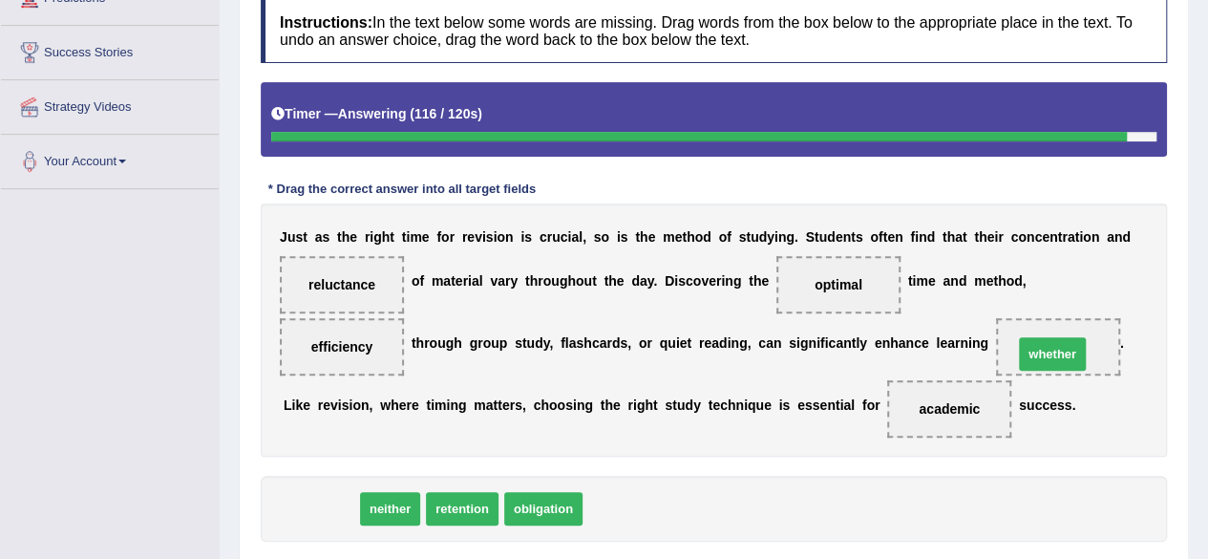
drag, startPoint x: 351, startPoint y: 506, endPoint x: 1043, endPoint y: 356, distance: 707.5
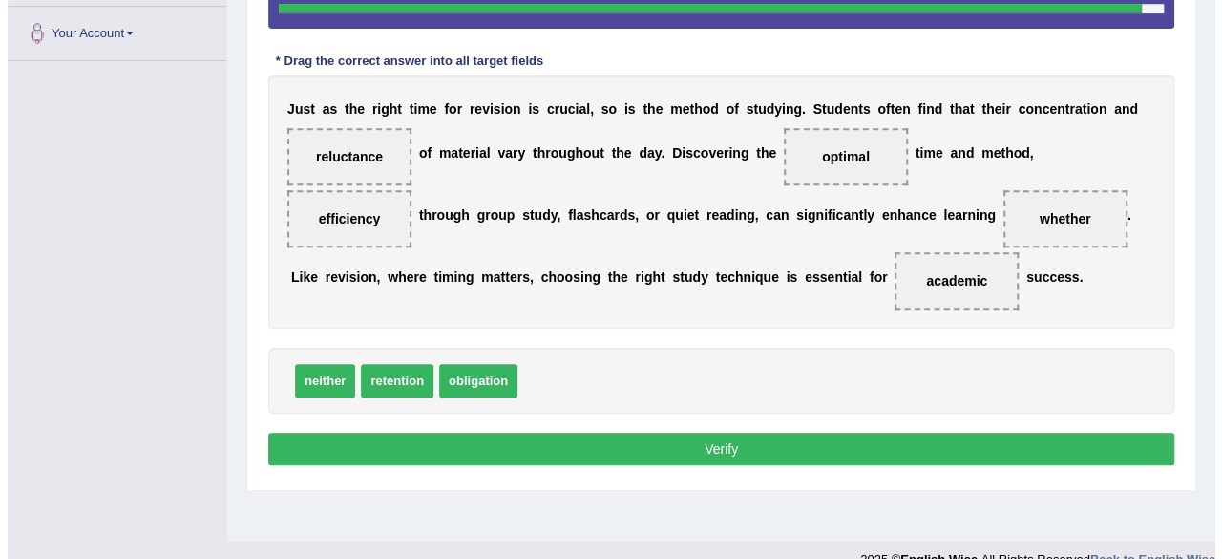
scroll to position [443, 0]
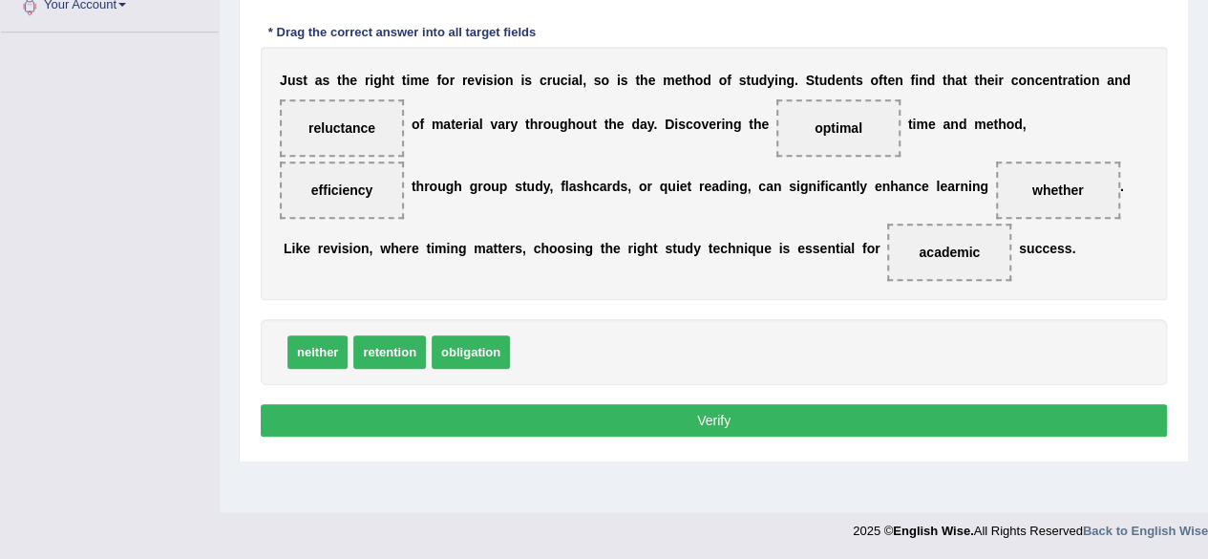
click at [767, 423] on button "Verify" at bounding box center [714, 420] width 906 height 32
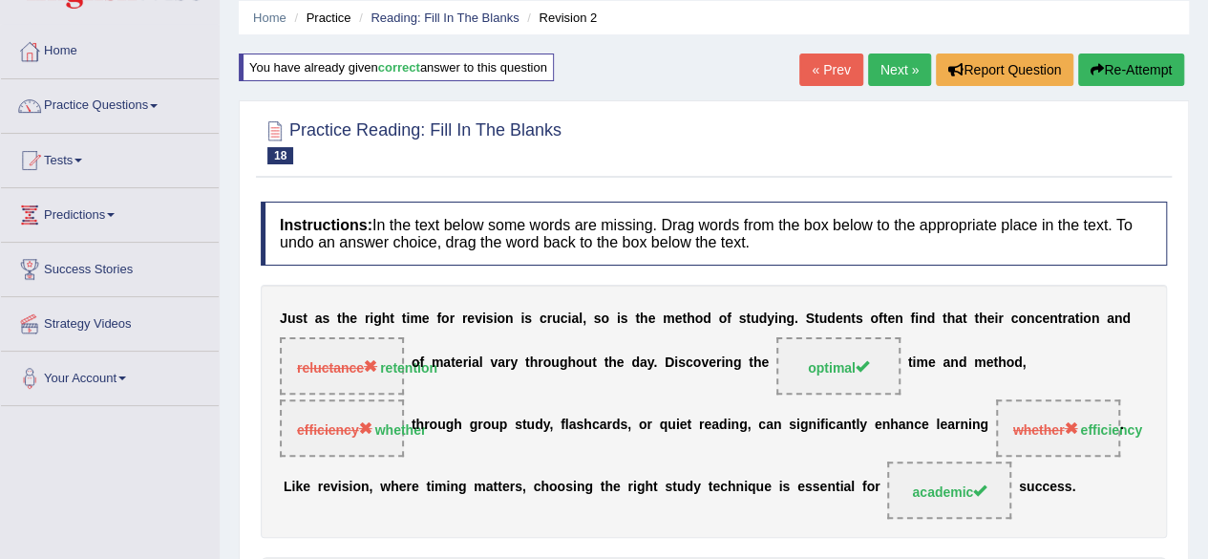
scroll to position [61, 0]
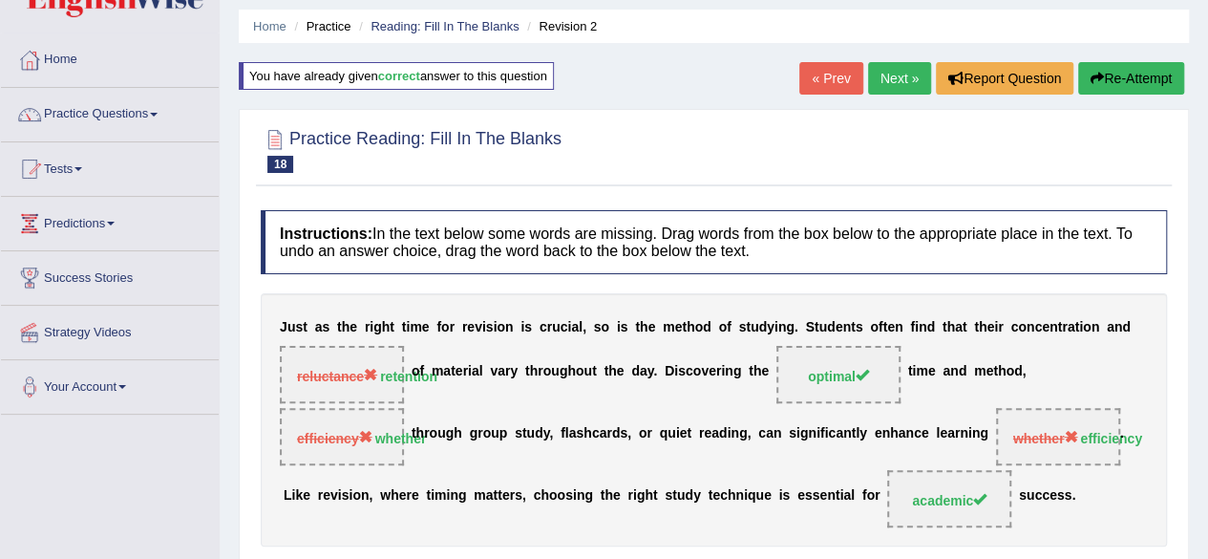
click at [892, 85] on link "Next »" at bounding box center [899, 78] width 63 height 32
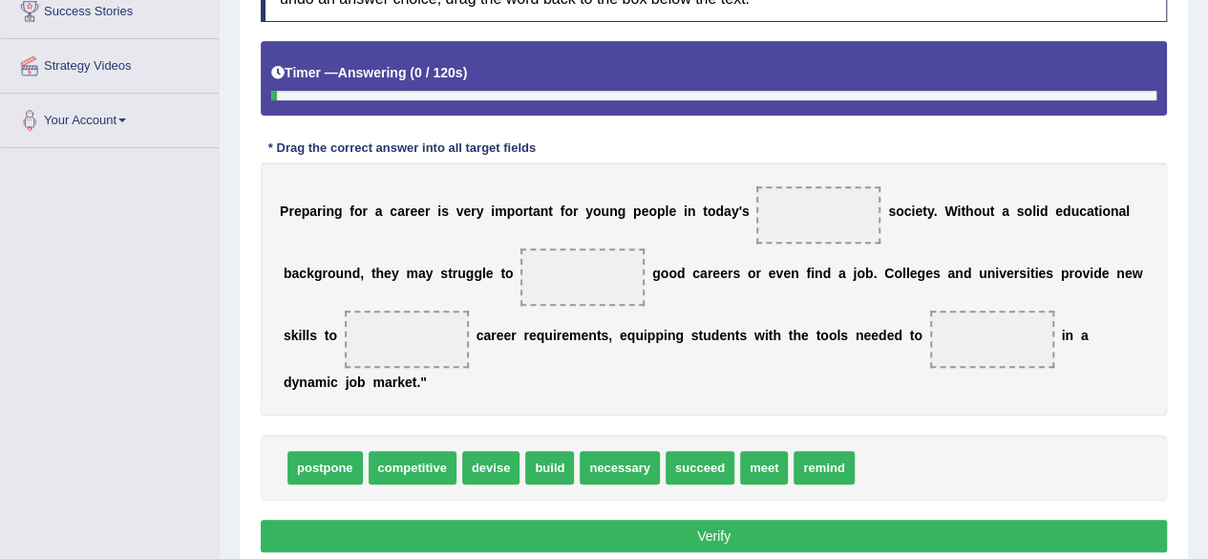
scroll to position [382, 0]
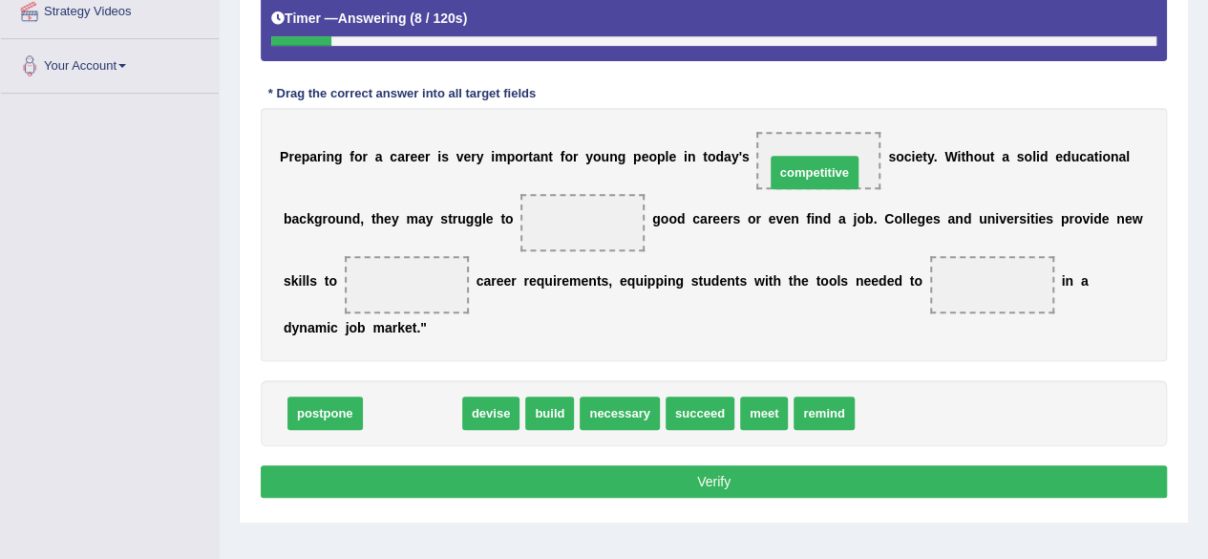
drag, startPoint x: 398, startPoint y: 404, endPoint x: 801, endPoint y: 149, distance: 476.9
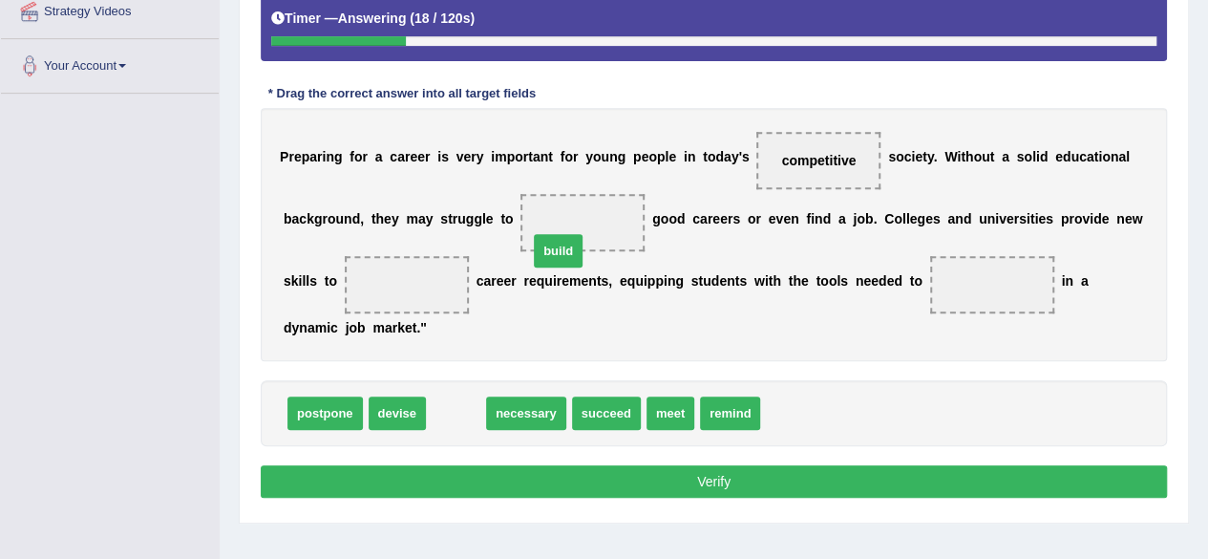
drag, startPoint x: 456, startPoint y: 413, endPoint x: 571, endPoint y: 217, distance: 228.1
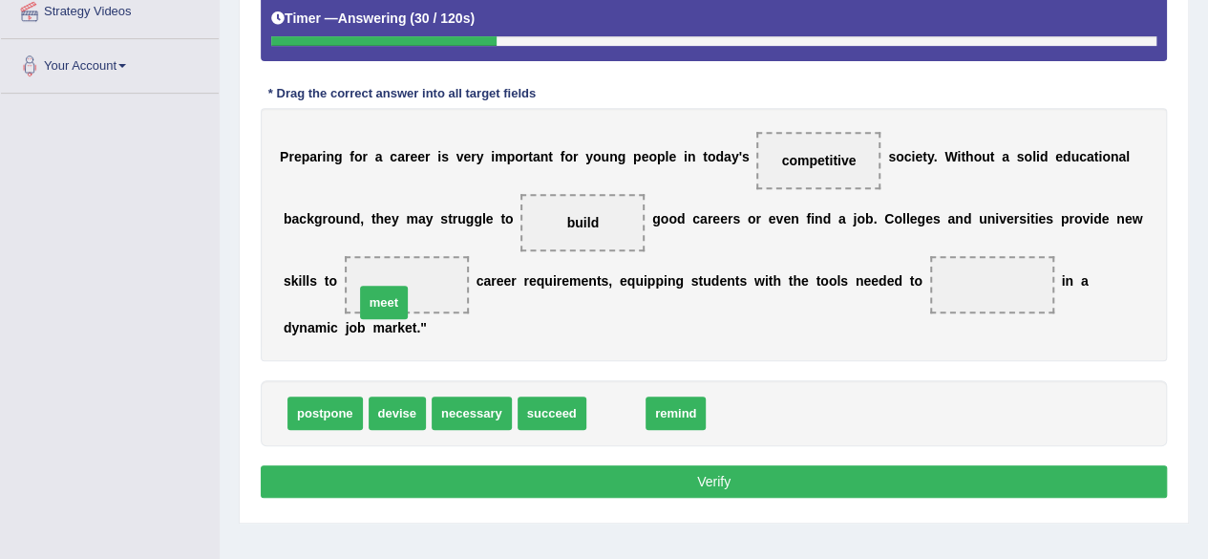
drag, startPoint x: 619, startPoint y: 417, endPoint x: 387, endPoint y: 307, distance: 257.1
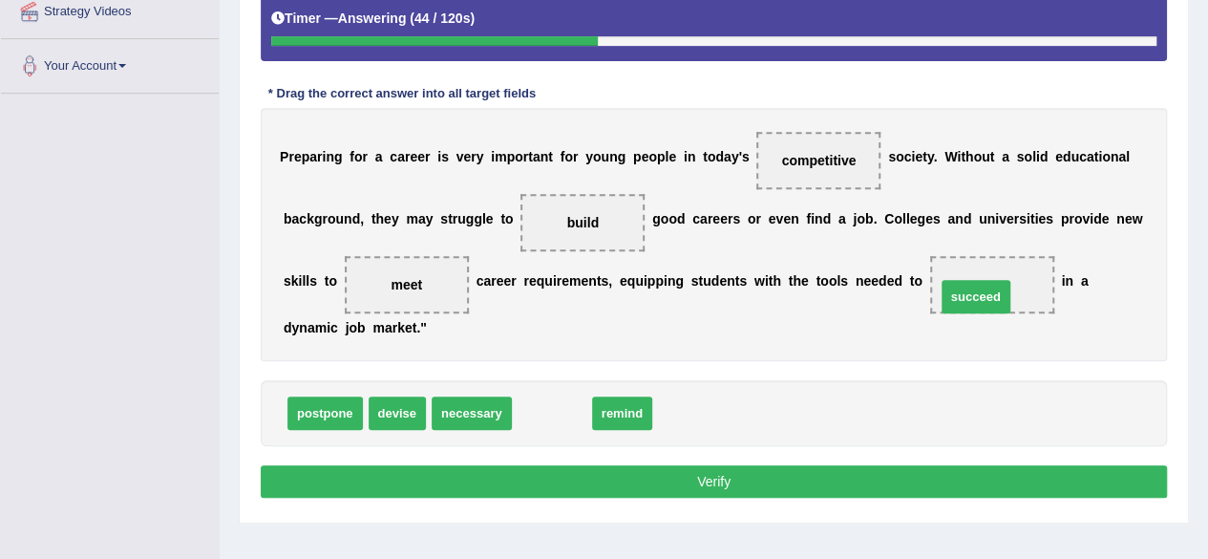
drag, startPoint x: 549, startPoint y: 408, endPoint x: 973, endPoint y: 291, distance: 439.7
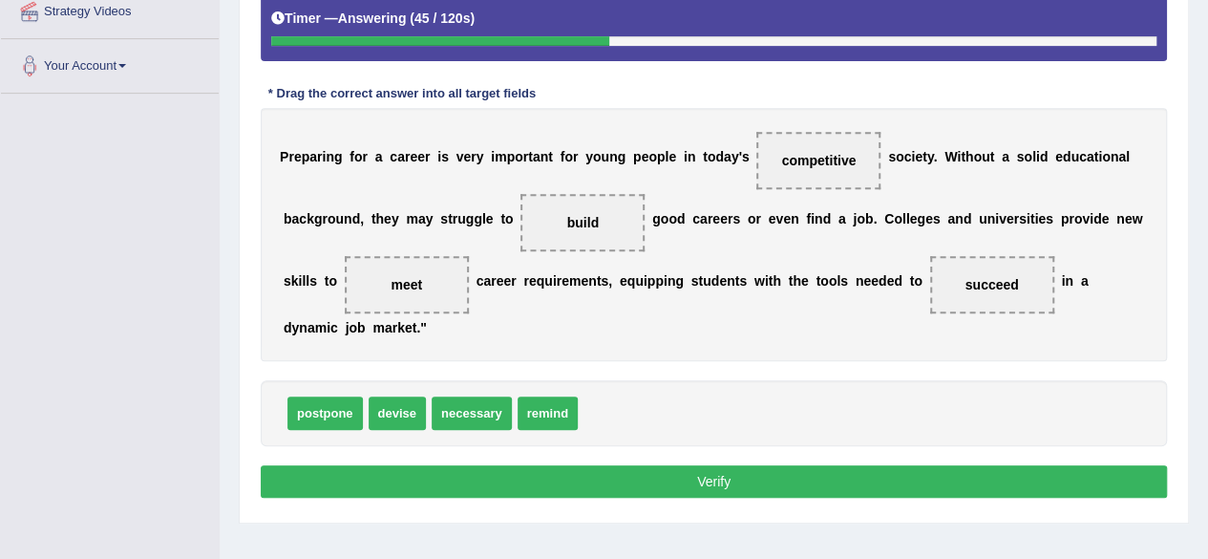
click at [765, 337] on div "P r e p a r i n g f o r a c a r e e r i s v e r y i m p o r t a n t f o r y o u…" at bounding box center [714, 234] width 906 height 253
click at [753, 480] on button "Verify" at bounding box center [714, 481] width 906 height 32
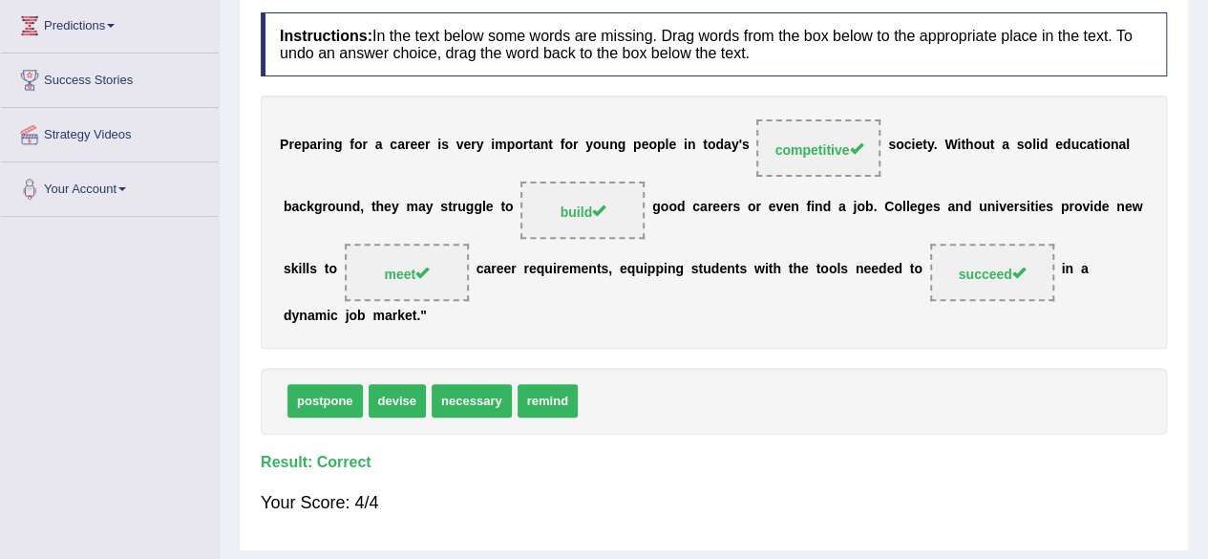
scroll to position [95, 0]
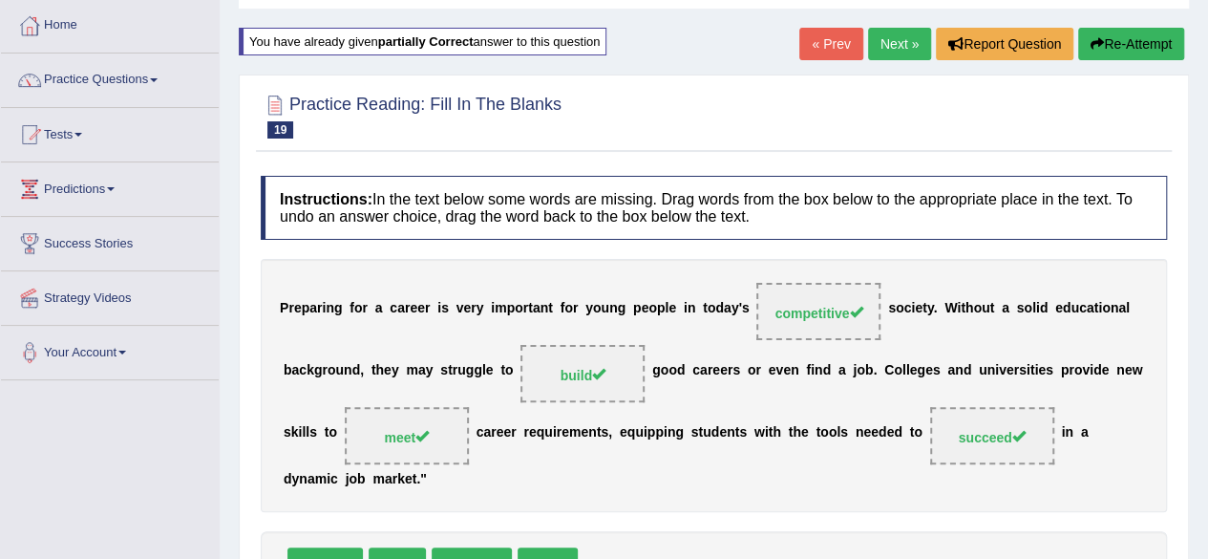
click at [896, 51] on link "Next »" at bounding box center [899, 44] width 63 height 32
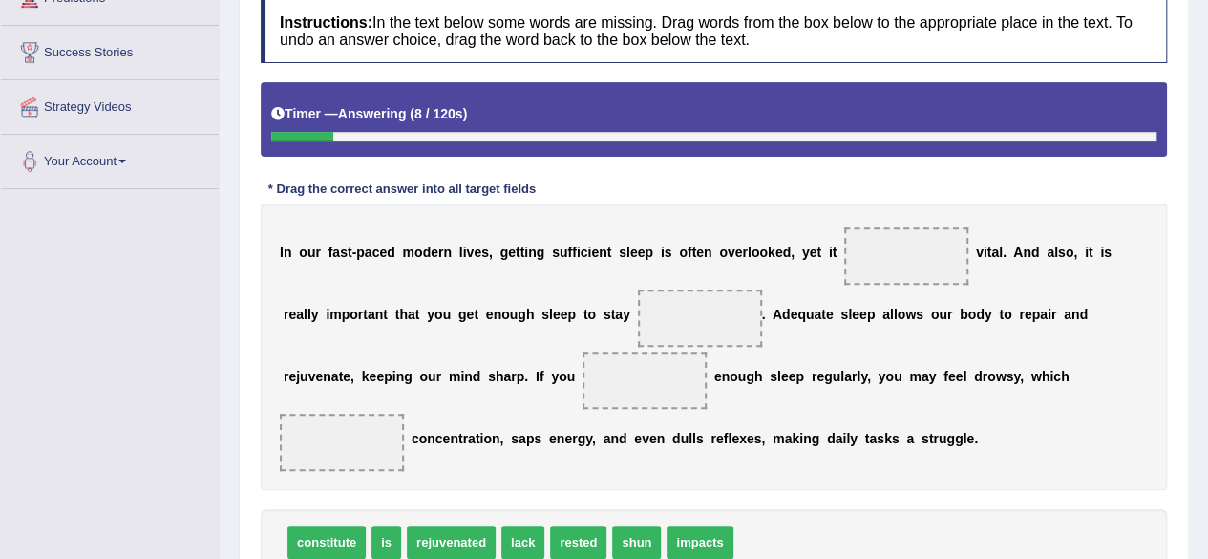
scroll to position [382, 0]
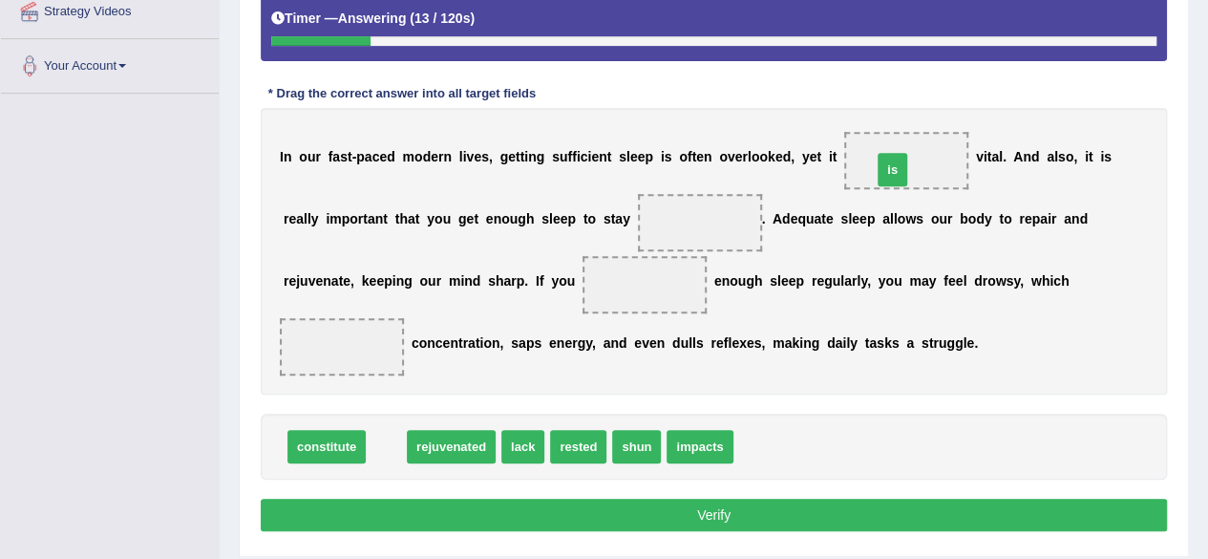
drag, startPoint x: 388, startPoint y: 441, endPoint x: 894, endPoint y: 164, distance: 576.9
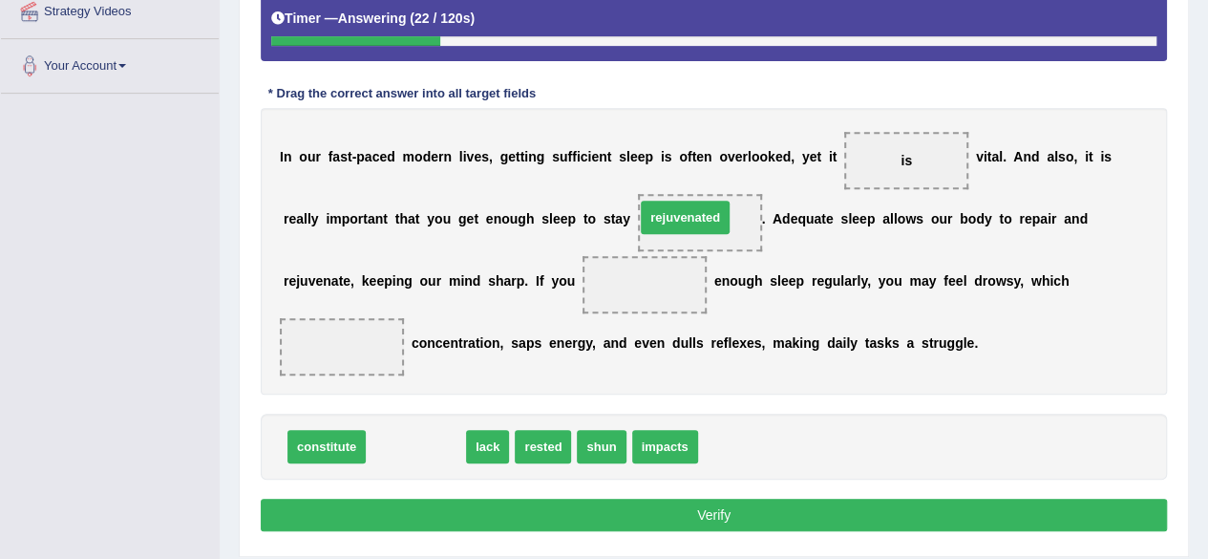
drag, startPoint x: 414, startPoint y: 450, endPoint x: 684, endPoint y: 221, distance: 353.6
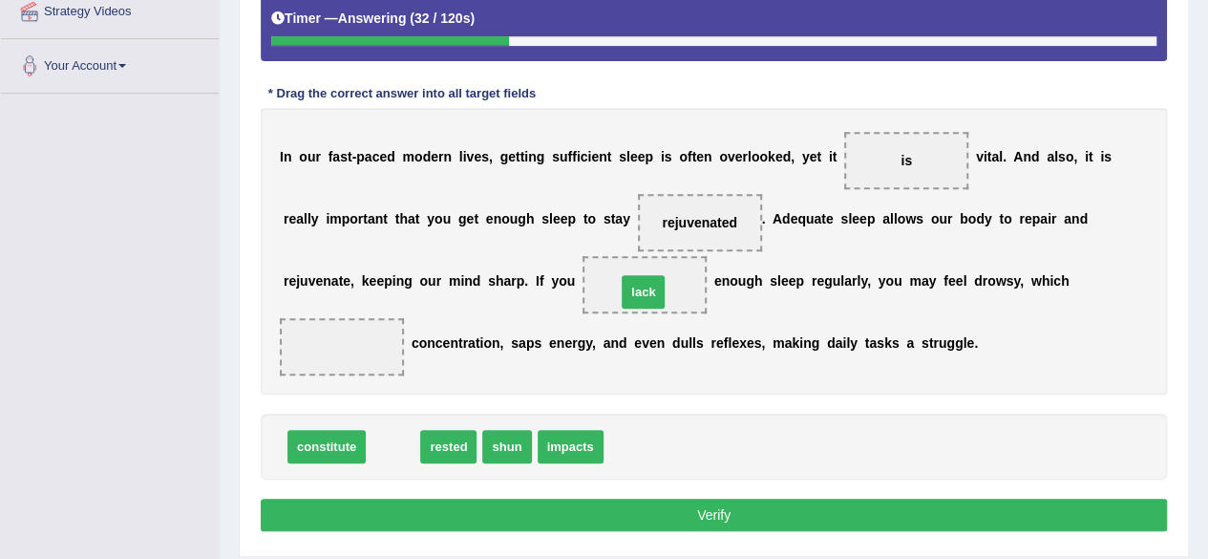
drag, startPoint x: 393, startPoint y: 444, endPoint x: 644, endPoint y: 289, distance: 294.2
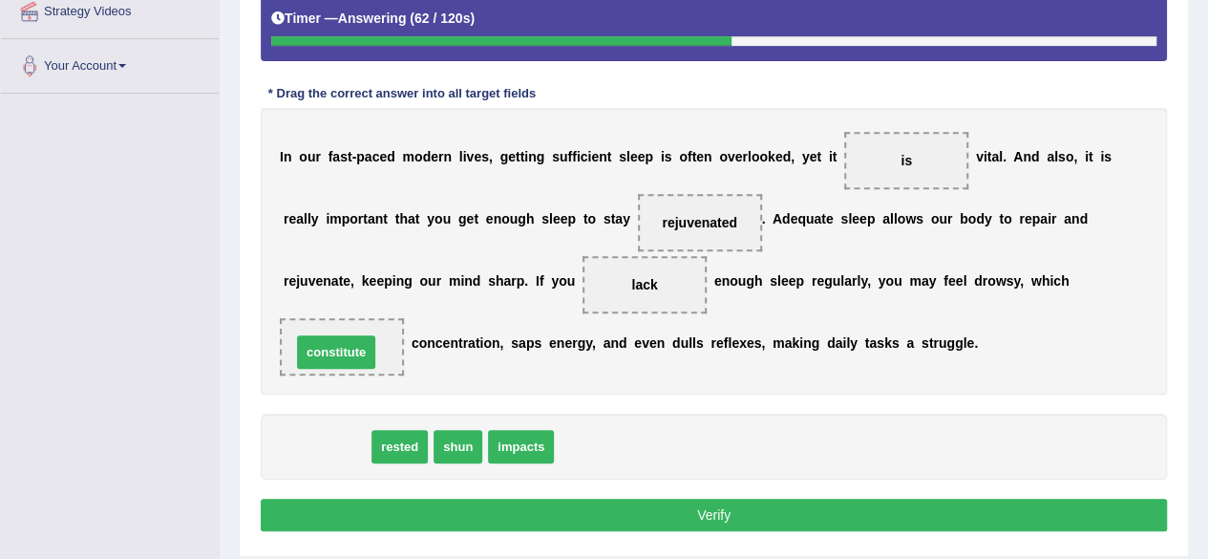
drag, startPoint x: 329, startPoint y: 444, endPoint x: 338, endPoint y: 350, distance: 95.0
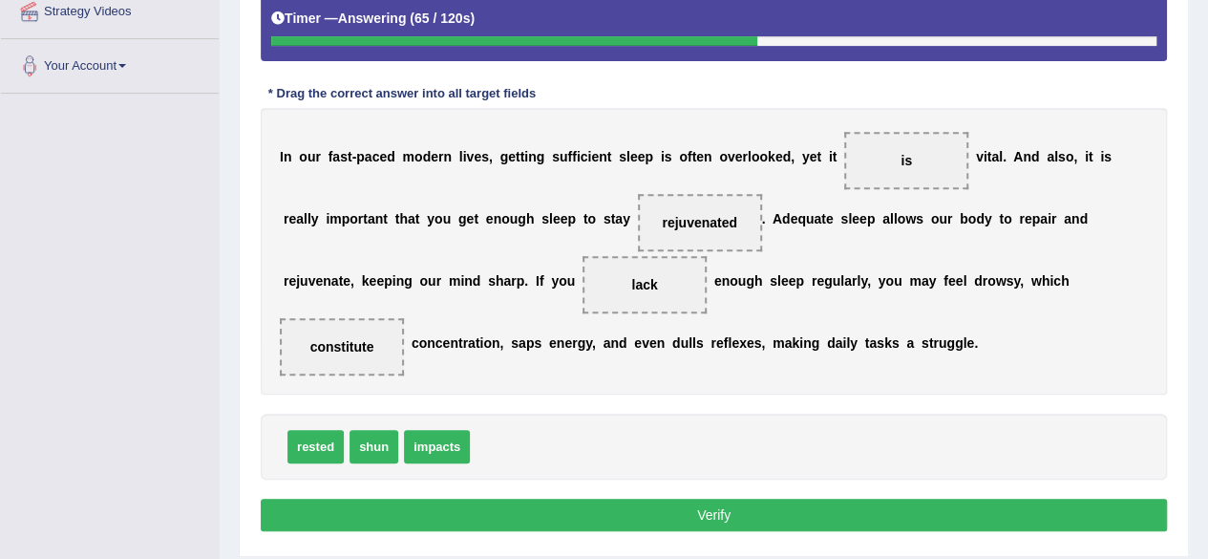
click at [687, 518] on button "Verify" at bounding box center [714, 514] width 906 height 32
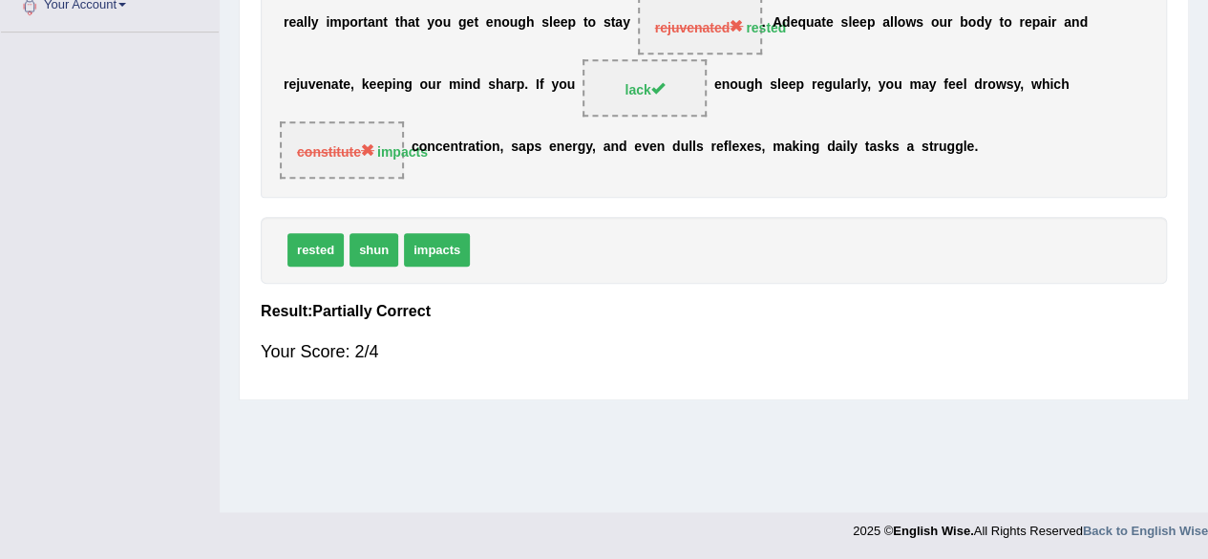
scroll to position [61, 0]
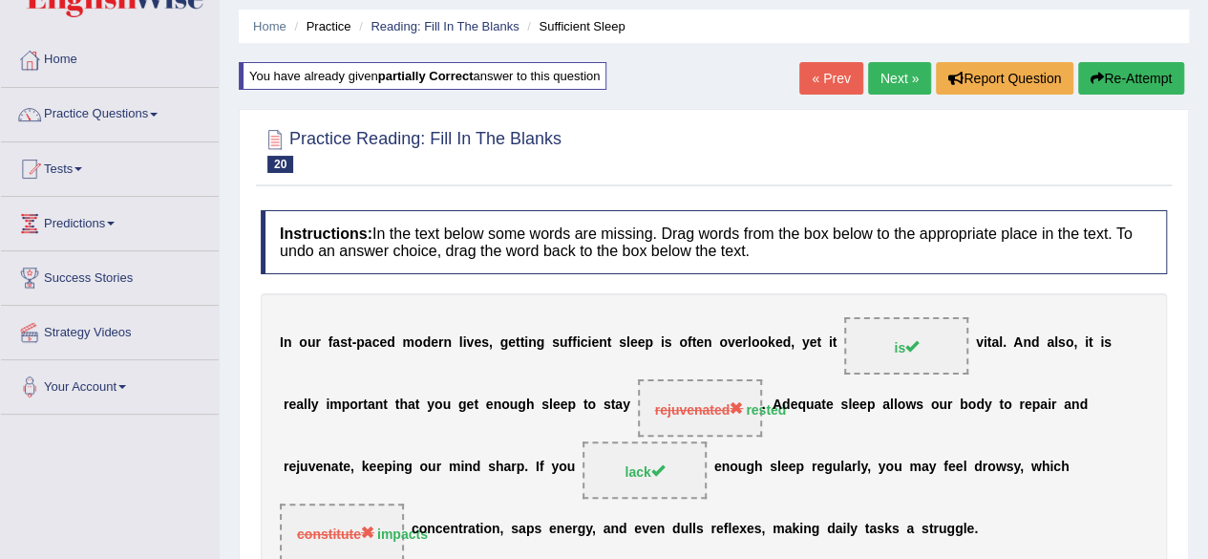
click at [903, 93] on link "Next »" at bounding box center [899, 78] width 63 height 32
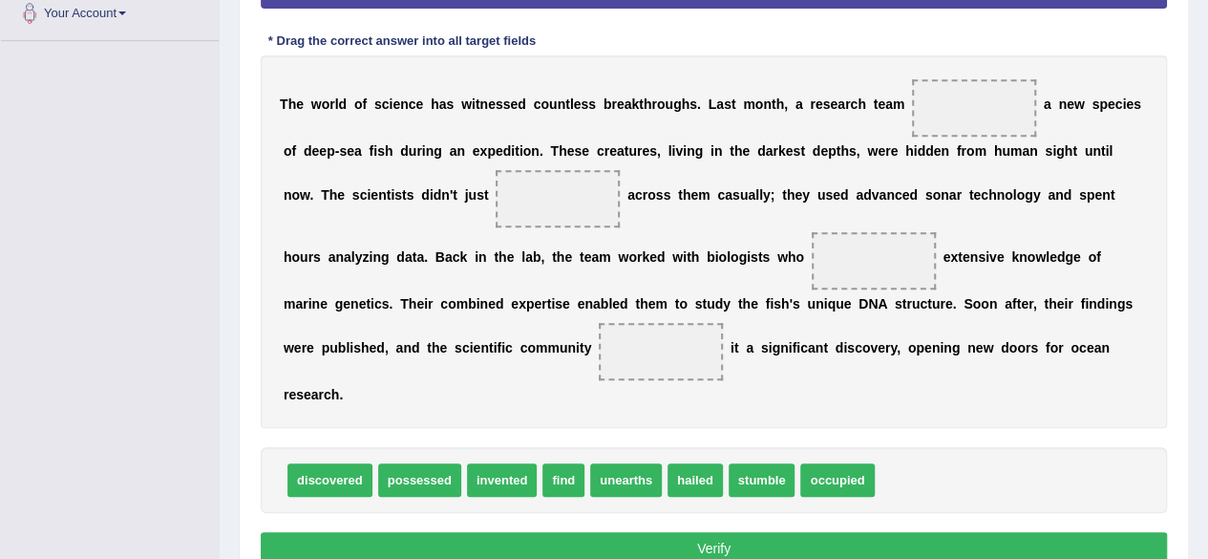
scroll to position [477, 0]
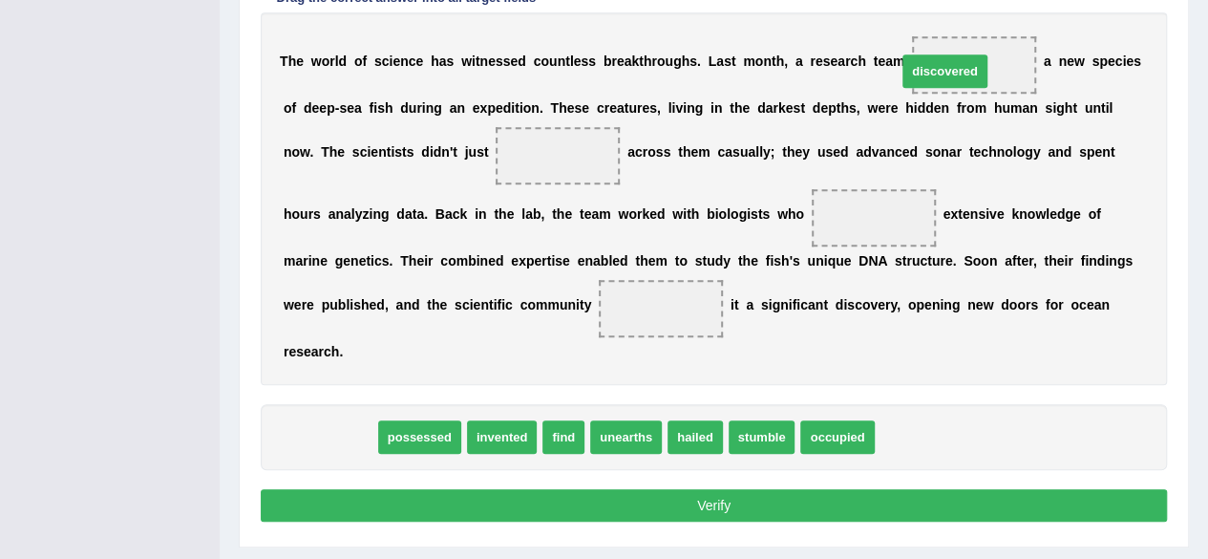
drag, startPoint x: 321, startPoint y: 431, endPoint x: 936, endPoint y: 65, distance: 715.5
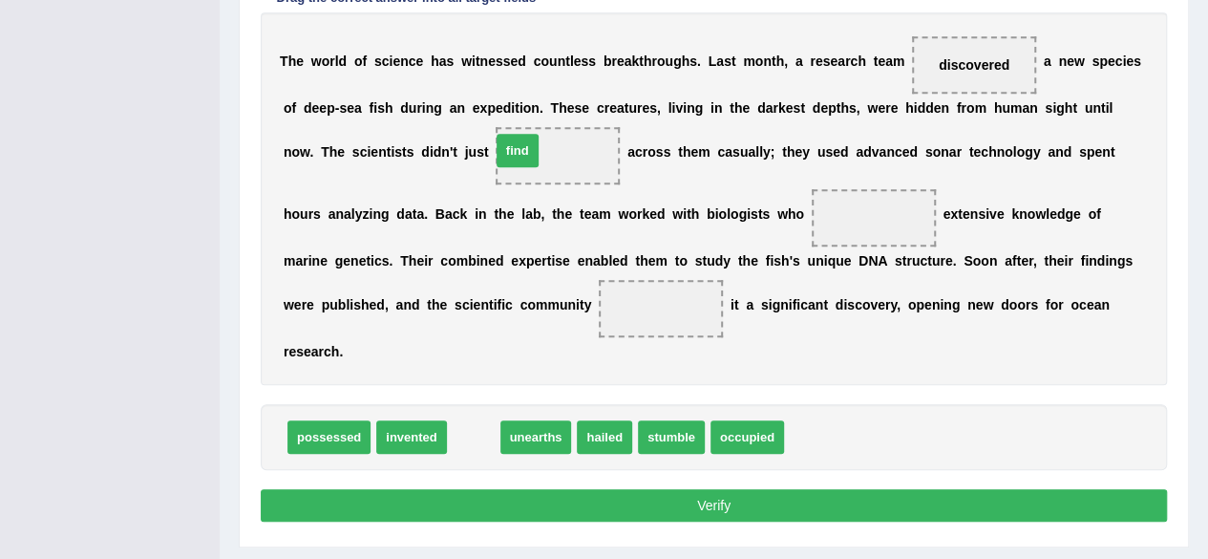
drag, startPoint x: 474, startPoint y: 440, endPoint x: 543, endPoint y: 156, distance: 293.0
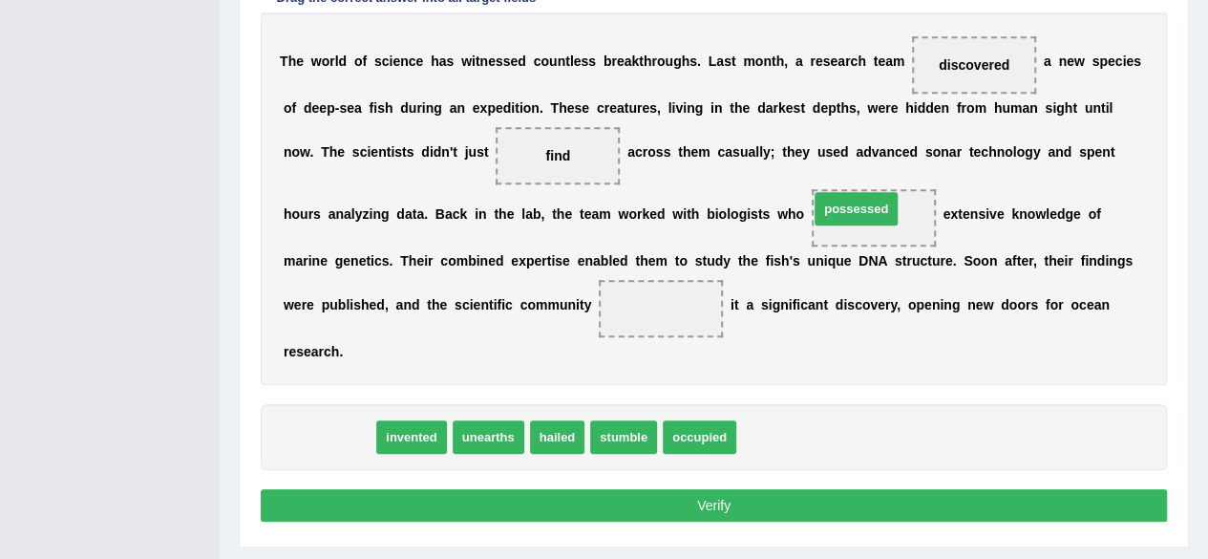
drag, startPoint x: 340, startPoint y: 440, endPoint x: 867, endPoint y: 212, distance: 574.4
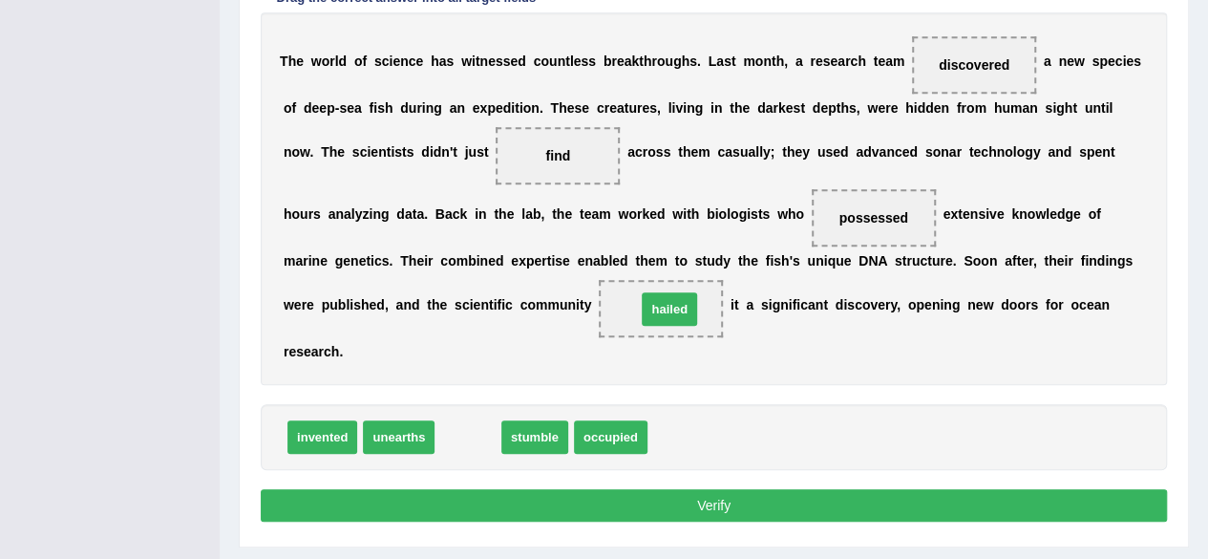
drag, startPoint x: 465, startPoint y: 435, endPoint x: 667, endPoint y: 307, distance: 238.7
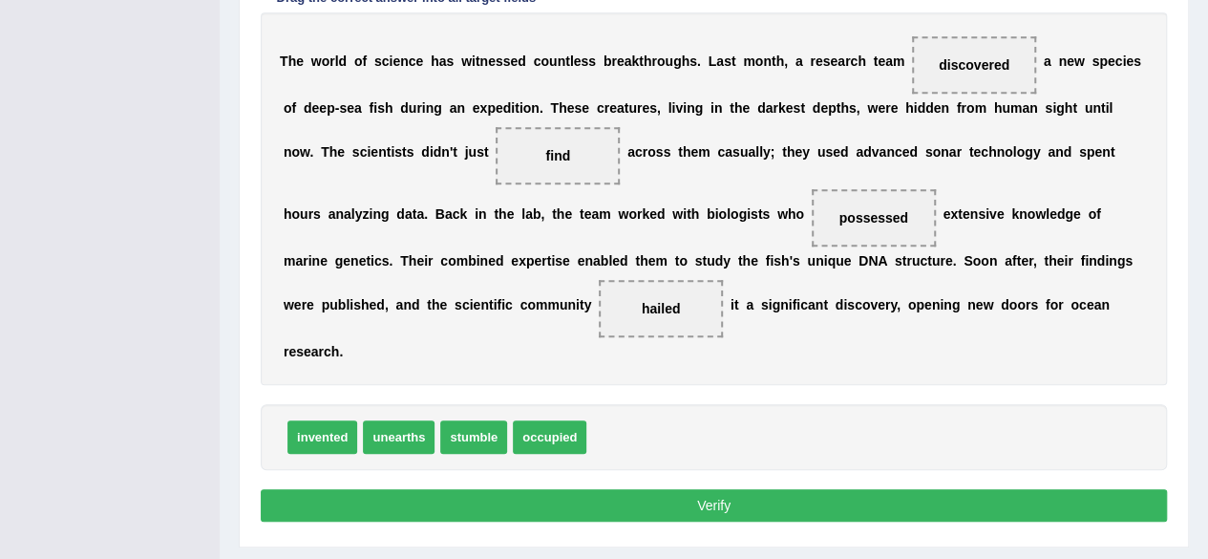
click at [720, 498] on button "Verify" at bounding box center [714, 505] width 906 height 32
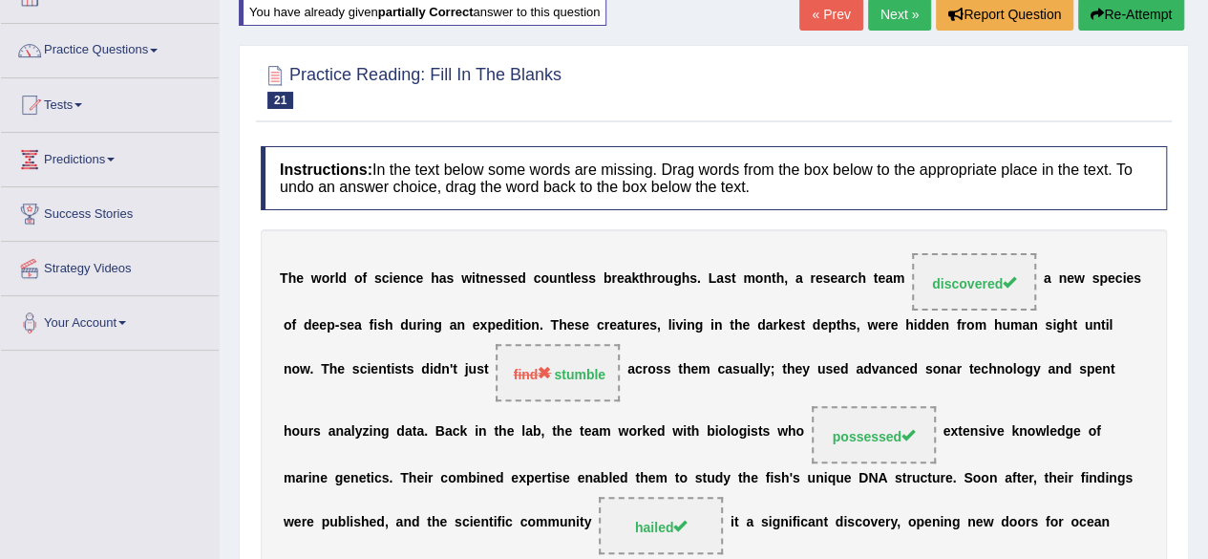
scroll to position [56, 0]
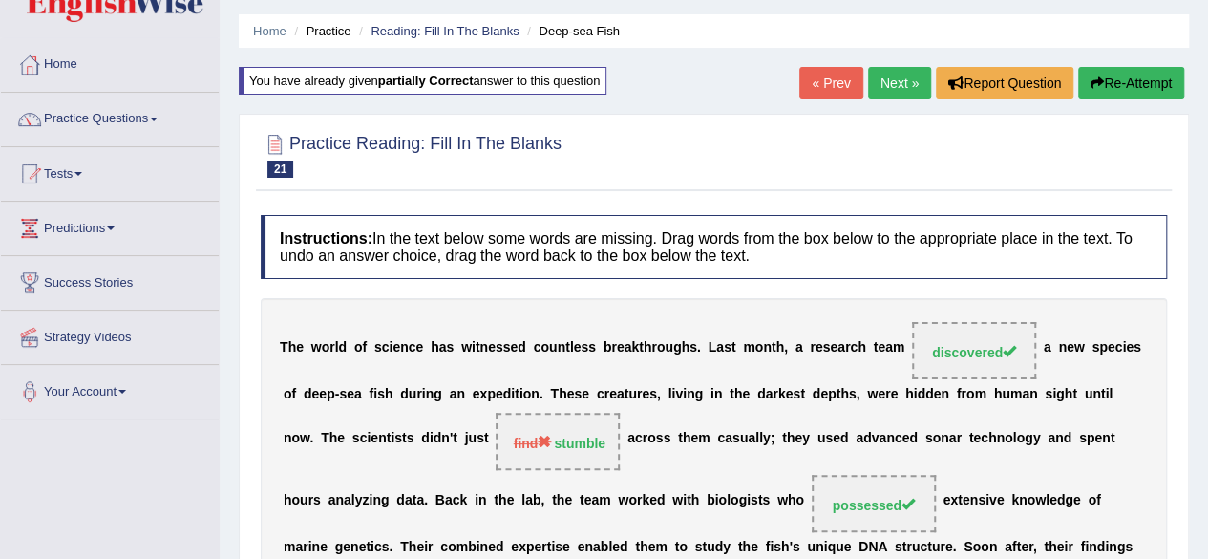
click at [889, 87] on link "Next »" at bounding box center [899, 83] width 63 height 32
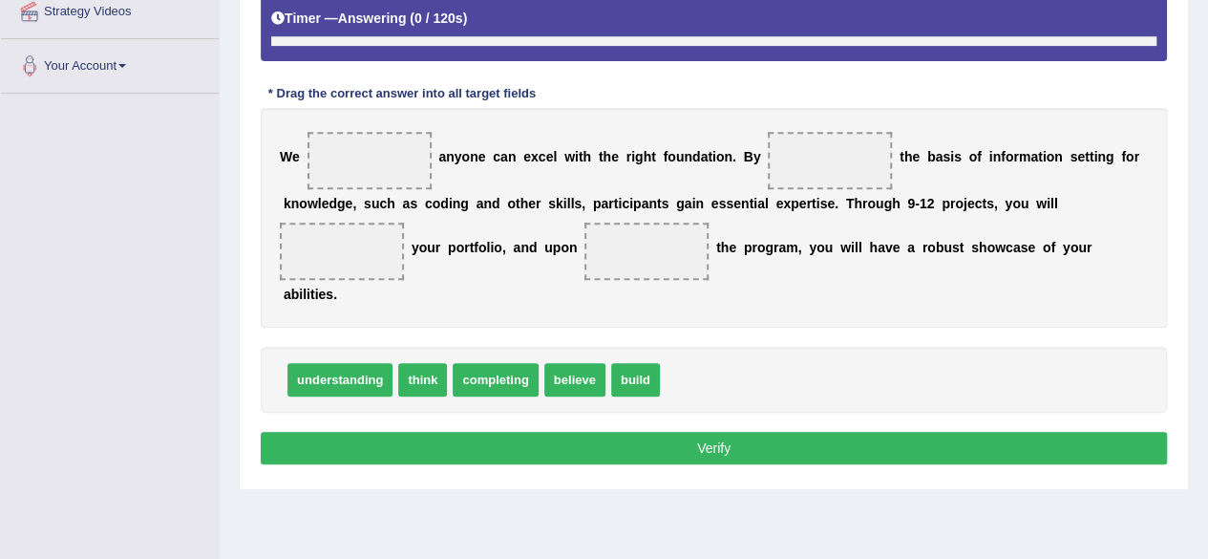
scroll to position [443, 0]
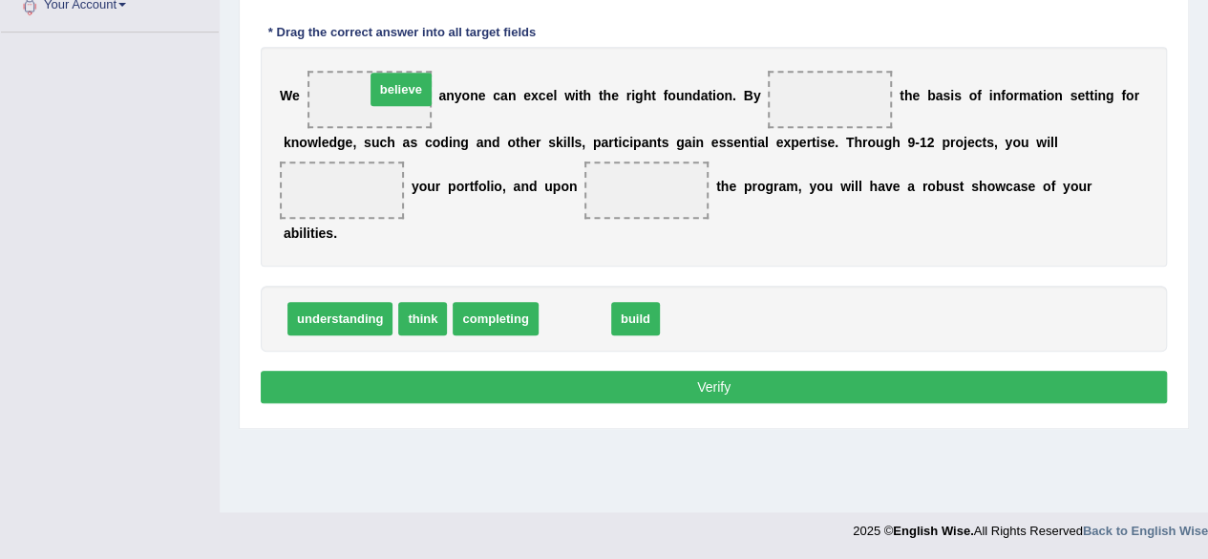
drag, startPoint x: 570, startPoint y: 323, endPoint x: 397, endPoint y: 104, distance: 278.7
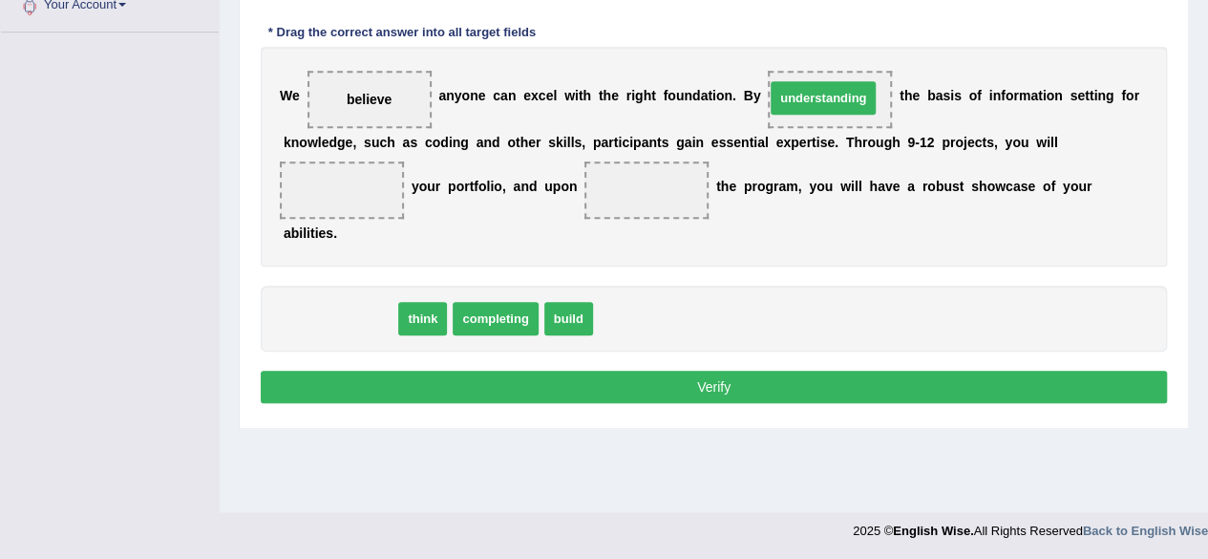
drag, startPoint x: 359, startPoint y: 313, endPoint x: 842, endPoint y: 93, distance: 531.2
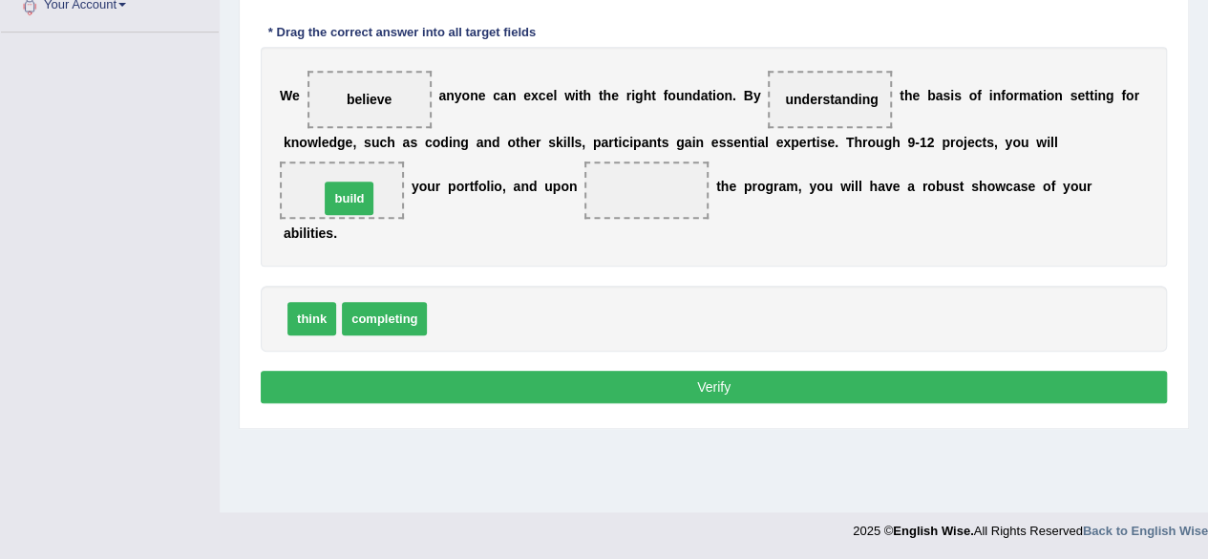
drag, startPoint x: 453, startPoint y: 316, endPoint x: 343, endPoint y: 193, distance: 165.0
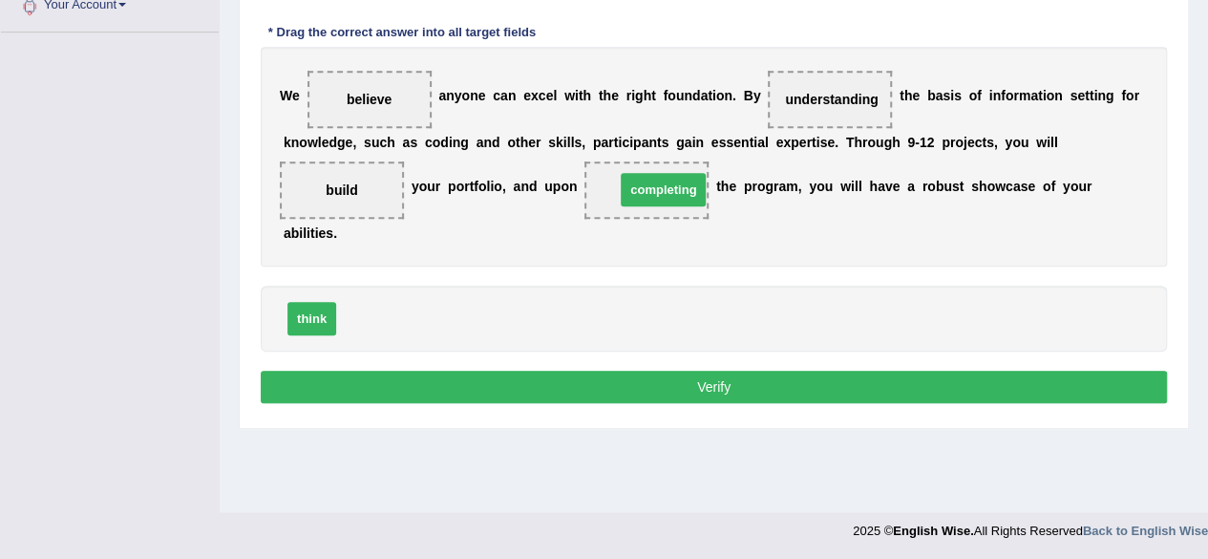
drag, startPoint x: 395, startPoint y: 316, endPoint x: 677, endPoint y: 183, distance: 311.4
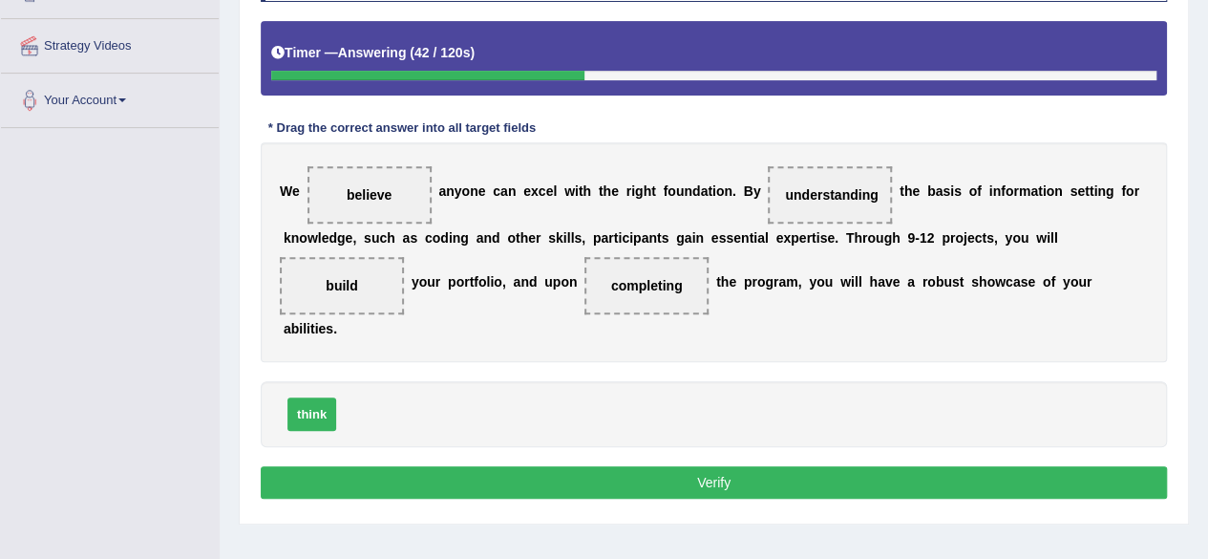
click at [764, 478] on button "Verify" at bounding box center [714, 482] width 906 height 32
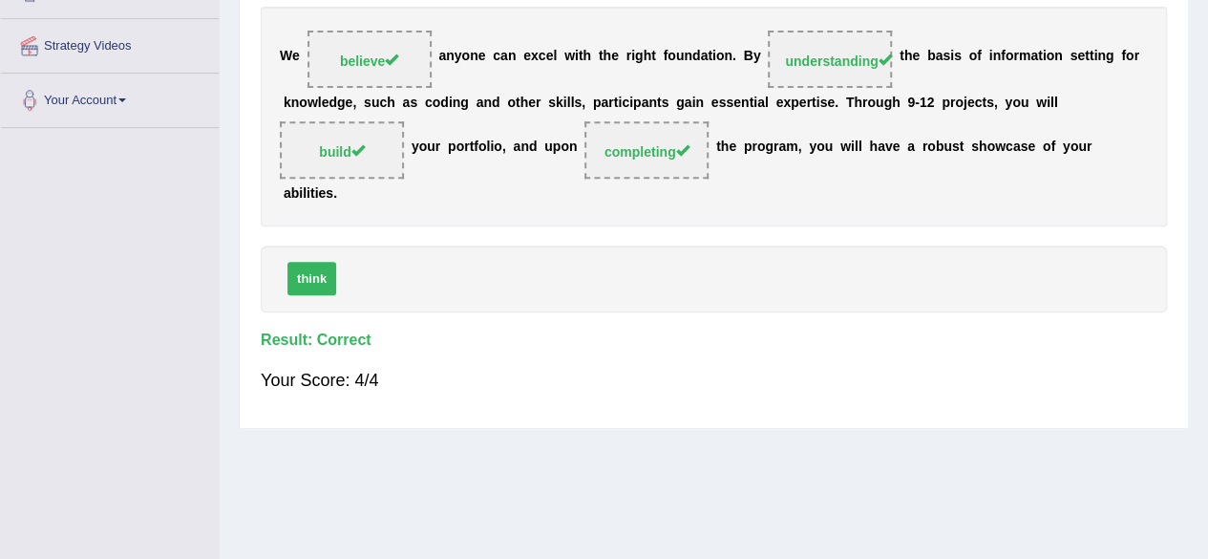
scroll to position [0, 0]
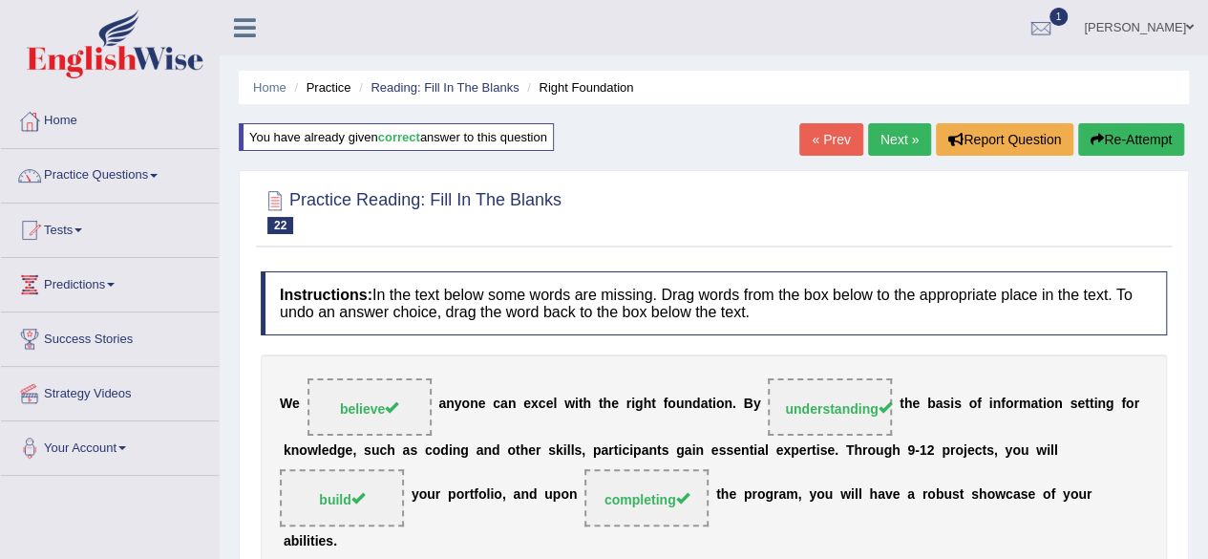
click at [884, 137] on link "Next »" at bounding box center [899, 139] width 63 height 32
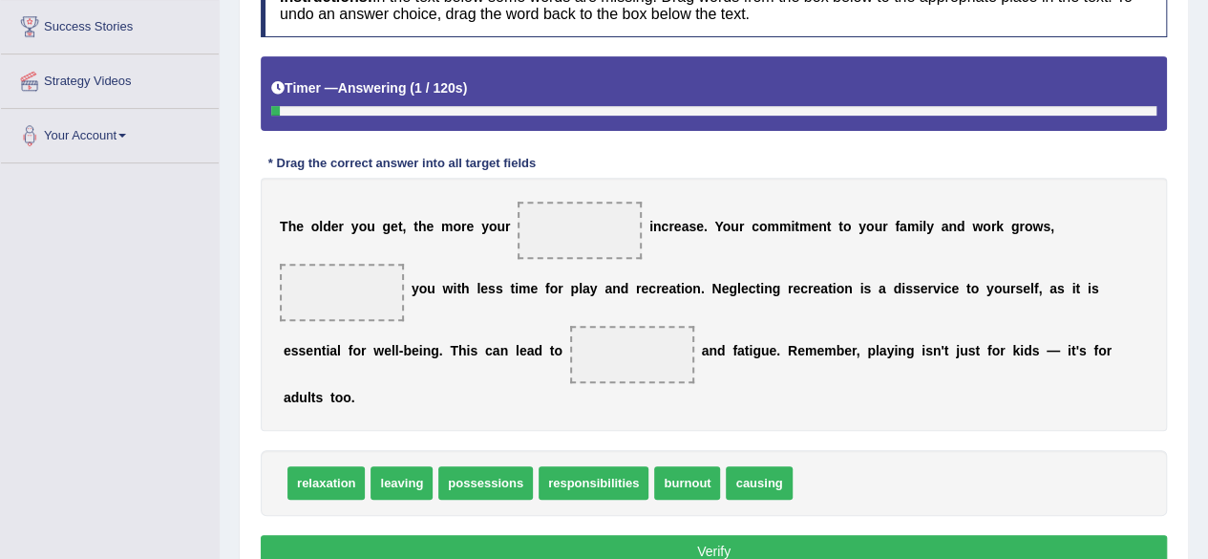
scroll to position [382, 0]
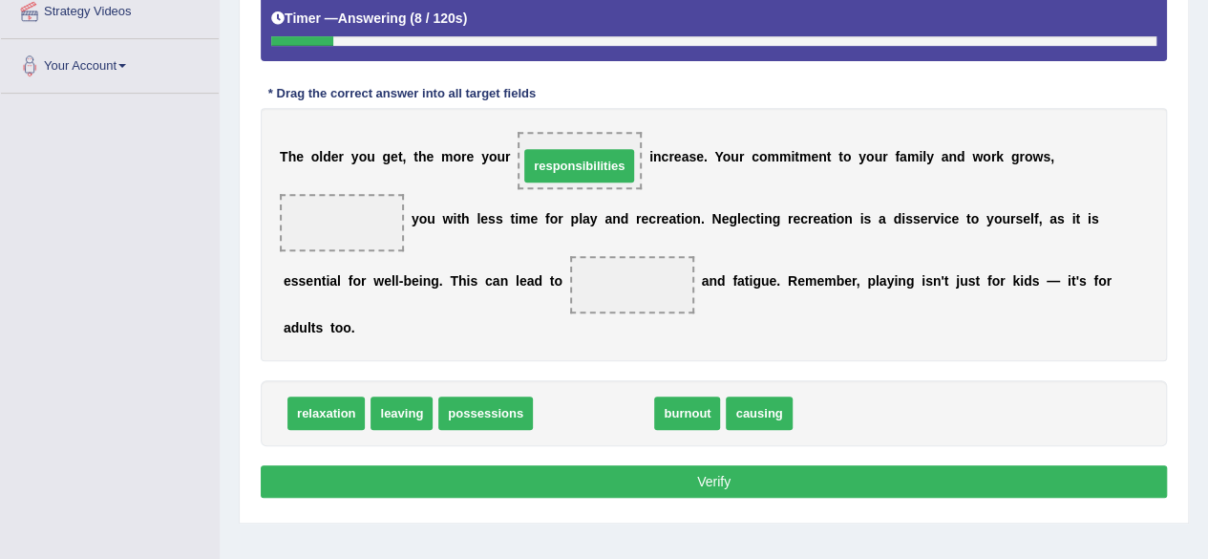
drag, startPoint x: 602, startPoint y: 416, endPoint x: 586, endPoint y: 169, distance: 247.8
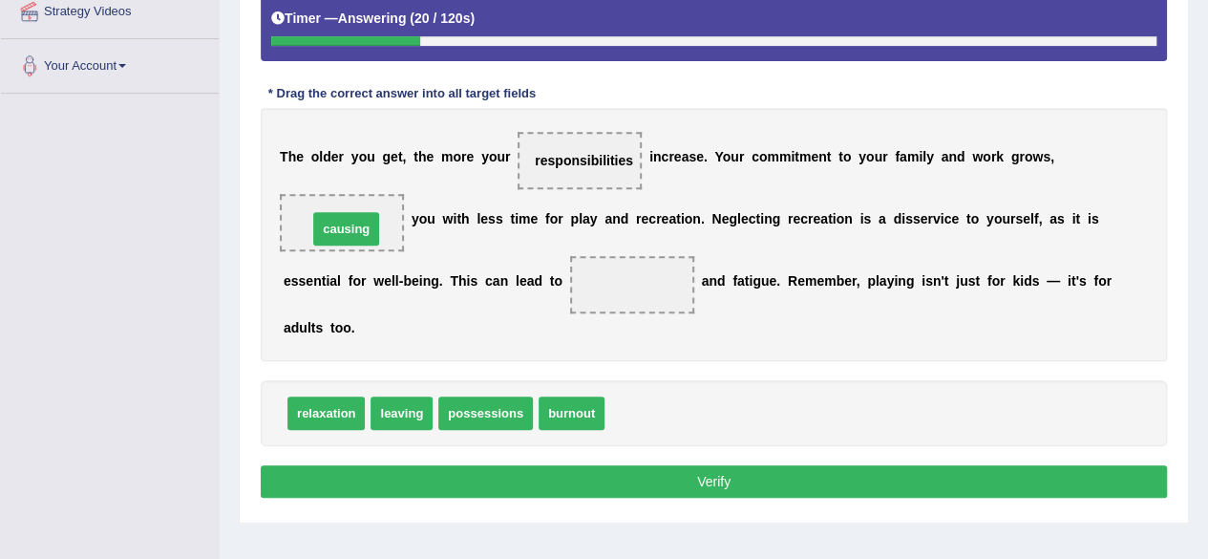
drag, startPoint x: 645, startPoint y: 418, endPoint x: 348, endPoint y: 234, distance: 349.5
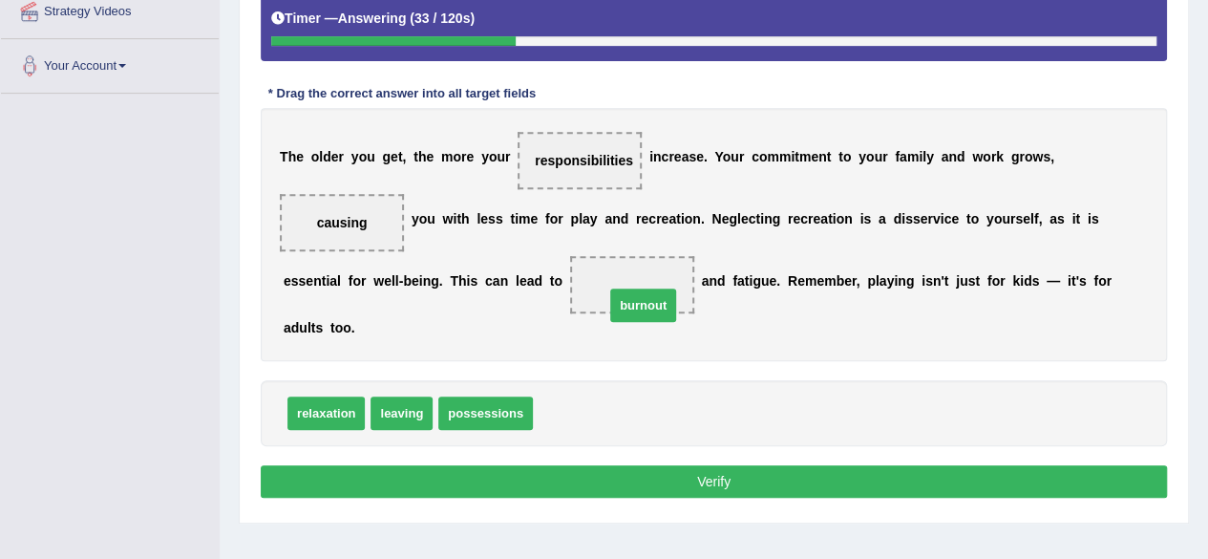
drag, startPoint x: 583, startPoint y: 412, endPoint x: 666, endPoint y: 274, distance: 160.2
click at [766, 474] on button "Verify" at bounding box center [714, 481] width 906 height 32
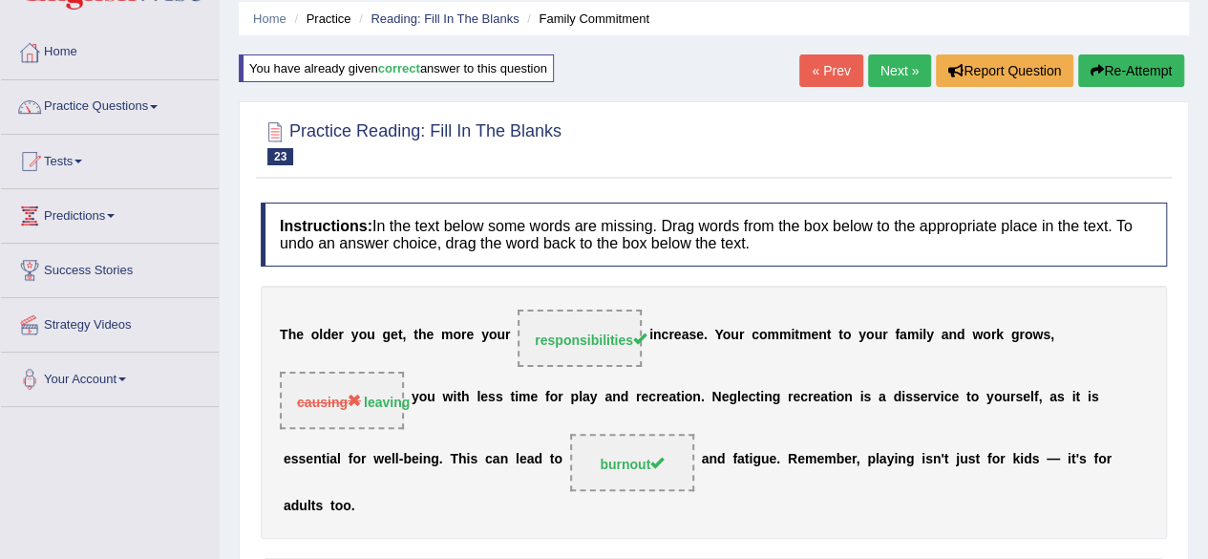
scroll to position [0, 0]
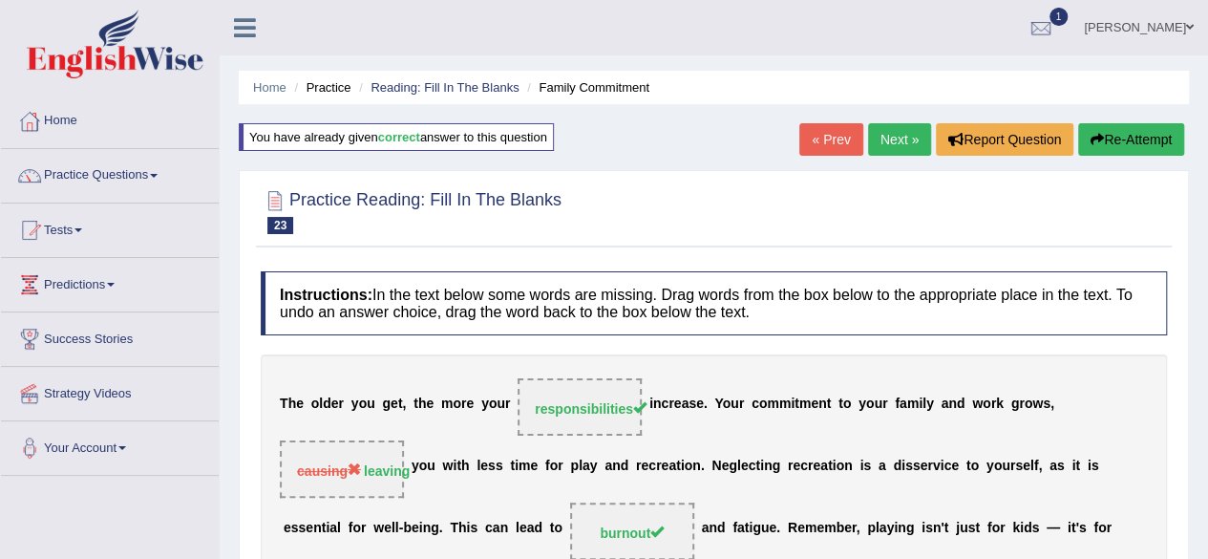
click at [882, 146] on link "Next »" at bounding box center [899, 139] width 63 height 32
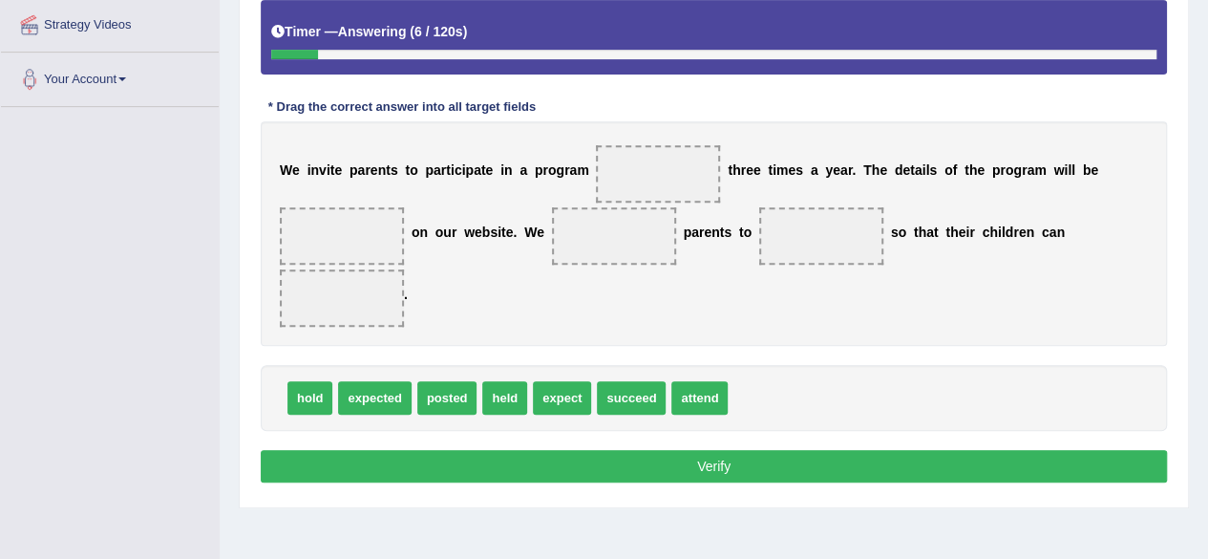
scroll to position [382, 0]
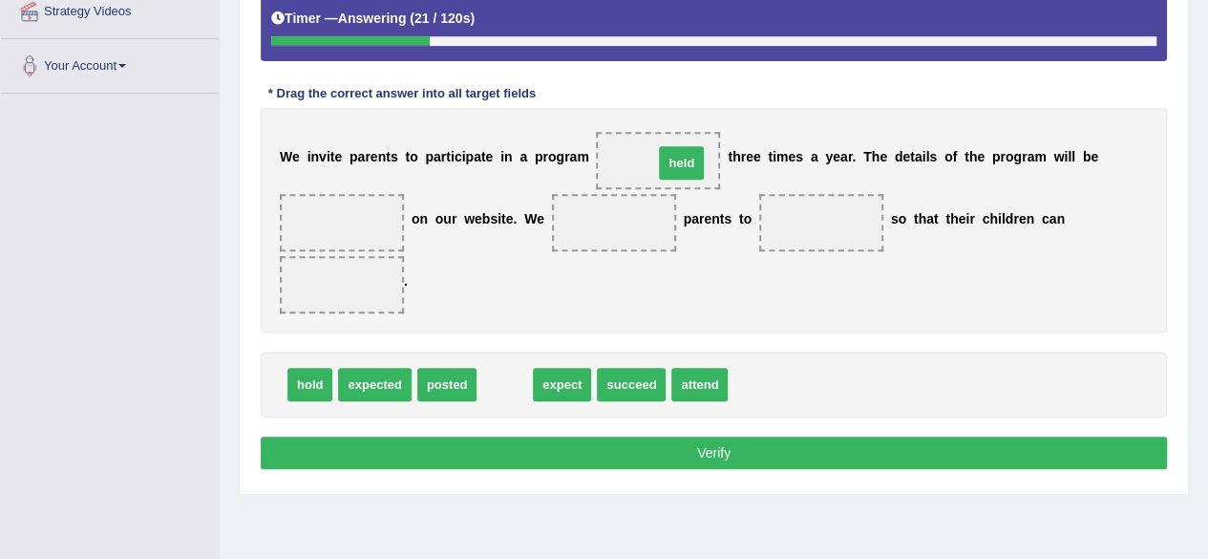
drag, startPoint x: 497, startPoint y: 381, endPoint x: 664, endPoint y: 159, distance: 277.5
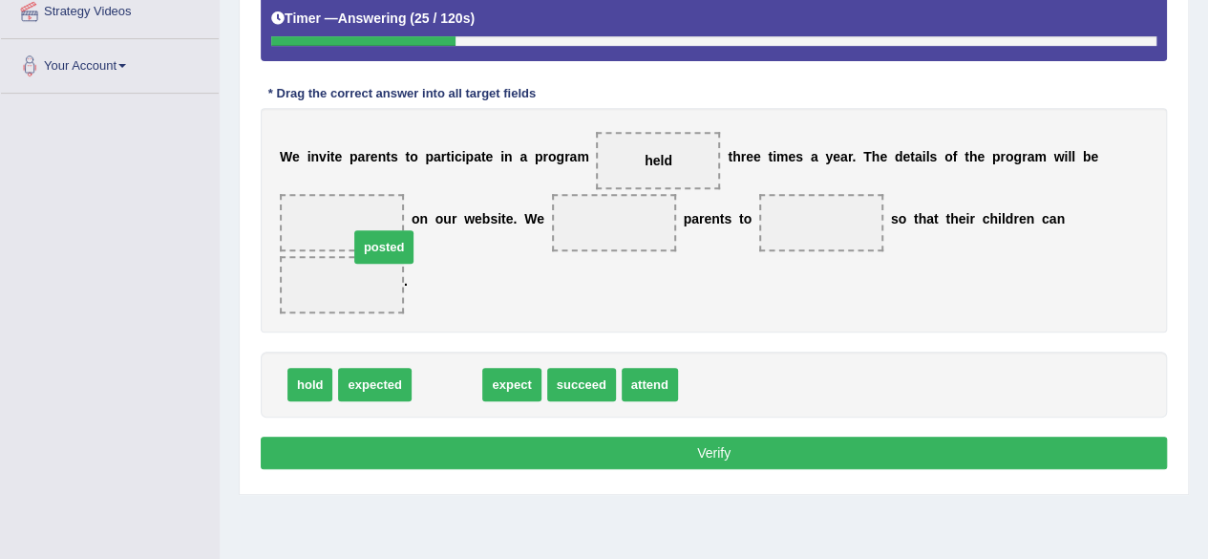
drag, startPoint x: 438, startPoint y: 371, endPoint x: 374, endPoint y: 242, distance: 143.9
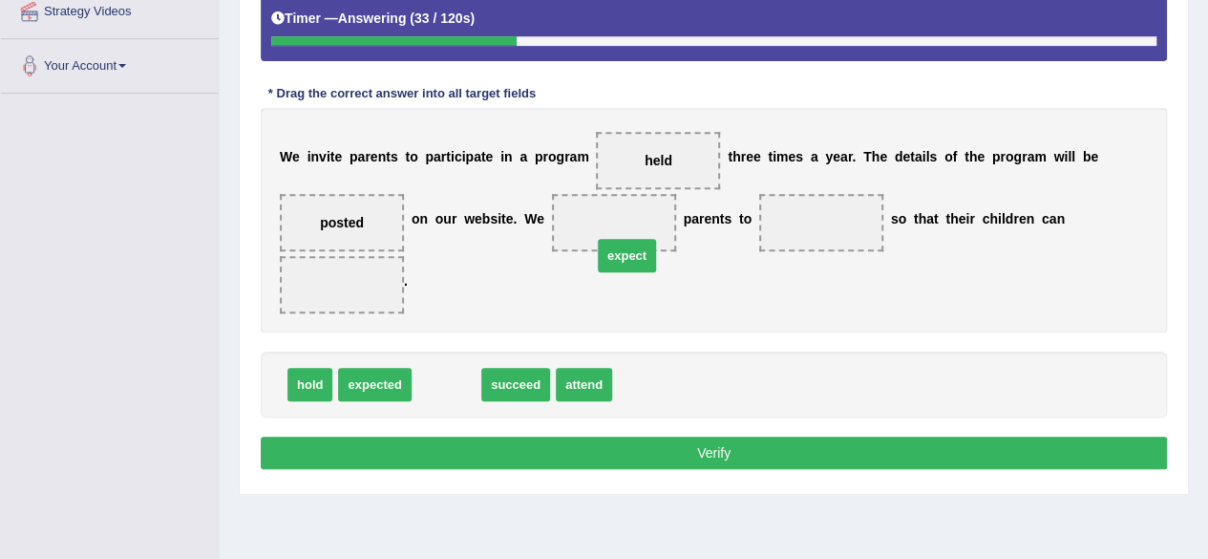
drag, startPoint x: 440, startPoint y: 385, endPoint x: 615, endPoint y: 242, distance: 226.0
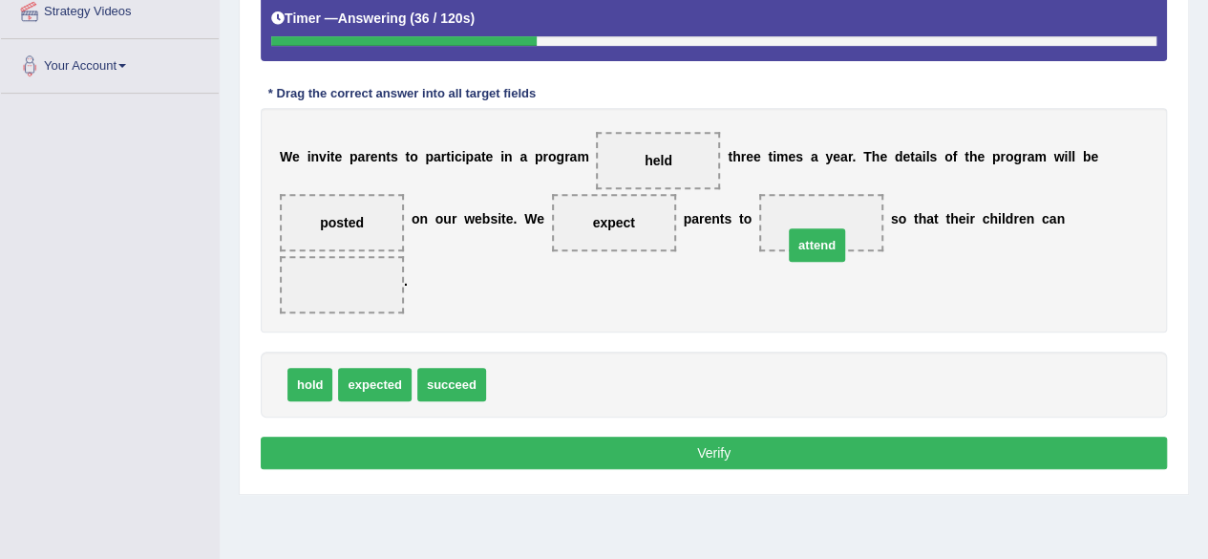
drag, startPoint x: 514, startPoint y: 379, endPoint x: 810, endPoint y: 238, distance: 328.0
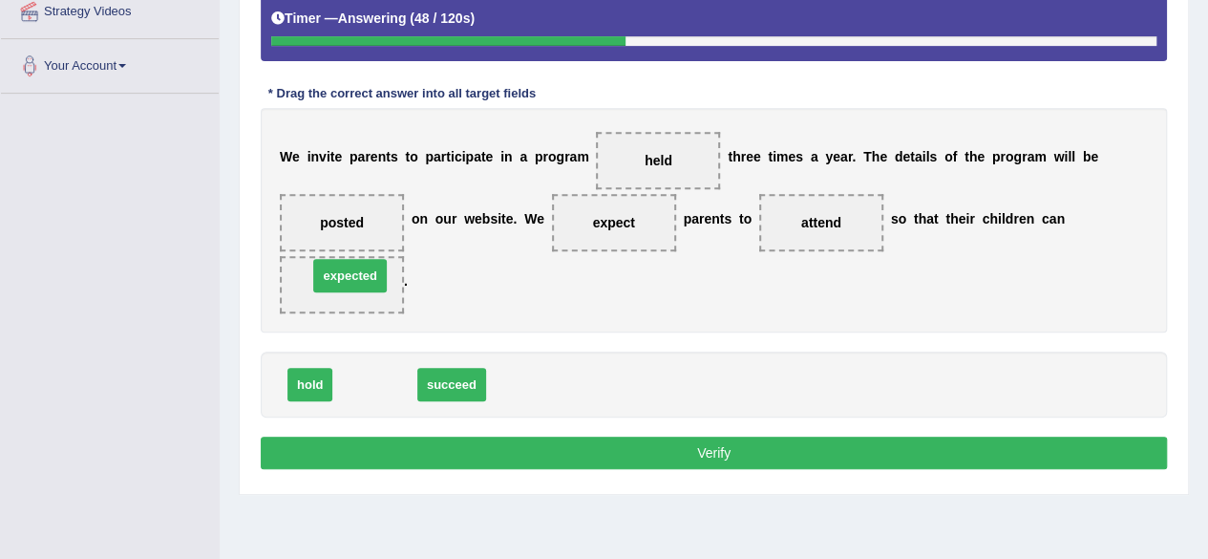
drag, startPoint x: 371, startPoint y: 381, endPoint x: 346, endPoint y: 272, distance: 111.7
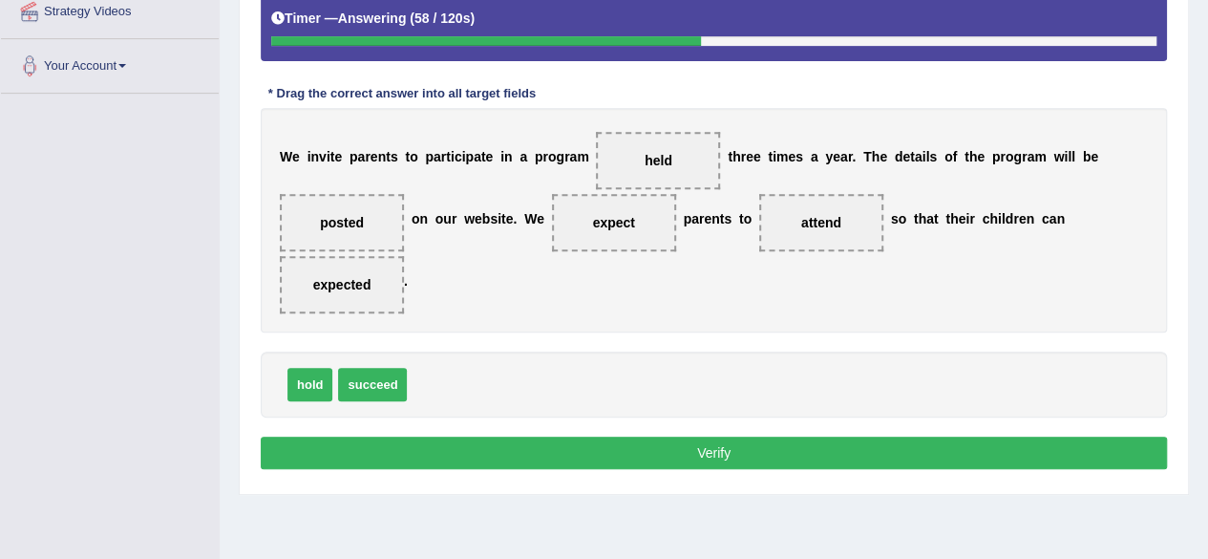
click at [636, 466] on div "Instructions: In the text below some words are missing. Drag words from the box…" at bounding box center [714, 189] width 916 height 590
click at [632, 456] on button "Verify" at bounding box center [714, 452] width 906 height 32
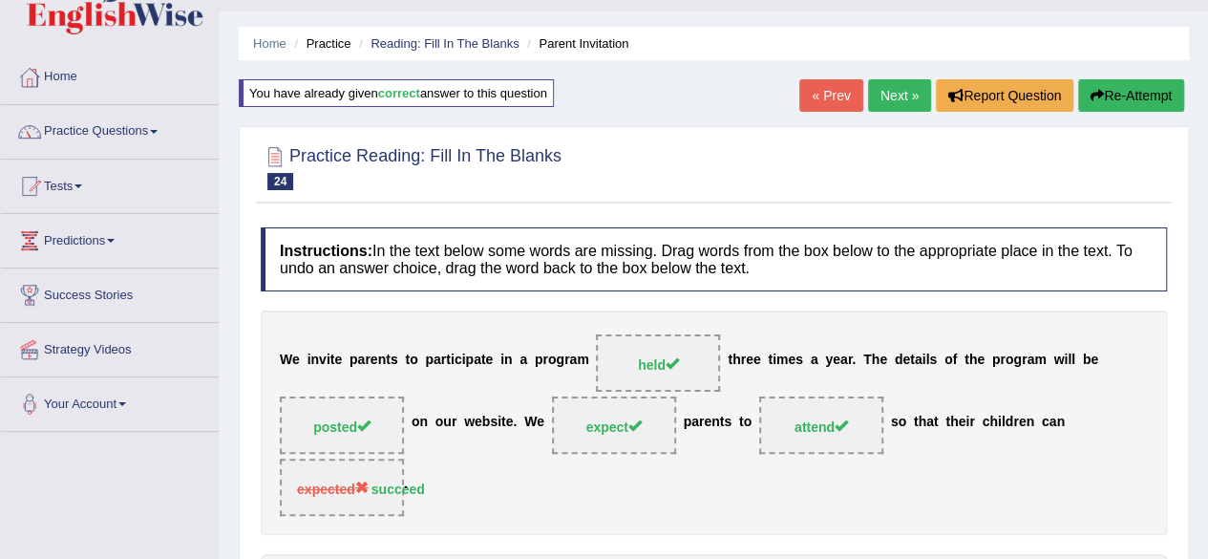
scroll to position [0, 0]
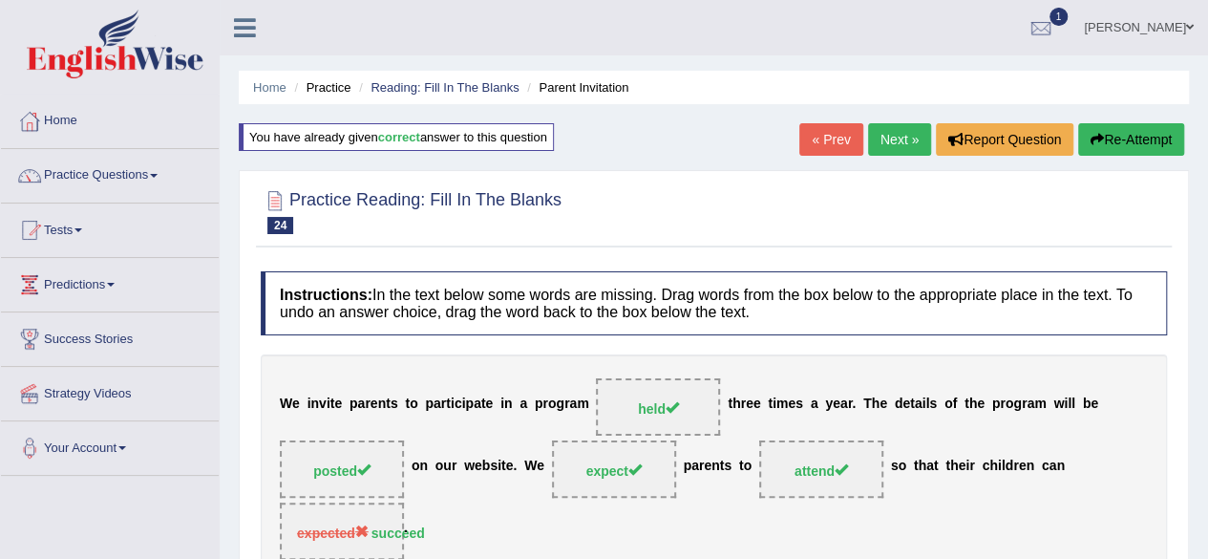
click at [898, 151] on link "Next »" at bounding box center [899, 139] width 63 height 32
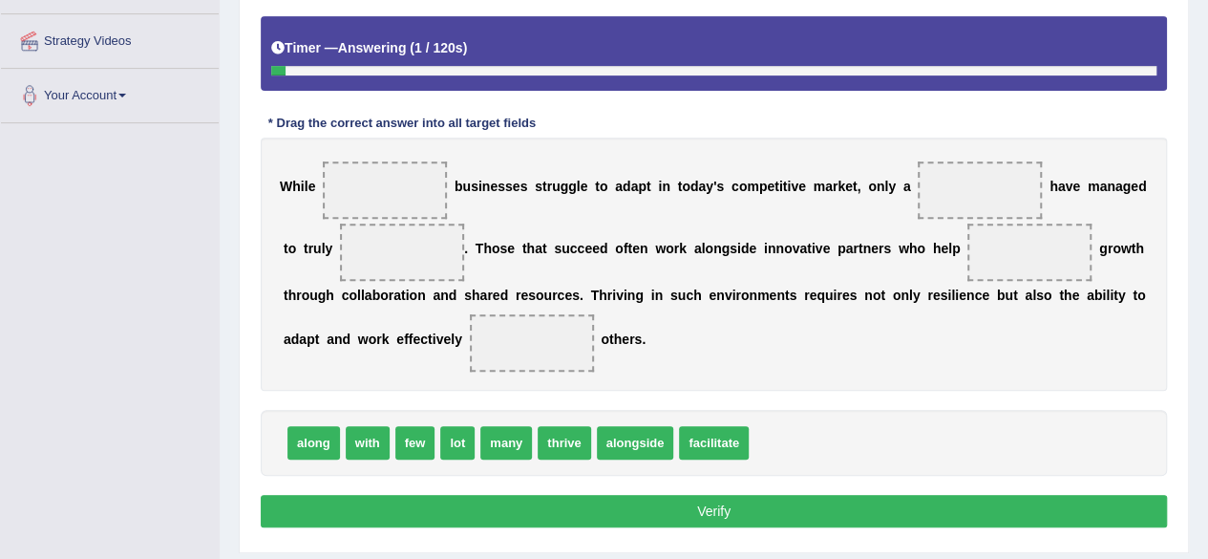
scroll to position [382, 0]
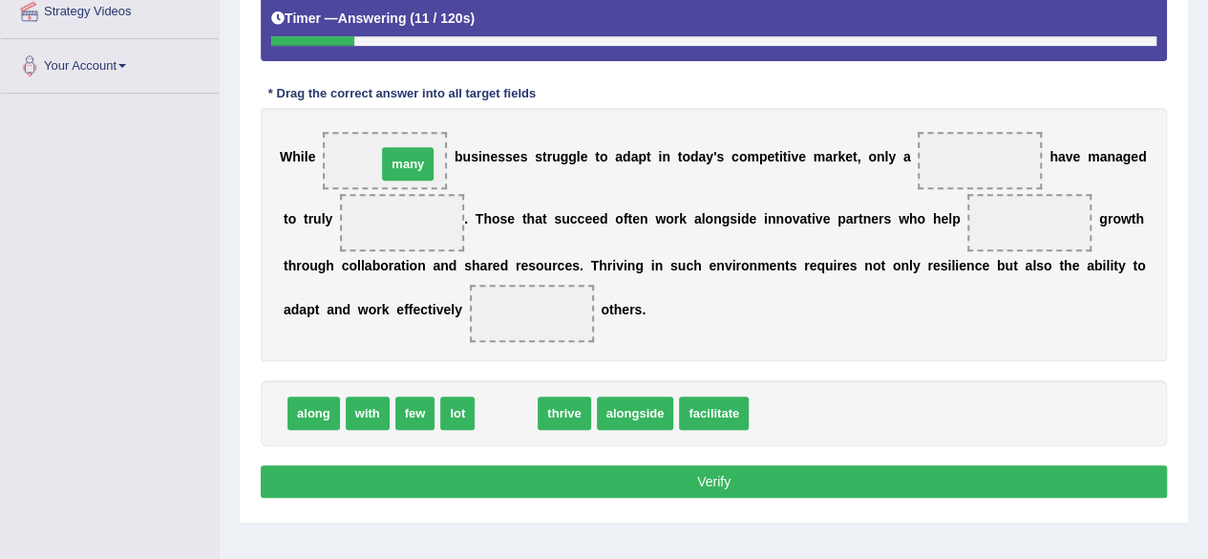
drag, startPoint x: 501, startPoint y: 415, endPoint x: 403, endPoint y: 166, distance: 268.0
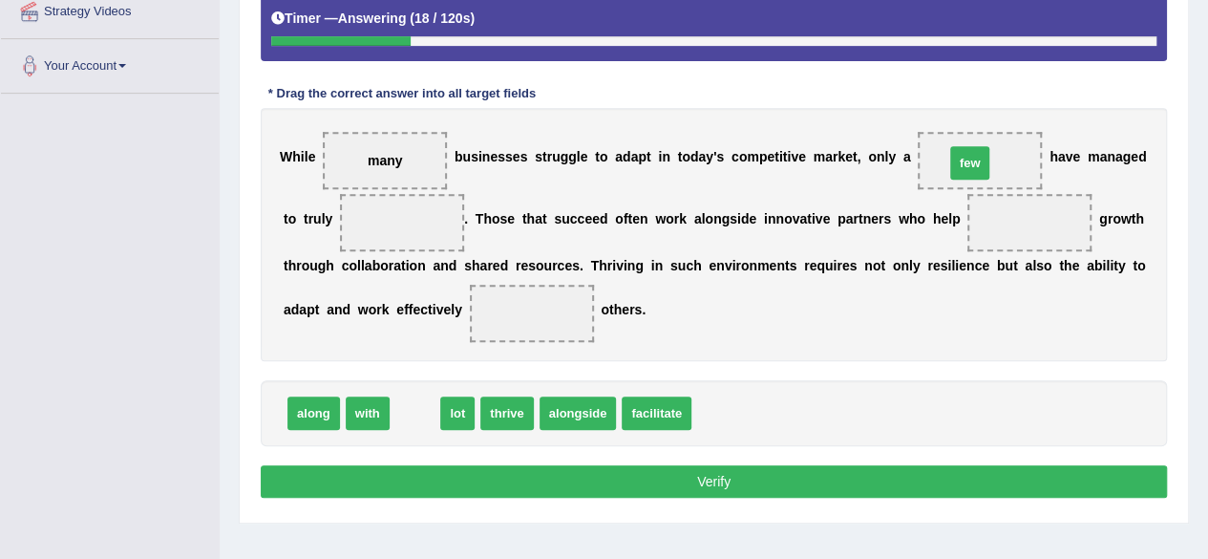
drag, startPoint x: 419, startPoint y: 413, endPoint x: 974, endPoint y: 162, distance: 609.0
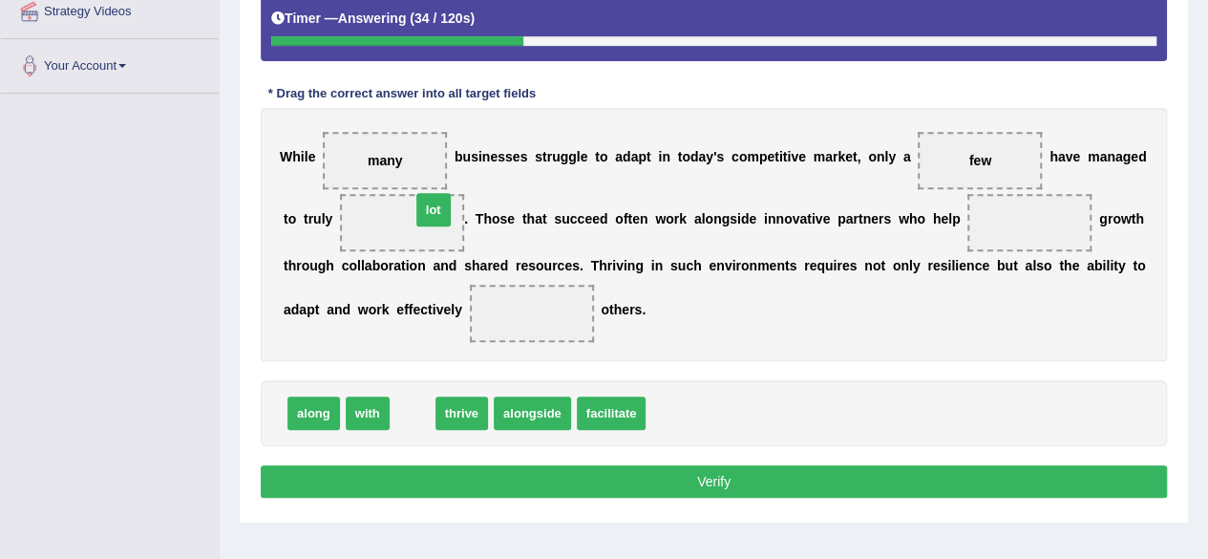
drag, startPoint x: 411, startPoint y: 415, endPoint x: 414, endPoint y: 237, distance: 178.6
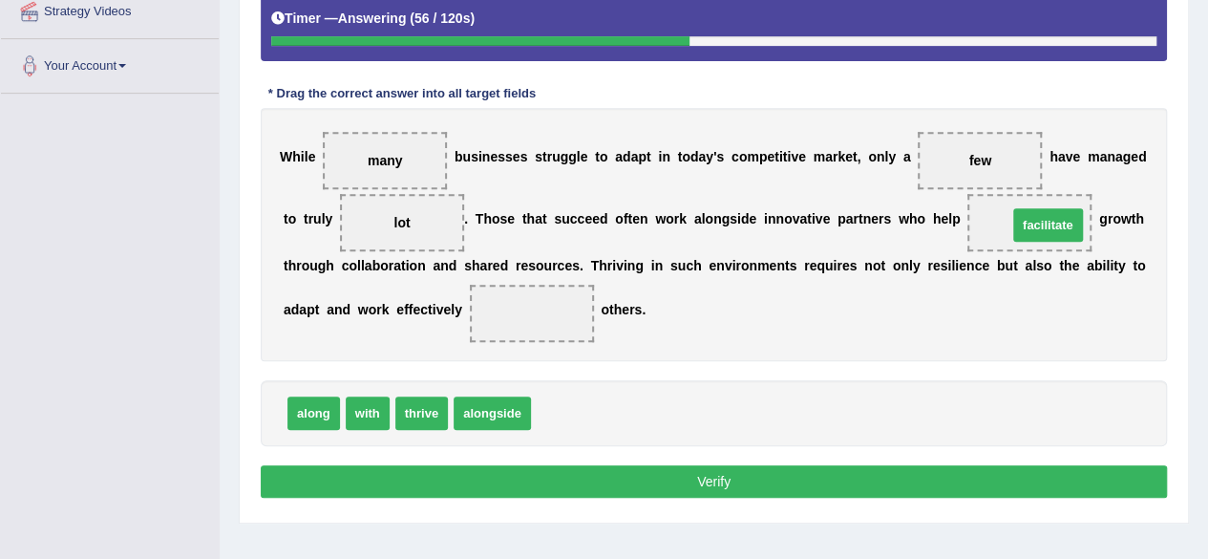
drag, startPoint x: 557, startPoint y: 418, endPoint x: 1033, endPoint y: 230, distance: 512.3
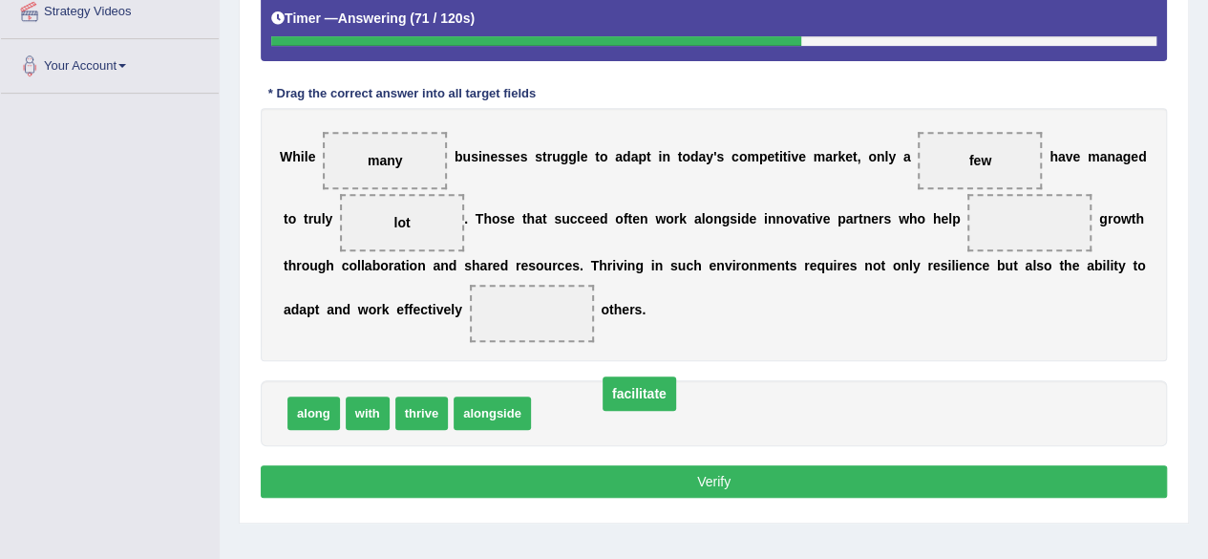
drag, startPoint x: 1022, startPoint y: 224, endPoint x: 629, endPoint y: 396, distance: 428.5
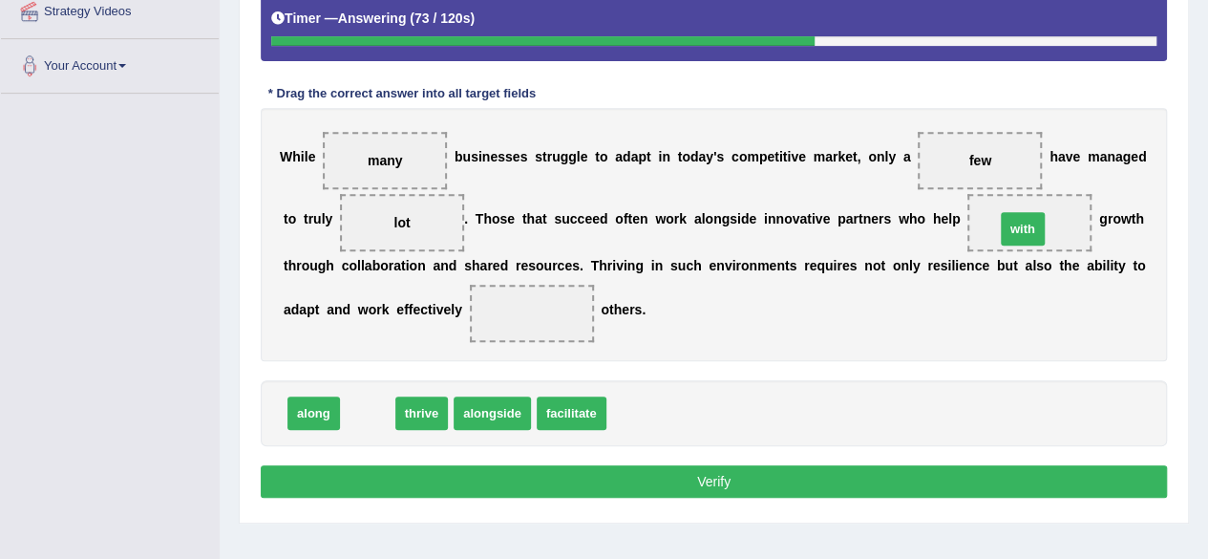
drag, startPoint x: 361, startPoint y: 404, endPoint x: 1018, endPoint y: 220, distance: 682.4
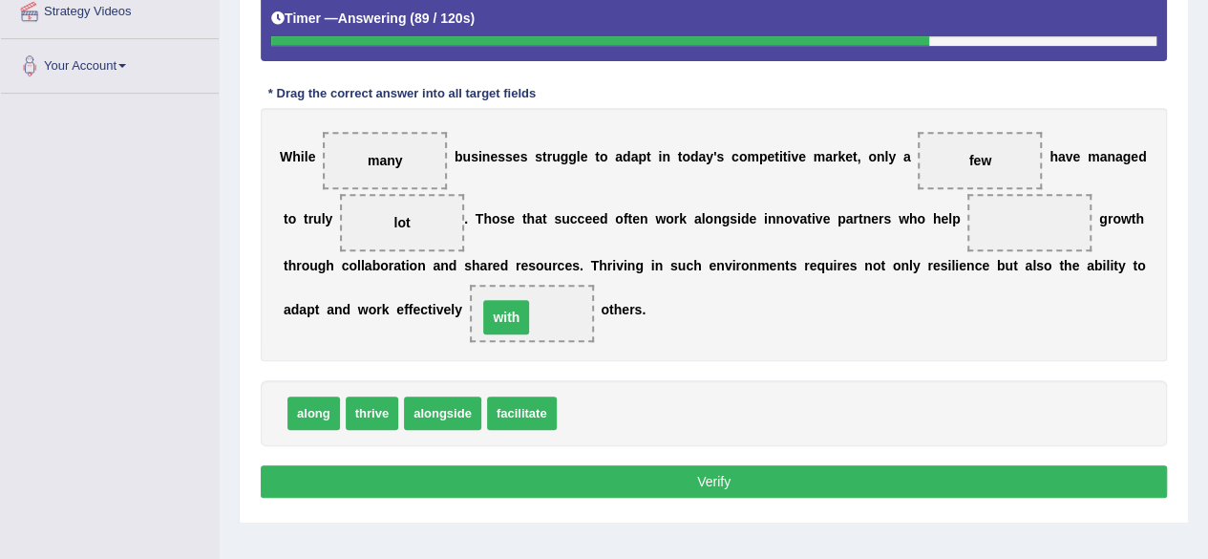
drag, startPoint x: 1033, startPoint y: 223, endPoint x: 515, endPoint y: 339, distance: 531.5
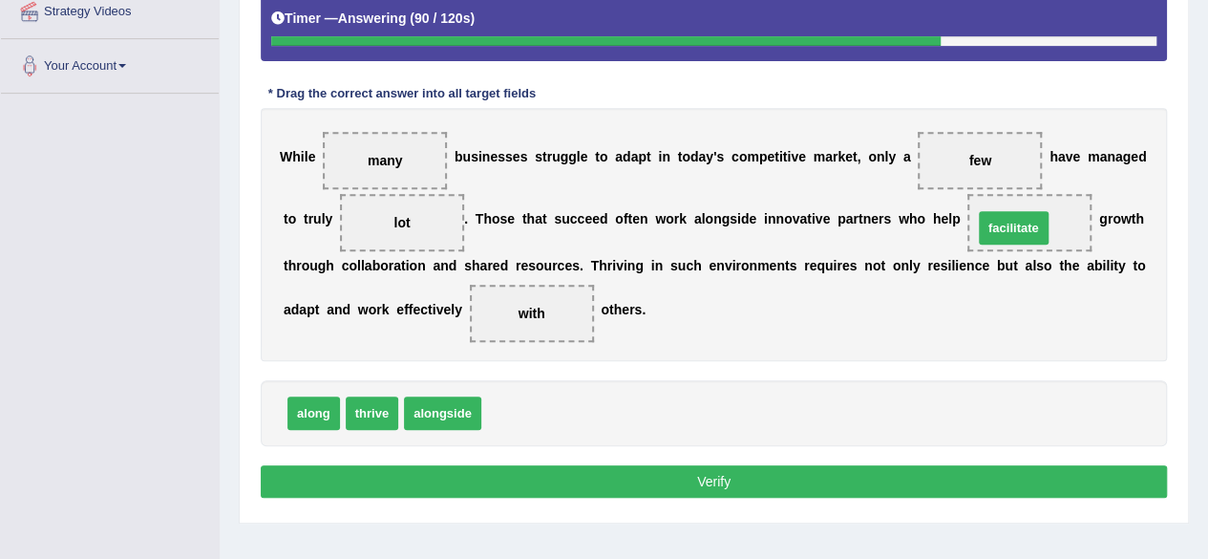
drag, startPoint x: 507, startPoint y: 400, endPoint x: 1016, endPoint y: 232, distance: 536.0
drag, startPoint x: 411, startPoint y: 226, endPoint x: 514, endPoint y: 384, distance: 188.3
click at [514, 384] on div "Instructions: In the text below some words are missing. Drag words from the box…" at bounding box center [714, 203] width 916 height 619
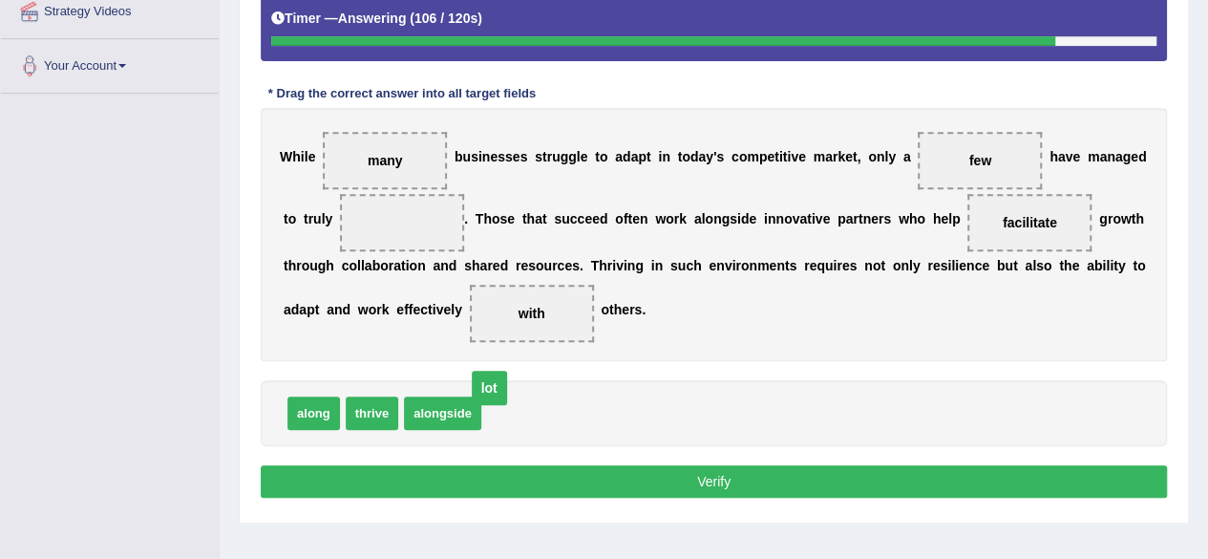
drag, startPoint x: 402, startPoint y: 222, endPoint x: 498, endPoint y: 401, distance: 203.8
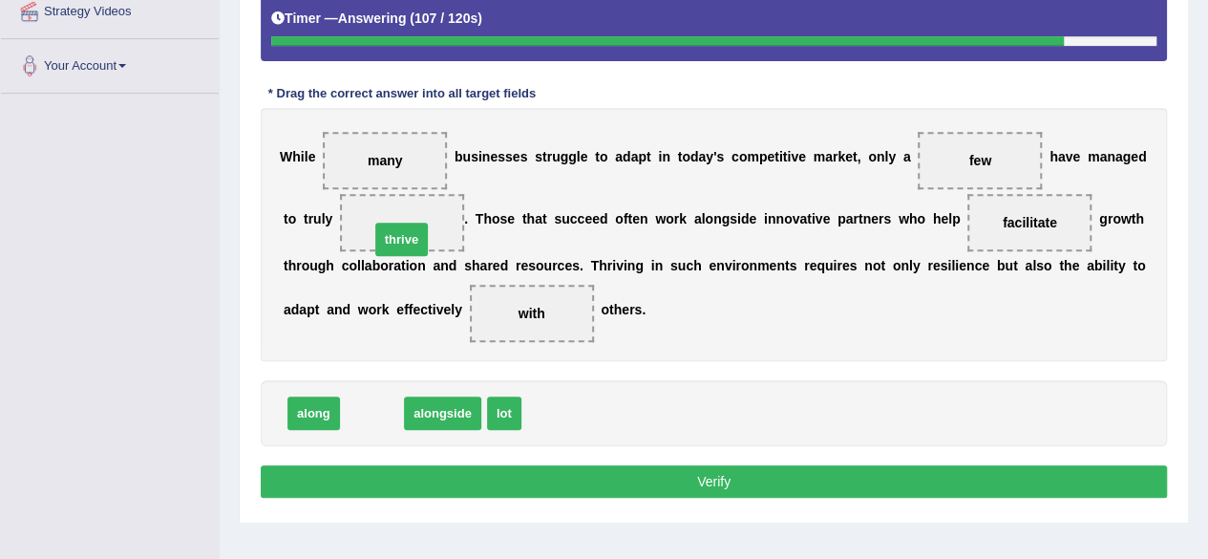
drag, startPoint x: 365, startPoint y: 392, endPoint x: 403, endPoint y: 207, distance: 188.2
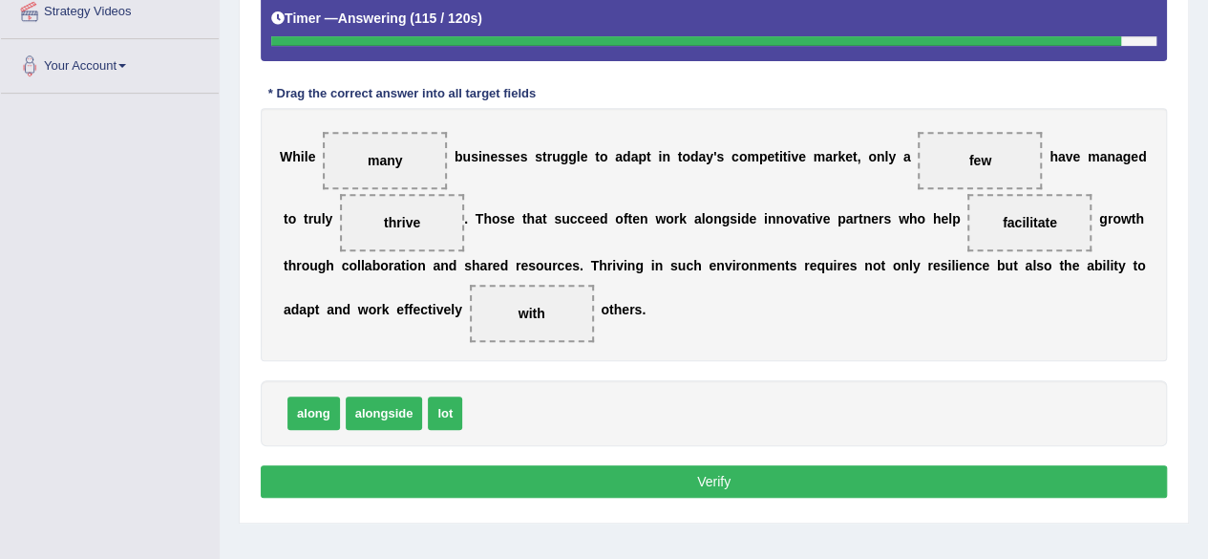
click at [695, 483] on button "Verify" at bounding box center [714, 481] width 906 height 32
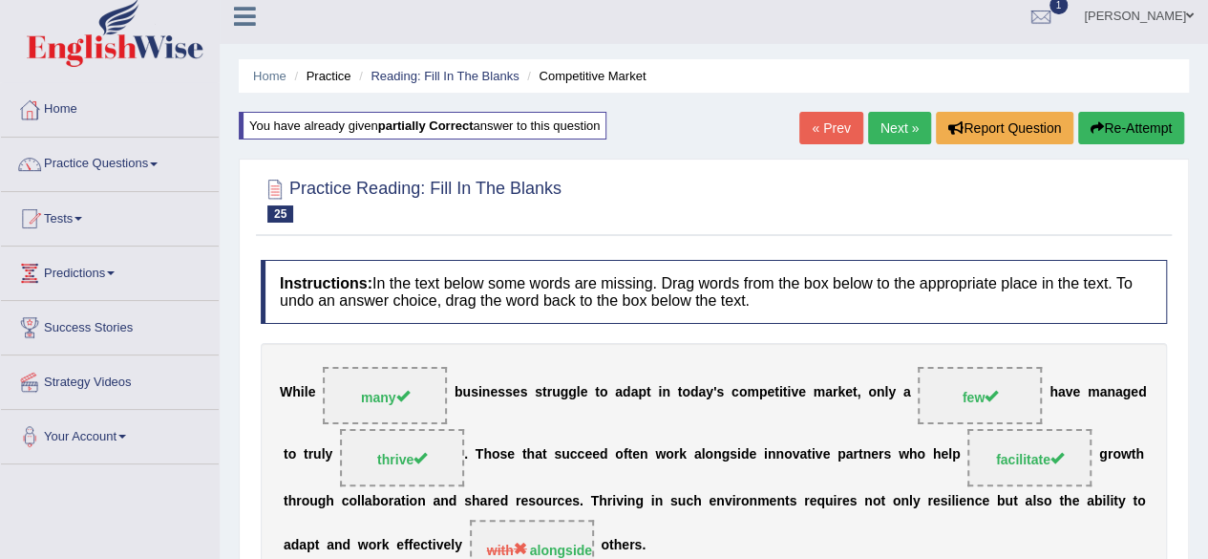
scroll to position [0, 0]
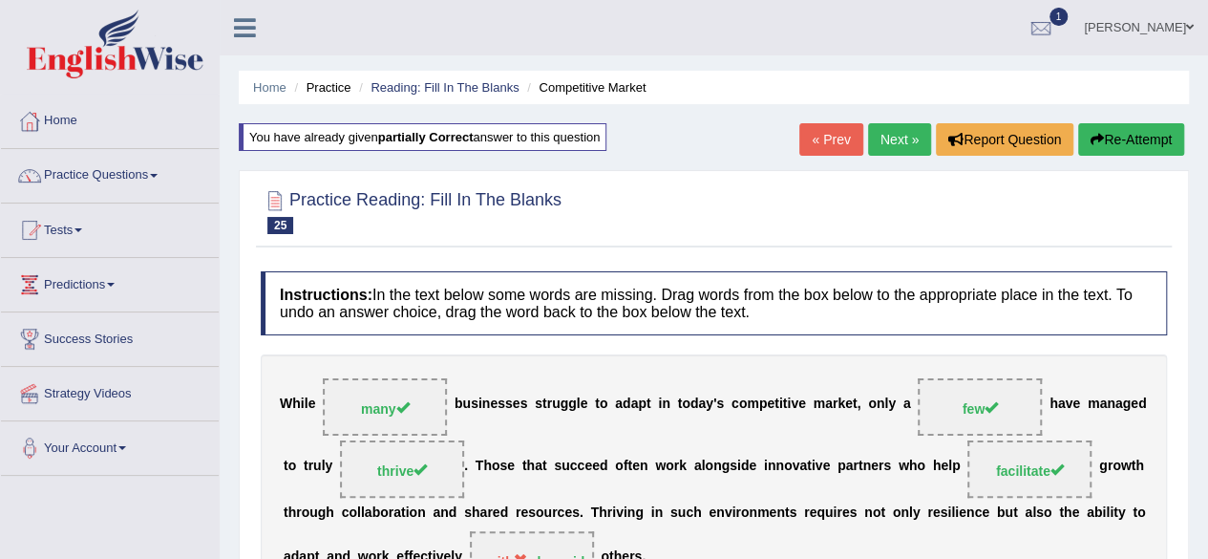
click at [901, 134] on link "Next »" at bounding box center [899, 139] width 63 height 32
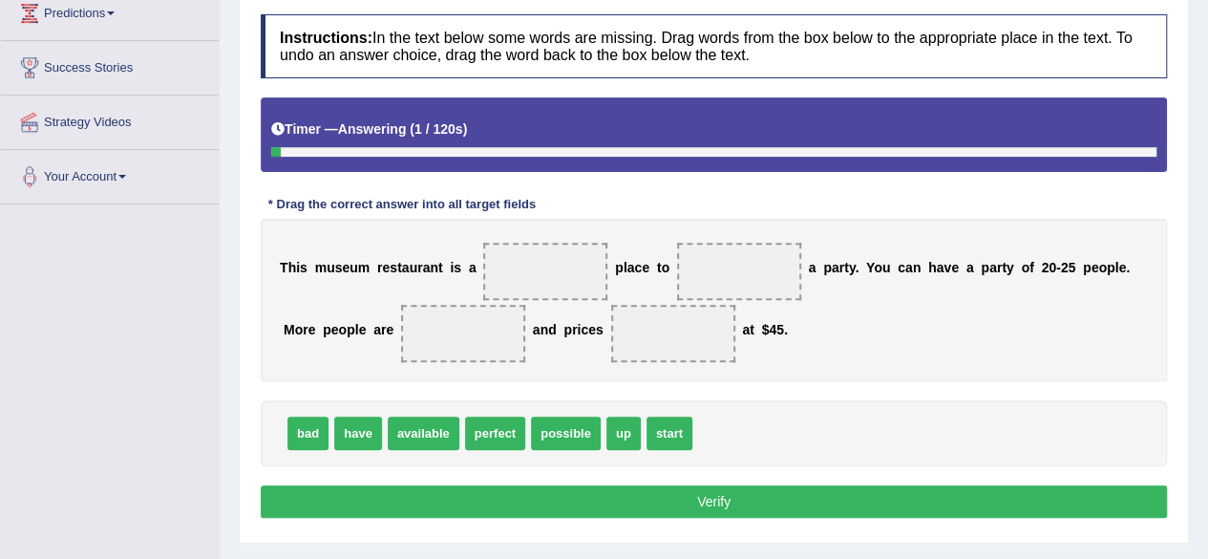
scroll to position [382, 0]
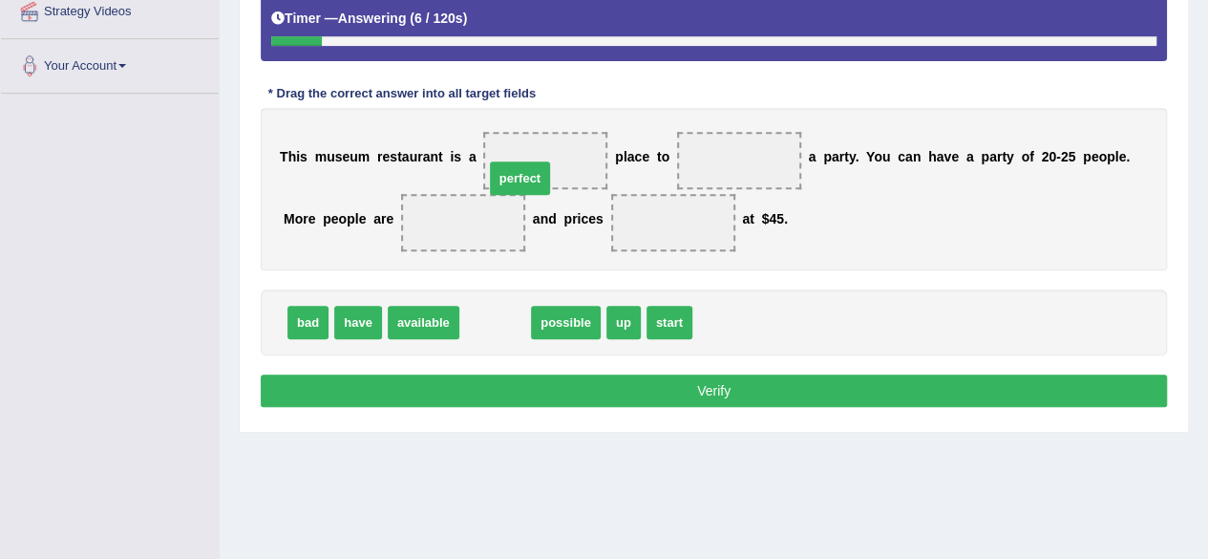
drag, startPoint x: 488, startPoint y: 317, endPoint x: 525, endPoint y: 152, distance: 169.4
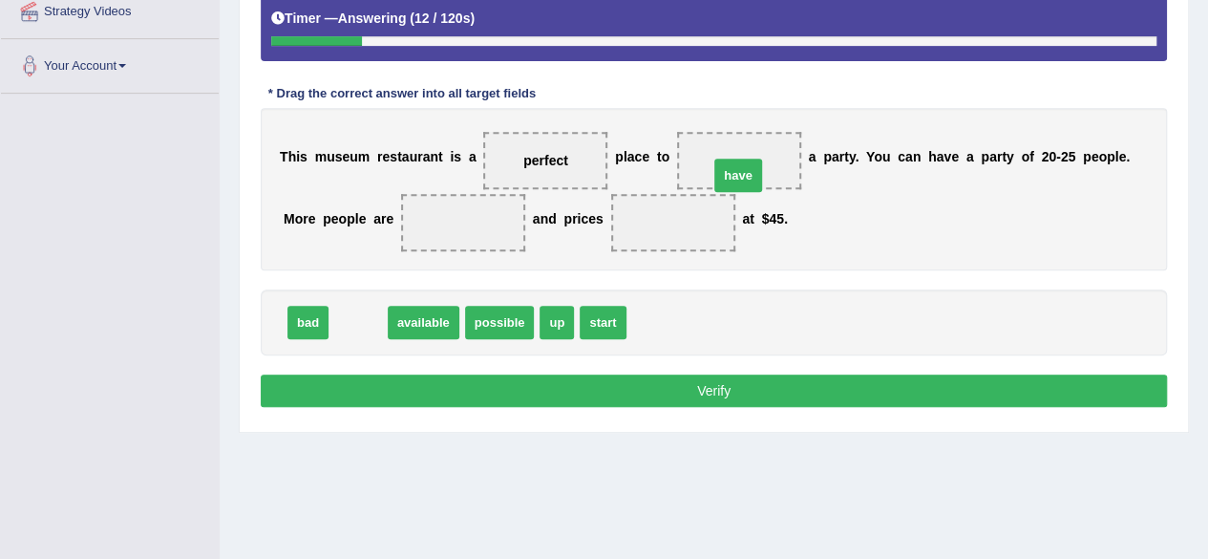
drag, startPoint x: 361, startPoint y: 320, endPoint x: 741, endPoint y: 172, distance: 407.9
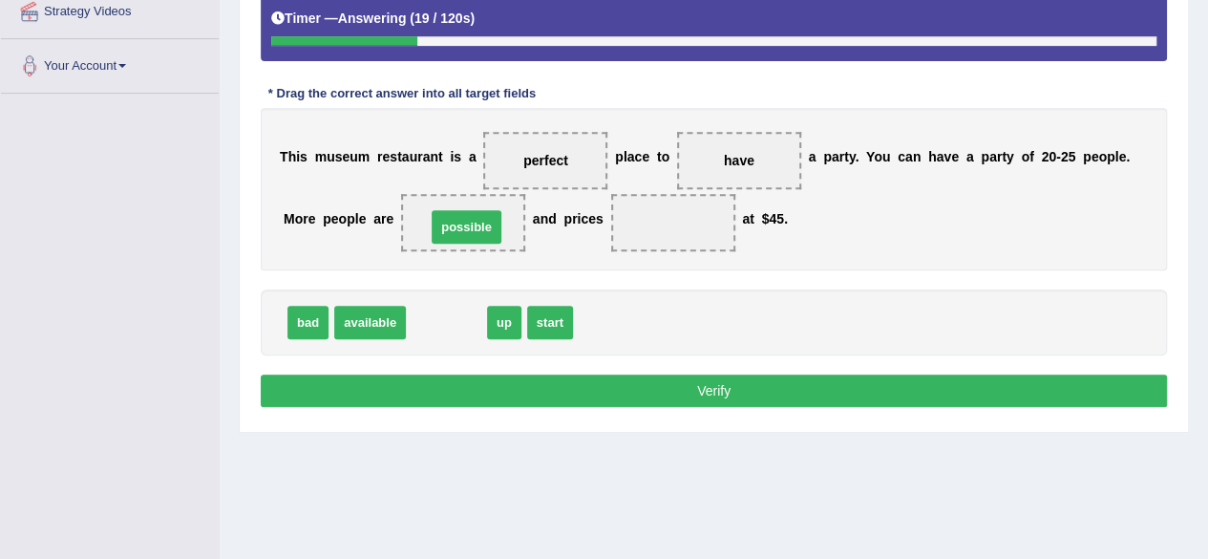
drag, startPoint x: 443, startPoint y: 322, endPoint x: 463, endPoint y: 226, distance: 97.6
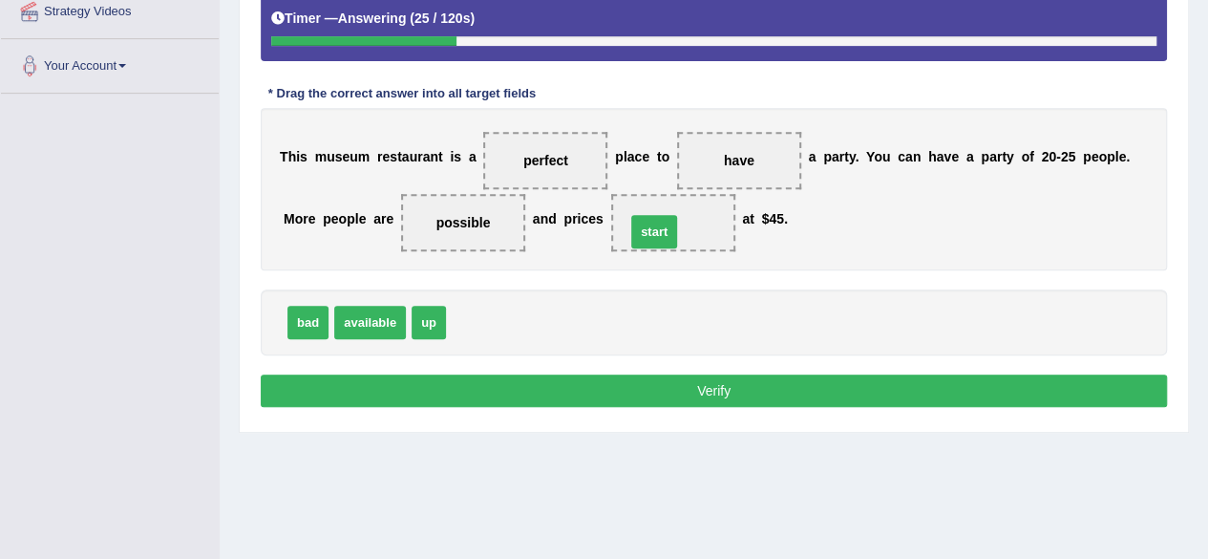
drag, startPoint x: 484, startPoint y: 319, endPoint x: 663, endPoint y: 228, distance: 200.3
click at [607, 391] on button "Verify" at bounding box center [714, 390] width 906 height 32
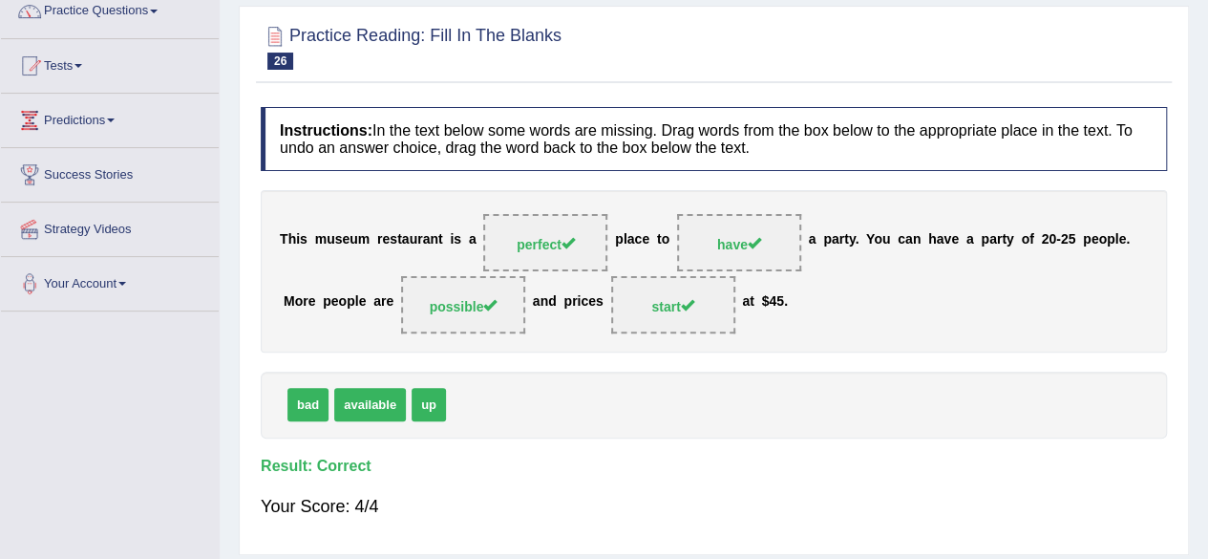
scroll to position [0, 0]
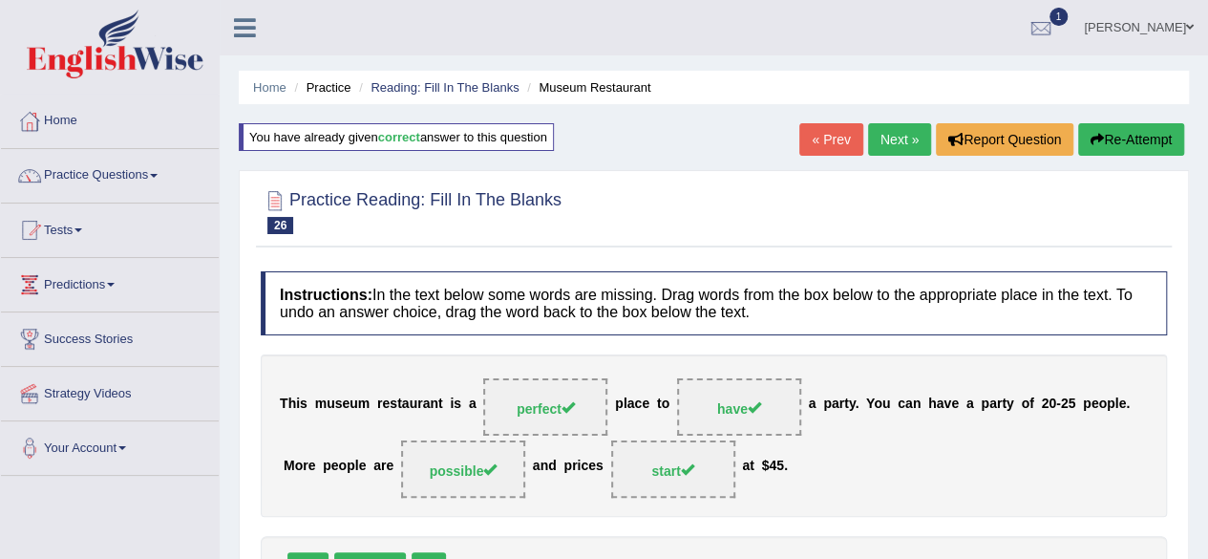
click at [886, 142] on link "Next »" at bounding box center [899, 139] width 63 height 32
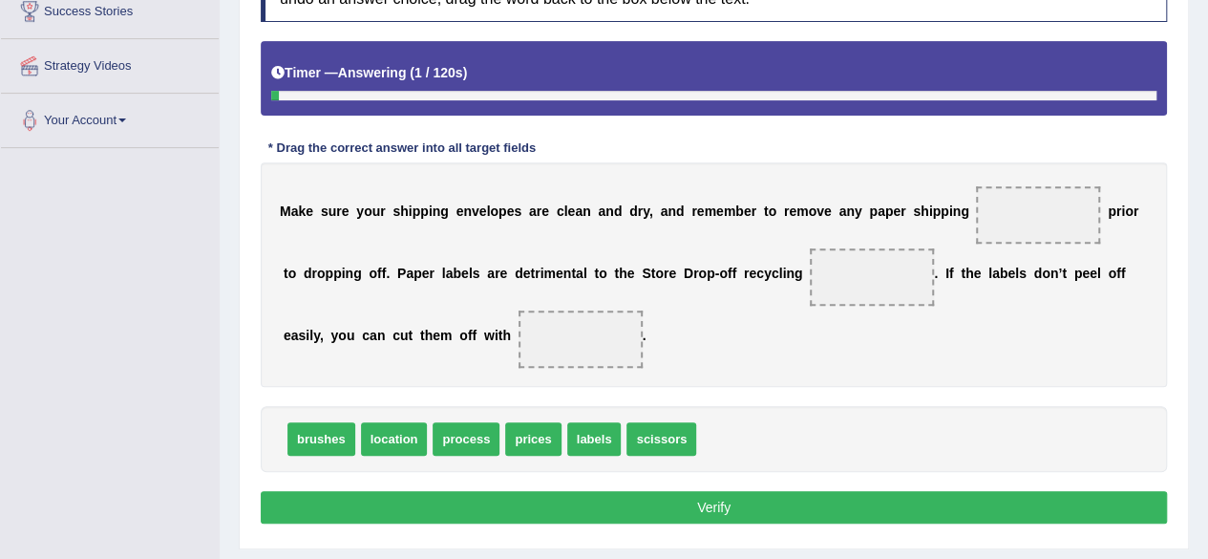
scroll to position [382, 0]
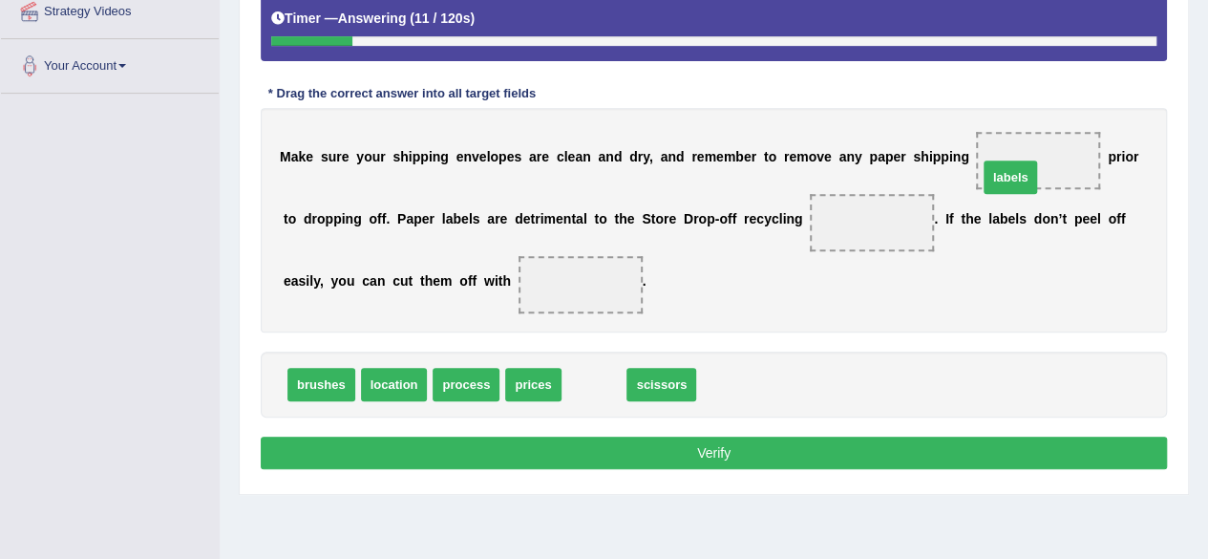
drag, startPoint x: 594, startPoint y: 382, endPoint x: 1047, endPoint y: 166, distance: 501.5
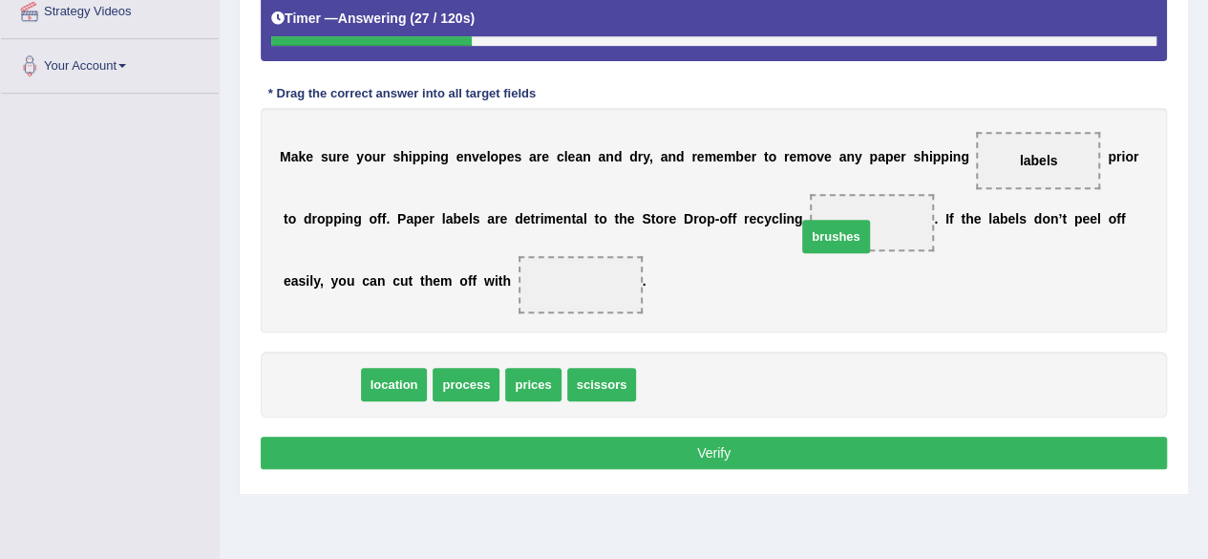
drag, startPoint x: 327, startPoint y: 389, endPoint x: 838, endPoint y: 241, distance: 531.9
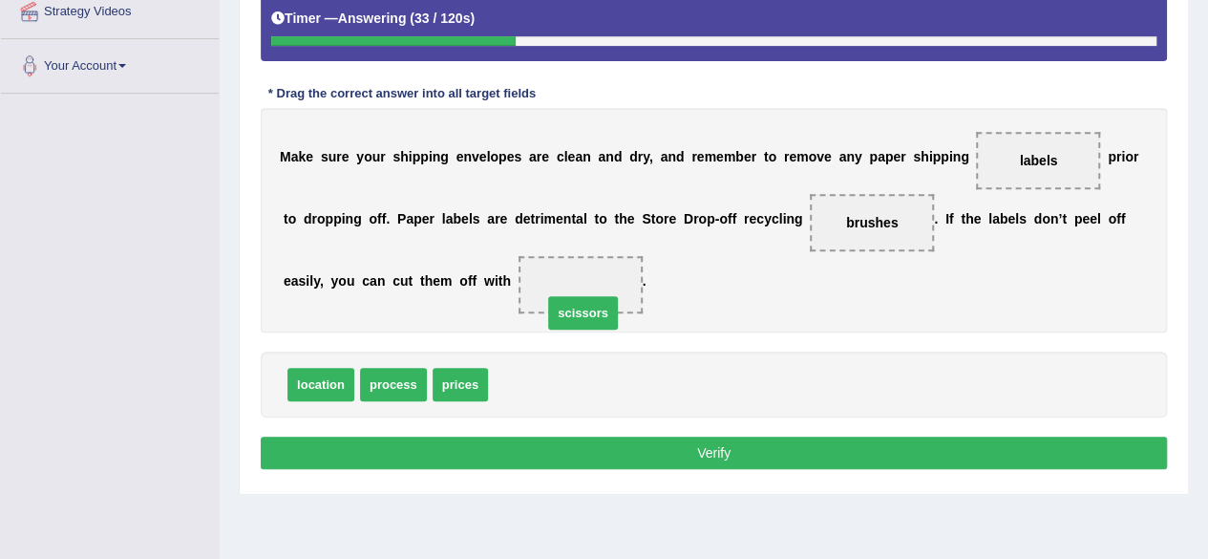
drag, startPoint x: 542, startPoint y: 363, endPoint x: 588, endPoint y: 288, distance: 87.5
click at [670, 450] on button "Verify" at bounding box center [714, 452] width 906 height 32
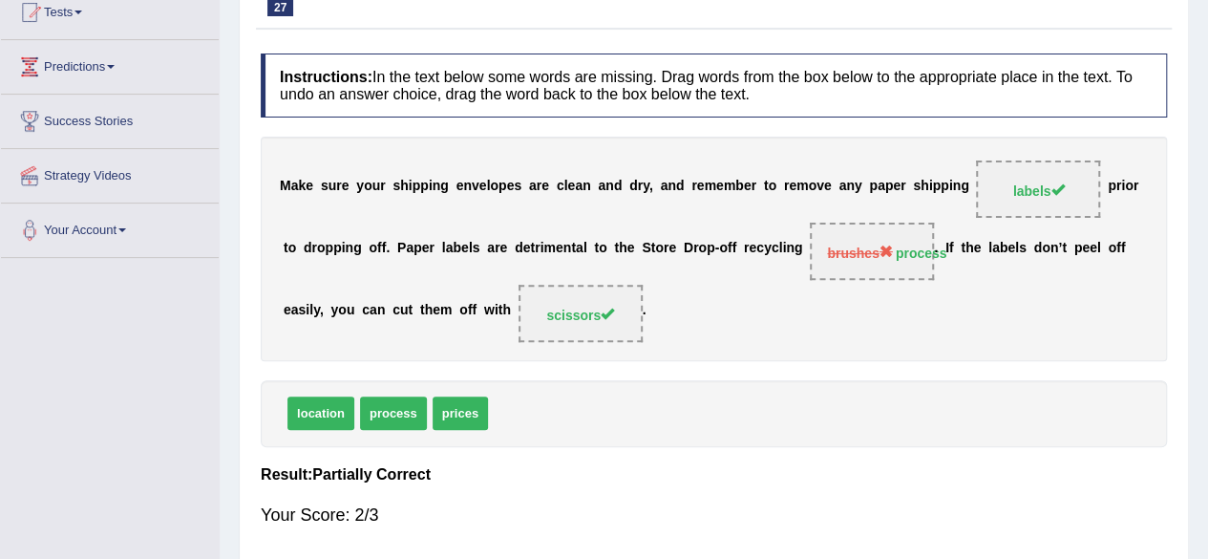
scroll to position [95, 0]
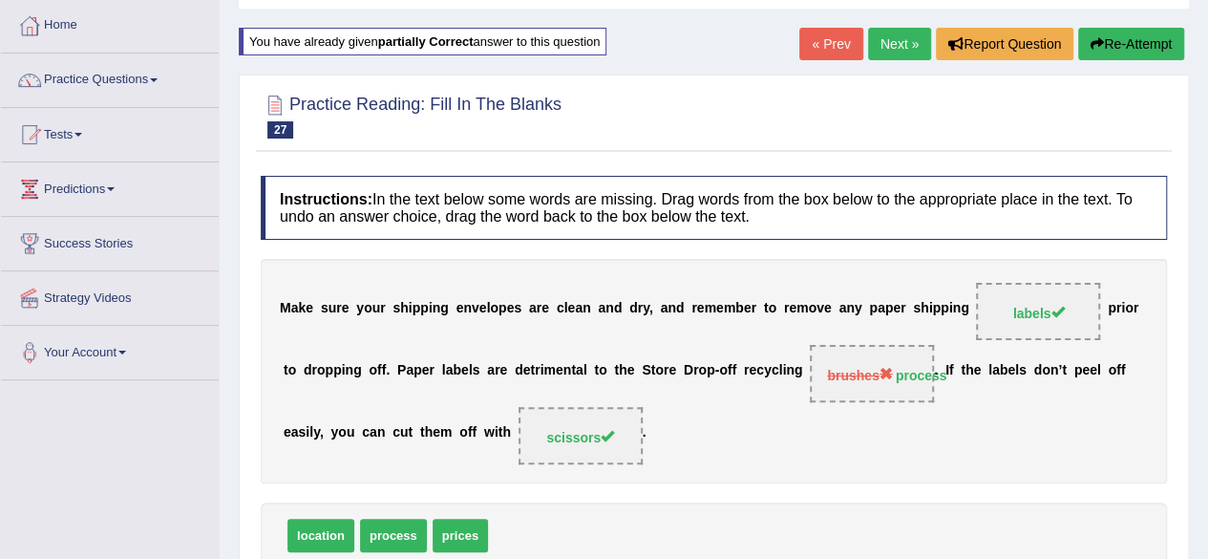
click at [895, 51] on link "Next »" at bounding box center [899, 44] width 63 height 32
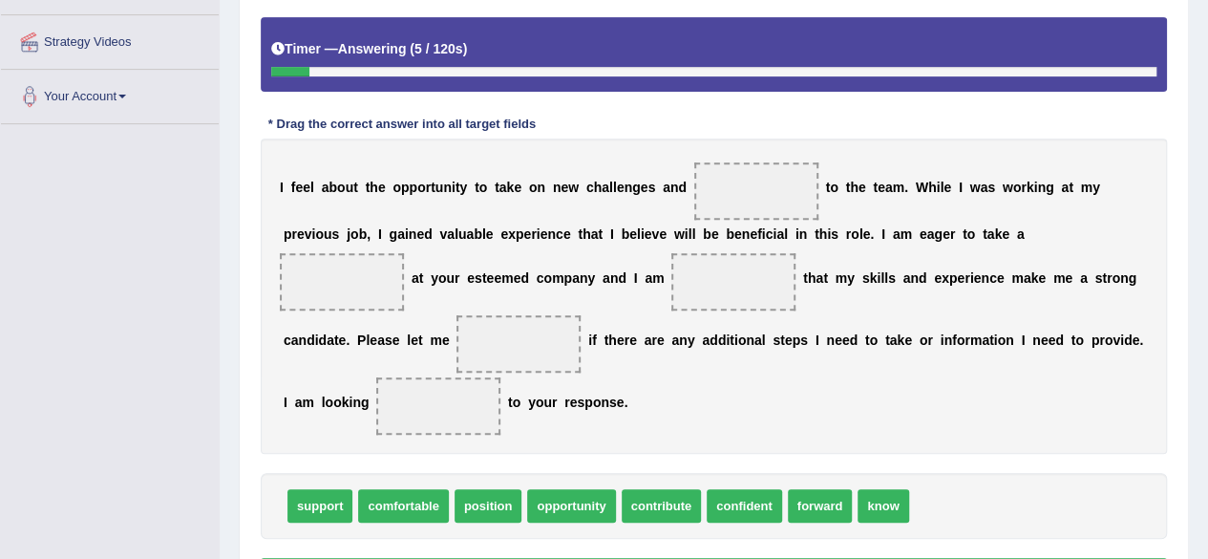
scroll to position [382, 0]
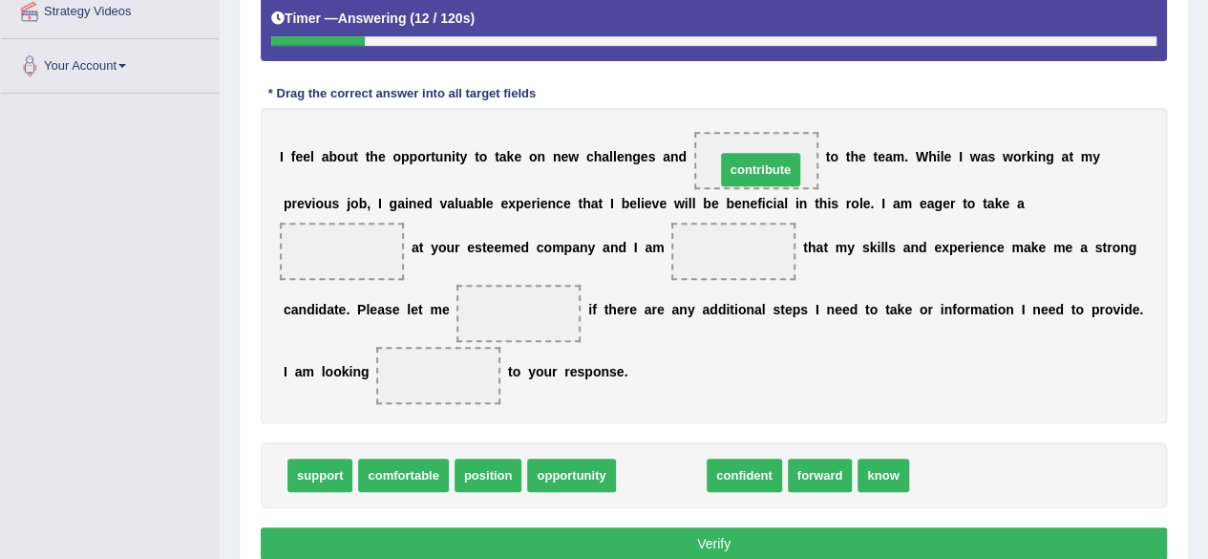
drag, startPoint x: 649, startPoint y: 469, endPoint x: 749, endPoint y: 163, distance: 321.3
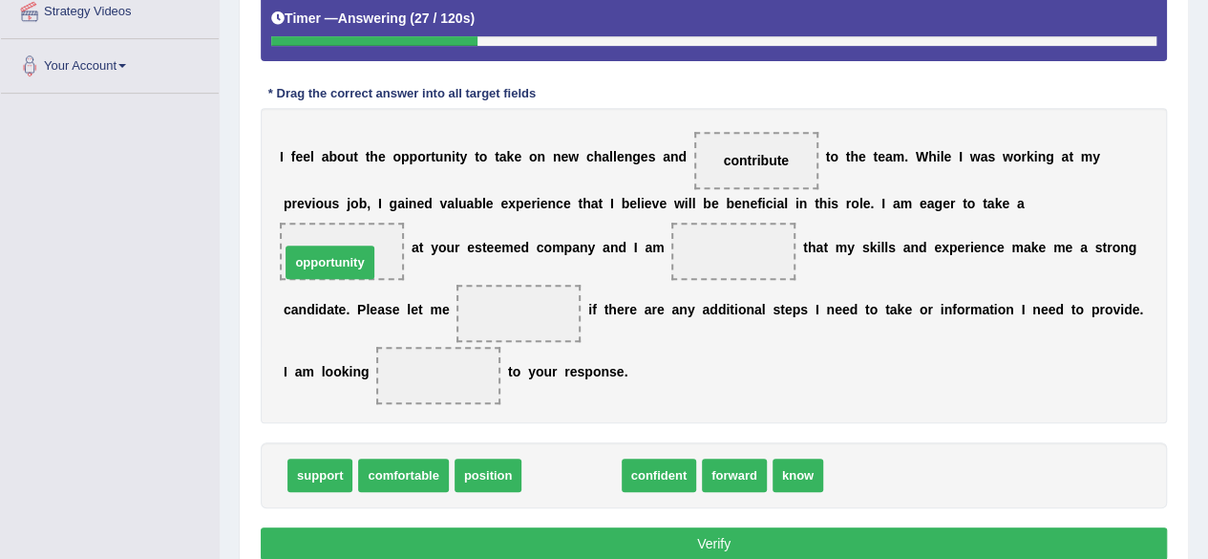
drag, startPoint x: 604, startPoint y: 476, endPoint x: 363, endPoint y: 261, distance: 323.3
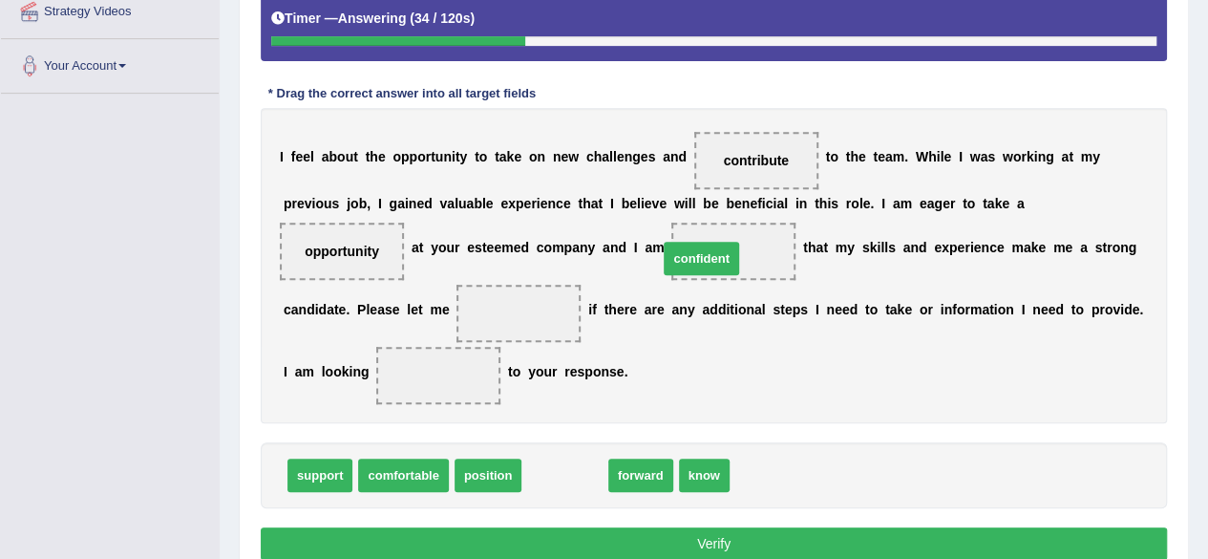
drag, startPoint x: 574, startPoint y: 470, endPoint x: 710, endPoint y: 253, distance: 256.2
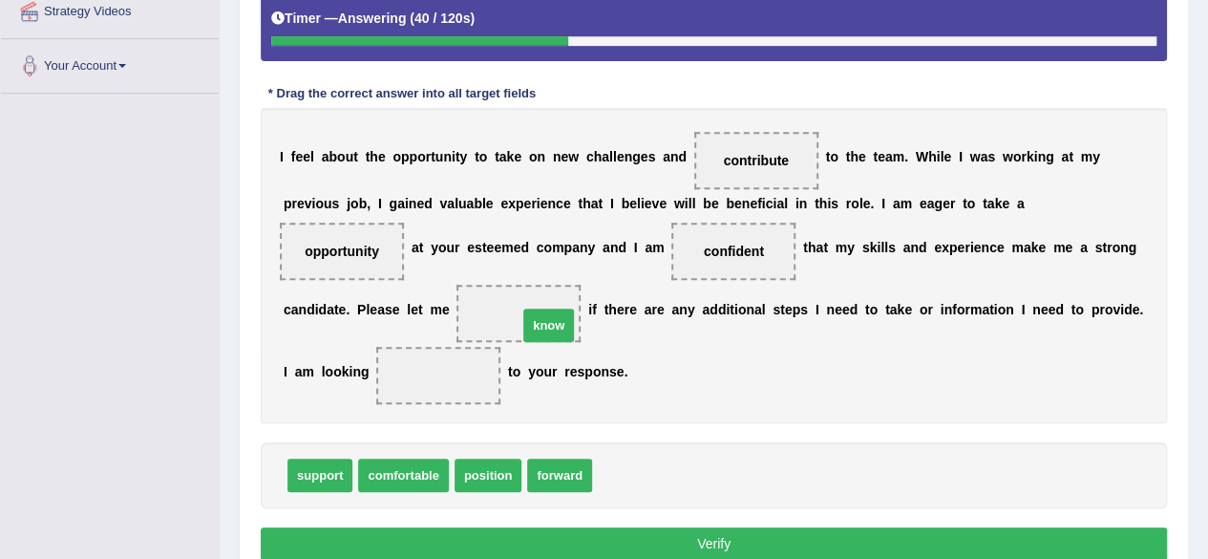
drag, startPoint x: 626, startPoint y: 472, endPoint x: 535, endPoint y: 312, distance: 184.0
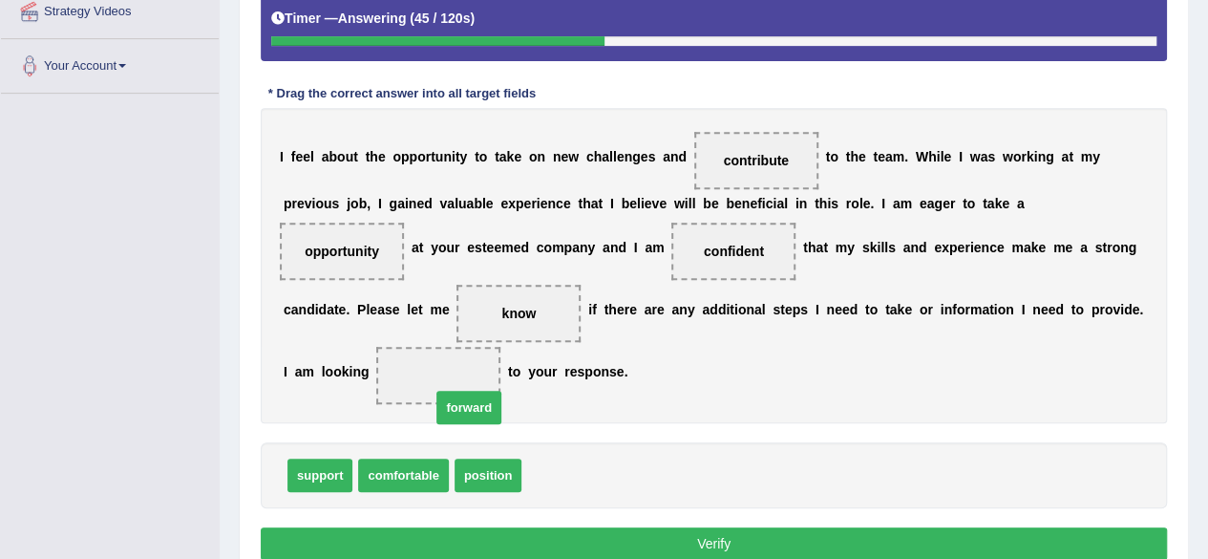
drag, startPoint x: 547, startPoint y: 468, endPoint x: 441, endPoint y: 371, distance: 144.0
click at [754, 539] on button "Verify" at bounding box center [714, 543] width 906 height 32
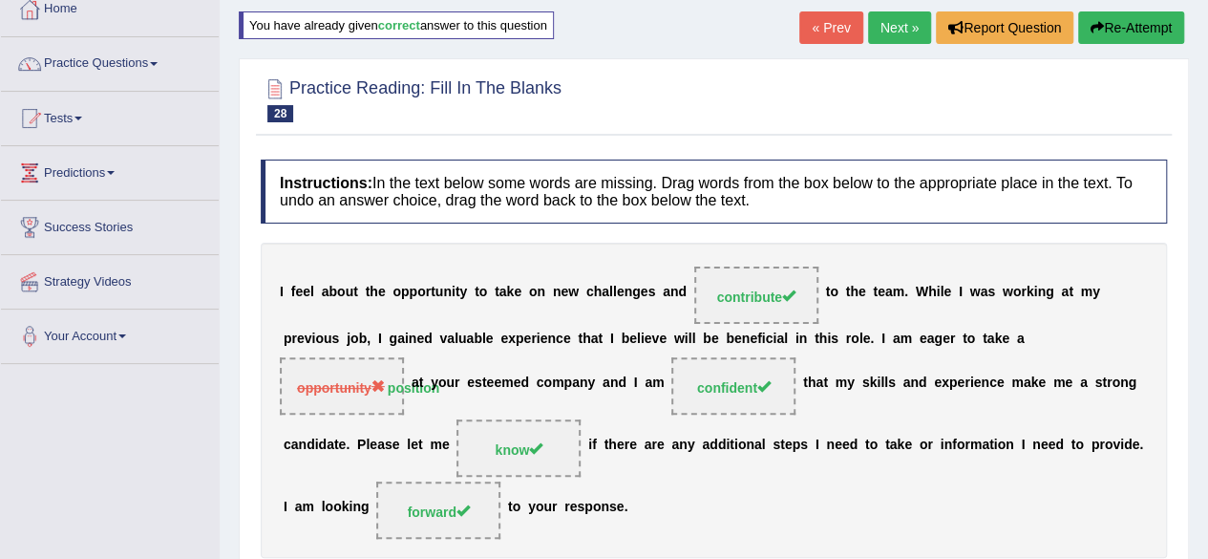
scroll to position [95, 0]
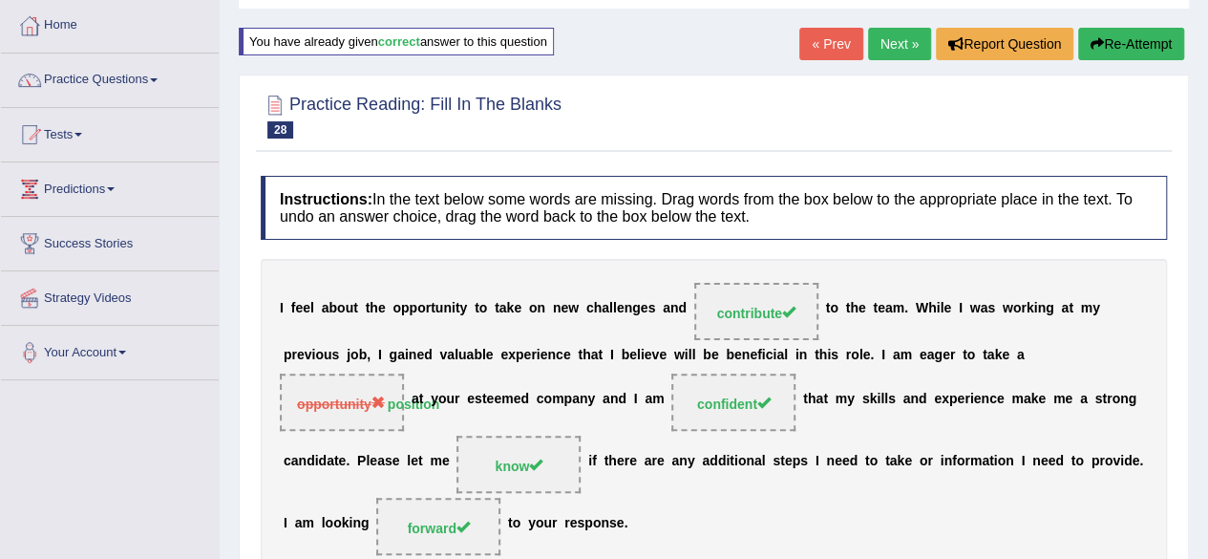
click at [893, 49] on link "Next »" at bounding box center [899, 44] width 63 height 32
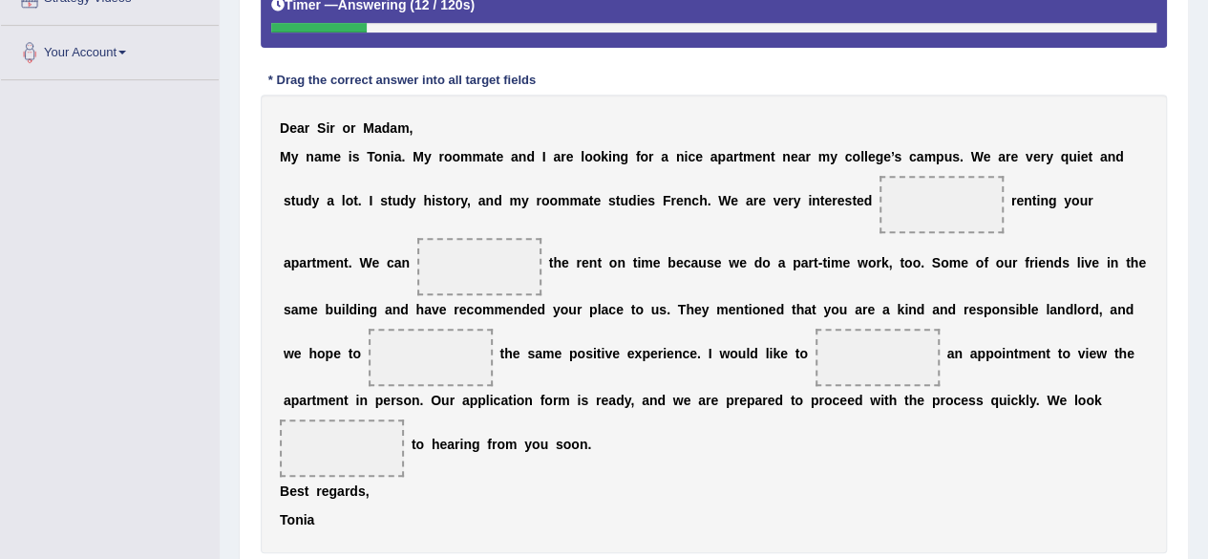
scroll to position [477, 0]
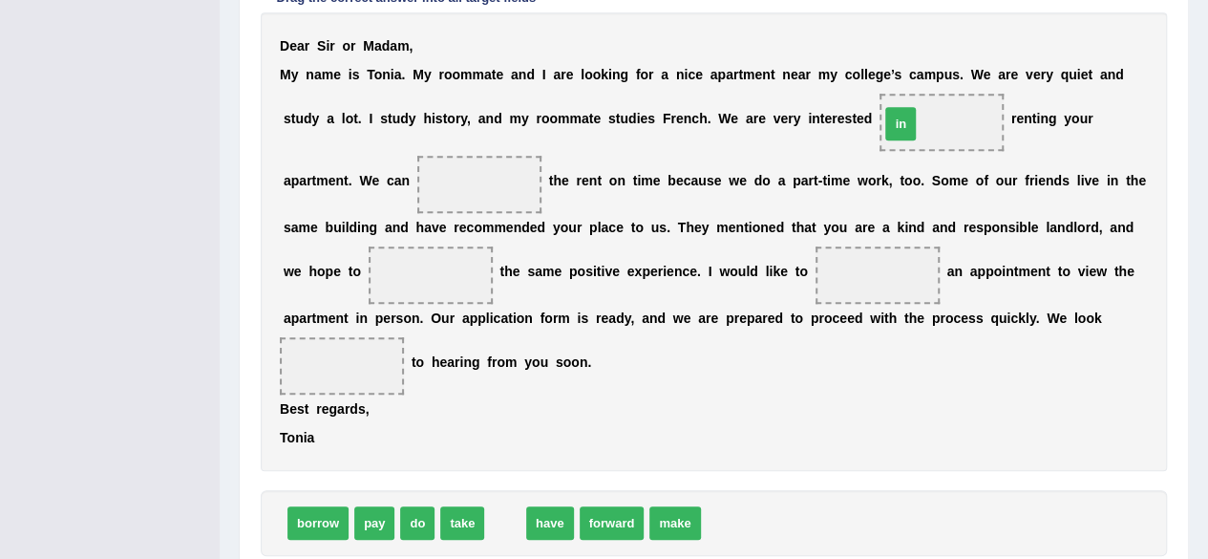
drag, startPoint x: 498, startPoint y: 513, endPoint x: 894, endPoint y: 114, distance: 561.8
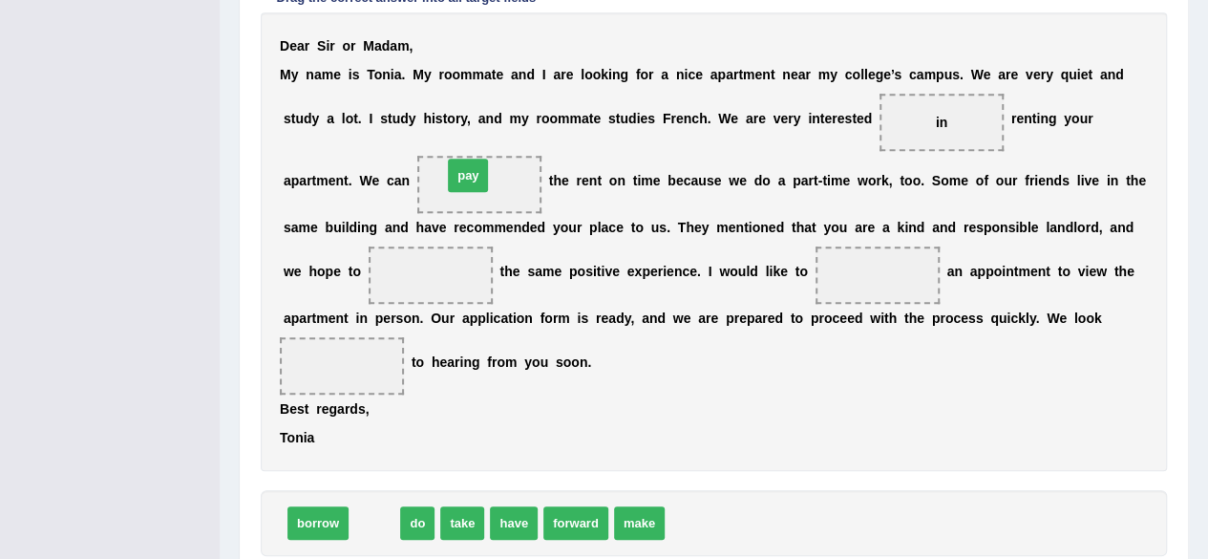
drag, startPoint x: 371, startPoint y: 524, endPoint x: 462, endPoint y: 175, distance: 361.3
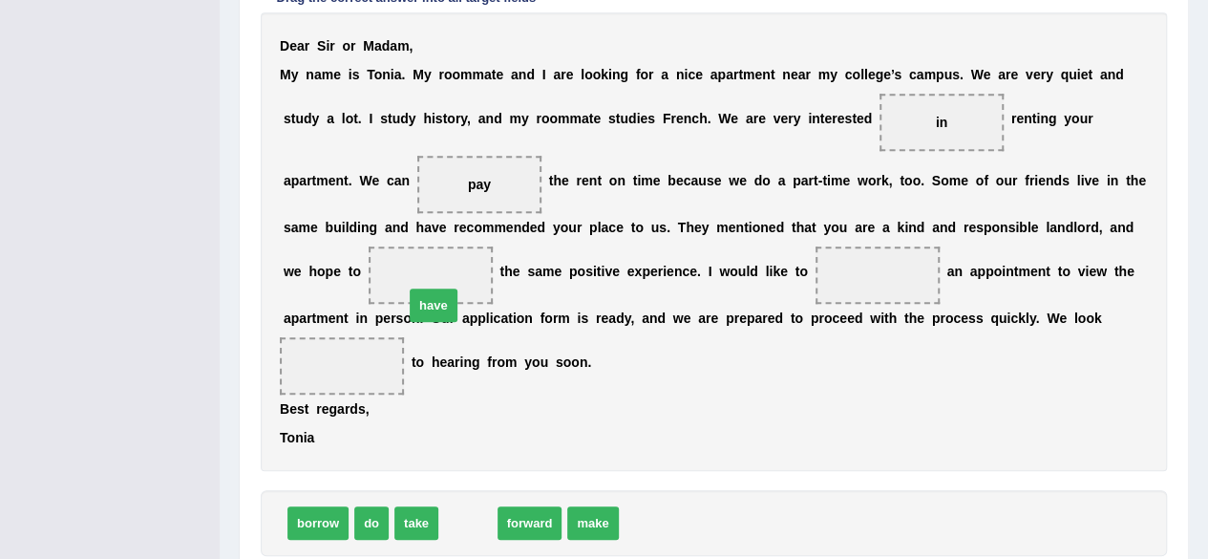
drag, startPoint x: 458, startPoint y: 522, endPoint x: 424, endPoint y: 291, distance: 233.6
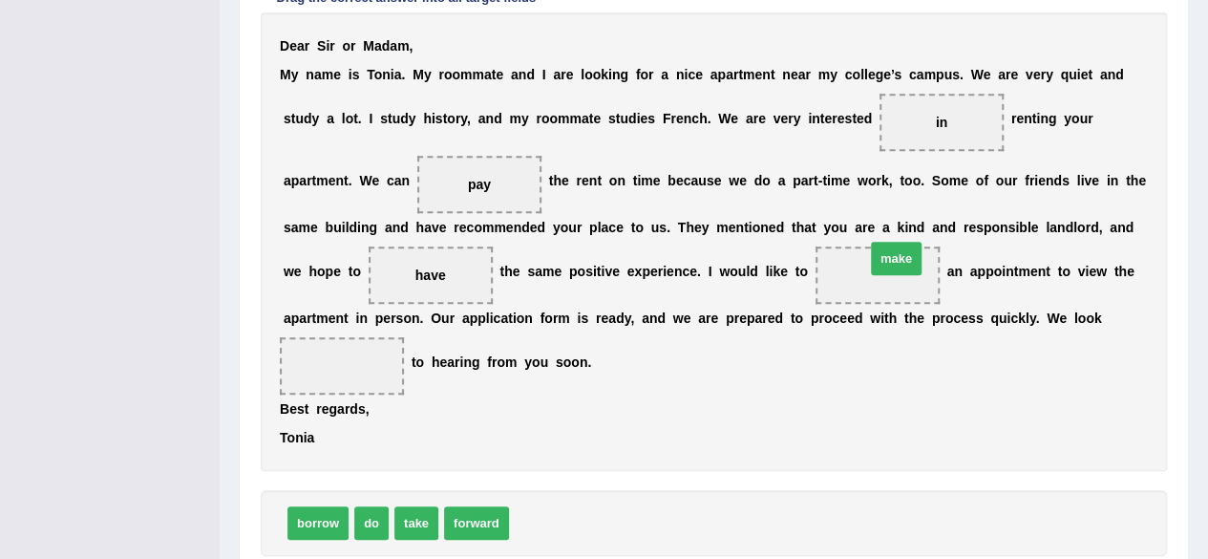
drag, startPoint x: 546, startPoint y: 523, endPoint x: 900, endPoint y: 259, distance: 441.4
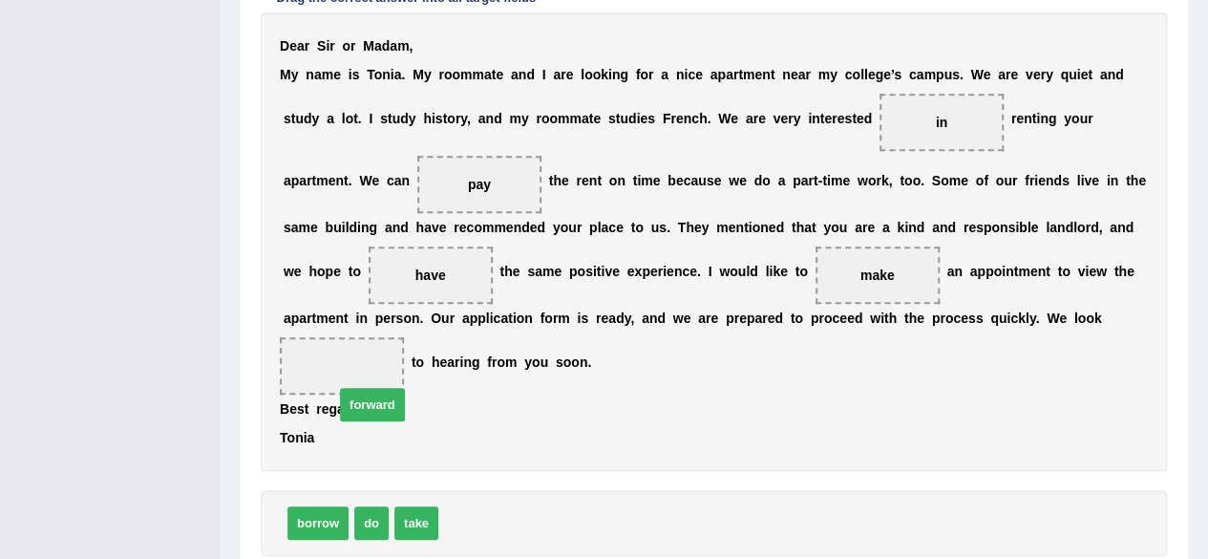
drag, startPoint x: 473, startPoint y: 519, endPoint x: 363, endPoint y: 377, distance: 179.0
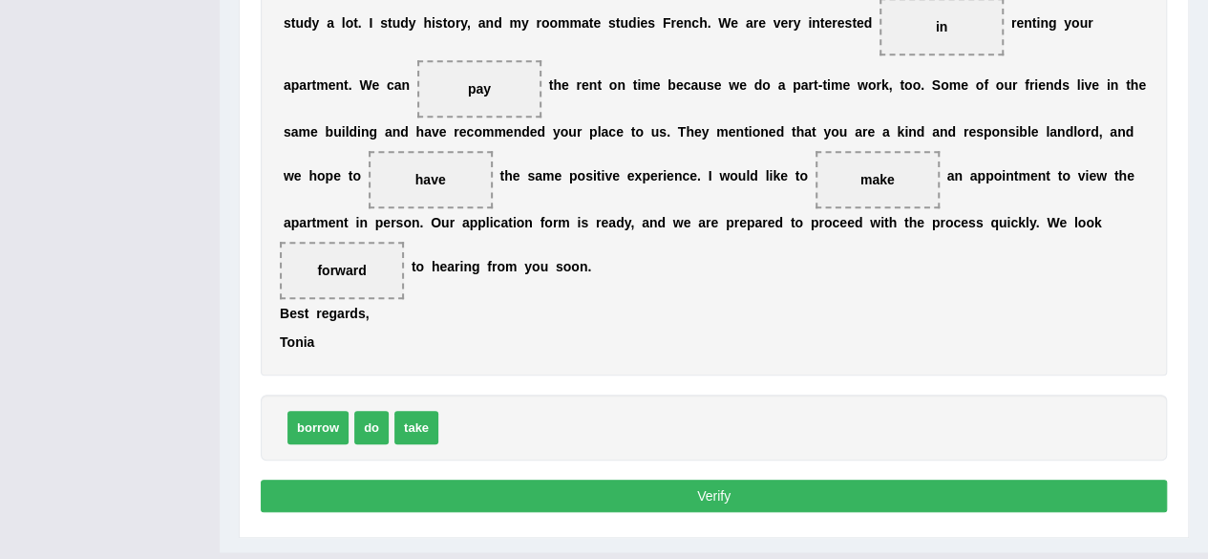
click at [606, 492] on button "Verify" at bounding box center [714, 495] width 906 height 32
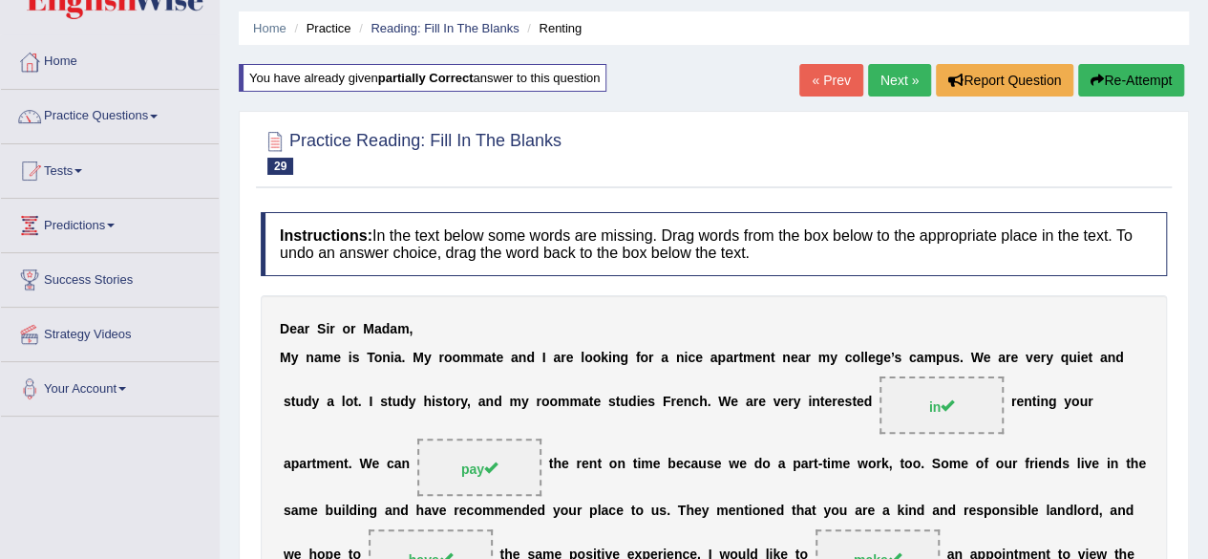
scroll to position [57, 0]
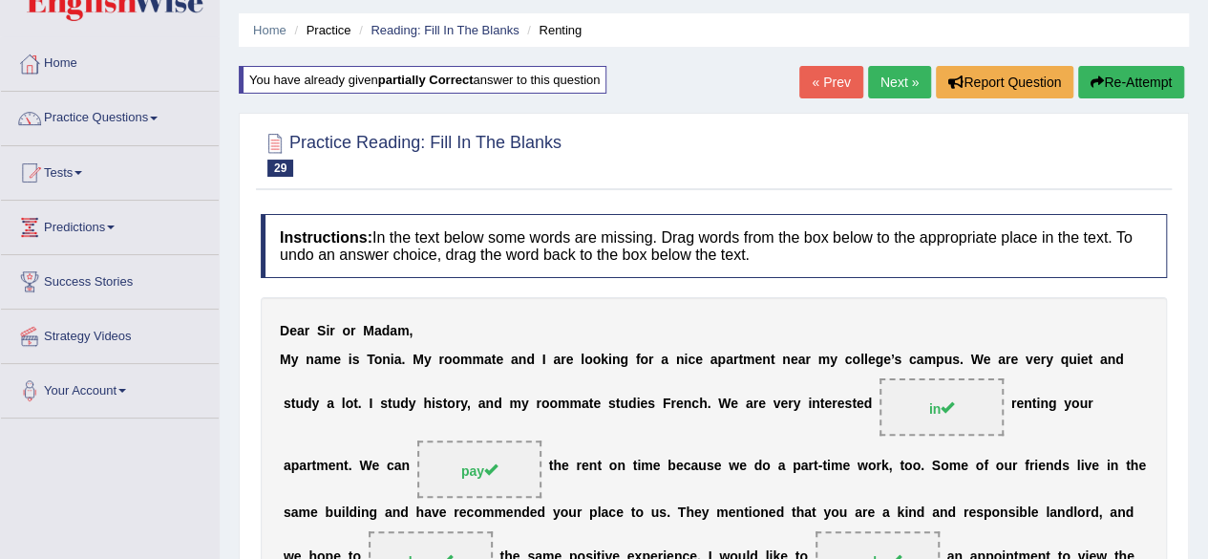
click at [909, 77] on link "Next »" at bounding box center [899, 82] width 63 height 32
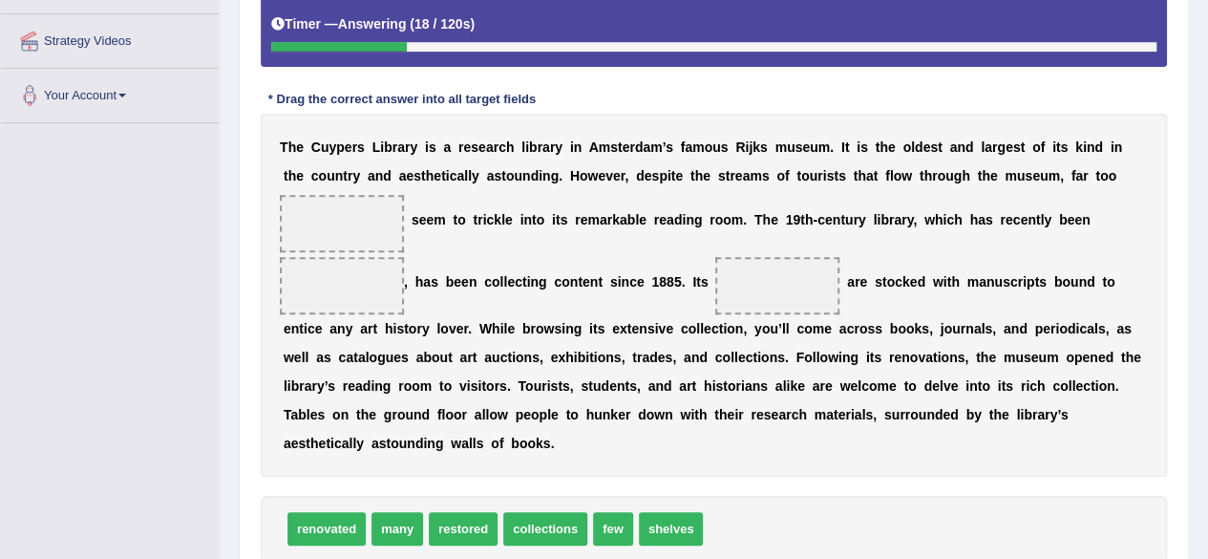
scroll to position [382, 0]
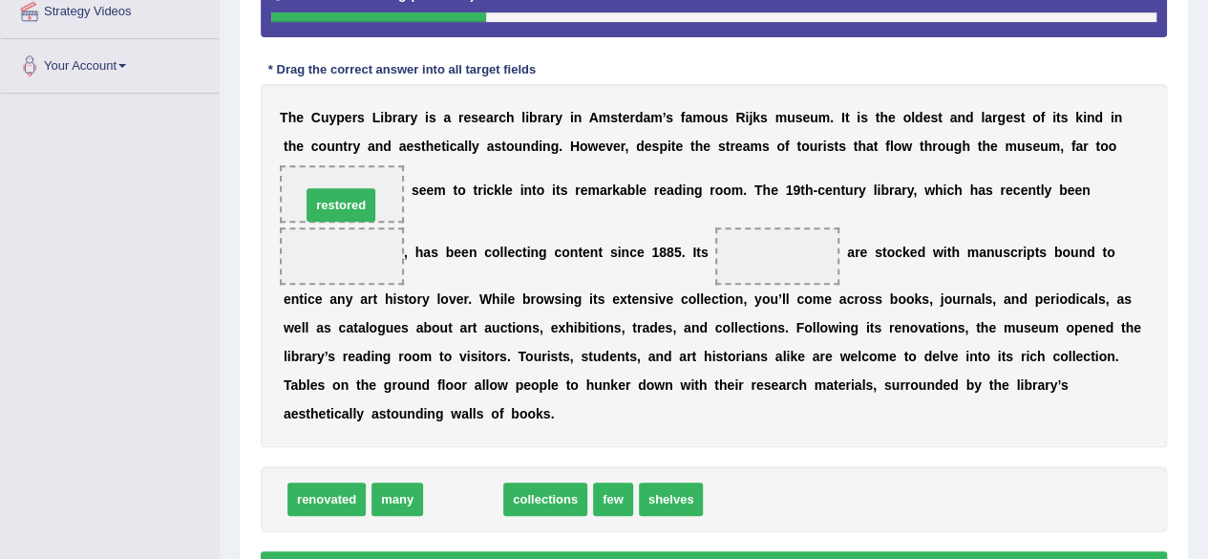
drag, startPoint x: 468, startPoint y: 492, endPoint x: 346, endPoint y: 198, distance: 318.5
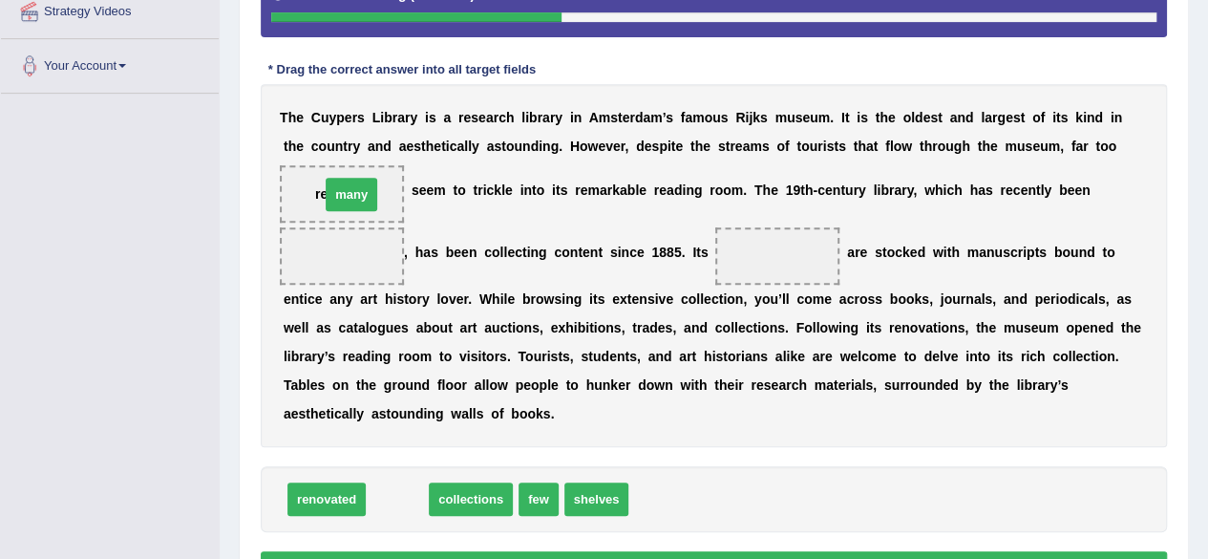
drag, startPoint x: 392, startPoint y: 499, endPoint x: 346, endPoint y: 195, distance: 308.1
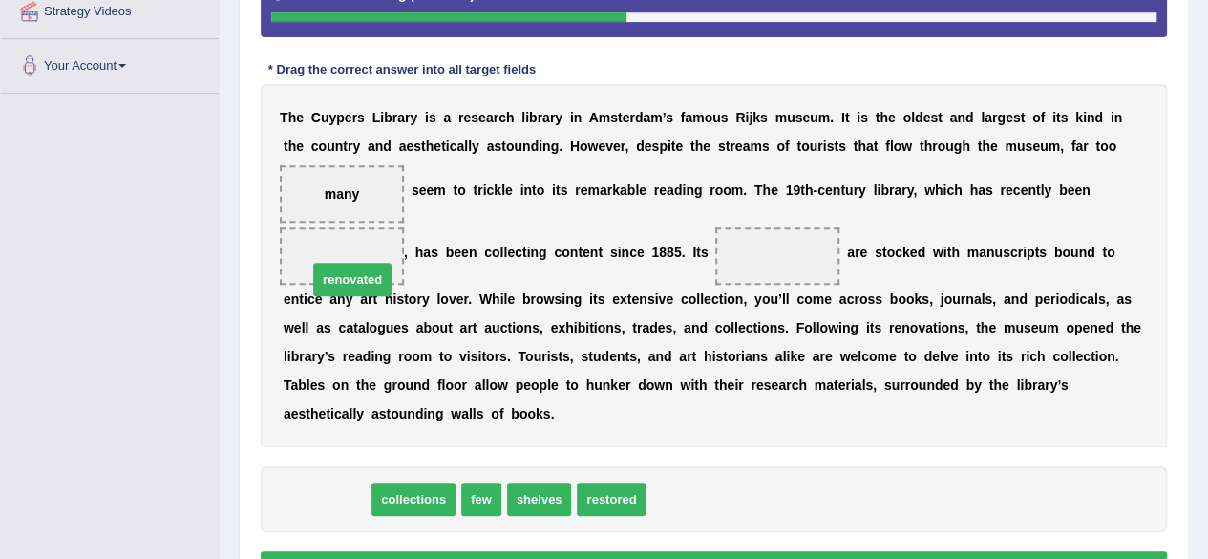
drag, startPoint x: 307, startPoint y: 499, endPoint x: 330, endPoint y: 270, distance: 230.3
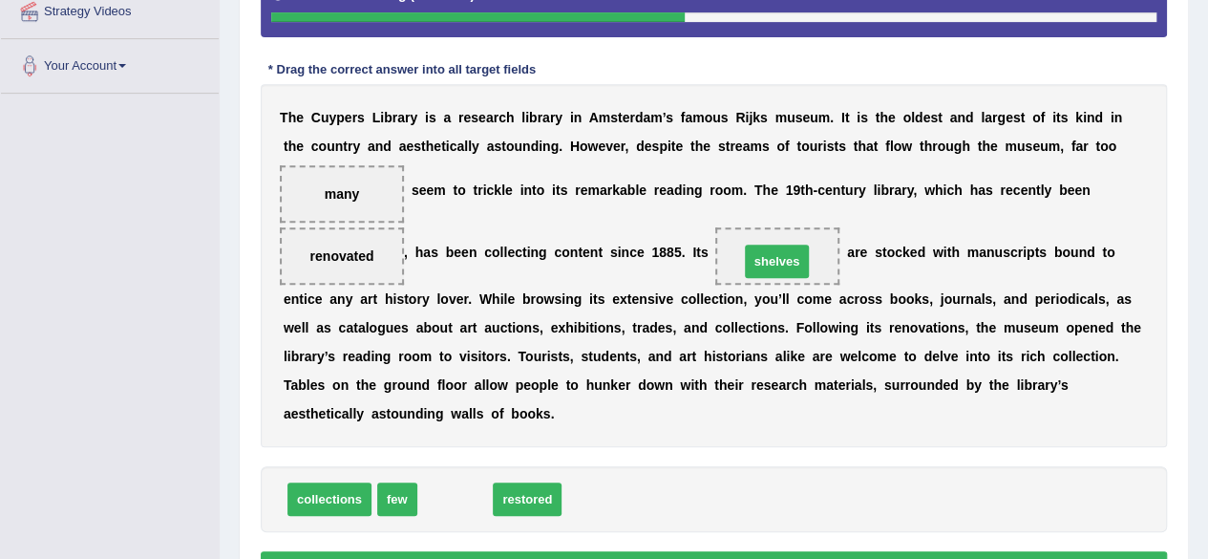
drag, startPoint x: 448, startPoint y: 503, endPoint x: 771, endPoint y: 265, distance: 401.5
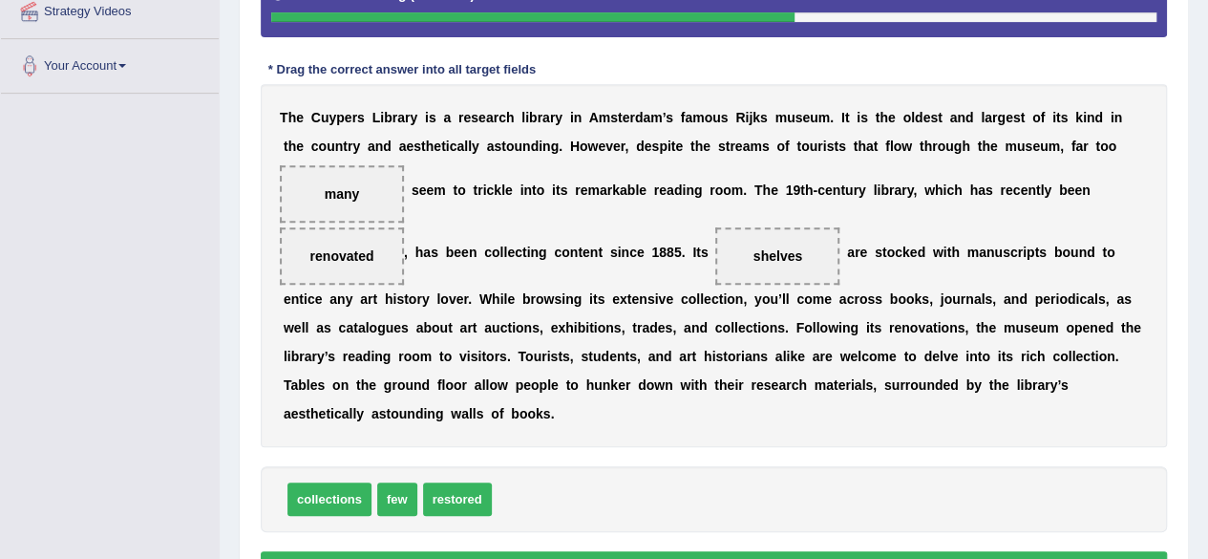
scroll to position [477, 0]
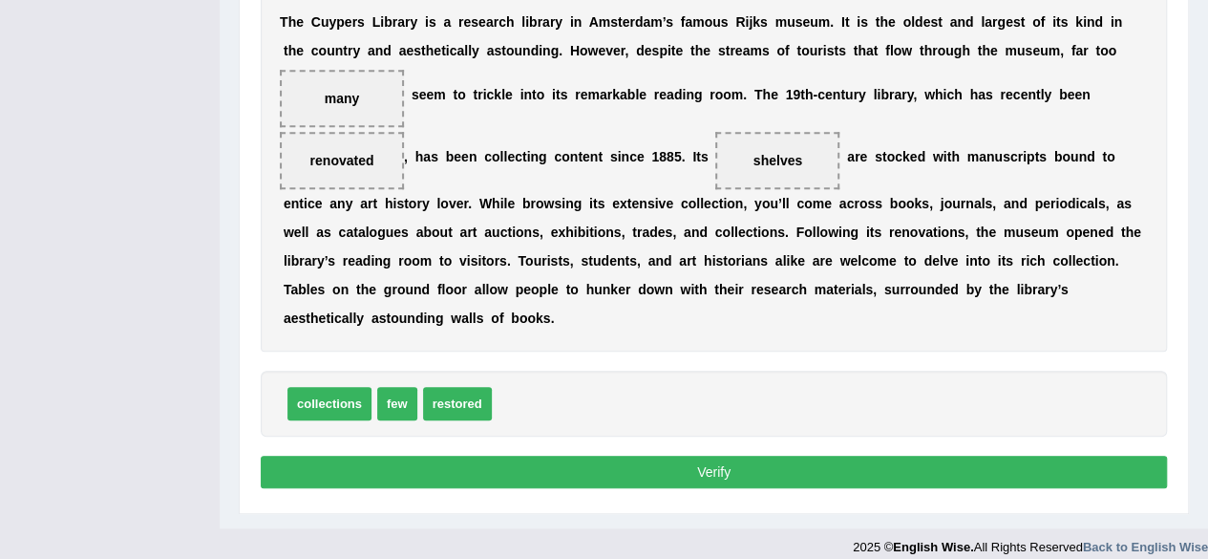
click at [670, 459] on button "Verify" at bounding box center [714, 472] width 906 height 32
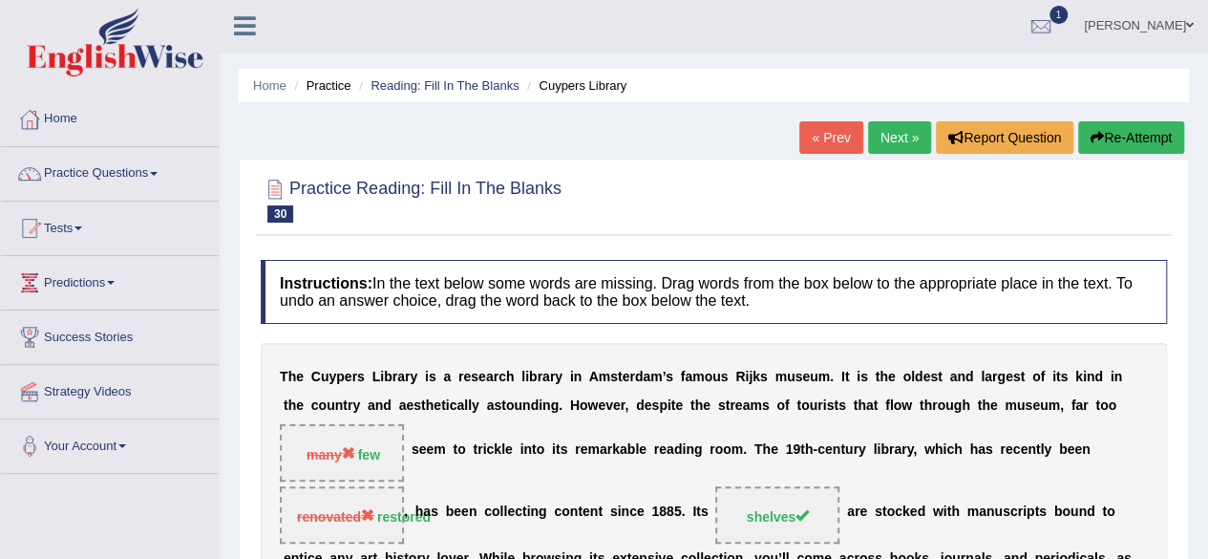
scroll to position [0, 0]
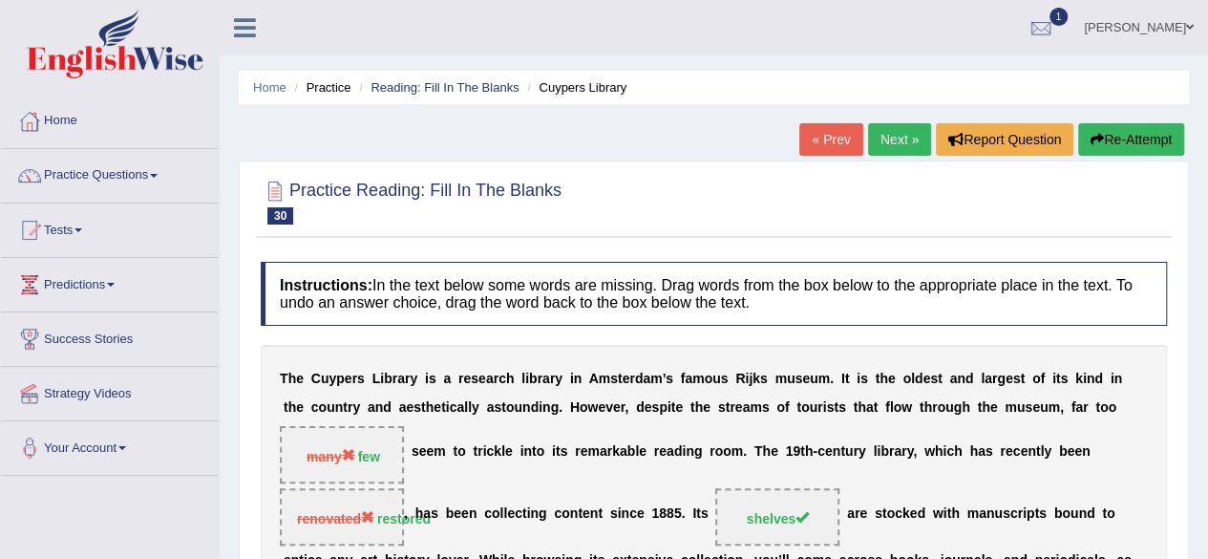
click at [888, 135] on link "Next »" at bounding box center [899, 139] width 63 height 32
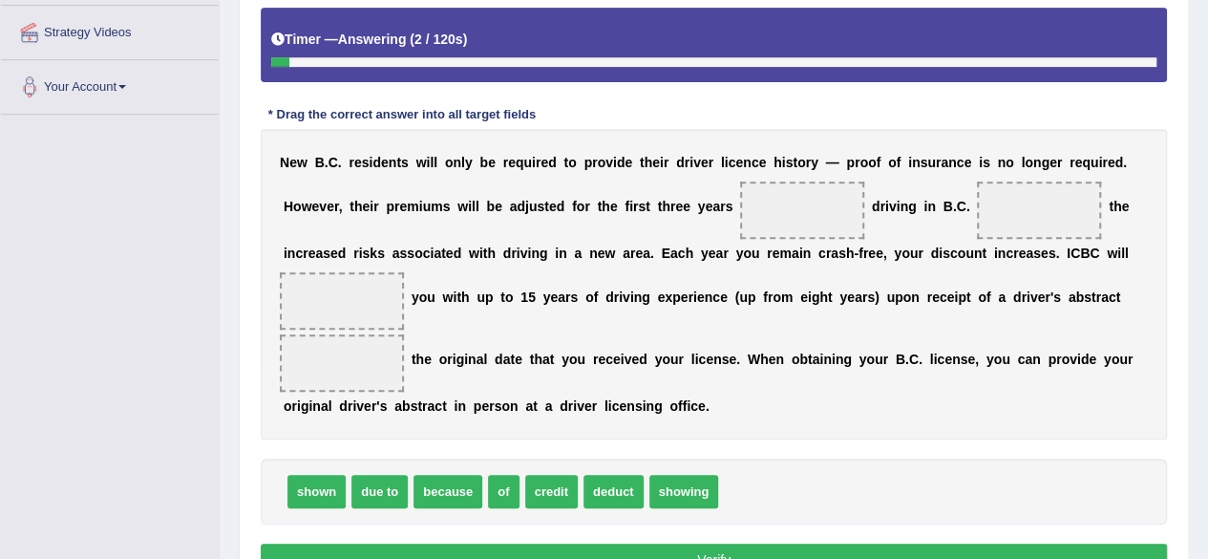
scroll to position [382, 0]
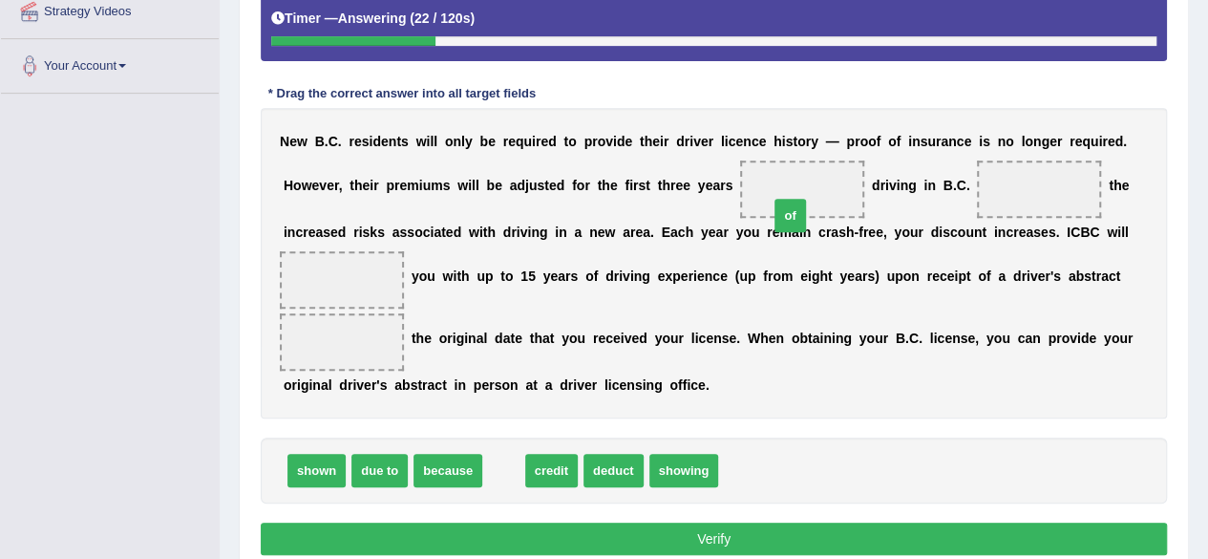
drag, startPoint x: 508, startPoint y: 457, endPoint x: 795, endPoint y: 202, distance: 383.5
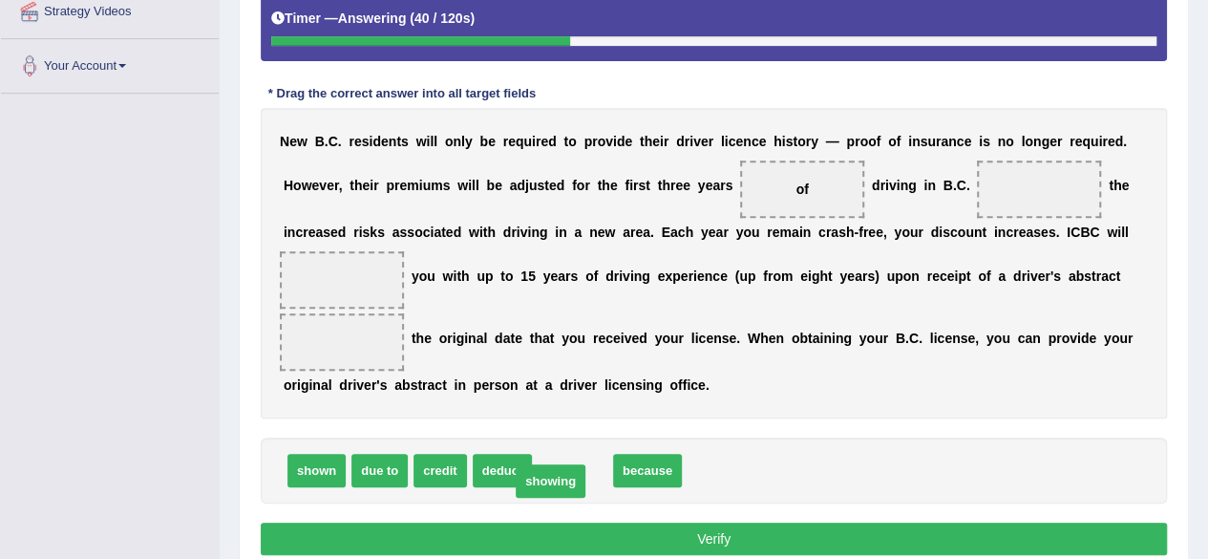
drag, startPoint x: 564, startPoint y: 469, endPoint x: 541, endPoint y: 479, distance: 26.1
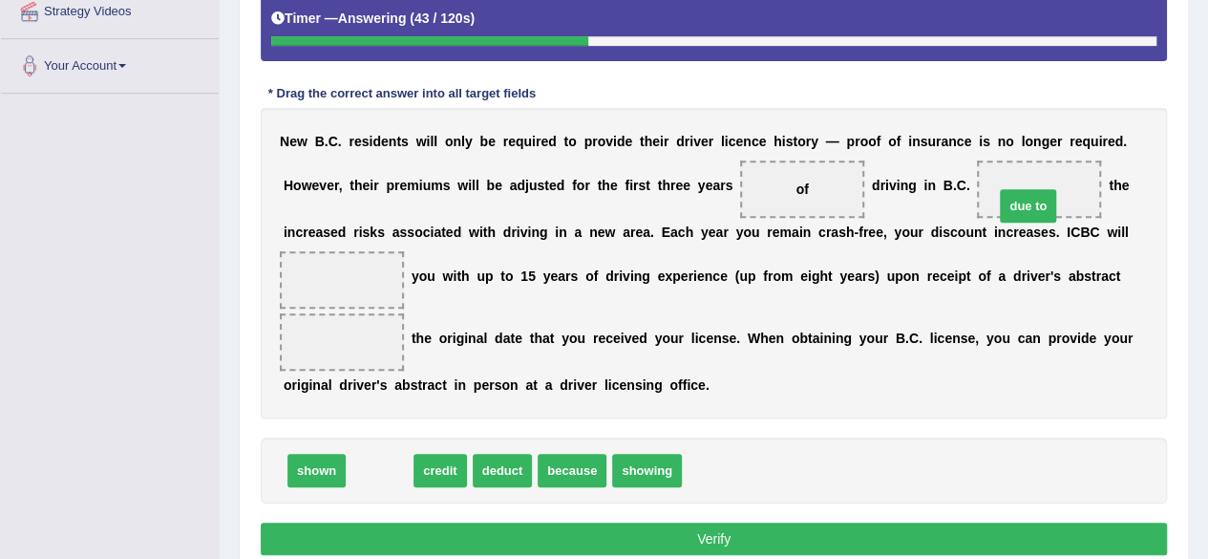
drag, startPoint x: 392, startPoint y: 467, endPoint x: 1041, endPoint y: 202, distance: 700.3
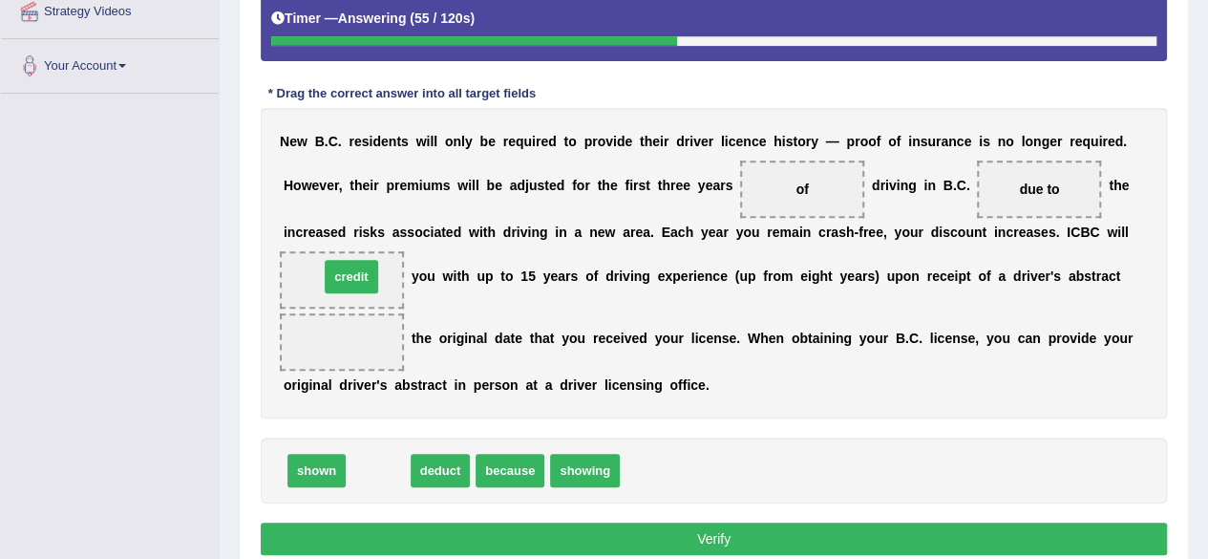
drag, startPoint x: 376, startPoint y: 470, endPoint x: 350, endPoint y: 276, distance: 195.6
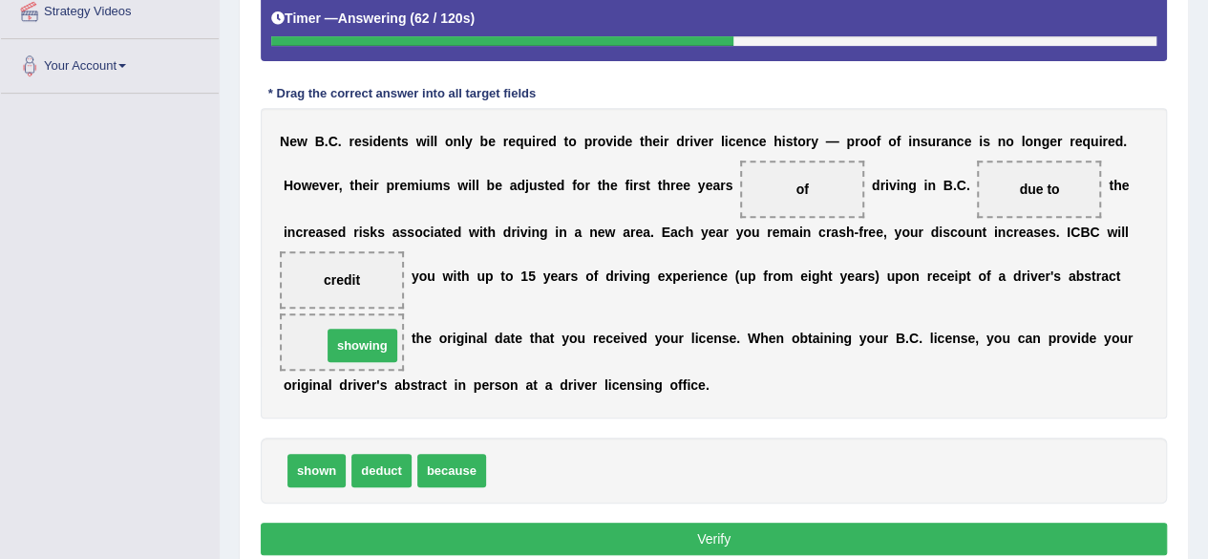
drag, startPoint x: 516, startPoint y: 471, endPoint x: 351, endPoint y: 346, distance: 206.5
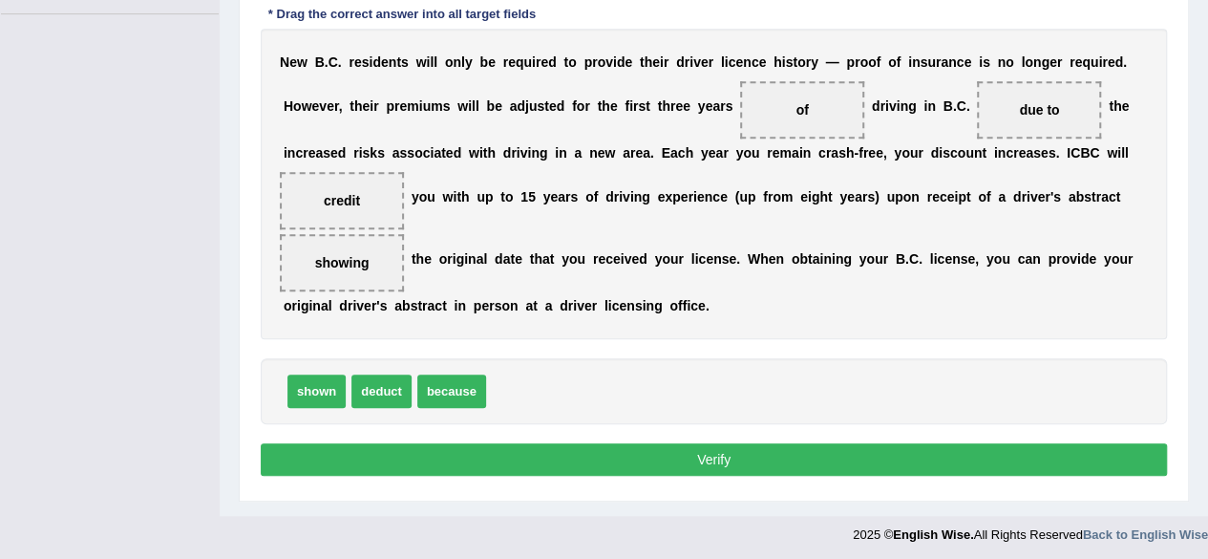
click at [691, 445] on button "Verify" at bounding box center [714, 459] width 906 height 32
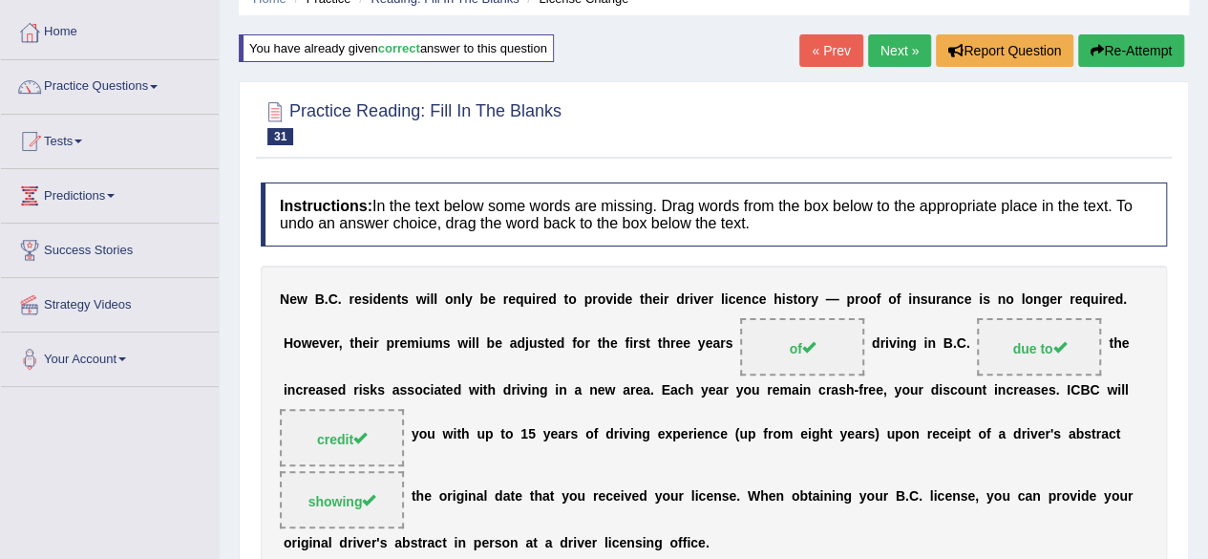
scroll to position [61, 0]
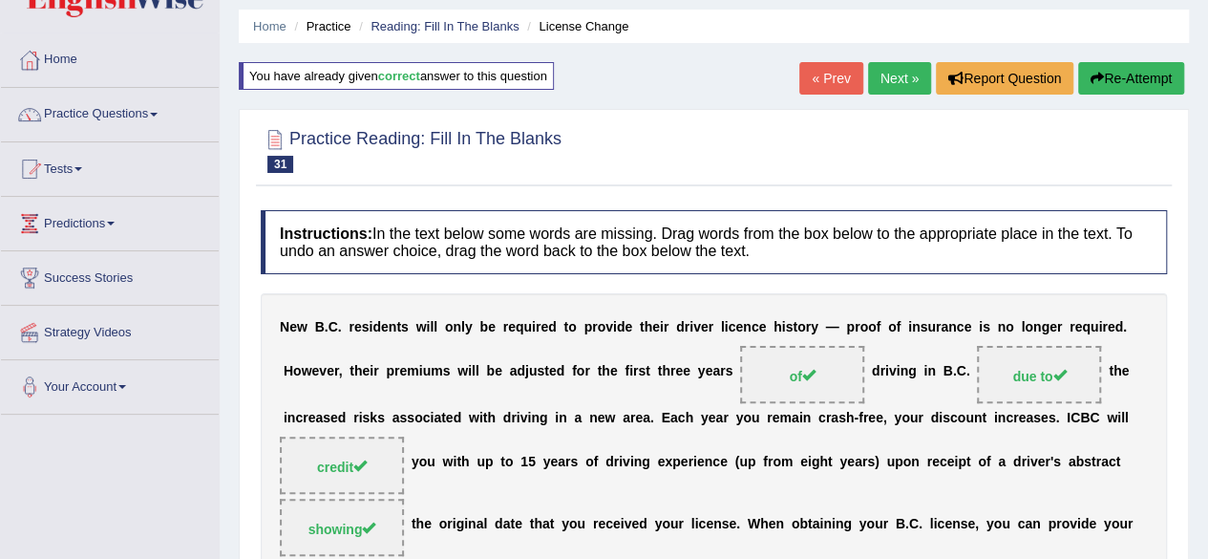
click at [882, 95] on div "« Prev Next » Report Question Re-Attempt" at bounding box center [994, 80] width 390 height 37
click at [888, 82] on link "Next »" at bounding box center [899, 78] width 63 height 32
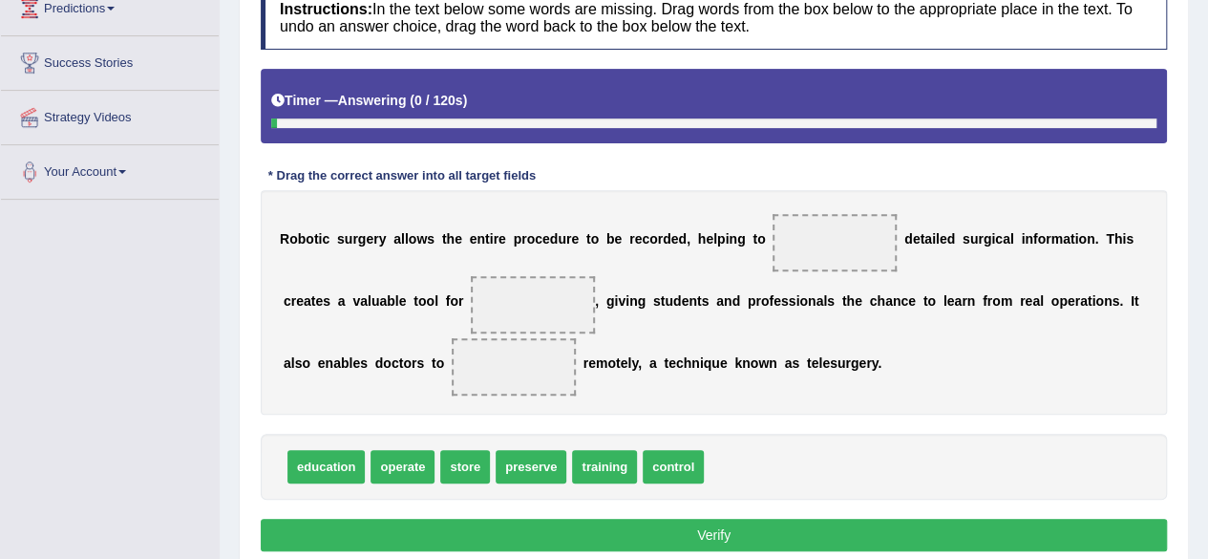
scroll to position [286, 0]
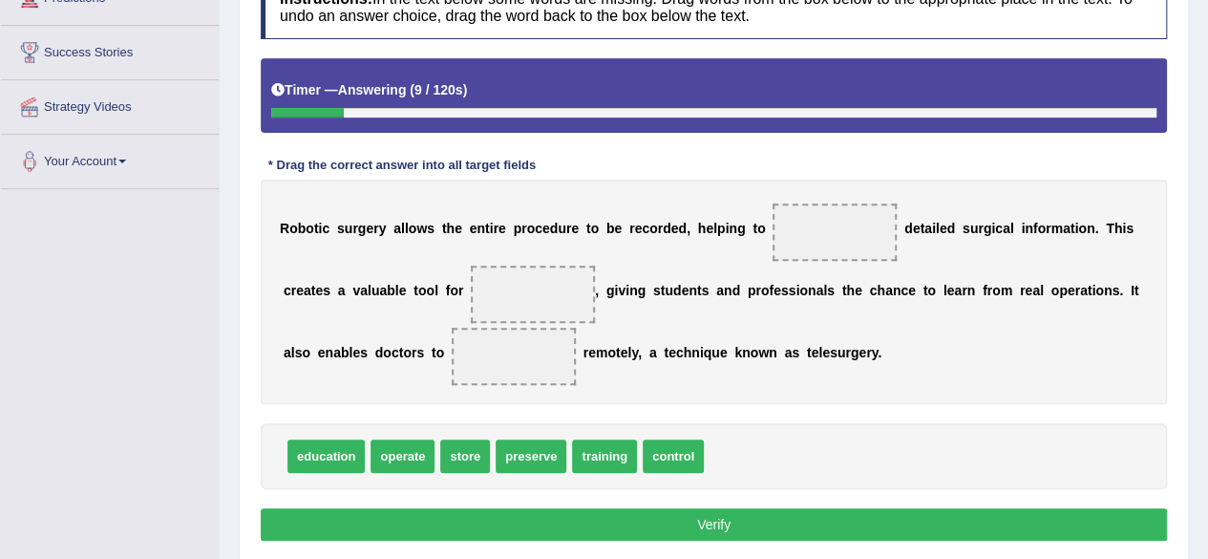
click at [393, 457] on span "operate" at bounding box center [403, 455] width 64 height 33
drag, startPoint x: 537, startPoint y: 454, endPoint x: 835, endPoint y: 236, distance: 369.0
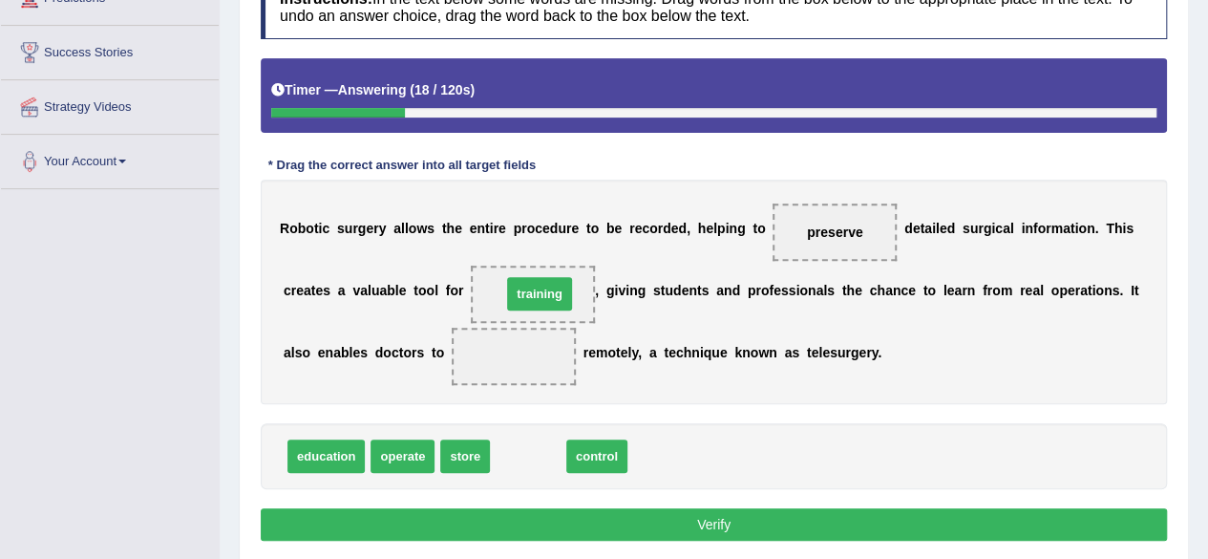
drag, startPoint x: 527, startPoint y: 454, endPoint x: 539, endPoint y: 290, distance: 163.7
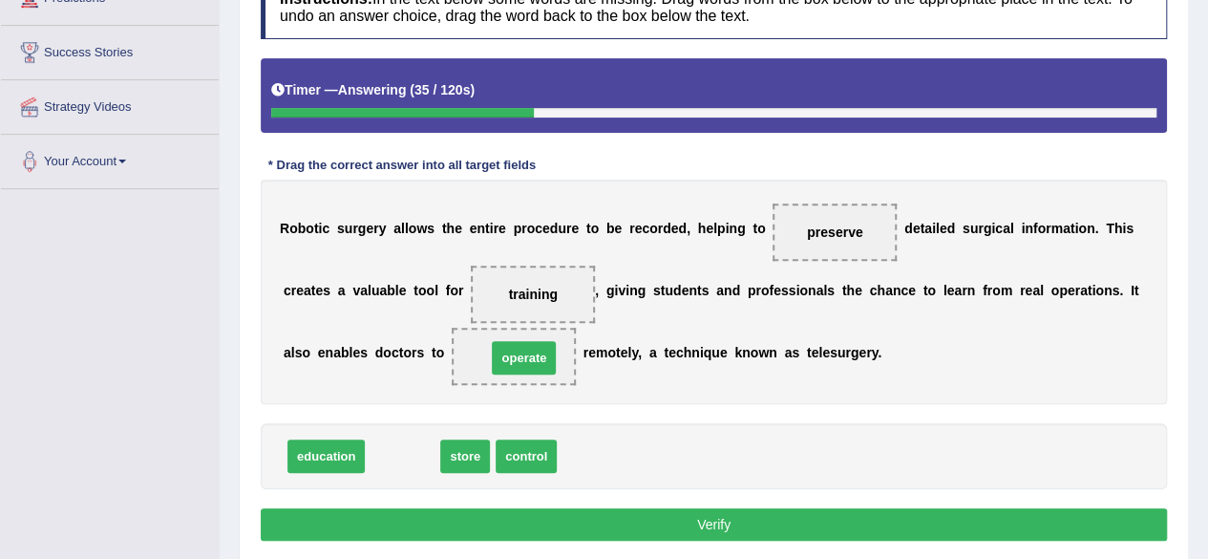
drag, startPoint x: 405, startPoint y: 456, endPoint x: 526, endPoint y: 358, distance: 156.2
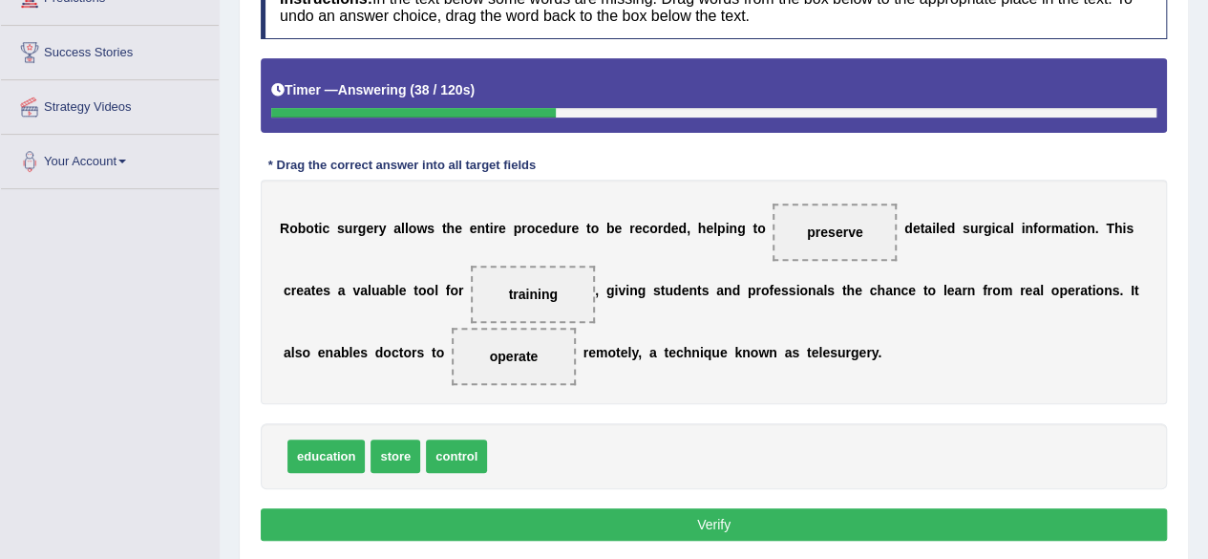
click at [676, 512] on button "Verify" at bounding box center [714, 524] width 906 height 32
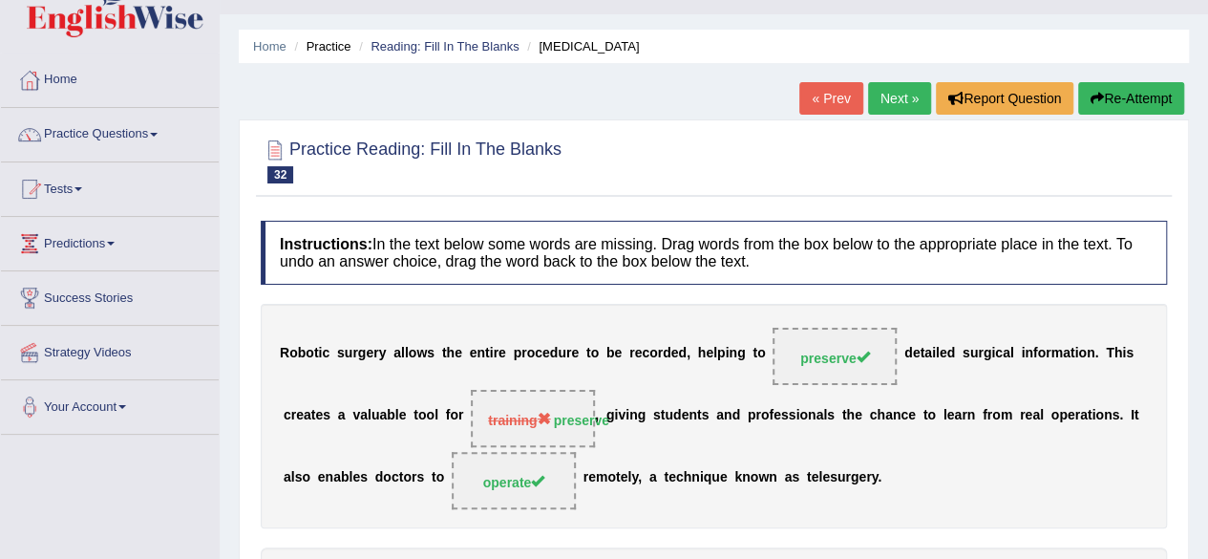
scroll to position [0, 0]
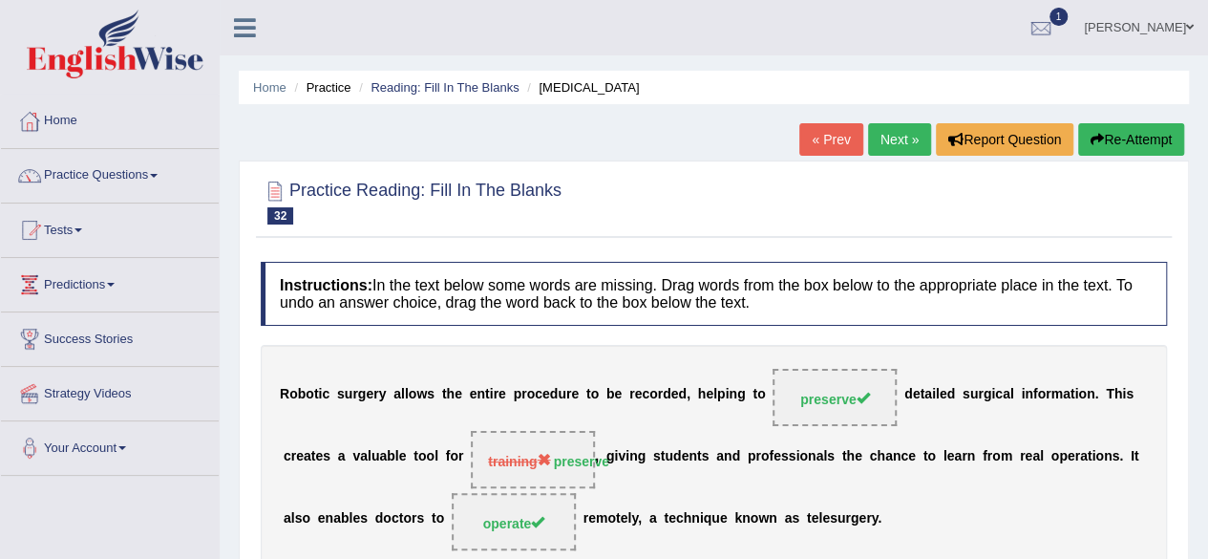
click at [907, 141] on link "Next »" at bounding box center [899, 139] width 63 height 32
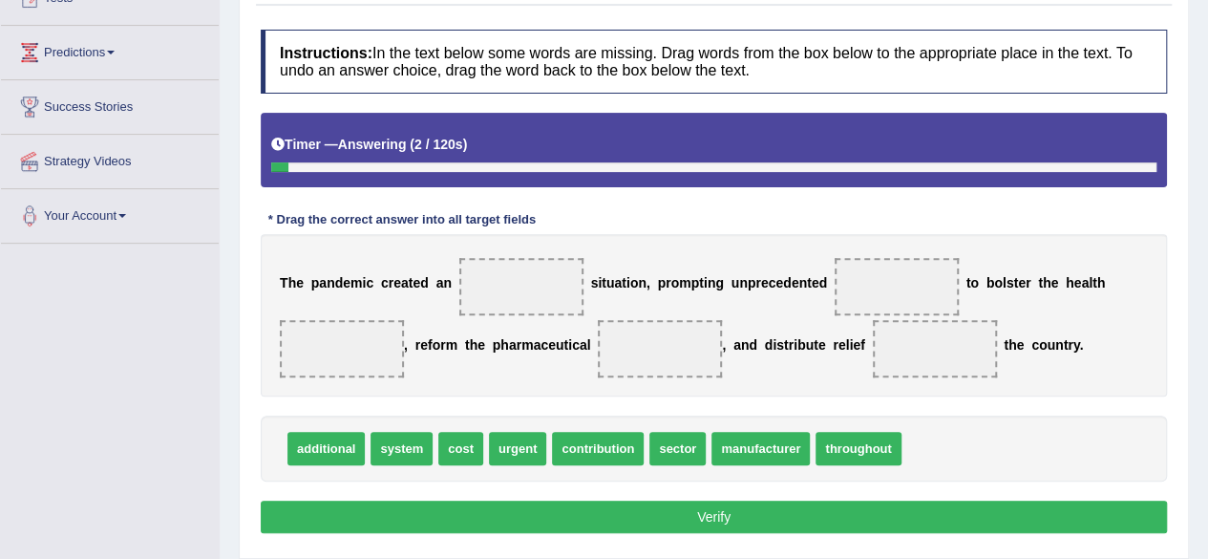
scroll to position [286, 0]
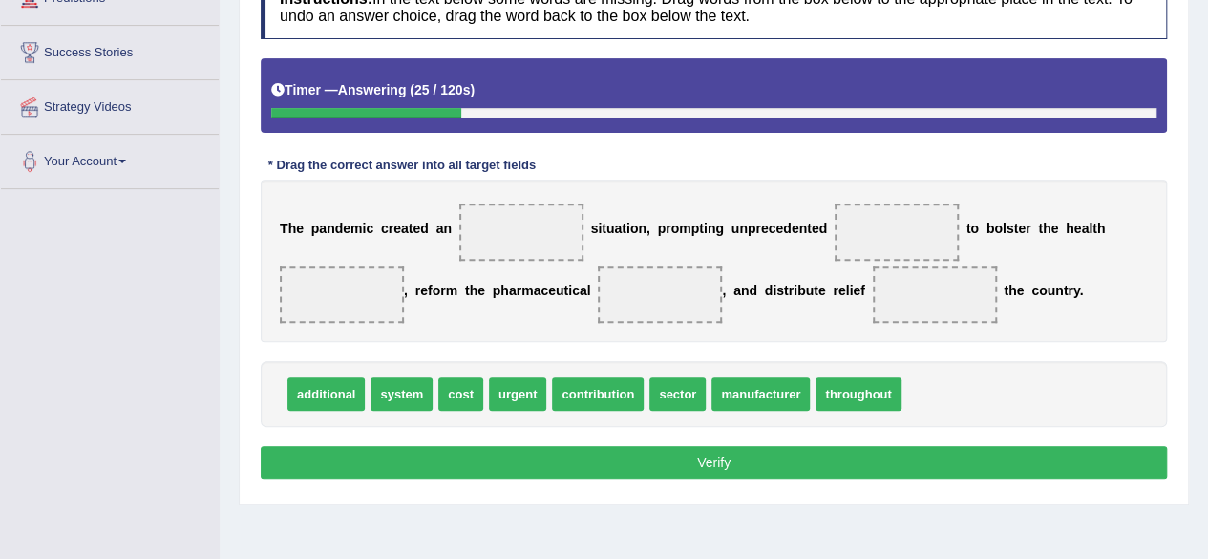
click at [683, 392] on span "sector" at bounding box center [677, 393] width 56 height 33
click at [734, 392] on span "manufacturer" at bounding box center [760, 393] width 98 height 33
drag, startPoint x: 460, startPoint y: 397, endPoint x: 901, endPoint y: 244, distance: 466.9
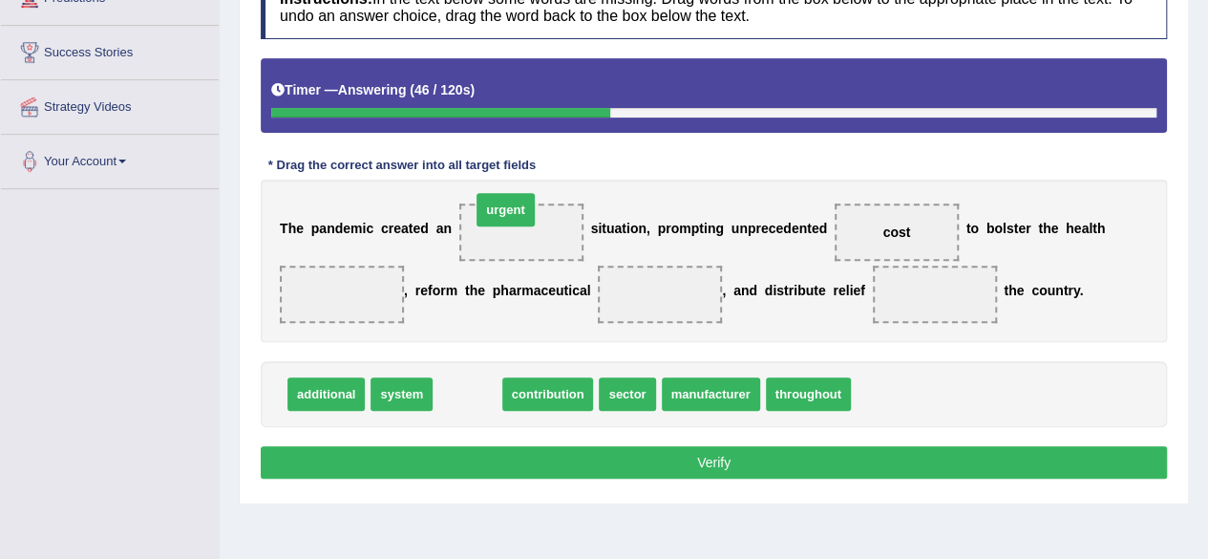
drag, startPoint x: 464, startPoint y: 387, endPoint x: 502, endPoint y: 202, distance: 188.2
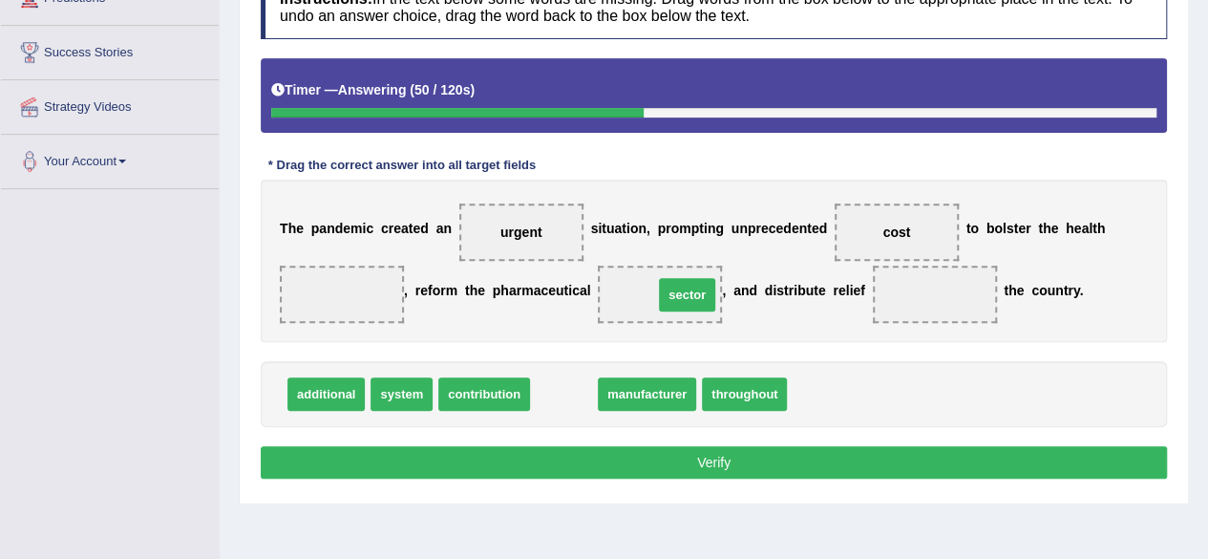
drag, startPoint x: 567, startPoint y: 389, endPoint x: 690, endPoint y: 289, distance: 158.2
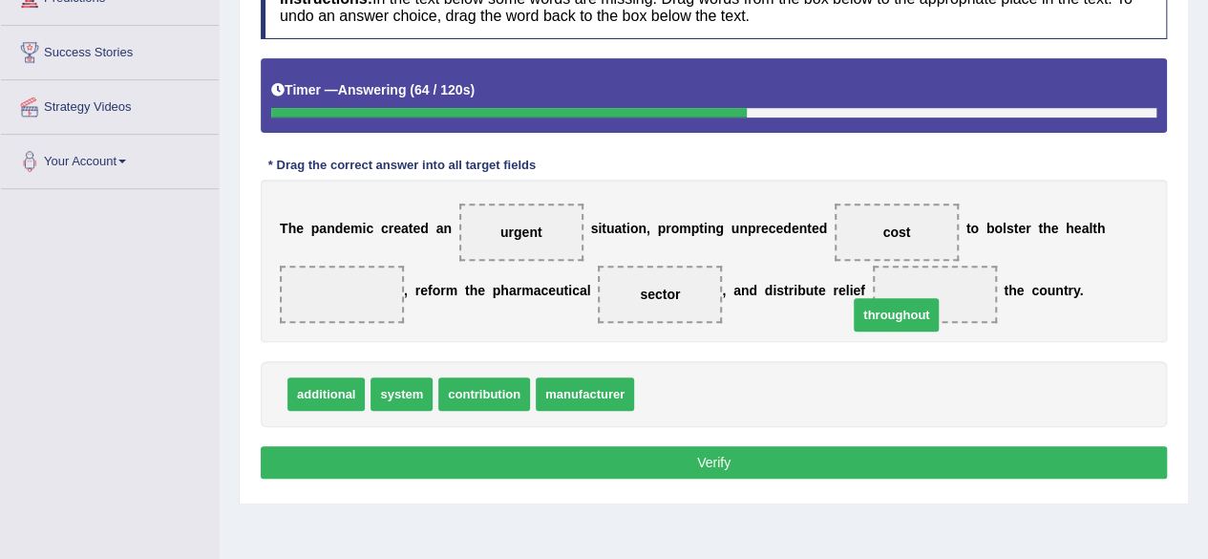
drag, startPoint x: 695, startPoint y: 392, endPoint x: 916, endPoint y: 301, distance: 238.5
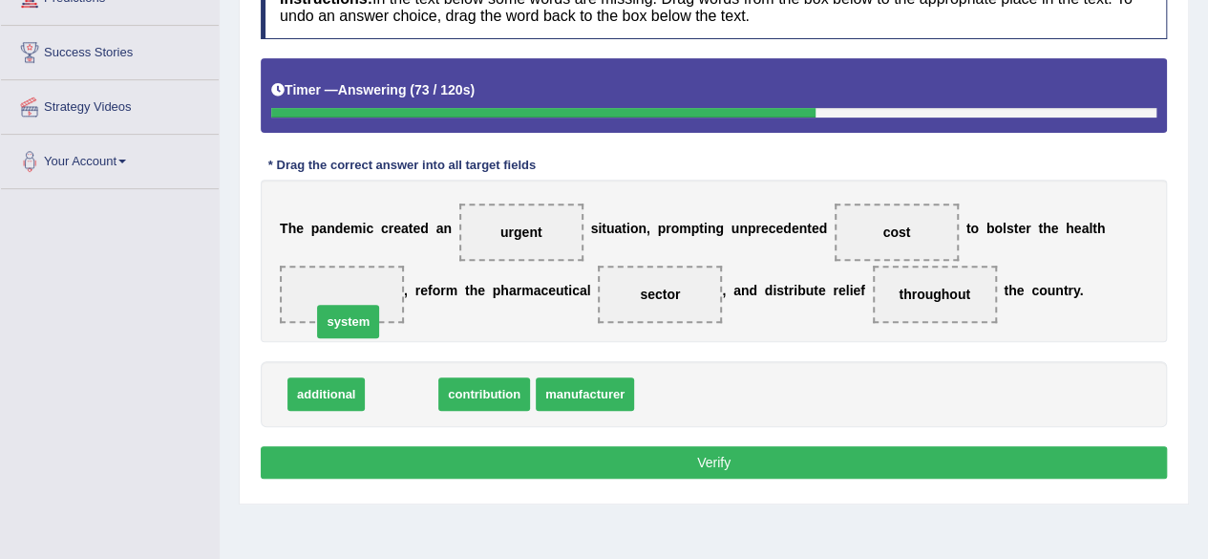
drag, startPoint x: 398, startPoint y: 394, endPoint x: 344, endPoint y: 321, distance: 91.5
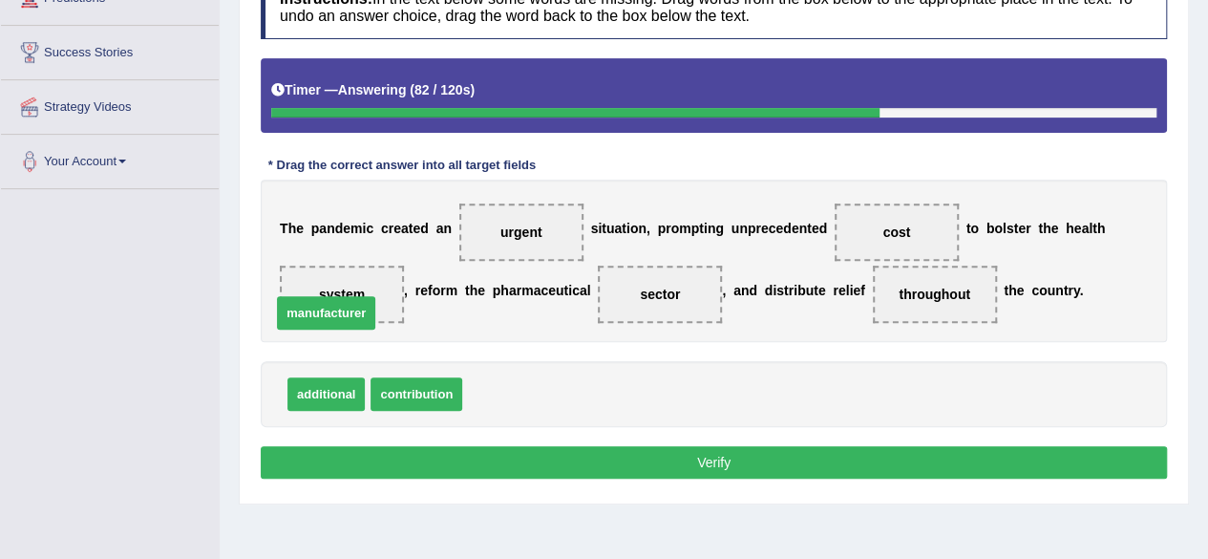
drag, startPoint x: 476, startPoint y: 379, endPoint x: 288, endPoint y: 305, distance: 201.4
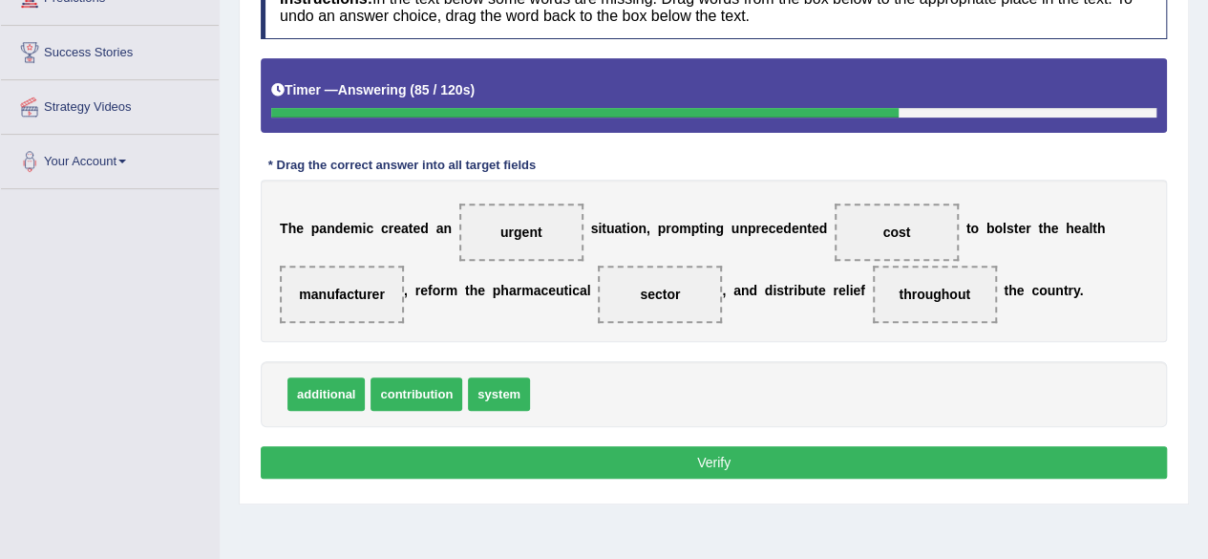
click at [820, 458] on button "Verify" at bounding box center [714, 462] width 906 height 32
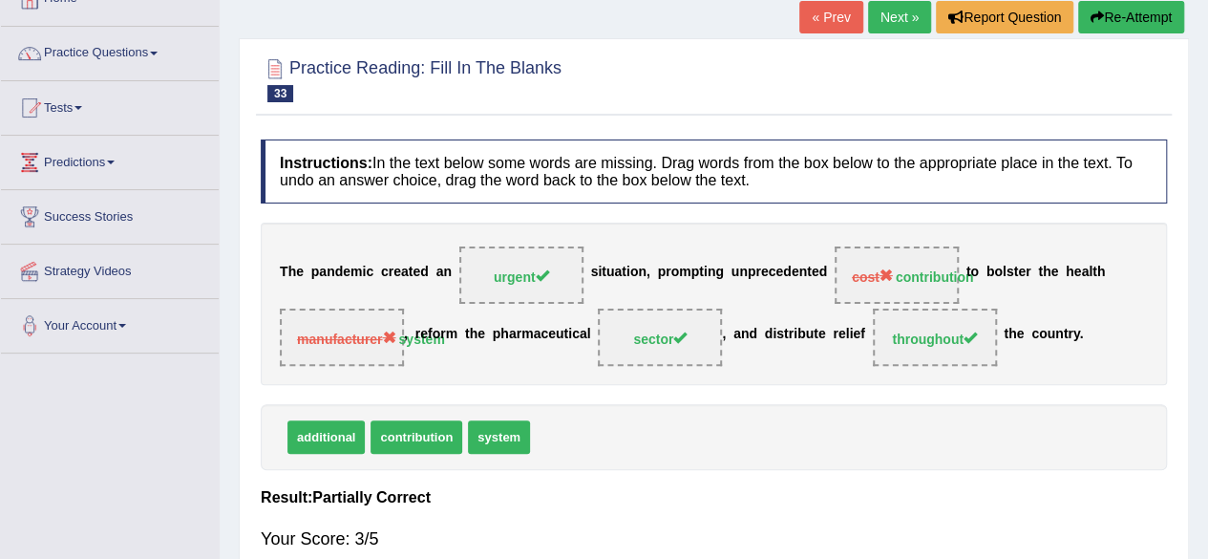
scroll to position [95, 0]
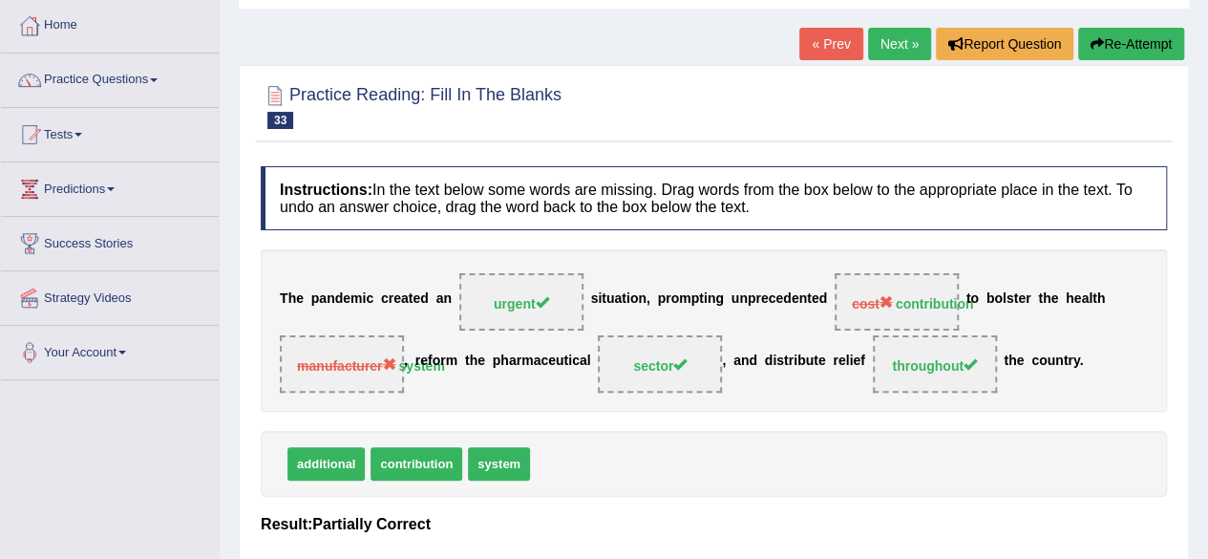
click at [899, 42] on link "Next »" at bounding box center [899, 44] width 63 height 32
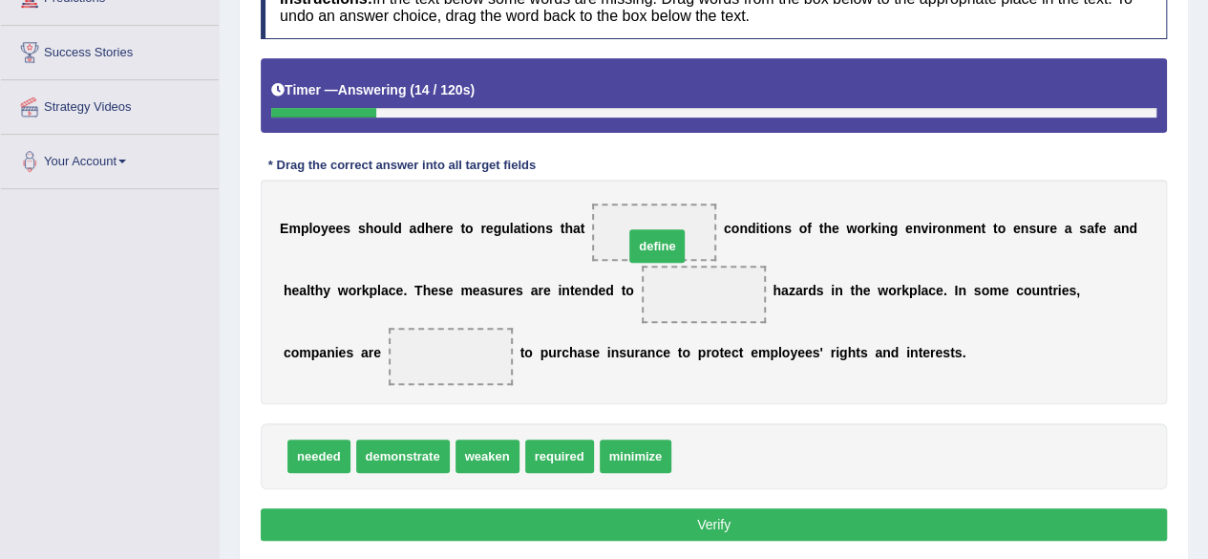
drag, startPoint x: 695, startPoint y: 454, endPoint x: 647, endPoint y: 244, distance: 215.4
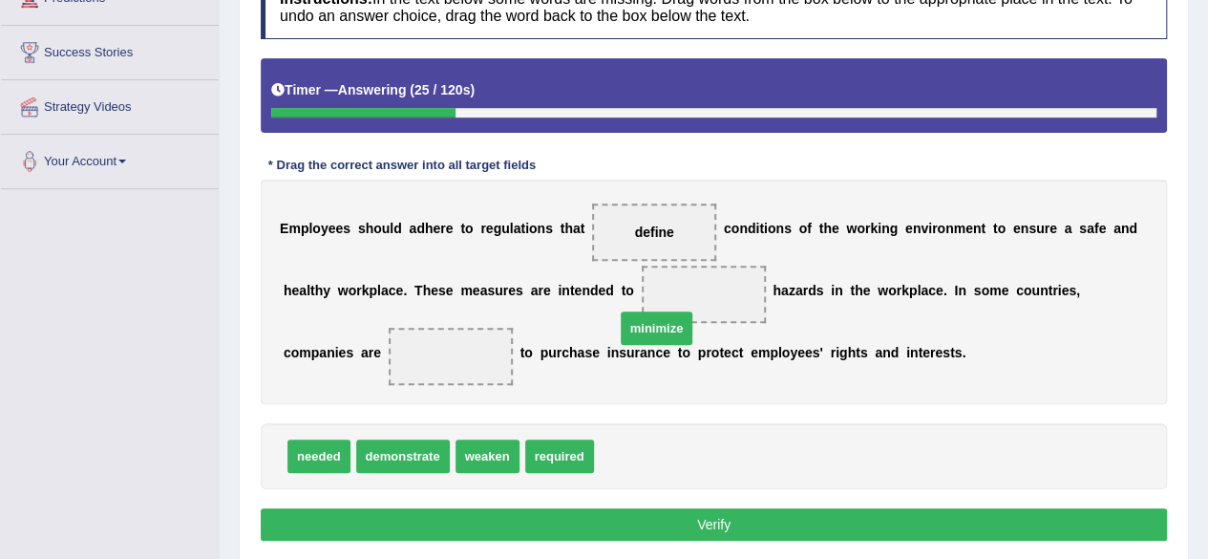
drag, startPoint x: 628, startPoint y: 452, endPoint x: 674, endPoint y: 307, distance: 151.3
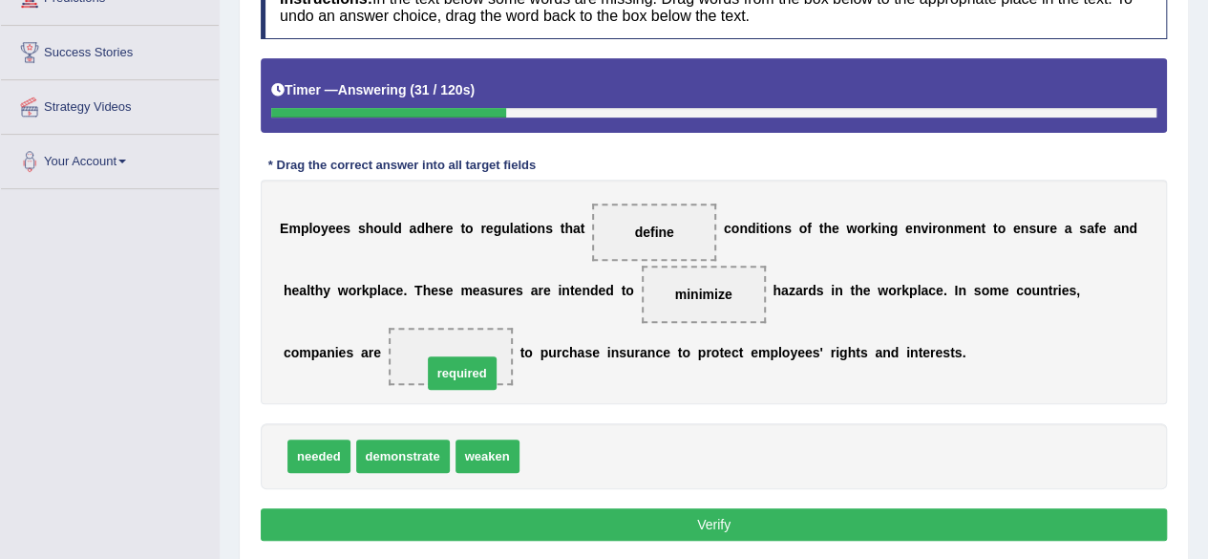
drag, startPoint x: 548, startPoint y: 451, endPoint x: 447, endPoint y: 362, distance: 134.7
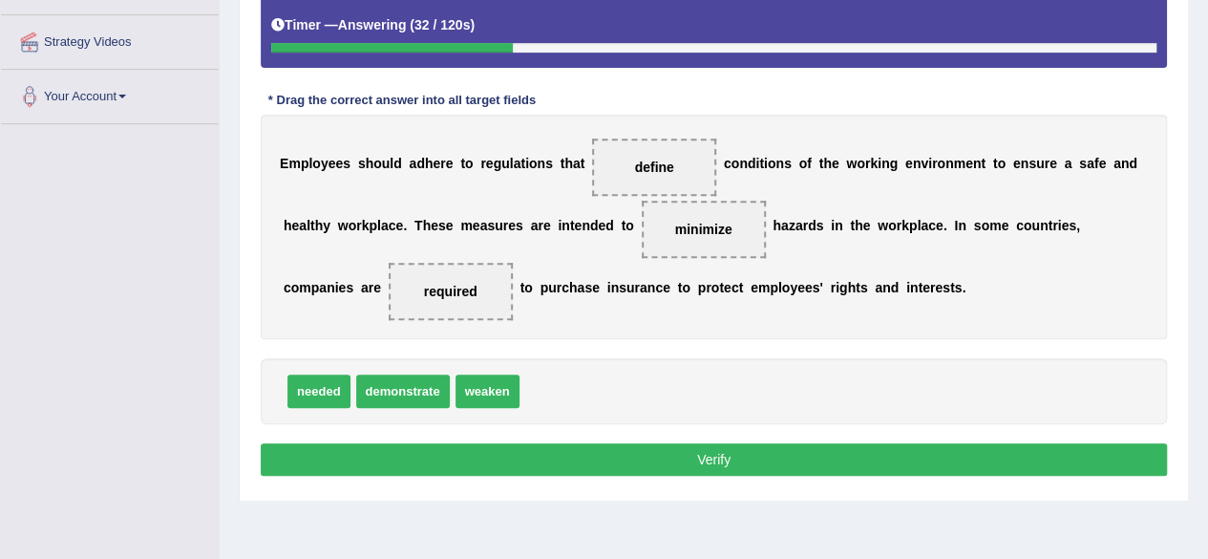
scroll to position [382, 0]
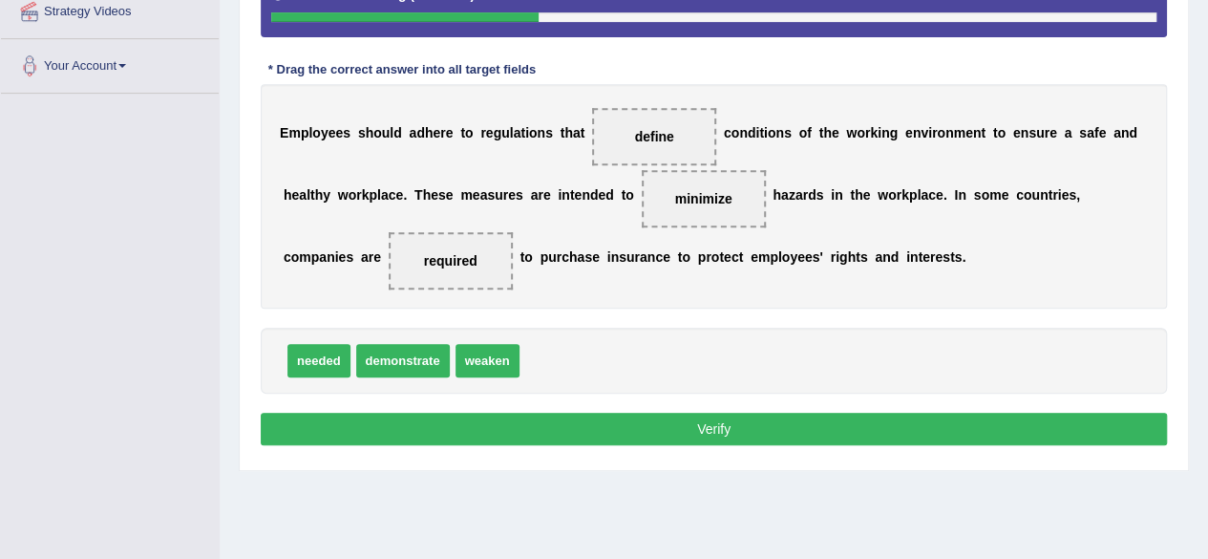
click at [703, 417] on button "Verify" at bounding box center [714, 429] width 906 height 32
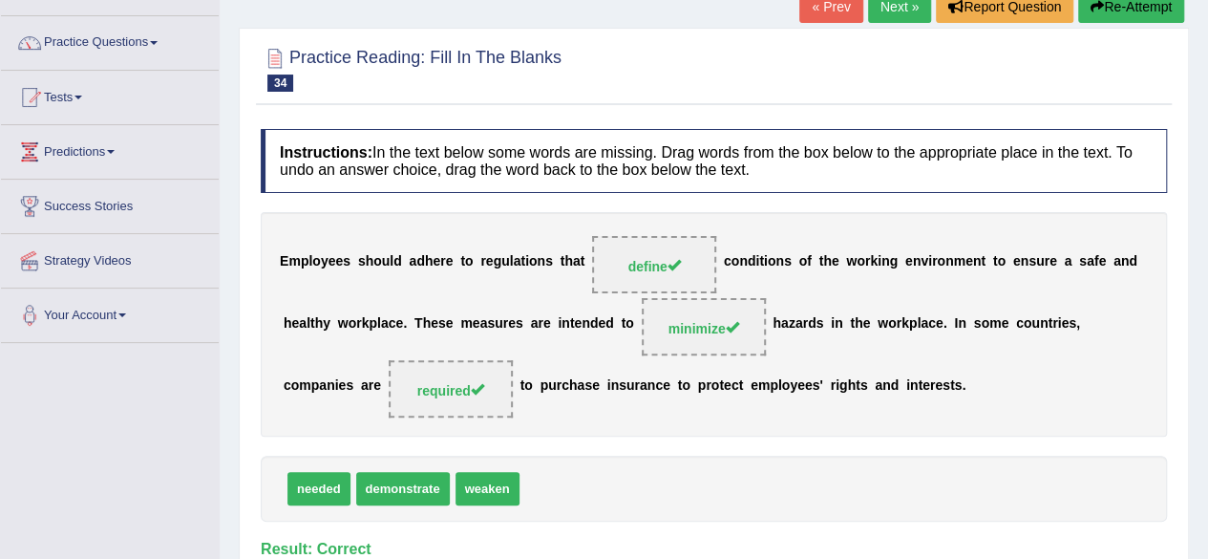
scroll to position [0, 0]
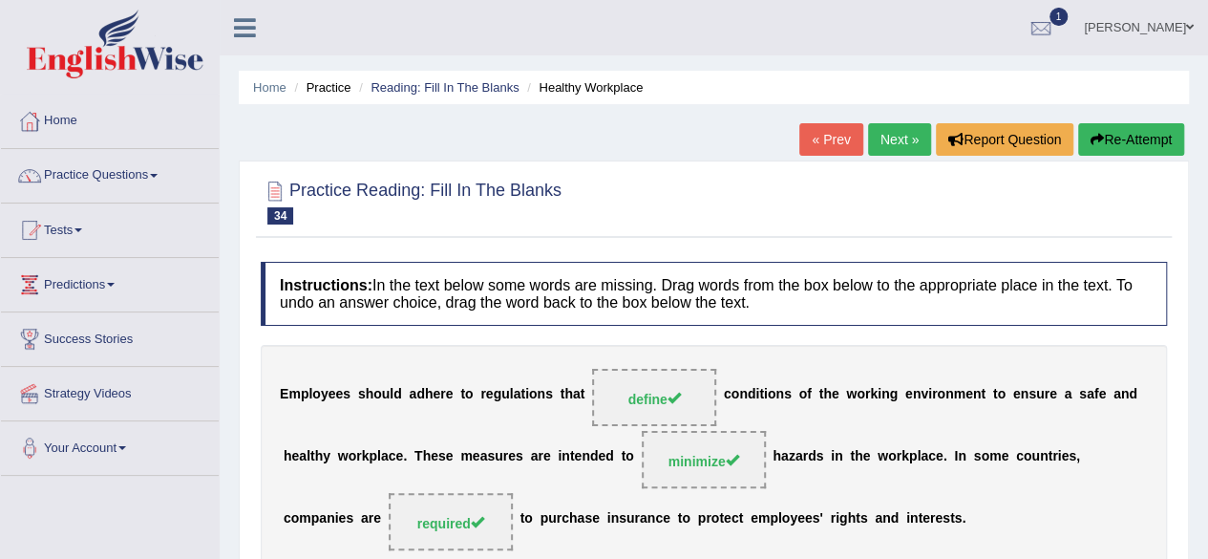
click at [888, 140] on link "Next »" at bounding box center [899, 139] width 63 height 32
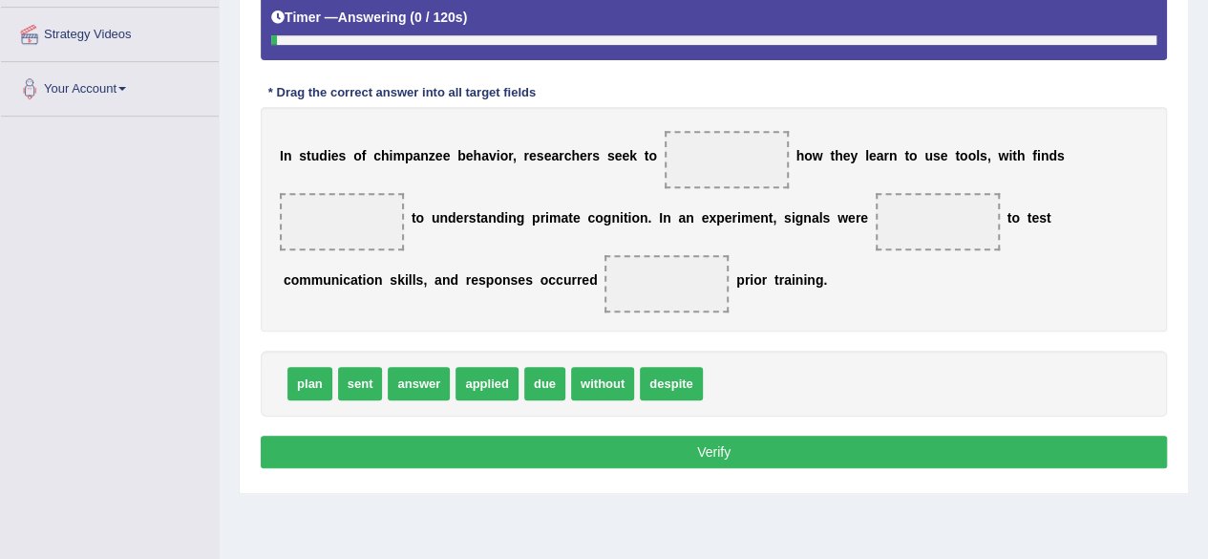
scroll to position [382, 0]
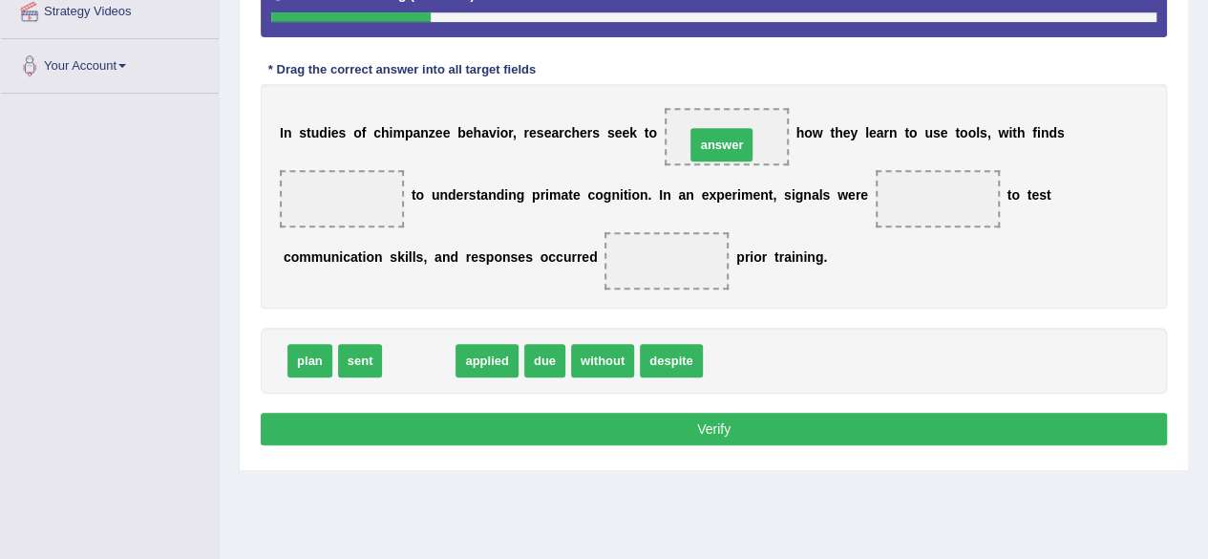
drag, startPoint x: 418, startPoint y: 365, endPoint x: 723, endPoint y: 133, distance: 383.0
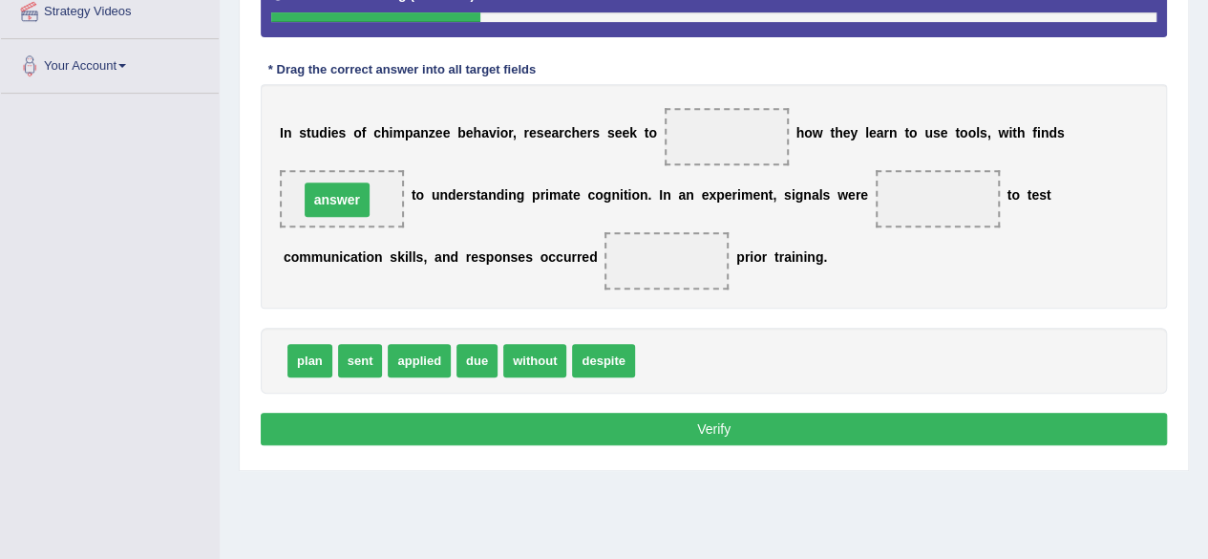
drag, startPoint x: 722, startPoint y: 137, endPoint x: 332, endPoint y: 200, distance: 394.7
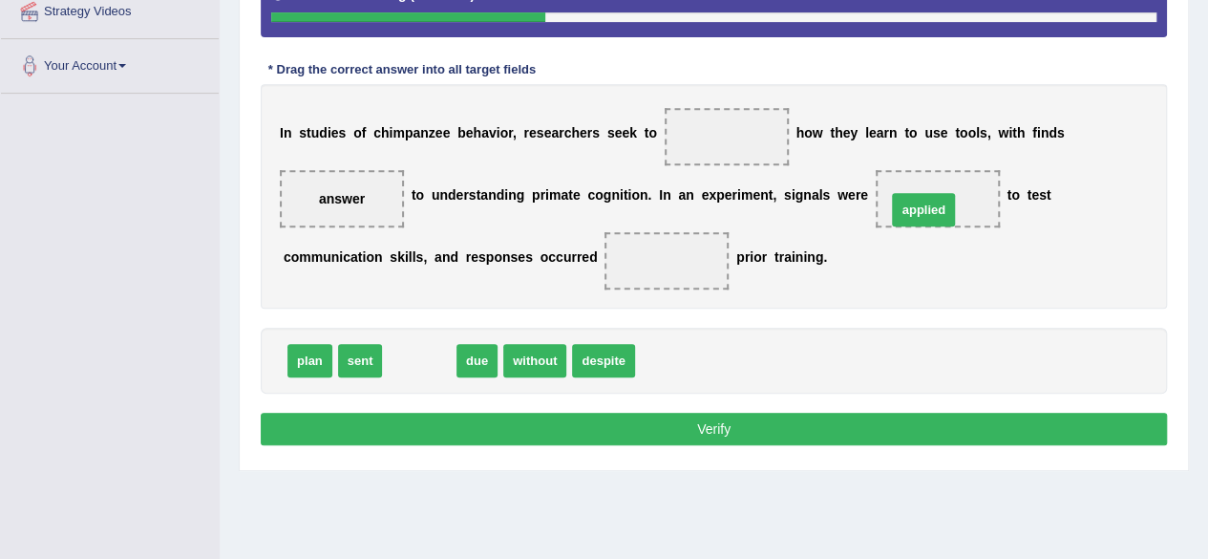
drag, startPoint x: 406, startPoint y: 362, endPoint x: 910, endPoint y: 211, distance: 526.3
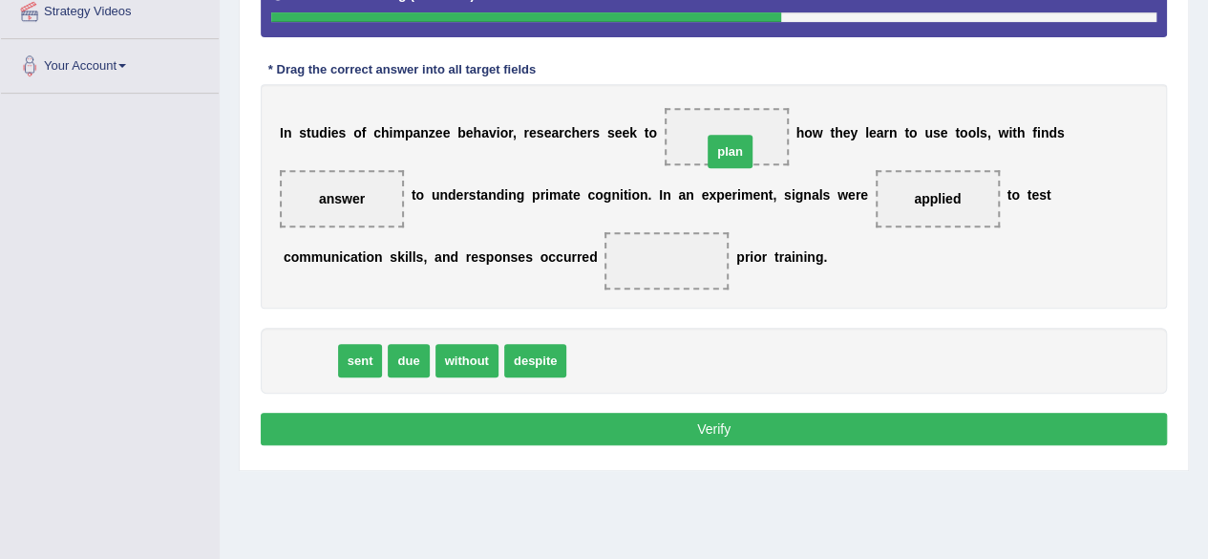
drag, startPoint x: 304, startPoint y: 361, endPoint x: 724, endPoint y: 152, distance: 469.4
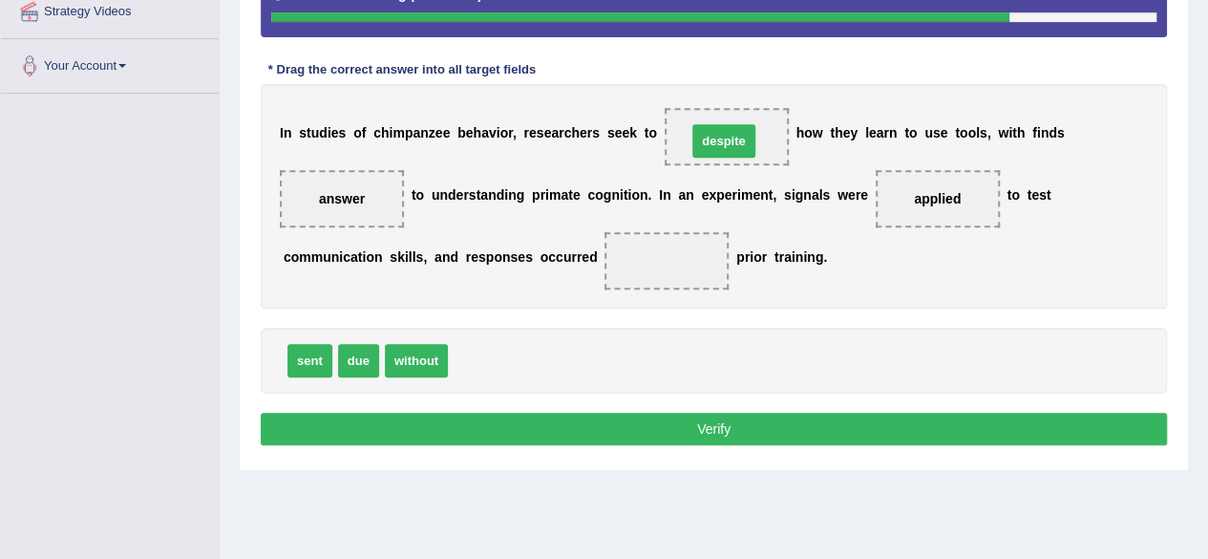
drag, startPoint x: 489, startPoint y: 370, endPoint x: 732, endPoint y: 142, distance: 332.4
drag, startPoint x: 468, startPoint y: 354, endPoint x: 631, endPoint y: 263, distance: 187.3
click at [689, 418] on button "Verify" at bounding box center [714, 429] width 906 height 32
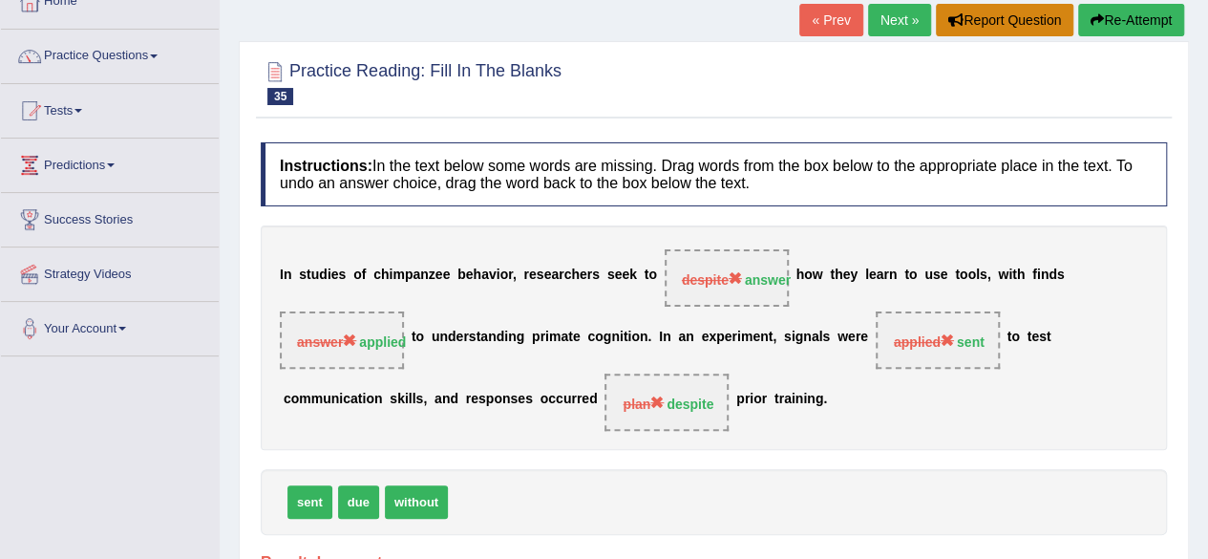
scroll to position [0, 0]
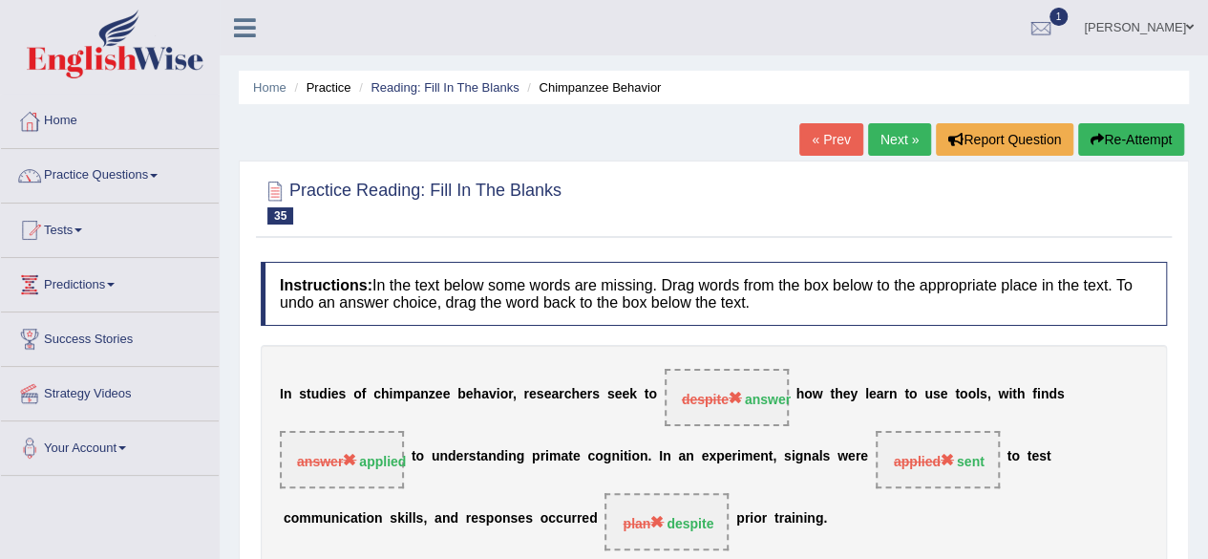
click at [898, 141] on link "Next »" at bounding box center [899, 139] width 63 height 32
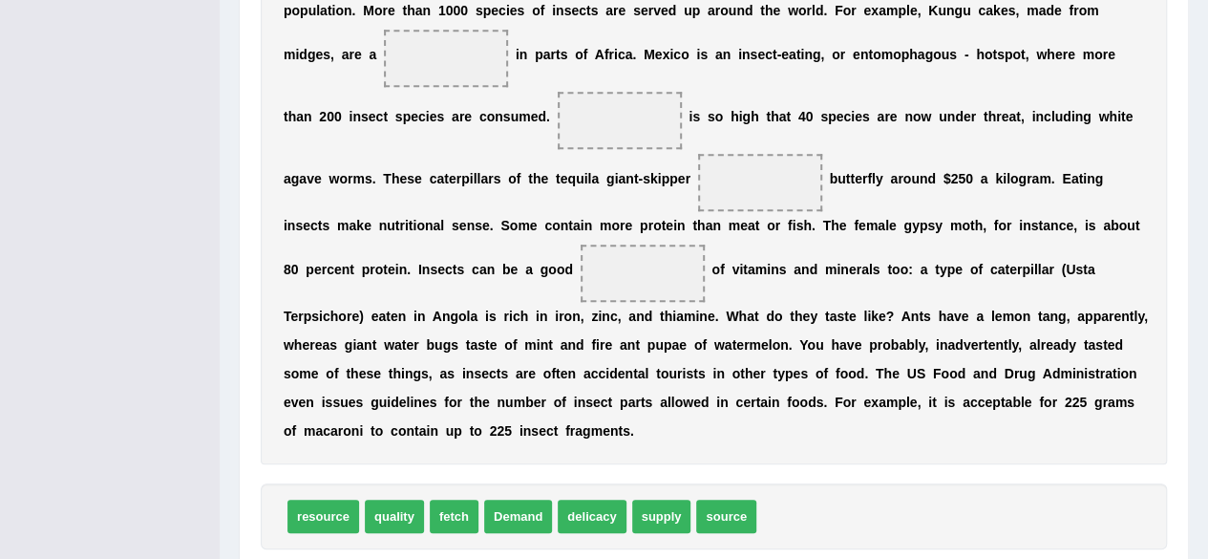
scroll to position [600, 0]
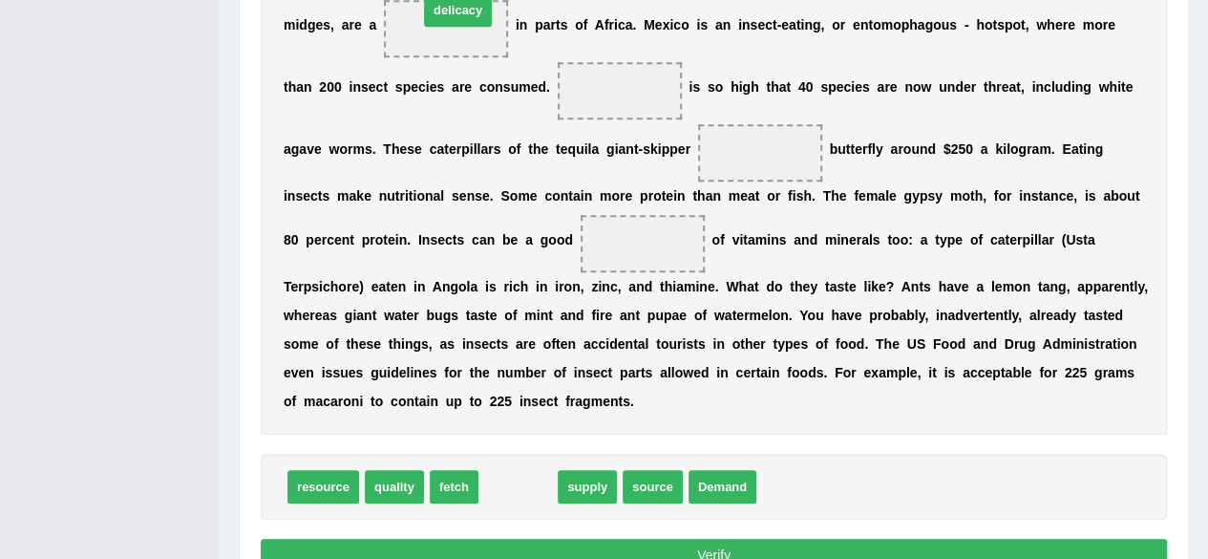
drag, startPoint x: 520, startPoint y: 490, endPoint x: 458, endPoint y: 27, distance: 467.2
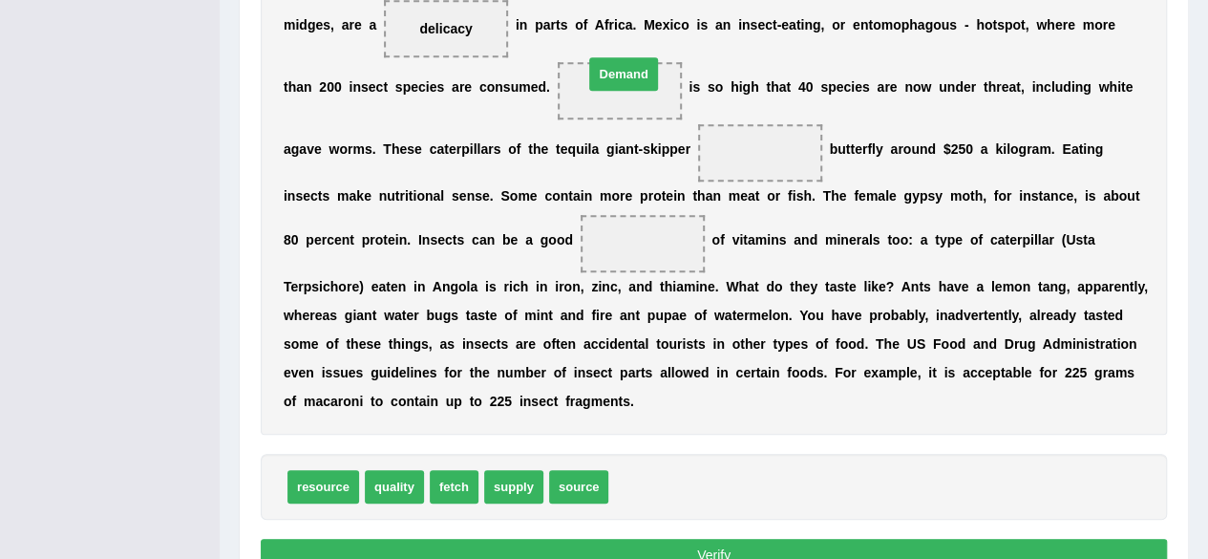
drag, startPoint x: 659, startPoint y: 484, endPoint x: 638, endPoint y: 85, distance: 399.7
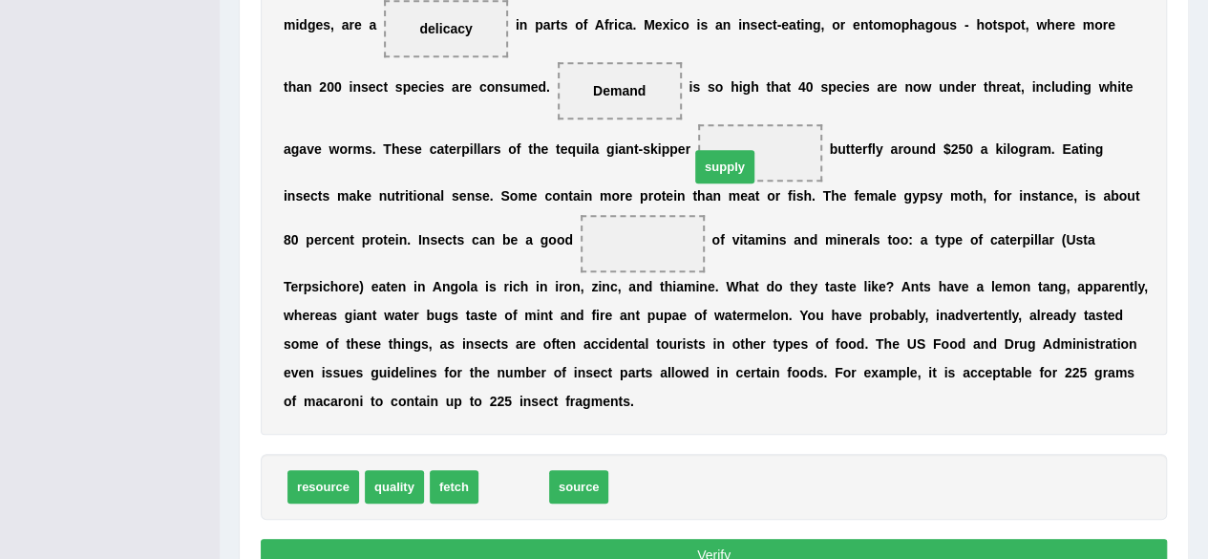
drag, startPoint x: 520, startPoint y: 482, endPoint x: 751, endPoint y: 153, distance: 401.9
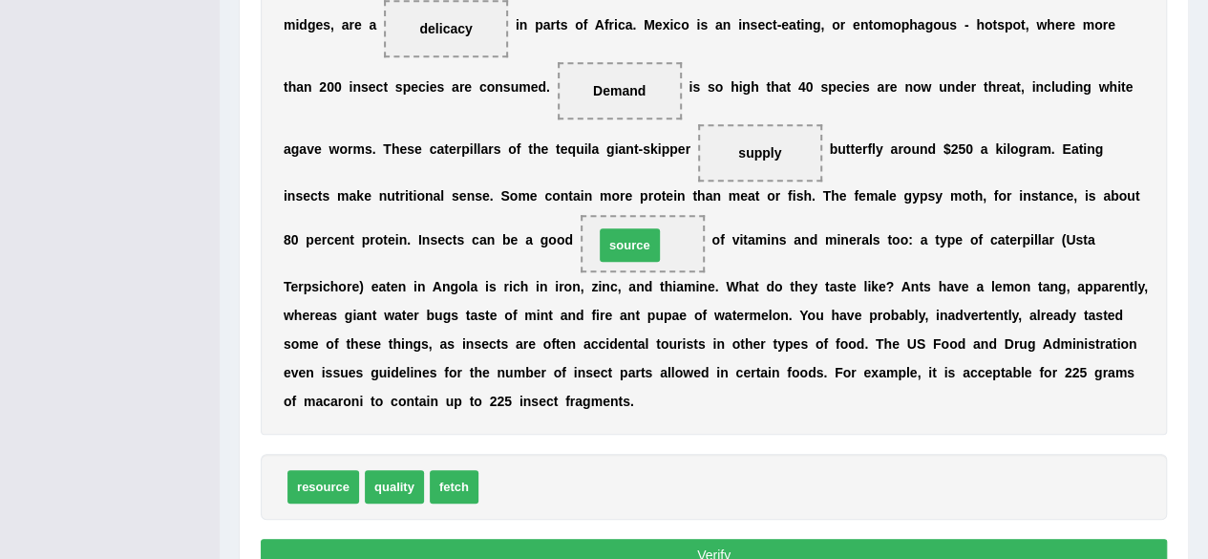
drag, startPoint x: 528, startPoint y: 478, endPoint x: 644, endPoint y: 237, distance: 267.8
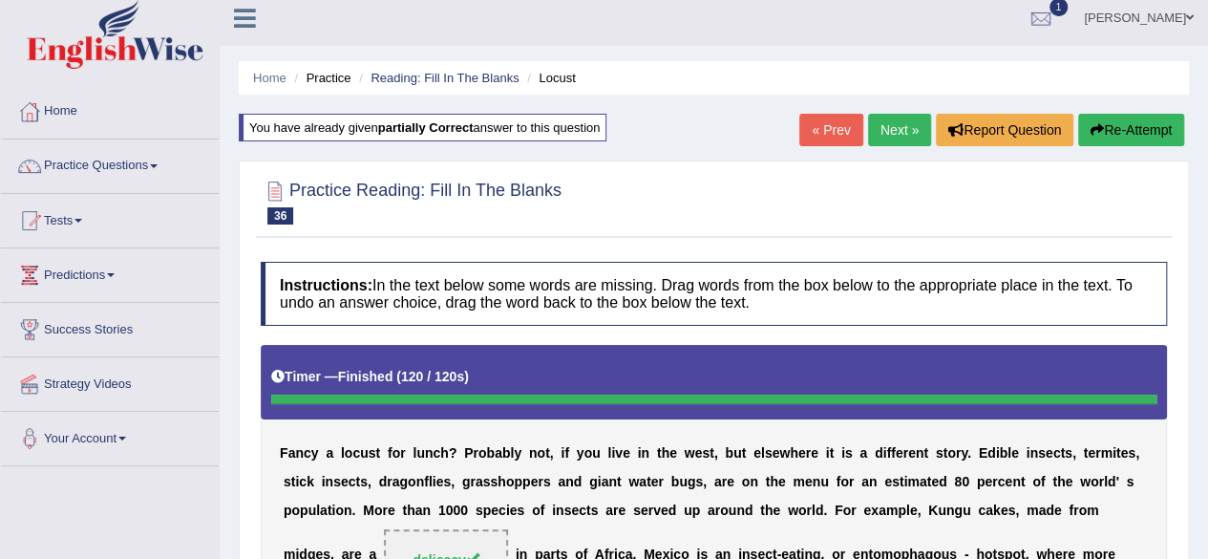
scroll to position [6, 0]
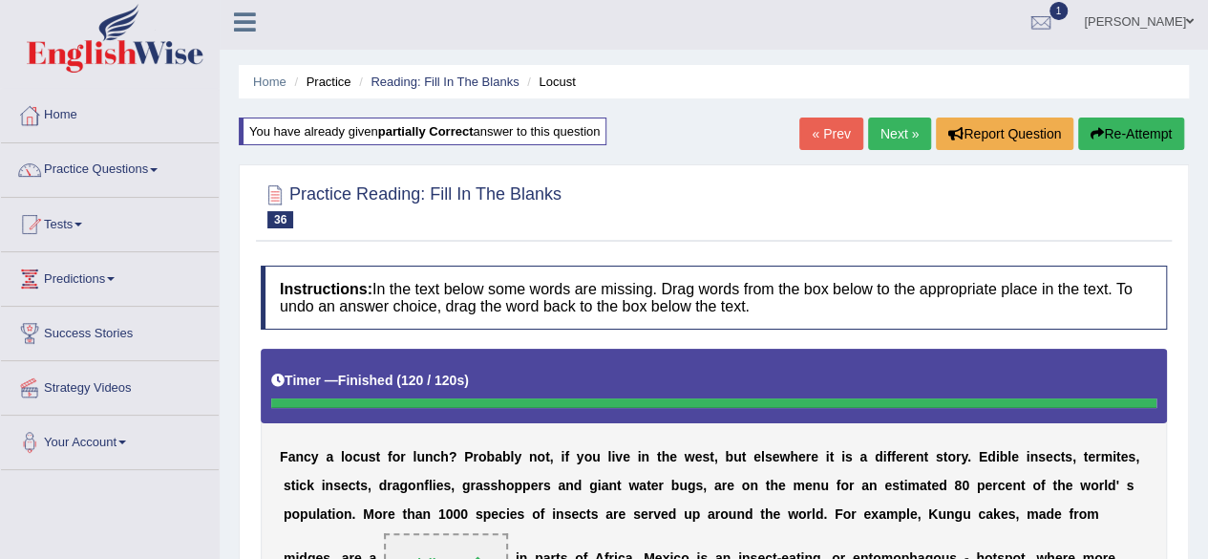
click at [893, 136] on link "Next »" at bounding box center [899, 133] width 63 height 32
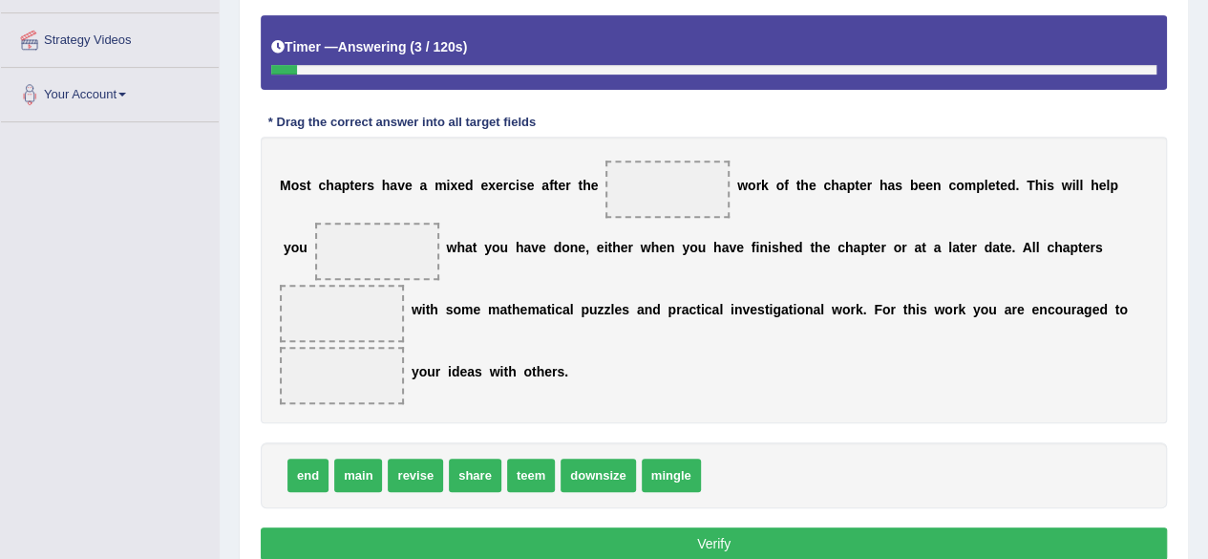
scroll to position [382, 0]
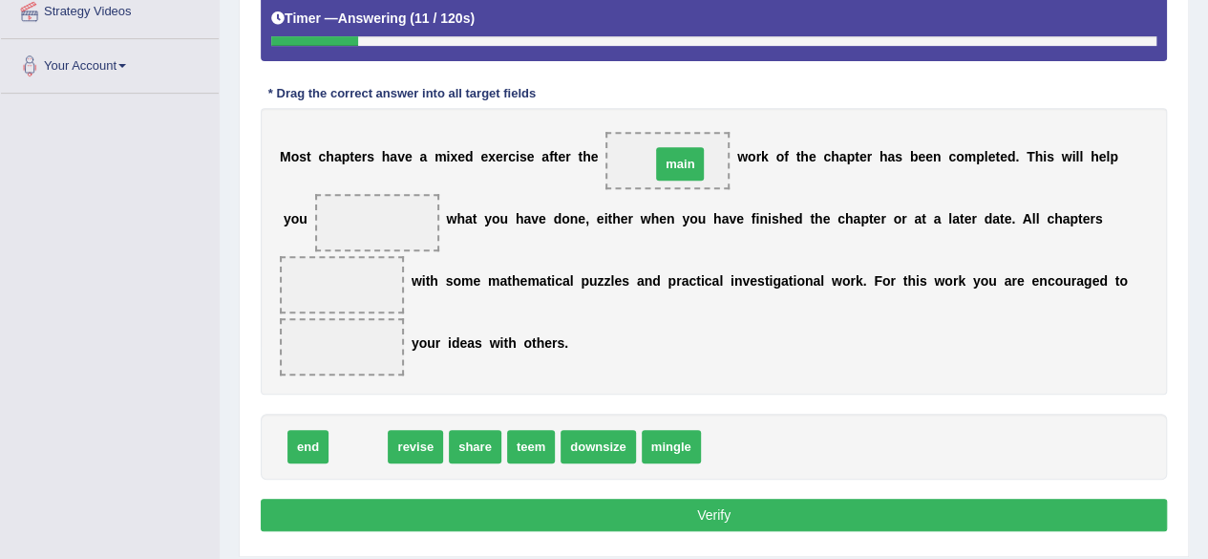
drag, startPoint x: 355, startPoint y: 452, endPoint x: 677, endPoint y: 169, distance: 428.3
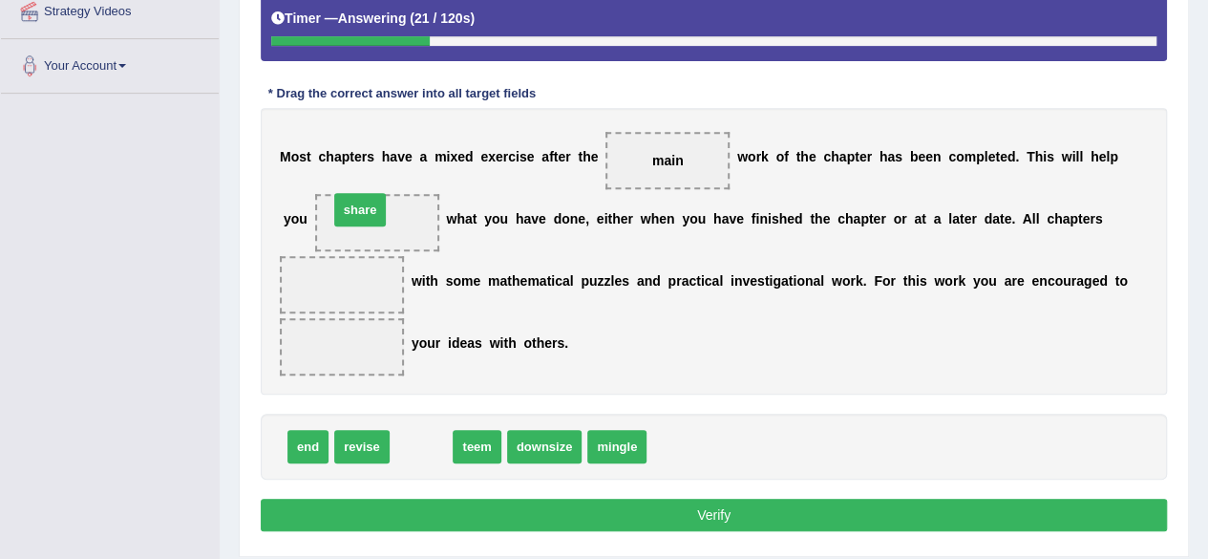
drag, startPoint x: 428, startPoint y: 444, endPoint x: 382, endPoint y: 221, distance: 228.1
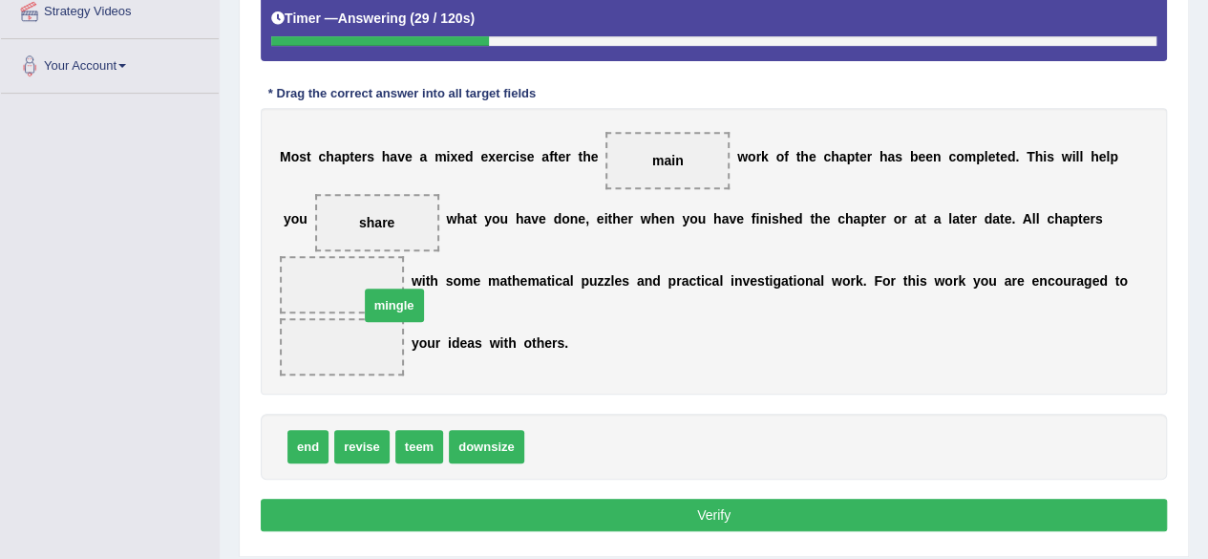
drag, startPoint x: 546, startPoint y: 439, endPoint x: 455, endPoint y: 307, distance: 161.3
drag, startPoint x: 378, startPoint y: 219, endPoint x: 314, endPoint y: 201, distance: 66.3
click at [333, 277] on div "M o s t c h a p t e r s h a v e a m i x e d e x e r c i s e a f t e r t h e mai…" at bounding box center [714, 251] width 906 height 286
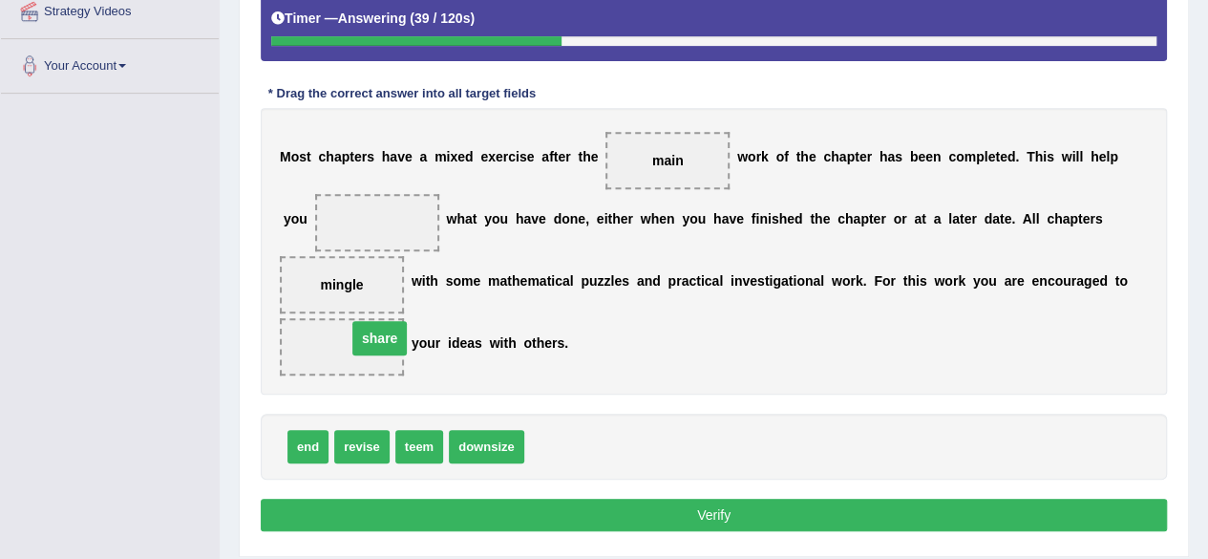
drag, startPoint x: 345, startPoint y: 222, endPoint x: 348, endPoint y: 337, distance: 115.6
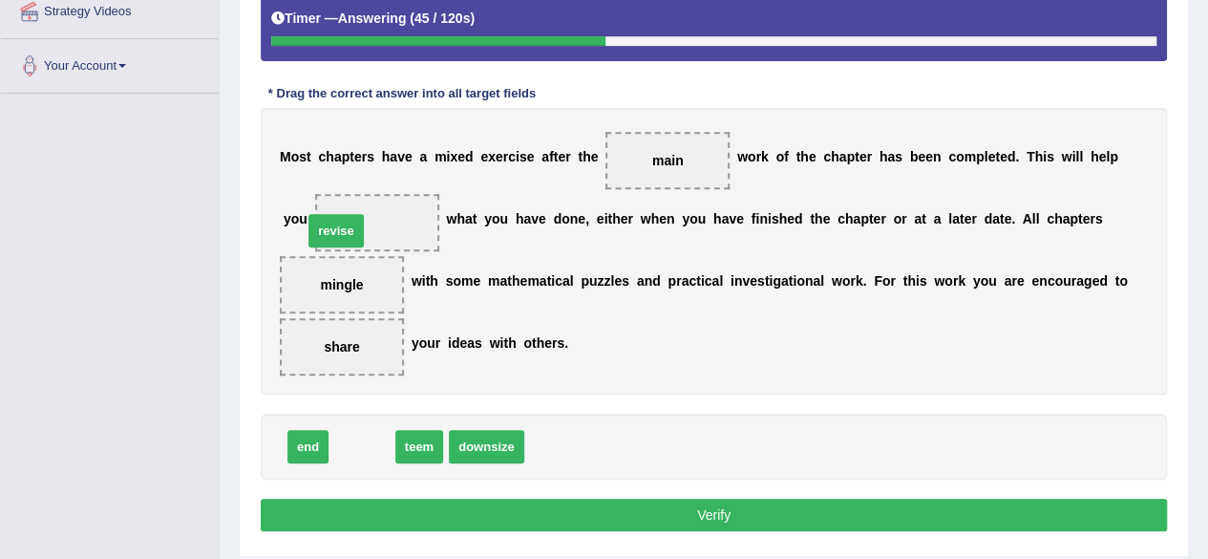
drag, startPoint x: 365, startPoint y: 441, endPoint x: 339, endPoint y: 230, distance: 212.6
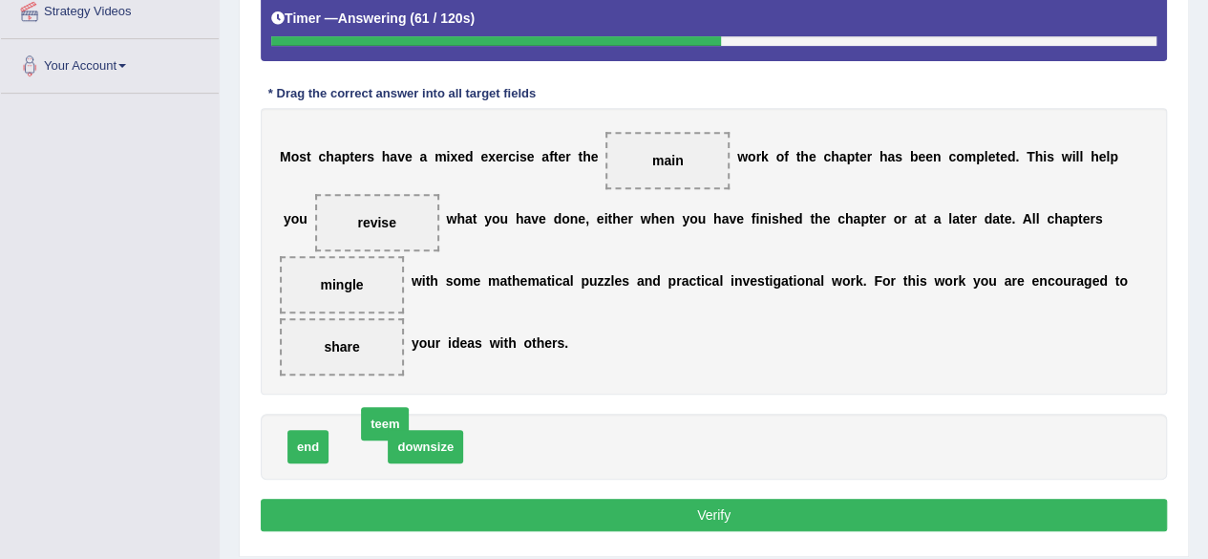
drag, startPoint x: 357, startPoint y: 444, endPoint x: 359, endPoint y: 427, distance: 17.3
click at [642, 503] on button "Verify" at bounding box center [714, 514] width 906 height 32
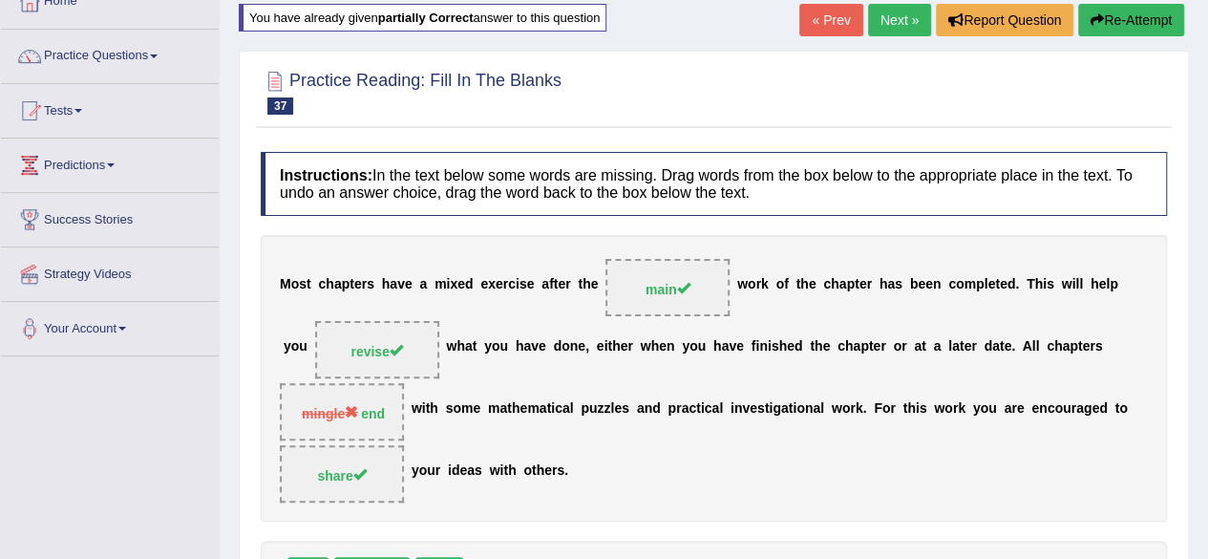
scroll to position [61, 0]
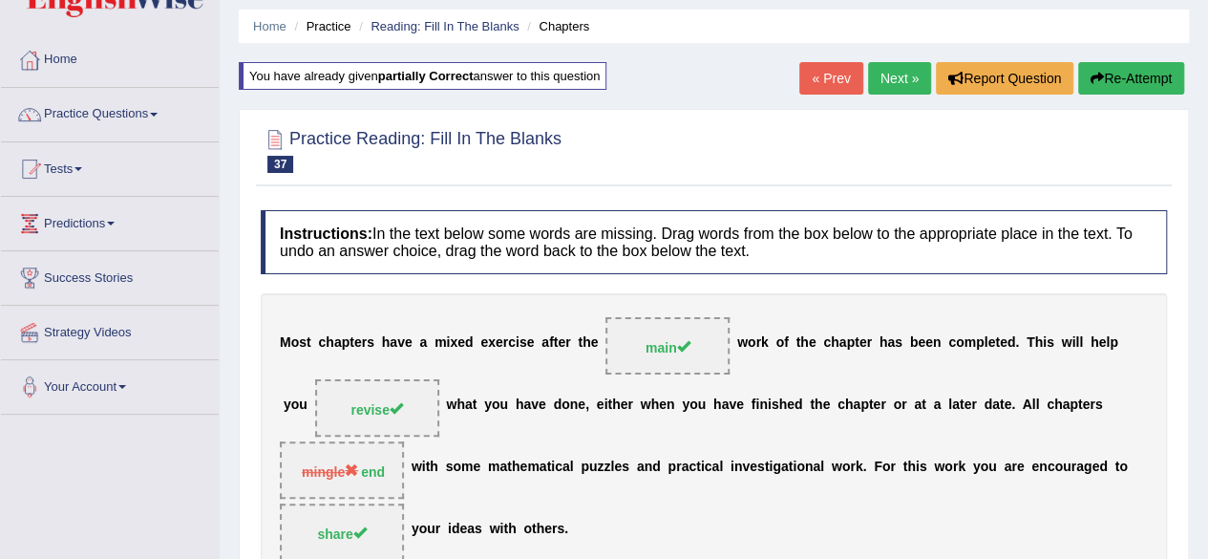
click at [908, 71] on link "Next »" at bounding box center [899, 78] width 63 height 32
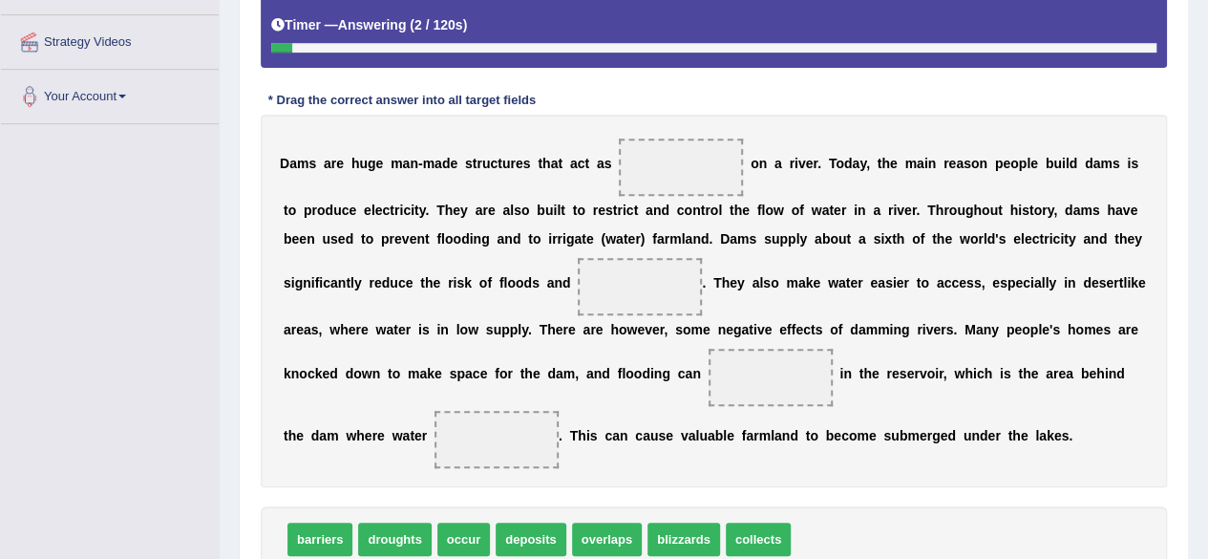
scroll to position [382, 0]
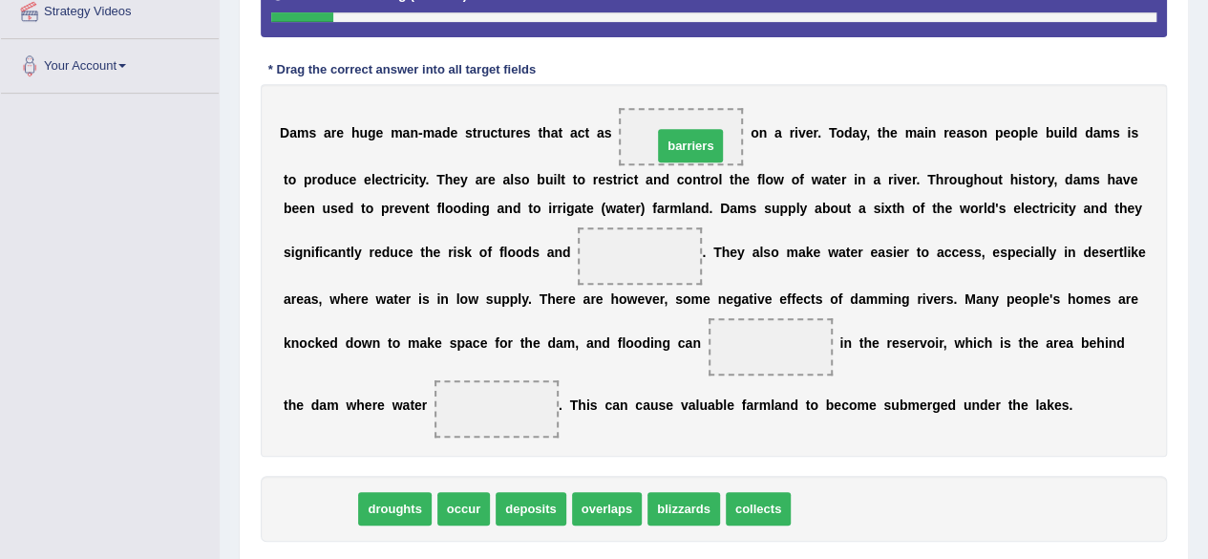
drag, startPoint x: 334, startPoint y: 501, endPoint x: 688, endPoint y: 142, distance: 503.8
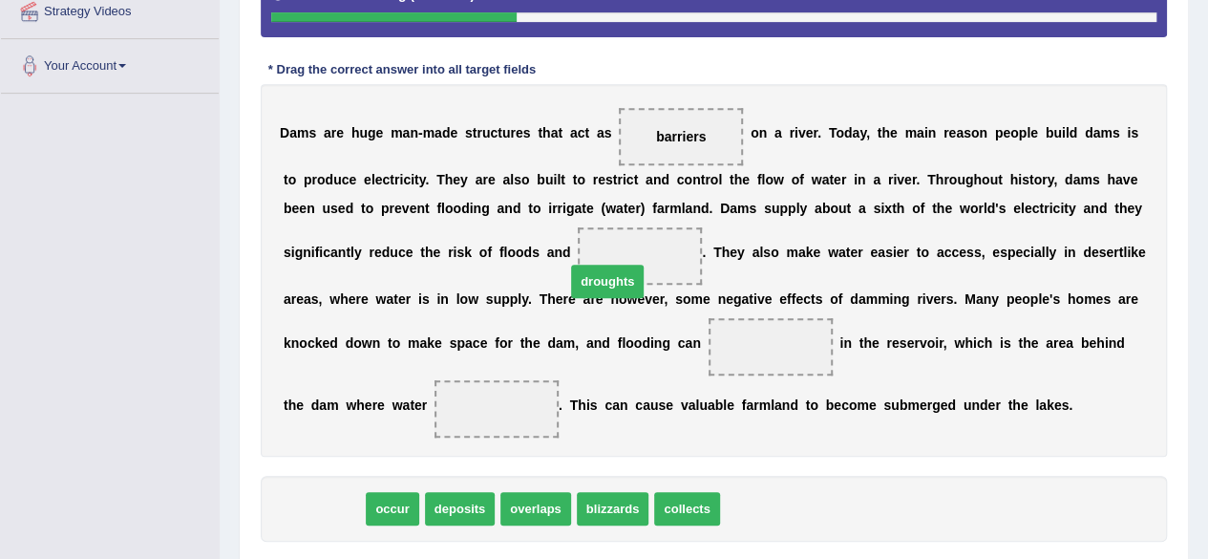
drag, startPoint x: 333, startPoint y: 505, endPoint x: 617, endPoint y: 278, distance: 363.5
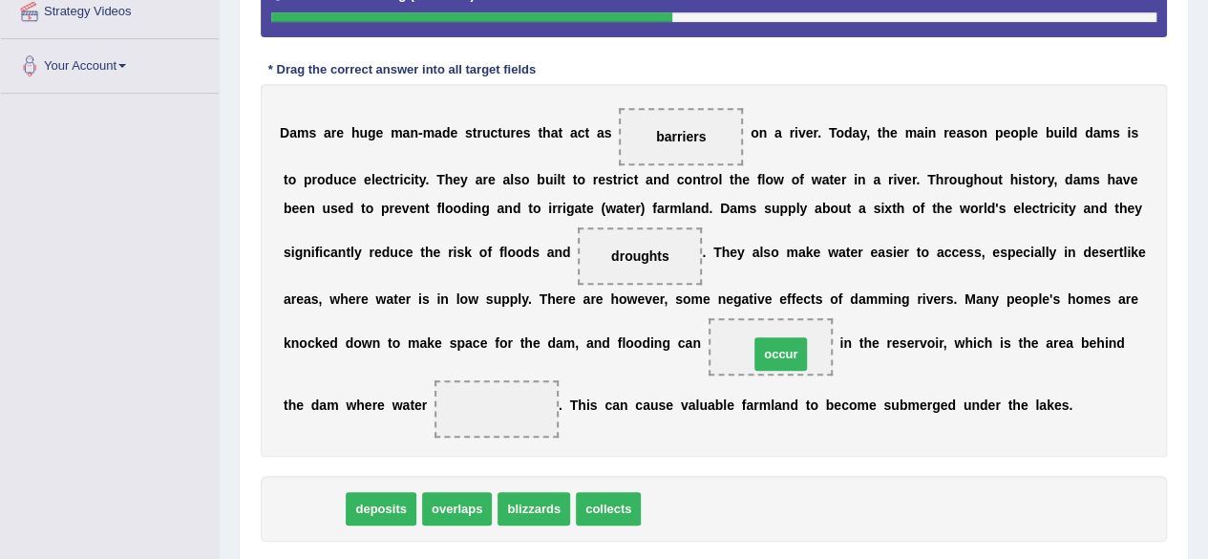
drag, startPoint x: 323, startPoint y: 501, endPoint x: 790, endPoint y: 347, distance: 491.9
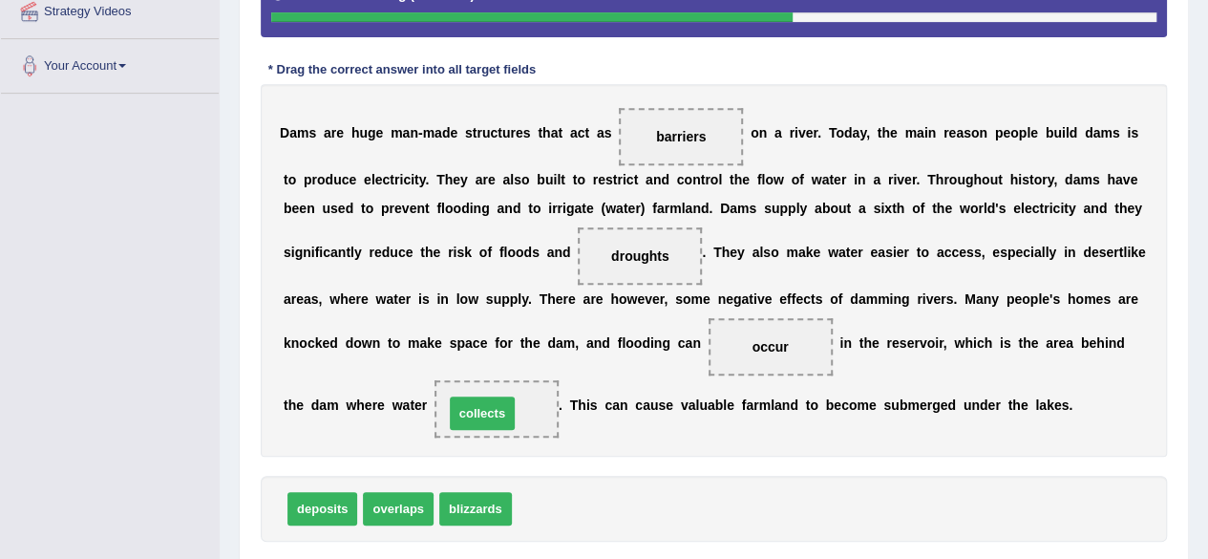
drag, startPoint x: 556, startPoint y: 505, endPoint x: 488, endPoint y: 410, distance: 117.1
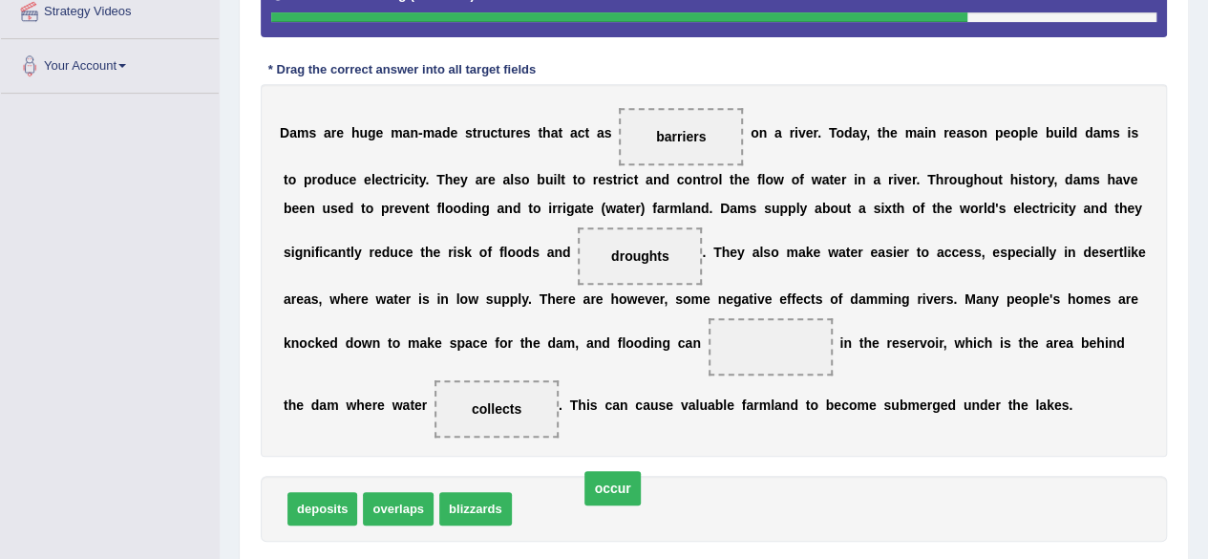
drag, startPoint x: 761, startPoint y: 345, endPoint x: 598, endPoint y: 494, distance: 221.0
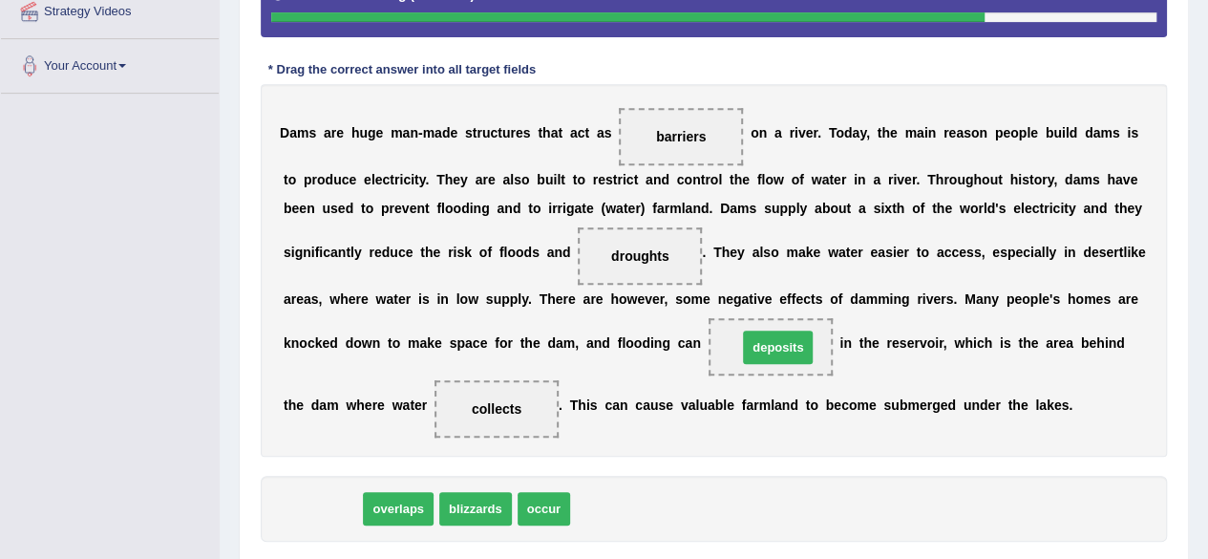
drag, startPoint x: 327, startPoint y: 506, endPoint x: 782, endPoint y: 345, distance: 483.3
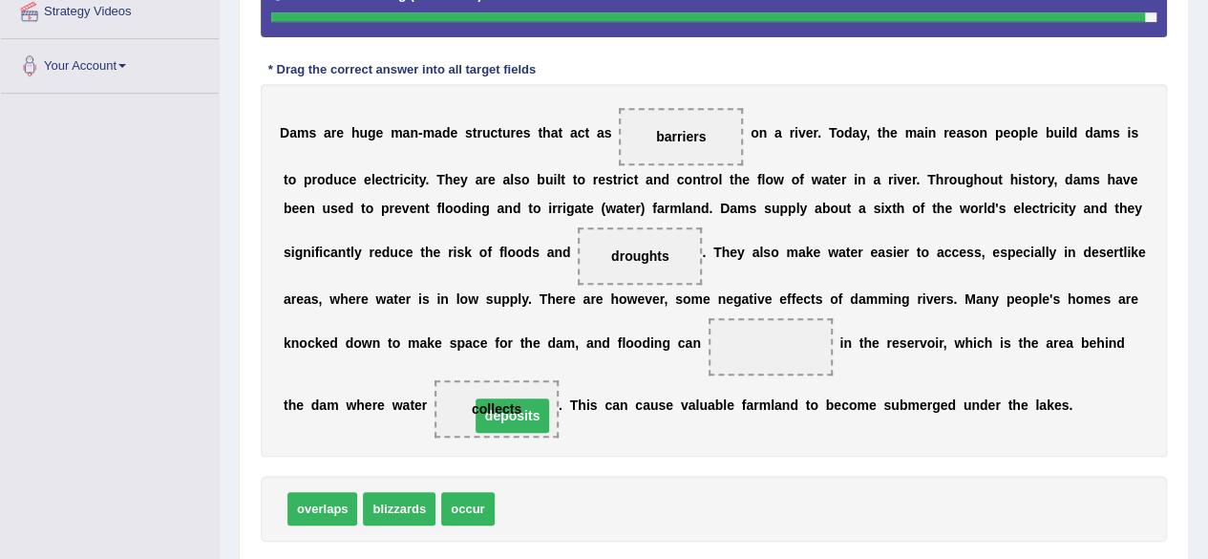
drag, startPoint x: 747, startPoint y: 345, endPoint x: 481, endPoint y: 414, distance: 274.5
drag, startPoint x: 524, startPoint y: 511, endPoint x: 753, endPoint y: 338, distance: 287.1
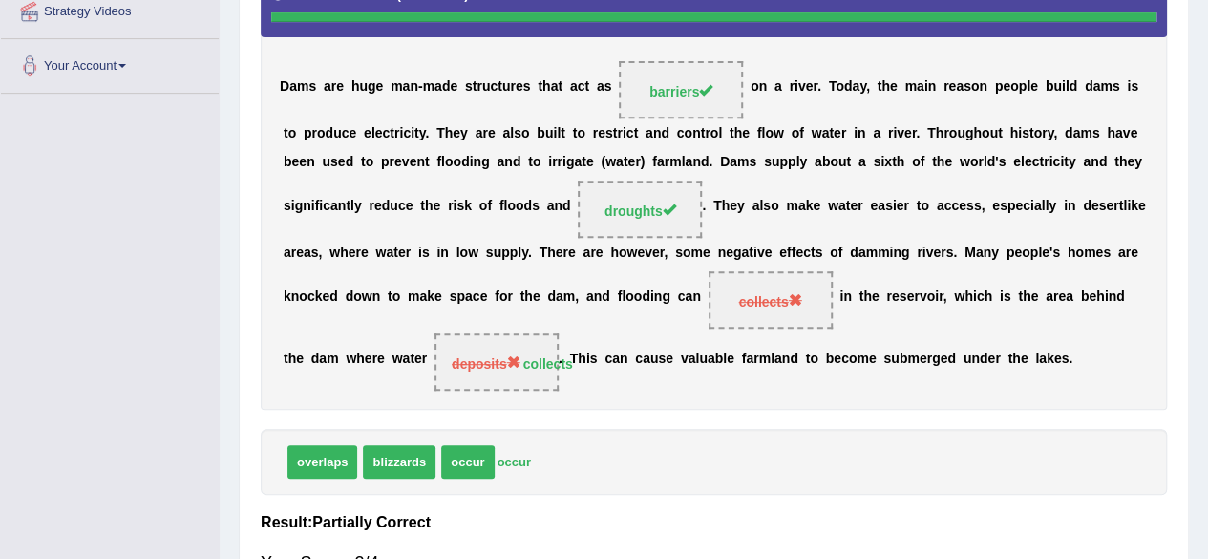
click at [766, 299] on span "collects" at bounding box center [769, 301] width 63 height 15
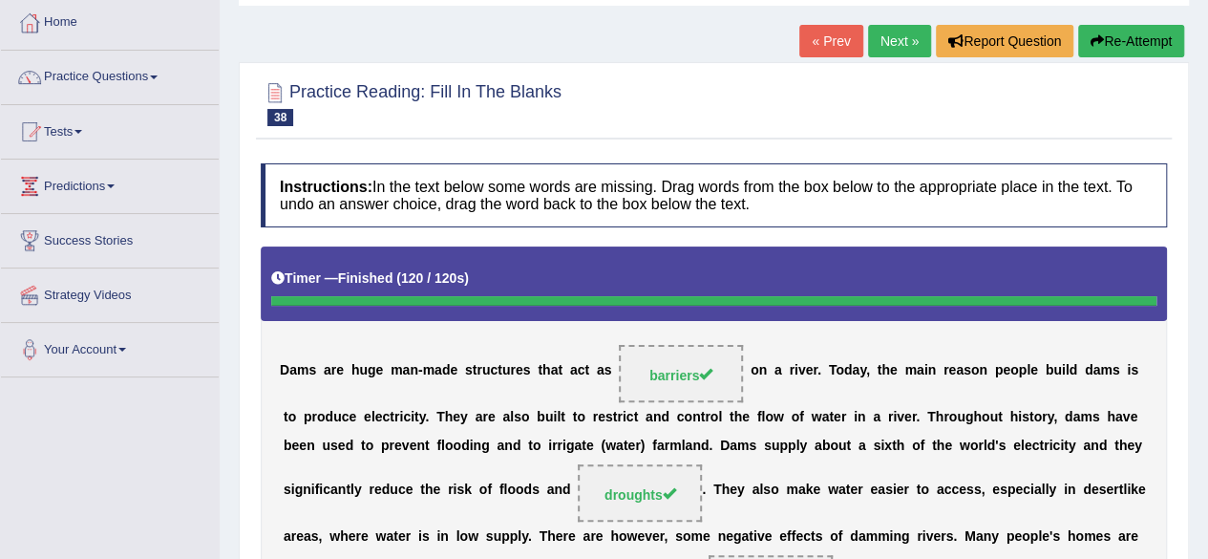
scroll to position [95, 0]
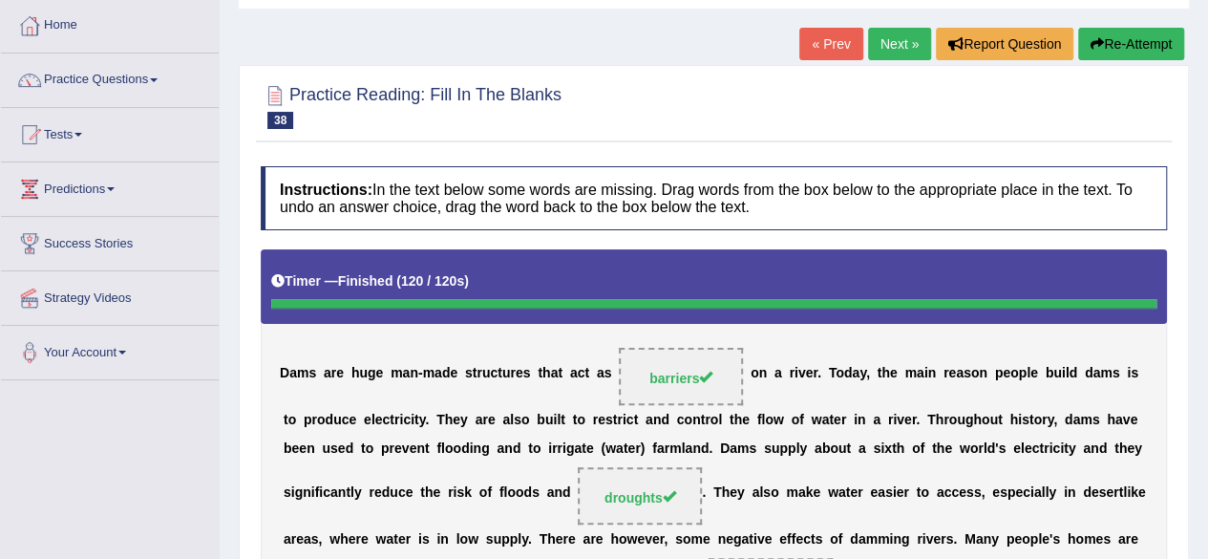
click at [1096, 42] on icon "button" at bounding box center [1097, 43] width 13 height 13
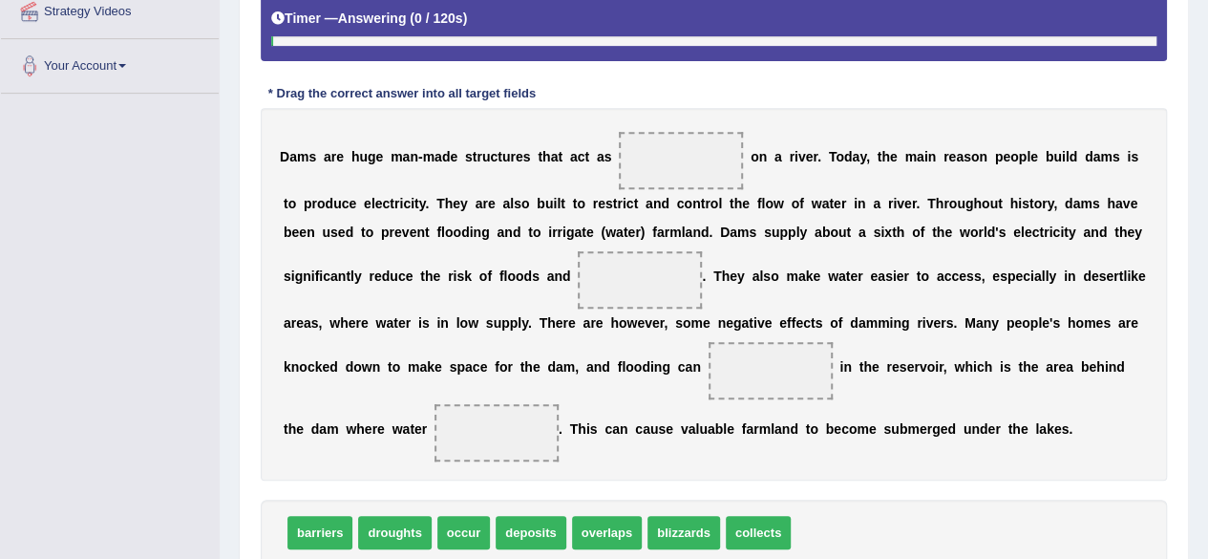
scroll to position [382, 0]
drag, startPoint x: 325, startPoint y: 527, endPoint x: 688, endPoint y: 166, distance: 511.9
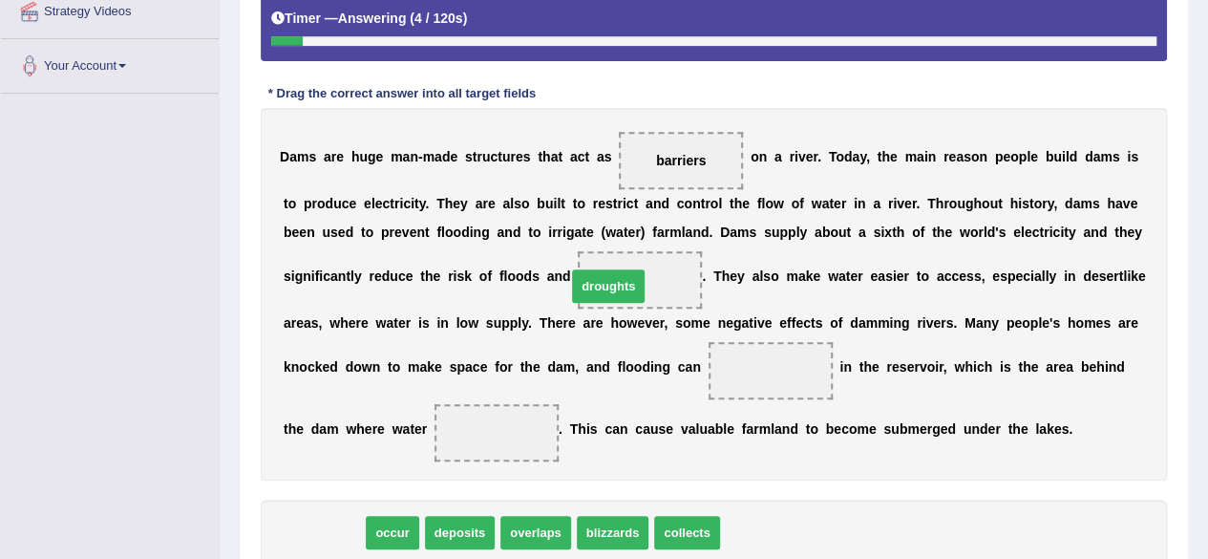
drag, startPoint x: 325, startPoint y: 535, endPoint x: 610, endPoint y: 287, distance: 377.8
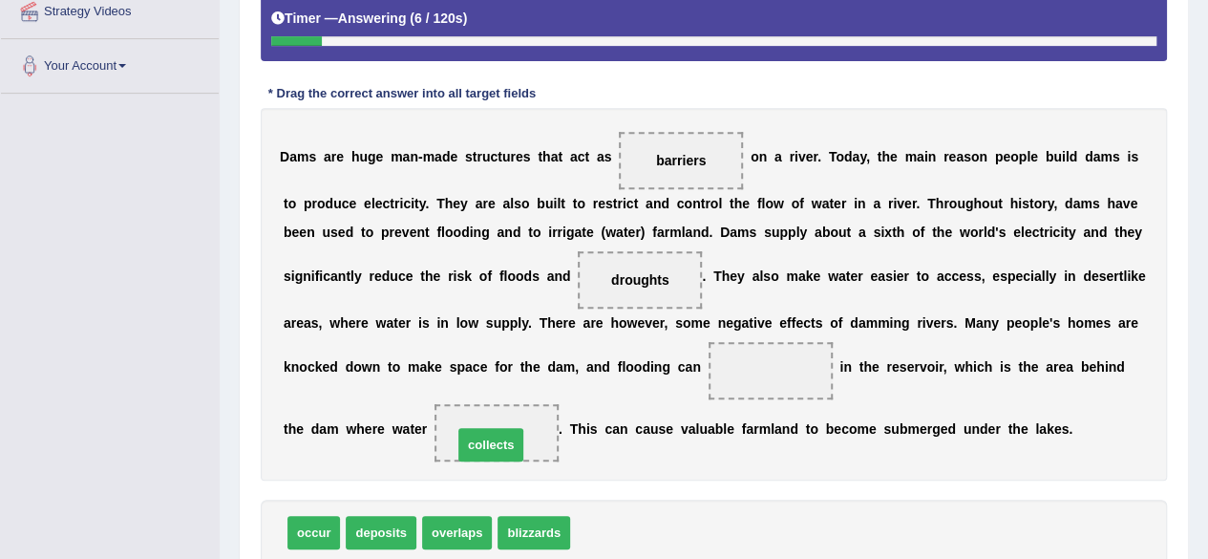
drag, startPoint x: 593, startPoint y: 534, endPoint x: 476, endPoint y: 446, distance: 146.7
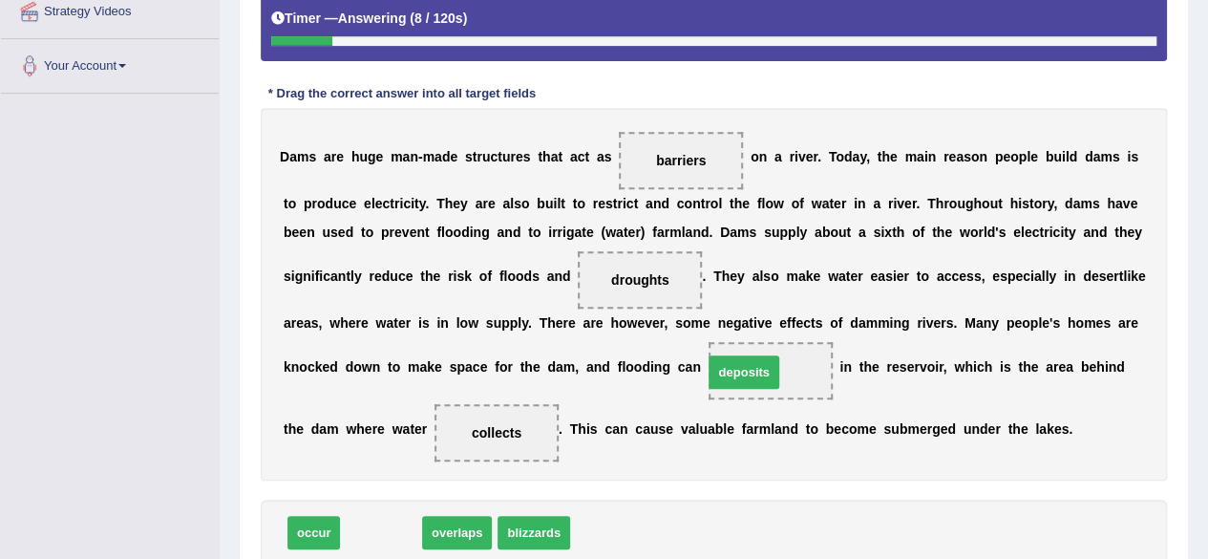
drag, startPoint x: 382, startPoint y: 528, endPoint x: 745, endPoint y: 368, distance: 396.8
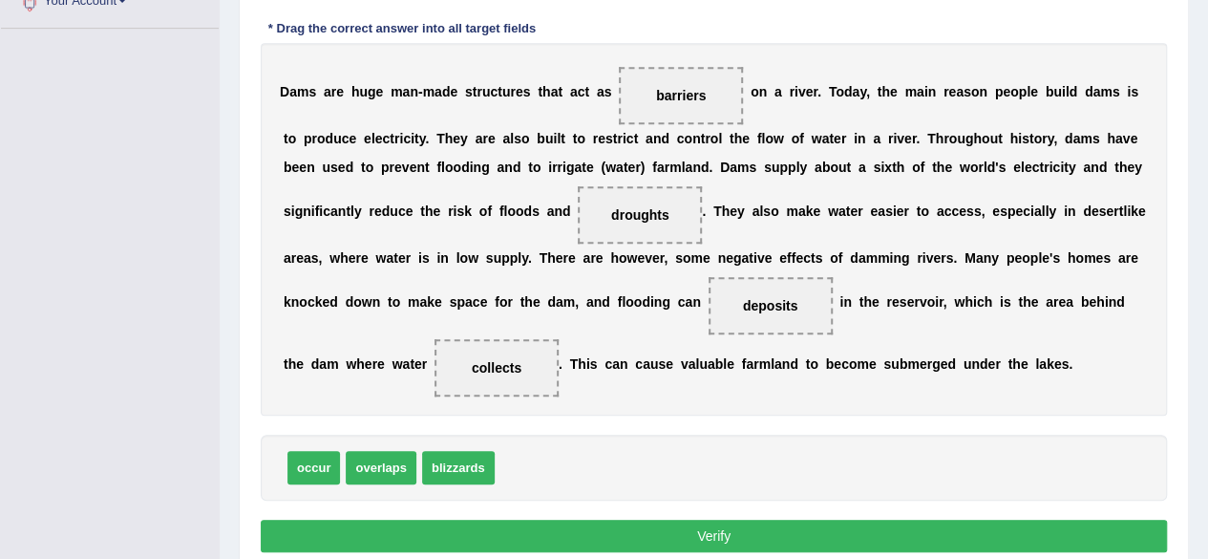
scroll to position [477, 0]
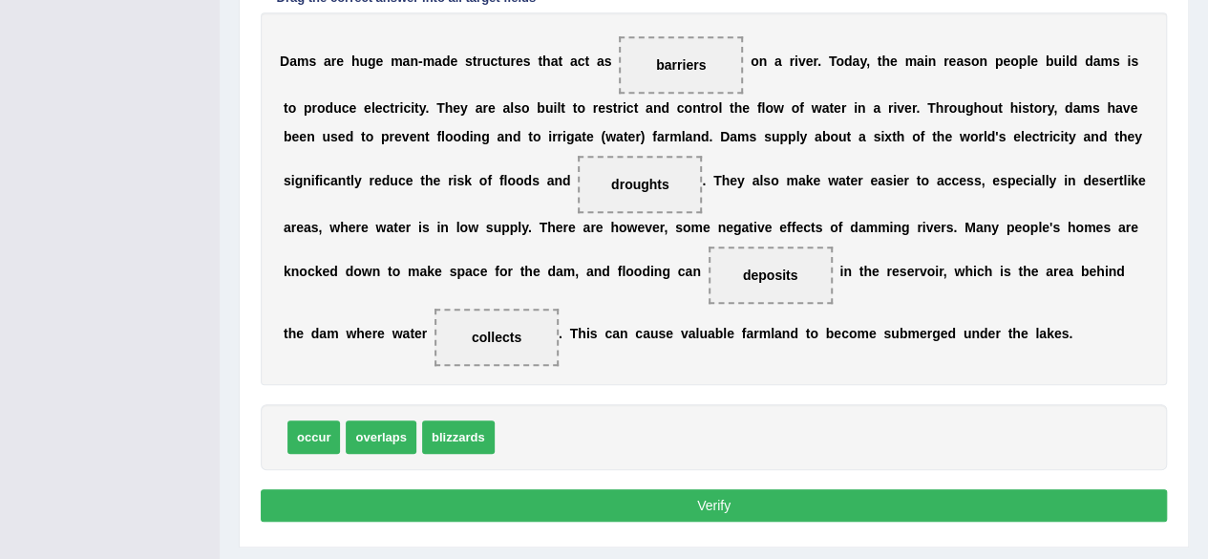
click at [720, 506] on button "Verify" at bounding box center [714, 505] width 906 height 32
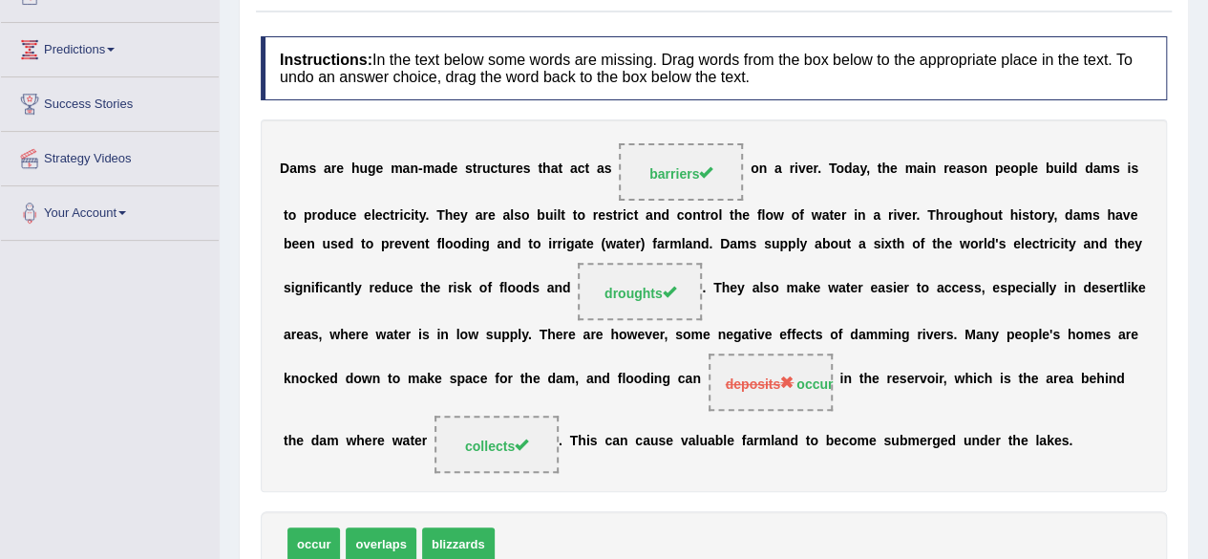
scroll to position [0, 0]
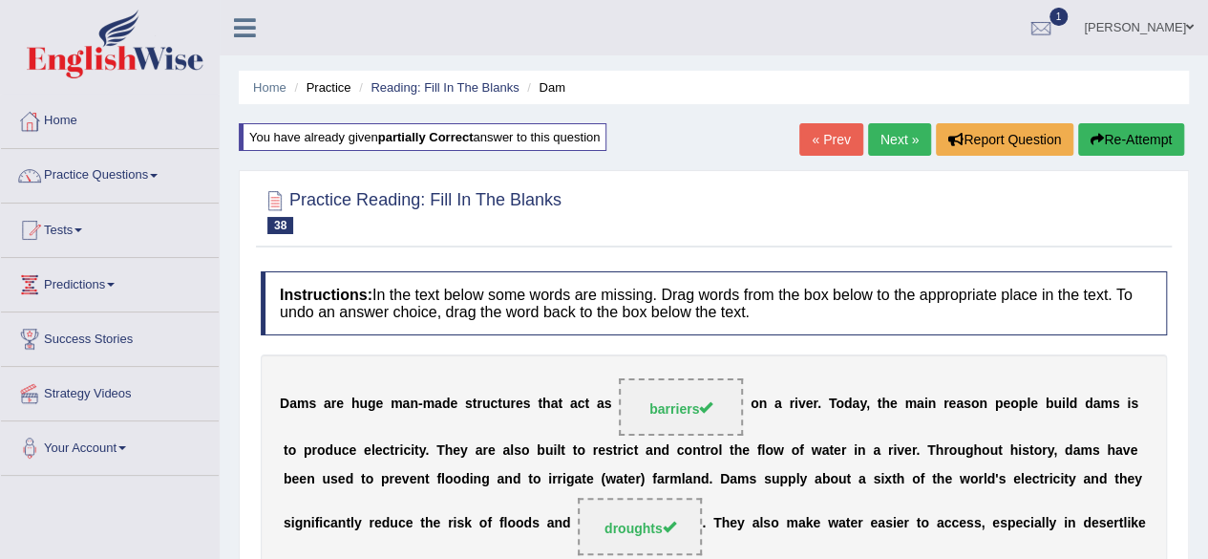
click at [903, 143] on link "Next »" at bounding box center [899, 139] width 63 height 32
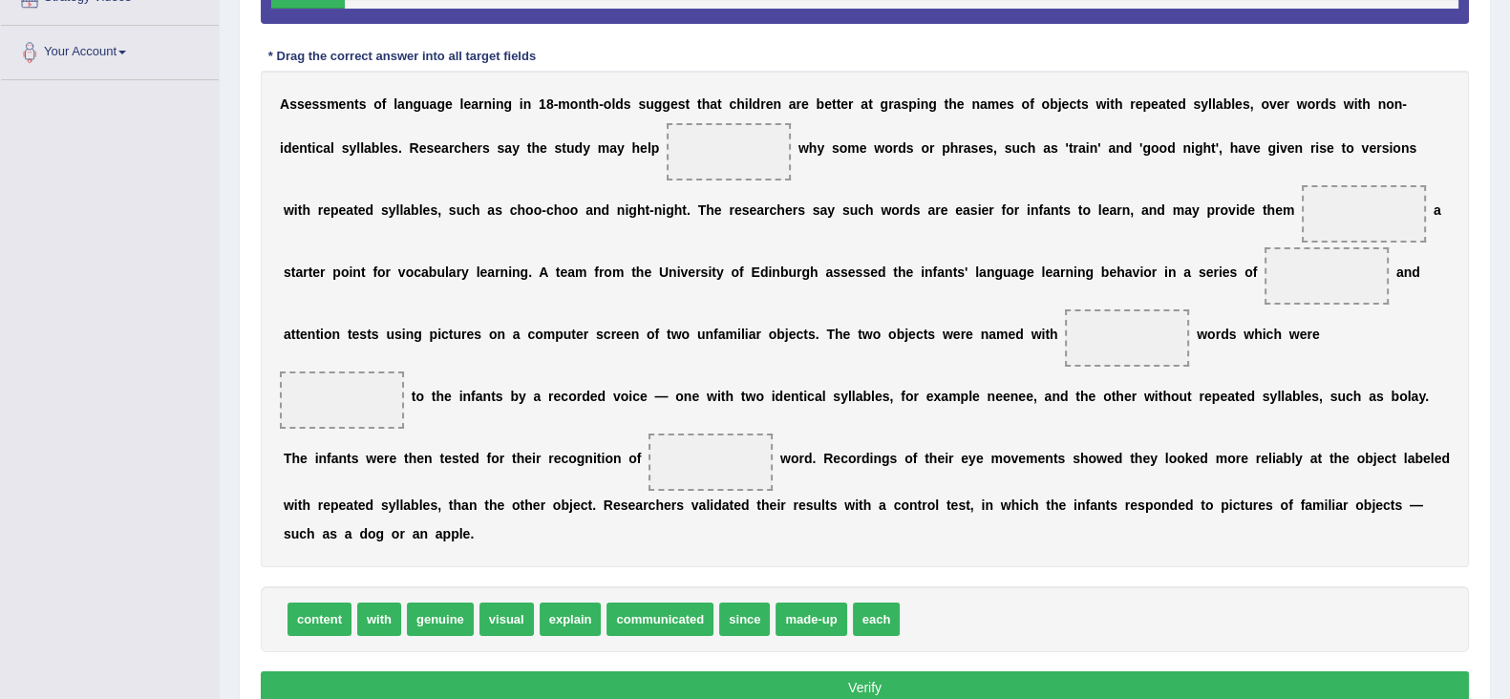
scroll to position [358, 0]
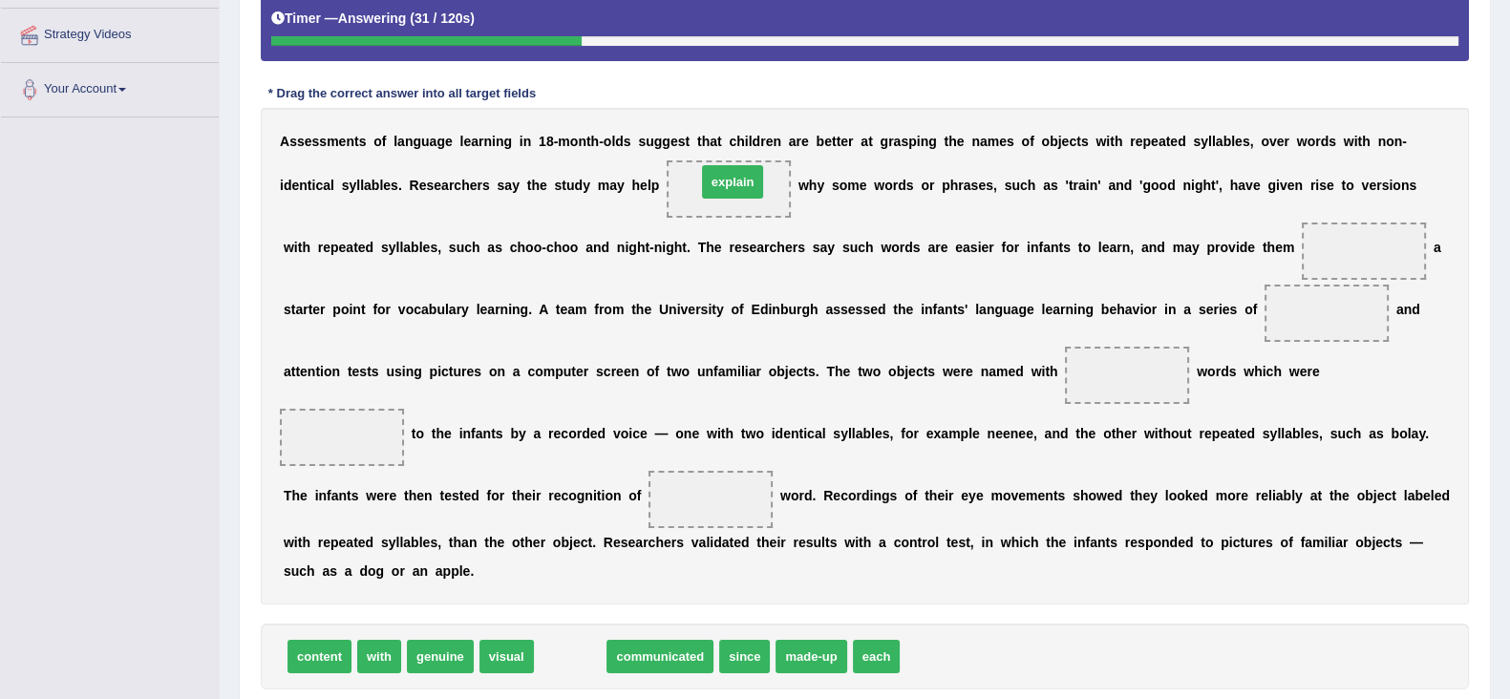
drag, startPoint x: 554, startPoint y: 660, endPoint x: 716, endPoint y: 185, distance: 501.6
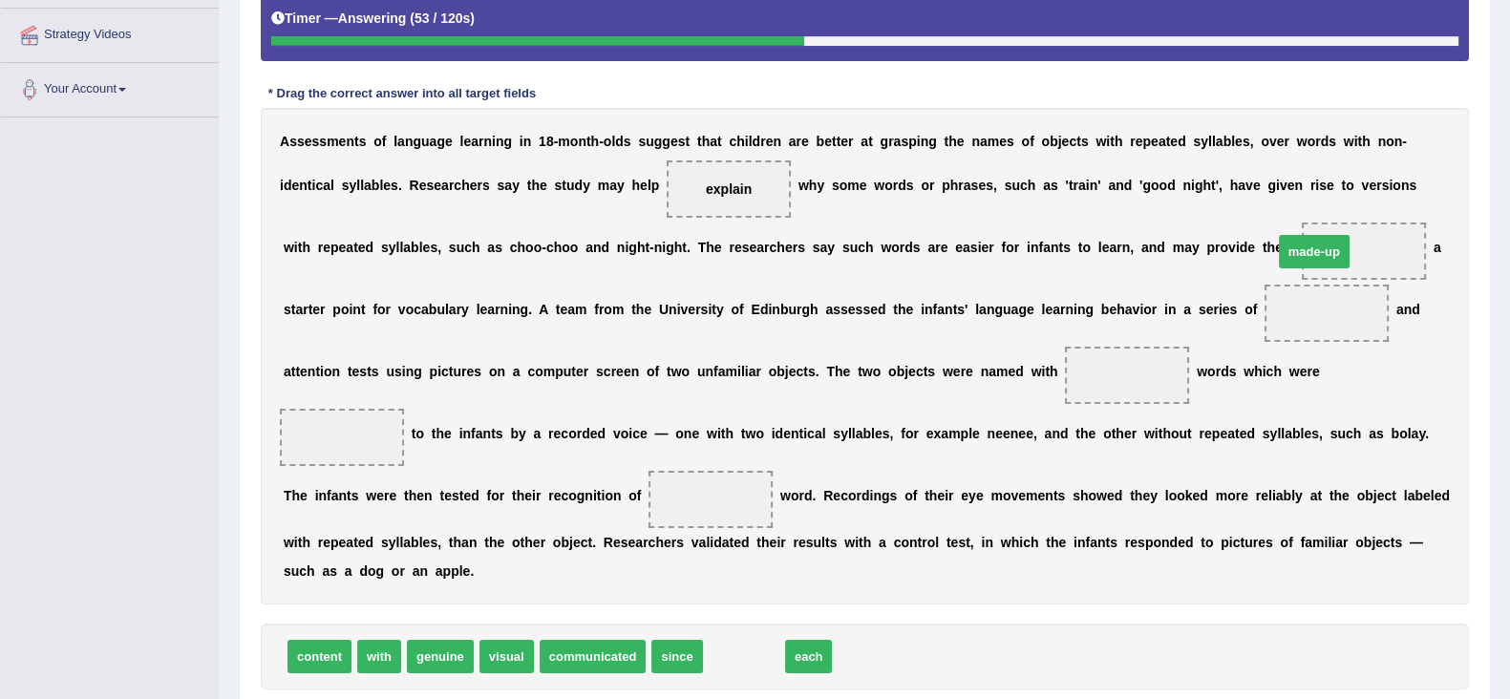
drag, startPoint x: 748, startPoint y: 650, endPoint x: 1318, endPoint y: 245, distance: 699.3
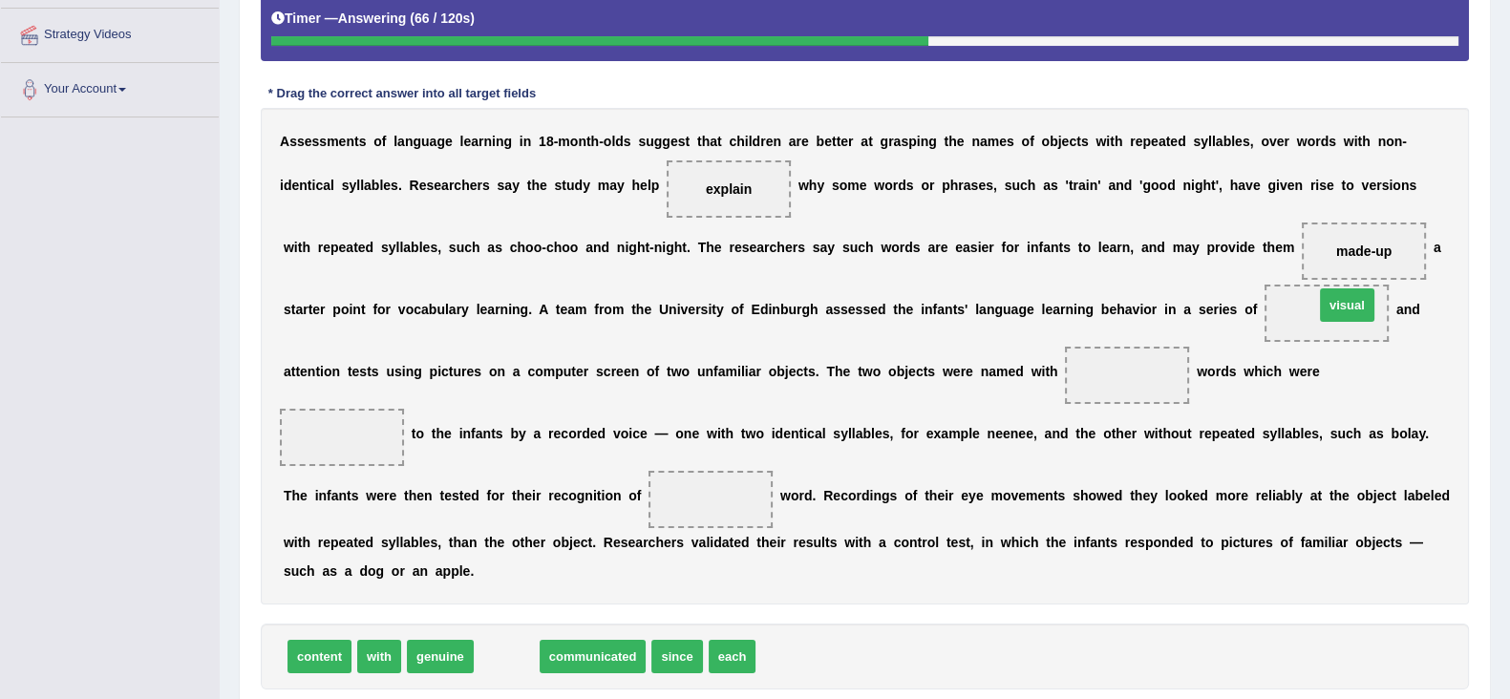
drag, startPoint x: 511, startPoint y: 654, endPoint x: 1351, endPoint y: 305, distance: 910.2
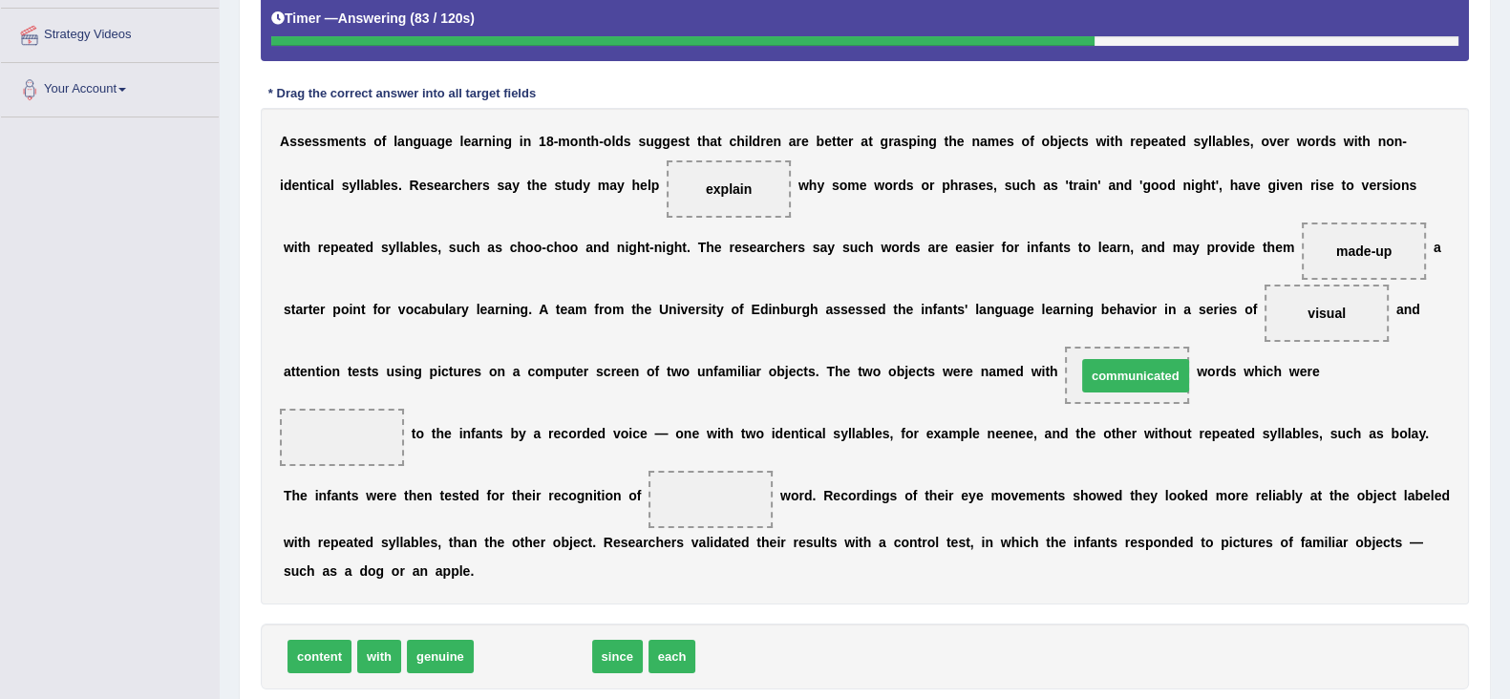
drag, startPoint x: 548, startPoint y: 660, endPoint x: 1151, endPoint y: 379, distance: 664.8
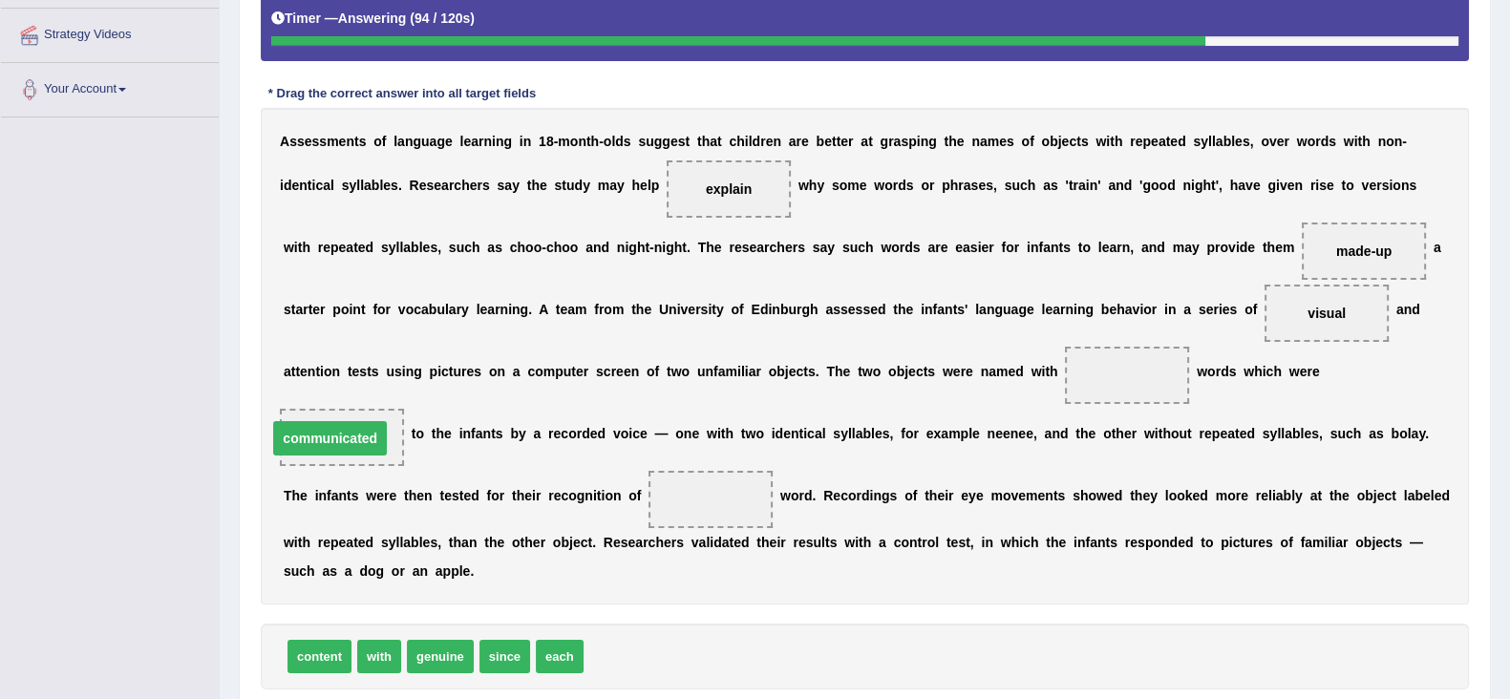
drag, startPoint x: 1111, startPoint y: 375, endPoint x: 302, endPoint y: 438, distance: 811.3
drag, startPoint x: 318, startPoint y: 661, endPoint x: 325, endPoint y: 651, distance: 11.7
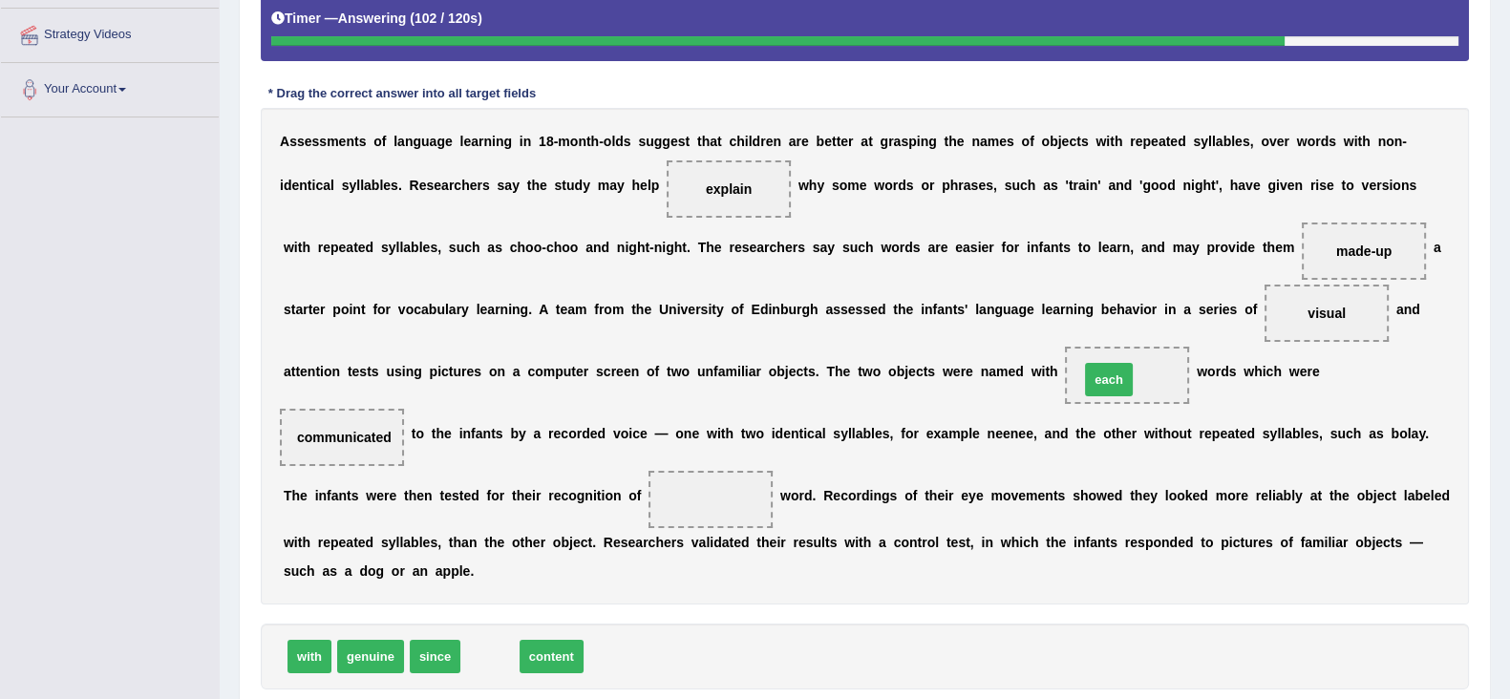
drag, startPoint x: 494, startPoint y: 654, endPoint x: 1113, endPoint y: 377, distance: 678.0
drag, startPoint x: 508, startPoint y: 655, endPoint x: 524, endPoint y: 648, distance: 17.6
drag, startPoint x: 506, startPoint y: 660, endPoint x: 628, endPoint y: 614, distance: 130.5
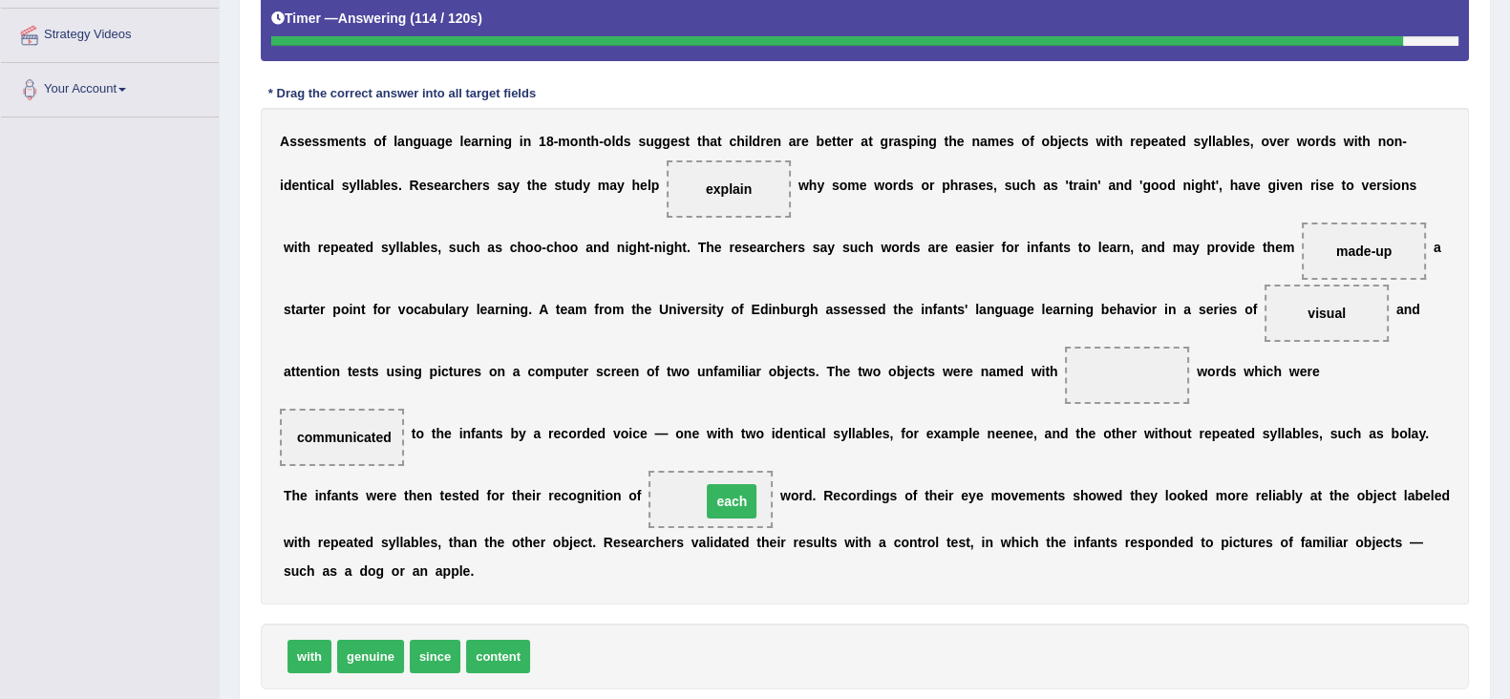
drag, startPoint x: 1131, startPoint y: 374, endPoint x: 735, endPoint y: 500, distance: 415.0
drag, startPoint x: 492, startPoint y: 650, endPoint x: 1107, endPoint y: 379, distance: 672.1
drag, startPoint x: 1327, startPoint y: 306, endPoint x: 1127, endPoint y: 367, distance: 209.6
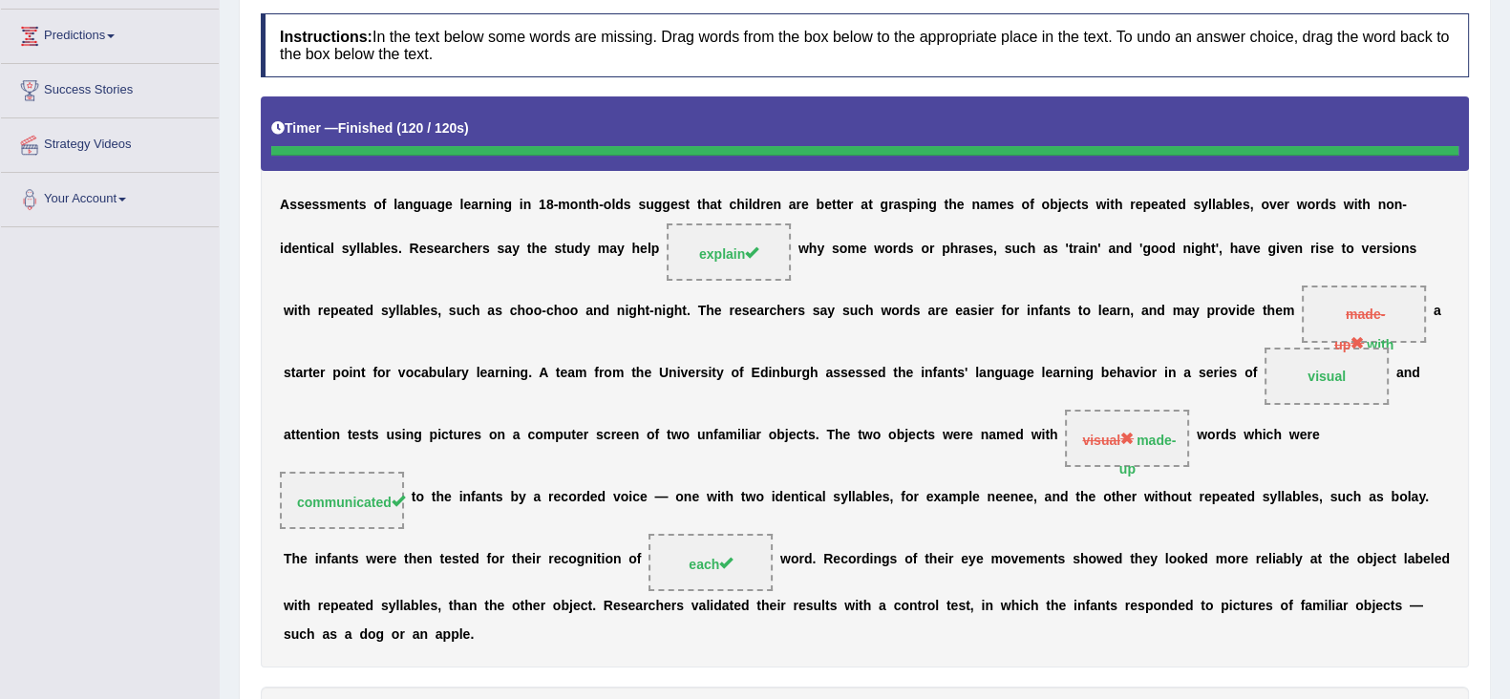
scroll to position [0, 0]
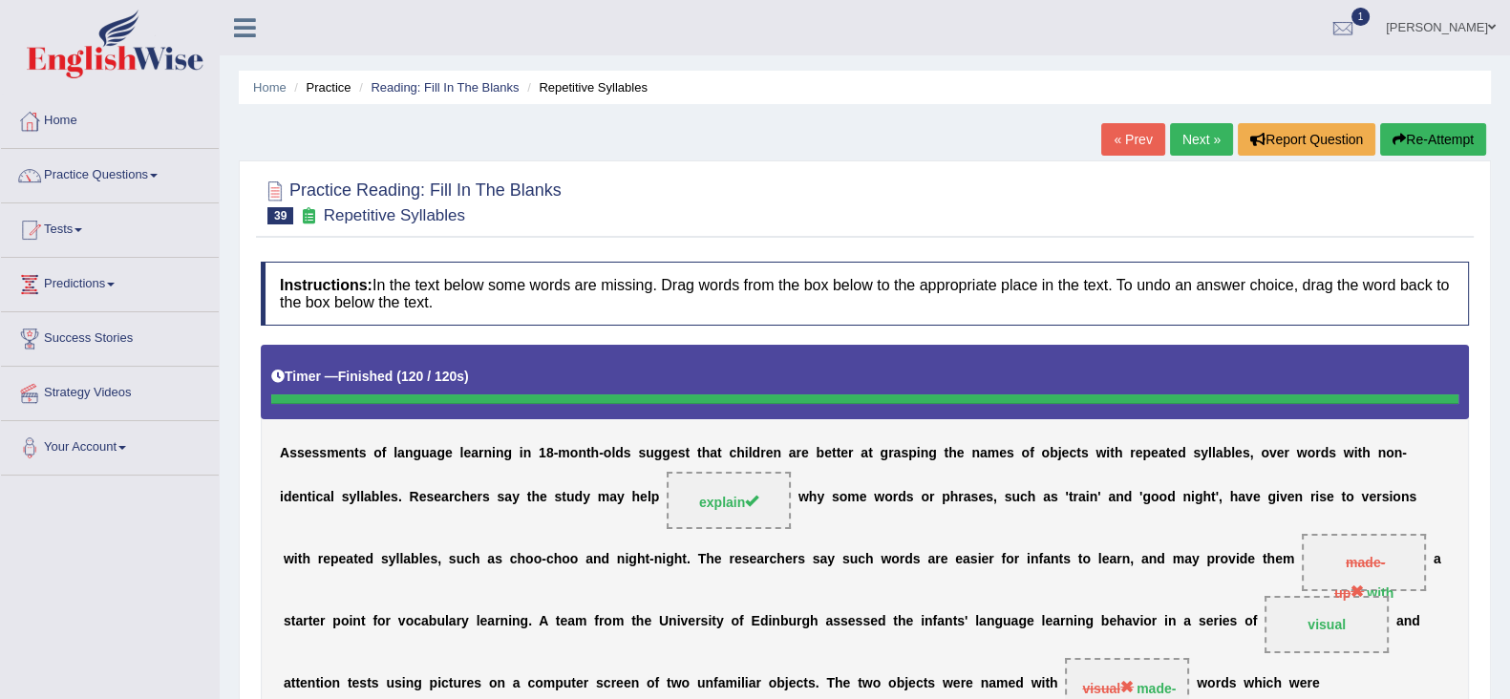
click at [1194, 144] on link "Next »" at bounding box center [1201, 139] width 63 height 32
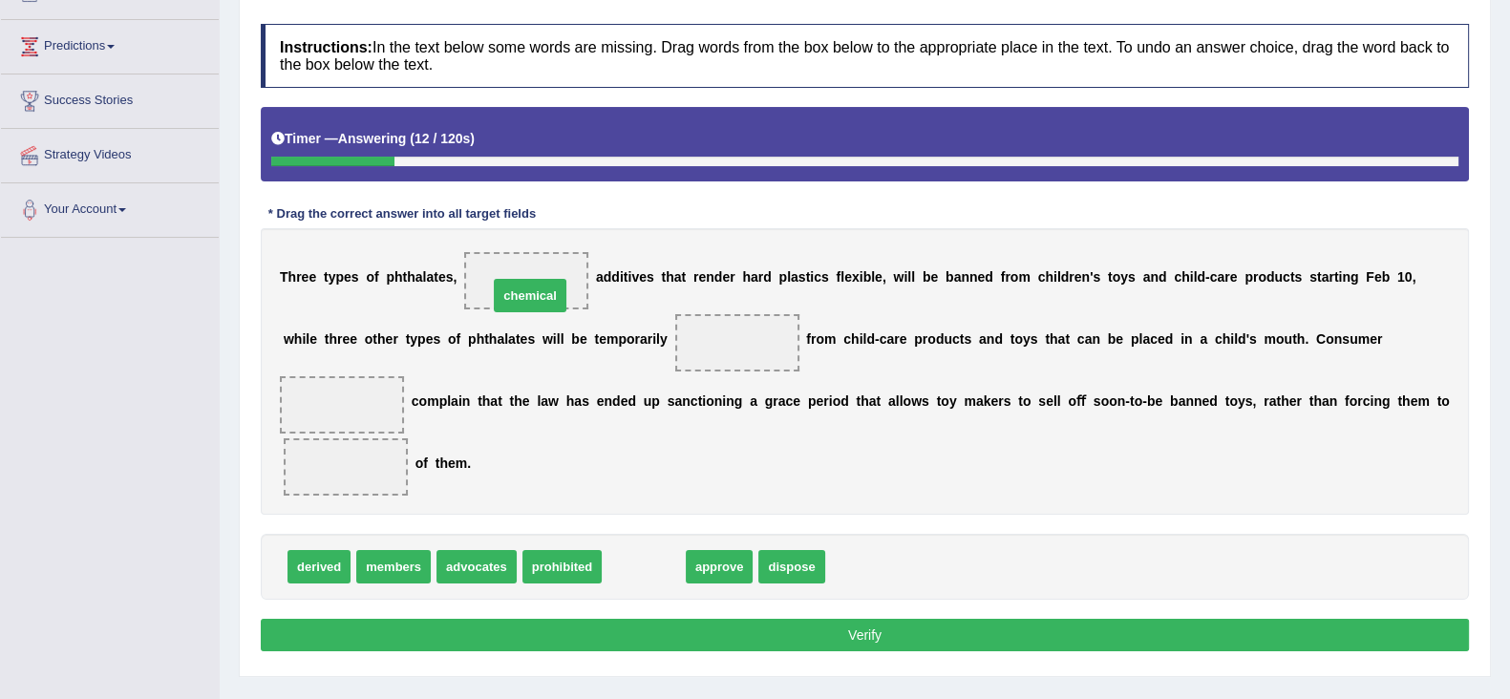
drag, startPoint x: 639, startPoint y: 570, endPoint x: 525, endPoint y: 299, distance: 294.1
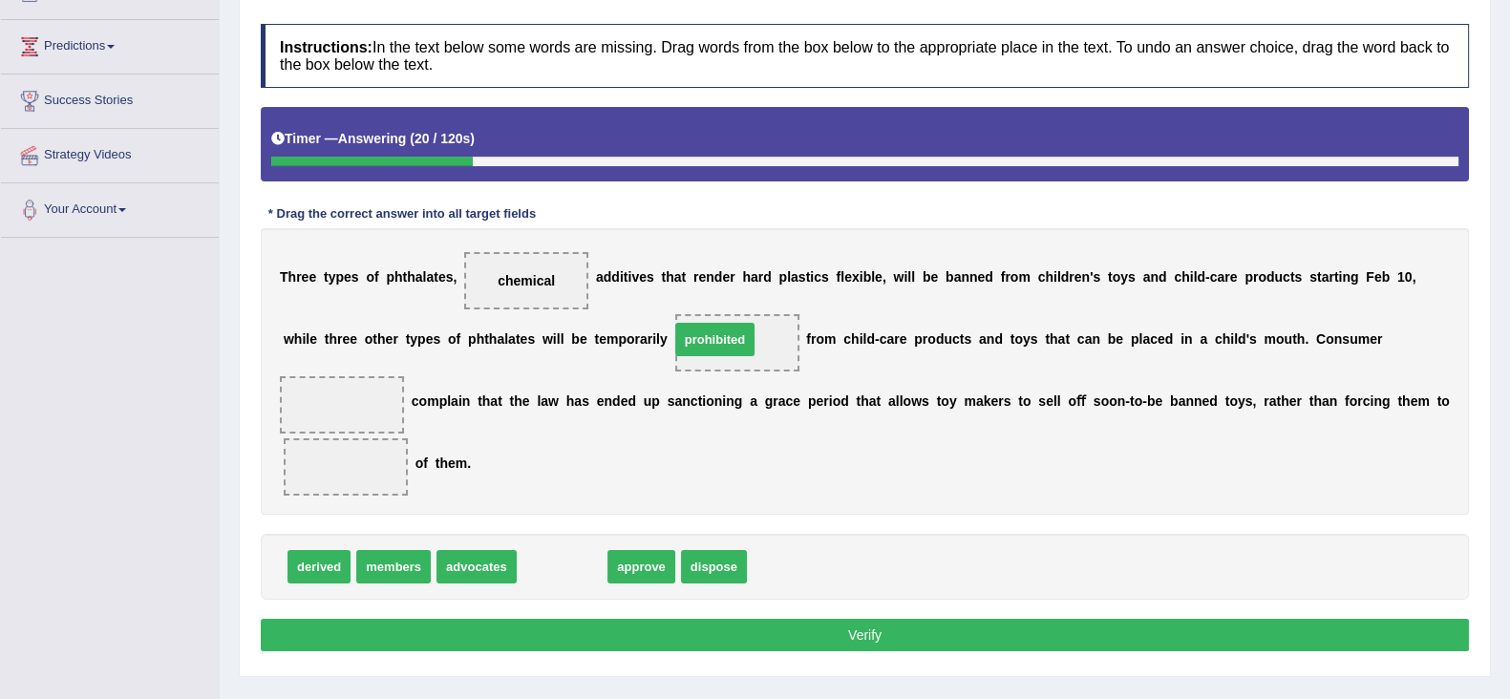
drag, startPoint x: 555, startPoint y: 556, endPoint x: 716, endPoint y: 319, distance: 286.6
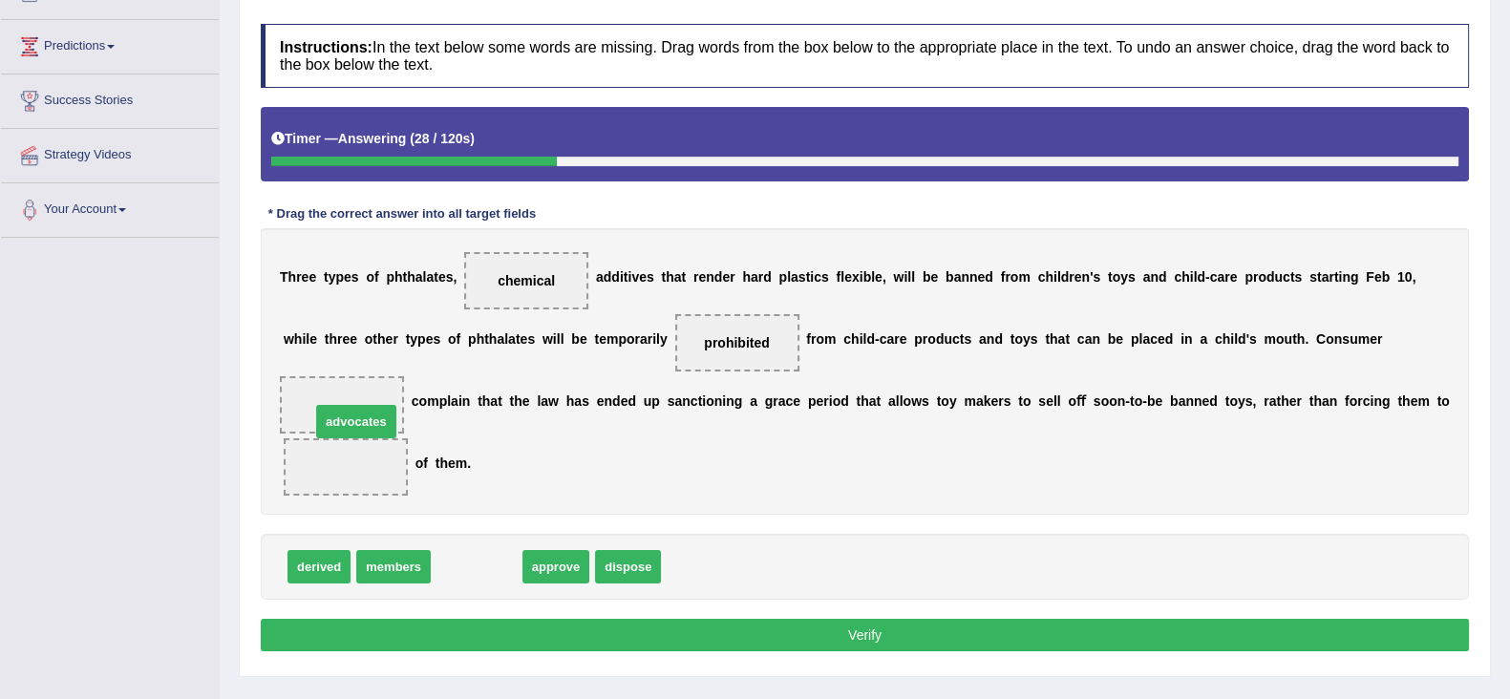
drag, startPoint x: 462, startPoint y: 565, endPoint x: 342, endPoint y: 420, distance: 188.5
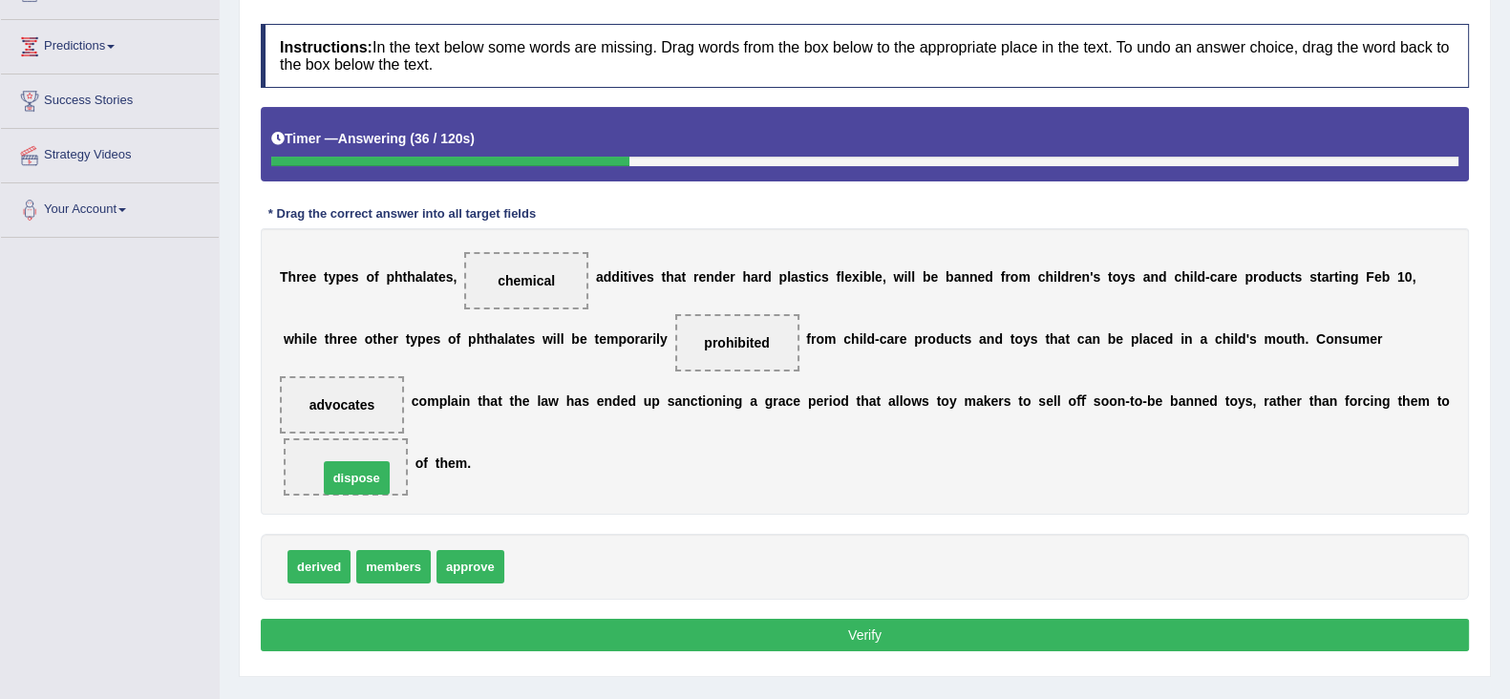
drag, startPoint x: 527, startPoint y: 563, endPoint x: 421, endPoint y: 498, distance: 124.3
click at [858, 627] on button "Verify" at bounding box center [865, 635] width 1208 height 32
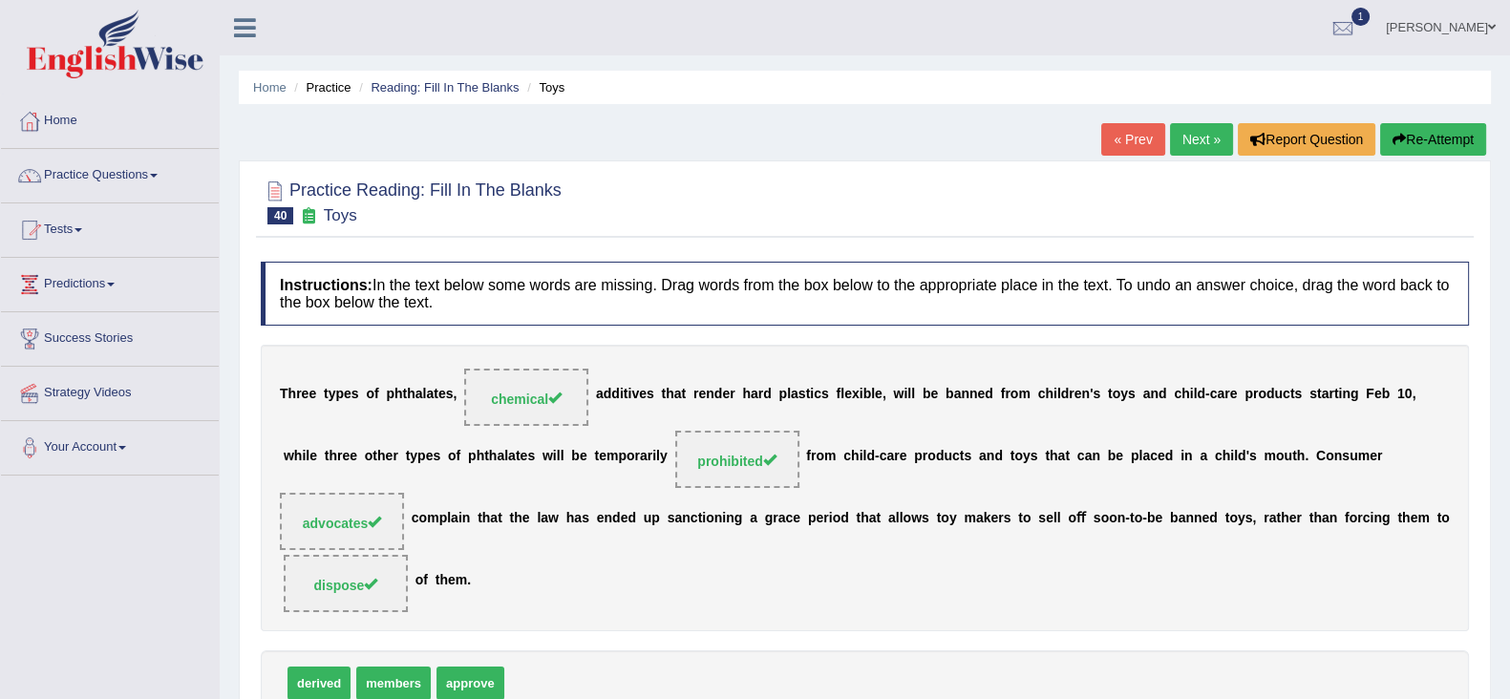
click at [1198, 136] on link "Next »" at bounding box center [1201, 139] width 63 height 32
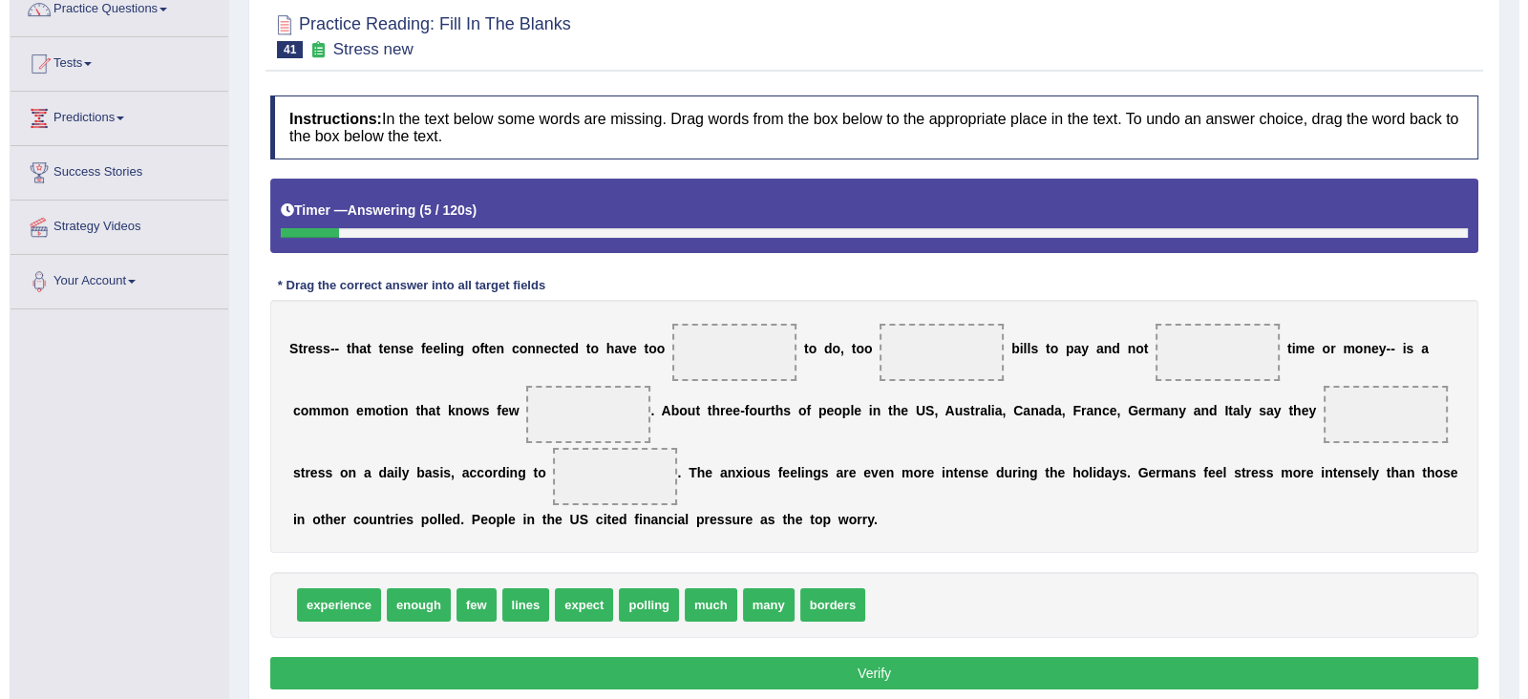
scroll to position [238, 0]
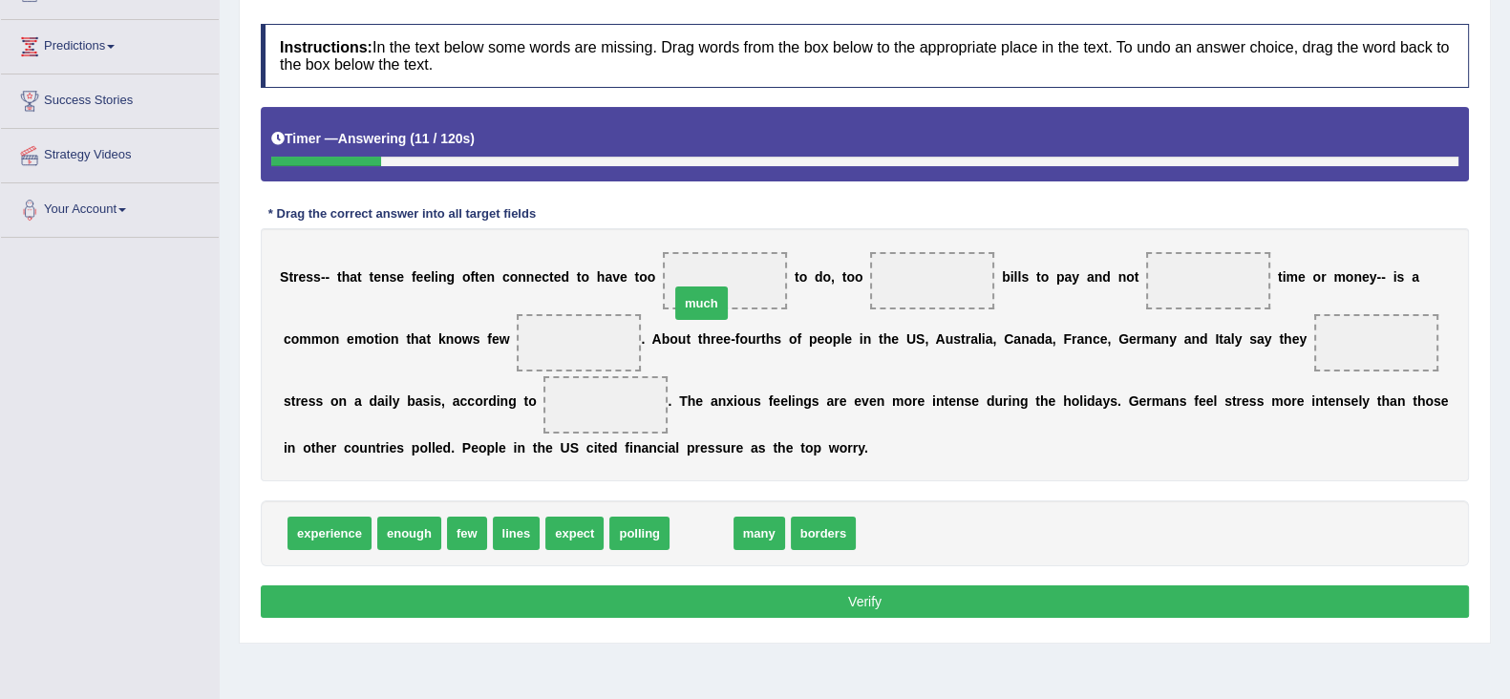
drag, startPoint x: 698, startPoint y: 532, endPoint x: 698, endPoint y: 302, distance: 230.1
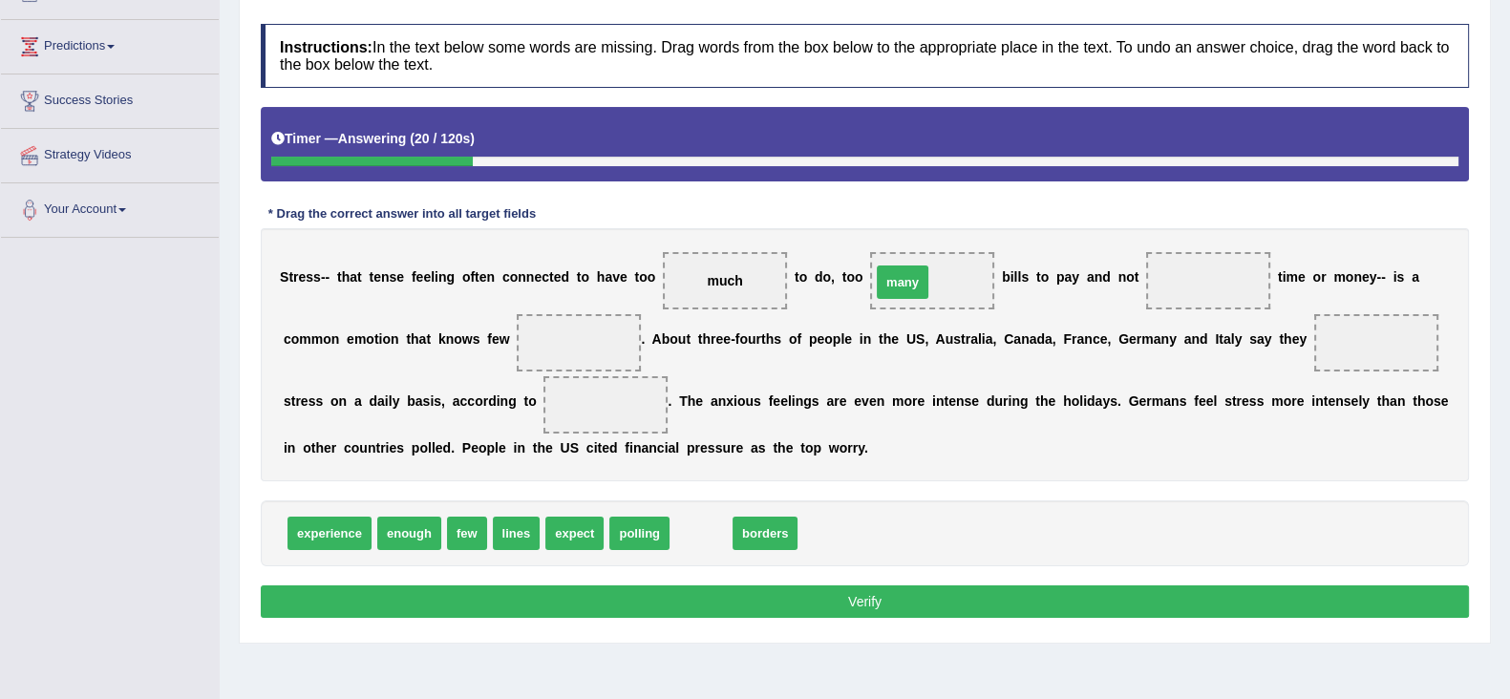
drag, startPoint x: 692, startPoint y: 534, endPoint x: 894, endPoint y: 283, distance: 322.0
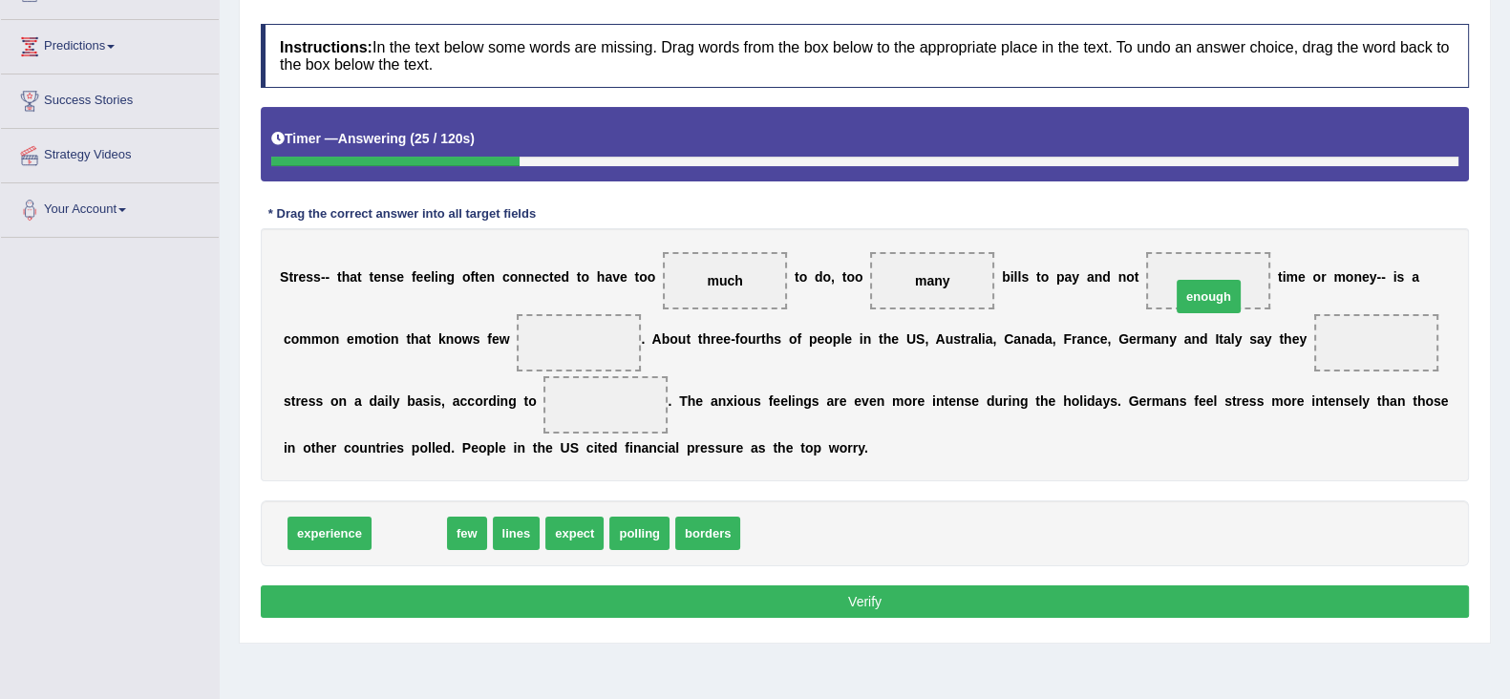
drag, startPoint x: 394, startPoint y: 530, endPoint x: 1184, endPoint y: 281, distance: 828.2
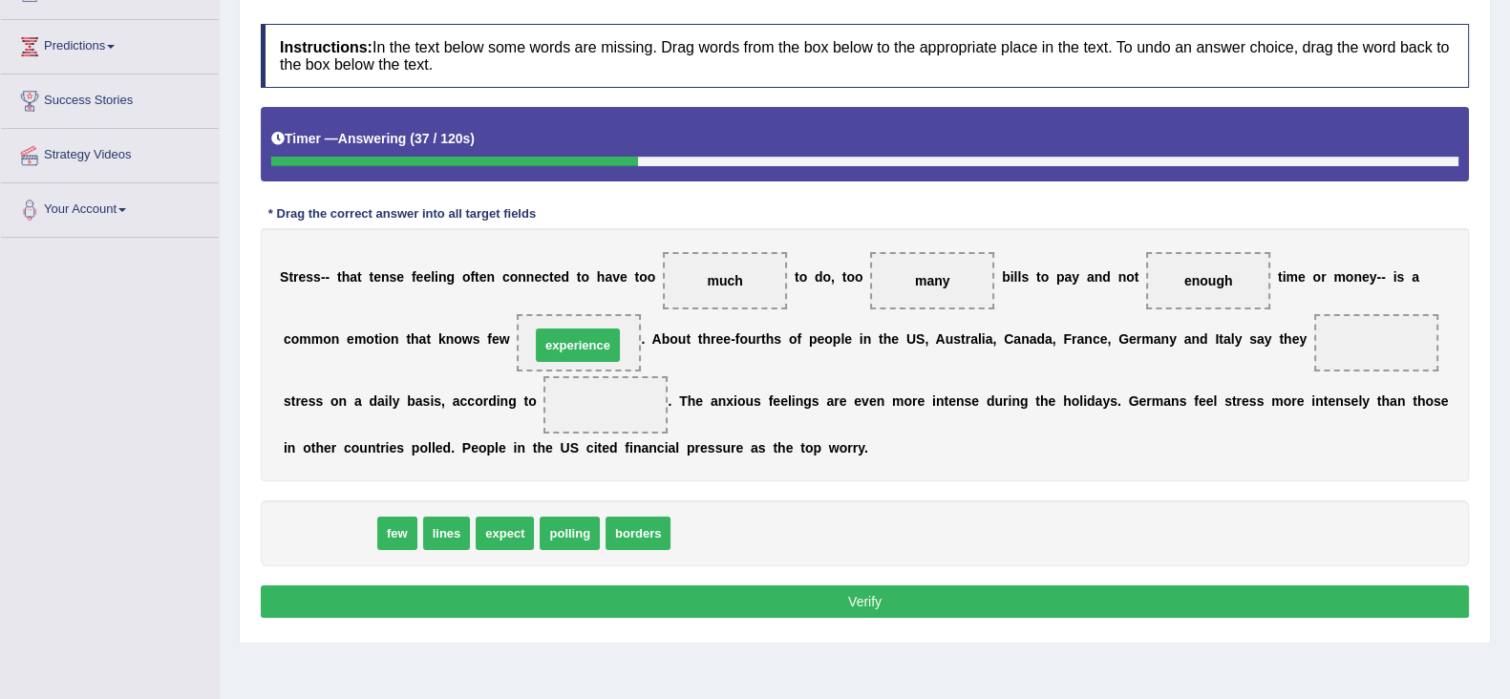
drag, startPoint x: 346, startPoint y: 534, endPoint x: 594, endPoint y: 346, distance: 311.5
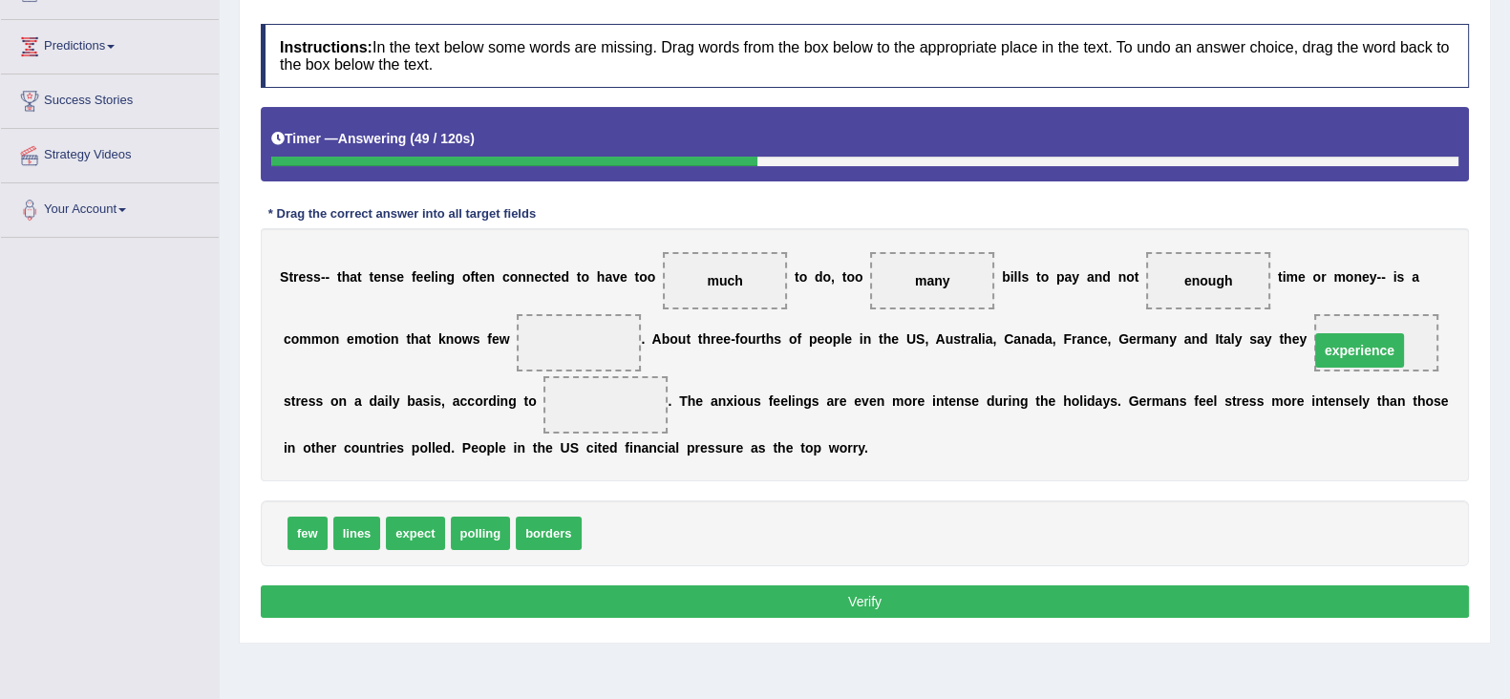
drag, startPoint x: 571, startPoint y: 341, endPoint x: 1351, endPoint y: 349, distance: 780.2
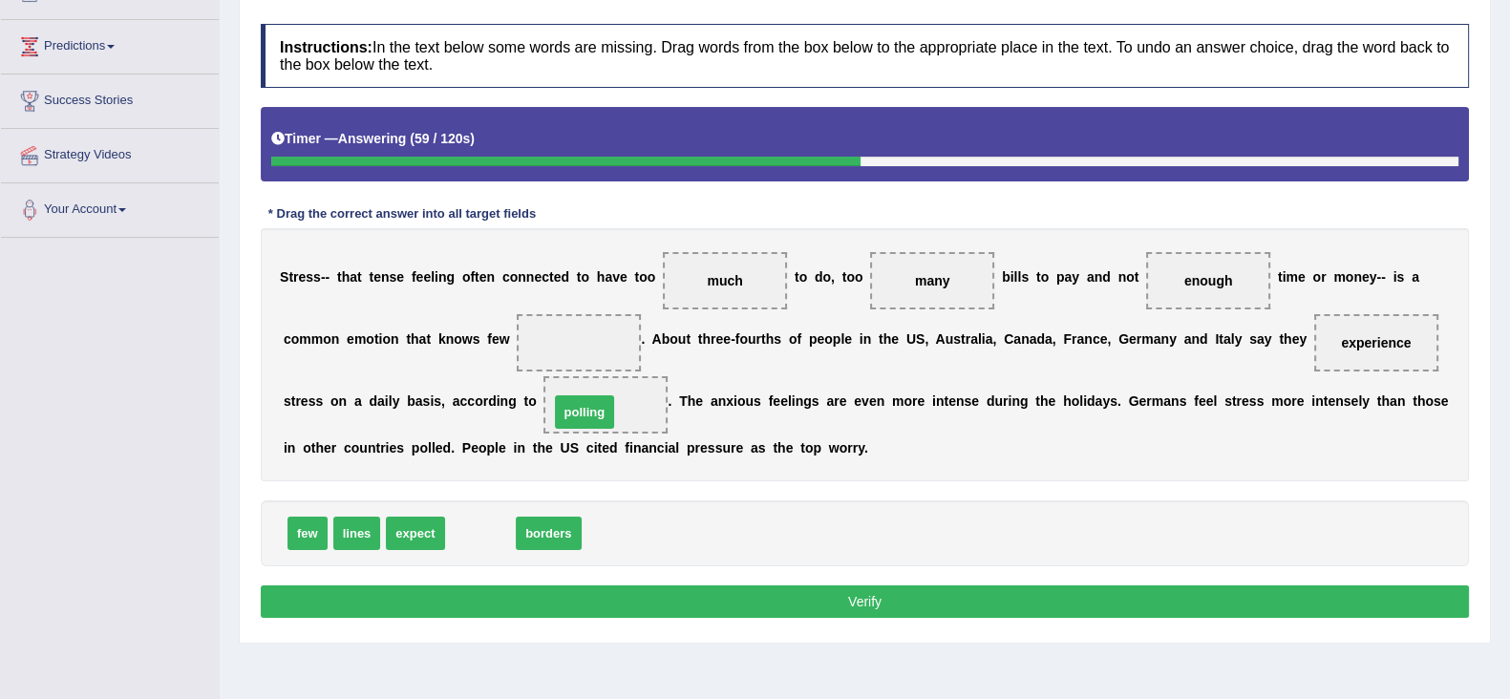
drag, startPoint x: 469, startPoint y: 530, endPoint x: 573, endPoint y: 409, distance: 159.8
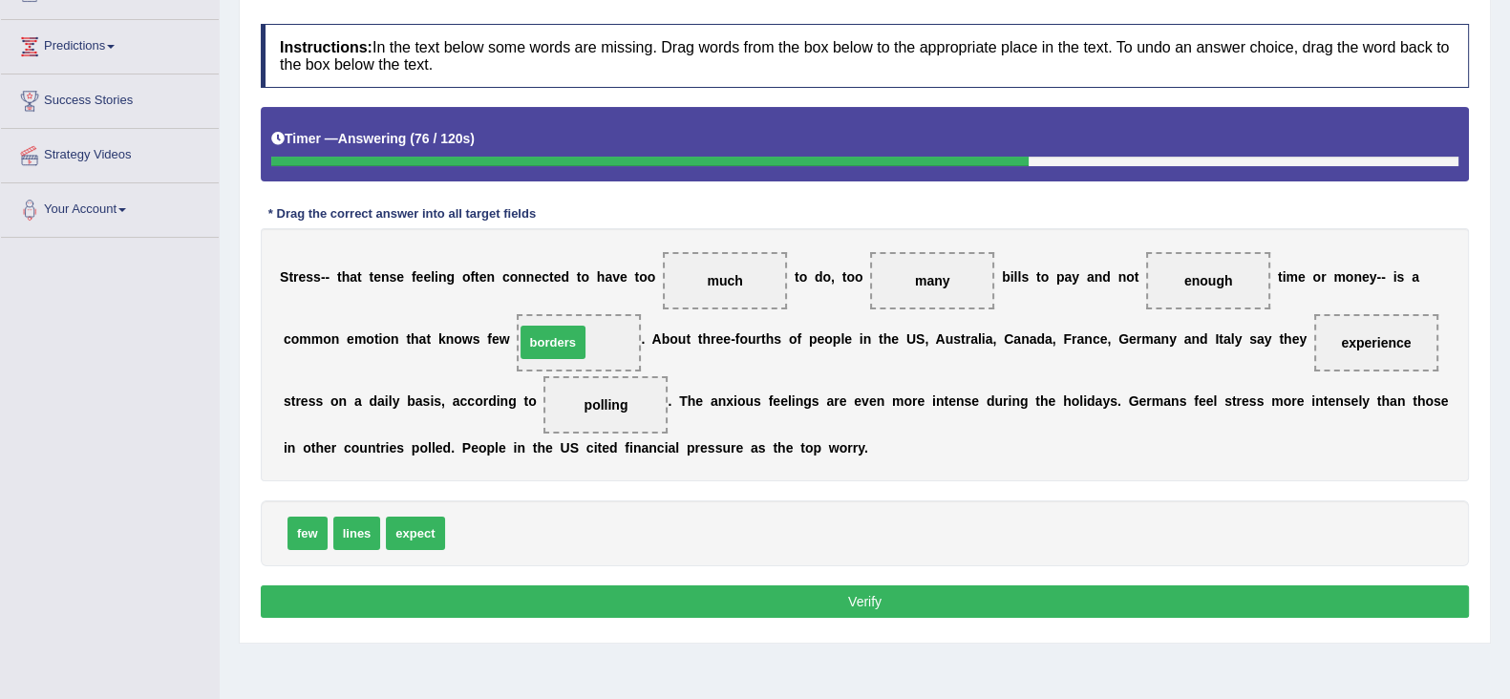
drag, startPoint x: 483, startPoint y: 532, endPoint x: 553, endPoint y: 341, distance: 203.3
click at [703, 592] on button "Verify" at bounding box center [865, 601] width 1208 height 32
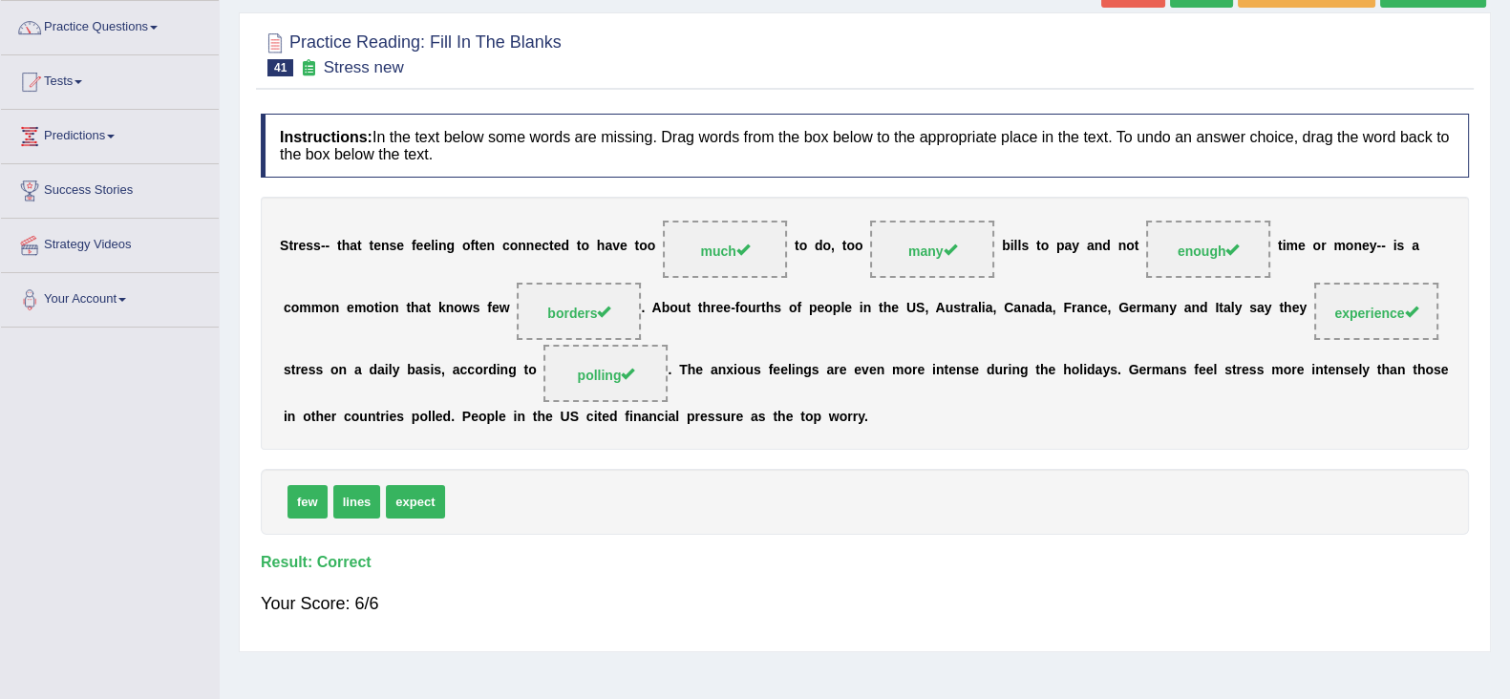
scroll to position [0, 0]
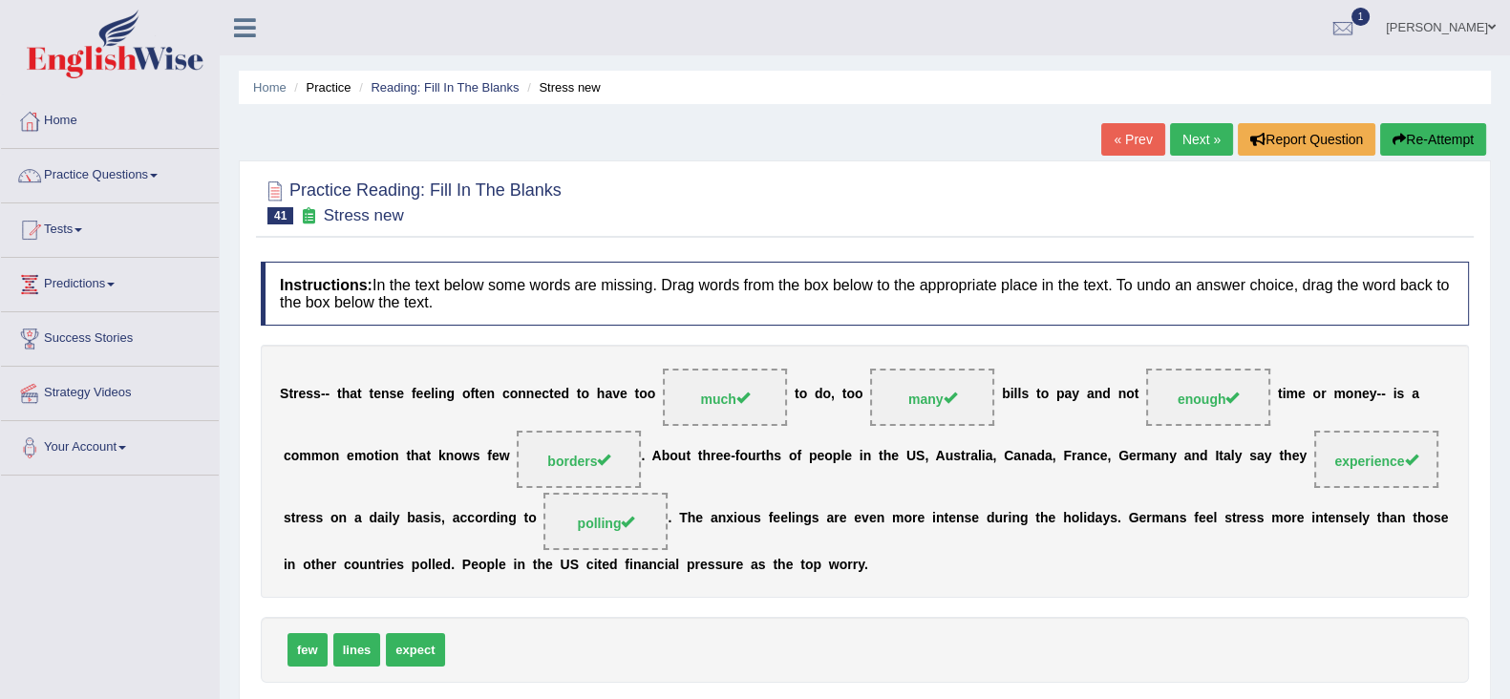
click at [1186, 146] on link "Next »" at bounding box center [1201, 139] width 63 height 32
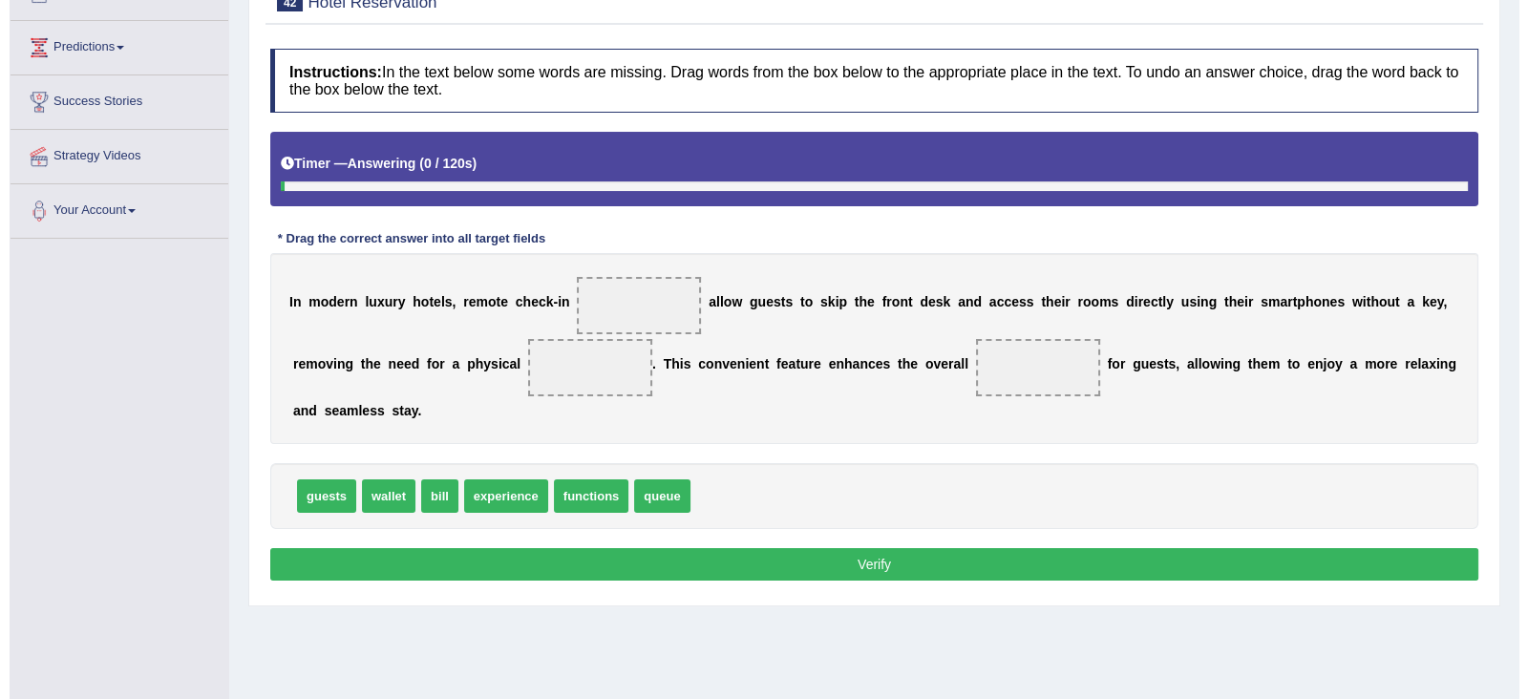
scroll to position [238, 0]
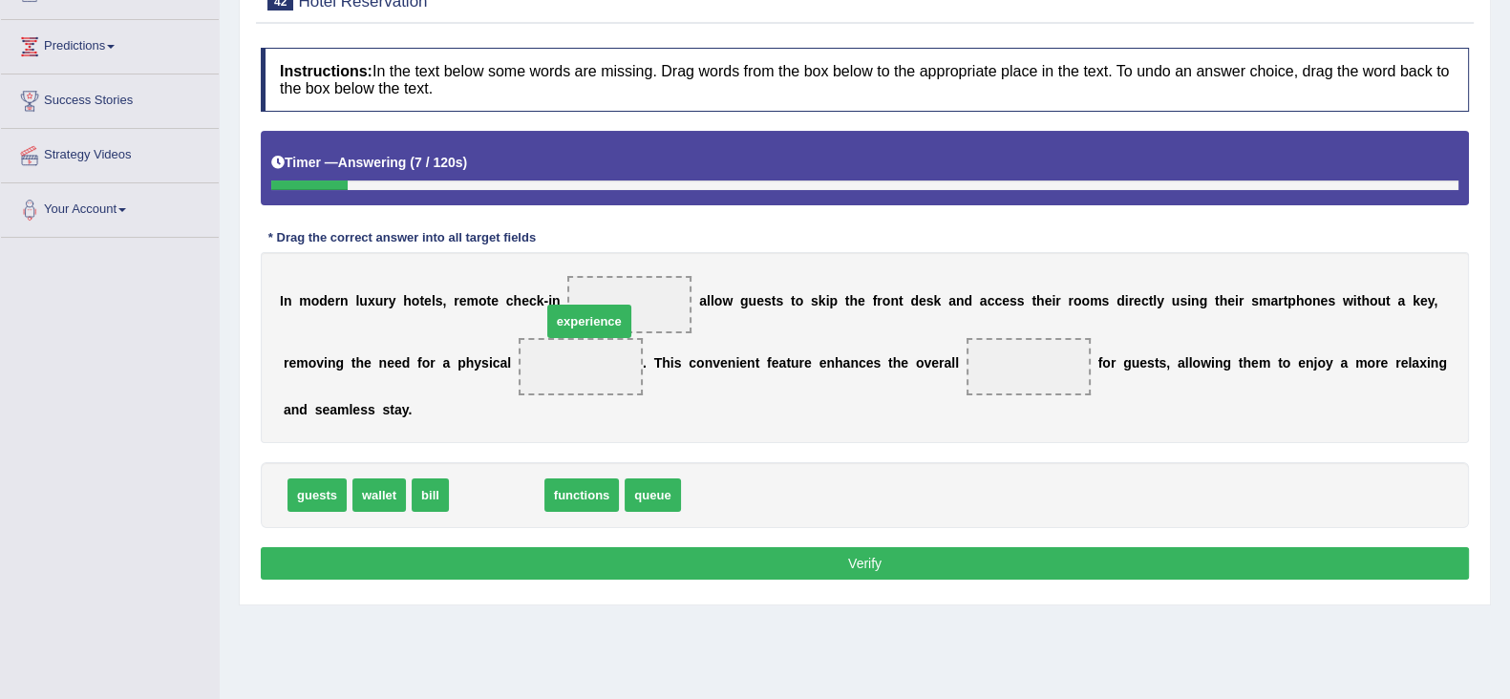
drag, startPoint x: 488, startPoint y: 497, endPoint x: 581, endPoint y: 323, distance: 196.9
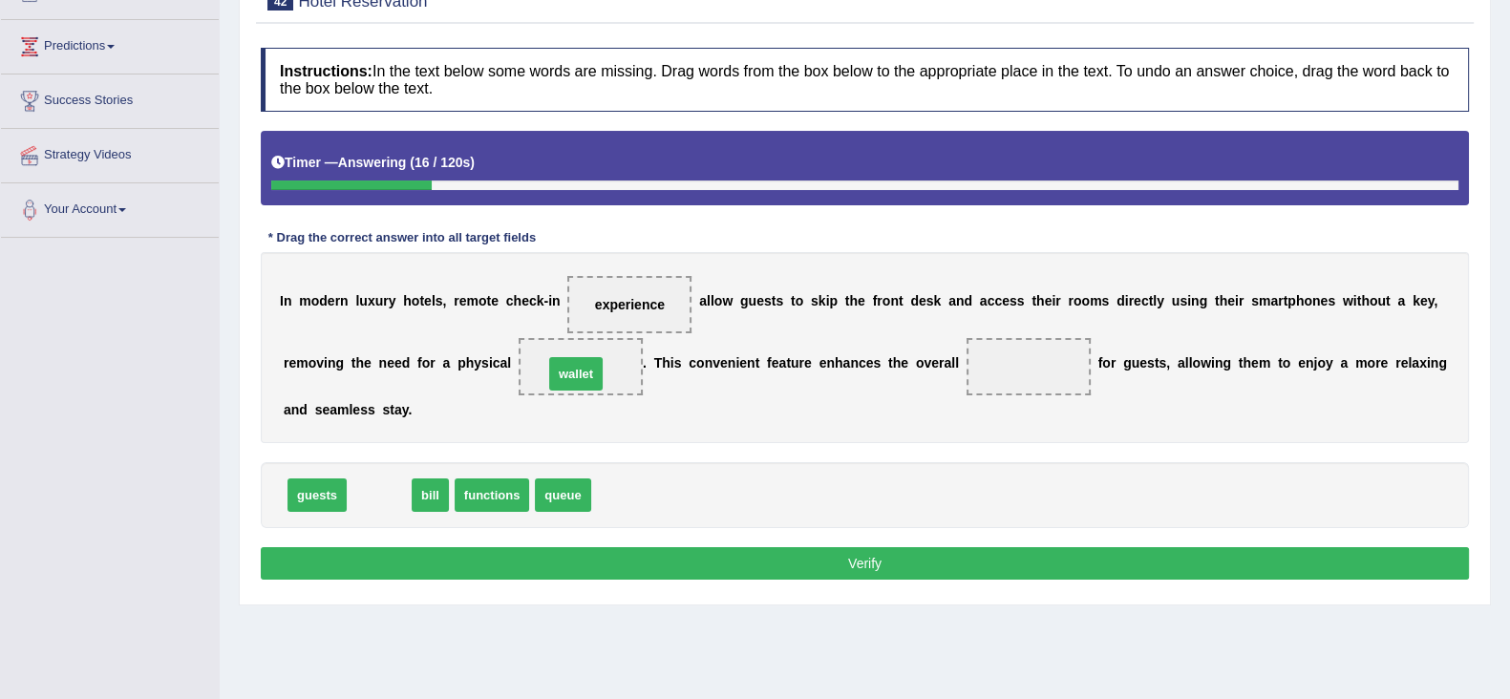
drag, startPoint x: 386, startPoint y: 491, endPoint x: 584, endPoint y: 369, distance: 233.2
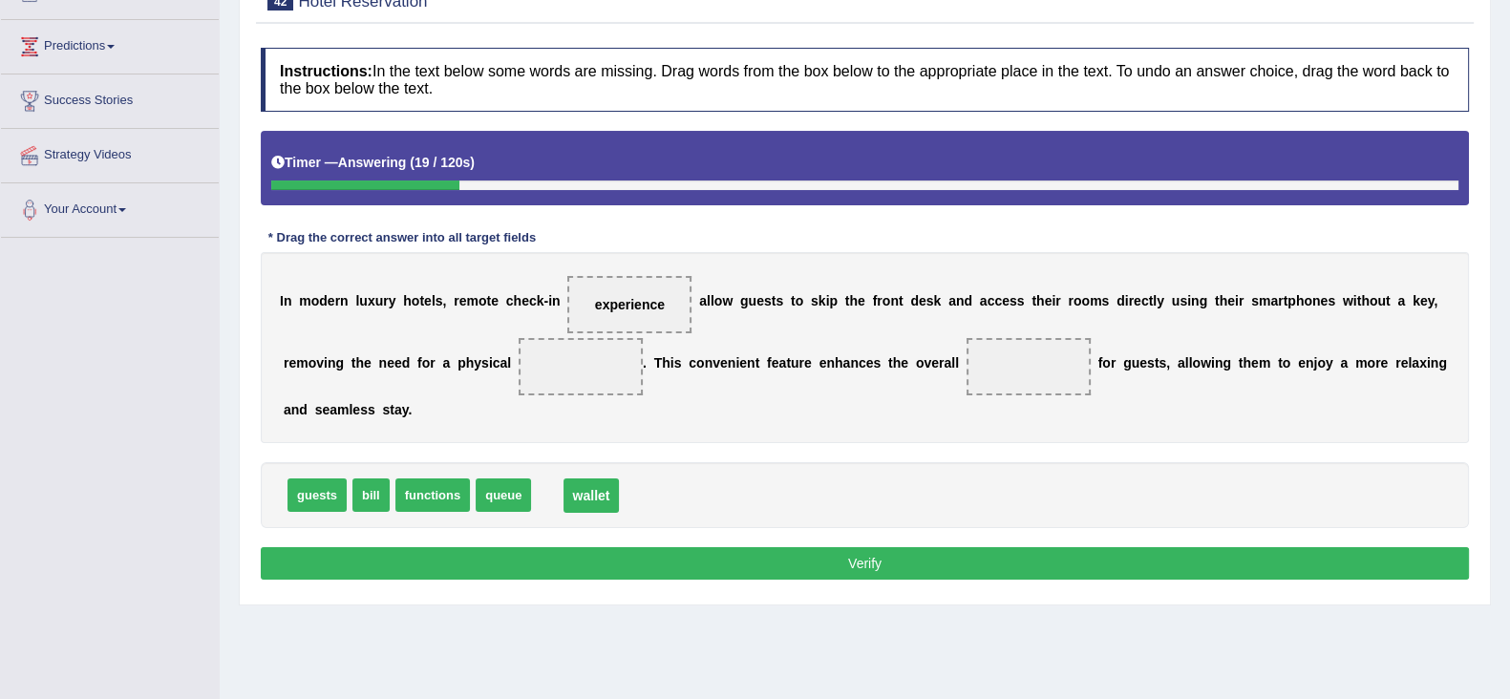
drag, startPoint x: 582, startPoint y: 360, endPoint x: 592, endPoint y: 489, distance: 129.3
drag, startPoint x: 506, startPoint y: 498, endPoint x: 568, endPoint y: 378, distance: 135.4
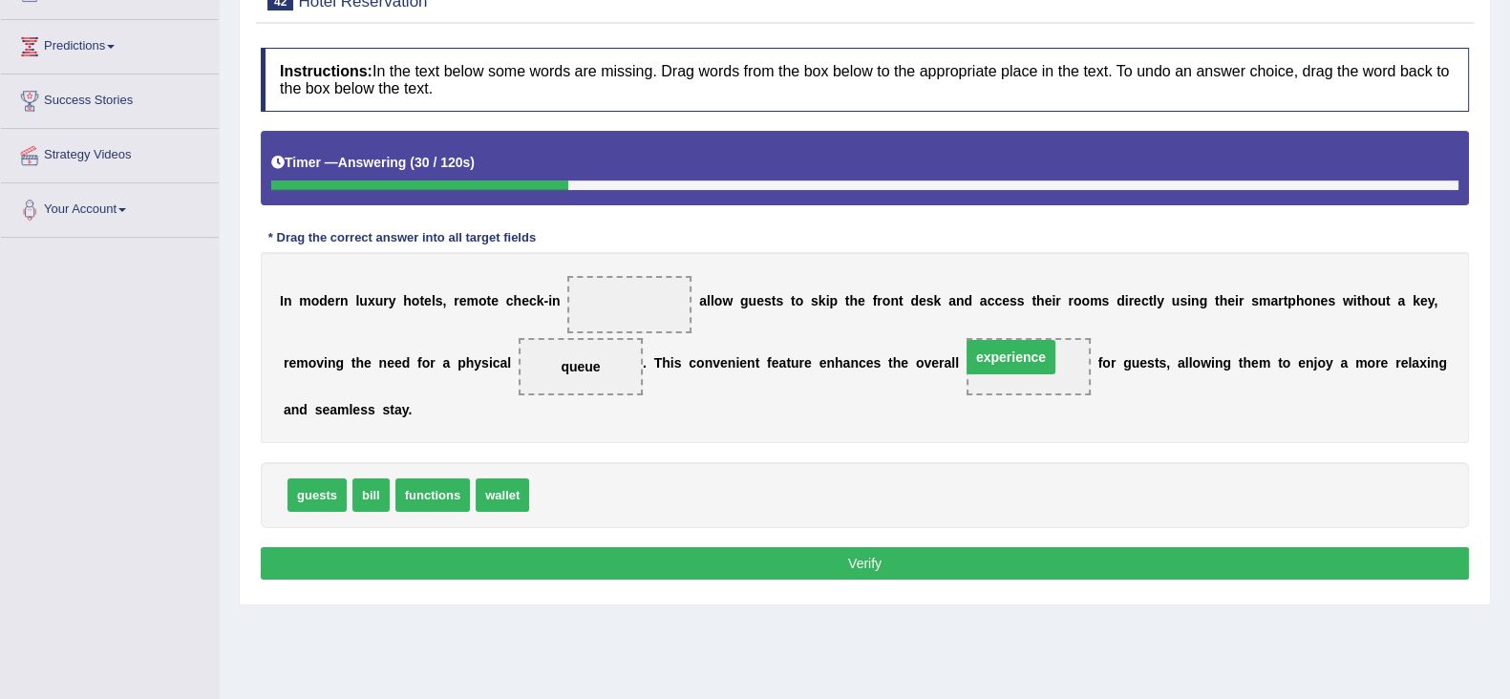
drag, startPoint x: 646, startPoint y: 303, endPoint x: 1029, endPoint y: 357, distance: 387.7
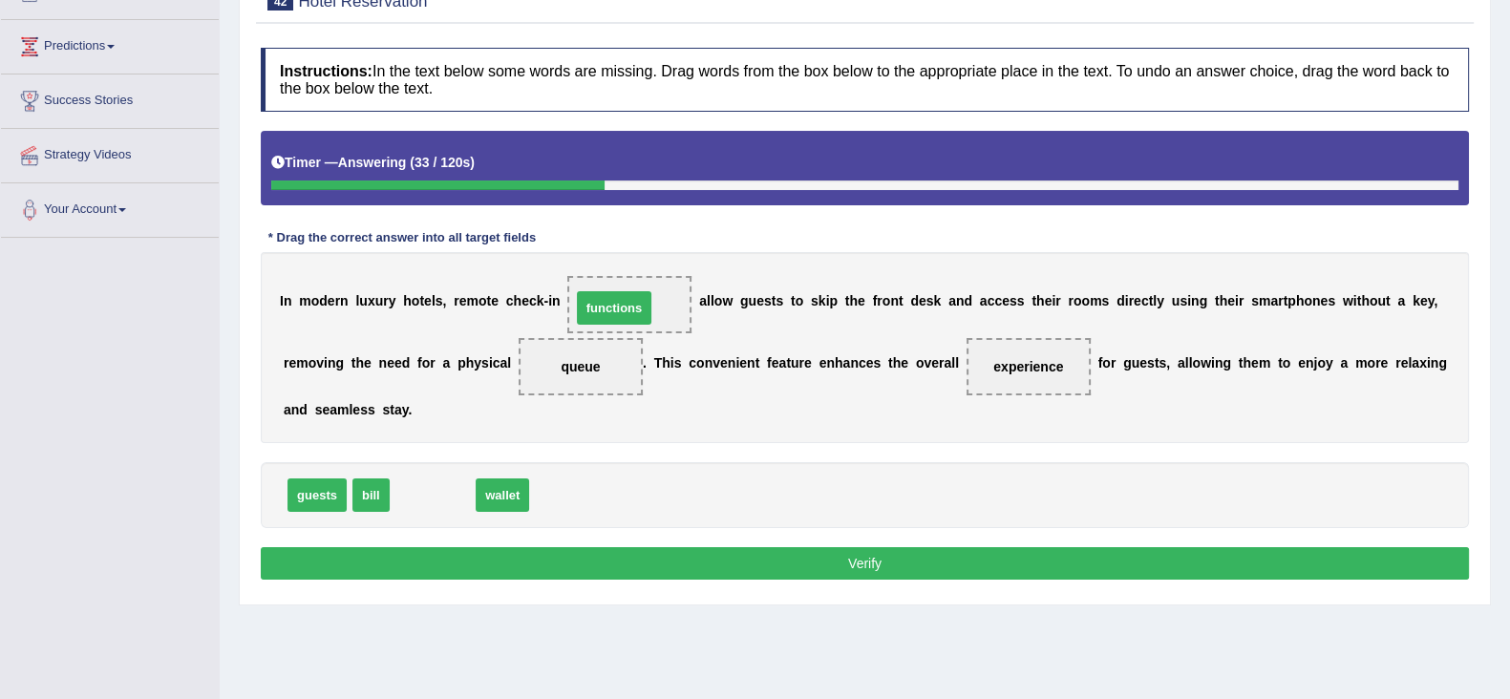
drag, startPoint x: 431, startPoint y: 495, endPoint x: 612, endPoint y: 307, distance: 260.7
click at [917, 569] on button "Verify" at bounding box center [865, 563] width 1208 height 32
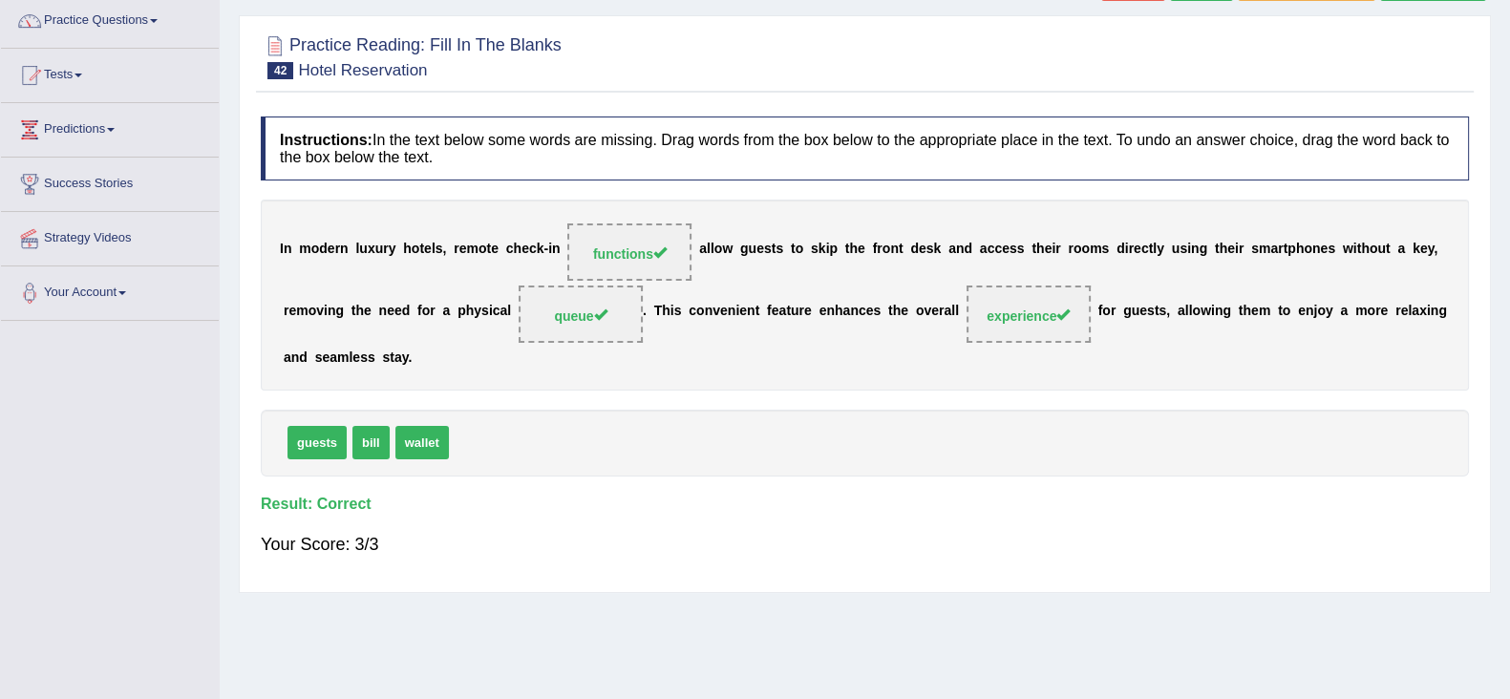
scroll to position [118, 0]
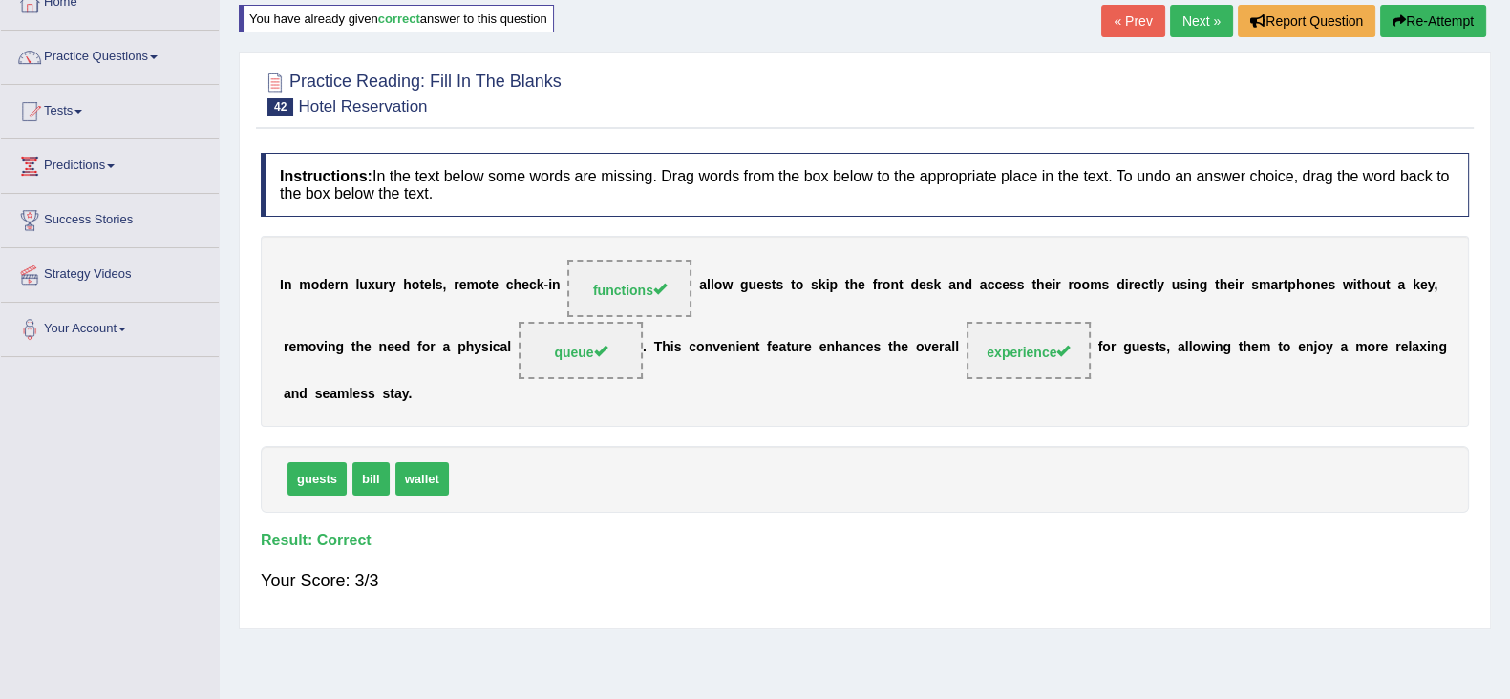
click at [1185, 23] on link "Next »" at bounding box center [1201, 21] width 63 height 32
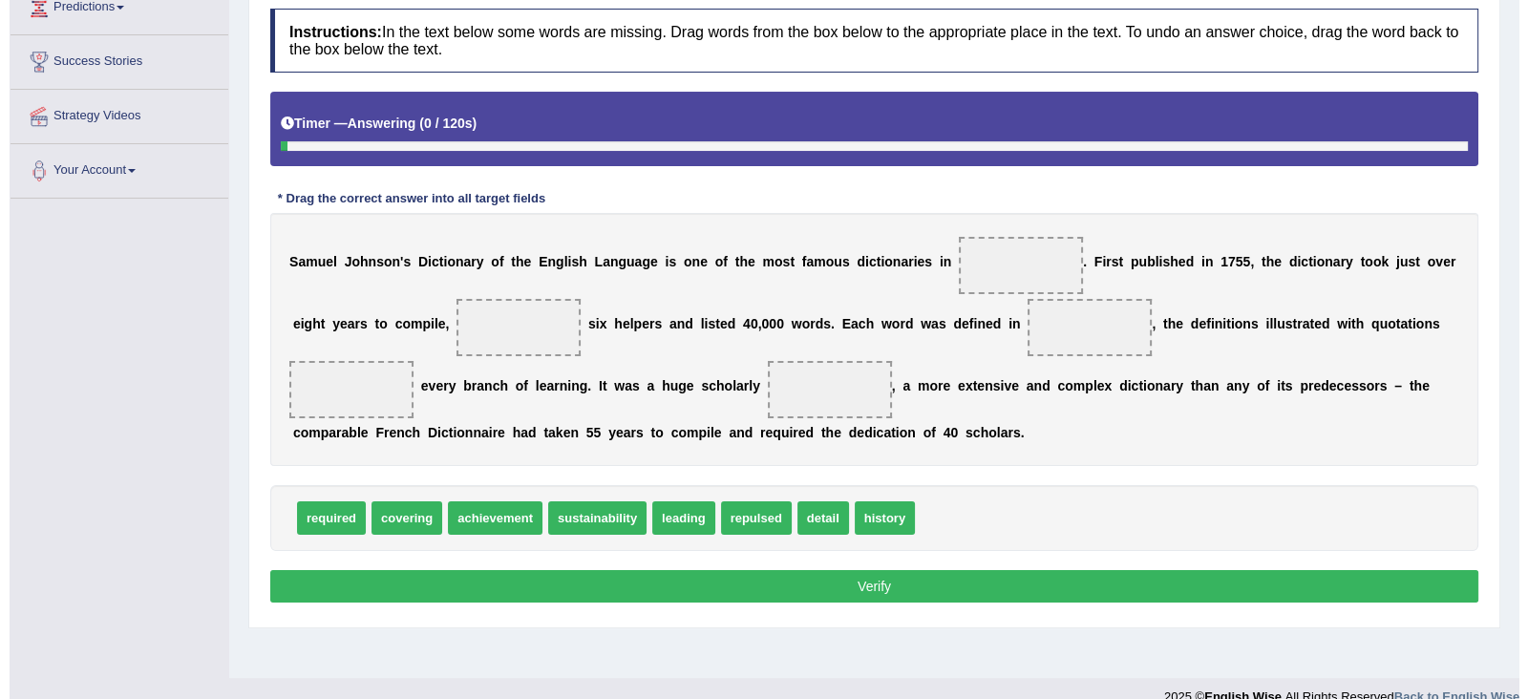
scroll to position [304, 0]
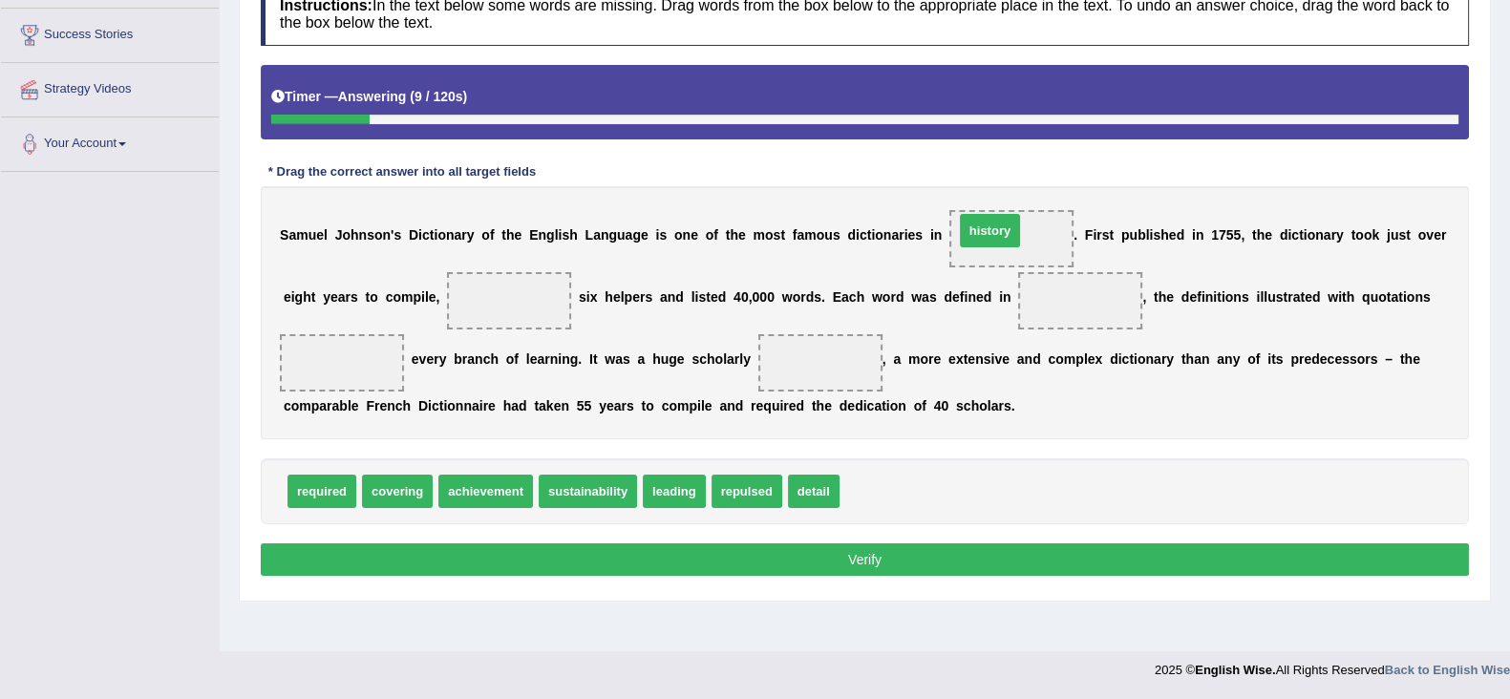
drag, startPoint x: 873, startPoint y: 484, endPoint x: 987, endPoint y: 223, distance: 284.8
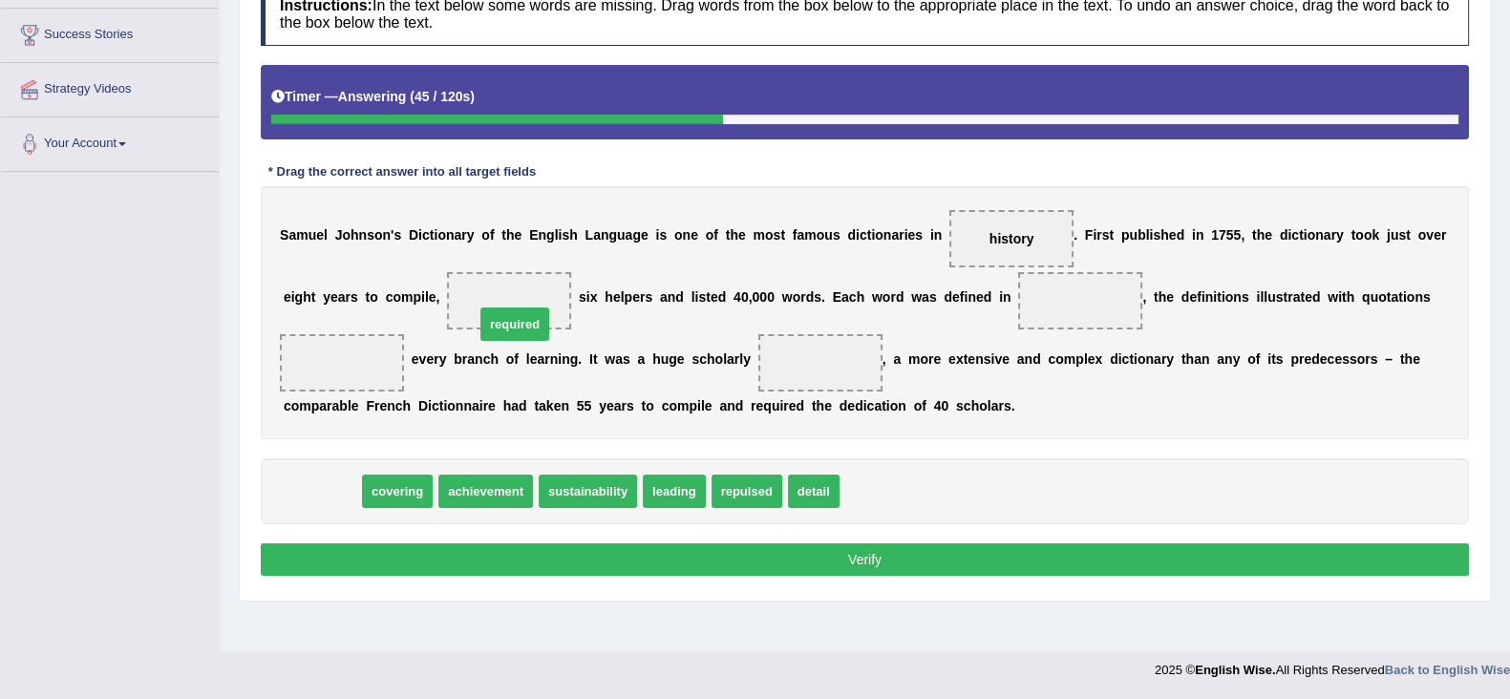
drag, startPoint x: 308, startPoint y: 490, endPoint x: 513, endPoint y: 300, distance: 279.1
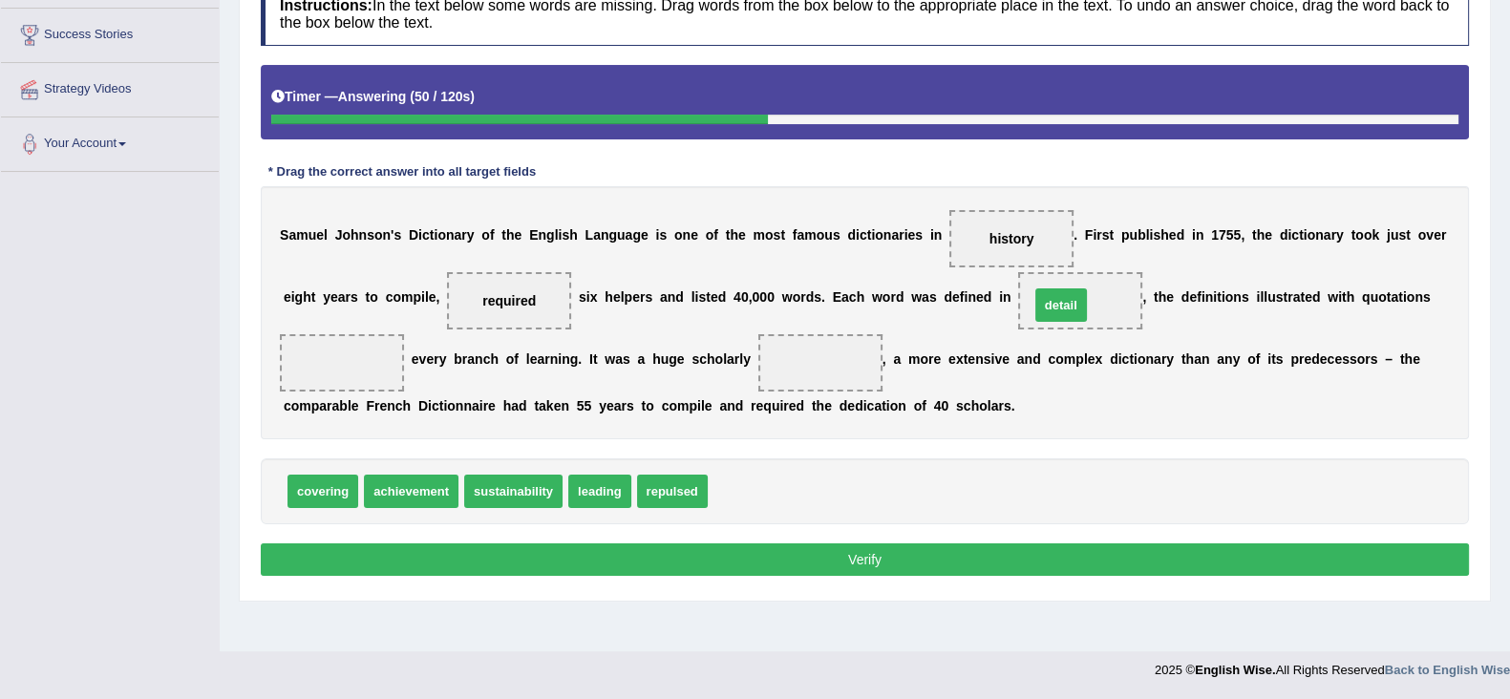
drag, startPoint x: 740, startPoint y: 494, endPoint x: 1062, endPoint y: 307, distance: 371.8
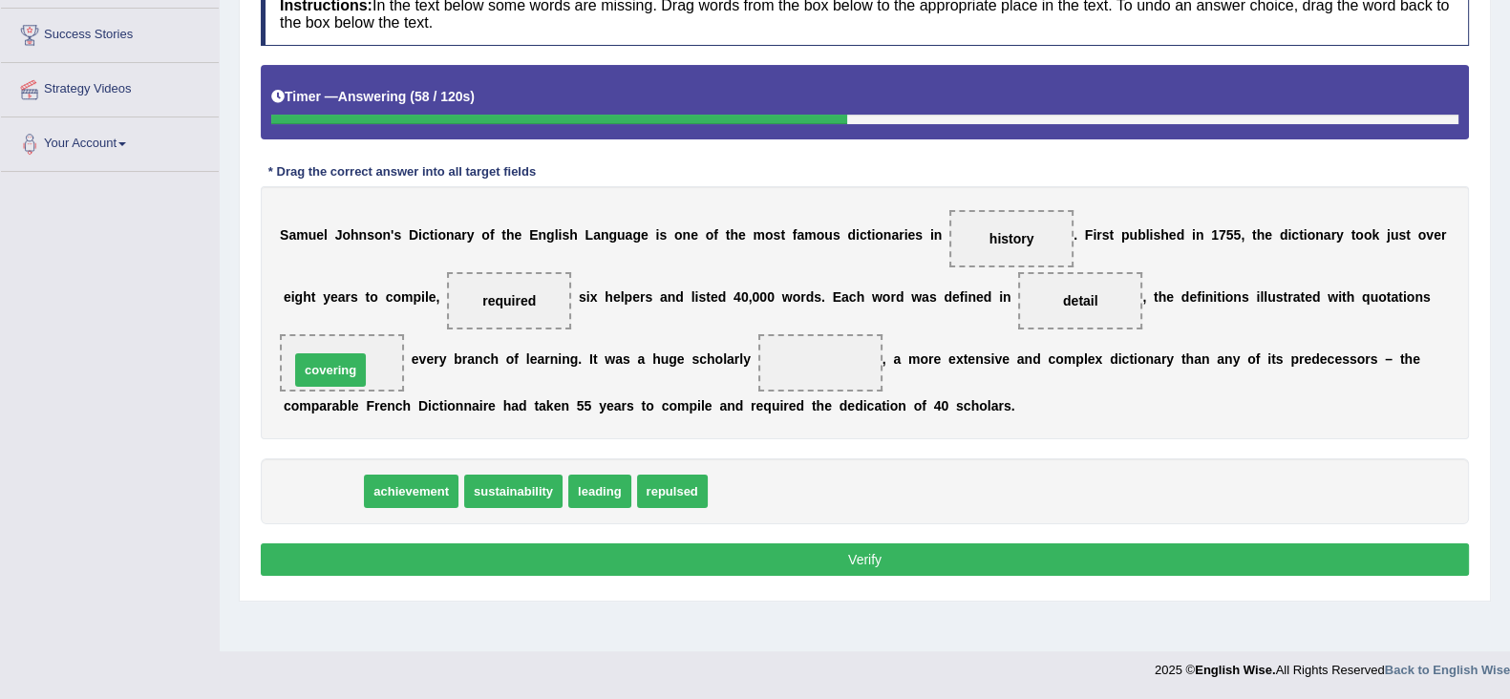
drag, startPoint x: 325, startPoint y: 486, endPoint x: 333, endPoint y: 364, distance: 122.5
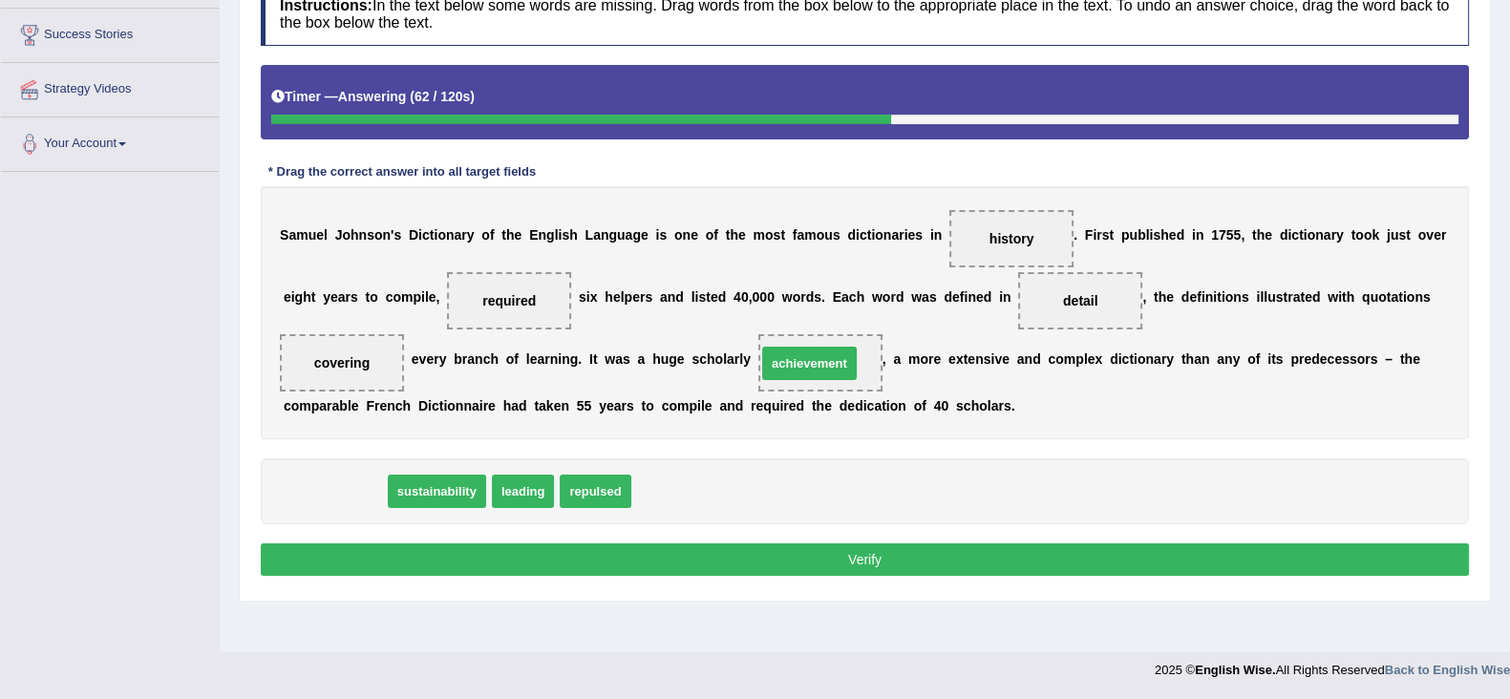
drag, startPoint x: 347, startPoint y: 487, endPoint x: 821, endPoint y: 359, distance: 491.6
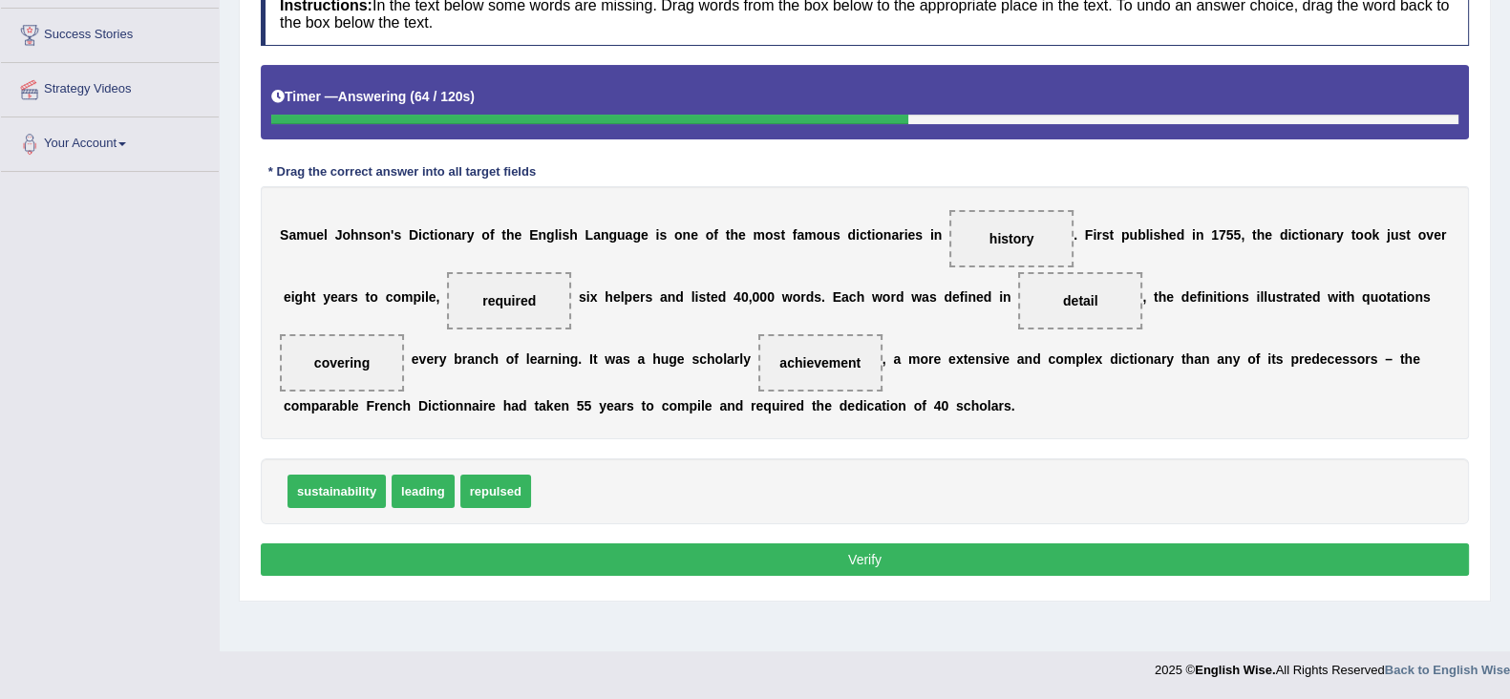
click at [1036, 552] on button "Verify" at bounding box center [865, 559] width 1208 height 32
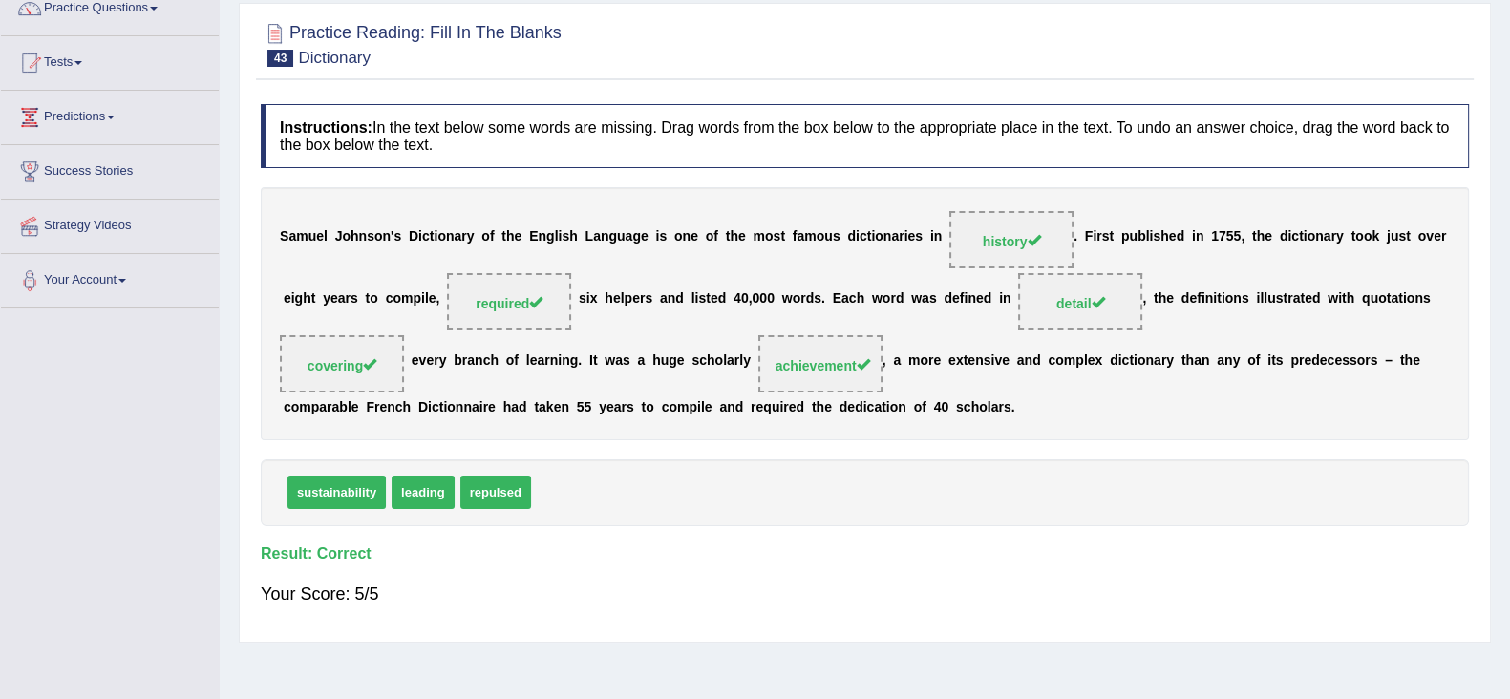
scroll to position [0, 0]
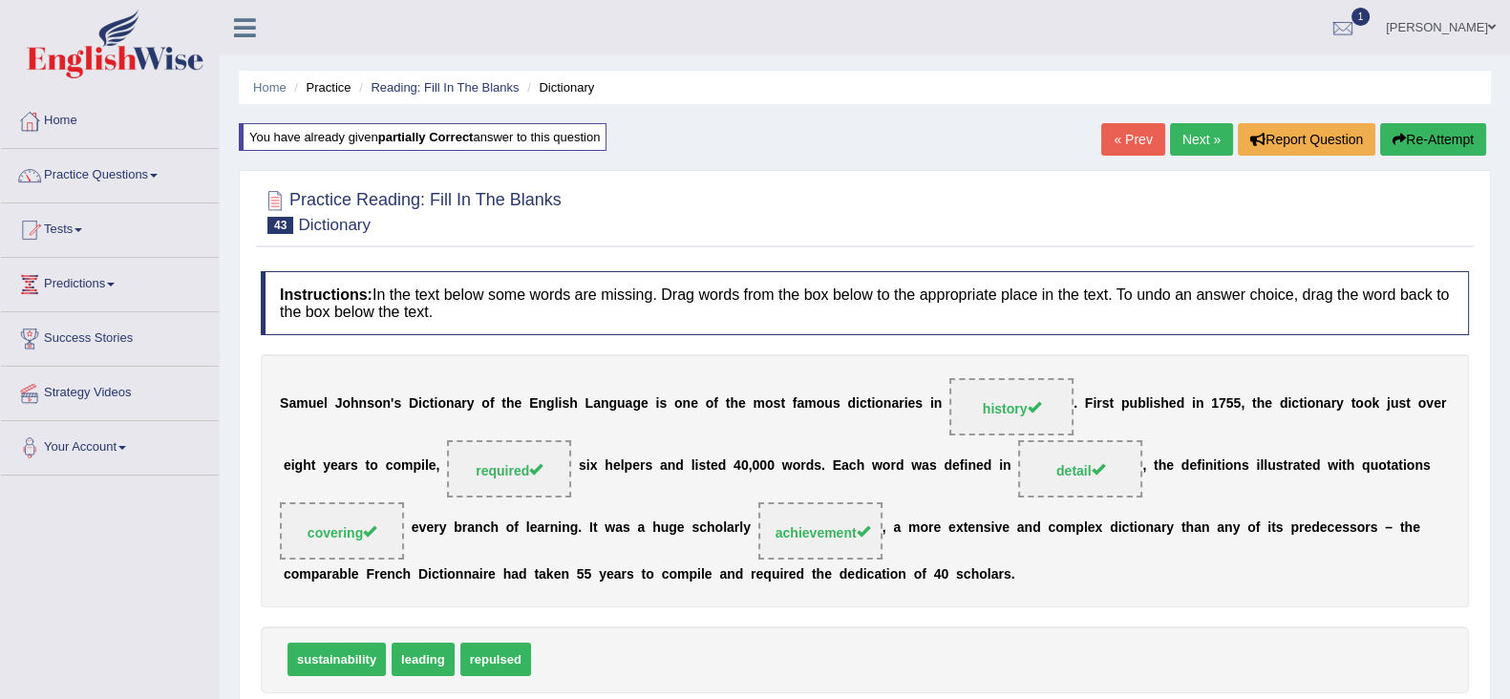
click at [1194, 130] on link "Next »" at bounding box center [1201, 139] width 63 height 32
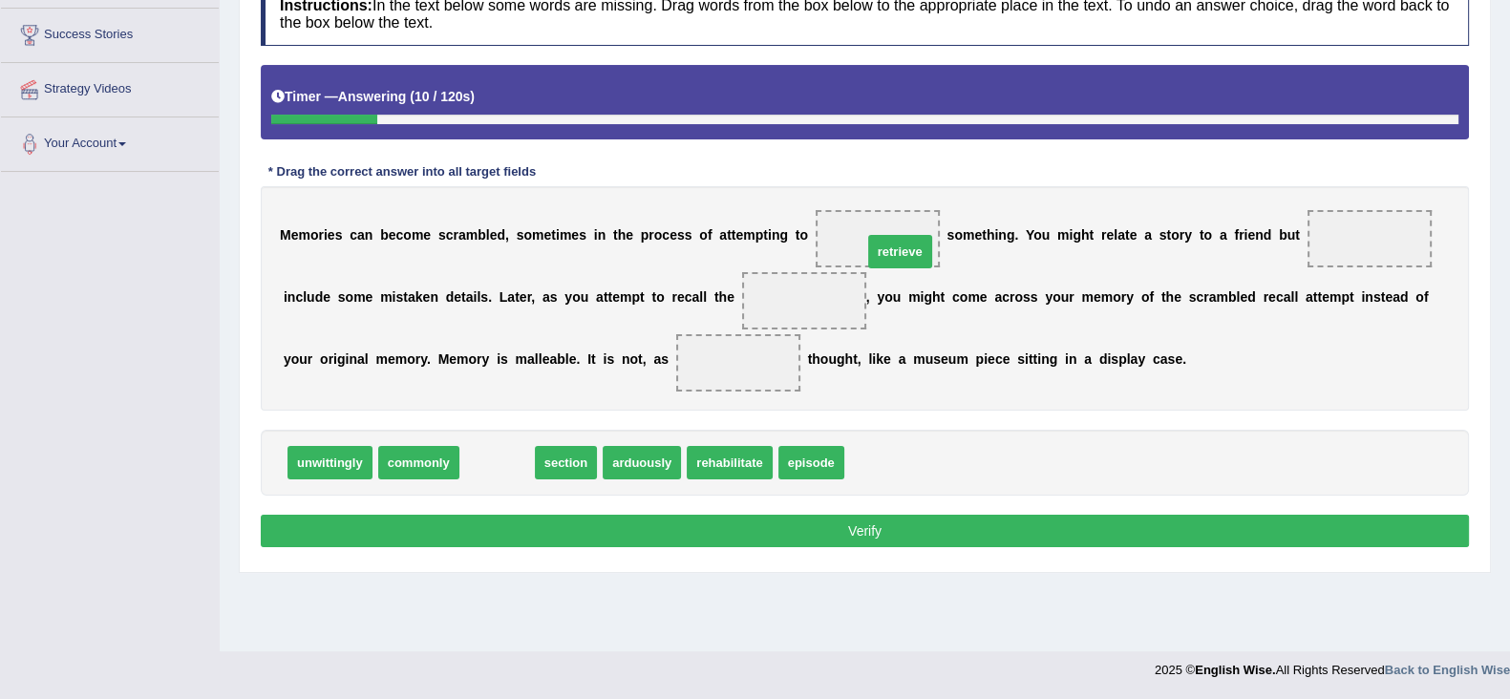
drag, startPoint x: 506, startPoint y: 454, endPoint x: 893, endPoint y: 238, distance: 442.9
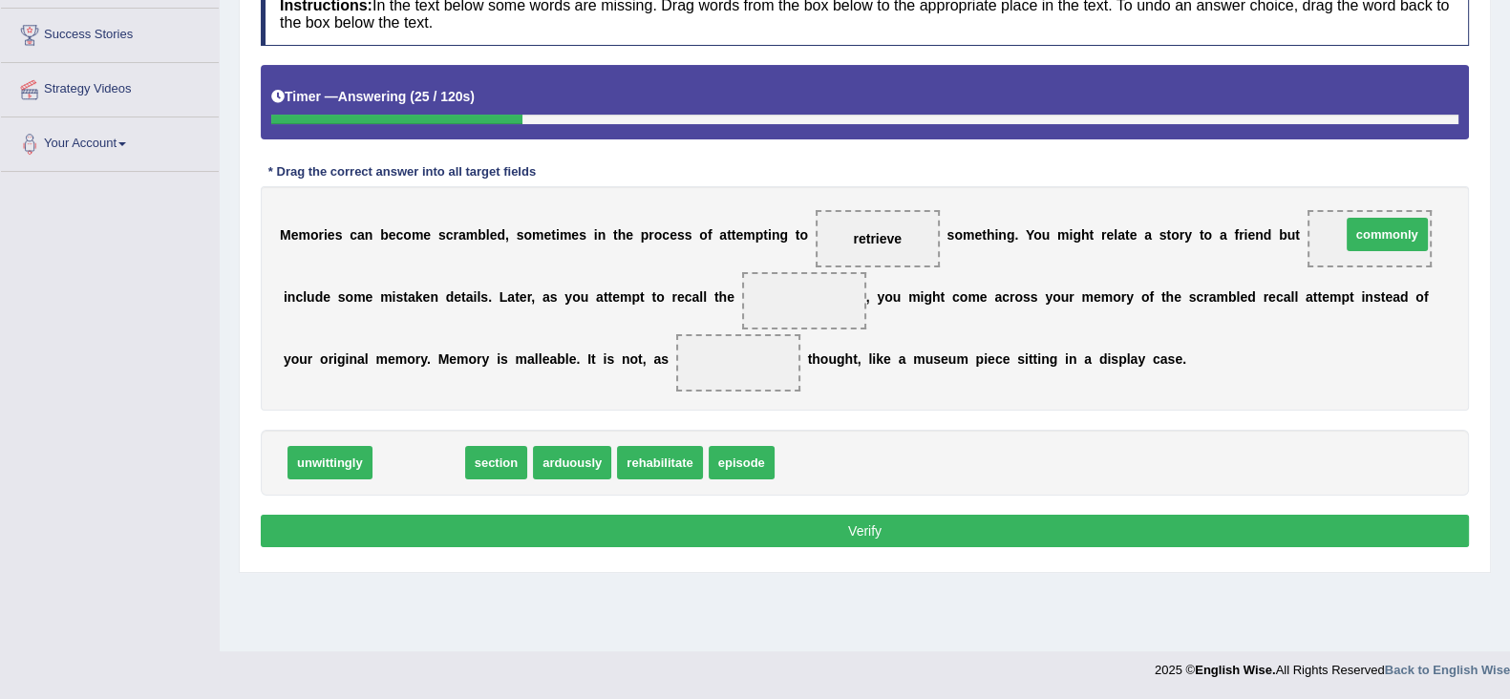
drag, startPoint x: 411, startPoint y: 463, endPoint x: 1379, endPoint y: 235, distance: 994.9
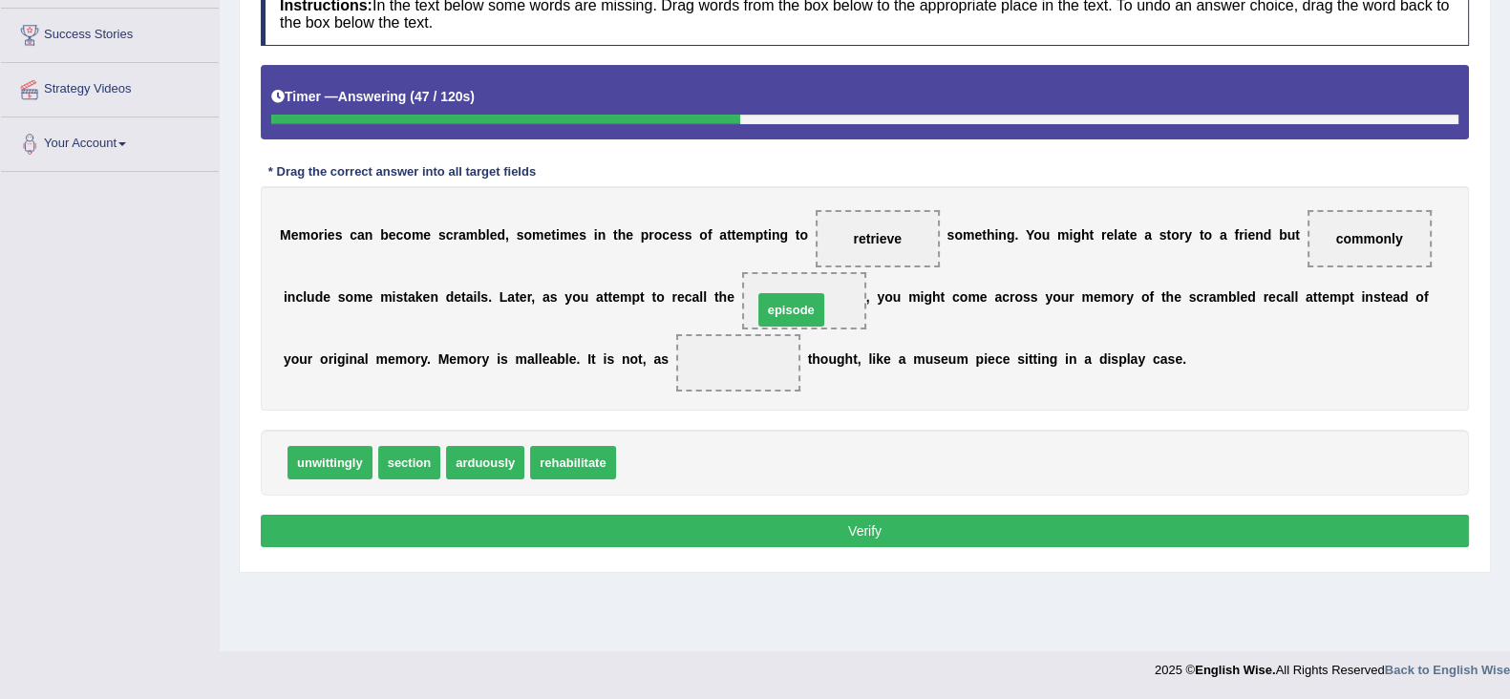
drag, startPoint x: 665, startPoint y: 448, endPoint x: 816, endPoint y: 288, distance: 219.5
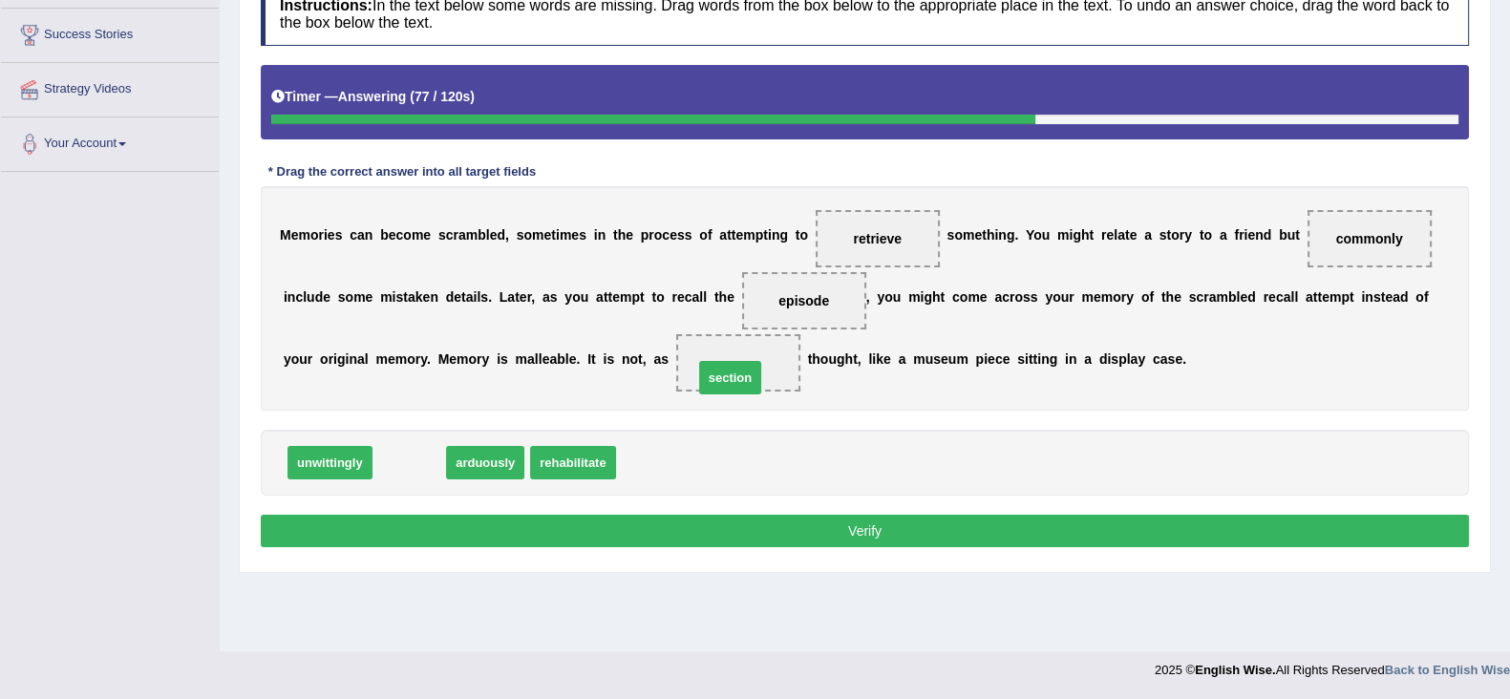
drag, startPoint x: 392, startPoint y: 459, endPoint x: 712, endPoint y: 374, distance: 331.9
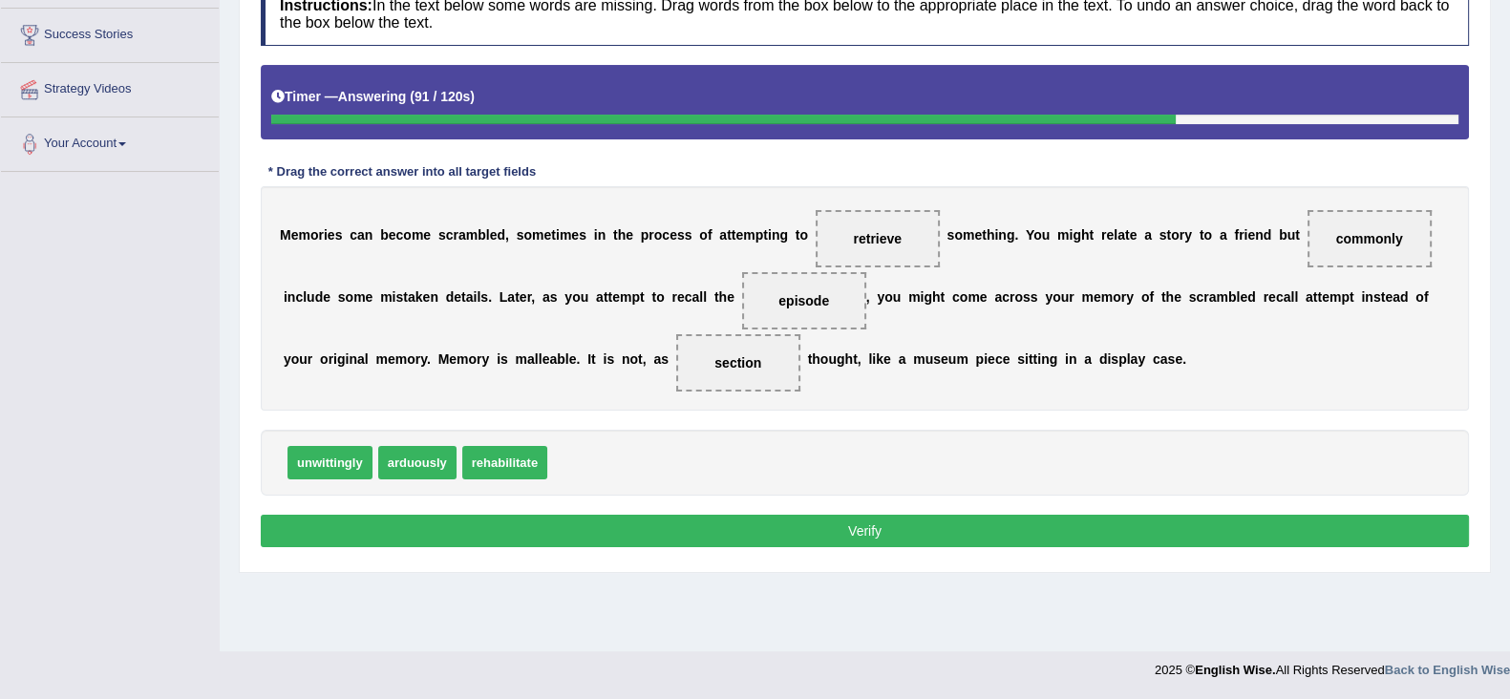
click at [1246, 522] on button "Verify" at bounding box center [865, 531] width 1208 height 32
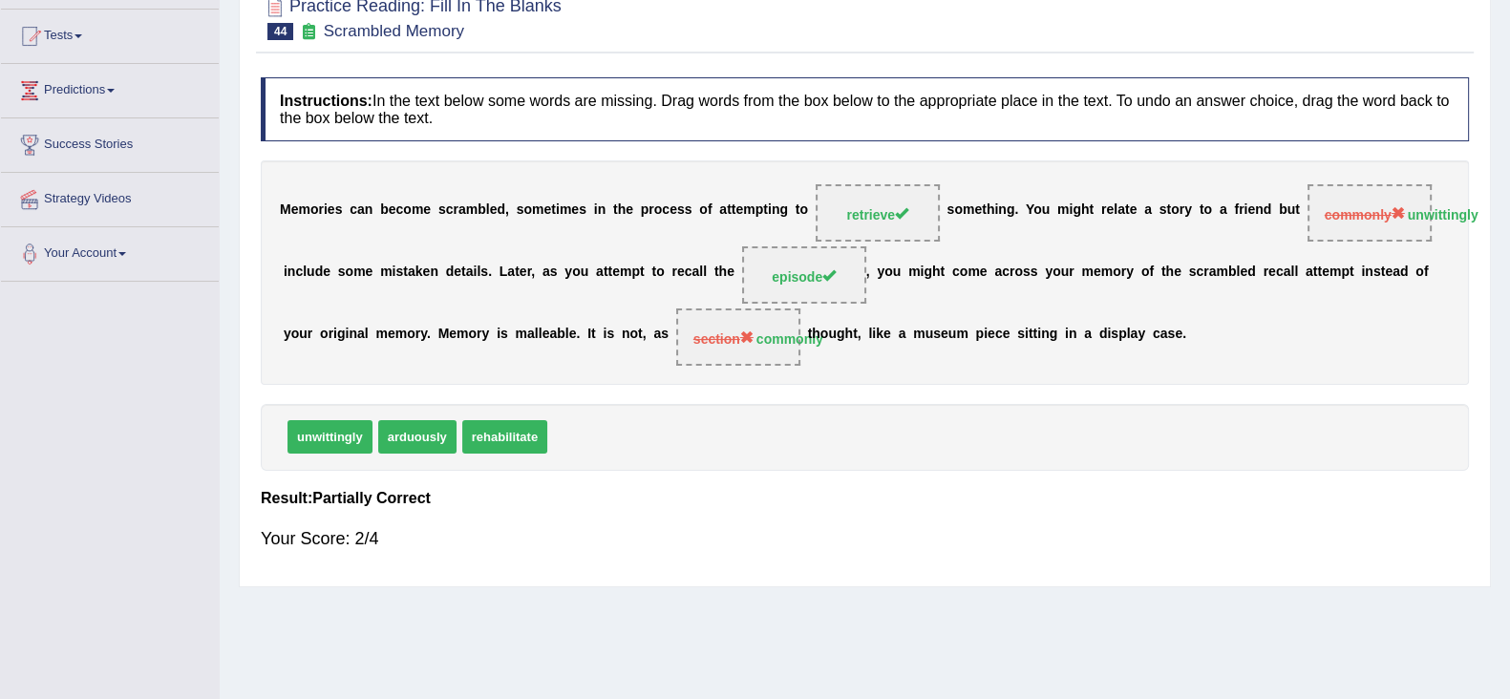
scroll to position [65, 0]
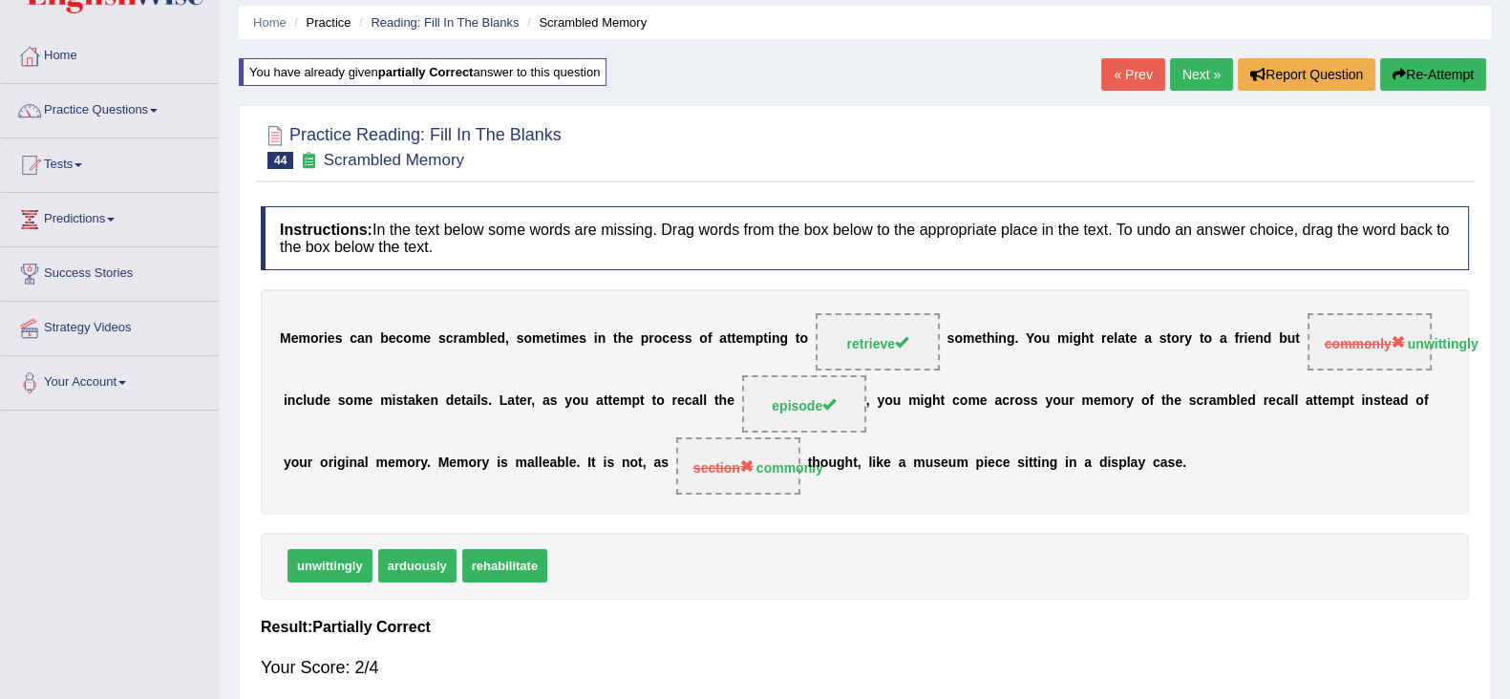
click at [1195, 74] on link "Next »" at bounding box center [1201, 74] width 63 height 32
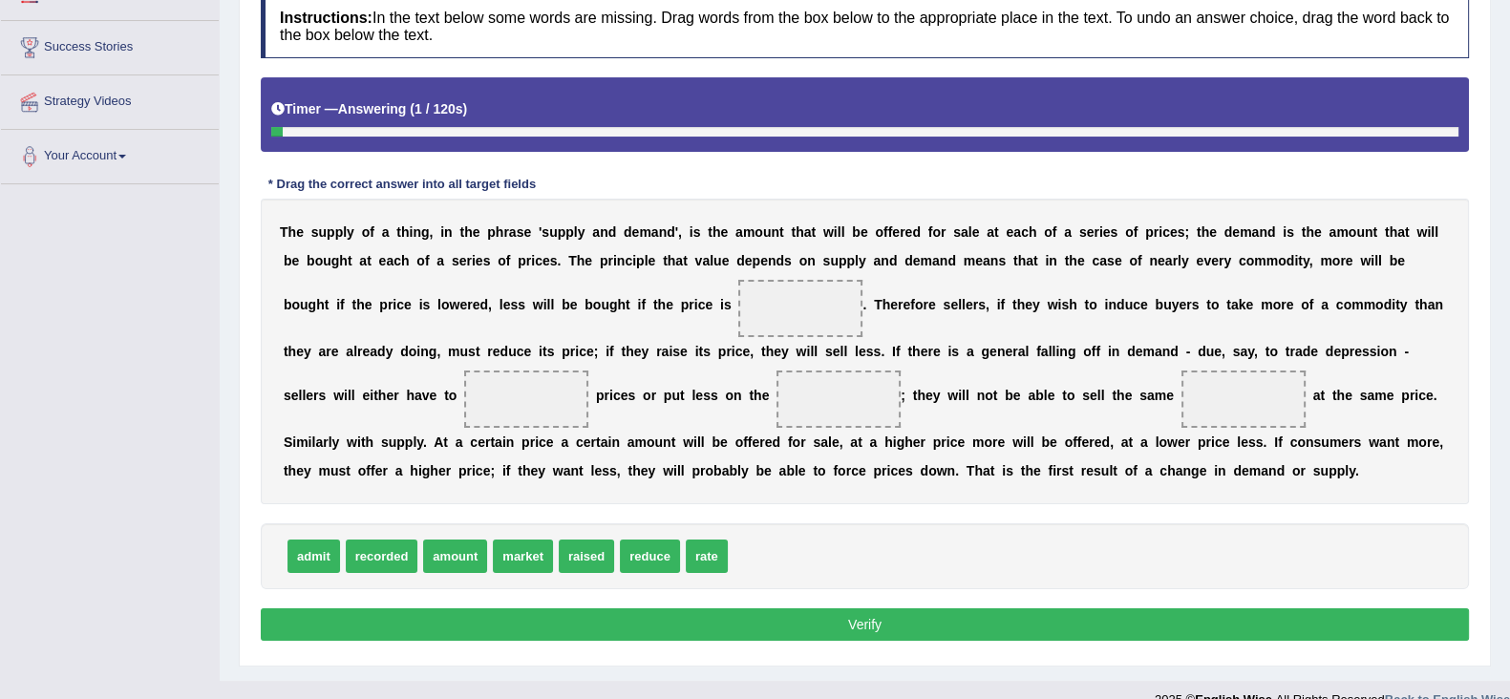
scroll to position [320, 0]
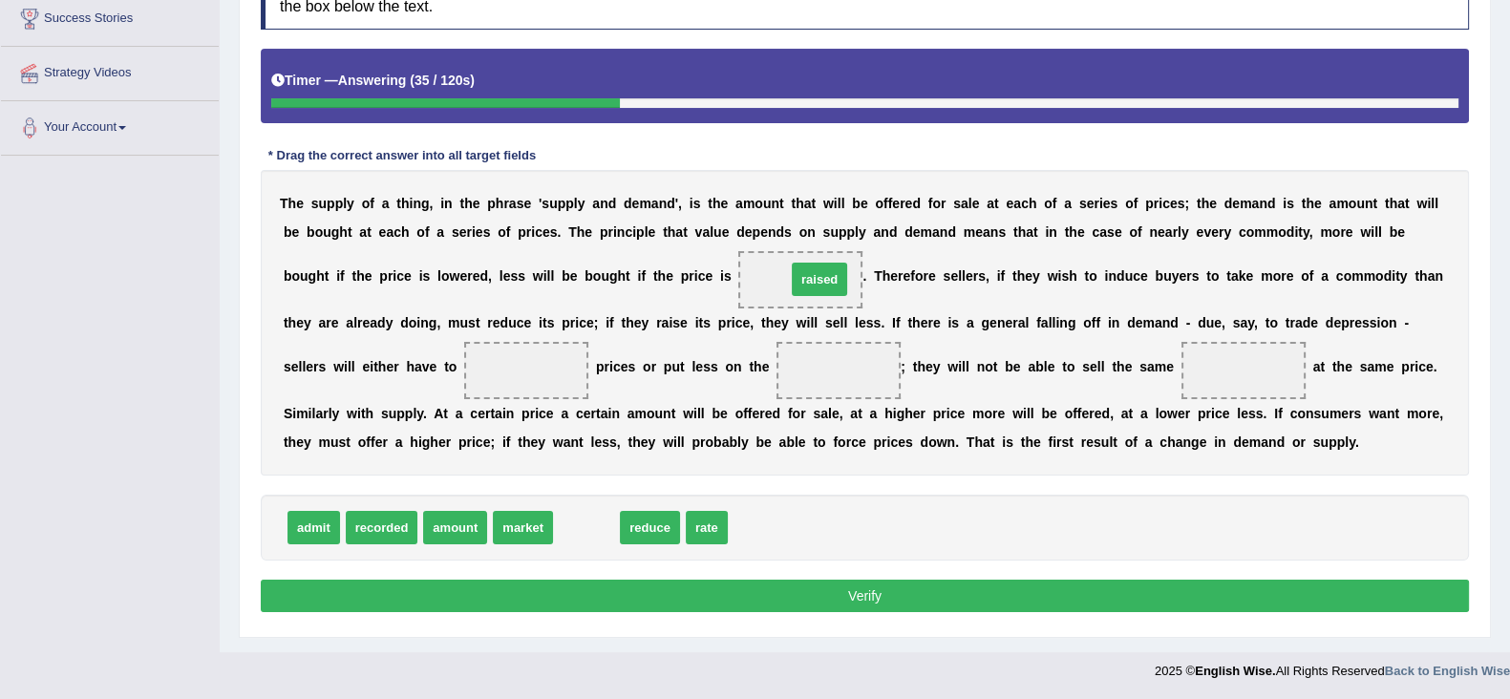
drag, startPoint x: 585, startPoint y: 525, endPoint x: 818, endPoint y: 277, distance: 340.5
drag, startPoint x: 573, startPoint y: 527, endPoint x: 531, endPoint y: 371, distance: 161.2
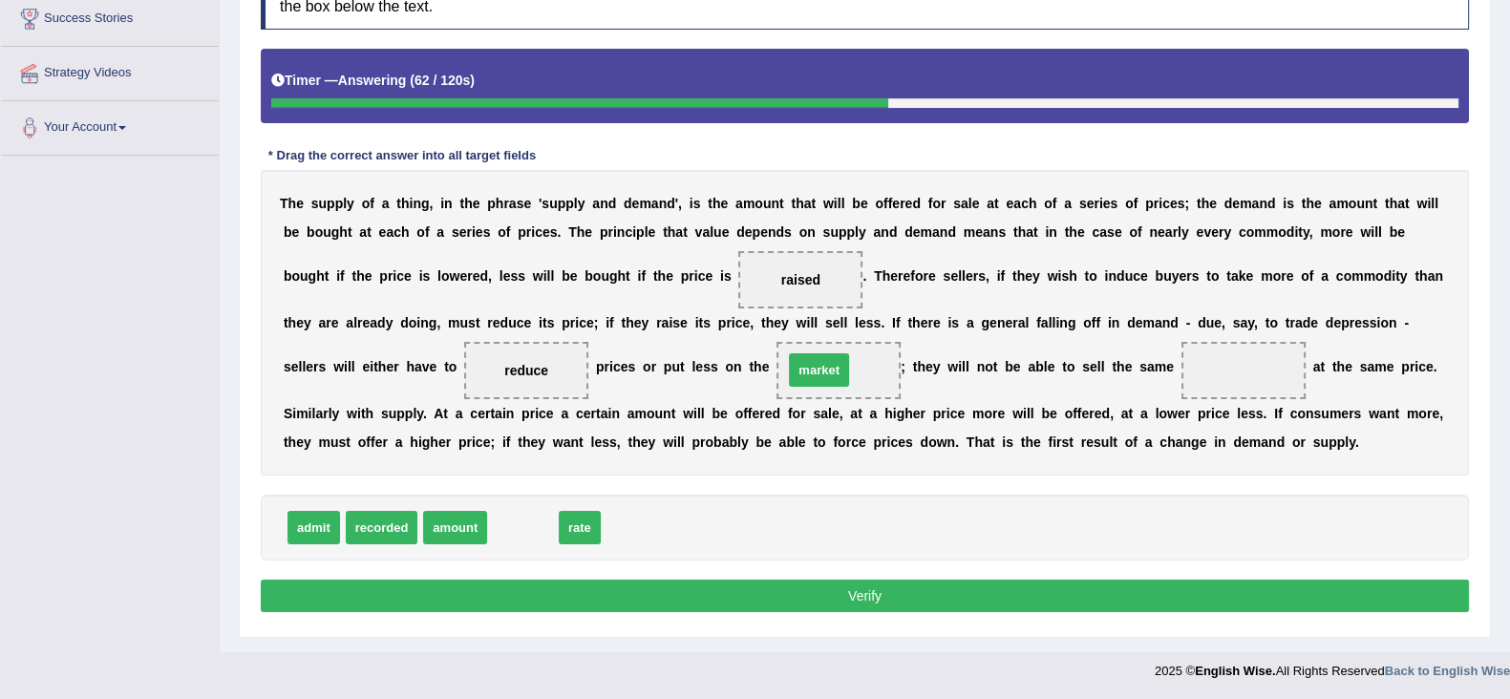
drag, startPoint x: 509, startPoint y: 528, endPoint x: 805, endPoint y: 371, distance: 335.4
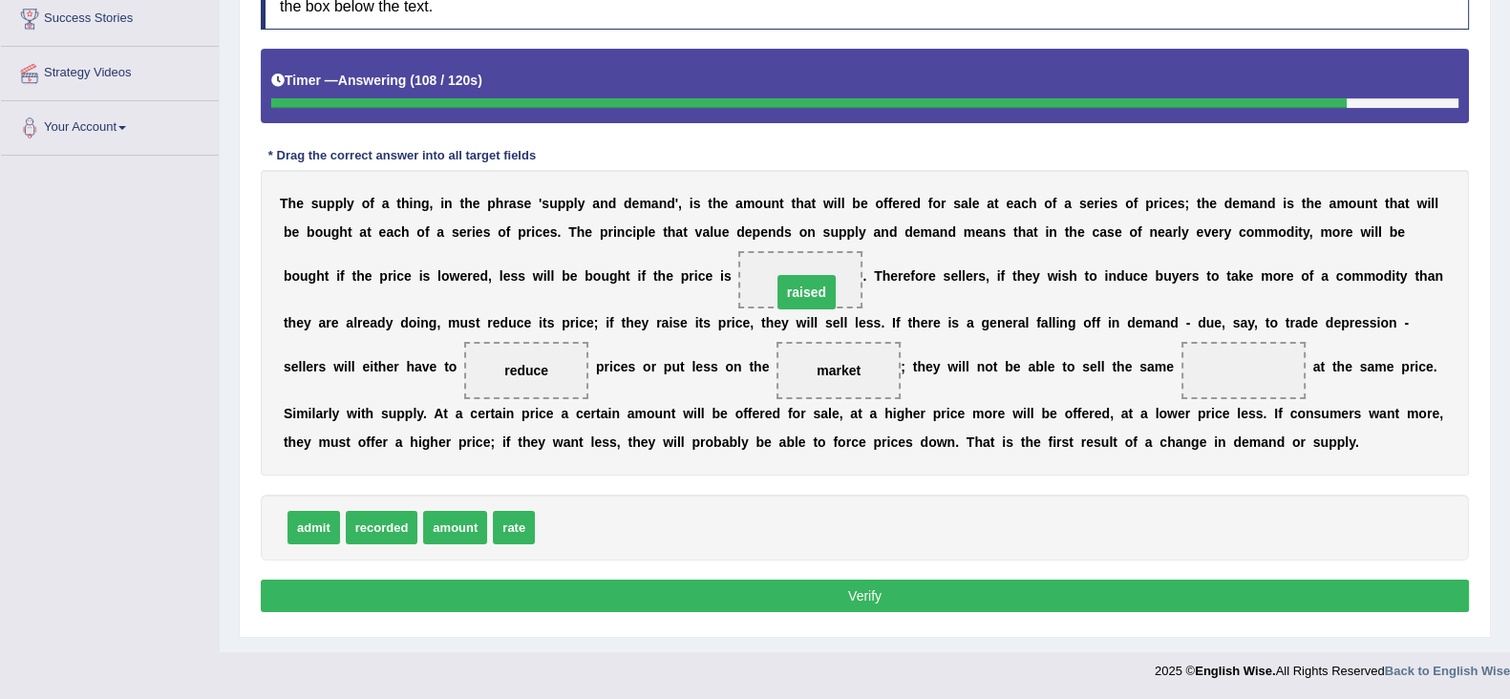
drag, startPoint x: 796, startPoint y: 271, endPoint x: 802, endPoint y: 284, distance: 13.7
drag, startPoint x: 309, startPoint y: 537, endPoint x: 1251, endPoint y: 394, distance: 952.3
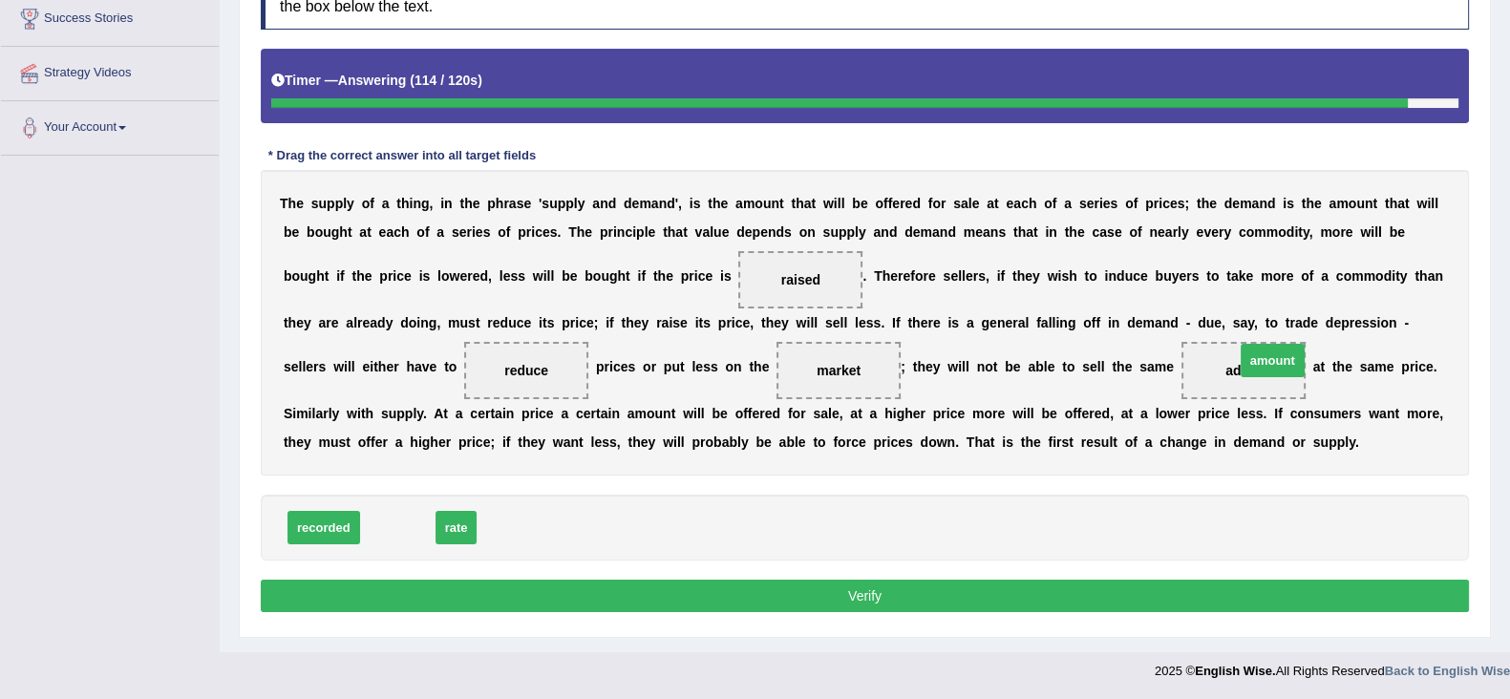
drag, startPoint x: 386, startPoint y: 521, endPoint x: 1261, endPoint y: 354, distance: 890.6
click at [968, 586] on button "Verify" at bounding box center [865, 596] width 1208 height 32
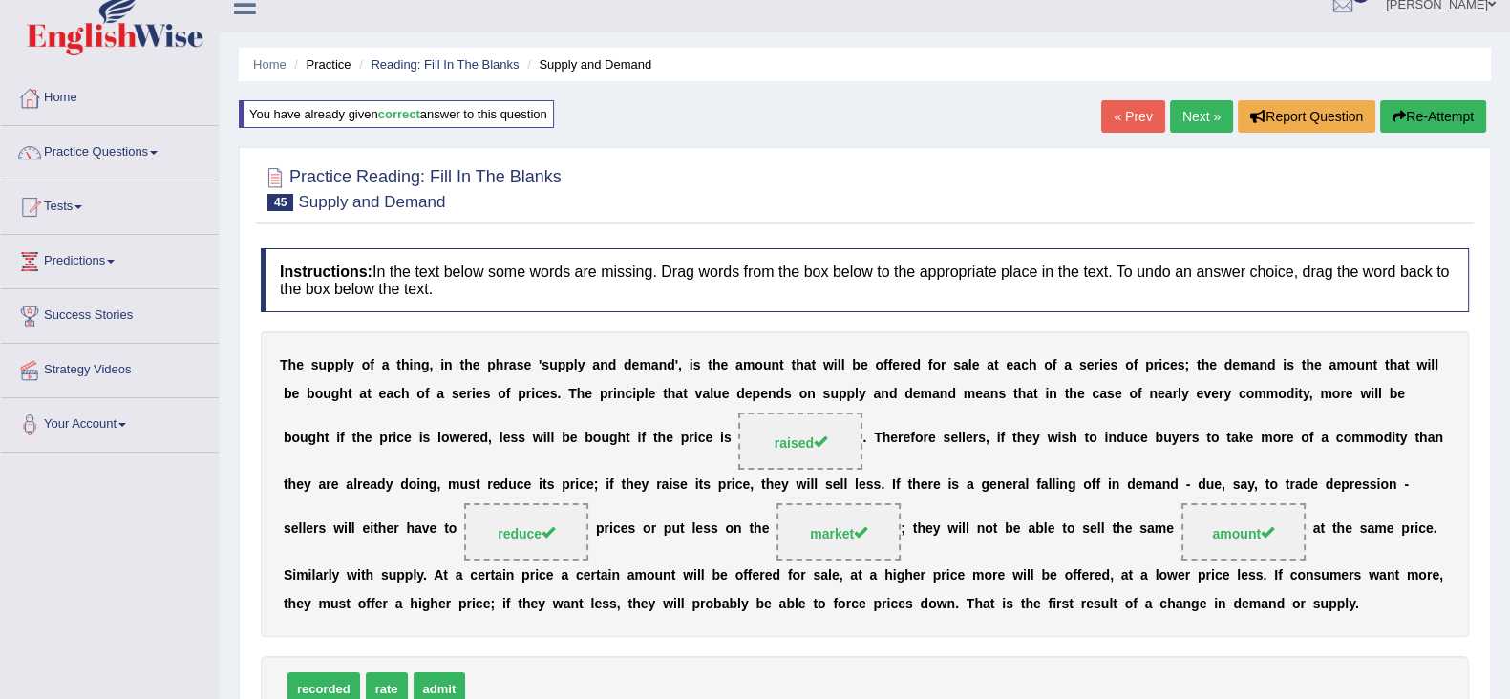
scroll to position [0, 0]
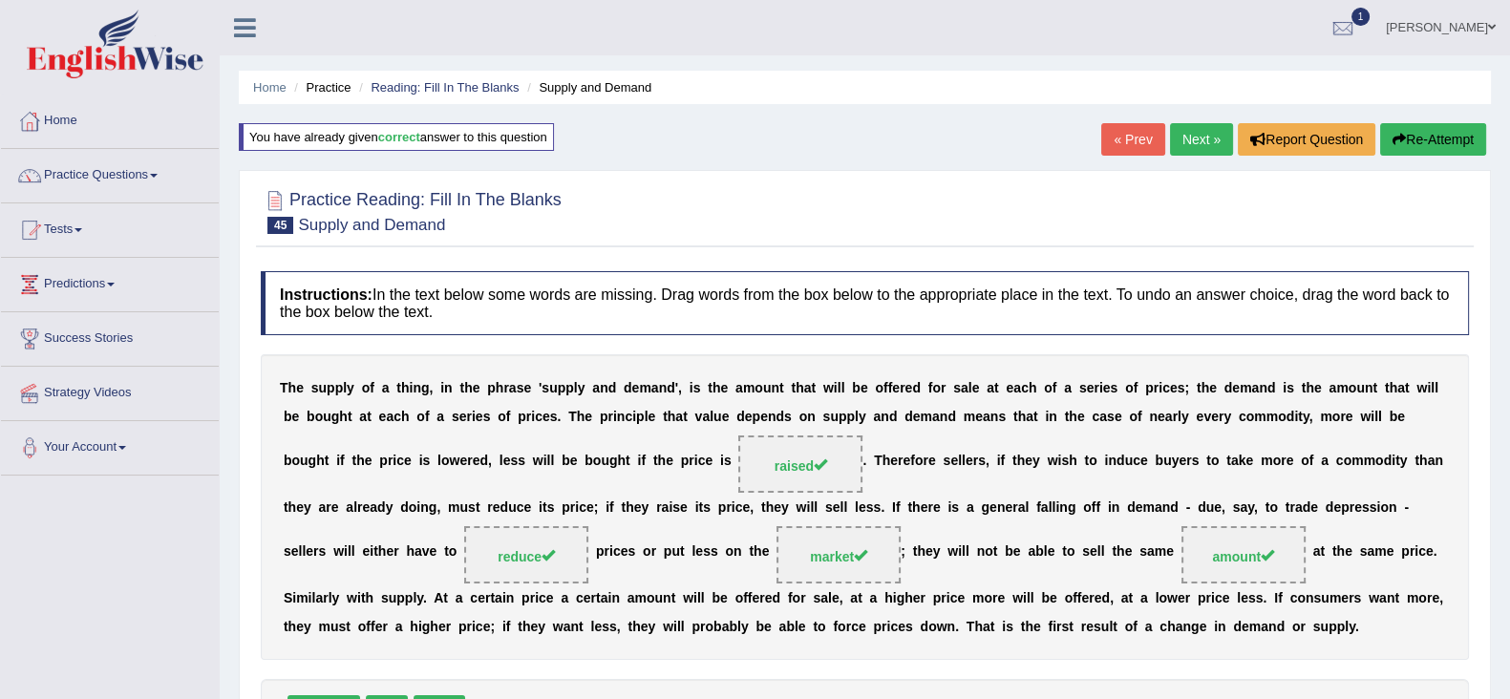
click at [1185, 133] on link "Next »" at bounding box center [1201, 139] width 63 height 32
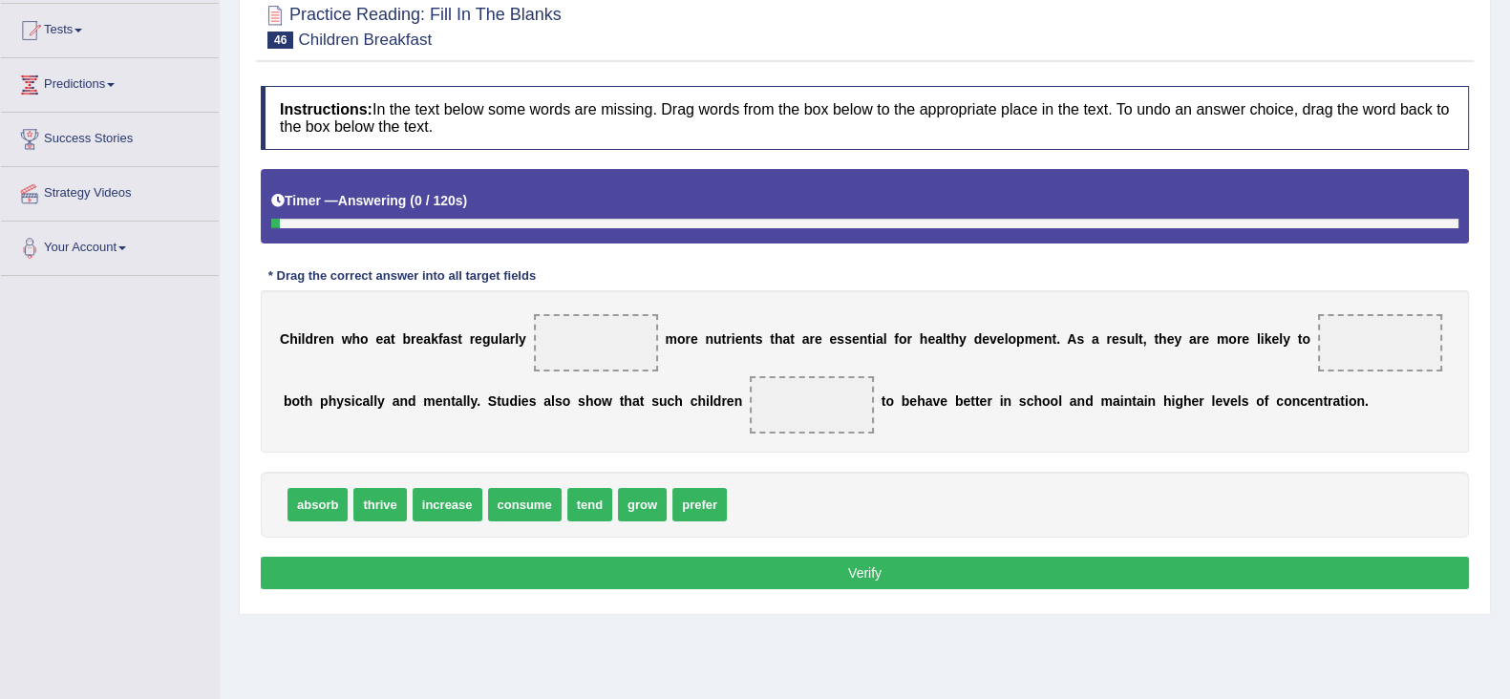
scroll to position [238, 0]
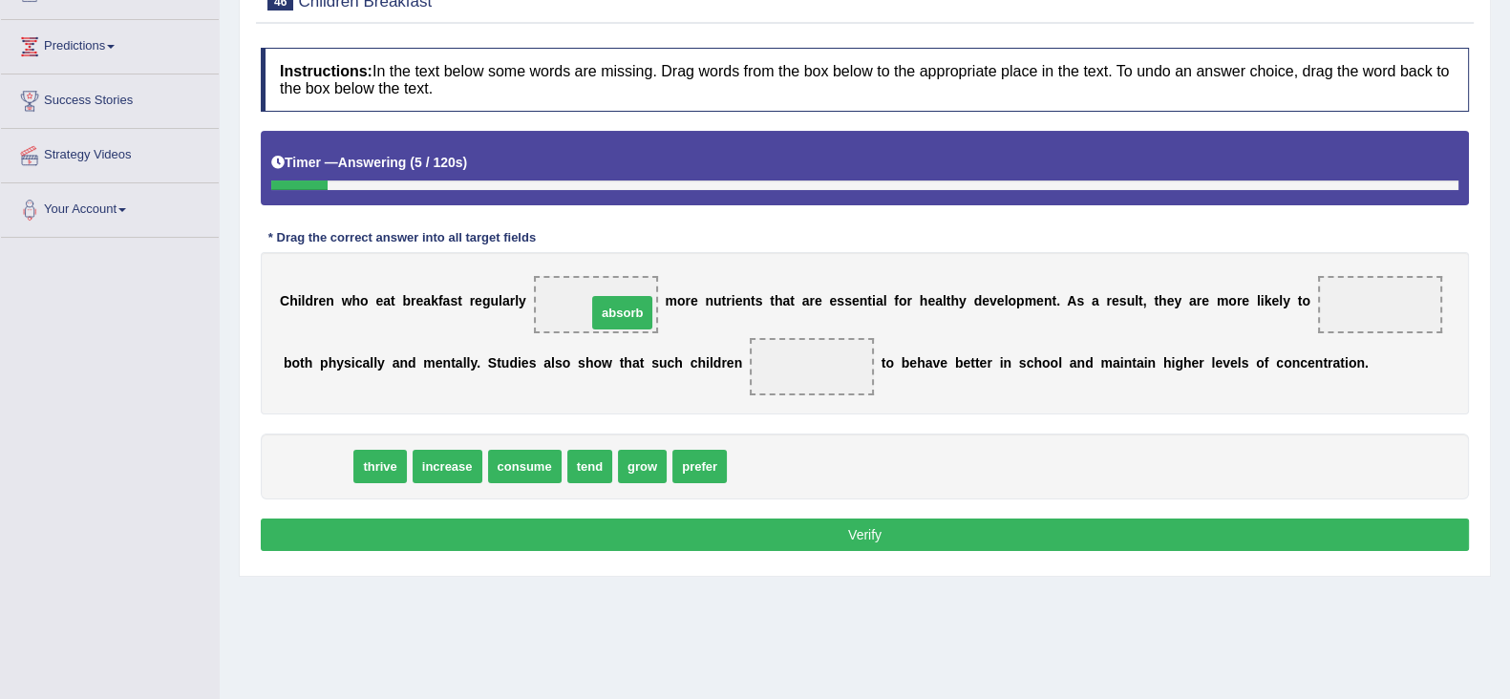
drag, startPoint x: 337, startPoint y: 460, endPoint x: 631, endPoint y: 311, distance: 329.7
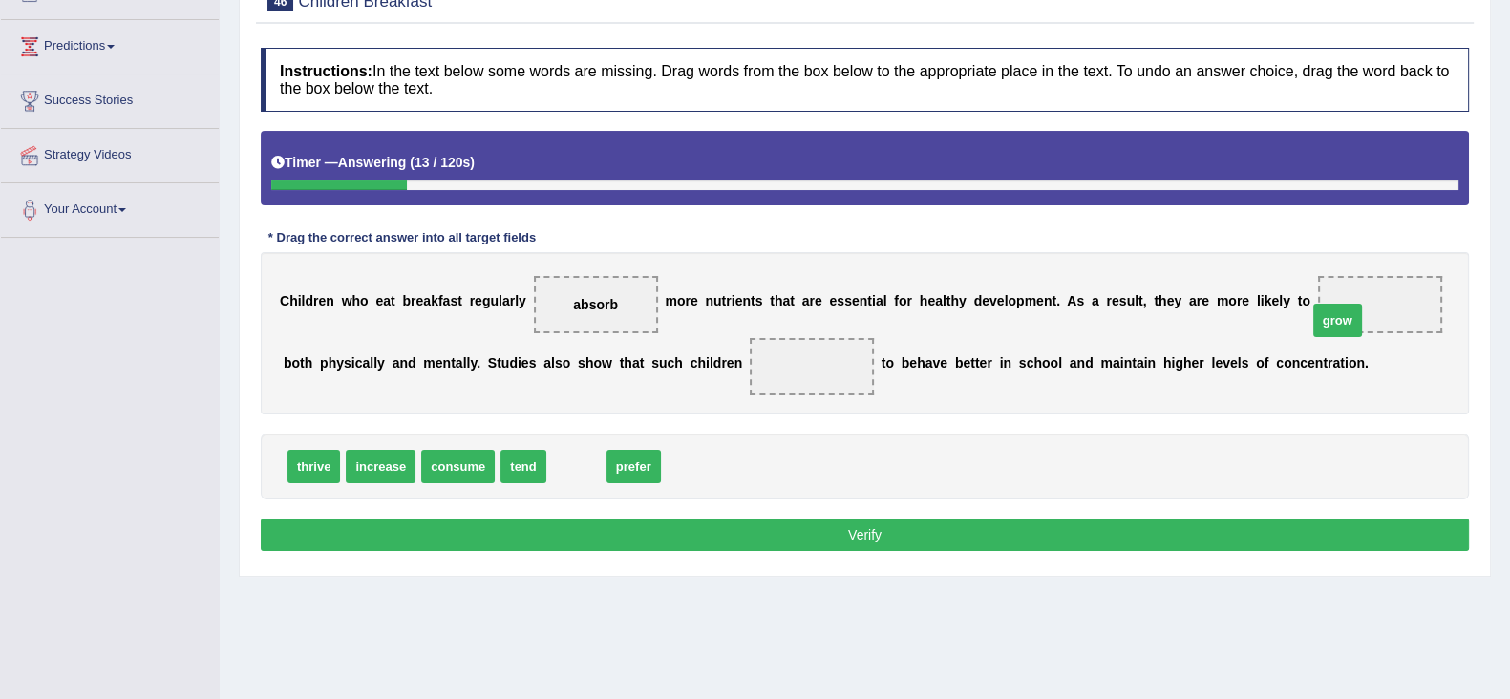
drag, startPoint x: 577, startPoint y: 467, endPoint x: 1351, endPoint y: 316, distance: 789.0
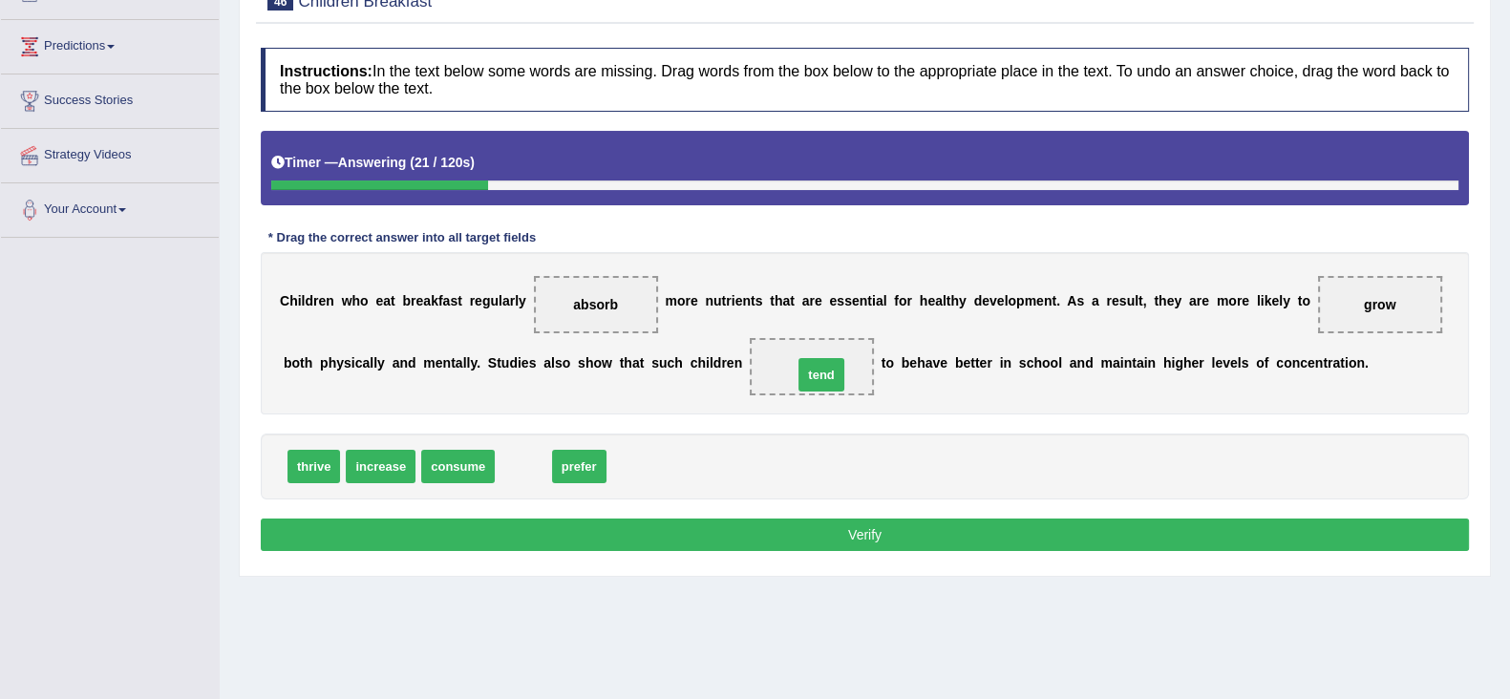
drag, startPoint x: 522, startPoint y: 465, endPoint x: 820, endPoint y: 372, distance: 312.0
click at [1050, 525] on button "Verify" at bounding box center [865, 535] width 1208 height 32
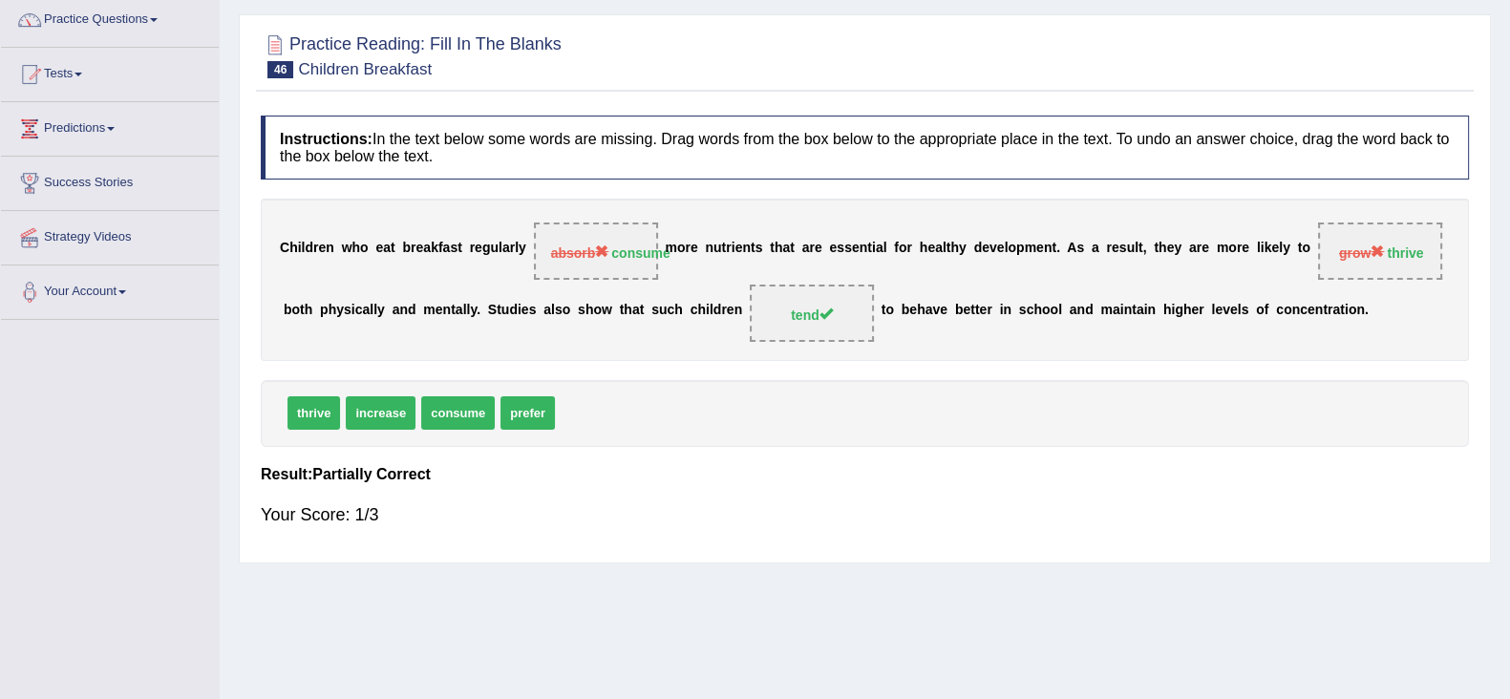
scroll to position [118, 0]
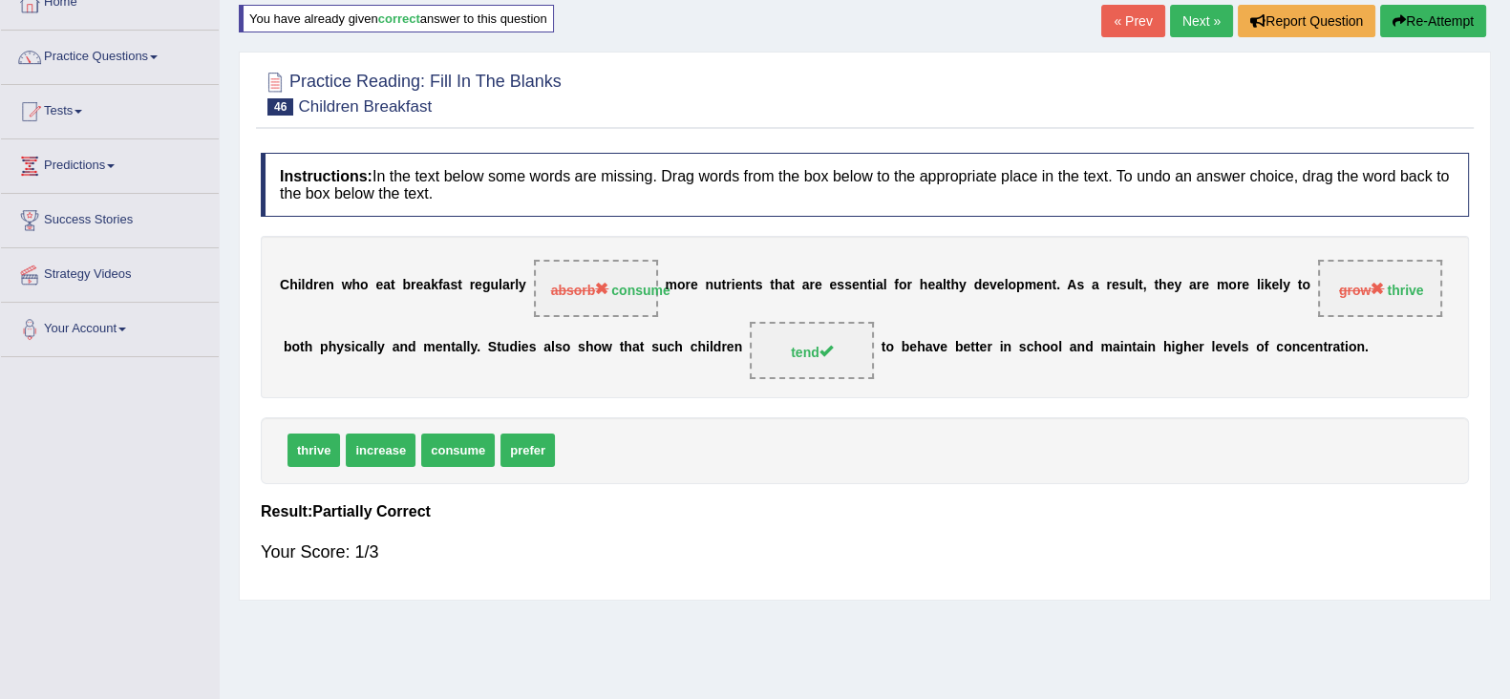
click at [1200, 21] on link "Next »" at bounding box center [1201, 21] width 63 height 32
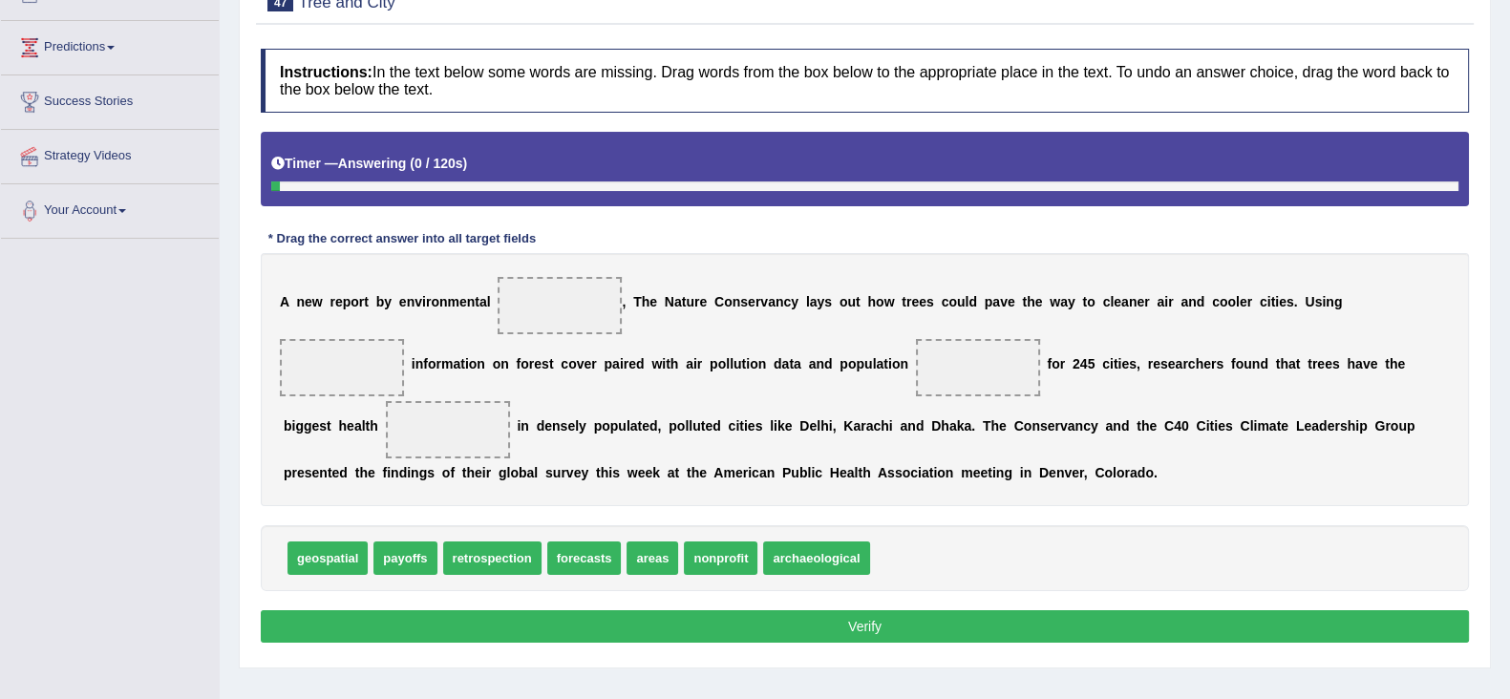
scroll to position [238, 0]
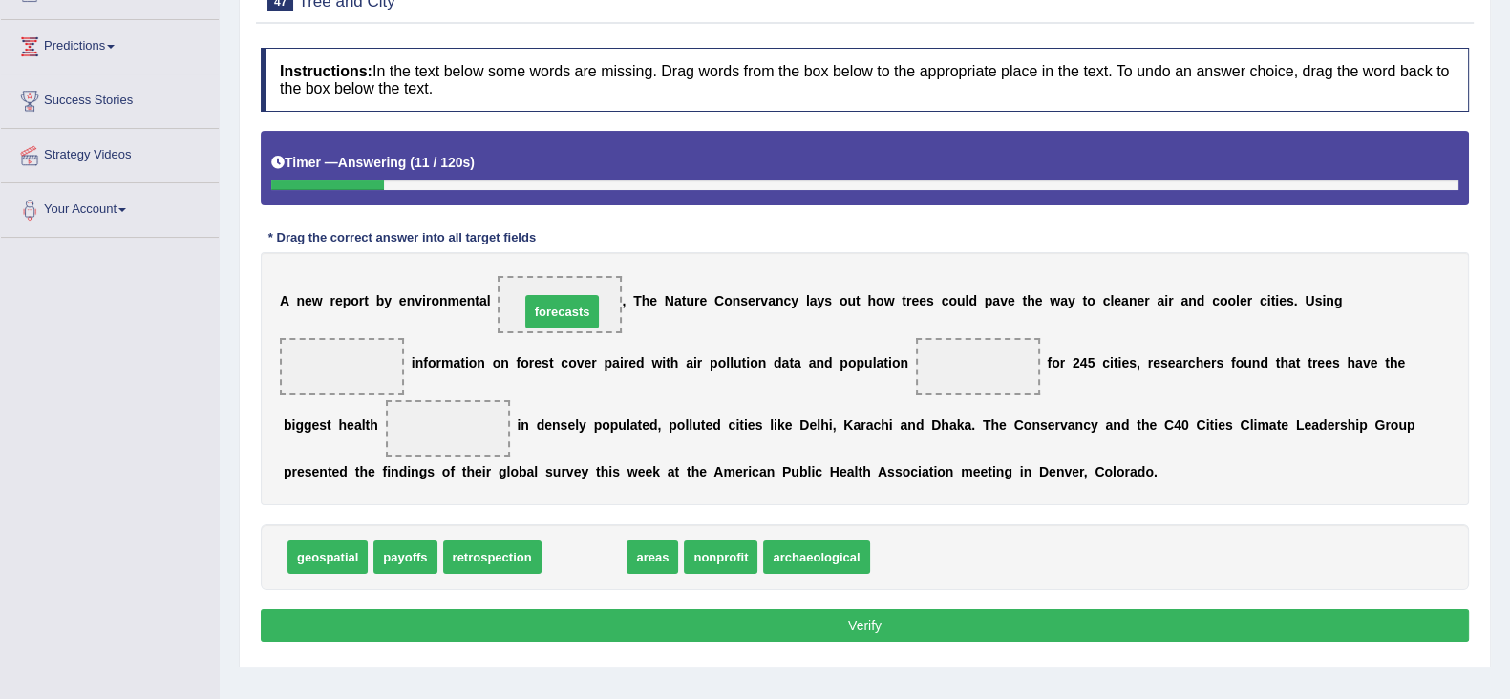
drag, startPoint x: 605, startPoint y: 556, endPoint x: 583, endPoint y: 310, distance: 246.4
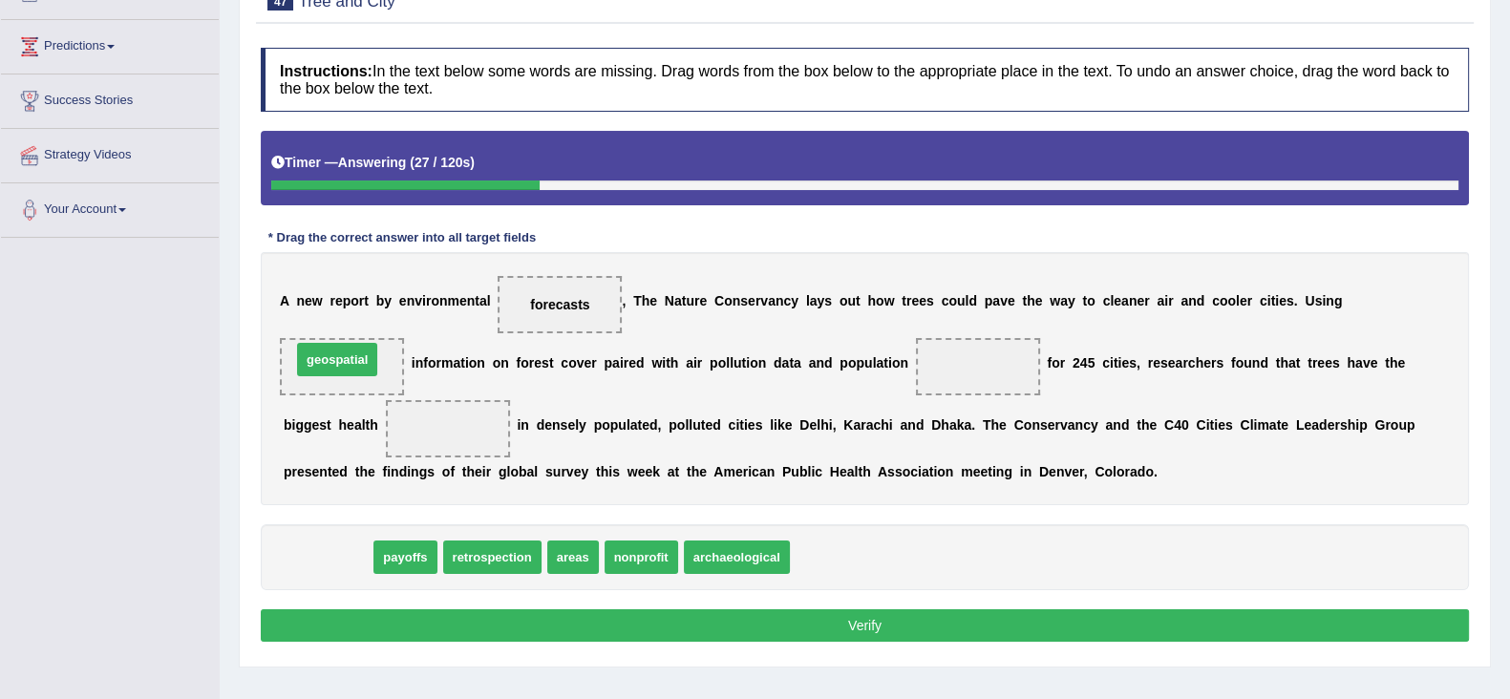
drag, startPoint x: 334, startPoint y: 564, endPoint x: 344, endPoint y: 367, distance: 197.9
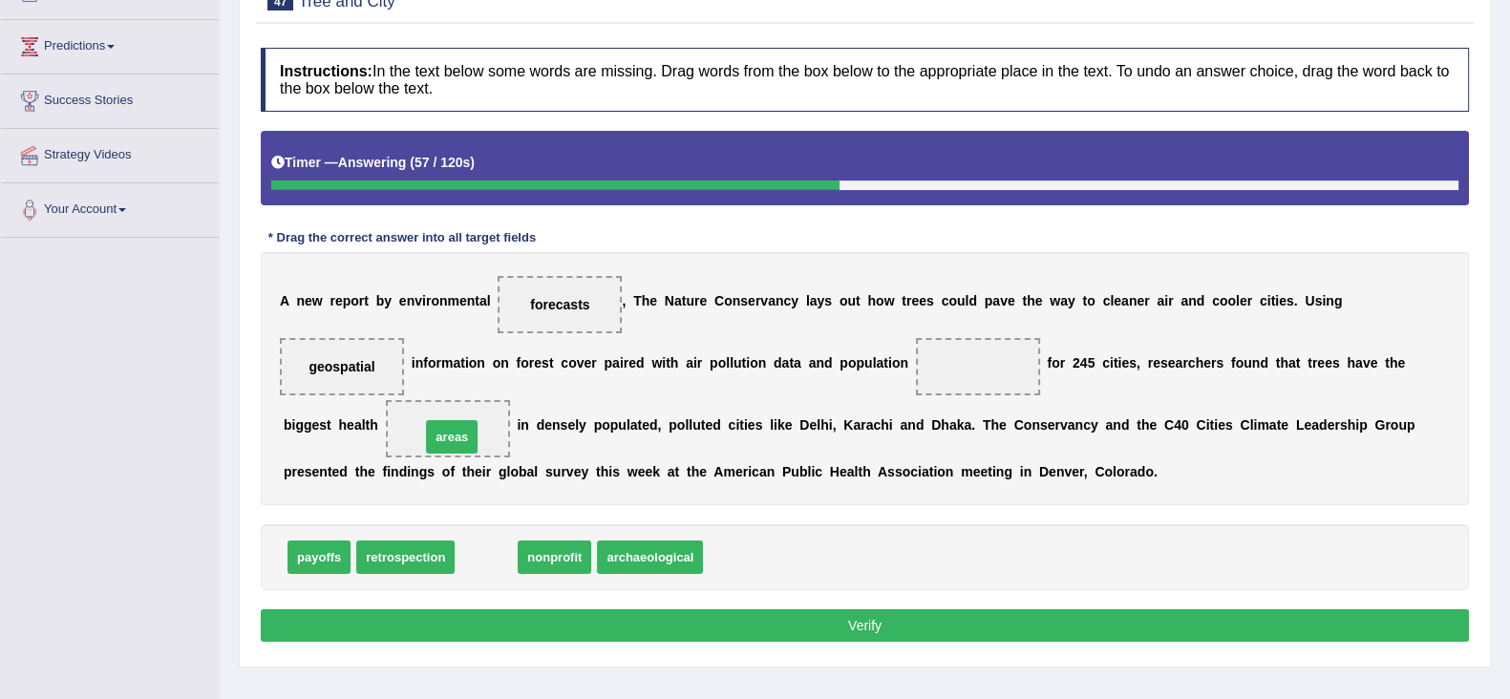
drag, startPoint x: 488, startPoint y: 557, endPoint x: 454, endPoint y: 436, distance: 125.1
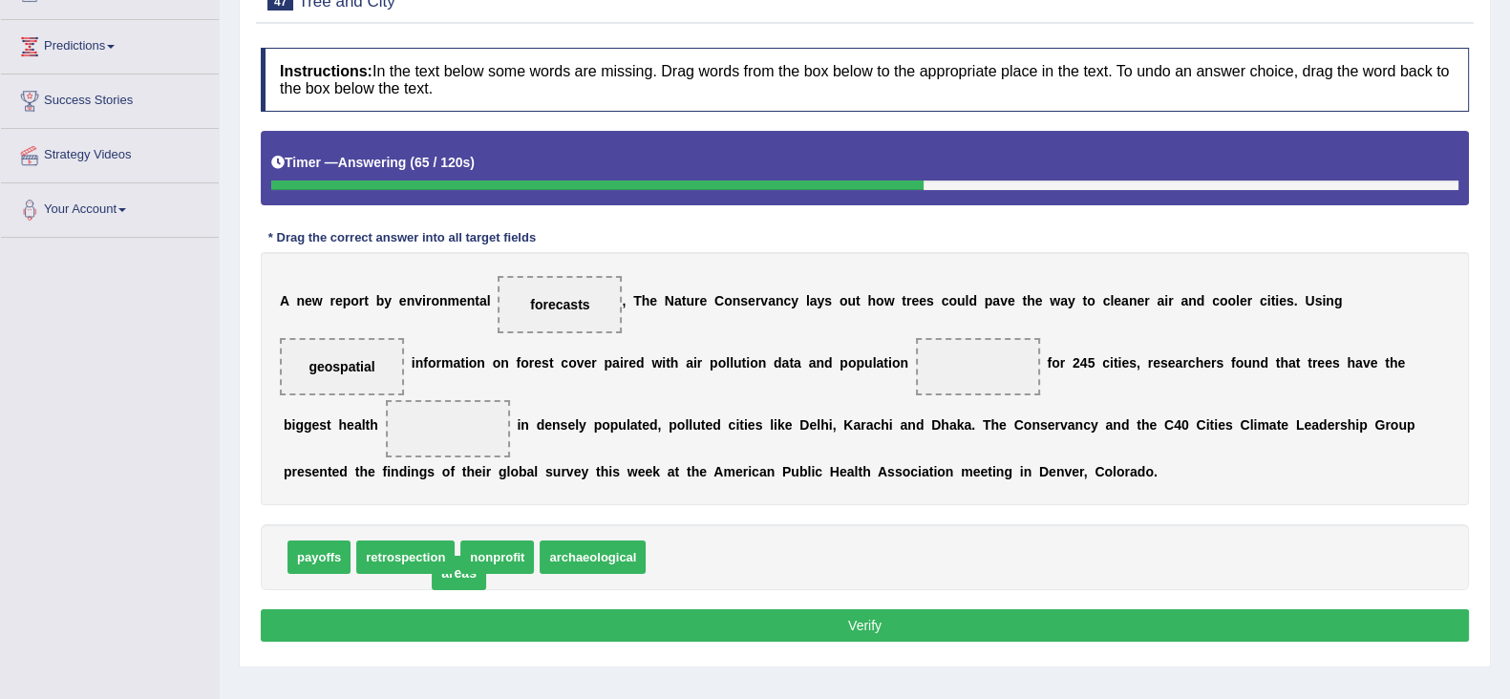
drag, startPoint x: 435, startPoint y: 429, endPoint x: 446, endPoint y: 572, distance: 143.7
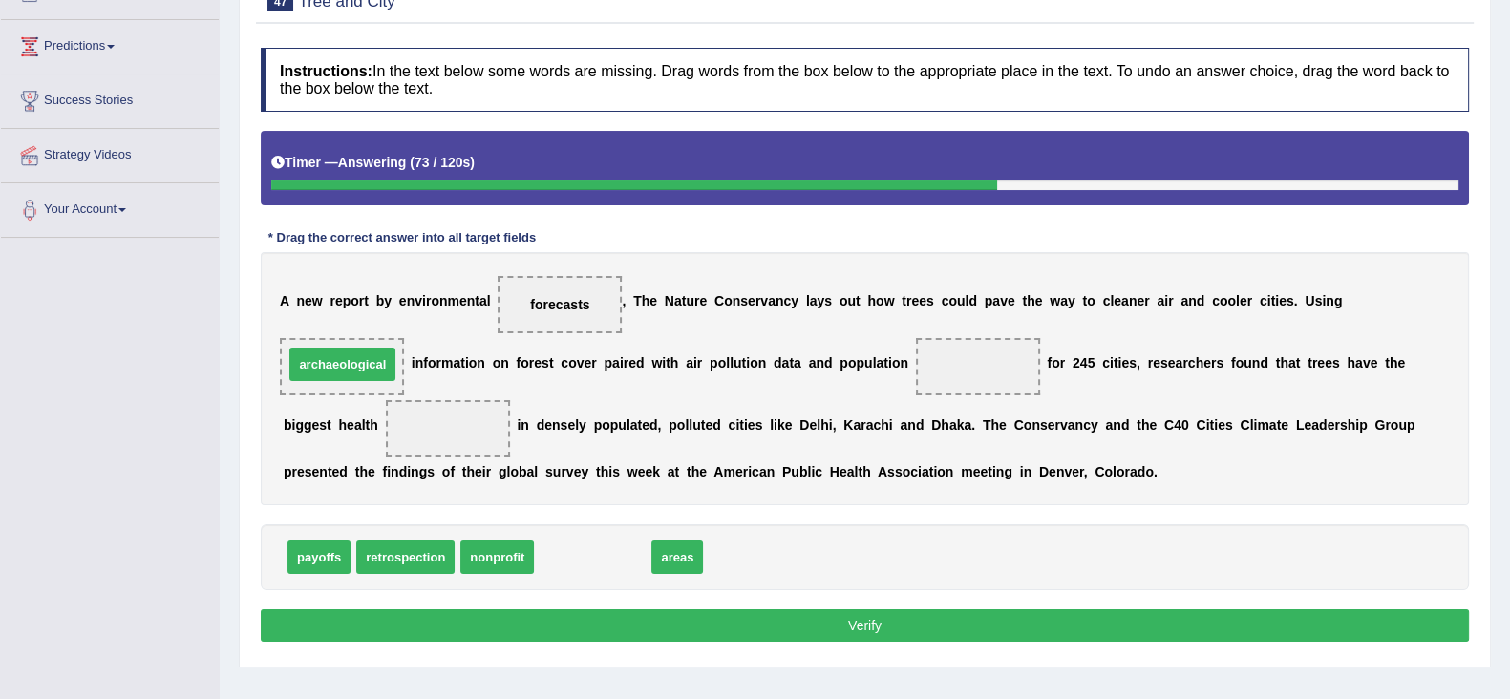
drag, startPoint x: 562, startPoint y: 560, endPoint x: 314, endPoint y: 367, distance: 314.4
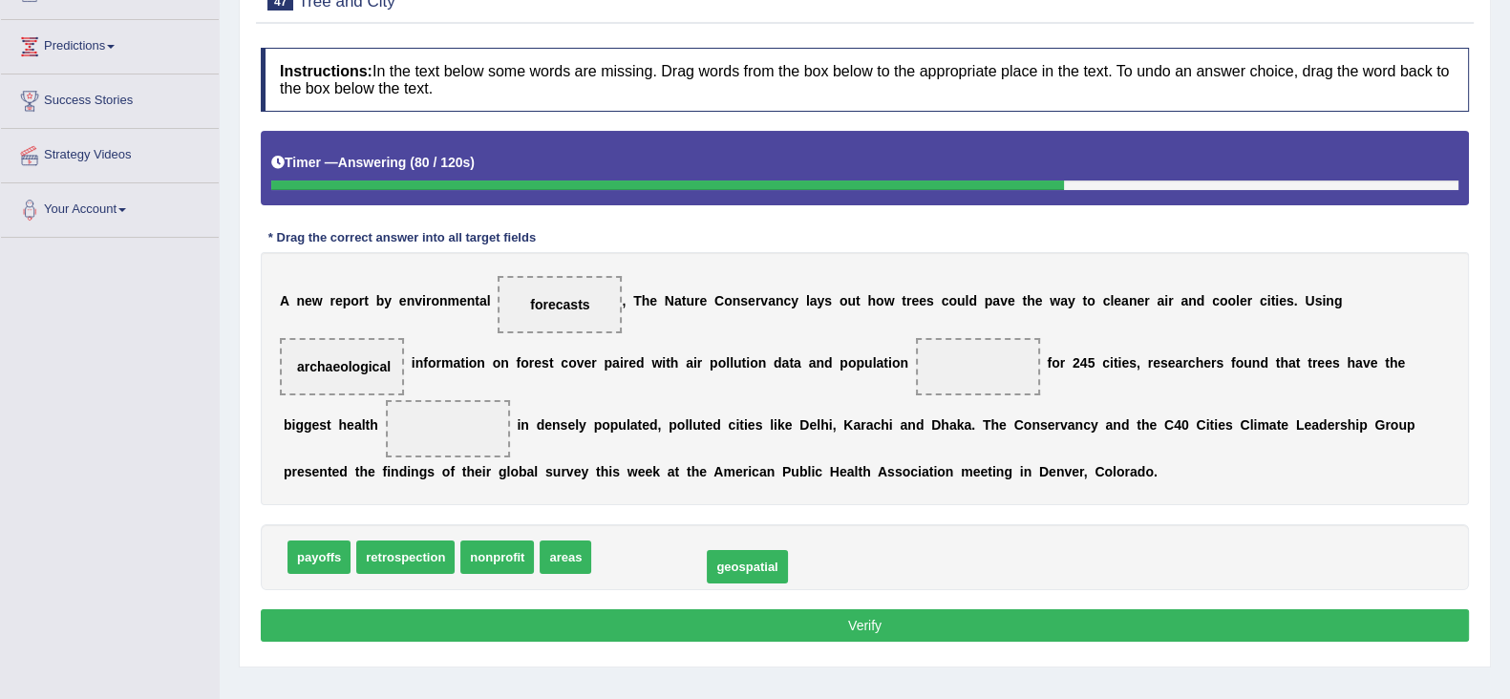
drag, startPoint x: 638, startPoint y: 561, endPoint x: 748, endPoint y: 570, distance: 110.2
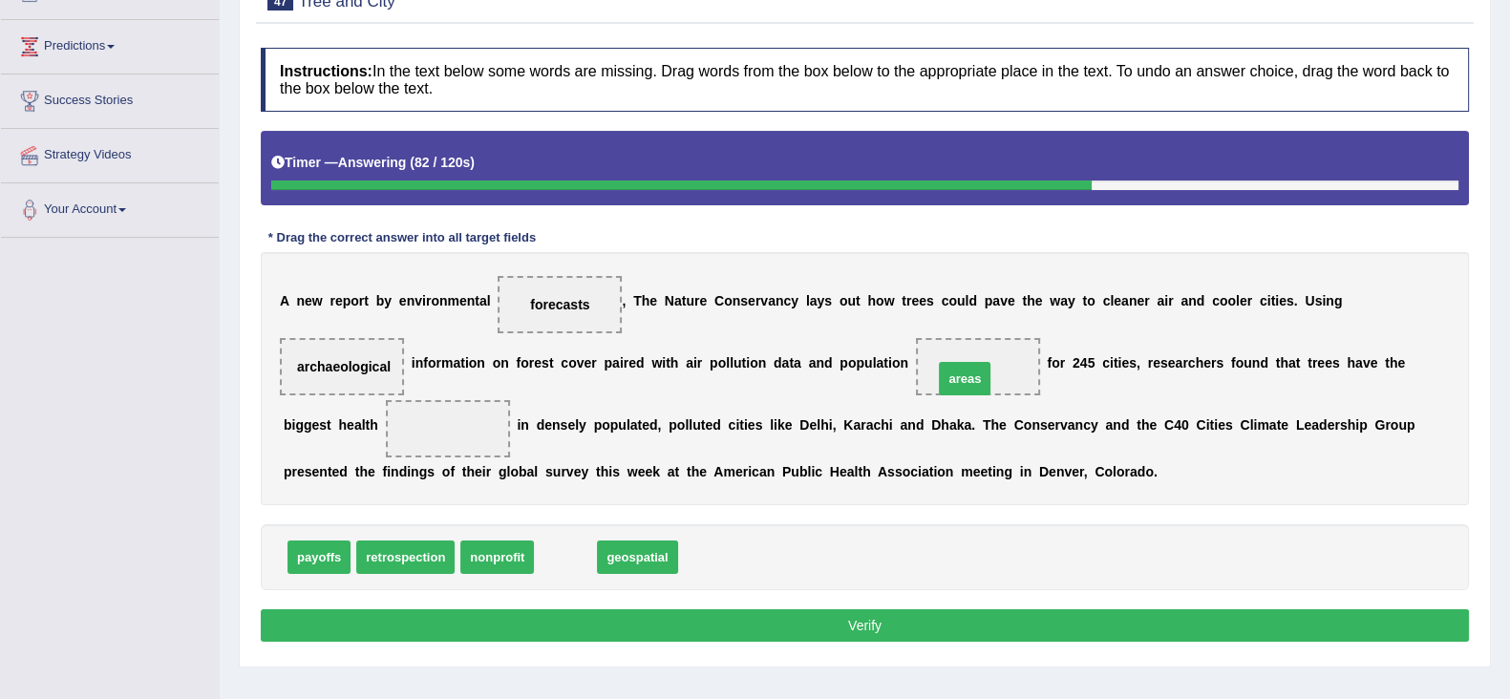
drag, startPoint x: 568, startPoint y: 548, endPoint x: 967, endPoint y: 370, distance: 437.3
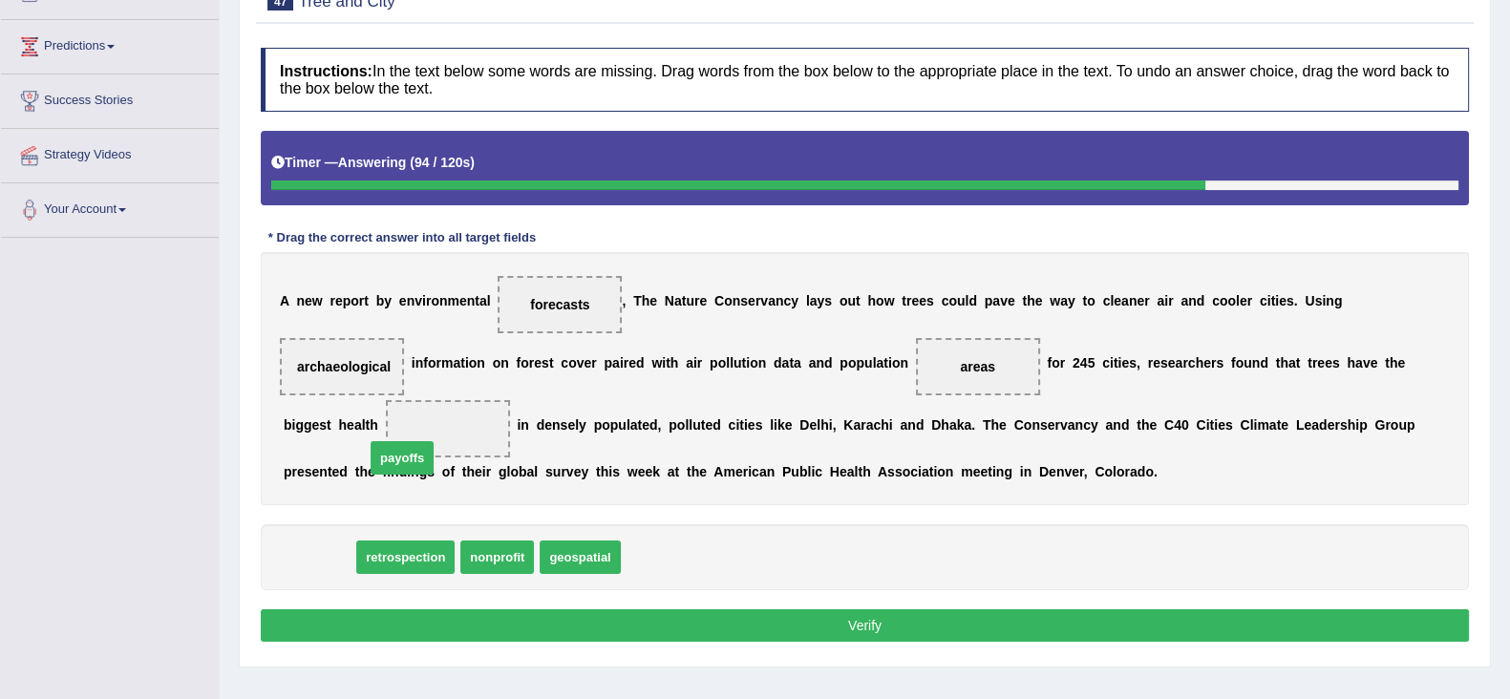
drag, startPoint x: 307, startPoint y: 561, endPoint x: 415, endPoint y: 436, distance: 165.1
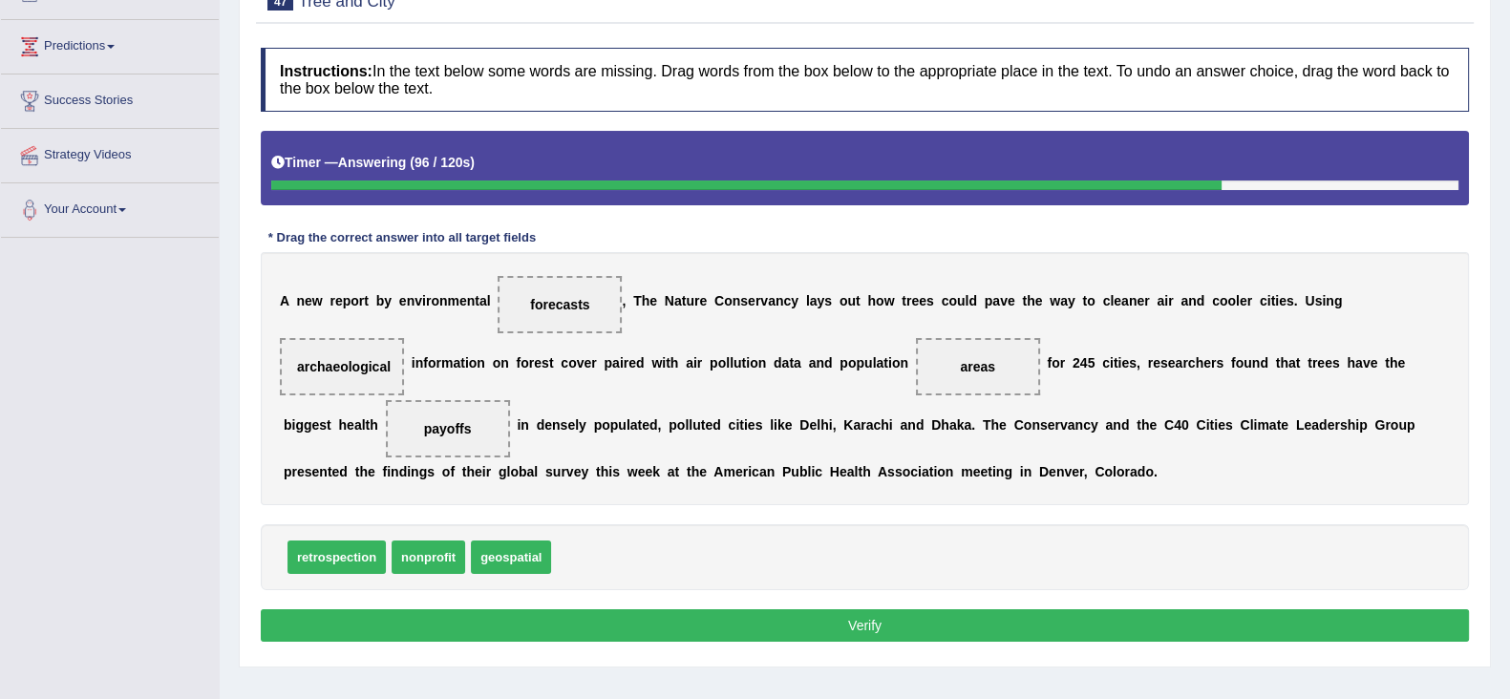
click at [682, 620] on button "Verify" at bounding box center [865, 625] width 1208 height 32
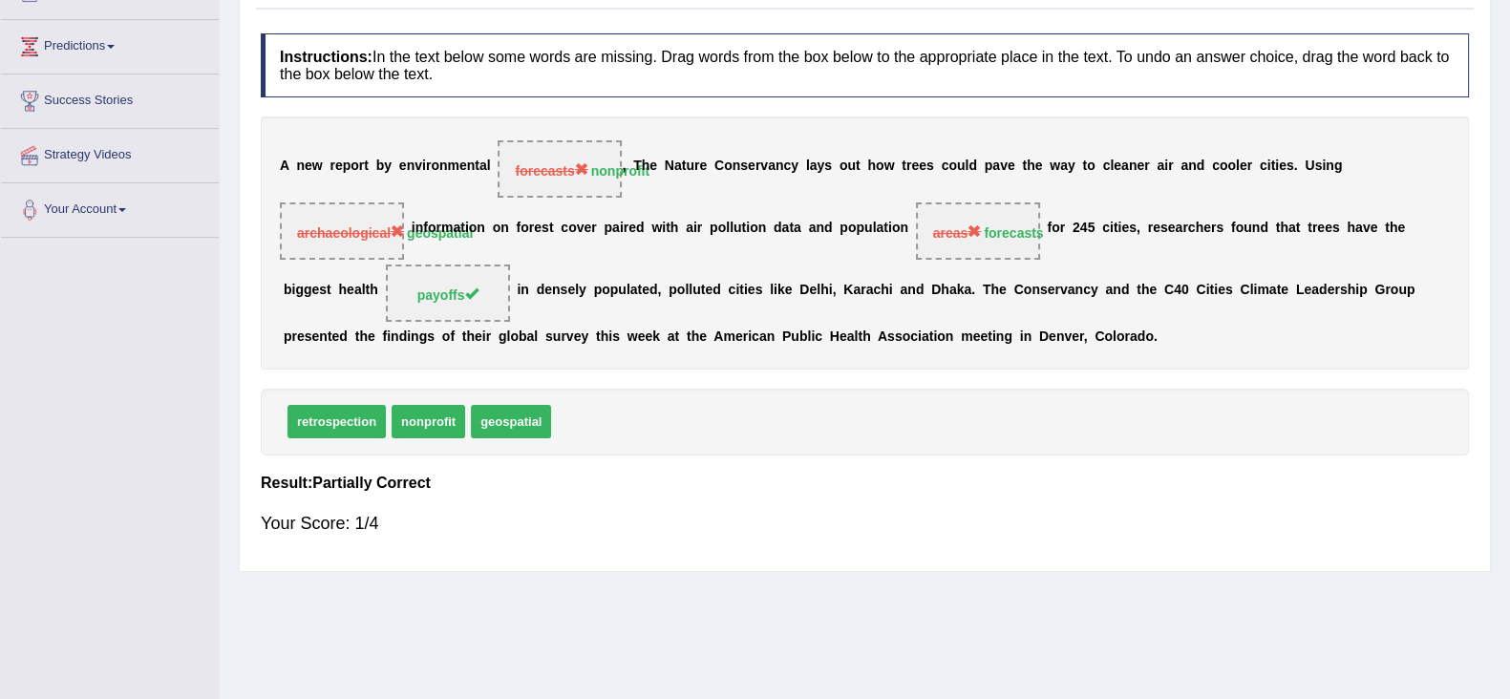
scroll to position [118, 0]
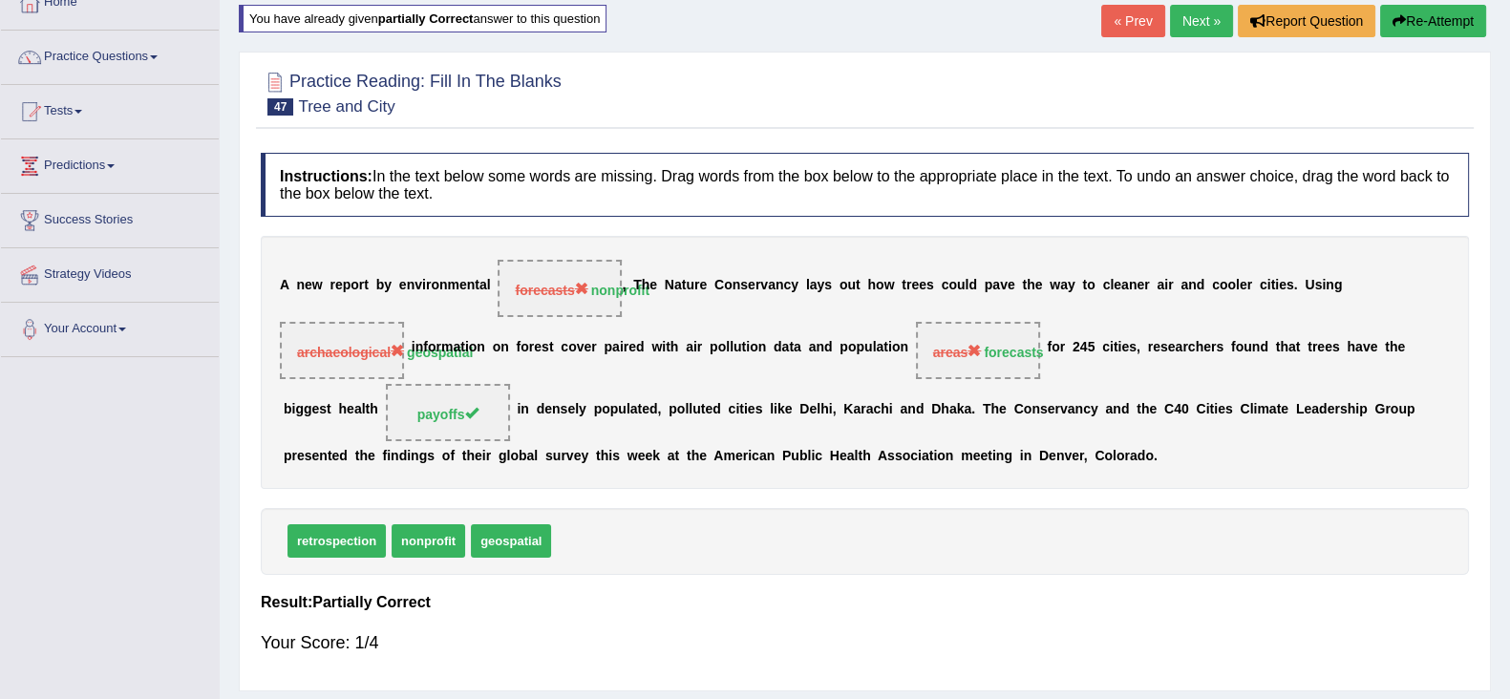
click at [1217, 21] on link "Next »" at bounding box center [1201, 21] width 63 height 32
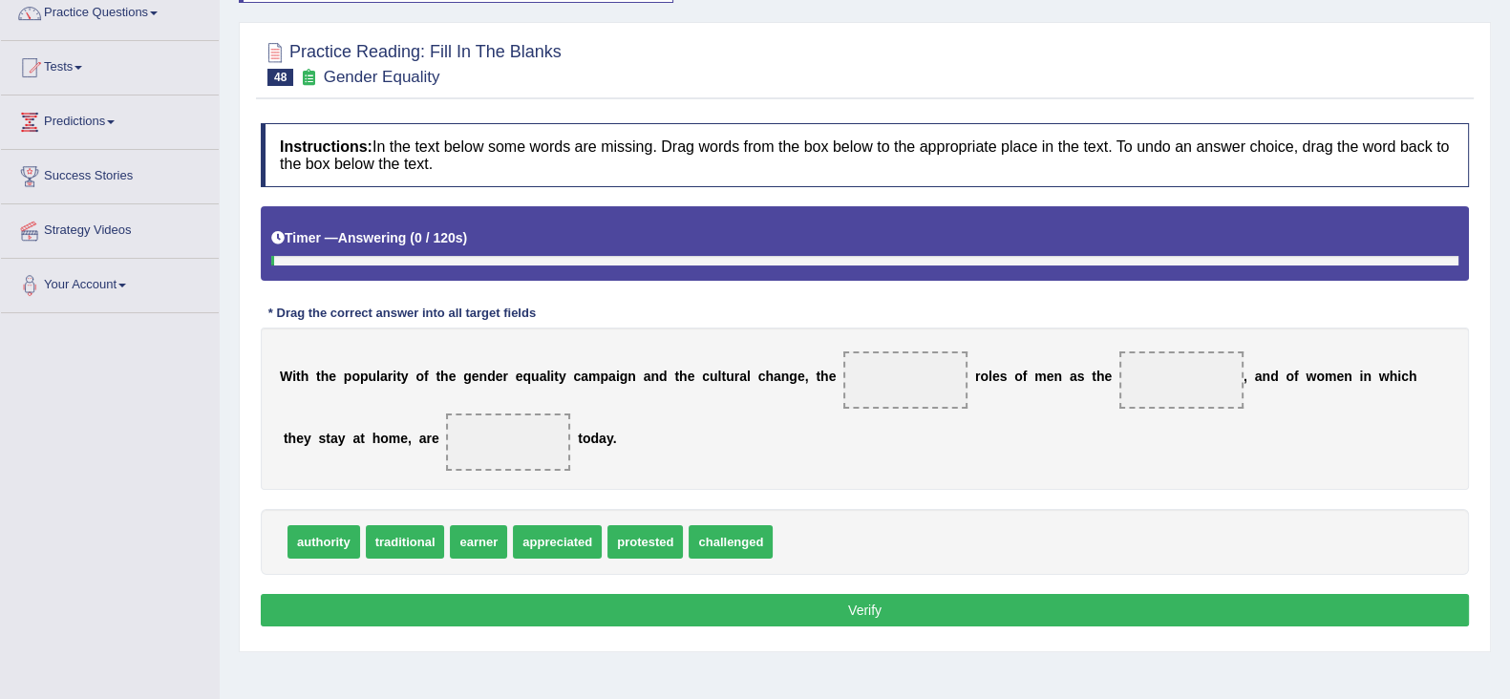
scroll to position [238, 0]
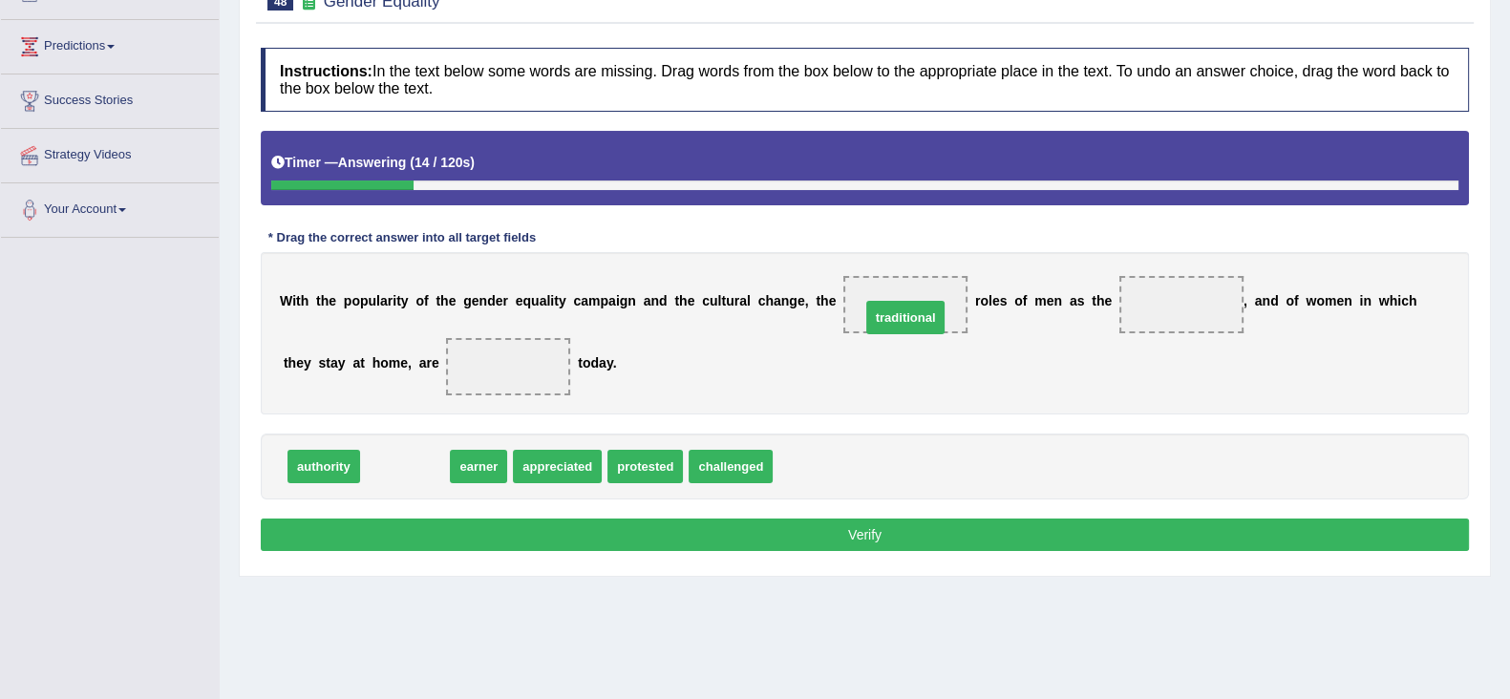
drag, startPoint x: 397, startPoint y: 466, endPoint x: 936, endPoint y: 312, distance: 560.1
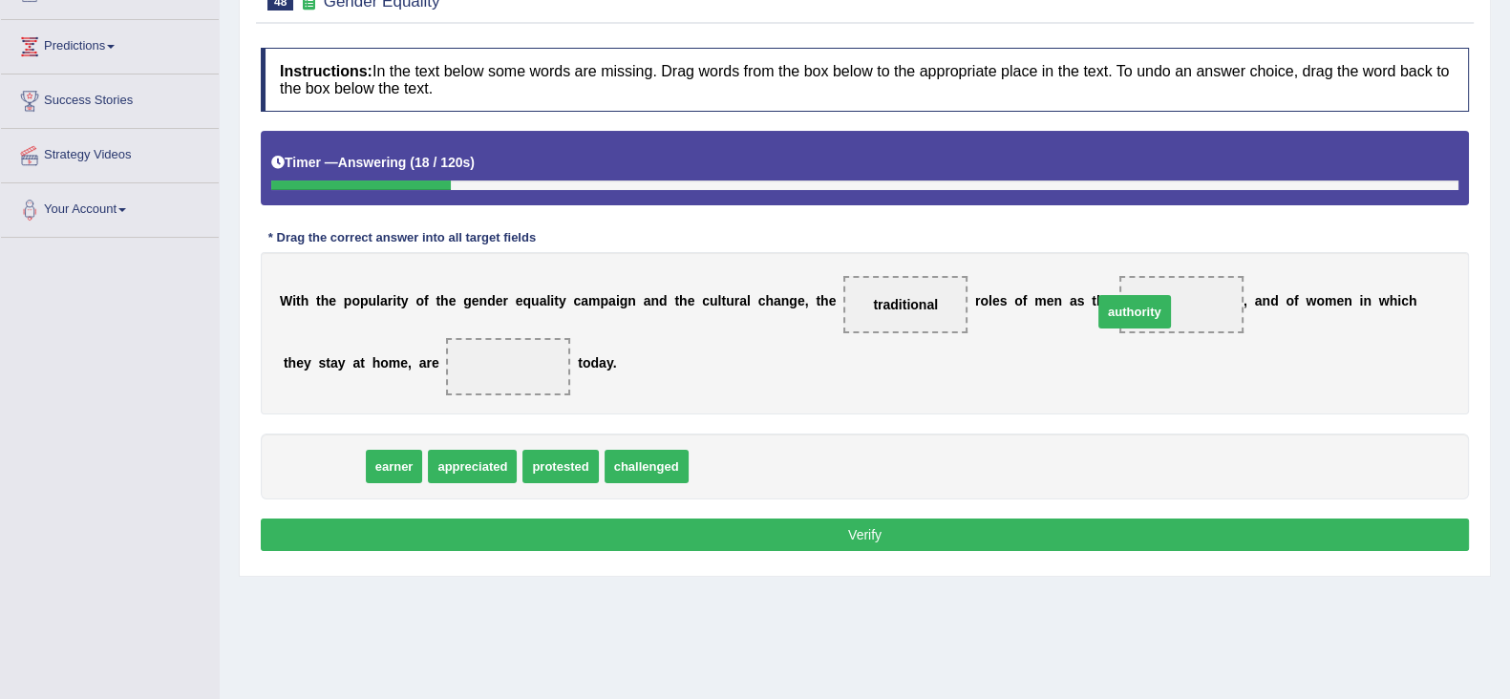
drag, startPoint x: 306, startPoint y: 471, endPoint x: 1116, endPoint y: 316, distance: 825.4
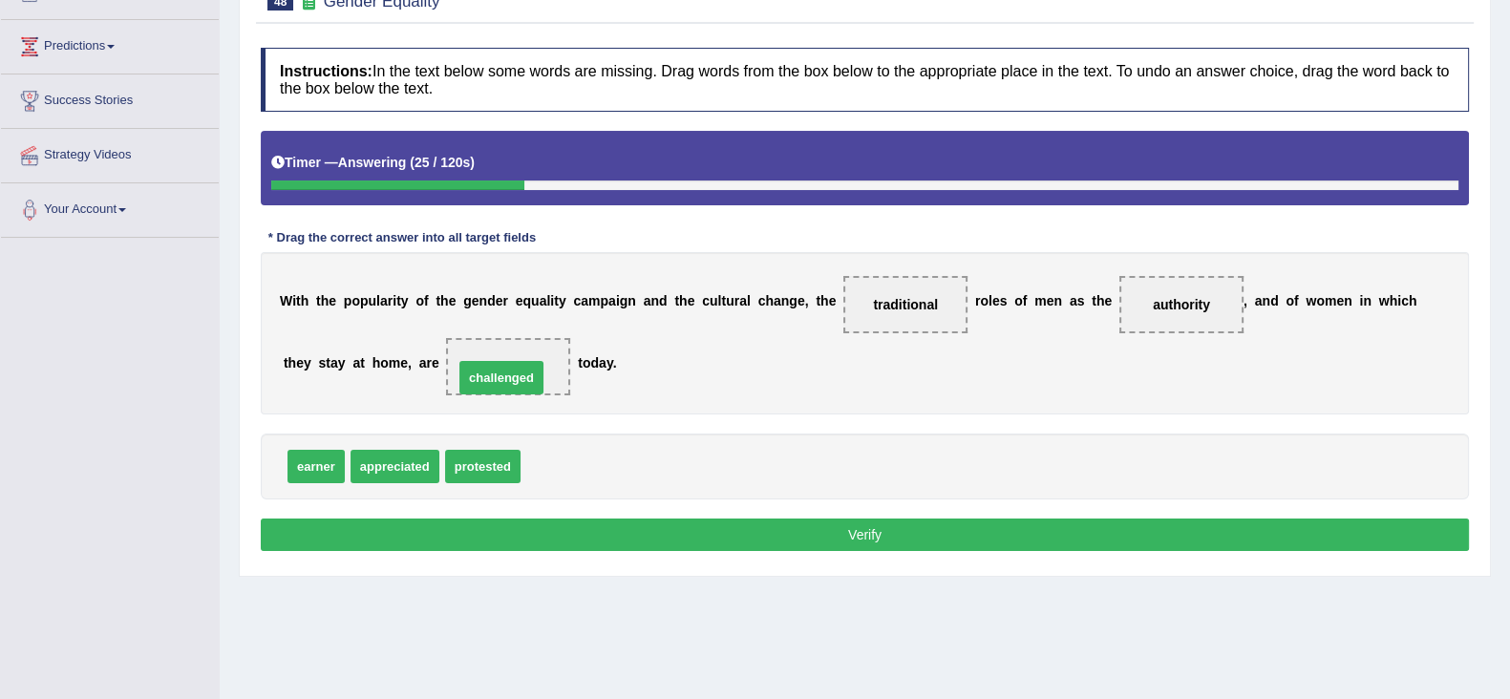
drag, startPoint x: 539, startPoint y: 433, endPoint x: 500, endPoint y: 370, distance: 73.7
drag, startPoint x: 1189, startPoint y: 296, endPoint x: 648, endPoint y: 450, distance: 562.0
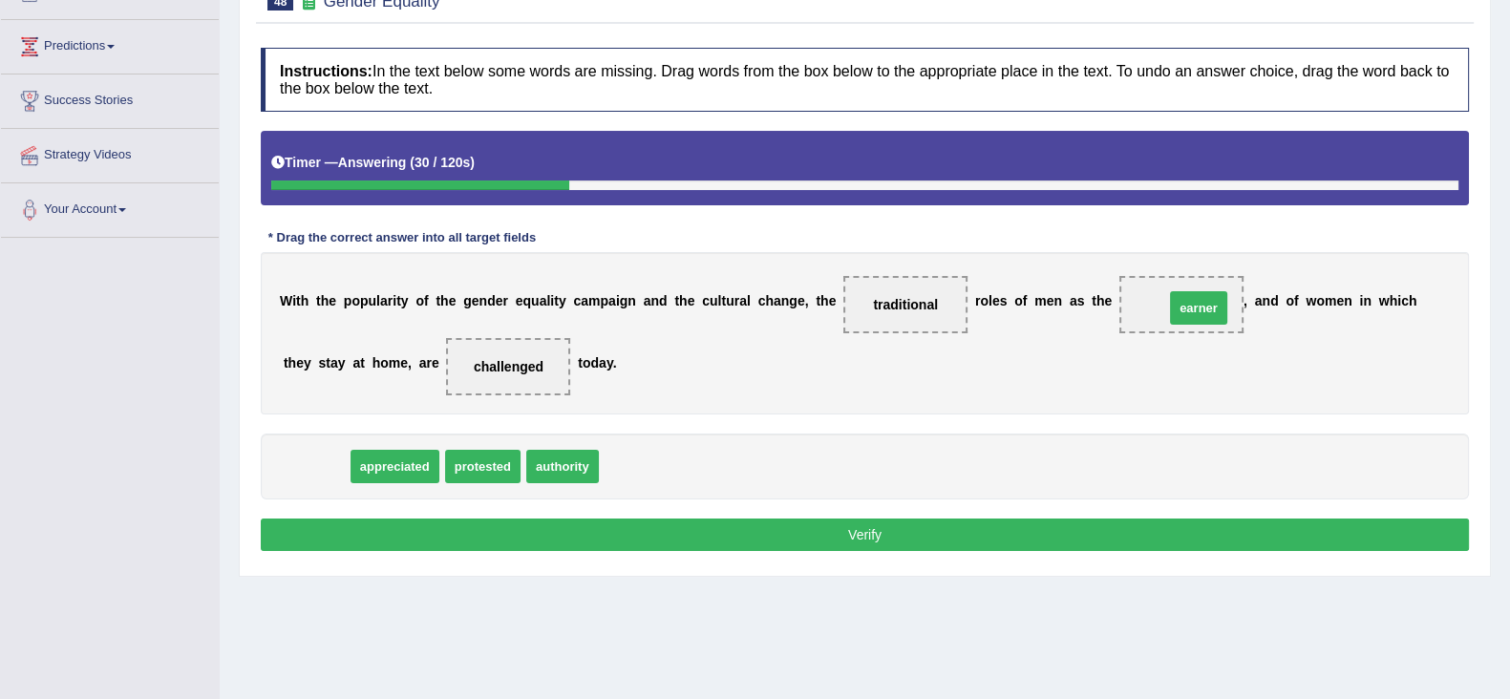
drag, startPoint x: 310, startPoint y: 461, endPoint x: 1180, endPoint y: 294, distance: 885.9
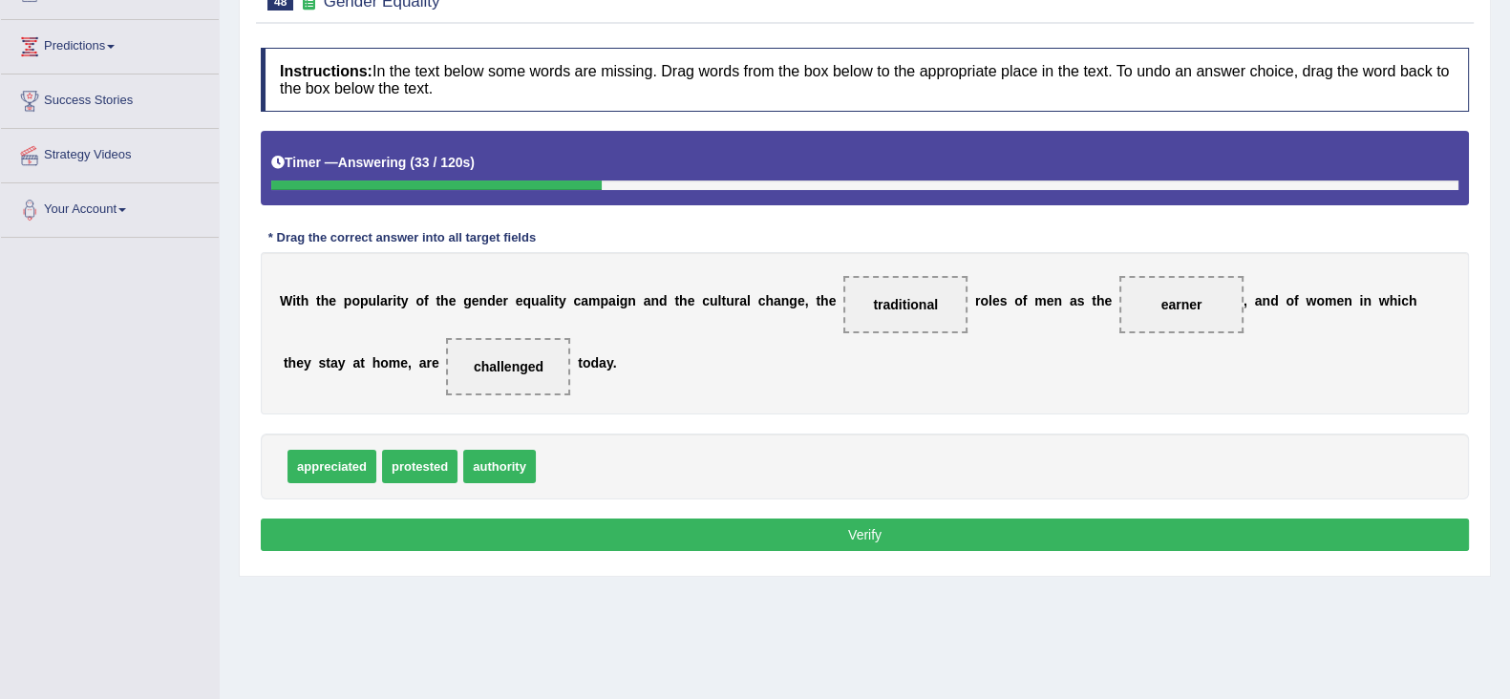
click at [706, 528] on button "Verify" at bounding box center [865, 535] width 1208 height 32
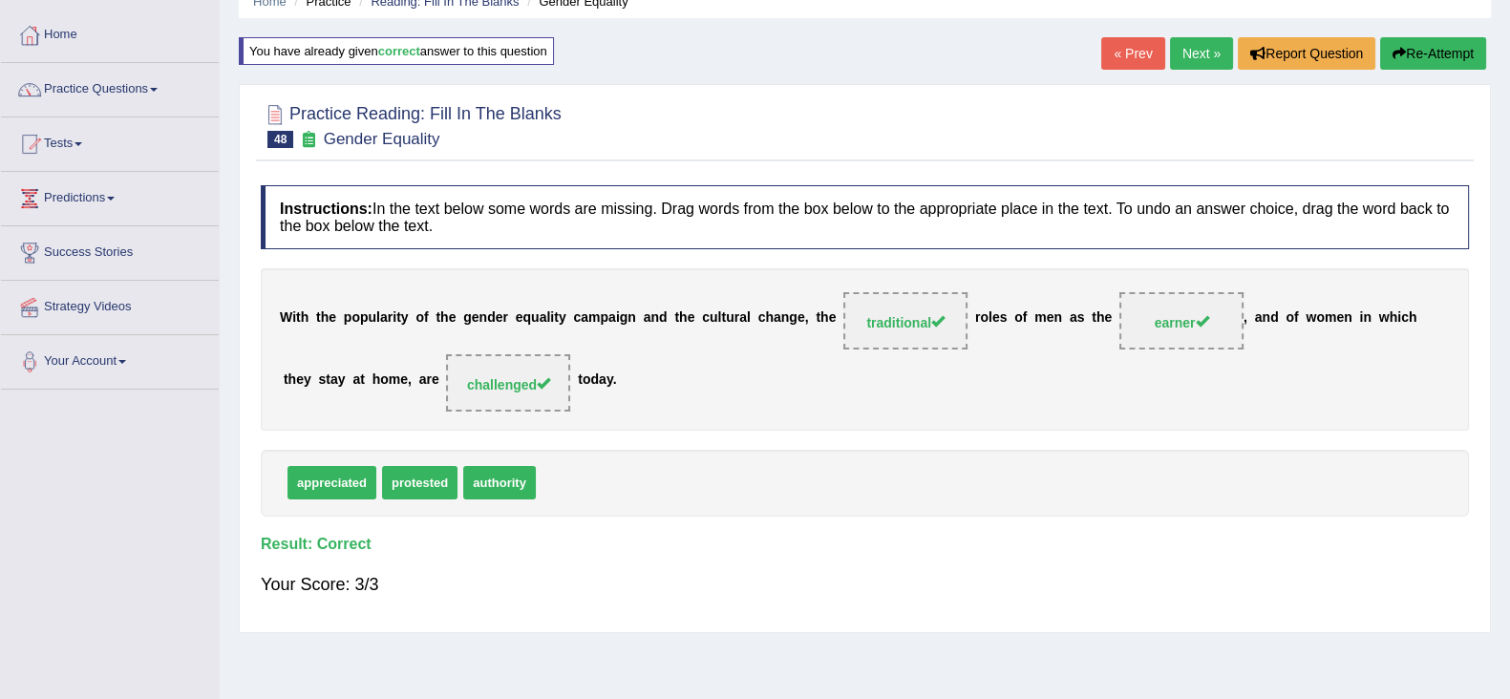
scroll to position [0, 0]
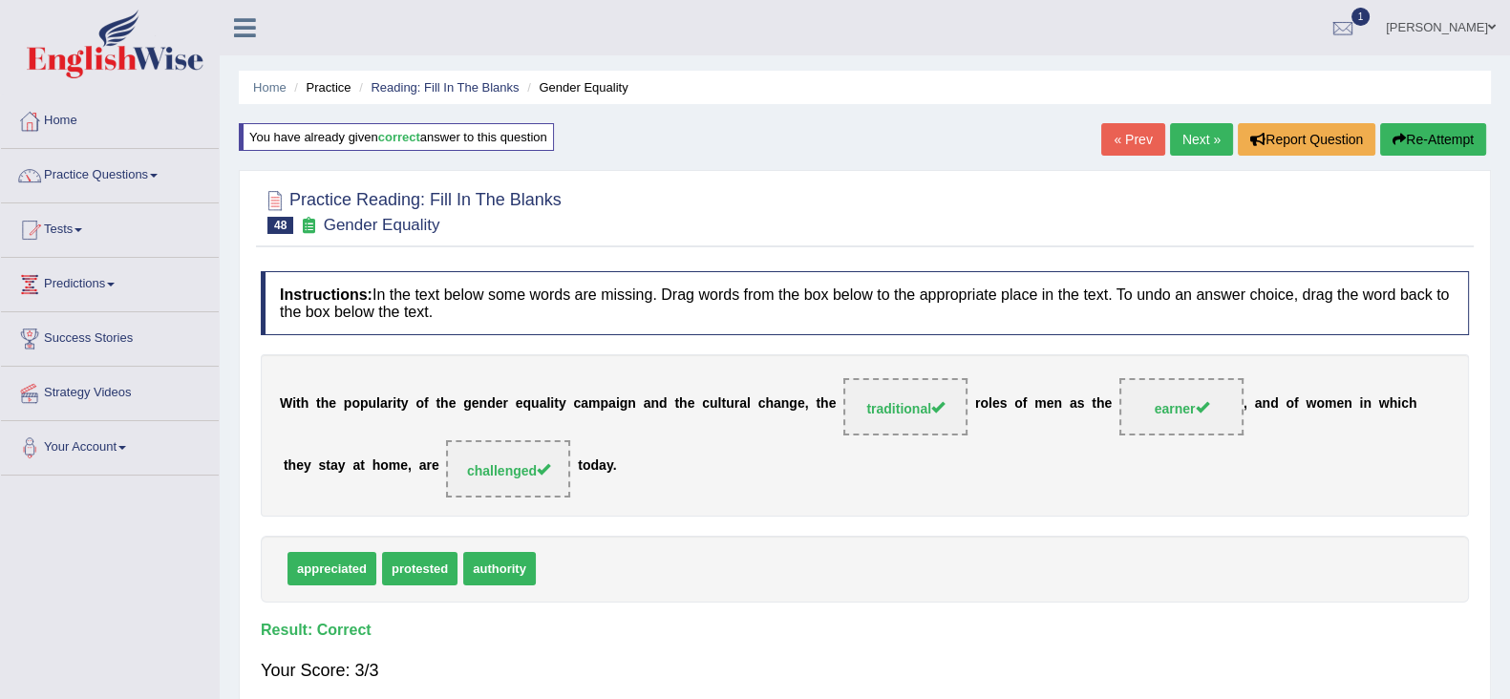
click at [1185, 140] on link "Next »" at bounding box center [1201, 139] width 63 height 32
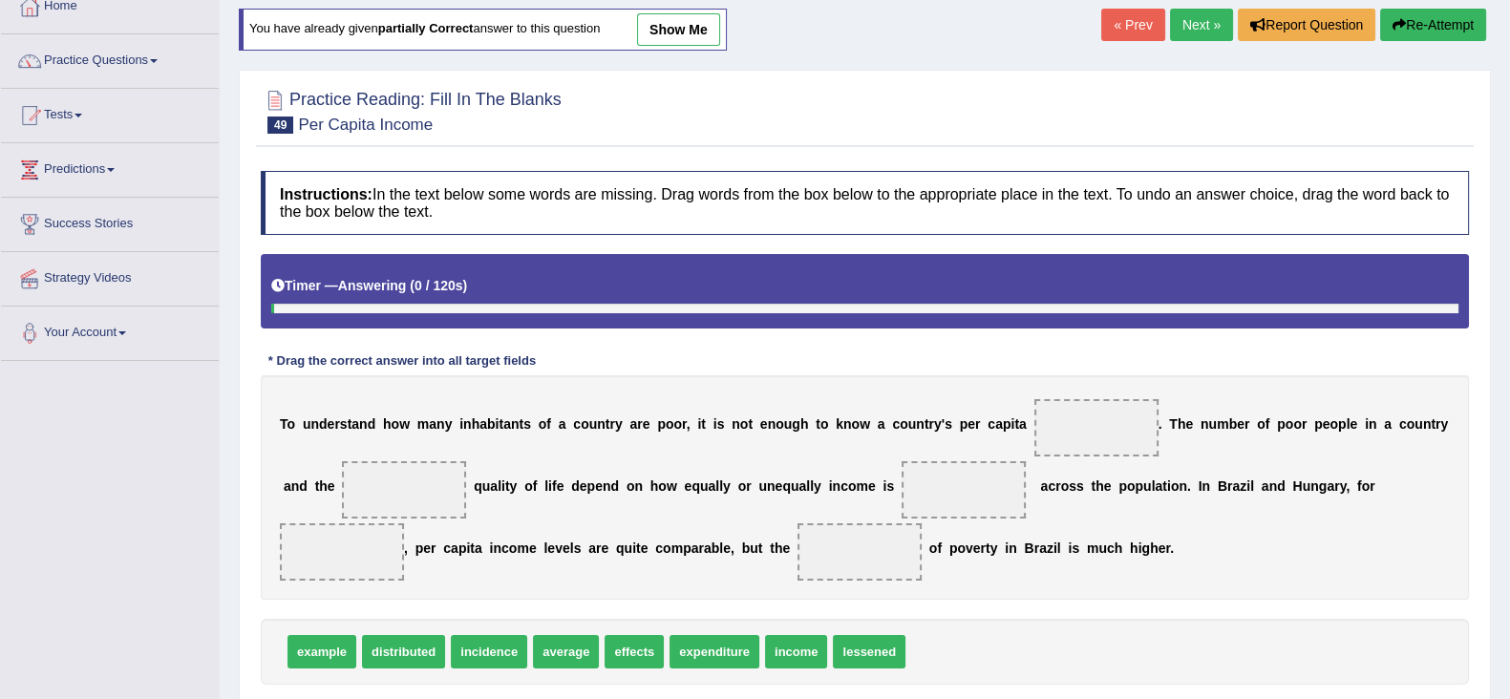
scroll to position [238, 0]
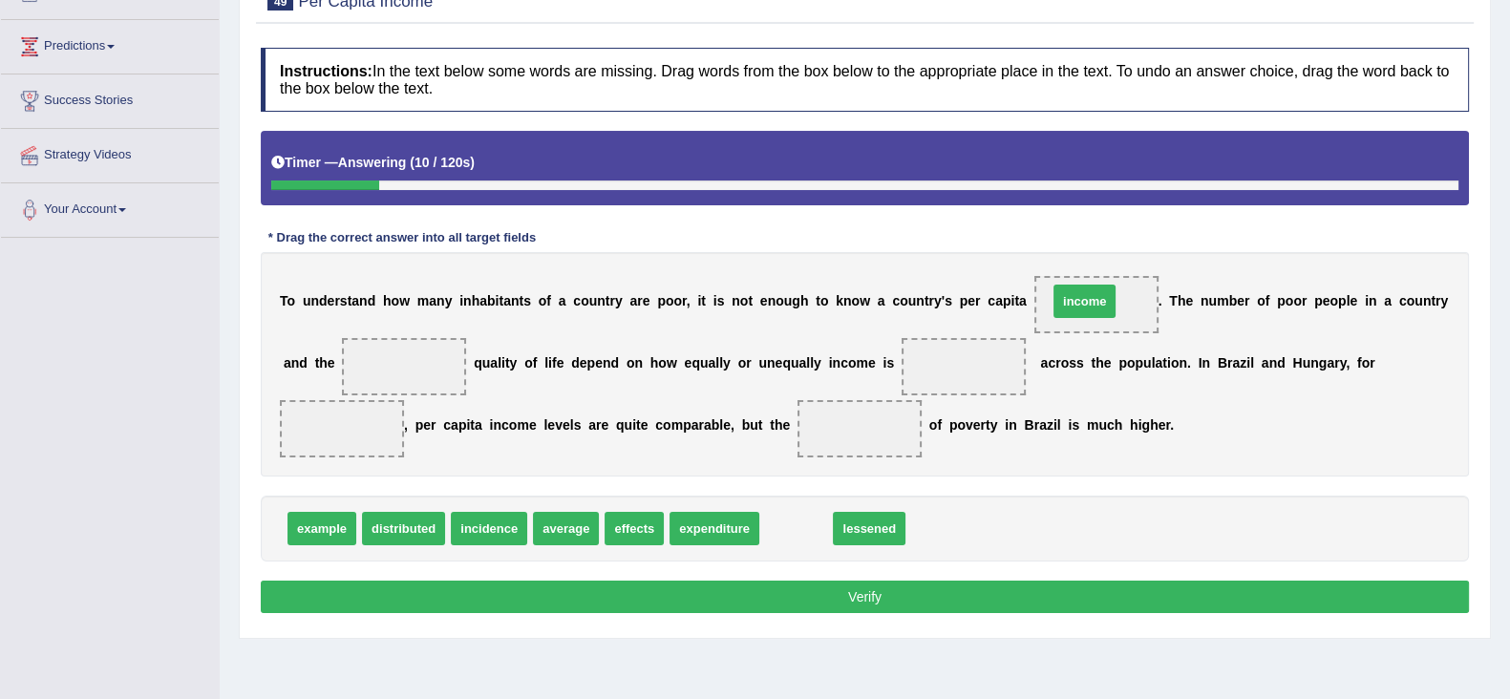
drag, startPoint x: 794, startPoint y: 532, endPoint x: 1084, endPoint y: 305, distance: 368.7
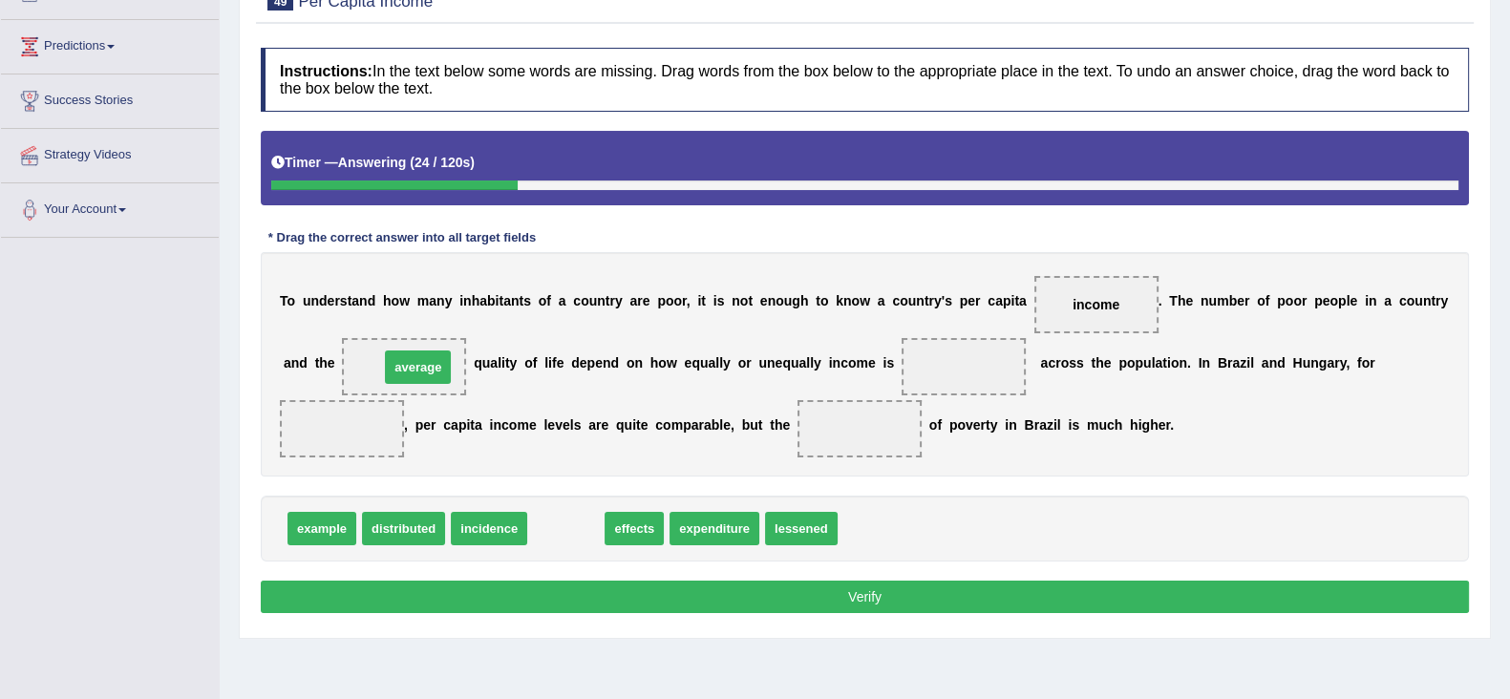
drag, startPoint x: 563, startPoint y: 526, endPoint x: 415, endPoint y: 365, distance: 219.0
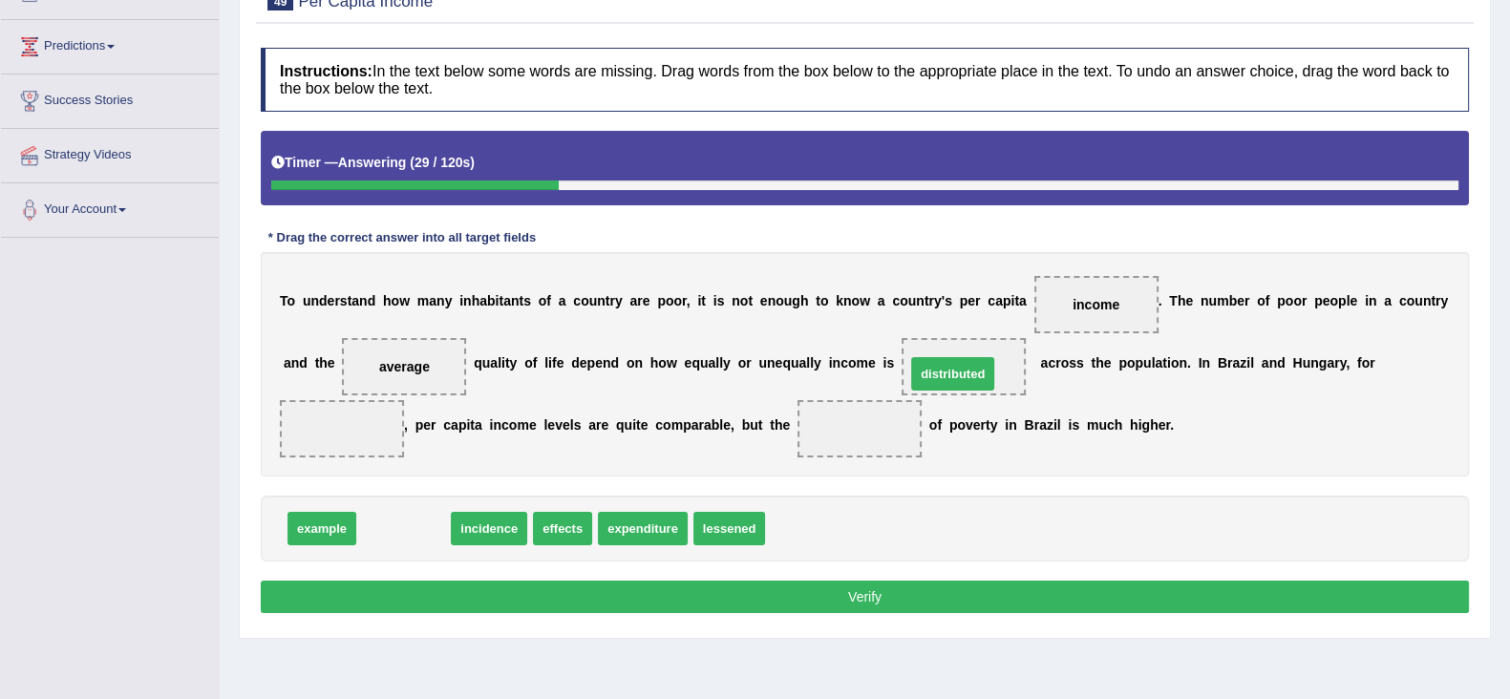
drag, startPoint x: 410, startPoint y: 530, endPoint x: 959, endPoint y: 375, distance: 570.5
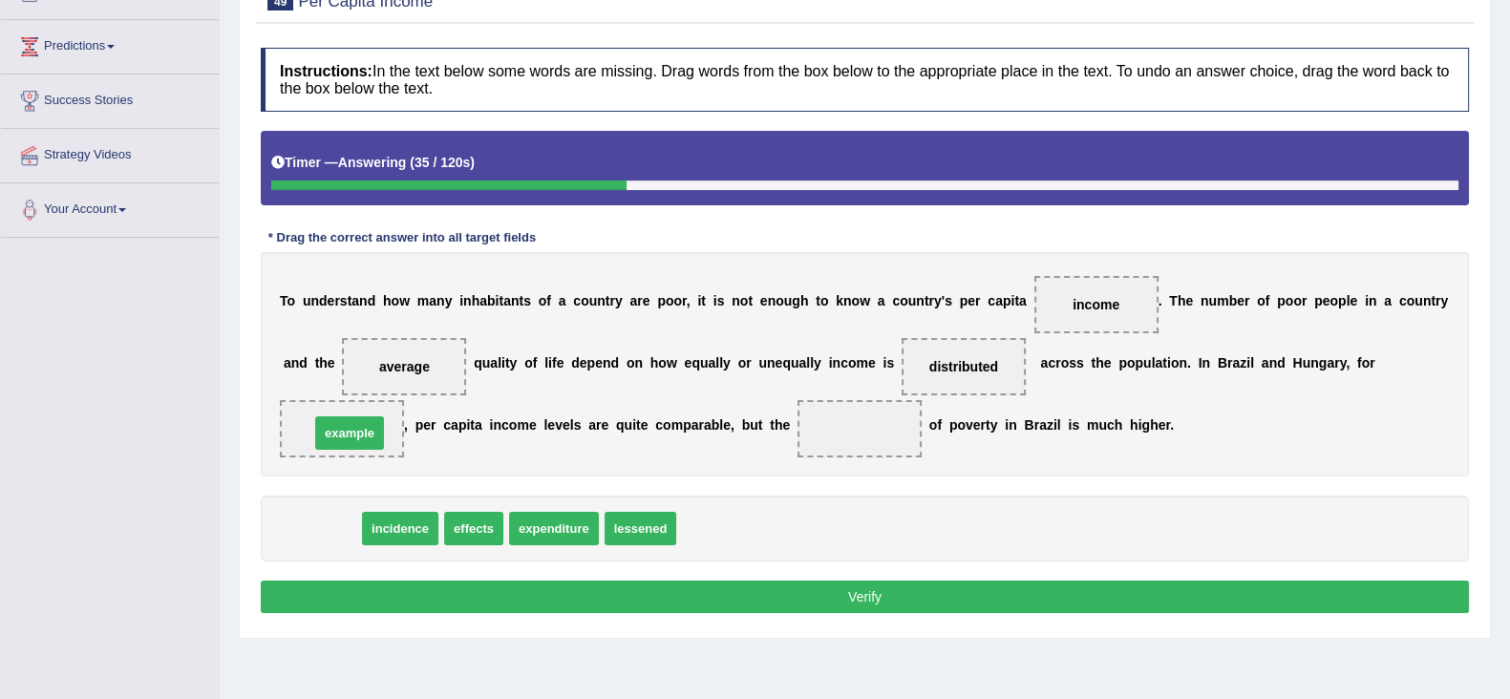
drag, startPoint x: 326, startPoint y: 521, endPoint x: 353, endPoint y: 427, distance: 98.5
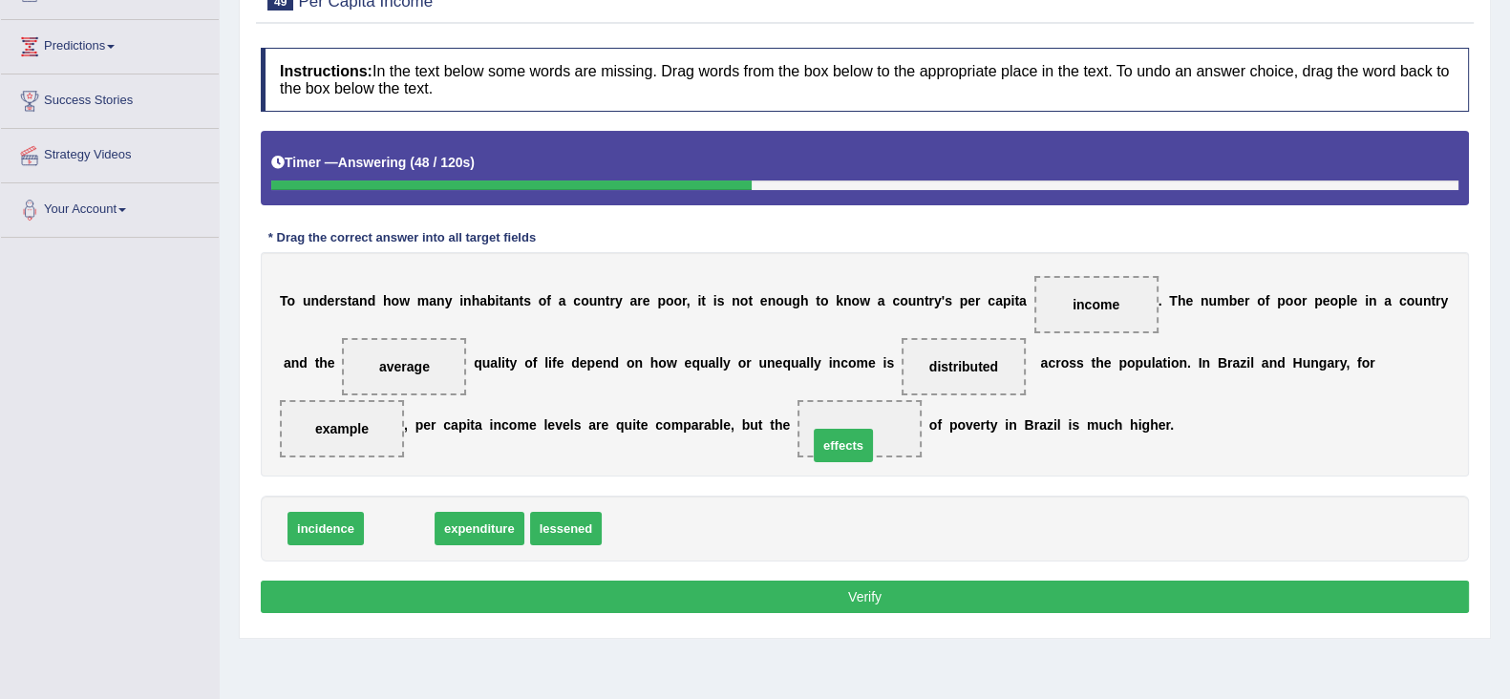
drag, startPoint x: 401, startPoint y: 522, endPoint x: 845, endPoint y: 439, distance: 451.8
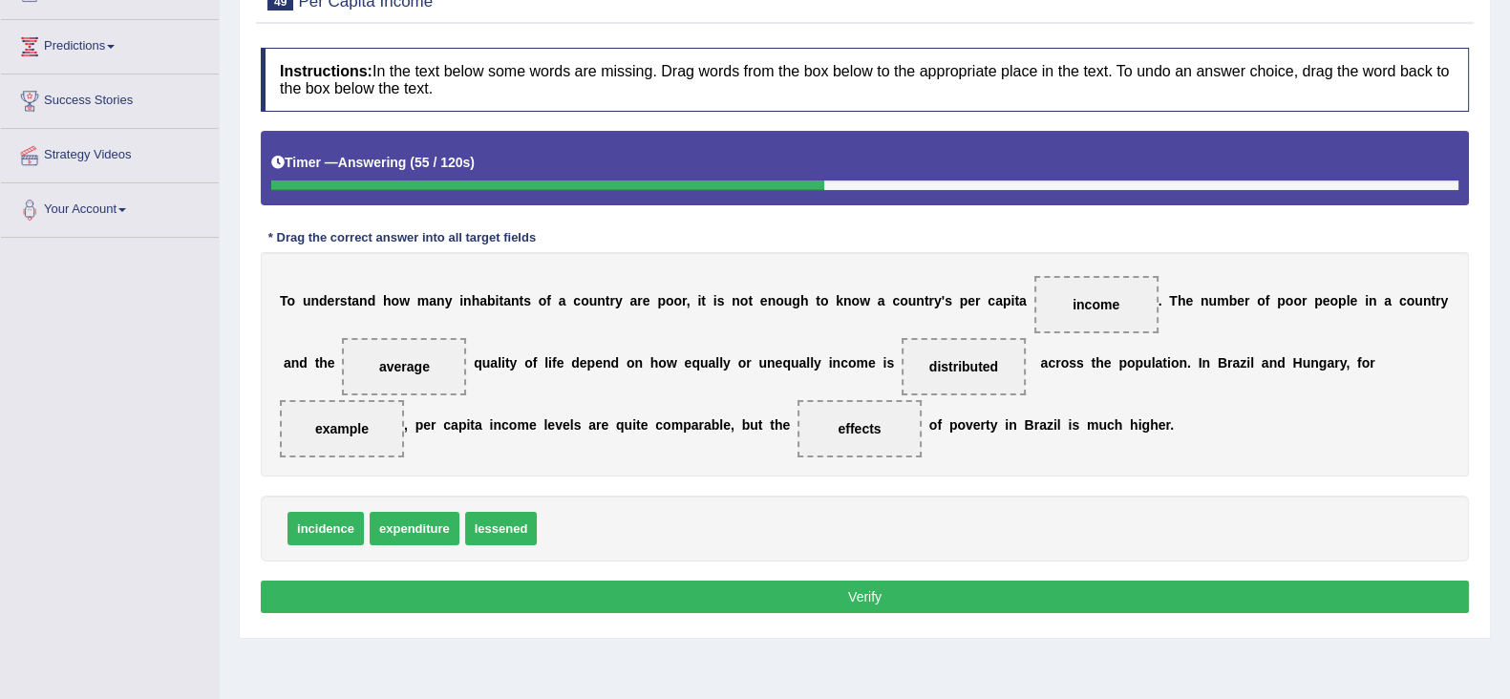
click at [868, 589] on button "Verify" at bounding box center [865, 597] width 1208 height 32
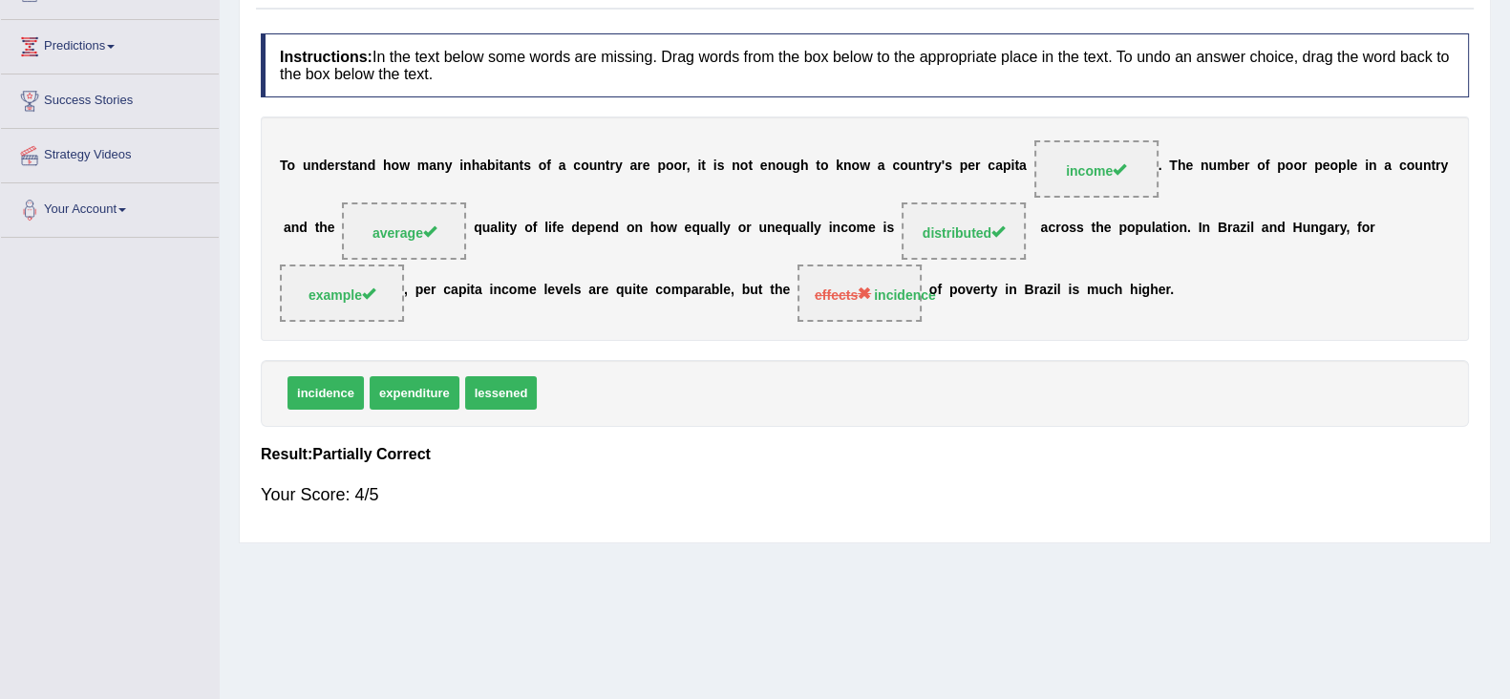
click at [889, 291] on strong "incidence" at bounding box center [905, 294] width 62 height 15
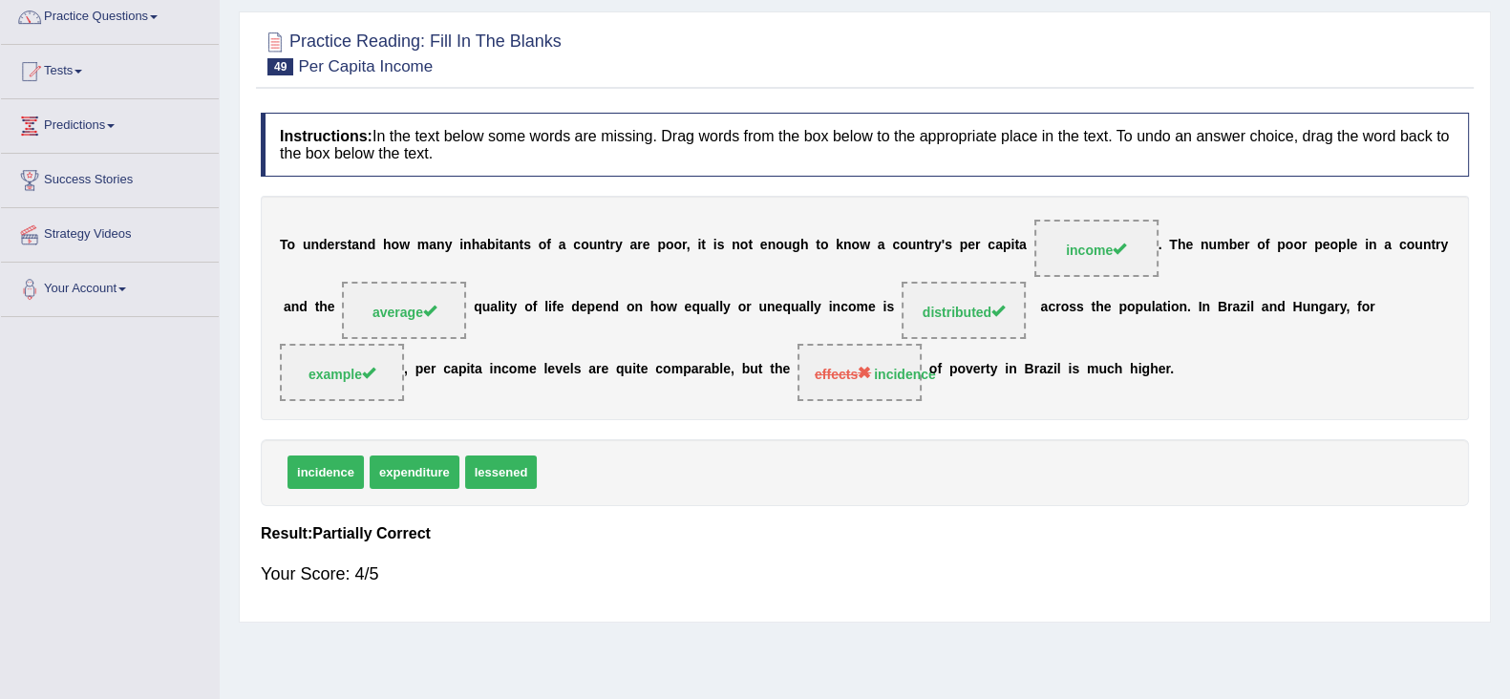
scroll to position [0, 0]
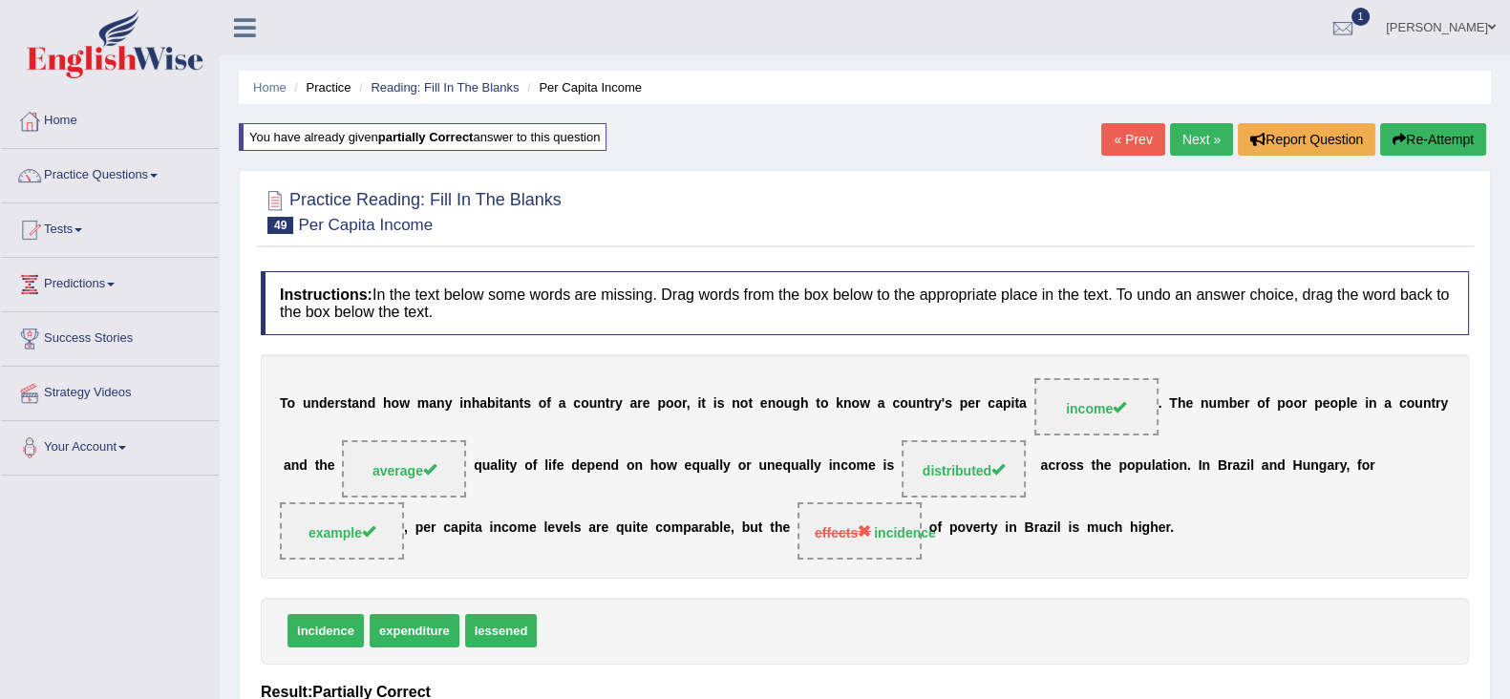
click at [1184, 147] on link "Next »" at bounding box center [1201, 139] width 63 height 32
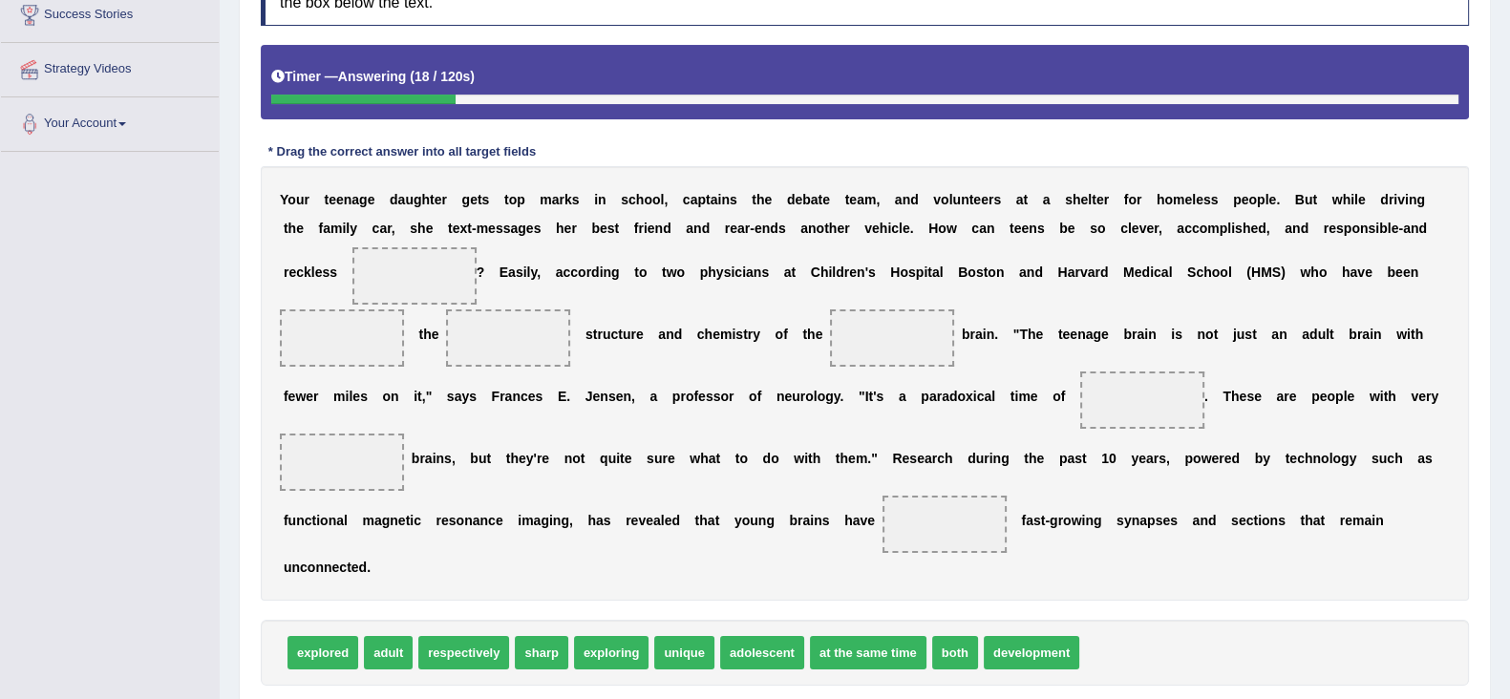
scroll to position [358, 0]
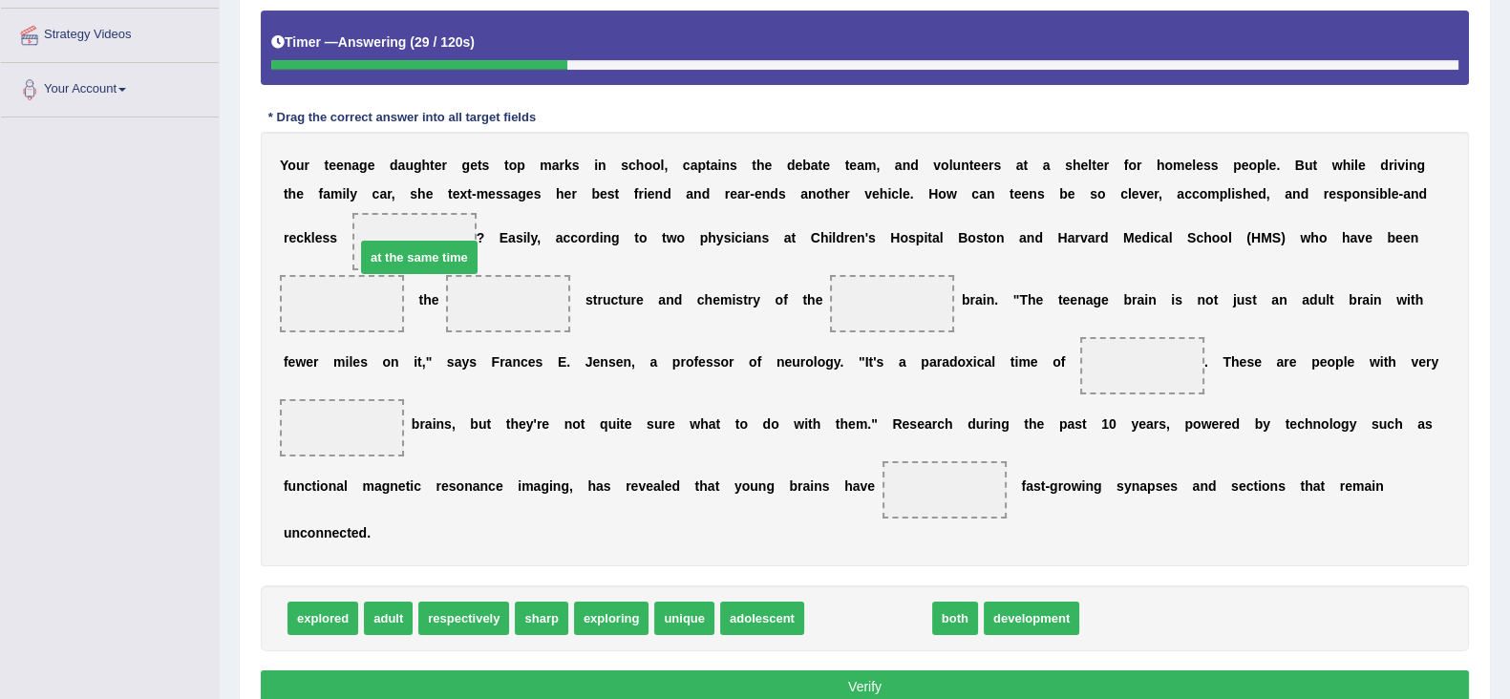
drag, startPoint x: 862, startPoint y: 623, endPoint x: 413, endPoint y: 262, distance: 576.0
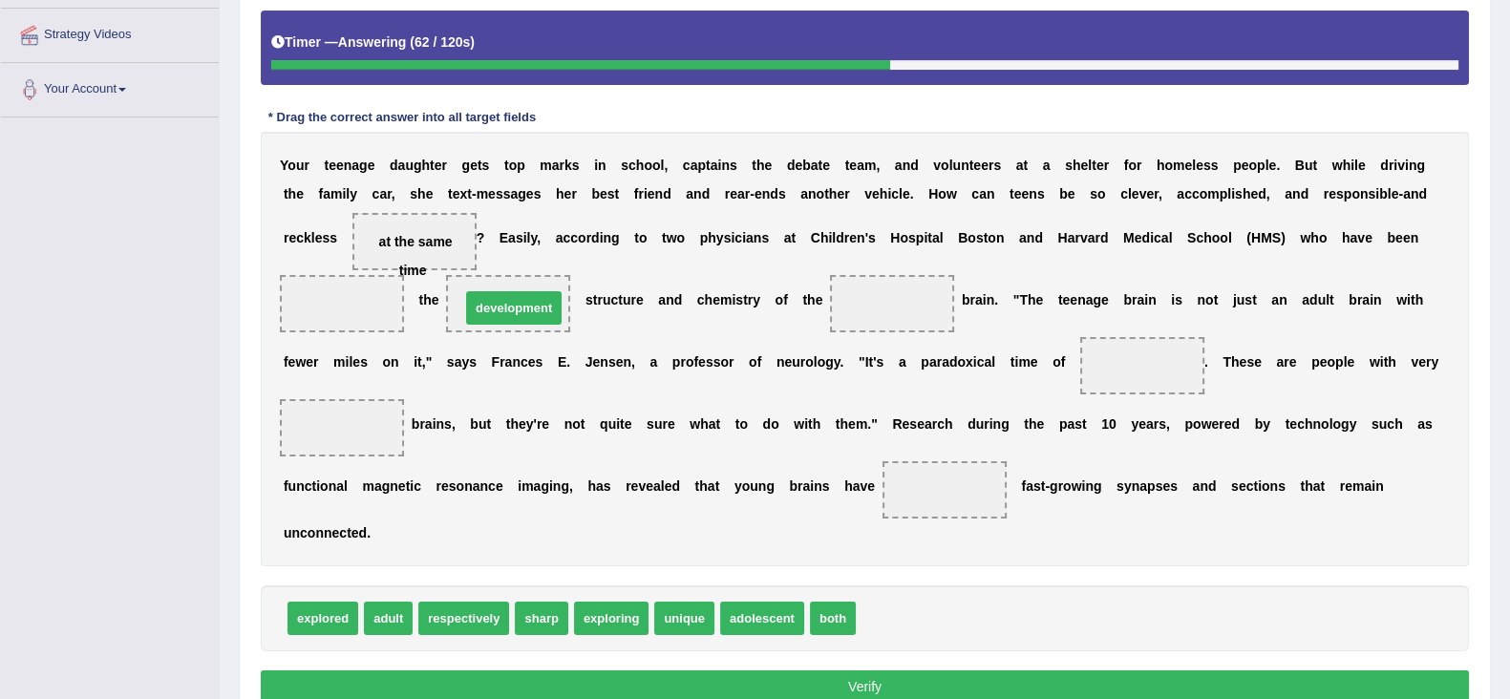
drag, startPoint x: 905, startPoint y: 590, endPoint x: 526, endPoint y: 298, distance: 478.7
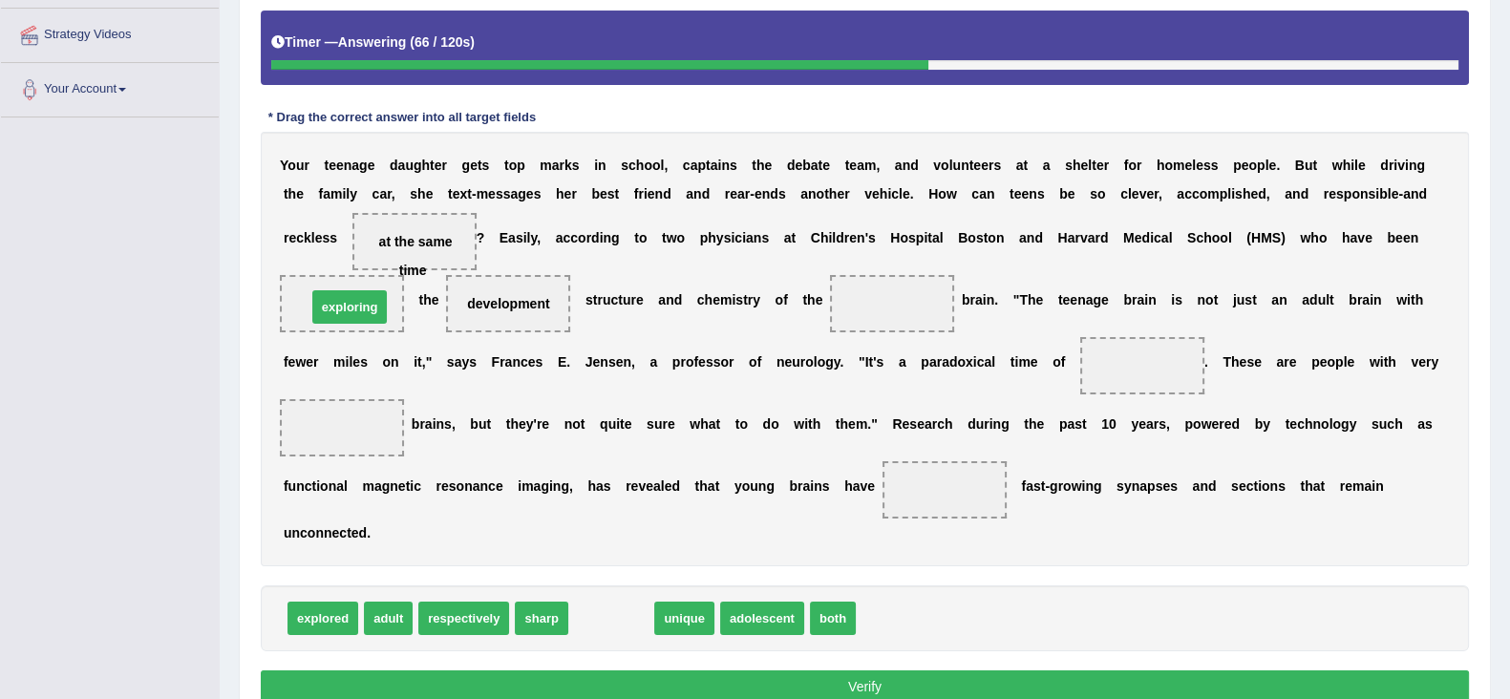
drag, startPoint x: 626, startPoint y: 620, endPoint x: 364, endPoint y: 308, distance: 406.7
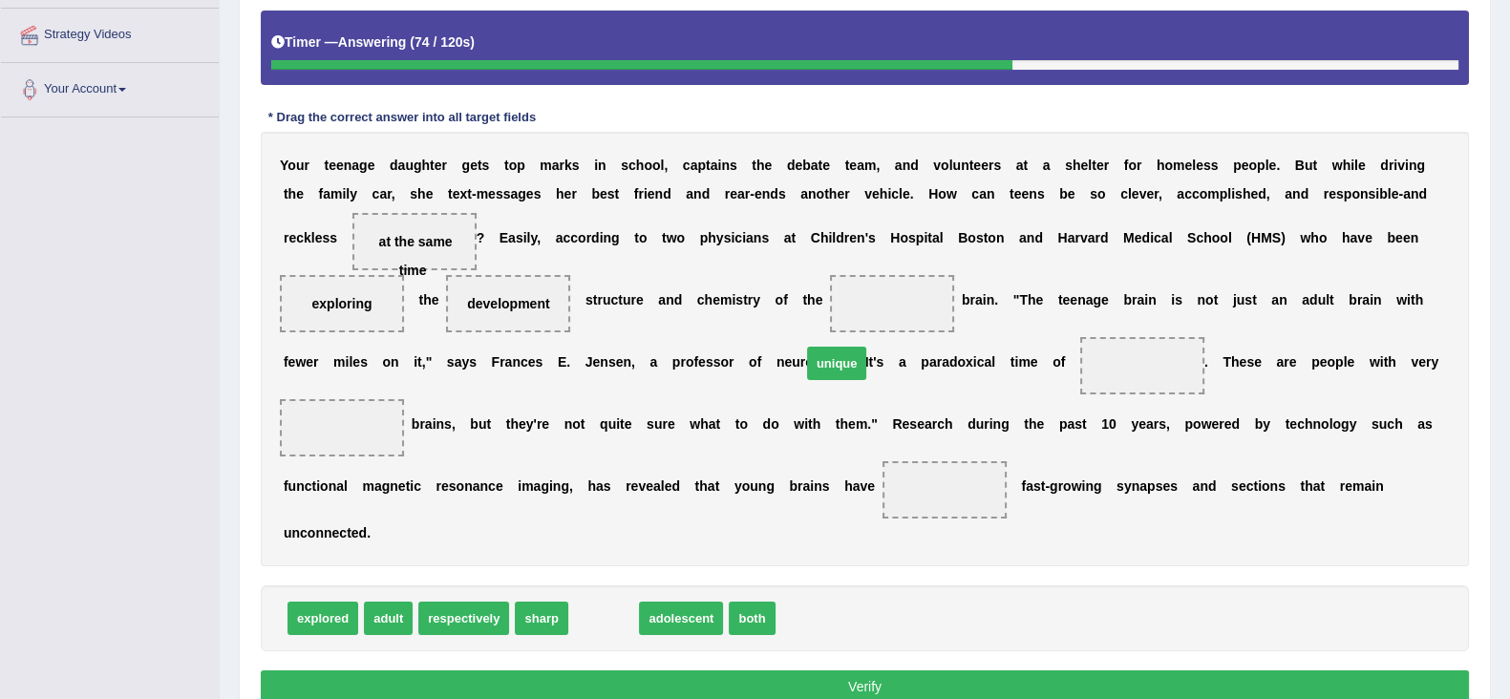
drag, startPoint x: 596, startPoint y: 618, endPoint x: 864, endPoint y: 310, distance: 408.1
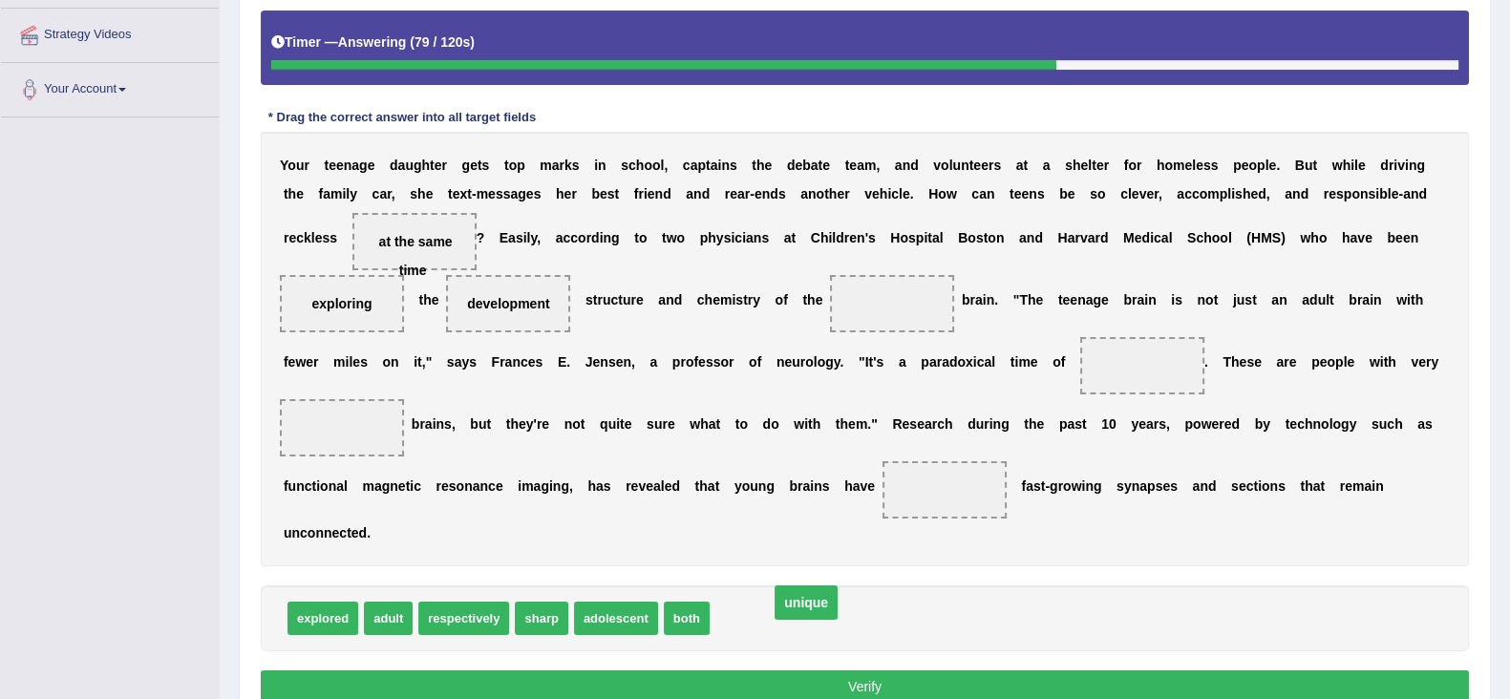
drag, startPoint x: 901, startPoint y: 303, endPoint x: 814, endPoint y: 618, distance: 326.9
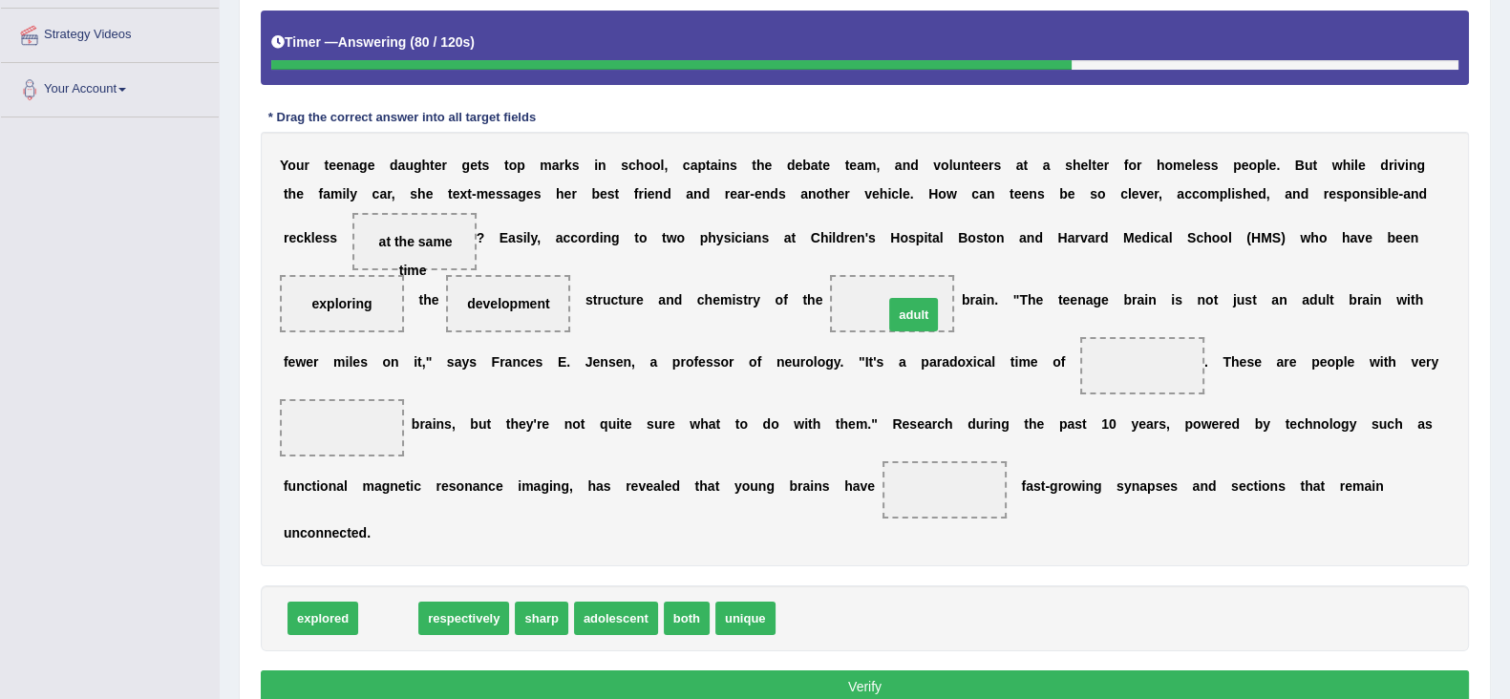
drag, startPoint x: 387, startPoint y: 613, endPoint x: 937, endPoint y: 309, distance: 628.3
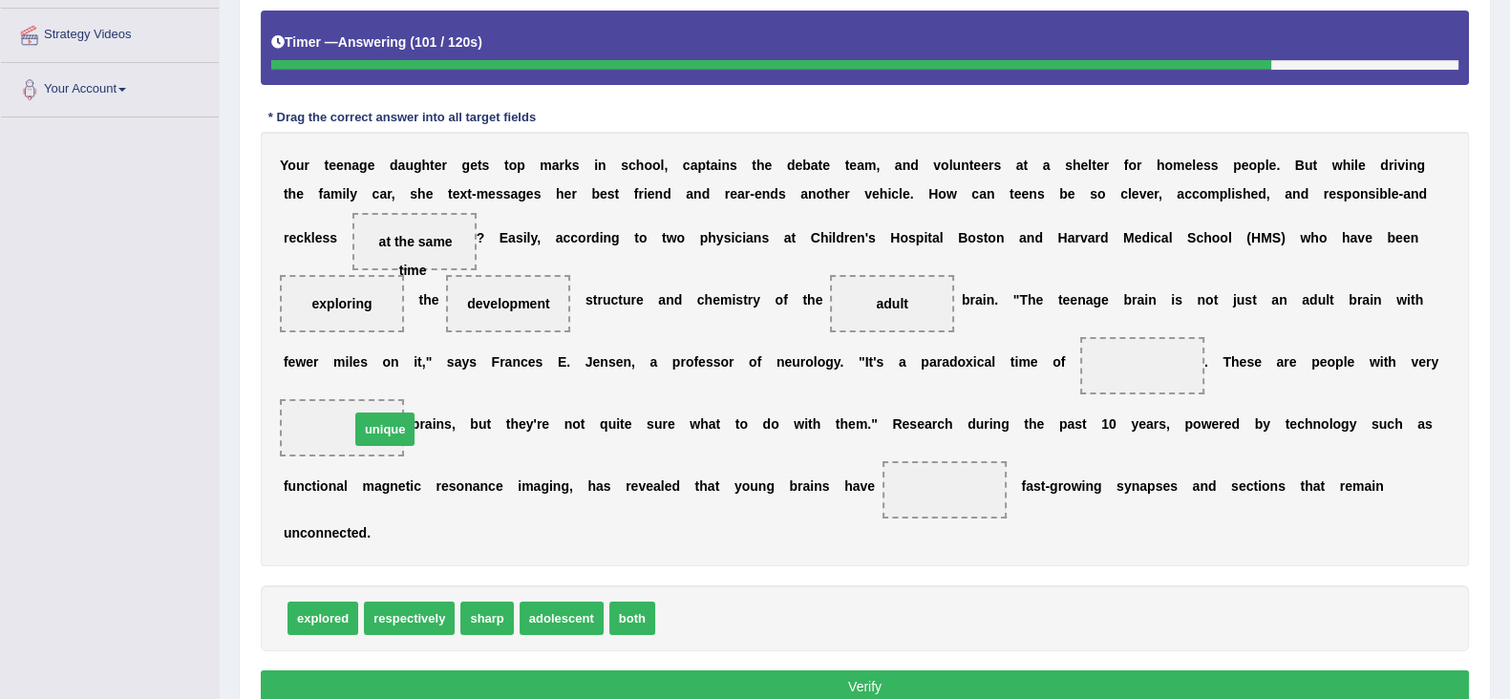
drag, startPoint x: 688, startPoint y: 608, endPoint x: 382, endPoint y: 419, distance: 359.4
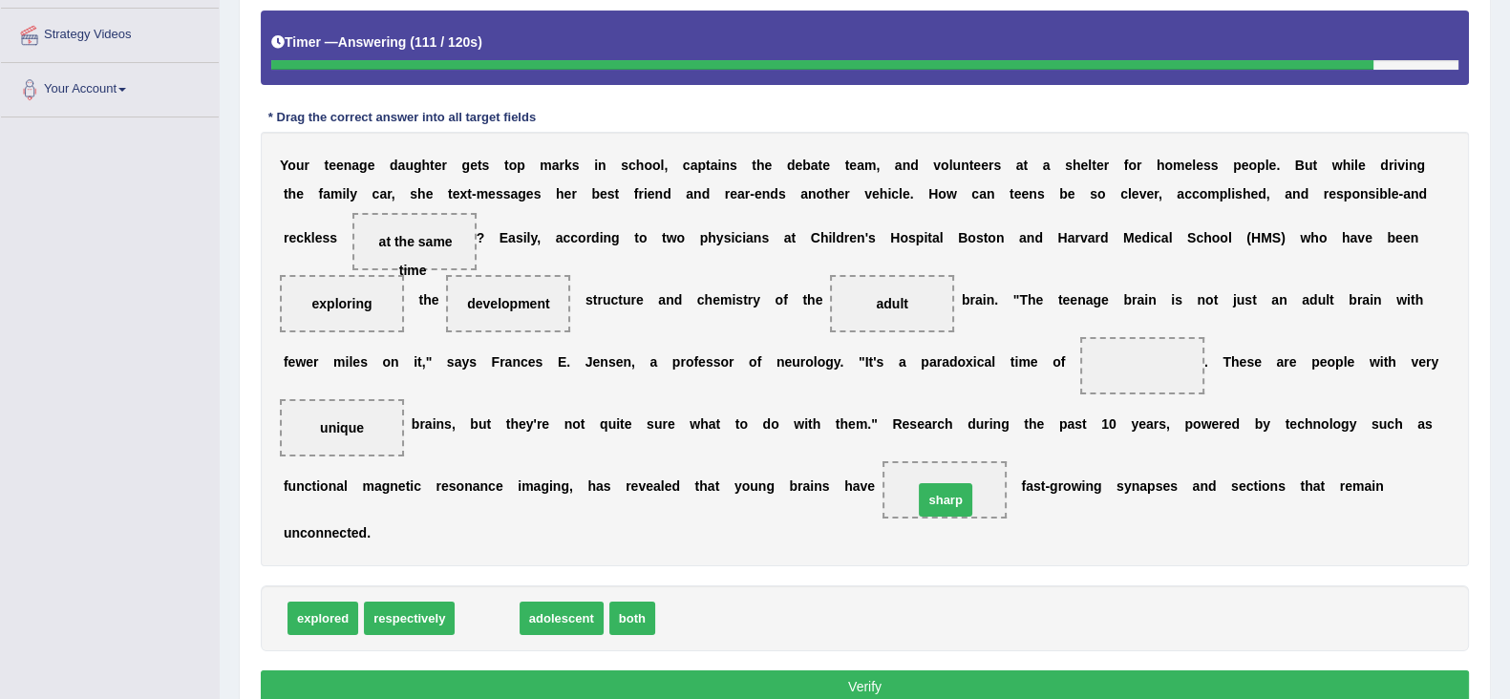
drag, startPoint x: 487, startPoint y: 618, endPoint x: 945, endPoint y: 498, distance: 473.7
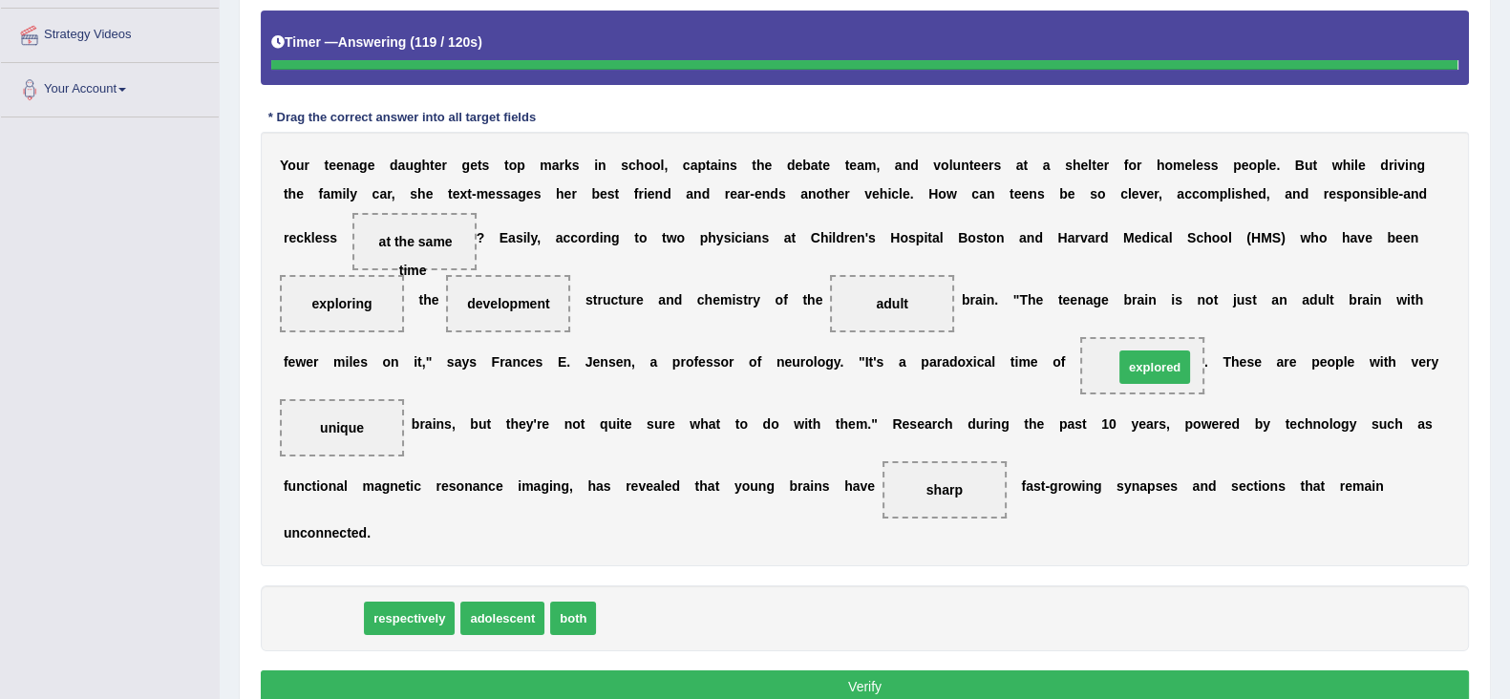
scroll to position [355, 0]
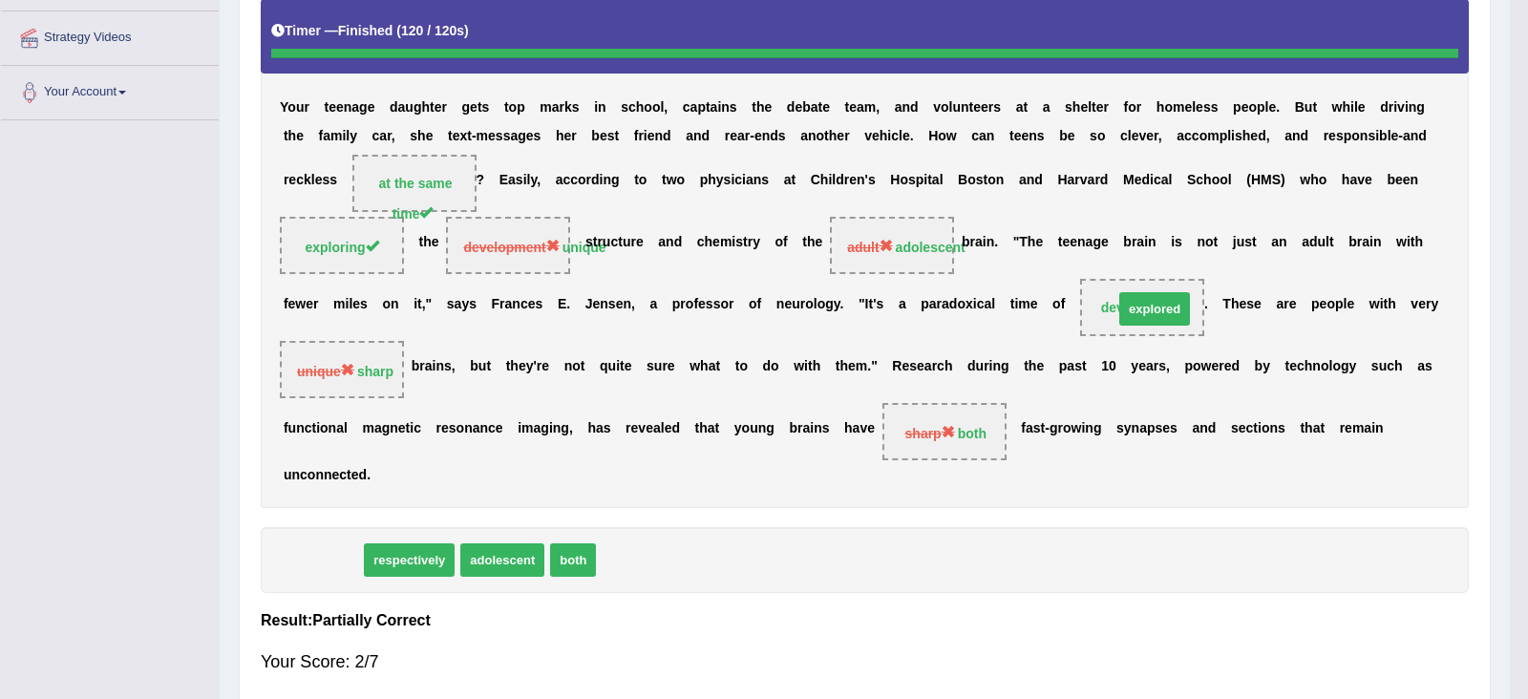
drag, startPoint x: 318, startPoint y: 620, endPoint x: 1149, endPoint y: 369, distance: 868.0
click at [1149, 369] on div "Instructions: In the text below some words are missing. Drag words from the box…" at bounding box center [865, 302] width 1218 height 793
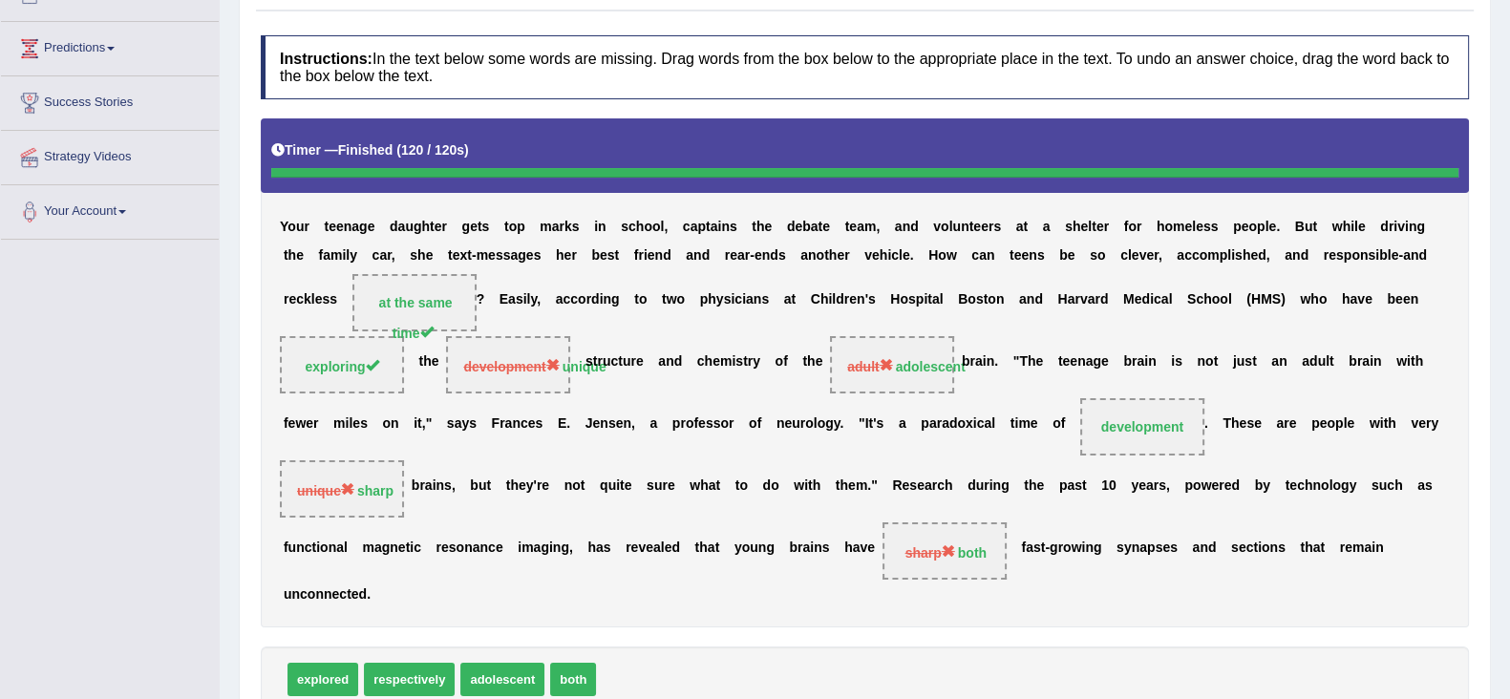
scroll to position [0, 0]
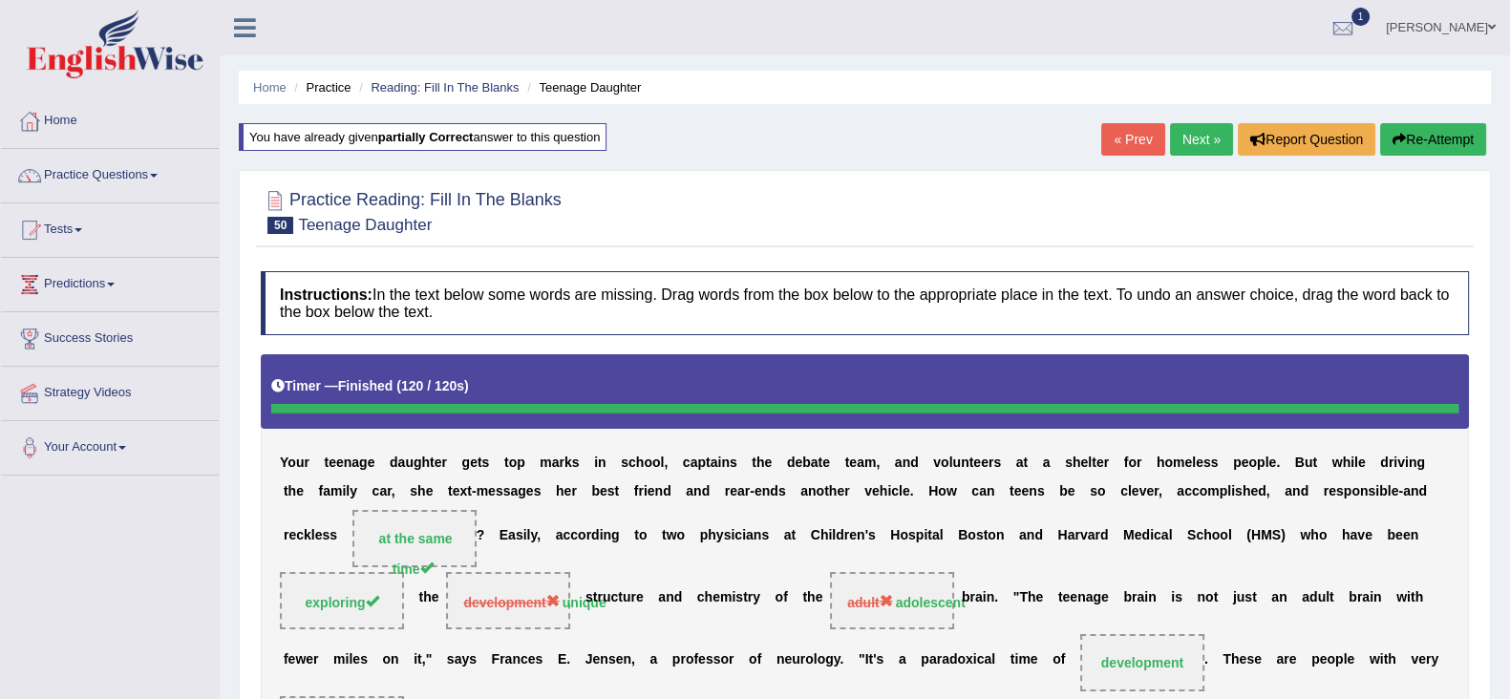
click at [1194, 142] on link "Next »" at bounding box center [1201, 139] width 63 height 32
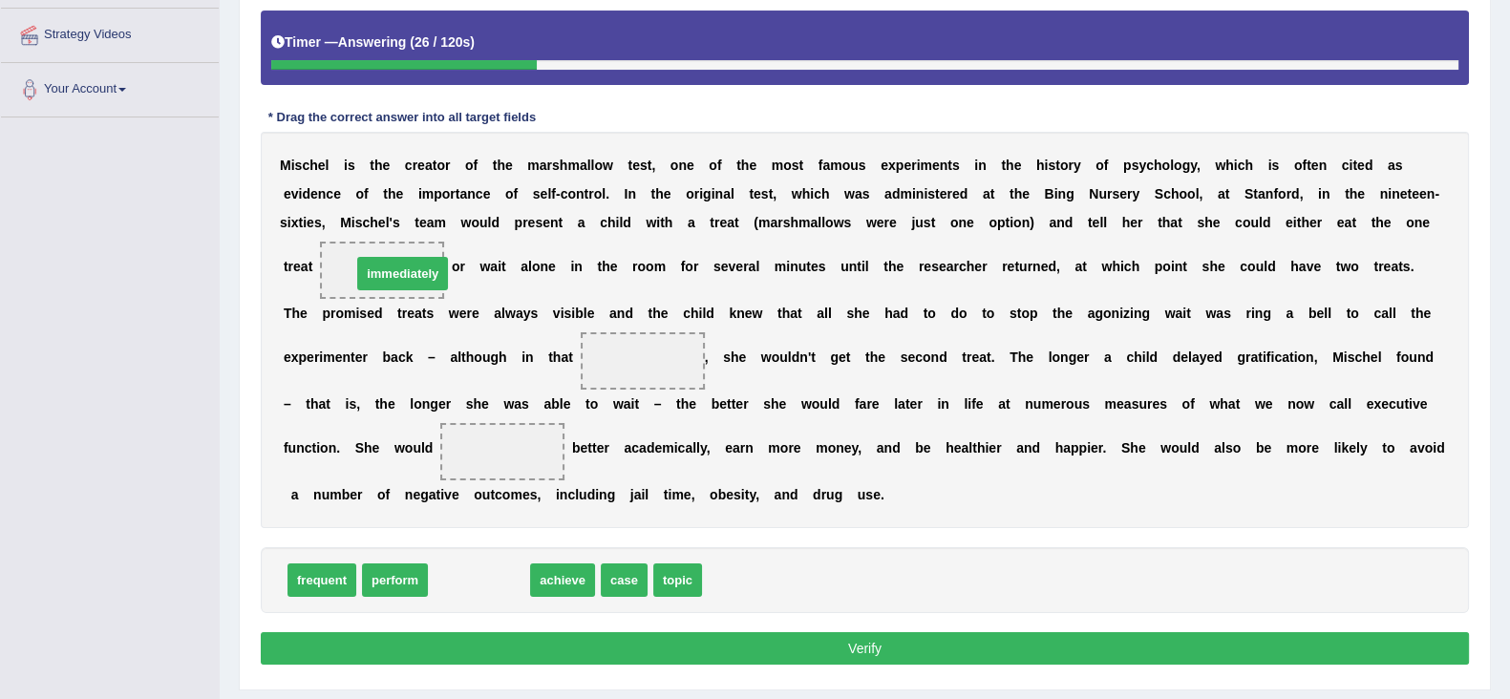
drag, startPoint x: 478, startPoint y: 576, endPoint x: 413, endPoint y: 267, distance: 315.4
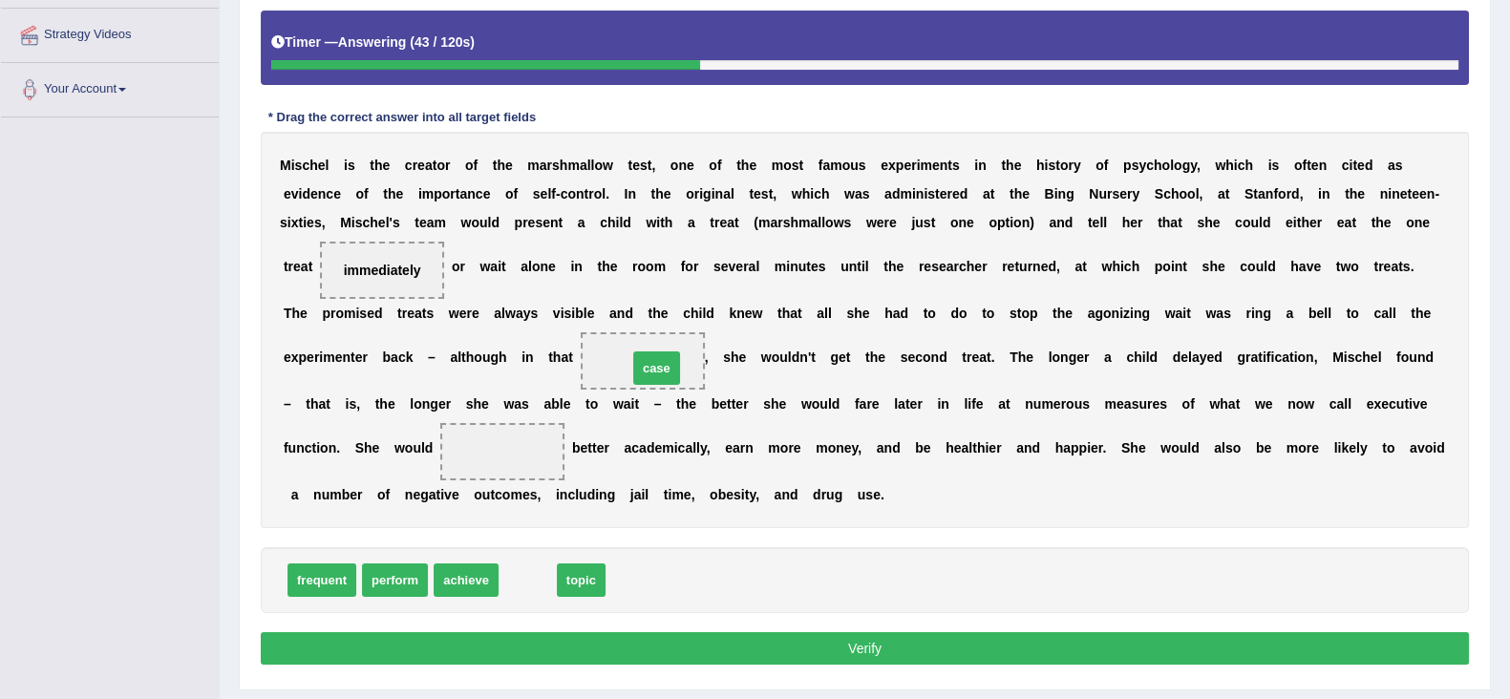
drag, startPoint x: 530, startPoint y: 577, endPoint x: 659, endPoint y: 364, distance: 248.9
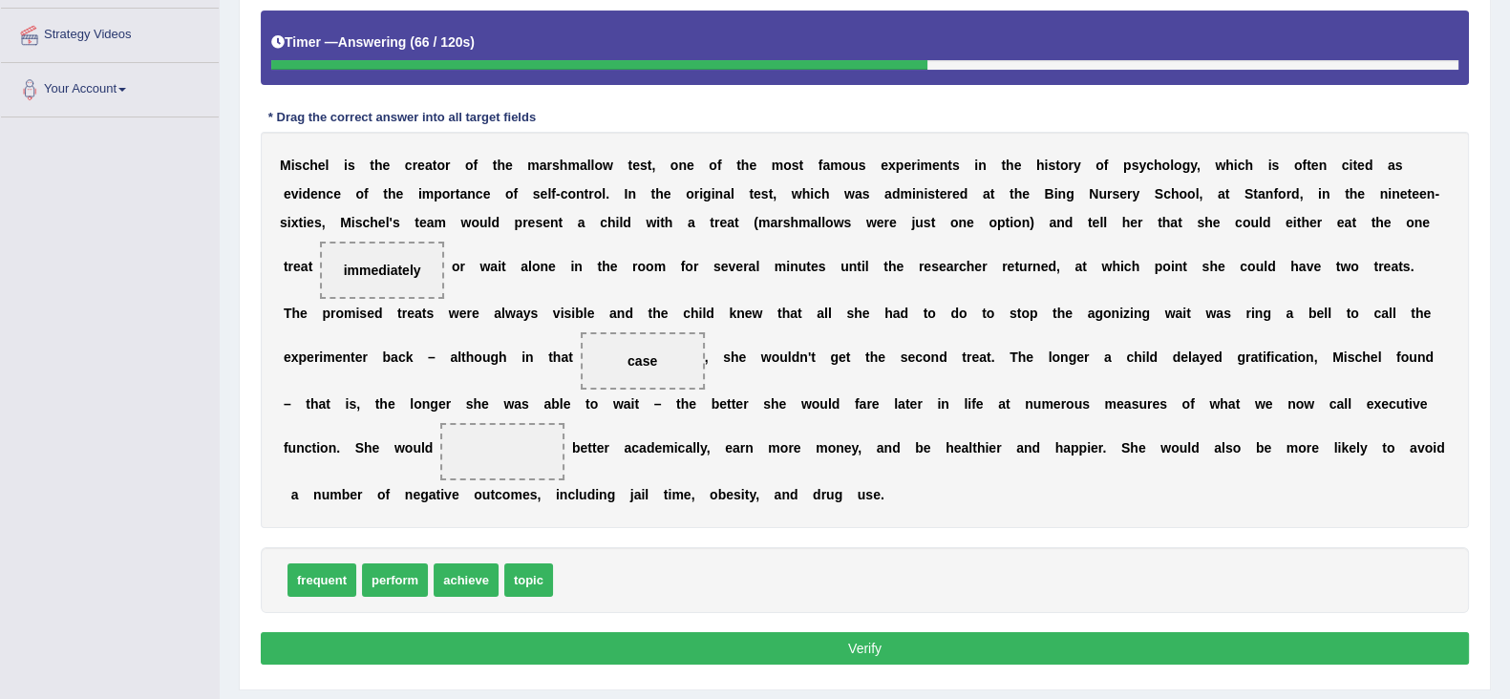
click at [470, 582] on span "achieve" at bounding box center [466, 579] width 65 height 33
drag, startPoint x: 396, startPoint y: 576, endPoint x: 515, endPoint y: 453, distance: 170.9
click at [965, 642] on button "Verify" at bounding box center [865, 648] width 1208 height 32
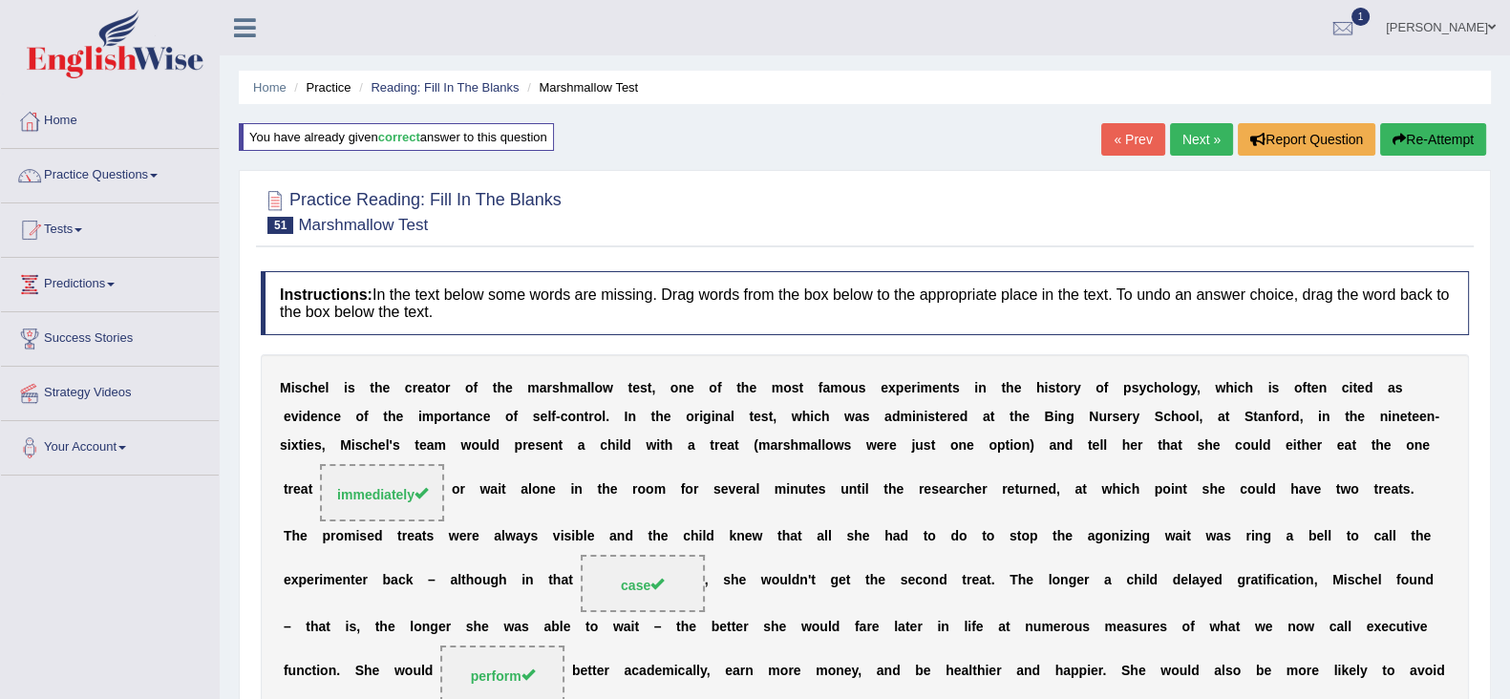
click at [1196, 139] on link "Next »" at bounding box center [1201, 139] width 63 height 32
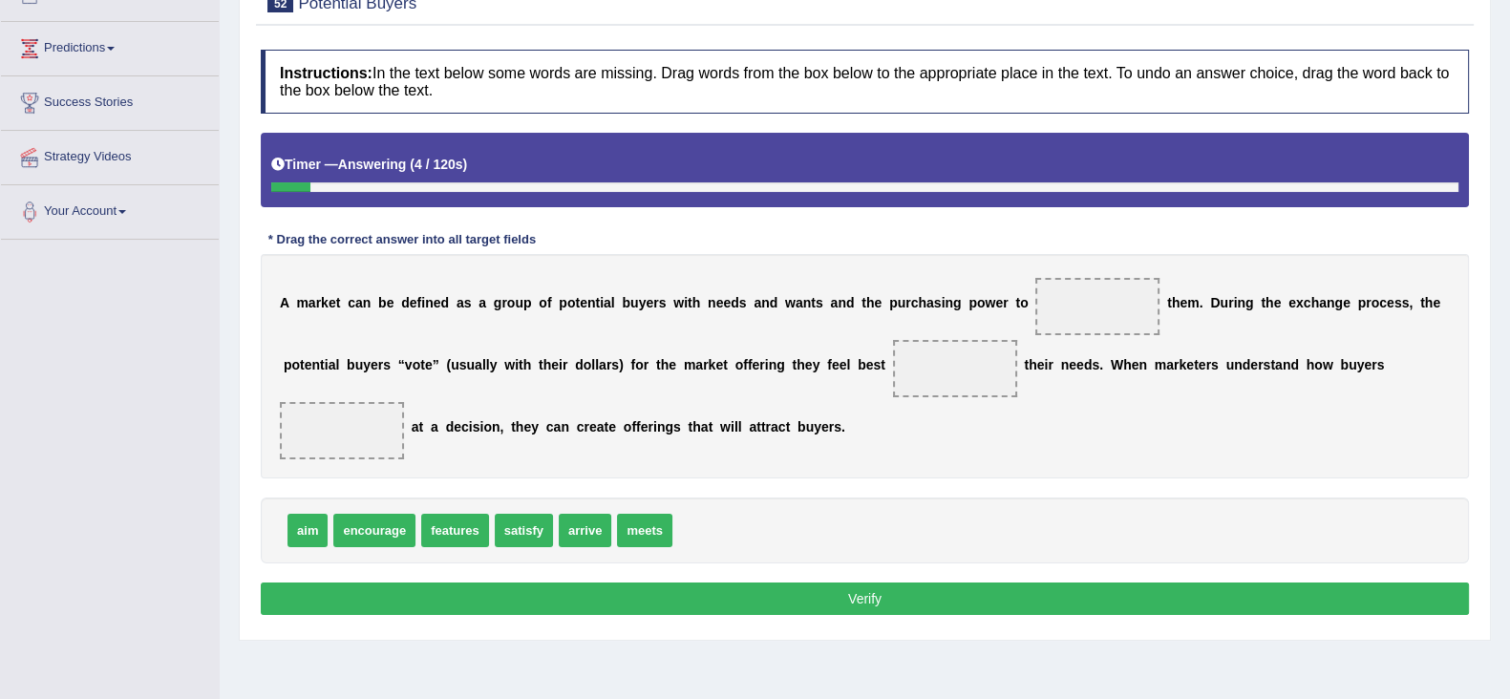
scroll to position [238, 0]
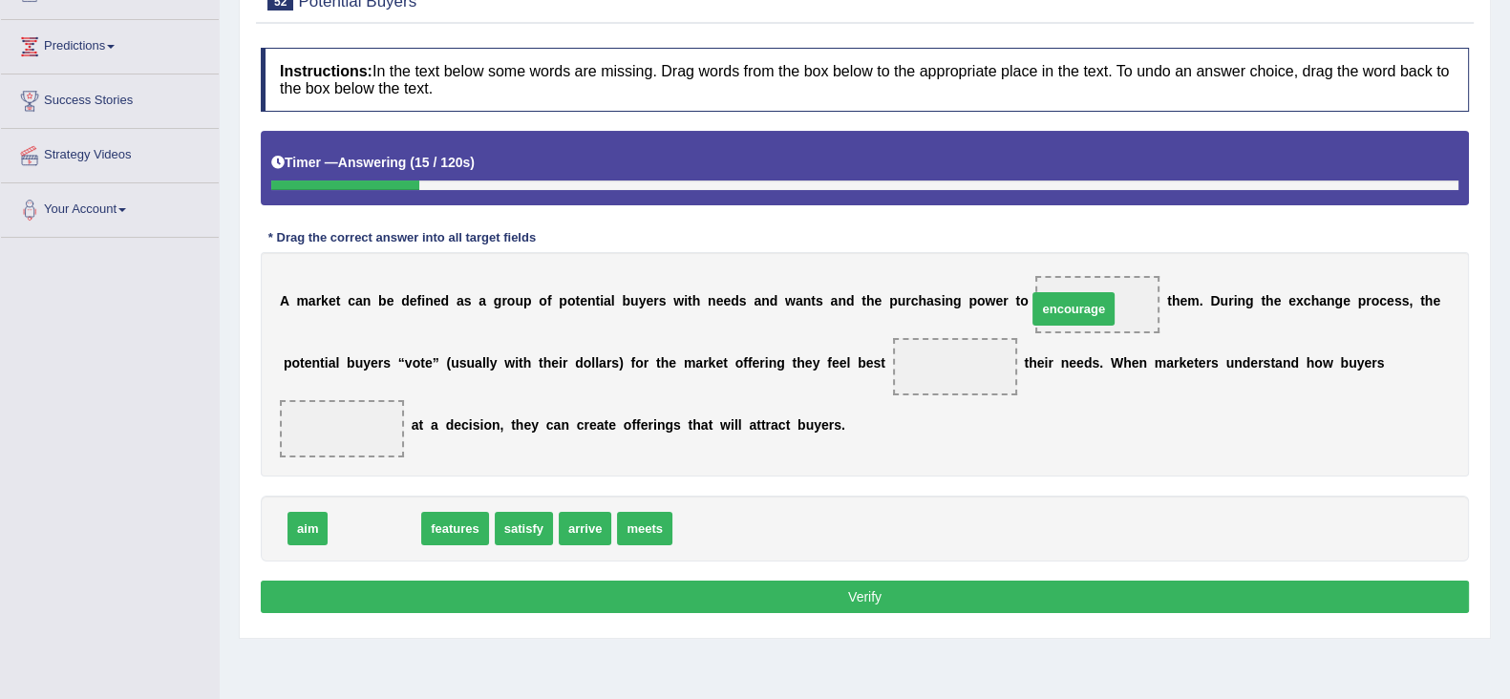
drag, startPoint x: 371, startPoint y: 527, endPoint x: 1071, endPoint y: 308, distance: 732.4
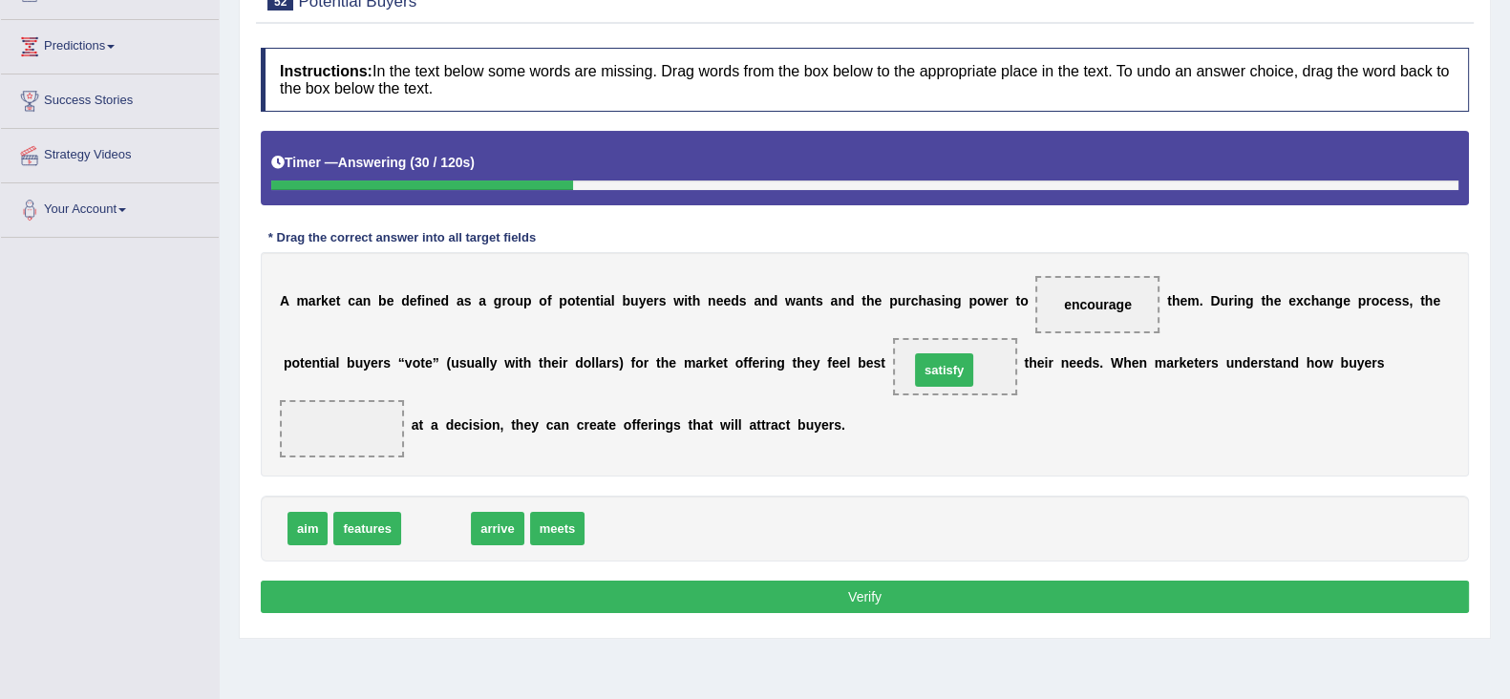
drag, startPoint x: 435, startPoint y: 525, endPoint x: 944, endPoint y: 367, distance: 532.2
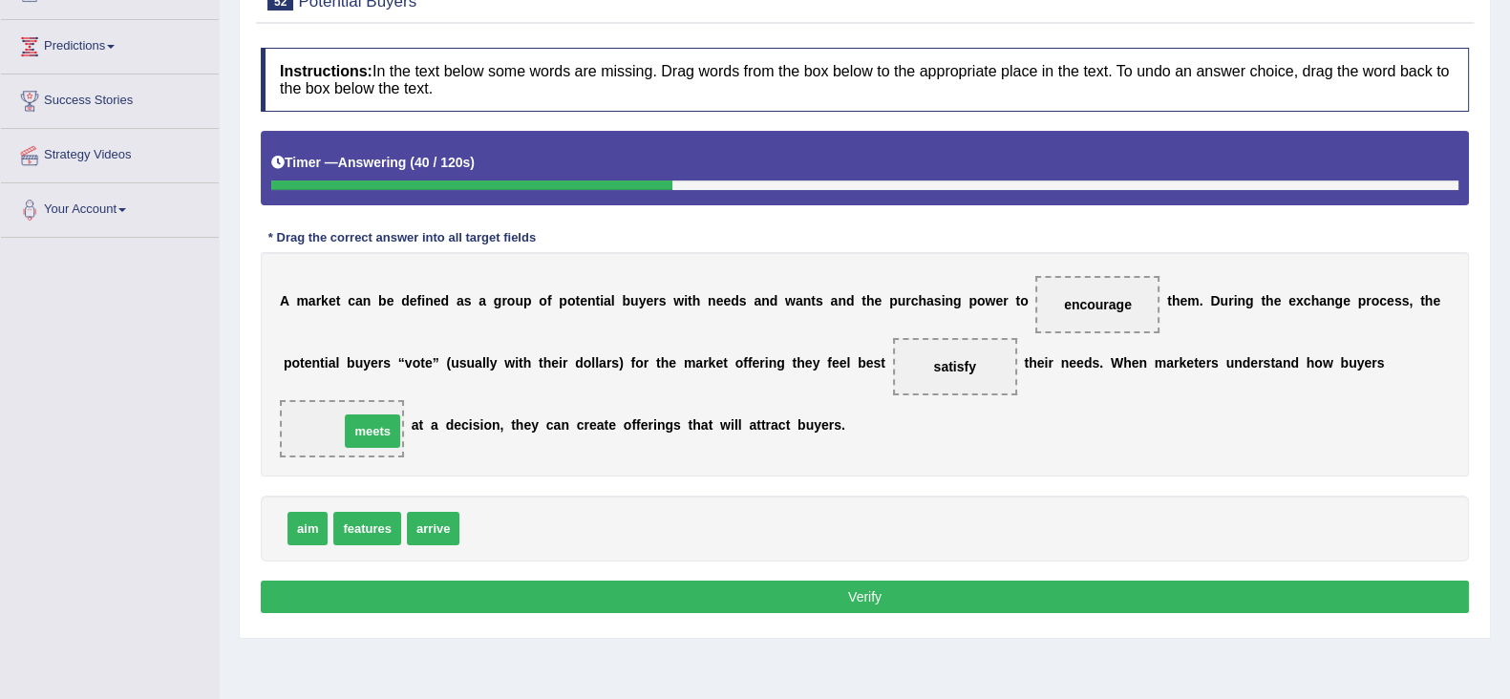
drag, startPoint x: 506, startPoint y: 522, endPoint x: 385, endPoint y: 425, distance: 155.6
drag, startPoint x: 443, startPoint y: 525, endPoint x: 358, endPoint y: 436, distance: 122.9
click at [554, 508] on div "aim features meets" at bounding box center [865, 529] width 1208 height 66
click at [1136, 594] on button "Verify" at bounding box center [865, 597] width 1208 height 32
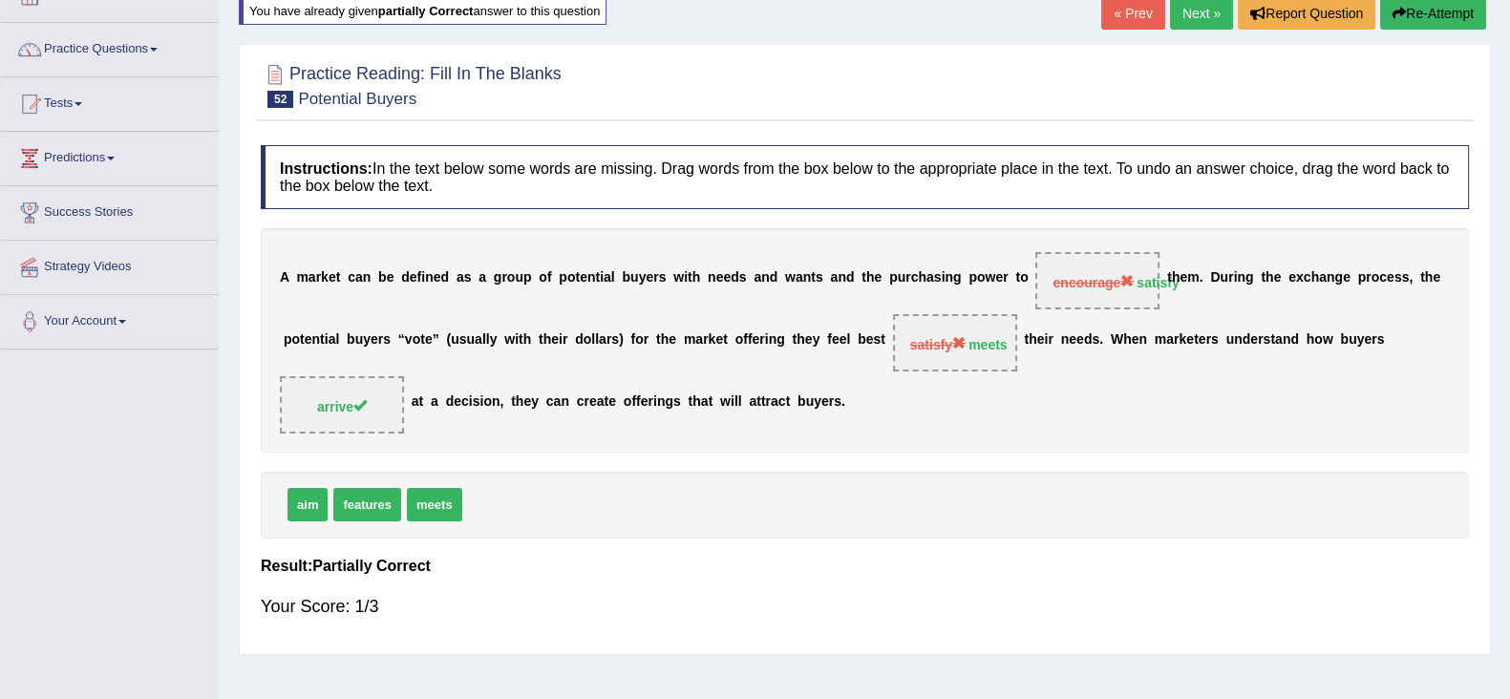
scroll to position [0, 0]
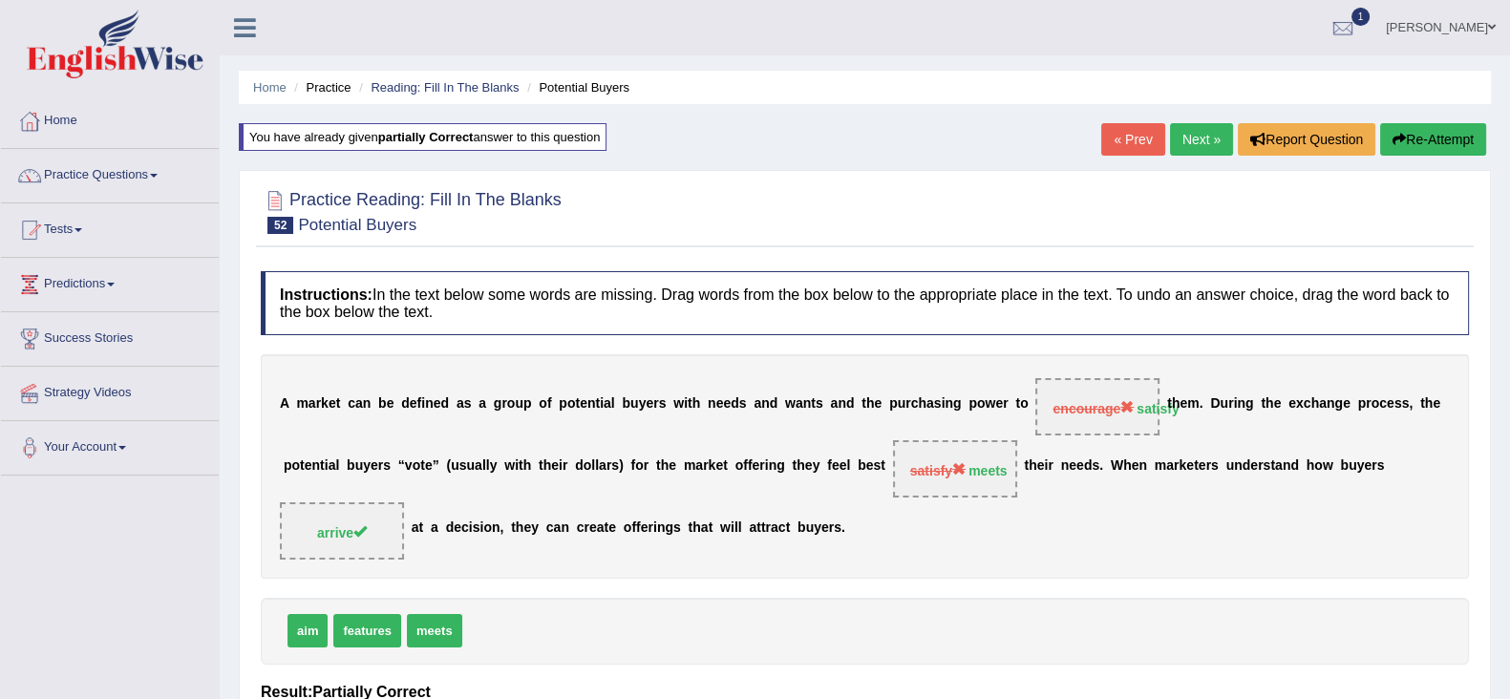
click at [1198, 134] on link "Next »" at bounding box center [1201, 139] width 63 height 32
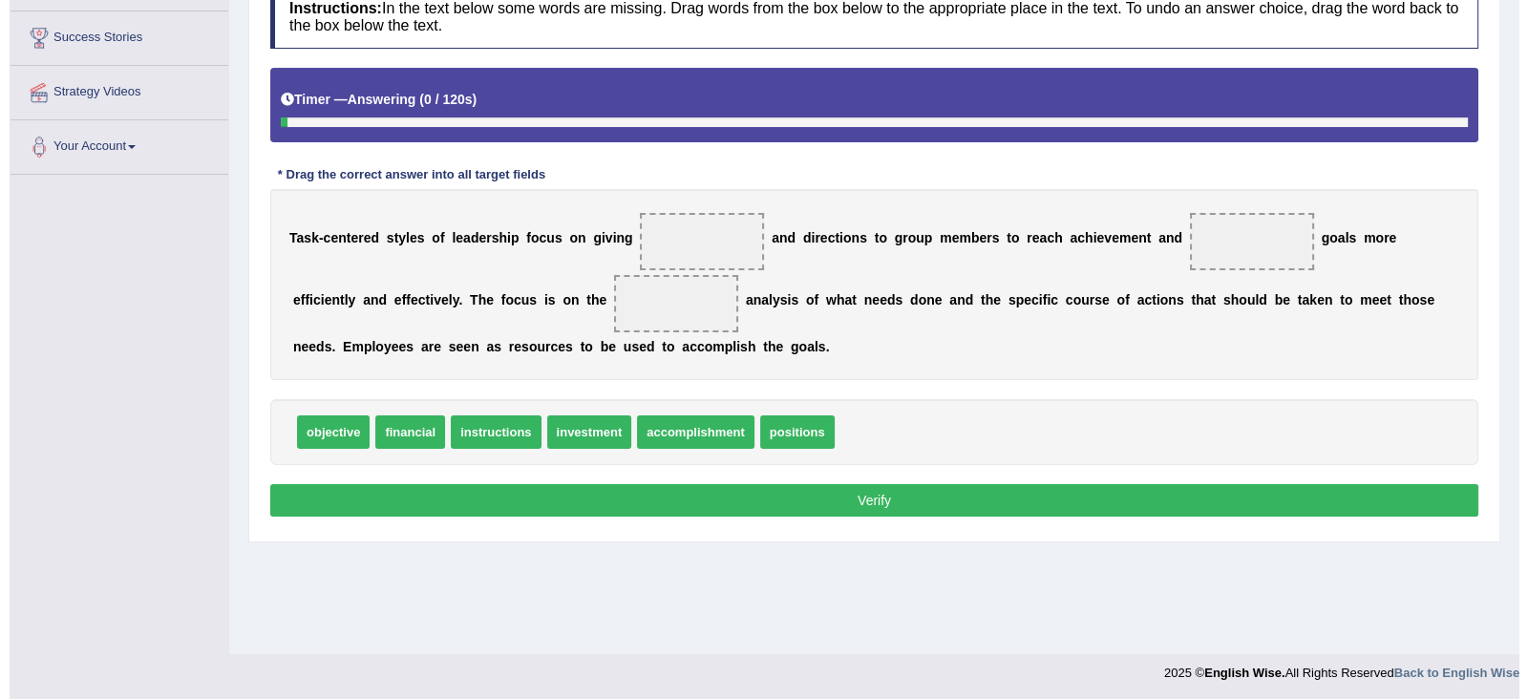
scroll to position [304, 0]
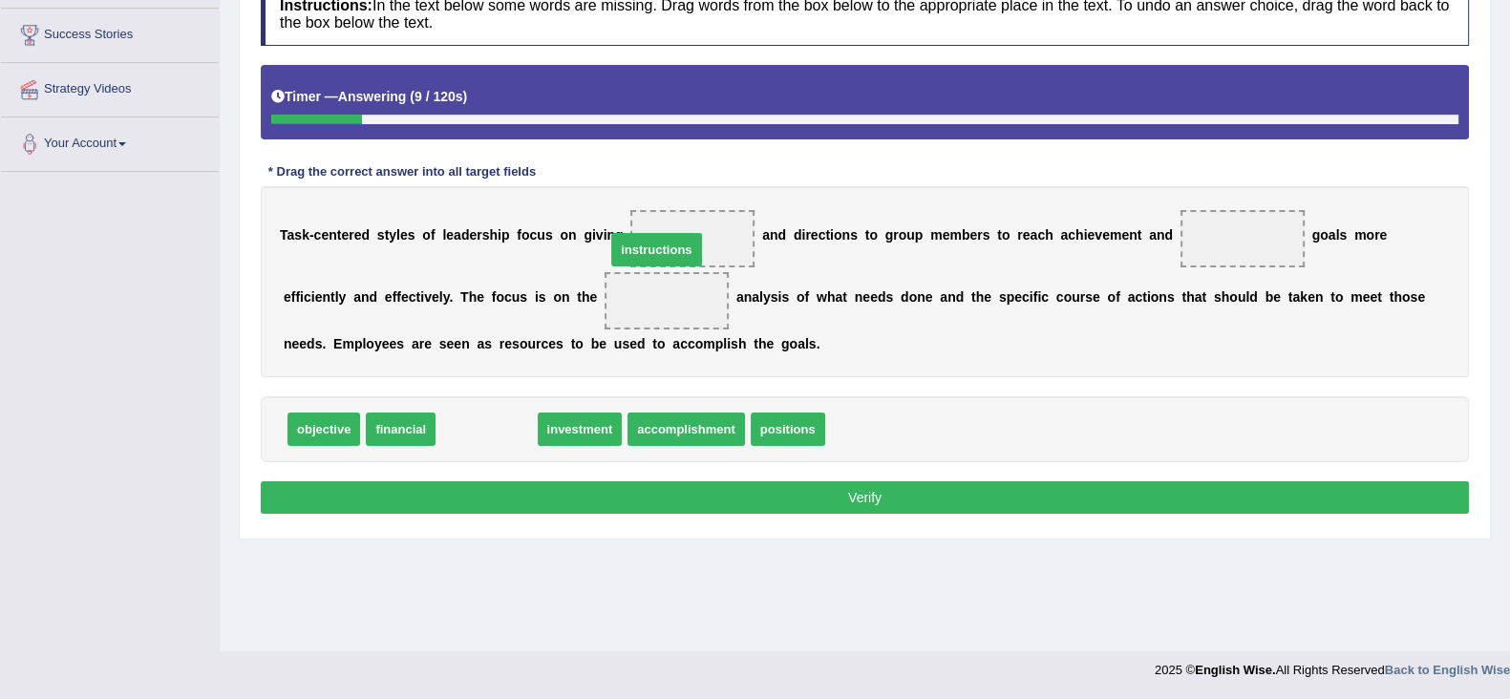
drag, startPoint x: 505, startPoint y: 432, endPoint x: 685, endPoint y: 245, distance: 258.7
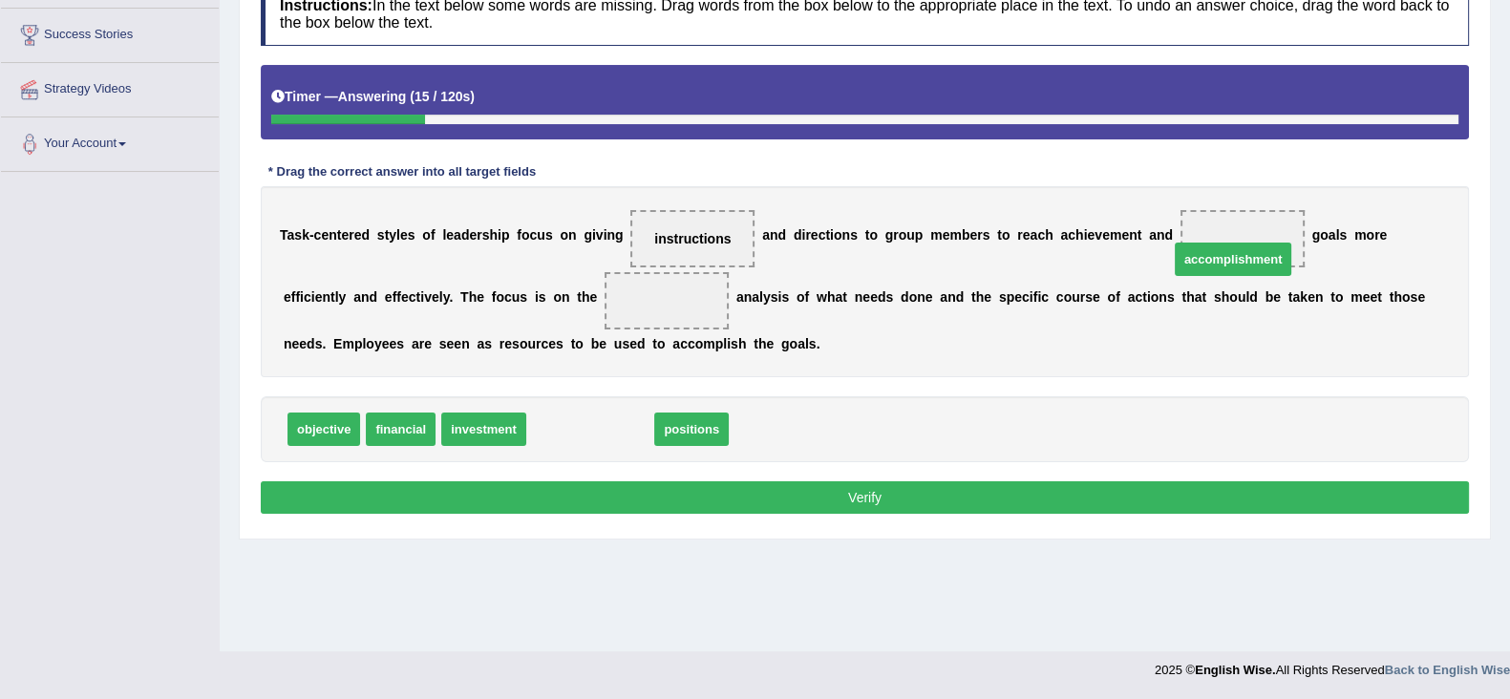
drag, startPoint x: 583, startPoint y: 436, endPoint x: 1229, endPoint y: 260, distance: 669.3
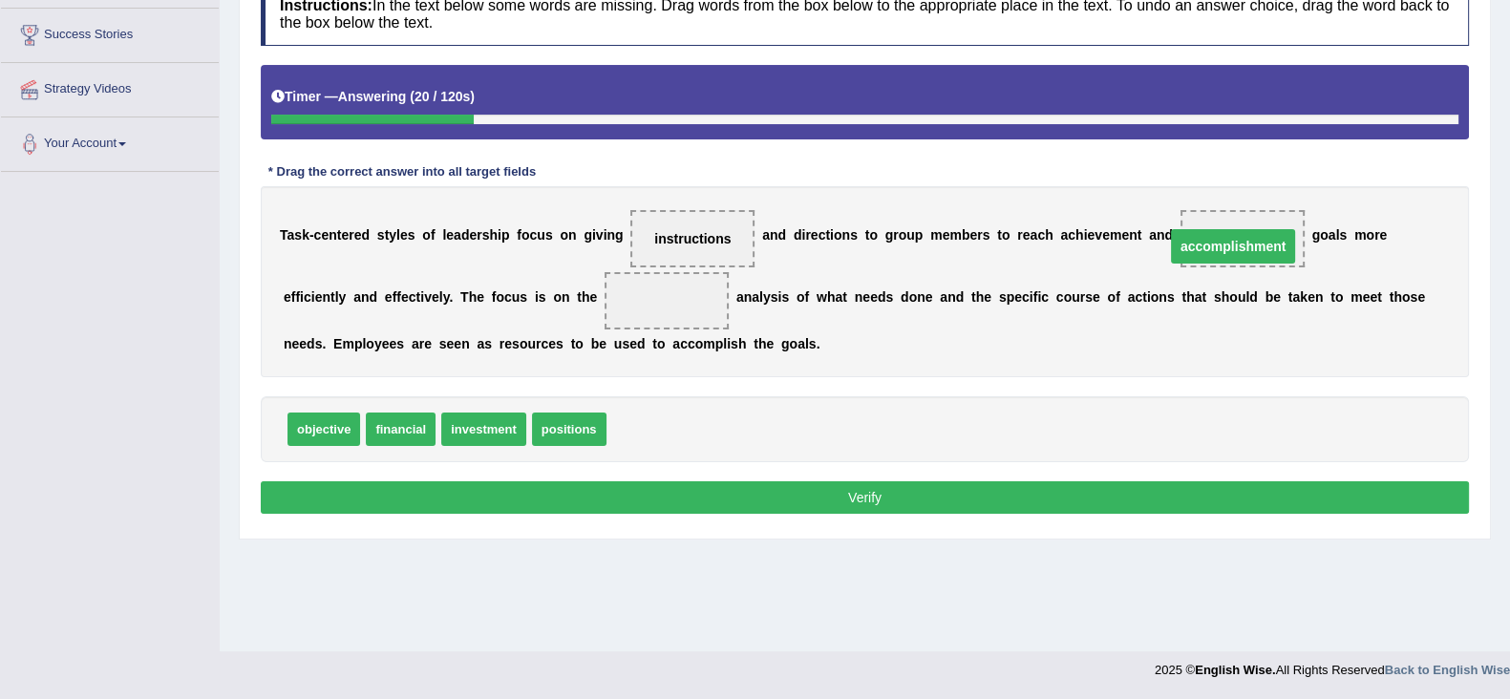
drag, startPoint x: 1256, startPoint y: 241, endPoint x: 1232, endPoint y: 247, distance: 24.8
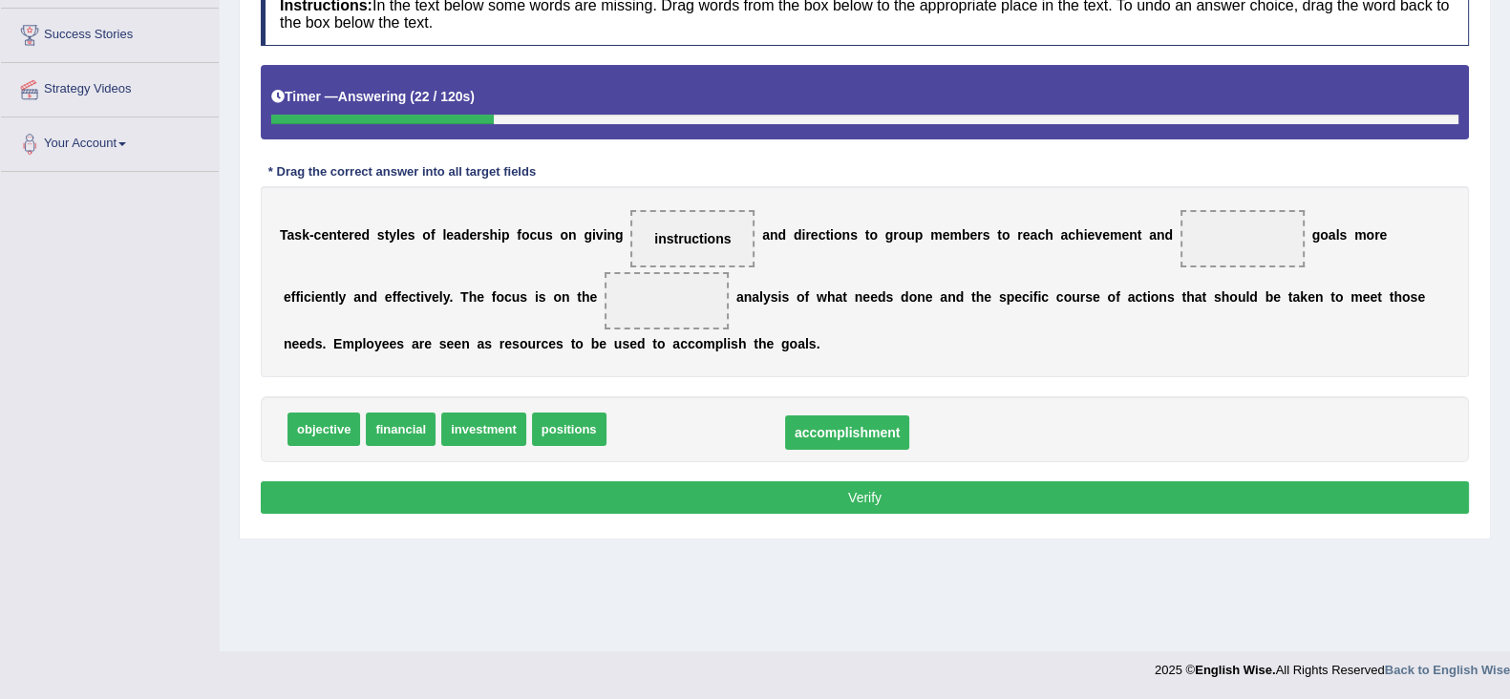
drag, startPoint x: 1234, startPoint y: 239, endPoint x: 811, endPoint y: 427, distance: 463.0
drag, startPoint x: 659, startPoint y: 427, endPoint x: 1241, endPoint y: 231, distance: 614.5
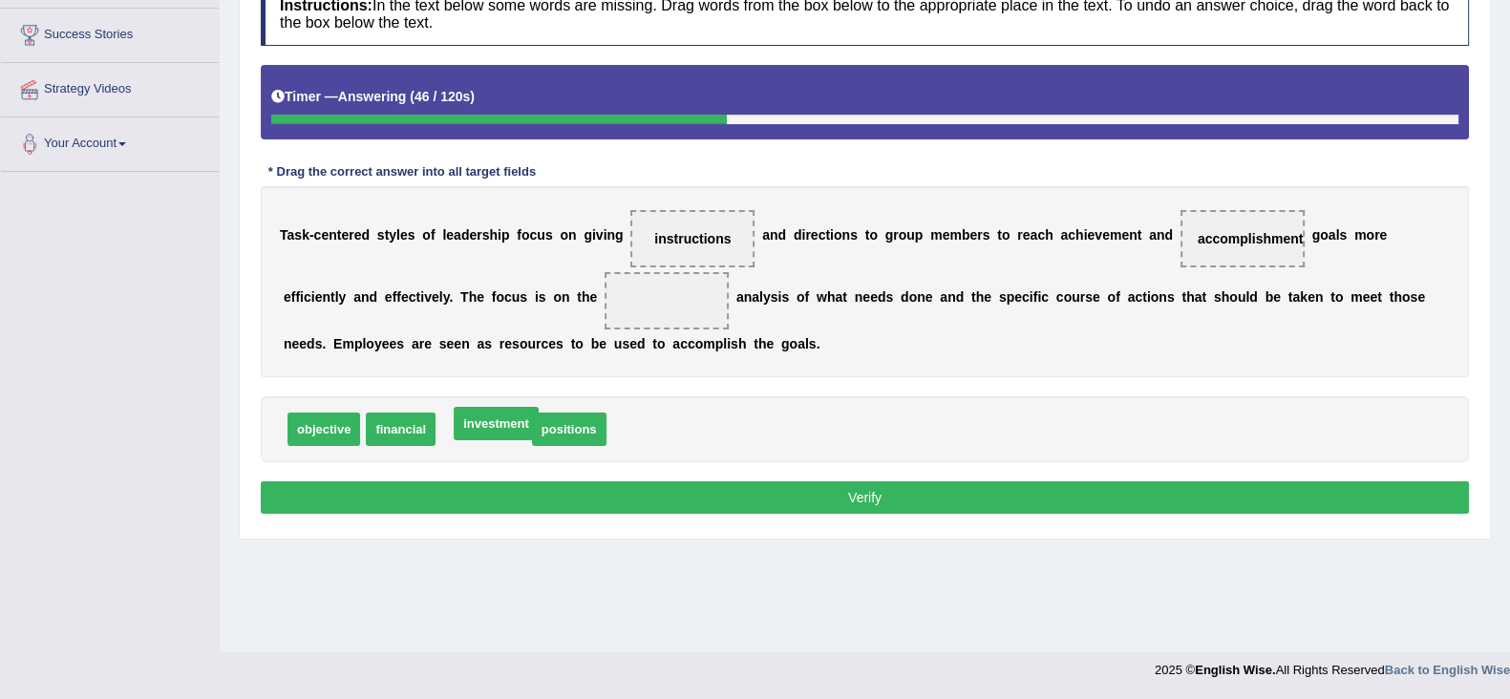
drag, startPoint x: 487, startPoint y: 431, endPoint x: 498, endPoint y: 425, distance: 12.8
drag, startPoint x: 546, startPoint y: 437, endPoint x: 583, endPoint y: 432, distance: 36.7
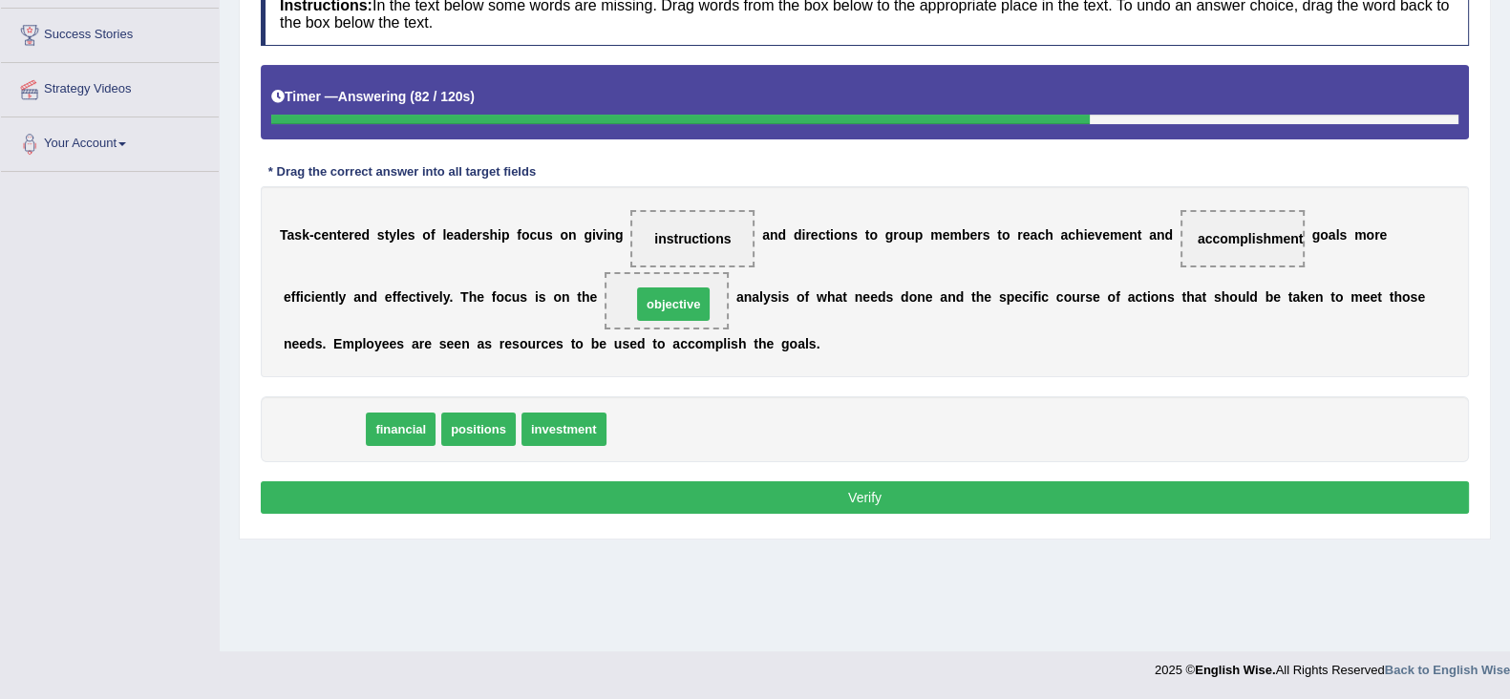
drag, startPoint x: 325, startPoint y: 423, endPoint x: 674, endPoint y: 298, distance: 371.2
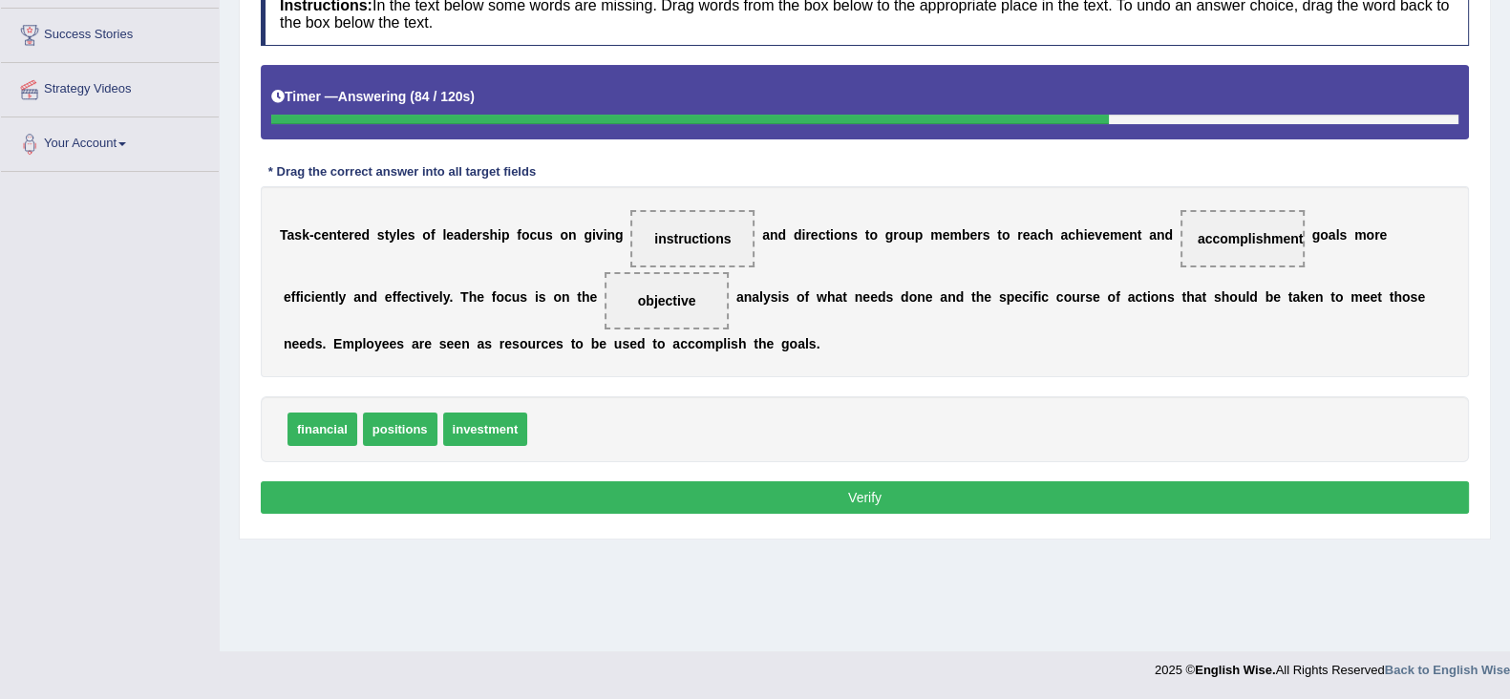
click at [917, 496] on button "Verify" at bounding box center [865, 497] width 1208 height 32
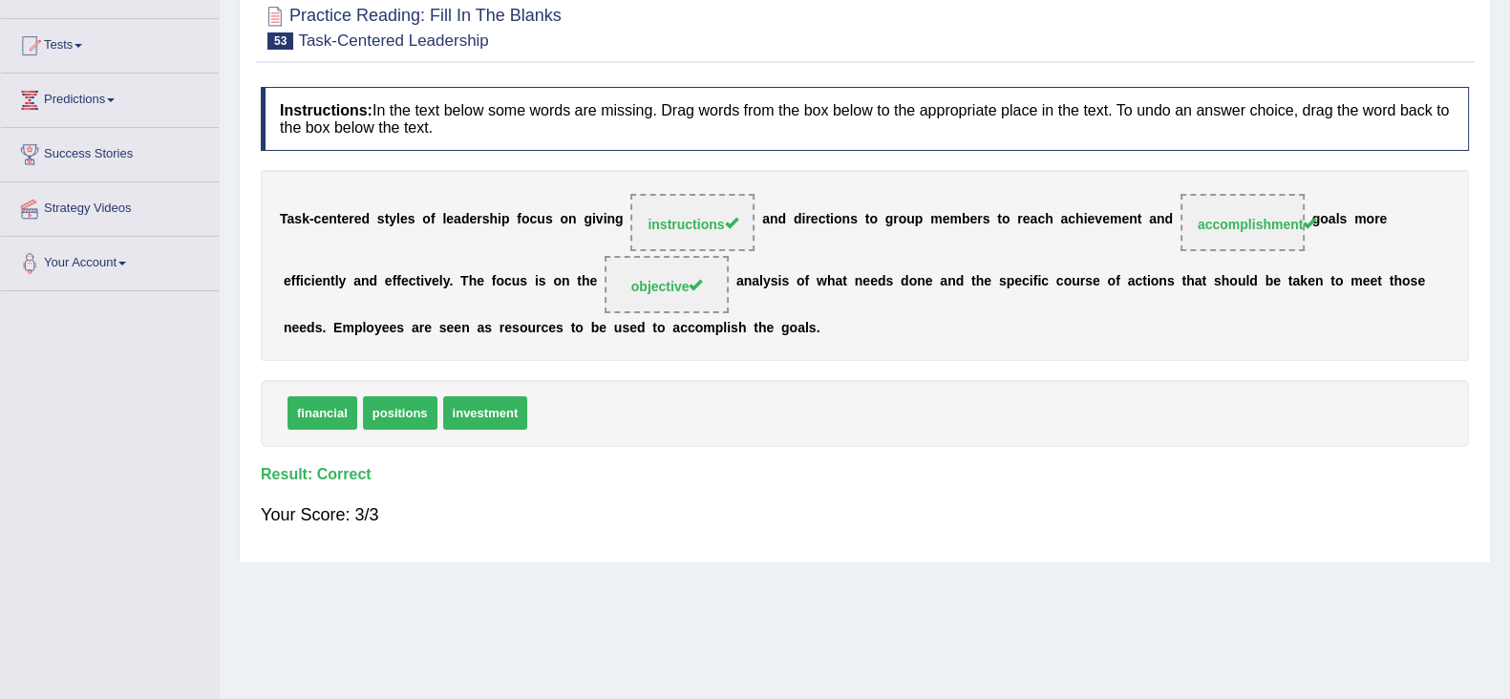
scroll to position [0, 0]
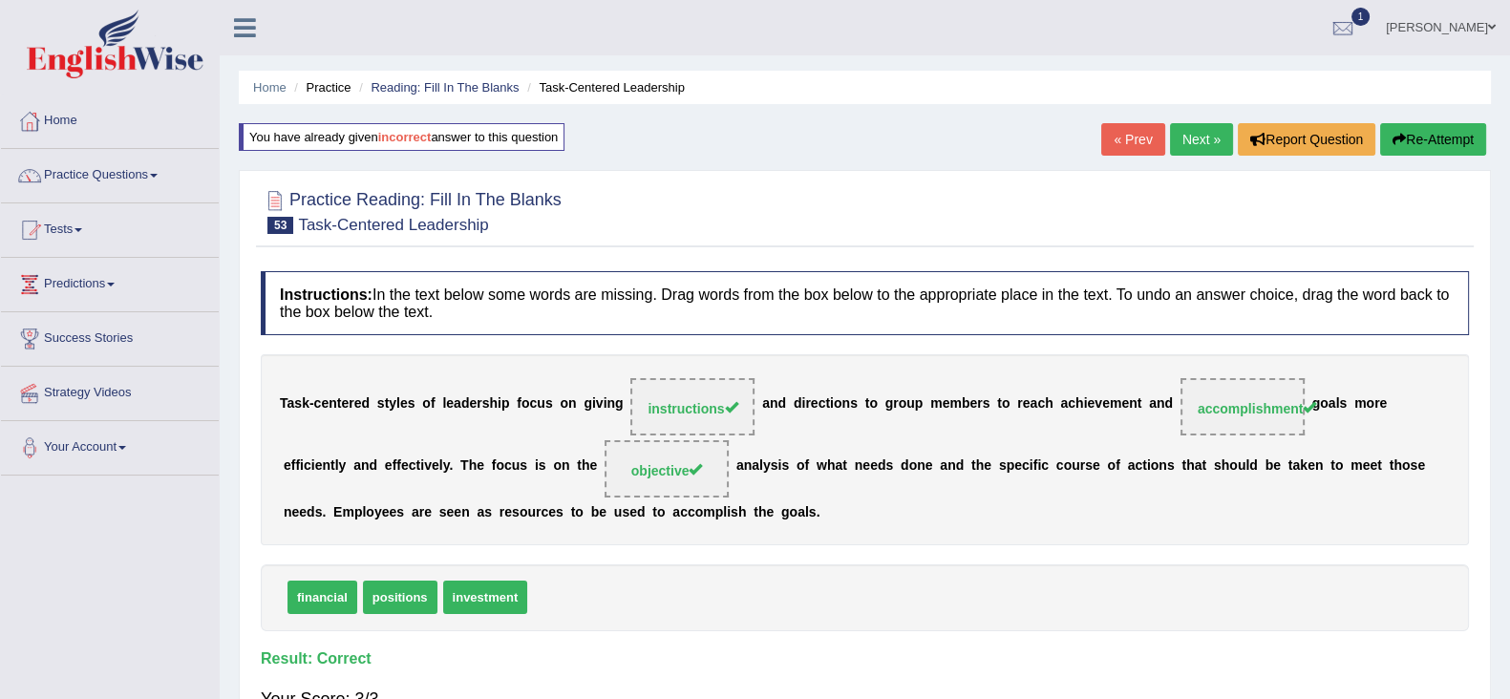
click at [1200, 136] on link "Next »" at bounding box center [1201, 139] width 63 height 32
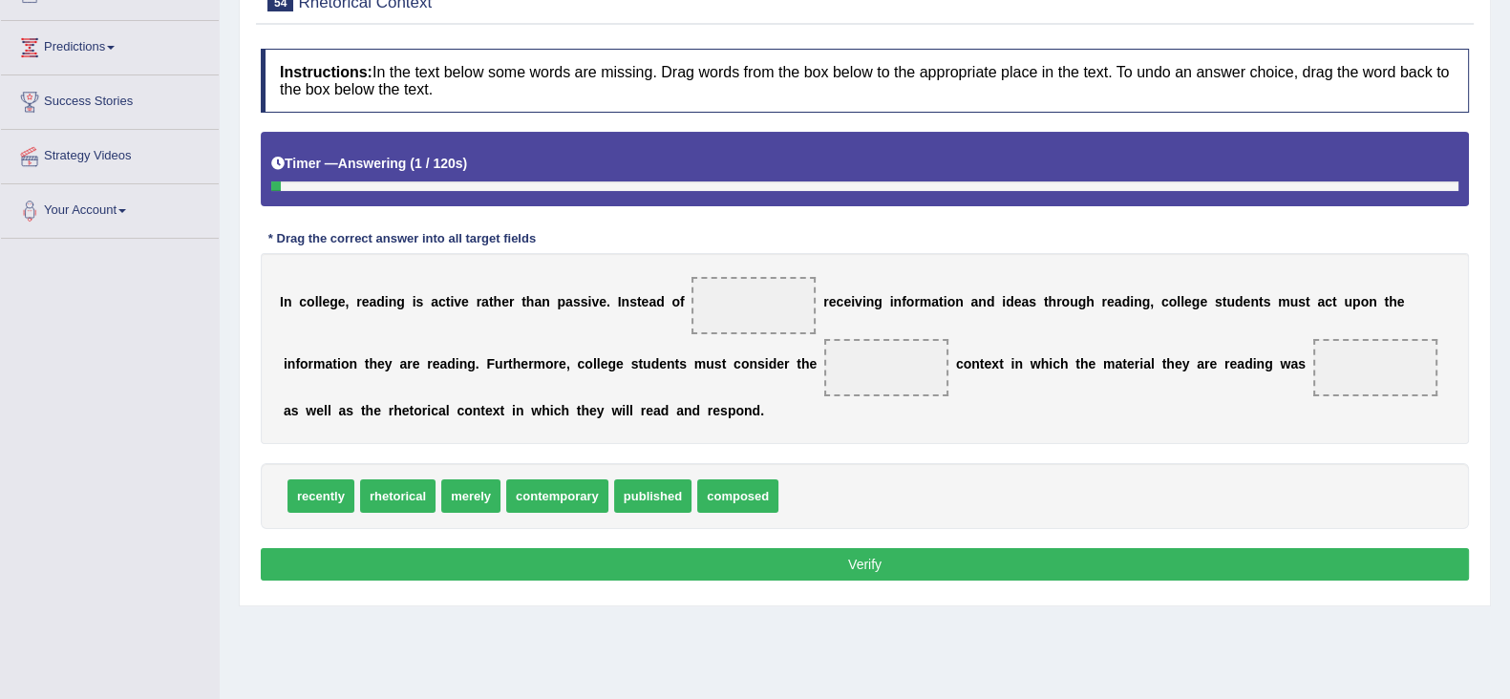
scroll to position [238, 0]
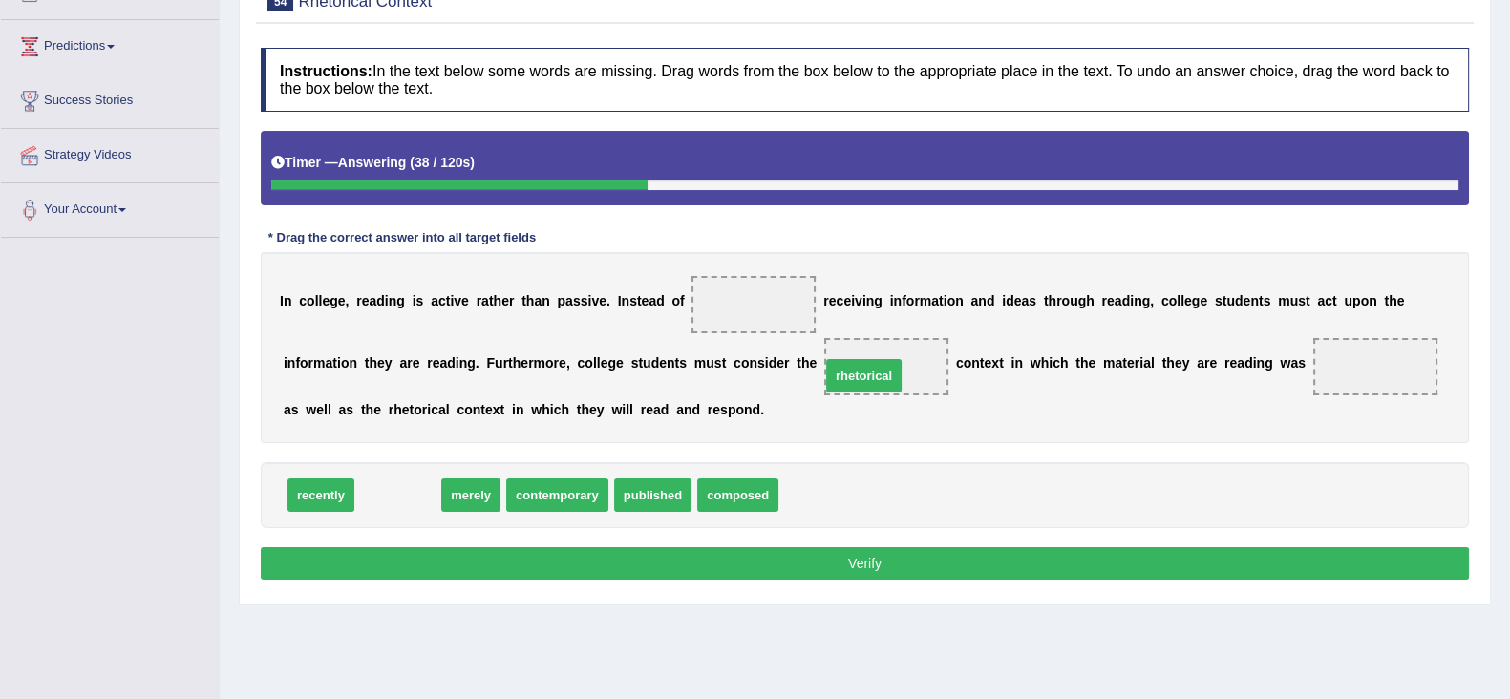
drag, startPoint x: 403, startPoint y: 499, endPoint x: 869, endPoint y: 380, distance: 481.1
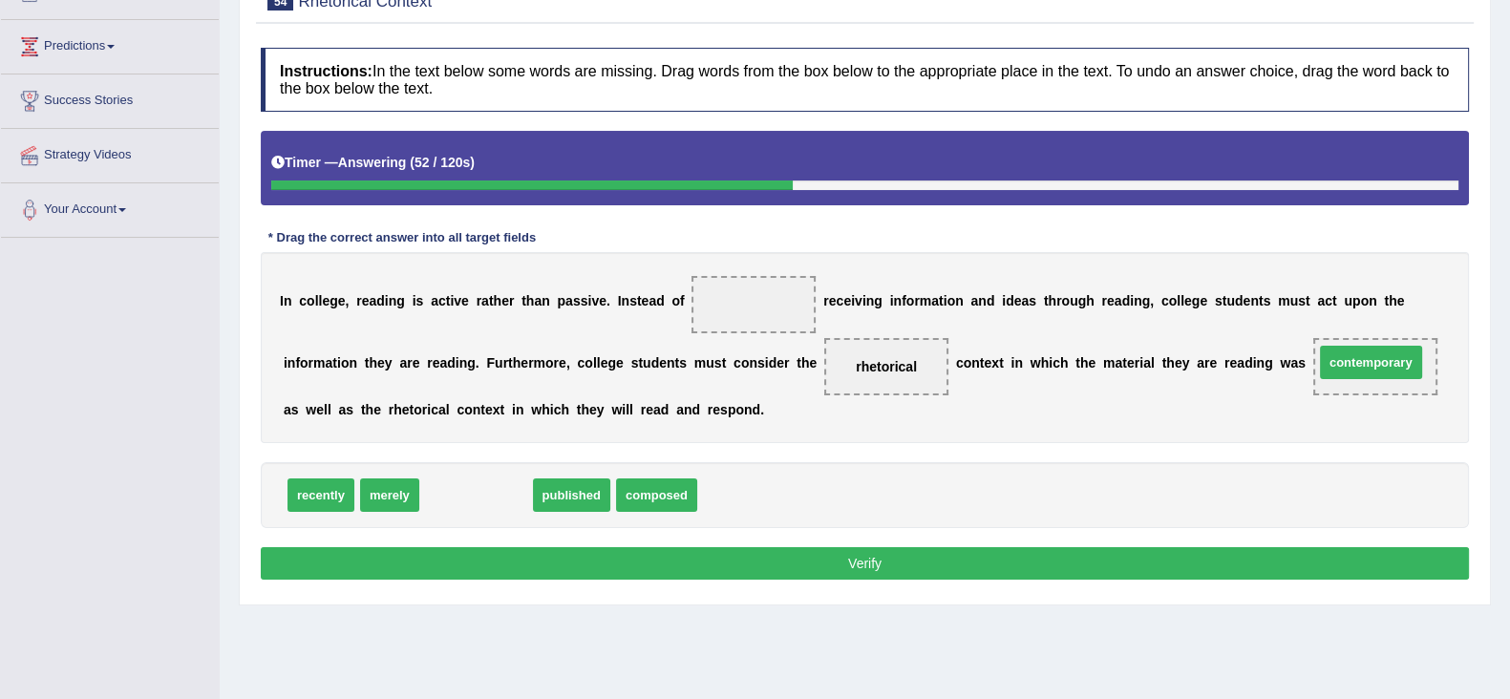
drag, startPoint x: 468, startPoint y: 498, endPoint x: 1363, endPoint y: 366, distance: 904.6
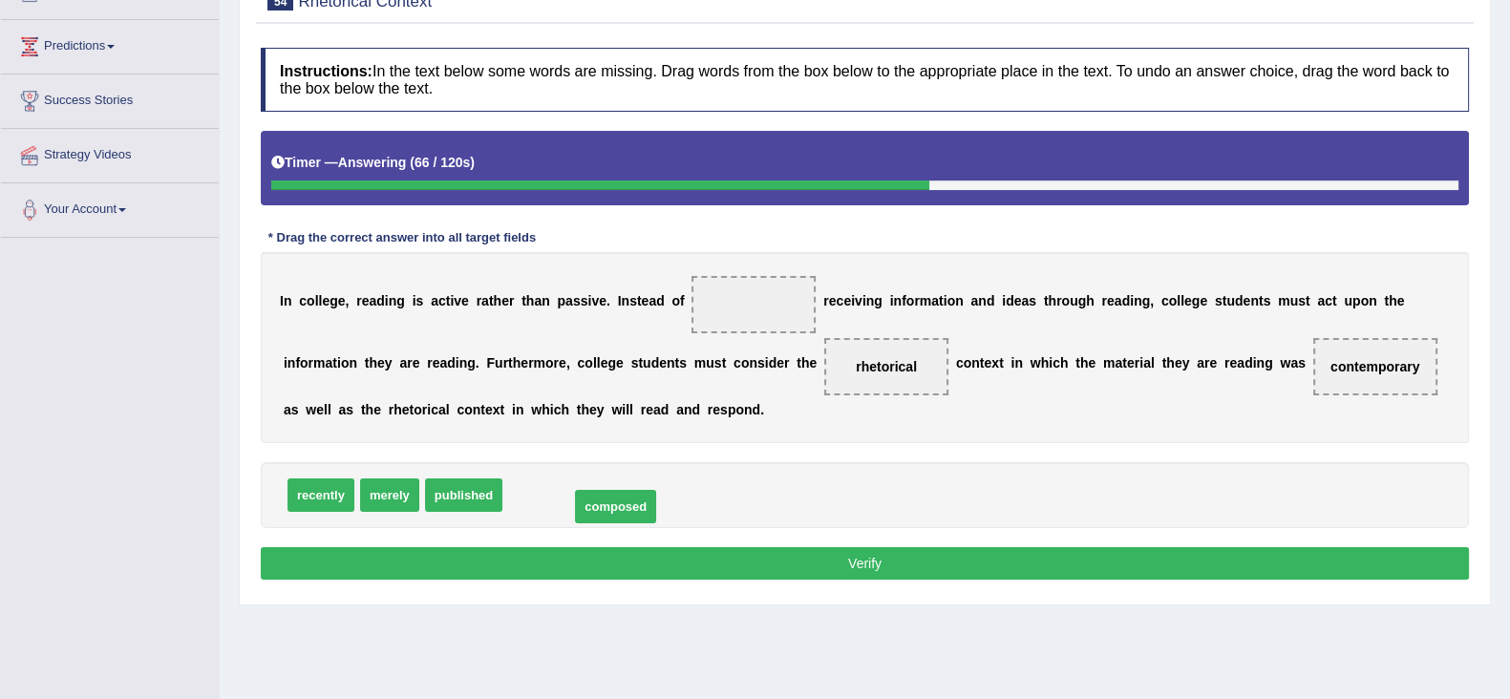
drag, startPoint x: 544, startPoint y: 497, endPoint x: 611, endPoint y: 508, distance: 67.8
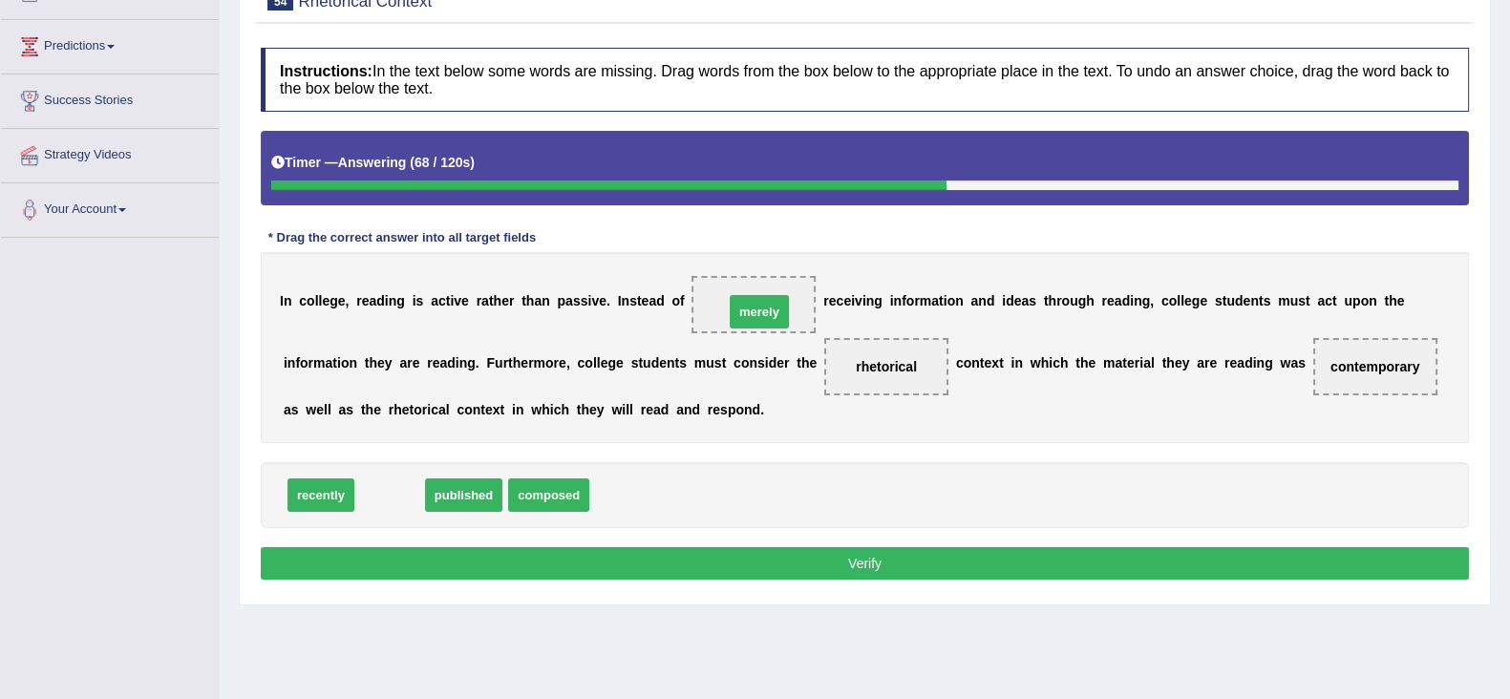
drag, startPoint x: 393, startPoint y: 501, endPoint x: 763, endPoint y: 318, distance: 412.6
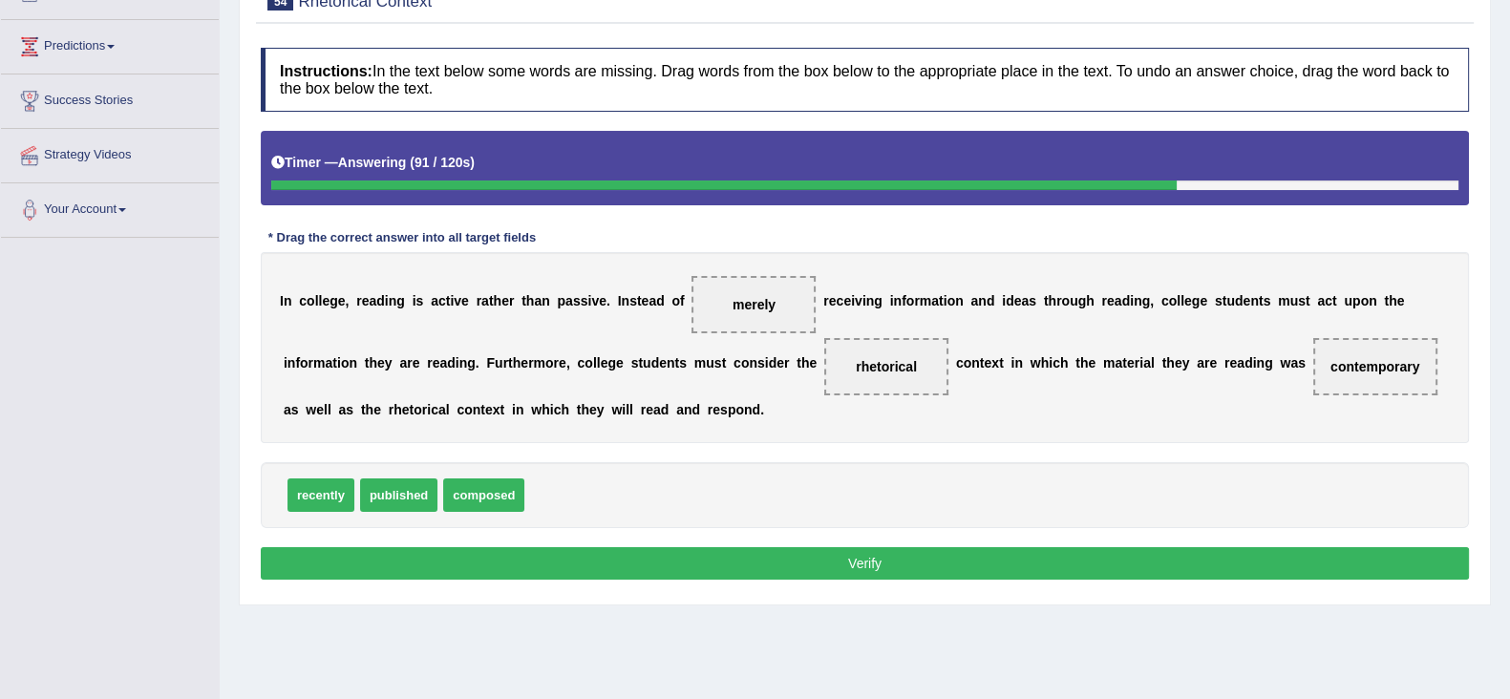
click at [844, 555] on button "Verify" at bounding box center [865, 563] width 1208 height 32
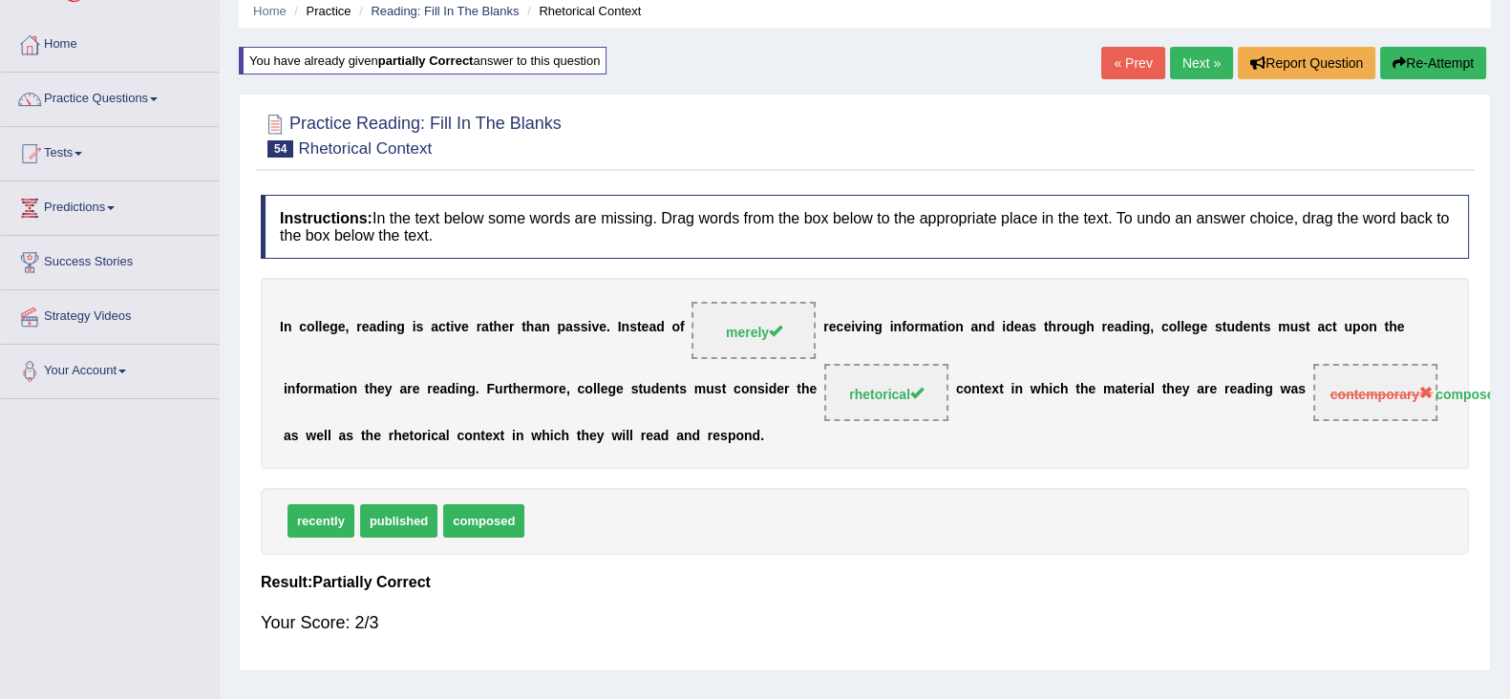
scroll to position [0, 0]
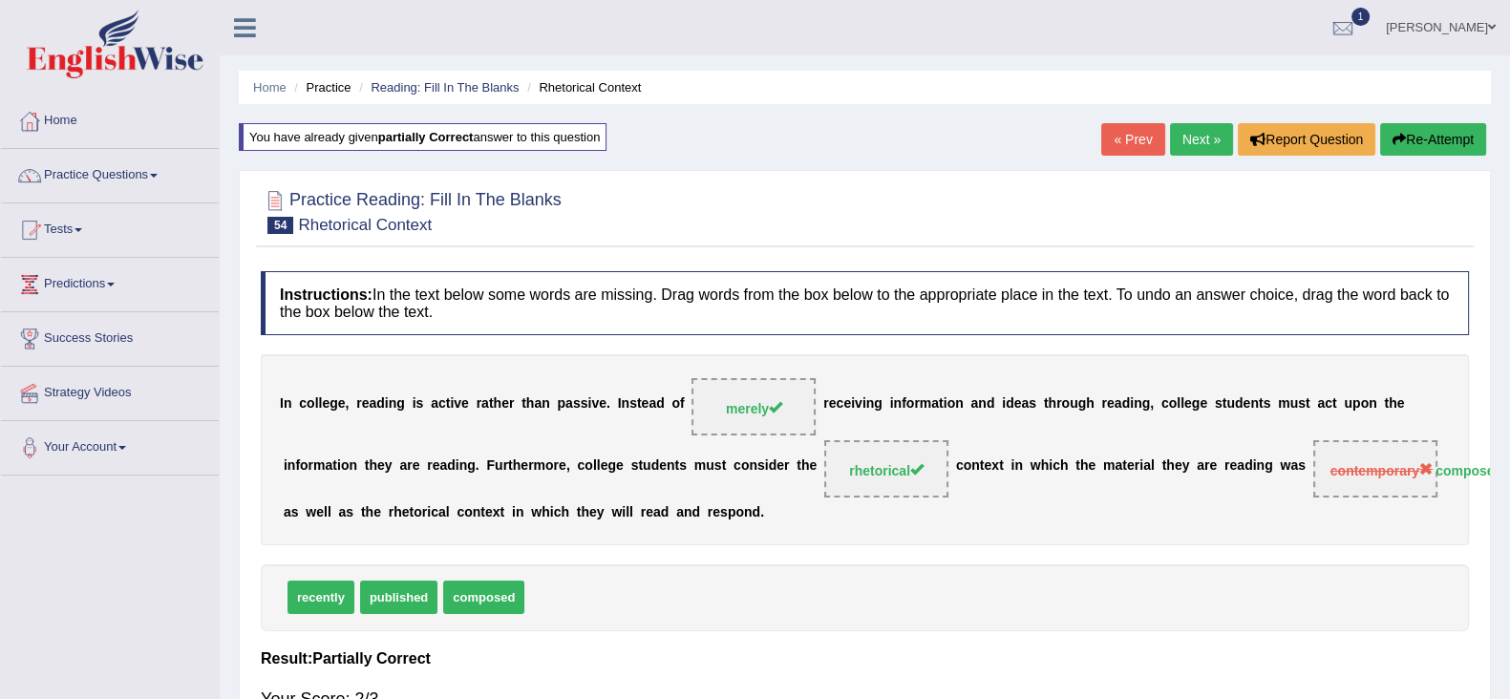
click at [1209, 136] on link "Next »" at bounding box center [1201, 139] width 63 height 32
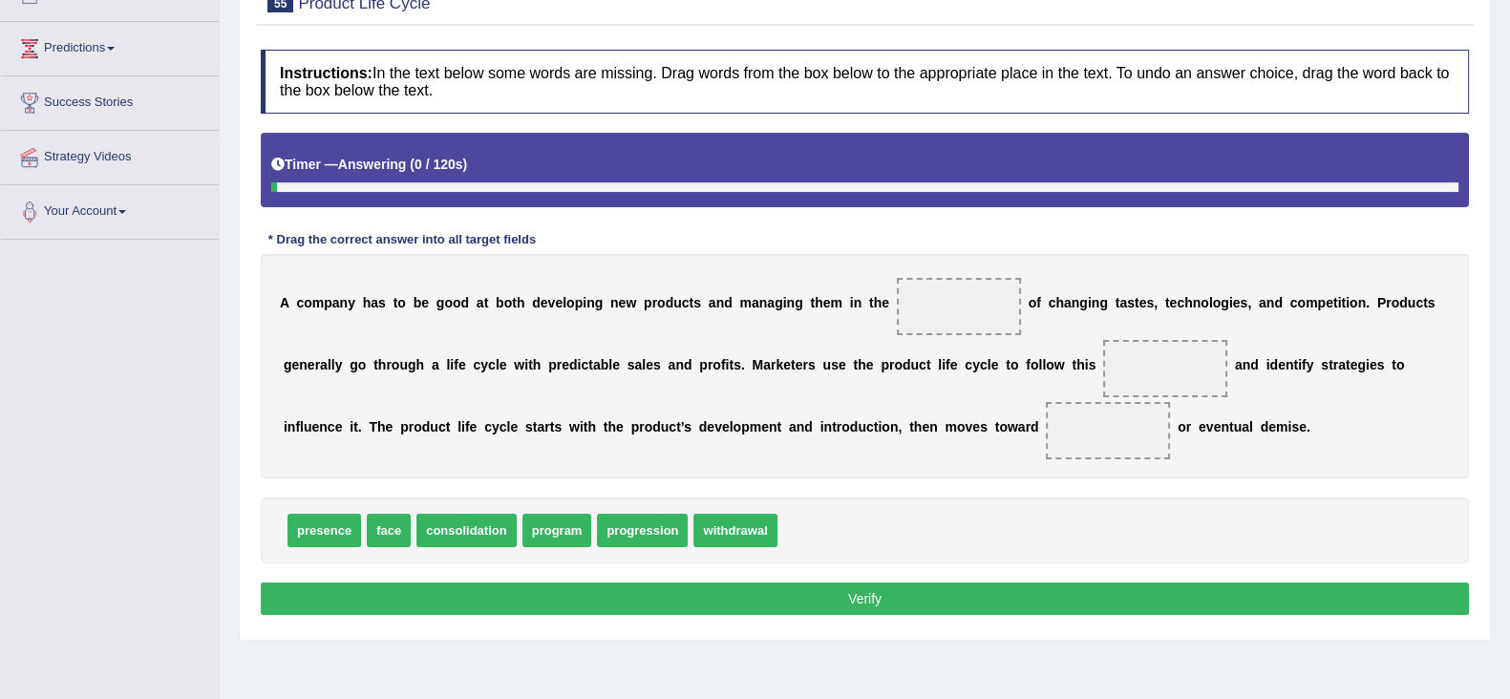
scroll to position [238, 0]
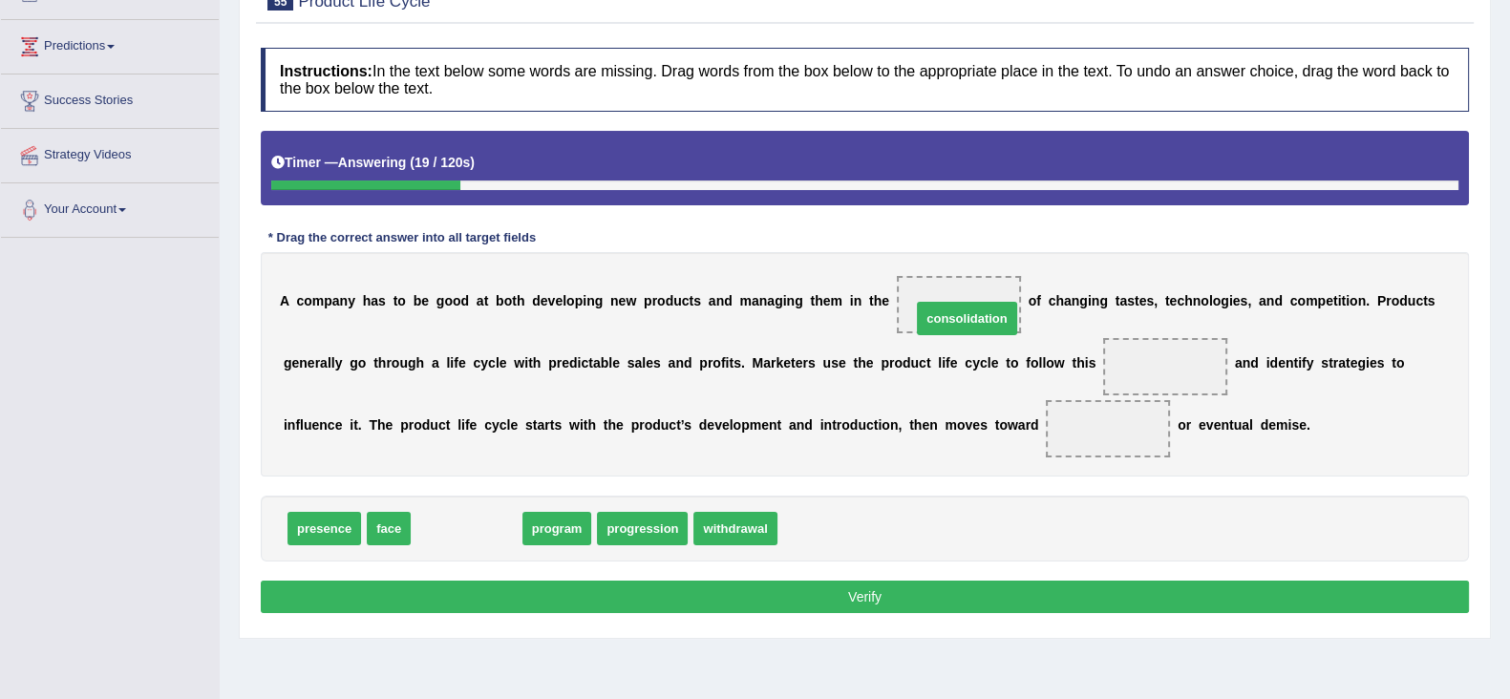
drag, startPoint x: 452, startPoint y: 524, endPoint x: 953, endPoint y: 312, distance: 544.3
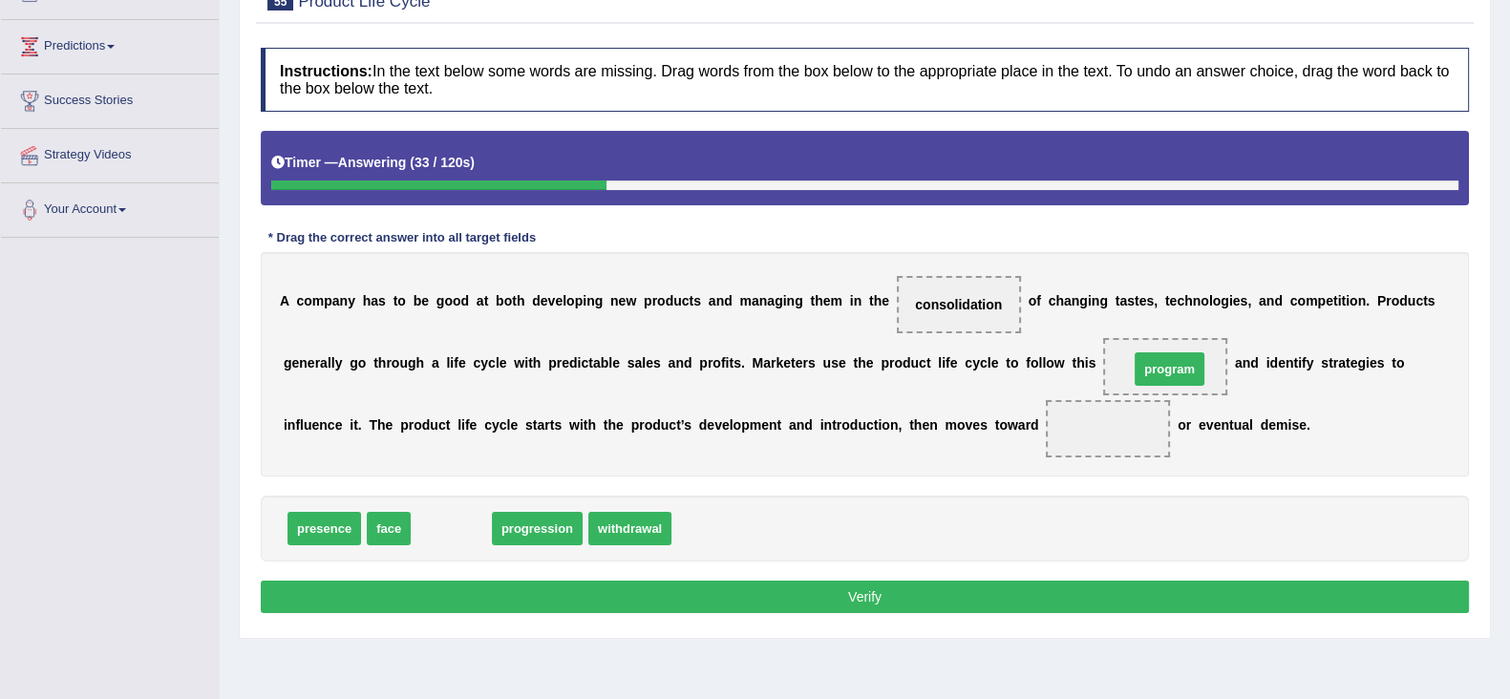
drag, startPoint x: 446, startPoint y: 524, endPoint x: 1165, endPoint y: 364, distance: 736.8
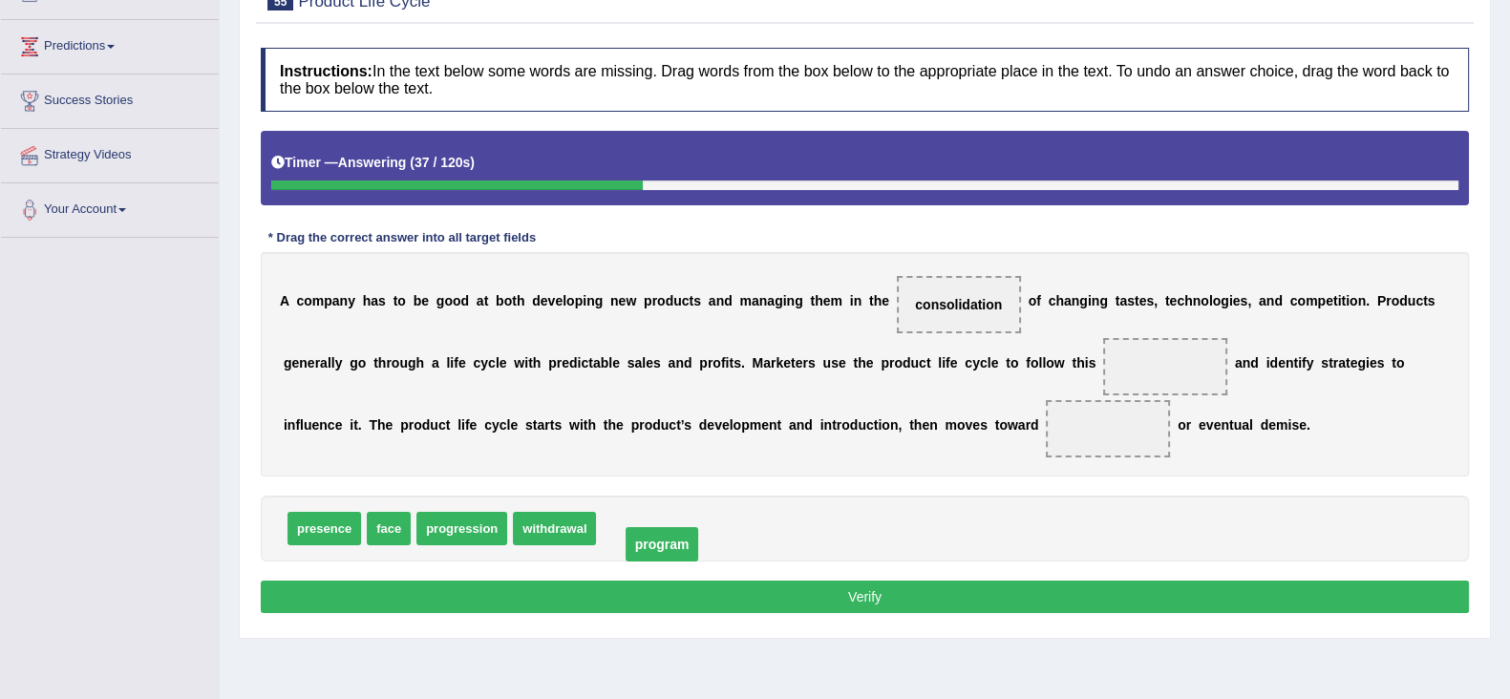
drag, startPoint x: 1148, startPoint y: 363, endPoint x: 621, endPoint y: 526, distance: 551.9
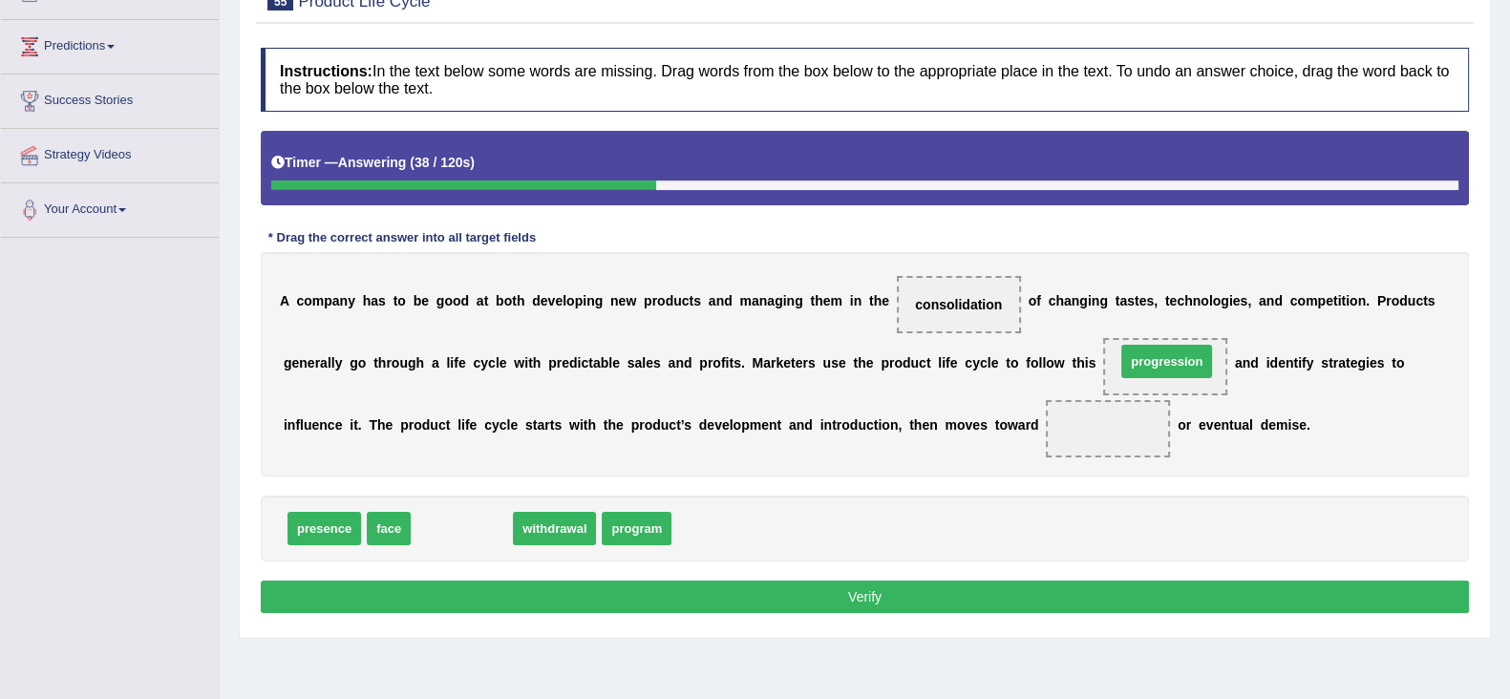
drag, startPoint x: 439, startPoint y: 535, endPoint x: 1148, endPoint y: 366, distance: 728.5
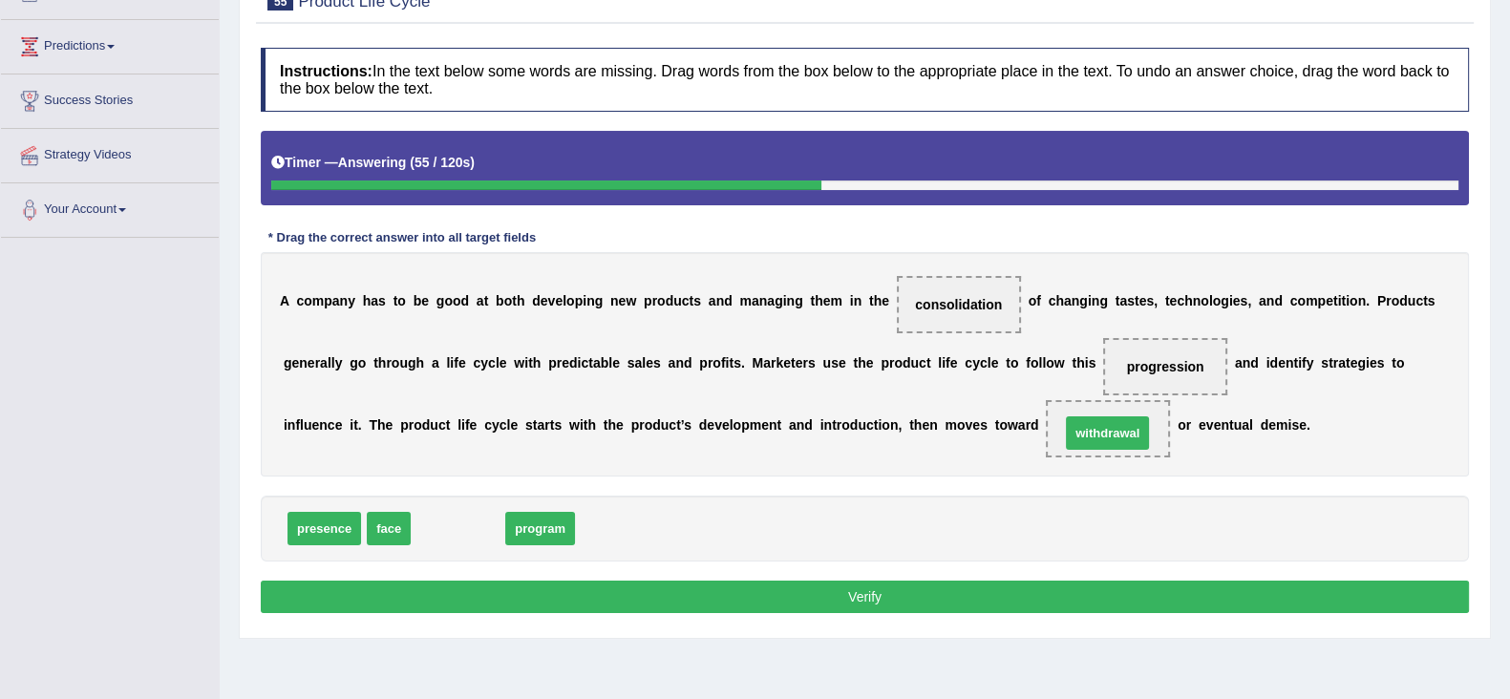
drag, startPoint x: 457, startPoint y: 527, endPoint x: 1107, endPoint y: 432, distance: 656.4
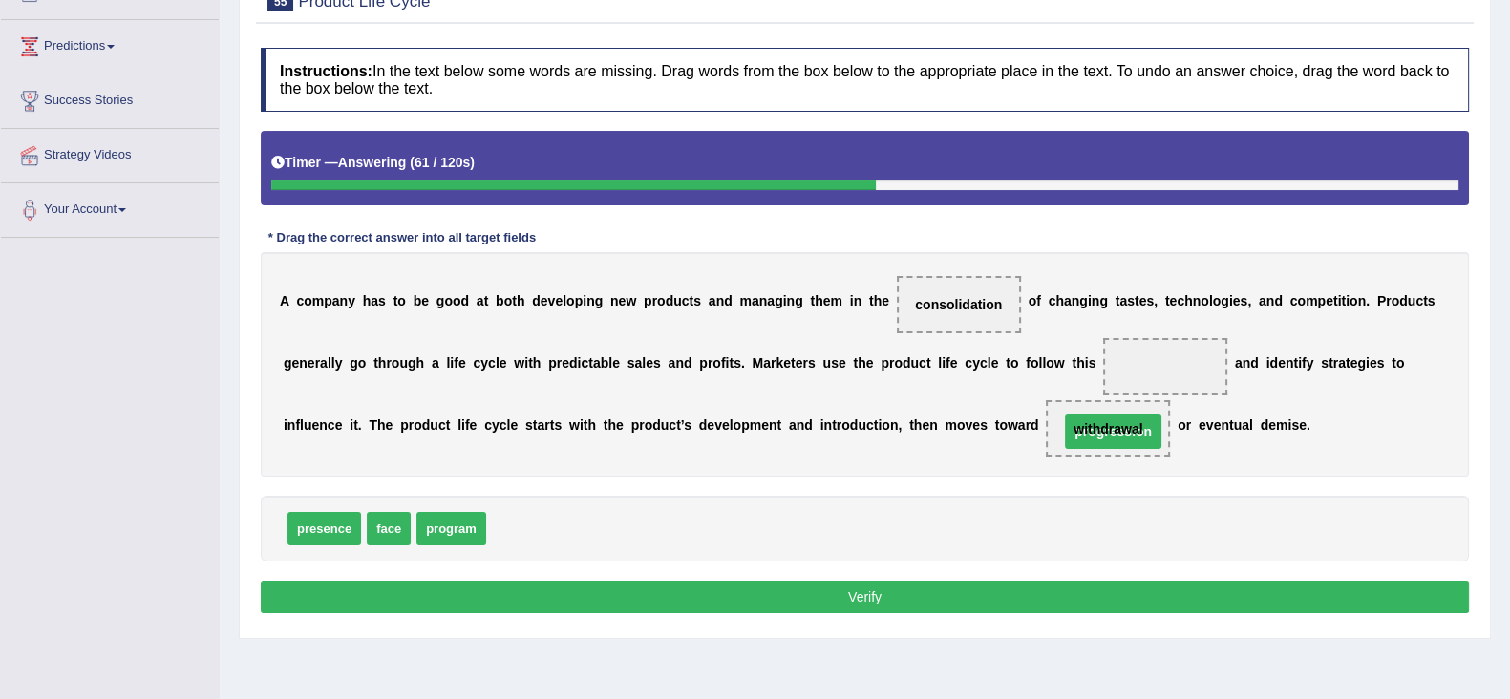
drag, startPoint x: 1184, startPoint y: 363, endPoint x: 1129, endPoint y: 428, distance: 85.4
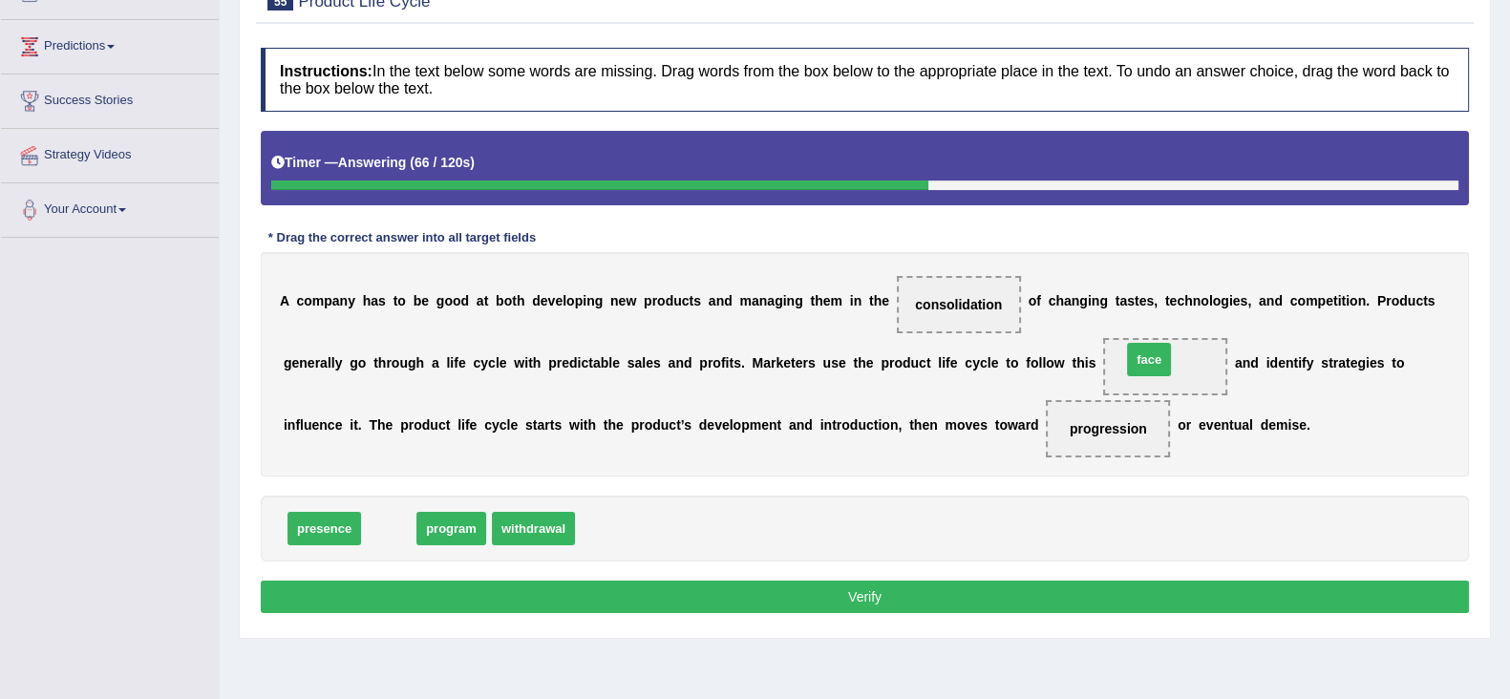
drag, startPoint x: 382, startPoint y: 532, endPoint x: 1146, endPoint y: 361, distance: 782.9
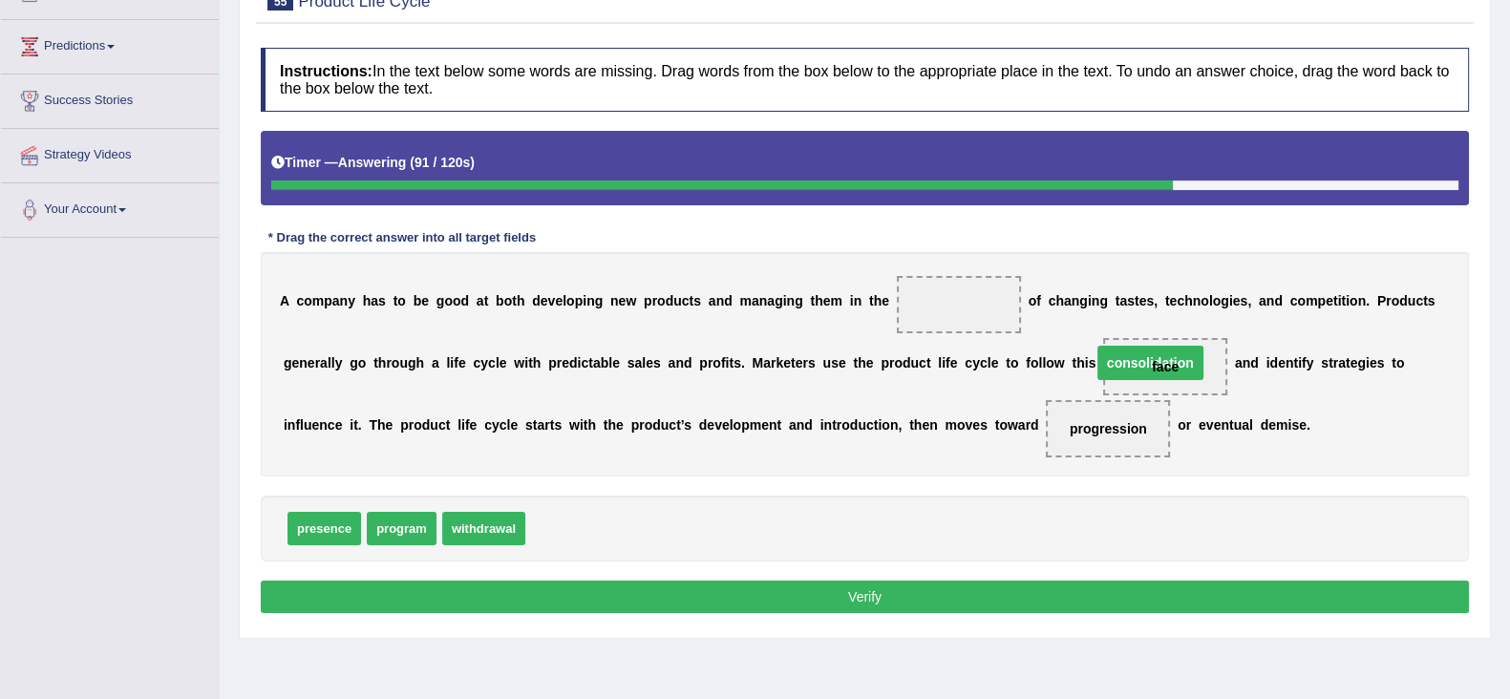
drag, startPoint x: 945, startPoint y: 303, endPoint x: 1129, endPoint y: 361, distance: 192.4
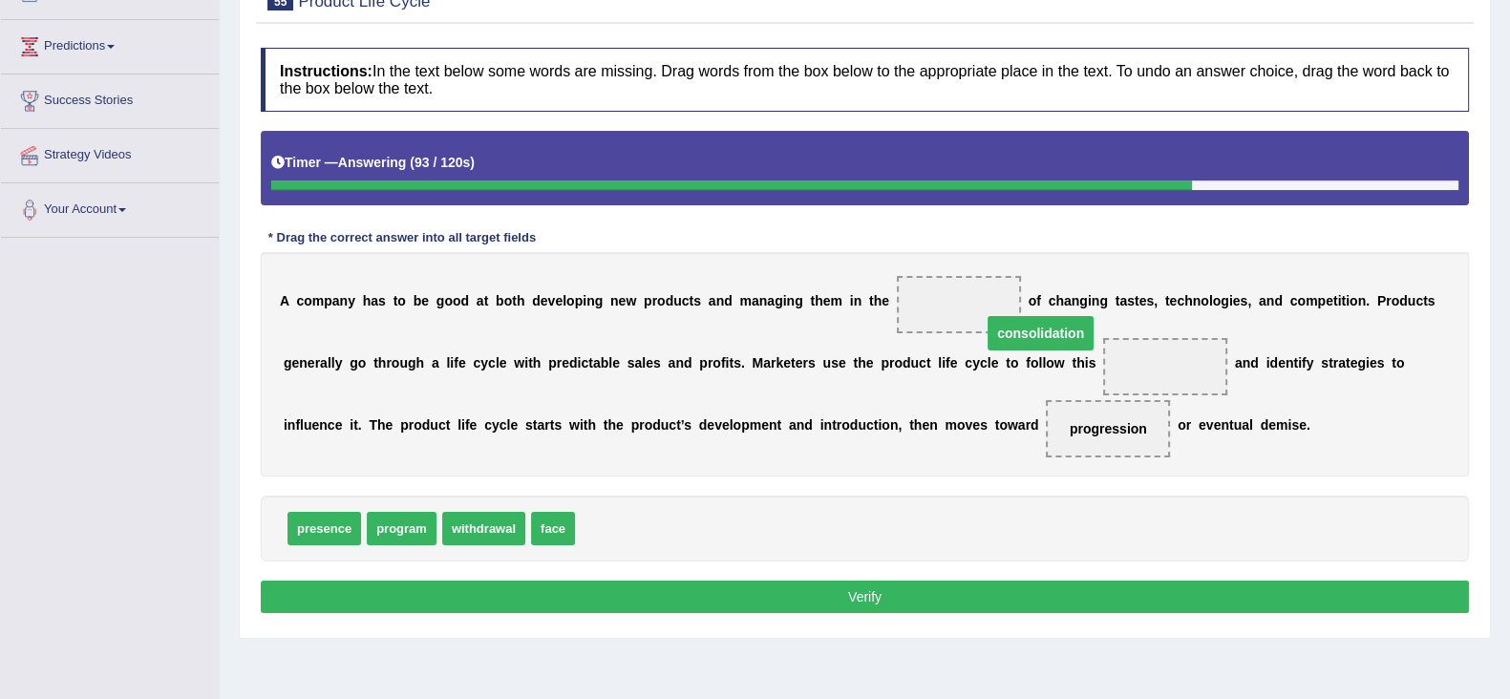
drag, startPoint x: 1170, startPoint y: 362, endPoint x: 982, endPoint y: 314, distance: 194.1
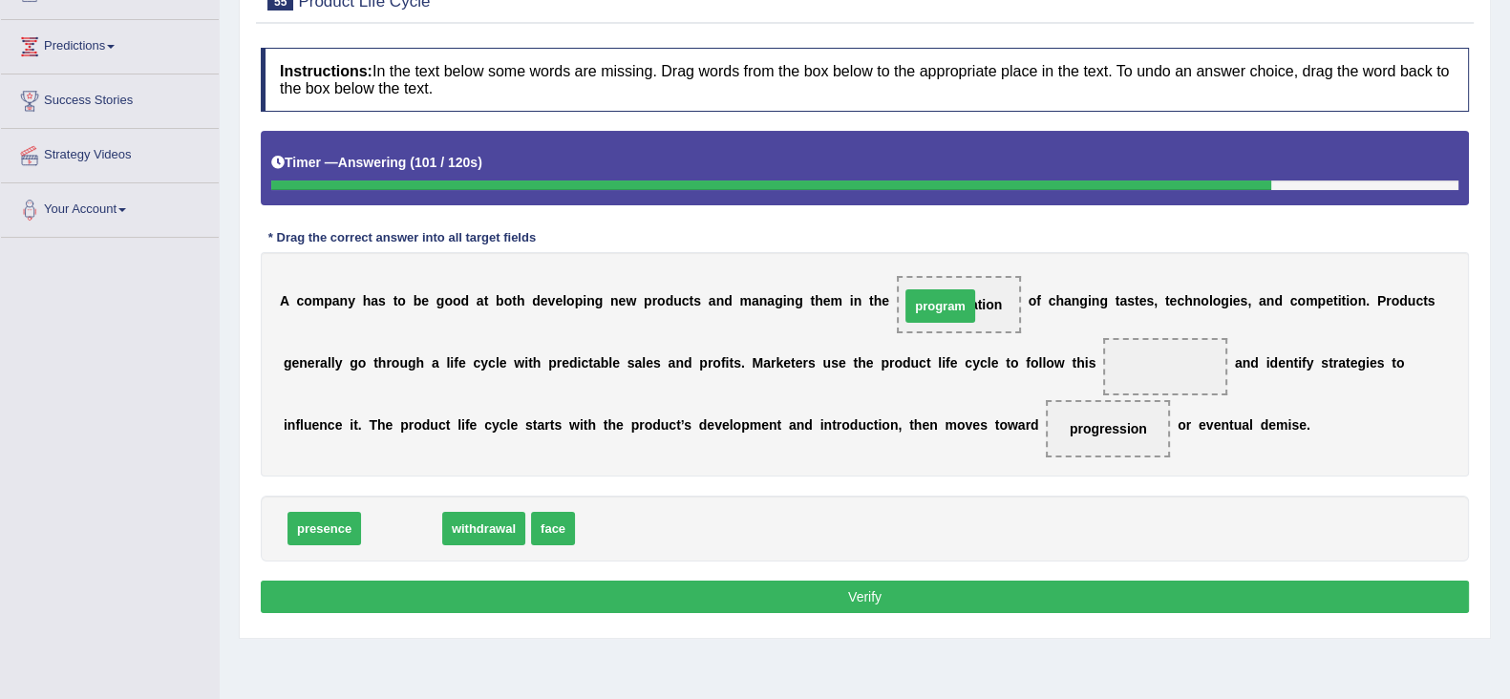
drag, startPoint x: 395, startPoint y: 525, endPoint x: 934, endPoint y: 303, distance: 582.8
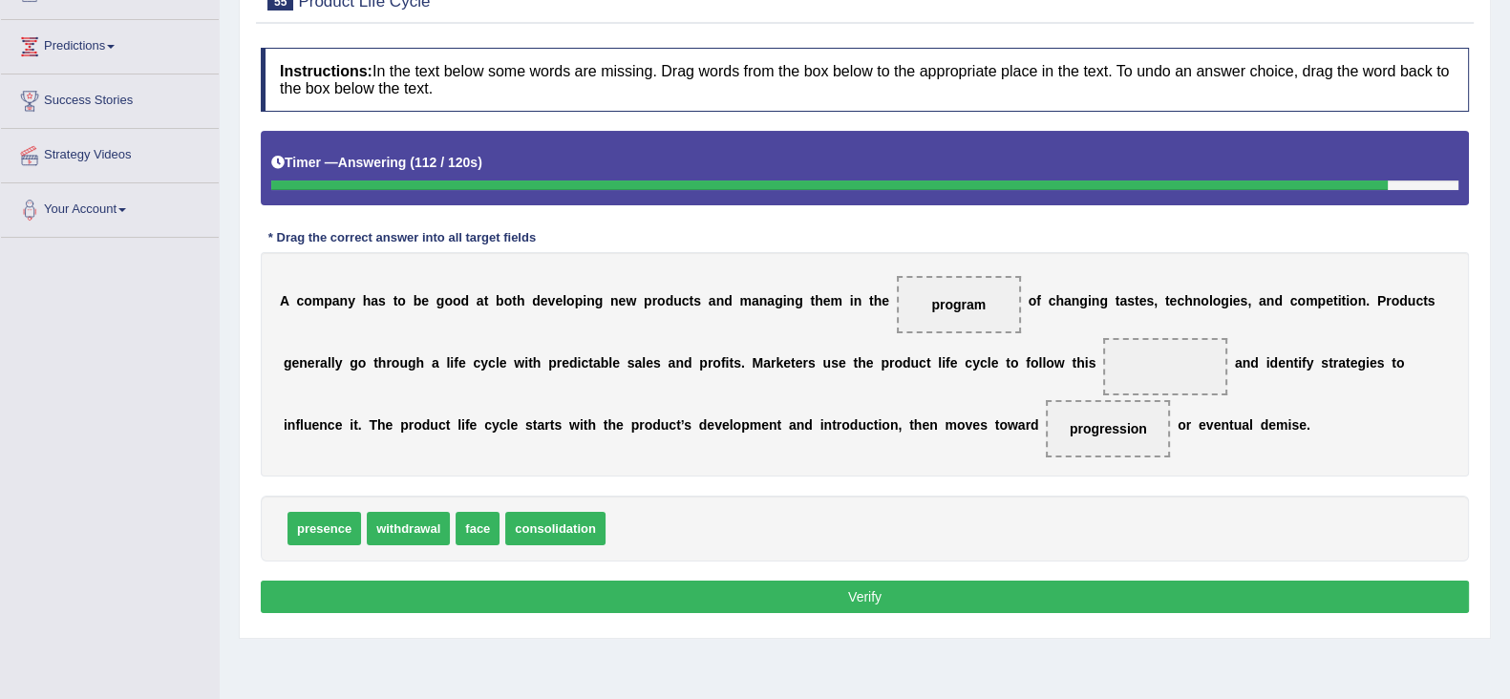
click at [466, 523] on span "face" at bounding box center [478, 528] width 44 height 33
drag, startPoint x: 965, startPoint y: 302, endPoint x: 1206, endPoint y: 357, distance: 247.9
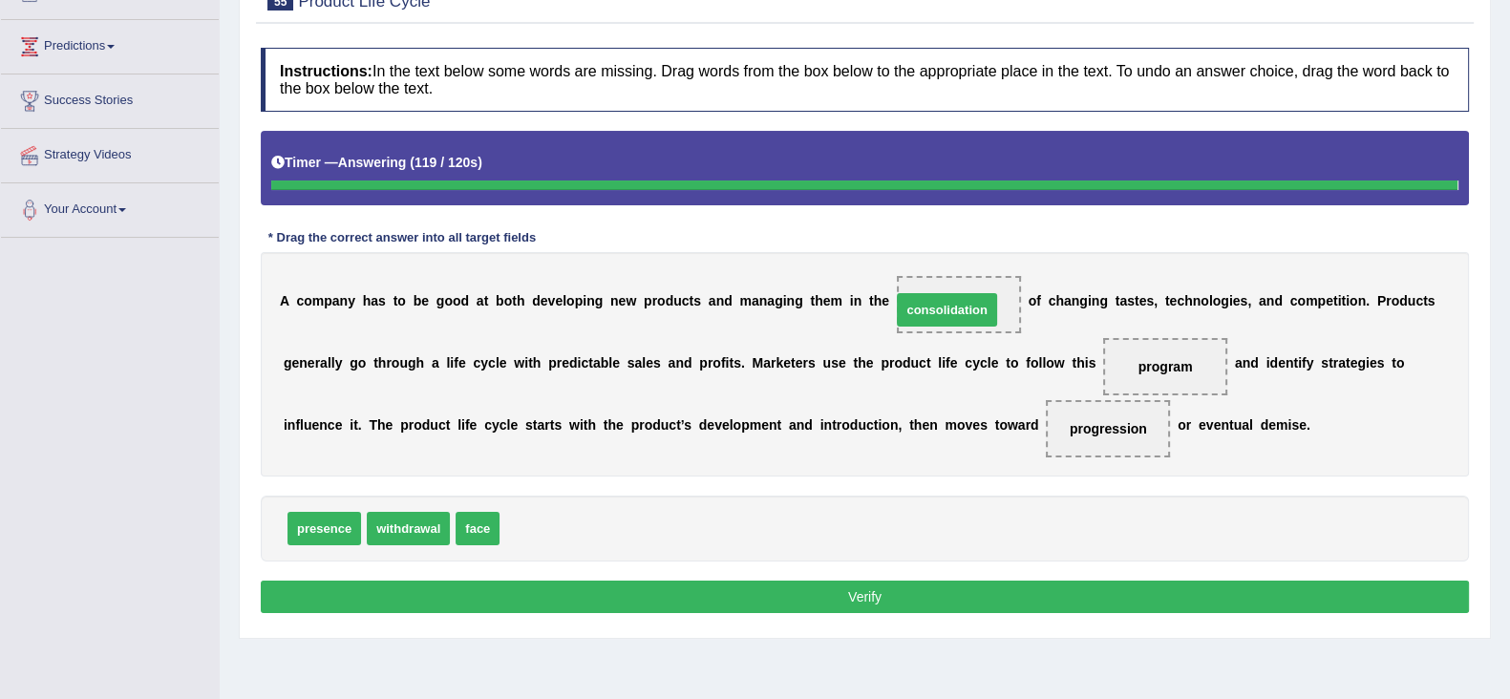
drag, startPoint x: 535, startPoint y: 527, endPoint x: 926, endPoint y: 308, distance: 448.5
click at [926, 308] on div "Instructions: In the text below some words are missing. Drag words from the box…" at bounding box center [865, 333] width 1218 height 590
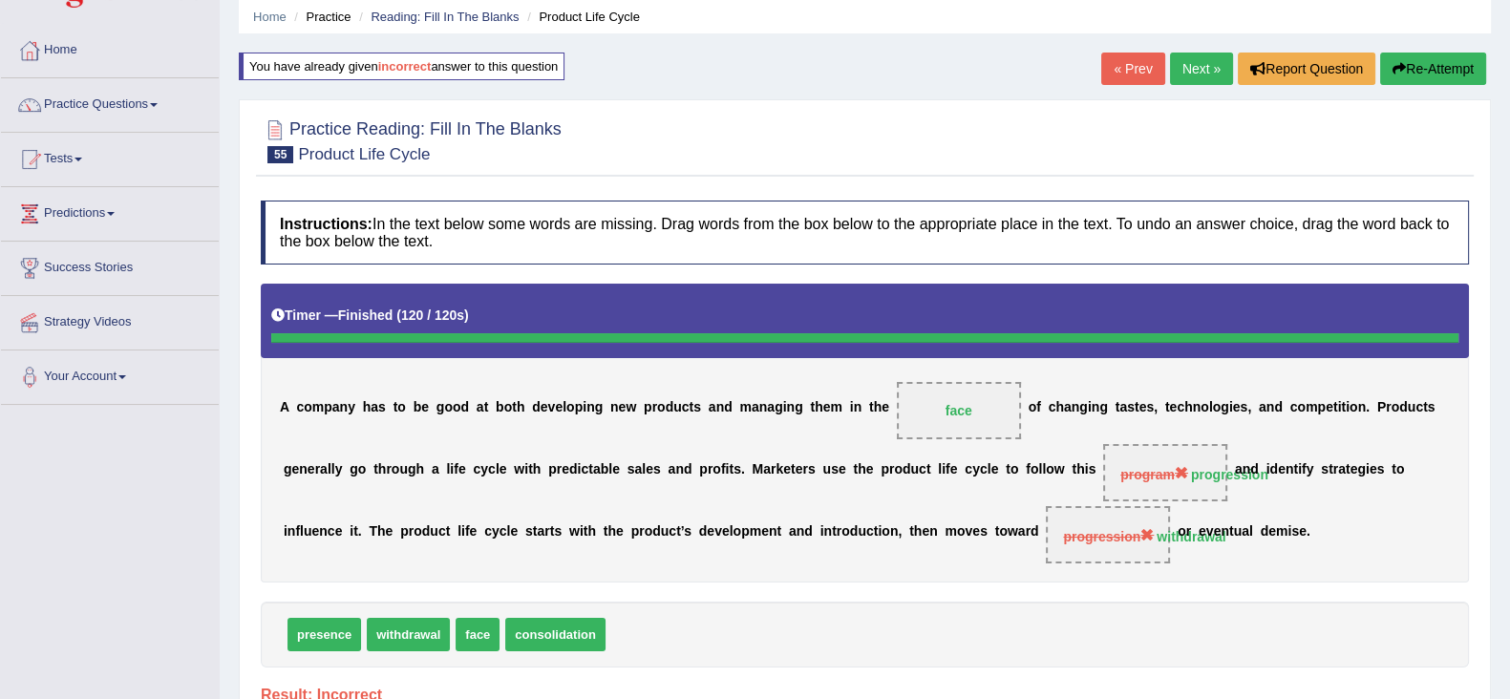
scroll to position [0, 0]
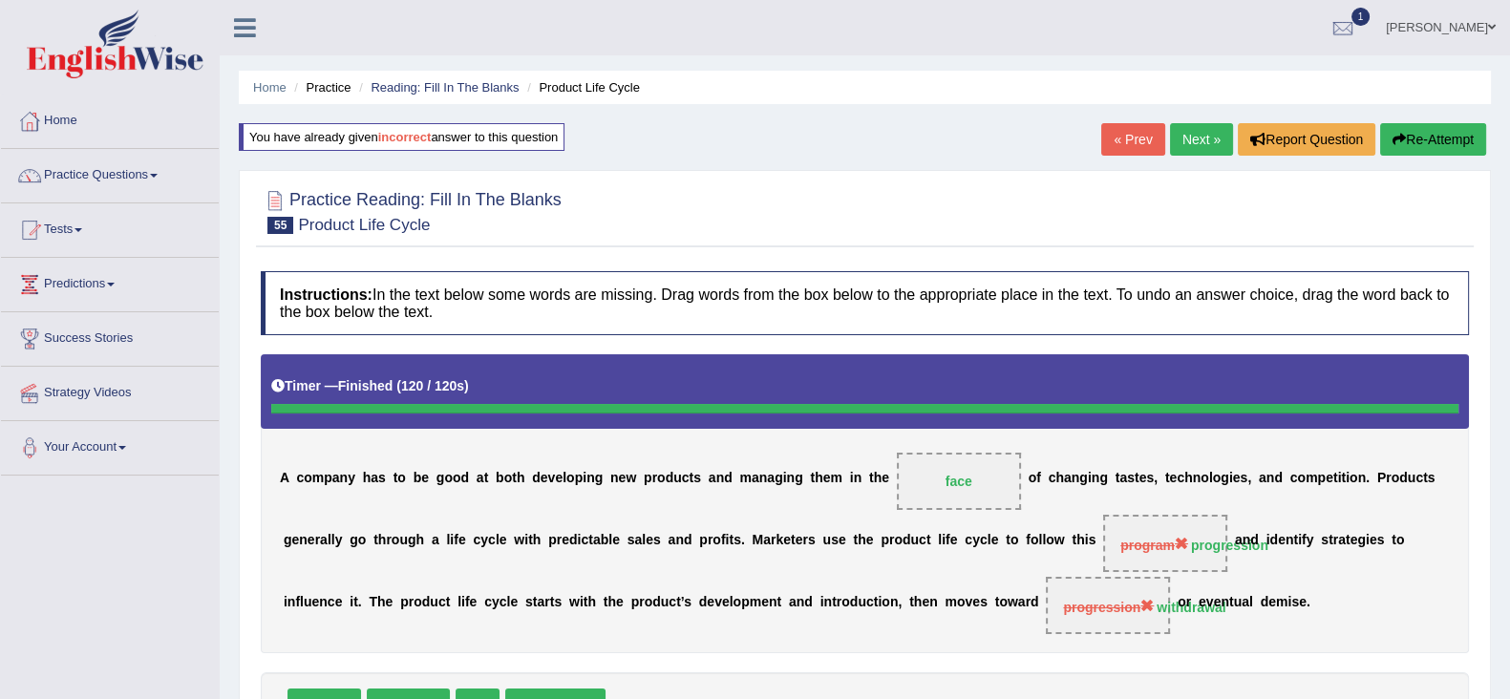
click at [1189, 146] on link "Next »" at bounding box center [1201, 139] width 63 height 32
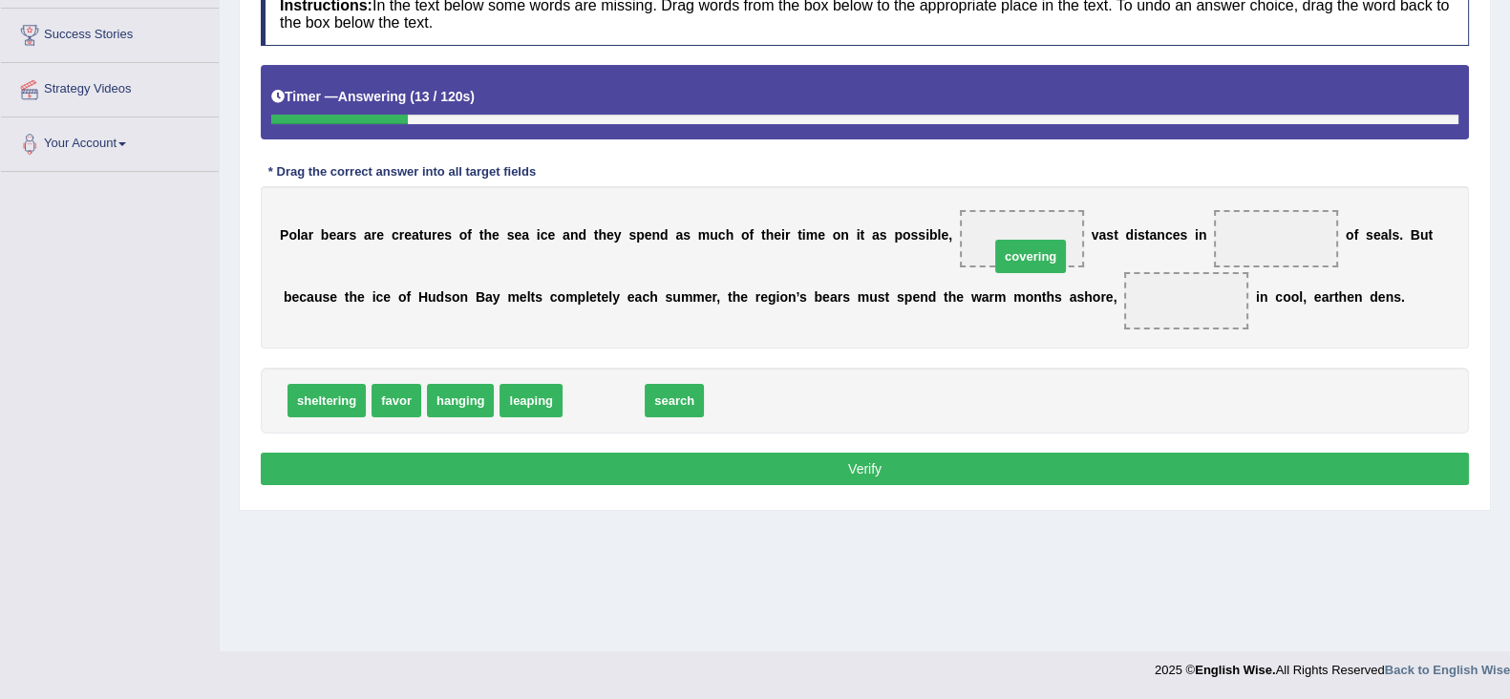
drag, startPoint x: 624, startPoint y: 398, endPoint x: 1050, endPoint y: 254, distance: 450.6
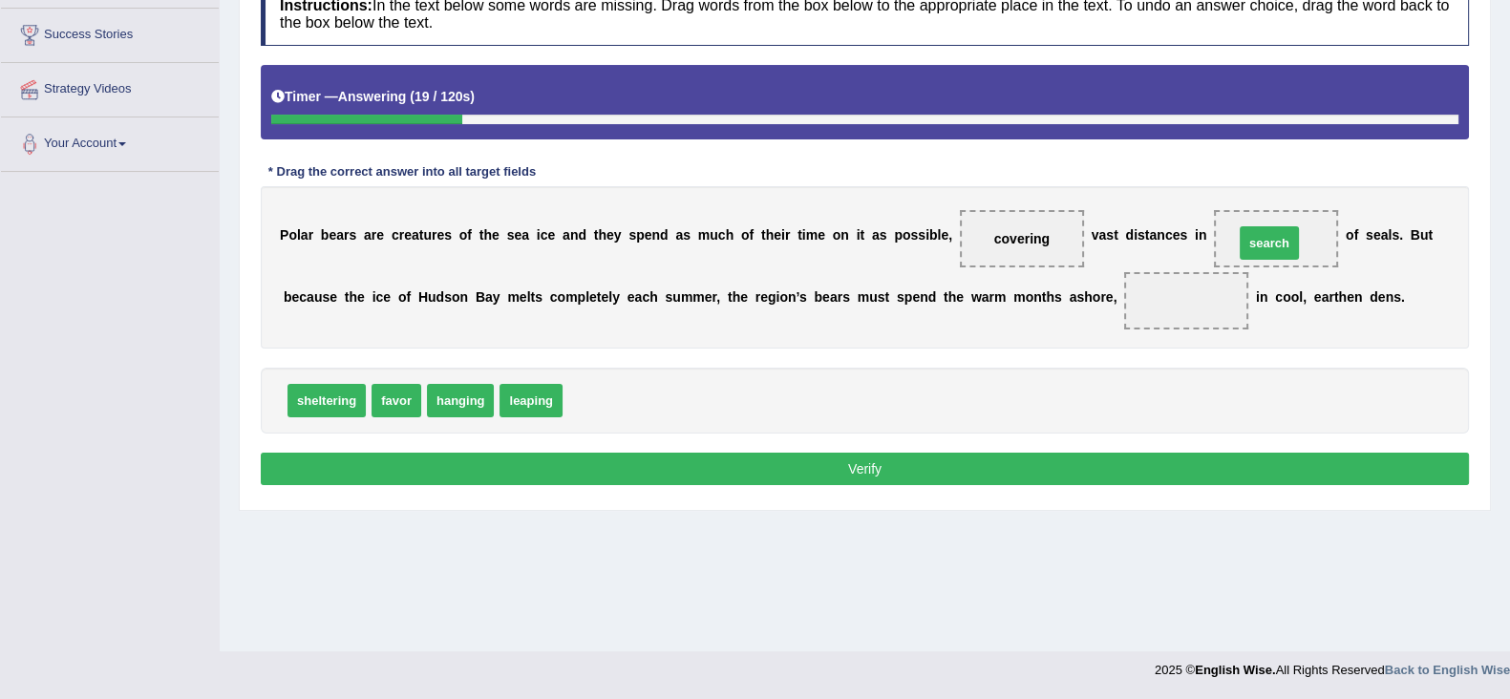
drag, startPoint x: 588, startPoint y: 400, endPoint x: 1260, endPoint y: 242, distance: 689.8
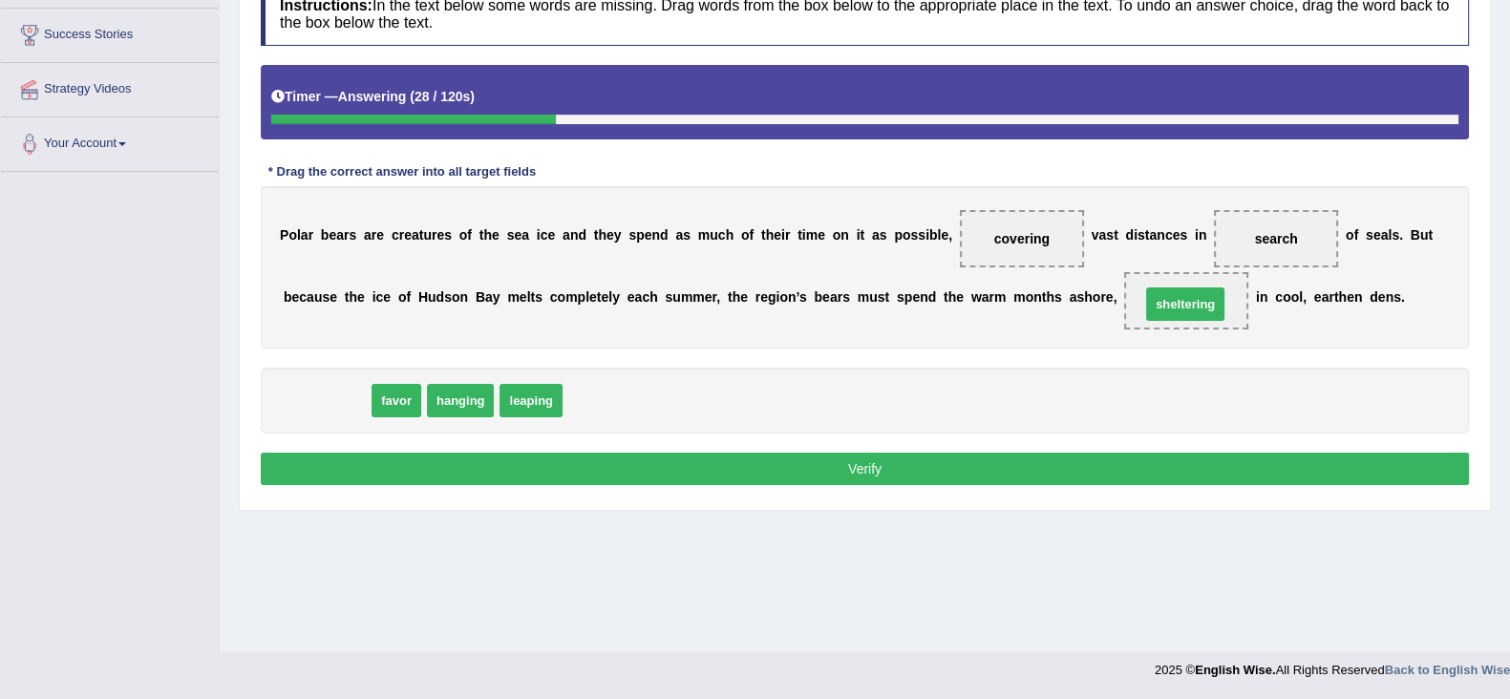
drag, startPoint x: 335, startPoint y: 401, endPoint x: 1194, endPoint y: 304, distance: 864.0
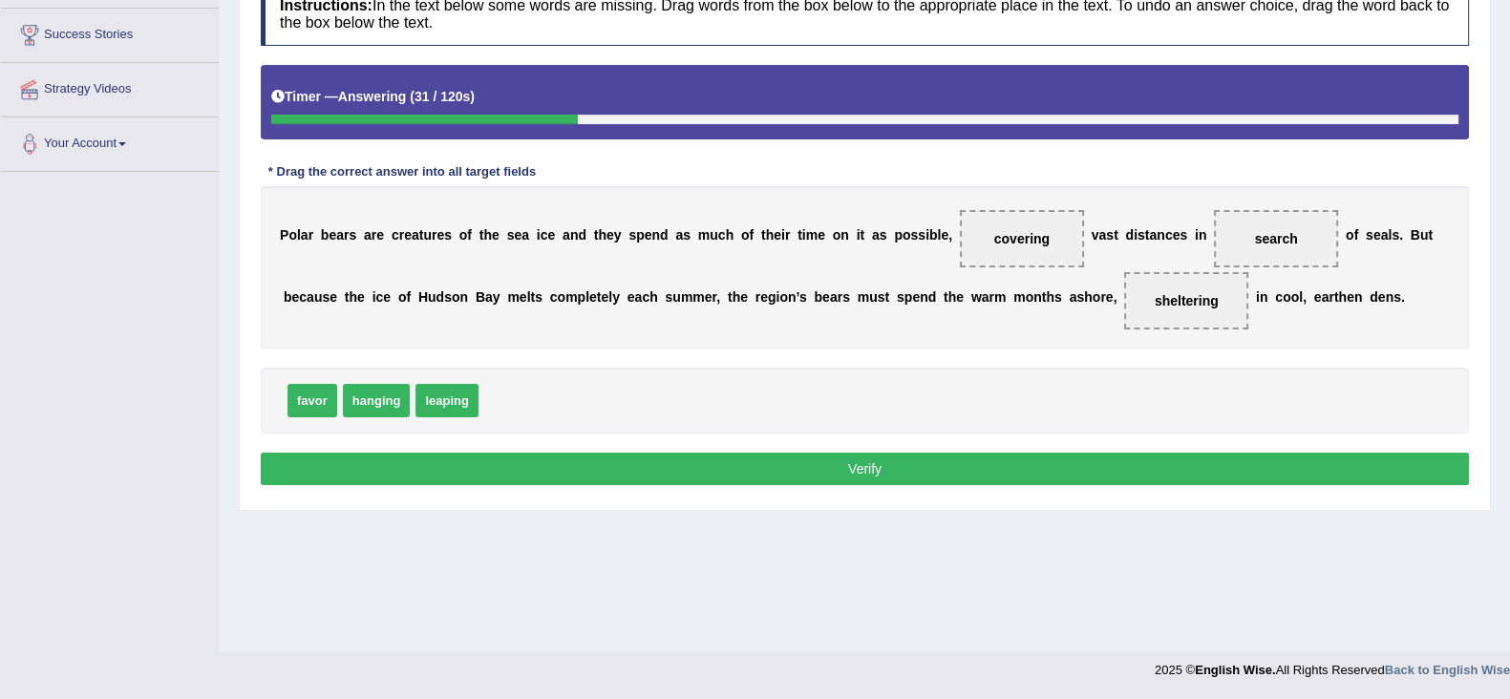
click at [941, 469] on button "Verify" at bounding box center [865, 469] width 1208 height 32
